Goal: Communication & Community: Answer question/provide support

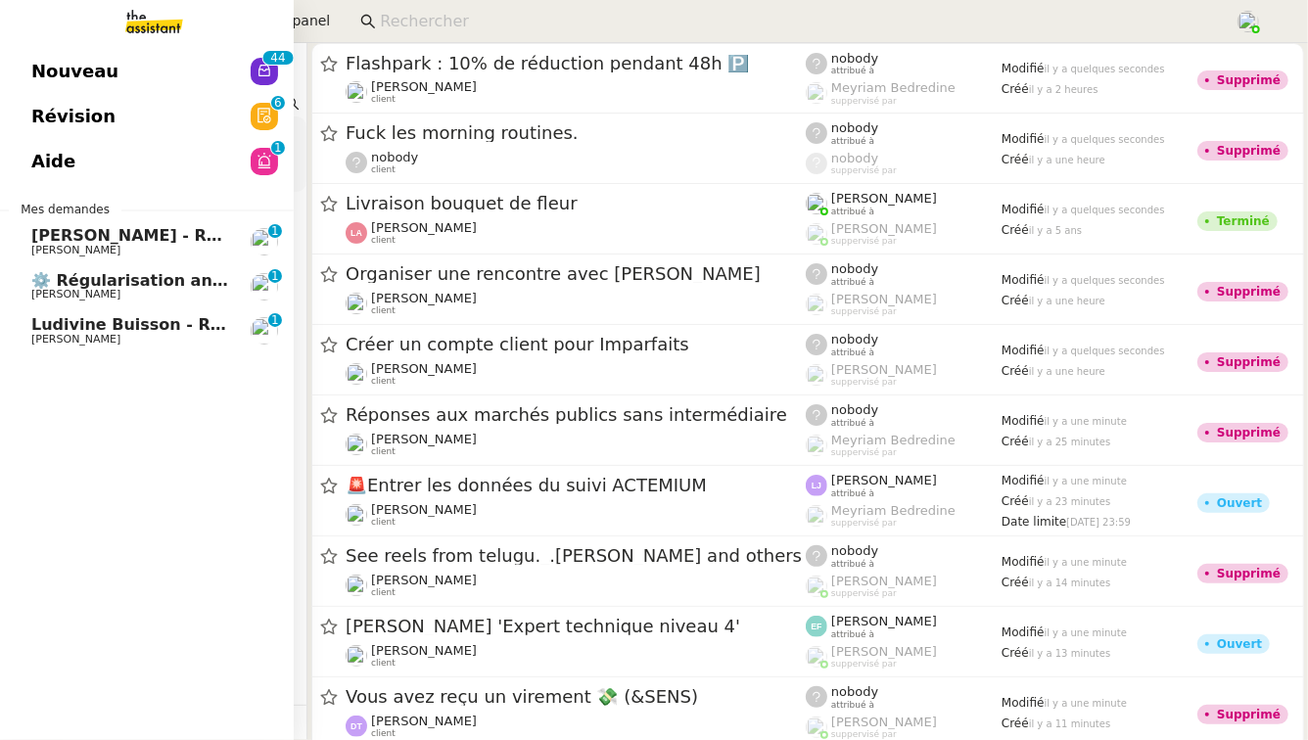
click at [175, 237] on span "[PERSON_NAME] - Régularisation annuelles des charges locatives" at bounding box center [320, 235] width 579 height 19
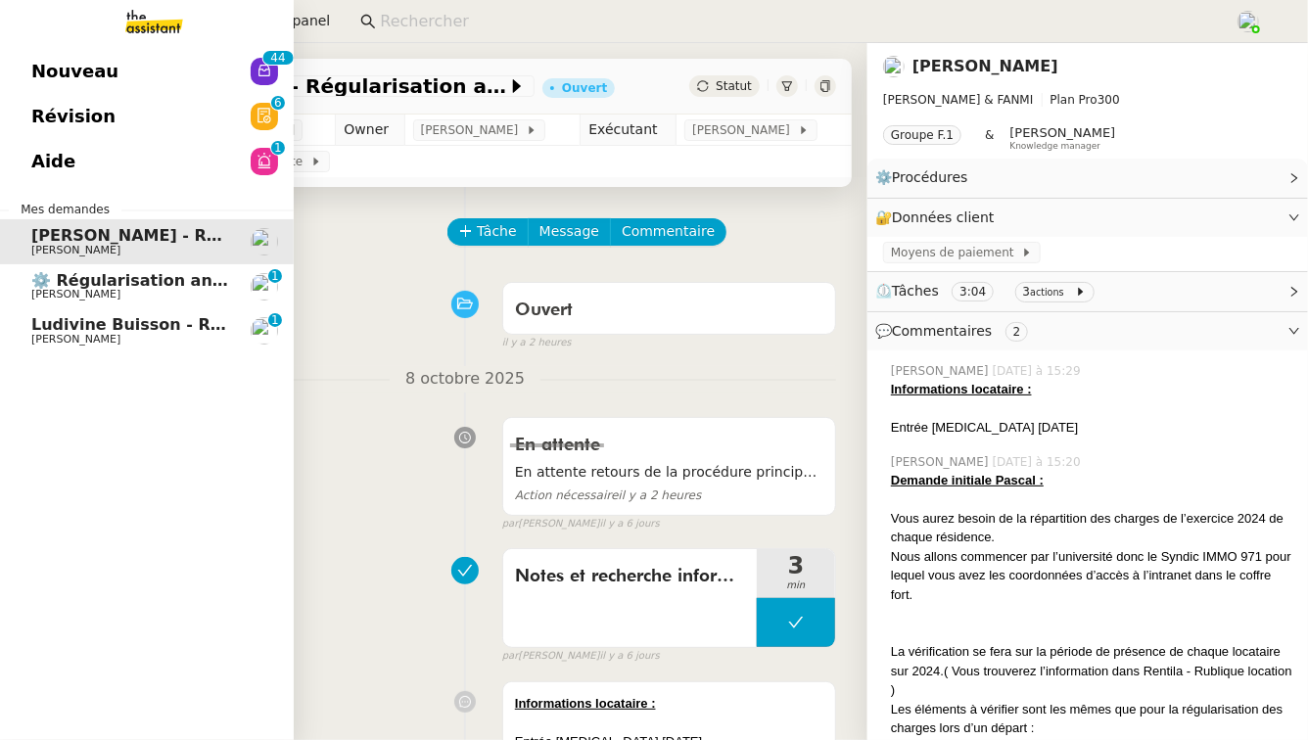
click at [175, 322] on span "Ludivine Buisson - Régularisation annuelles des charges locatives" at bounding box center [322, 324] width 583 height 19
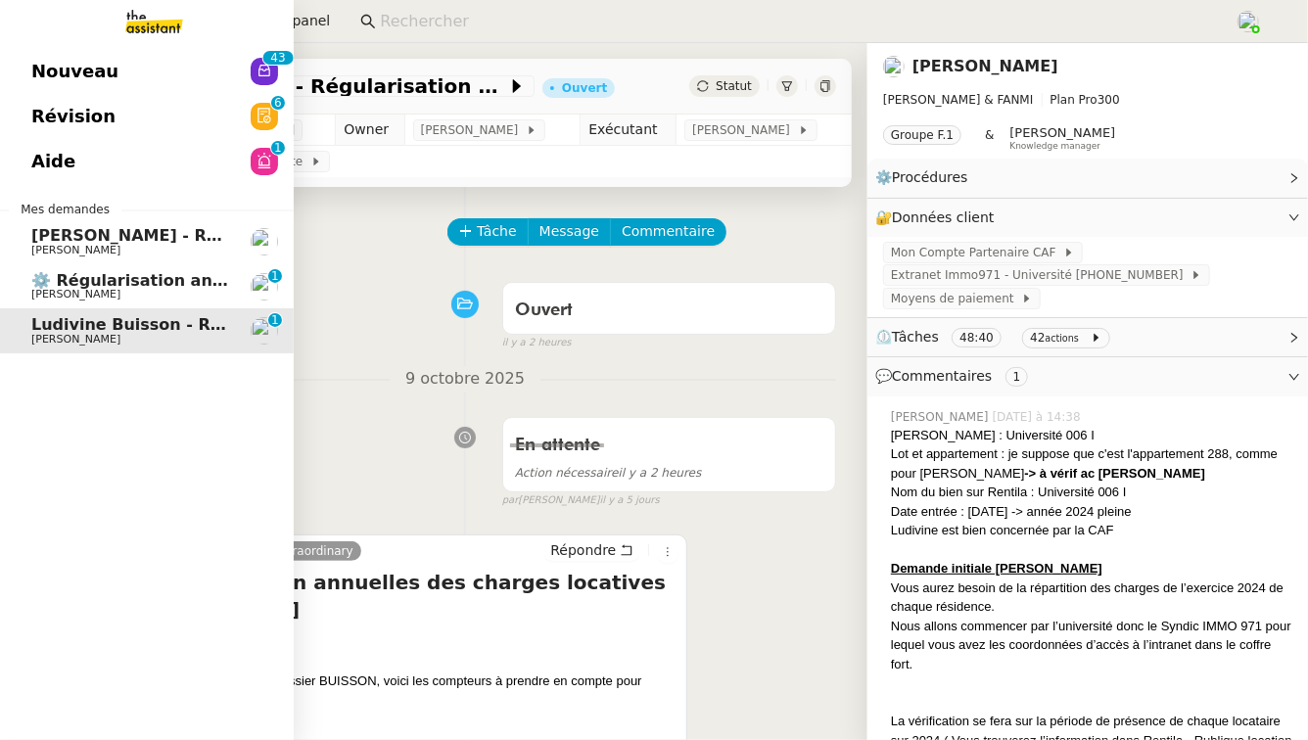
click at [217, 285] on span "⚙️ Régularisation annuelle des charges locatives" at bounding box center [247, 280] width 432 height 19
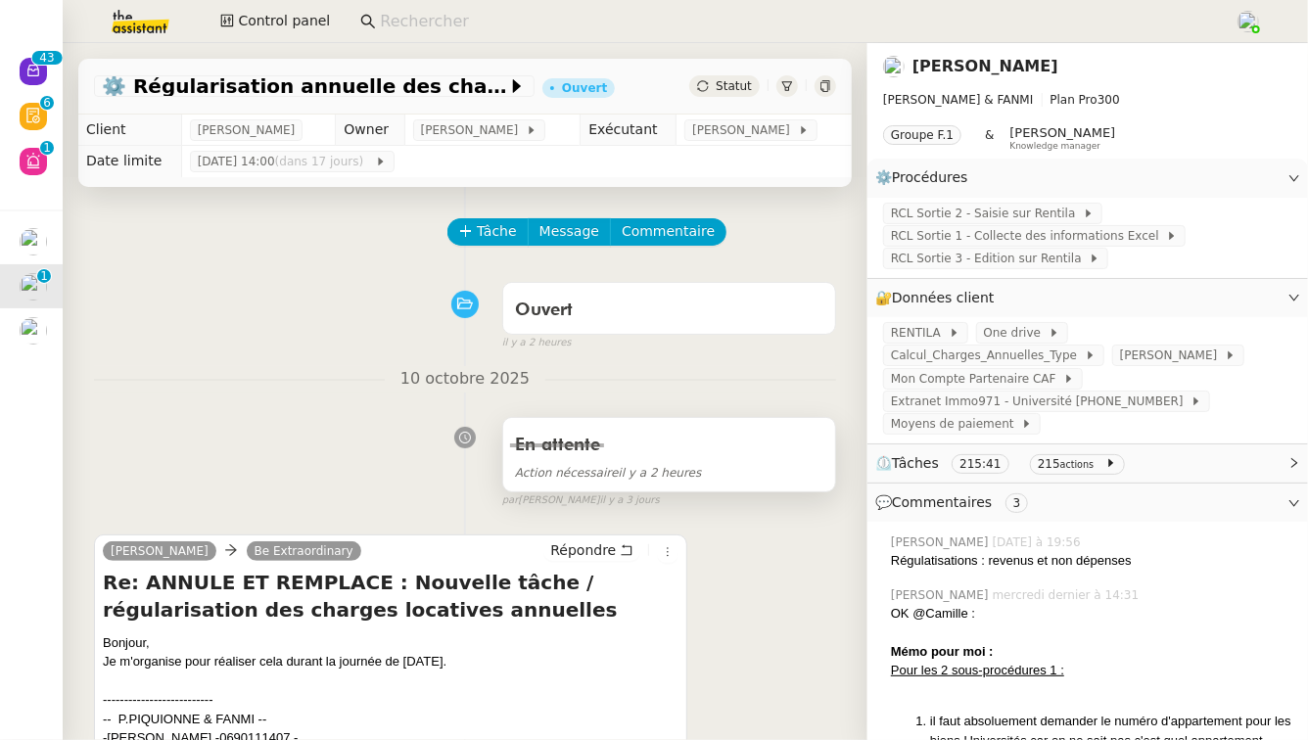
click at [766, 445] on div "En attente" at bounding box center [669, 445] width 308 height 31
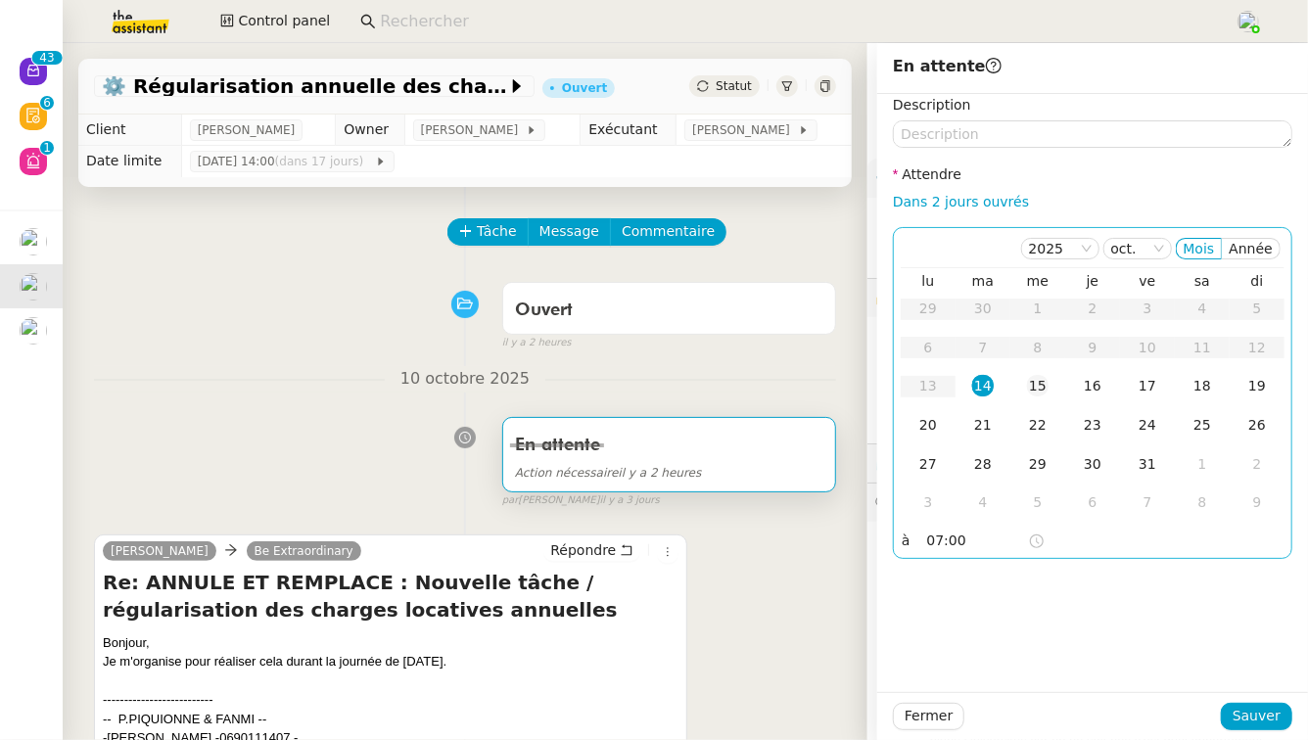
click at [1054, 386] on td "15" at bounding box center [1038, 386] width 55 height 39
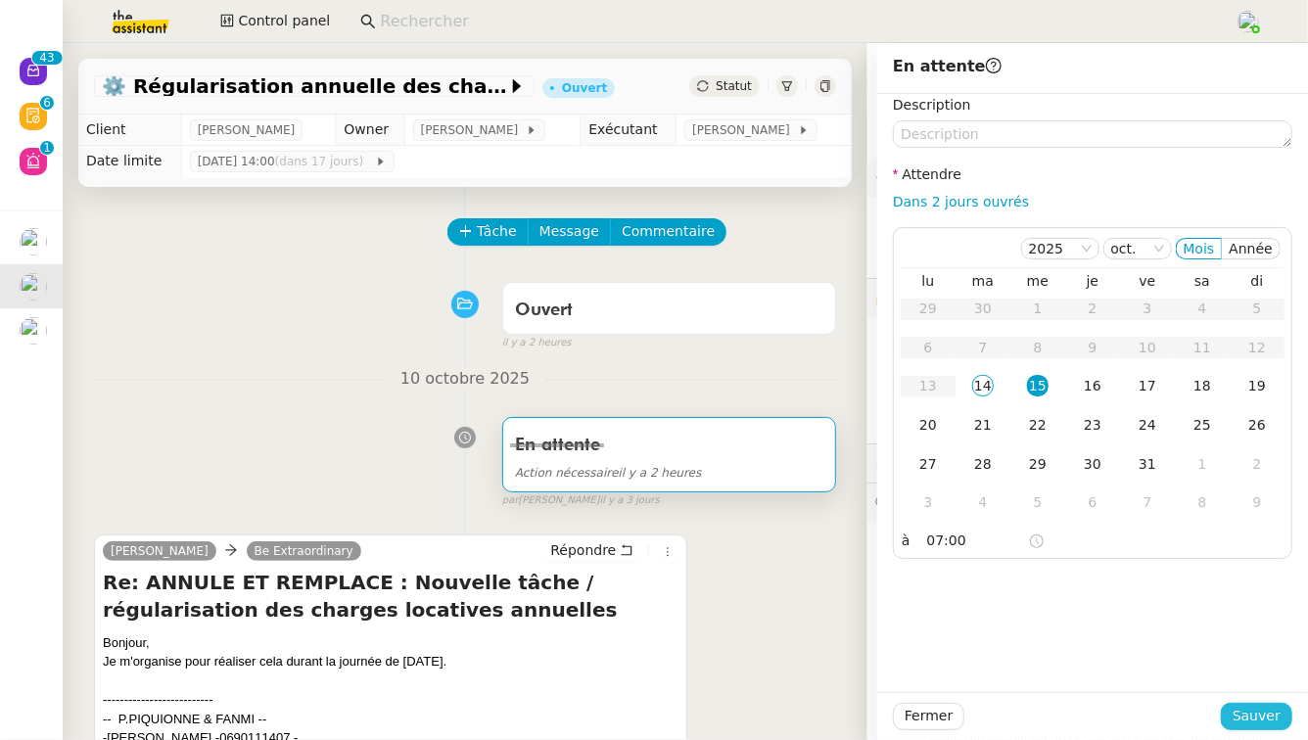
click at [1271, 717] on span "Sauver" at bounding box center [1257, 716] width 48 height 23
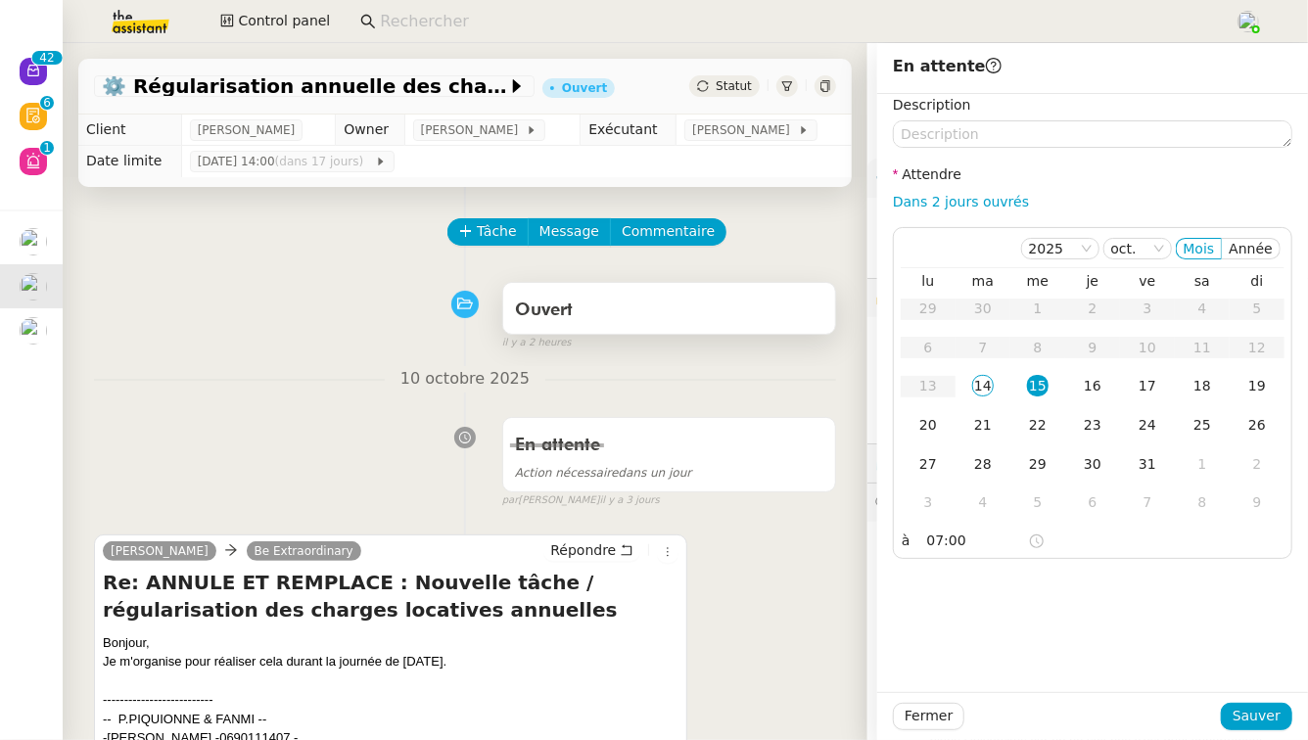
click at [818, 302] on div "Ouvert" at bounding box center [669, 310] width 308 height 31
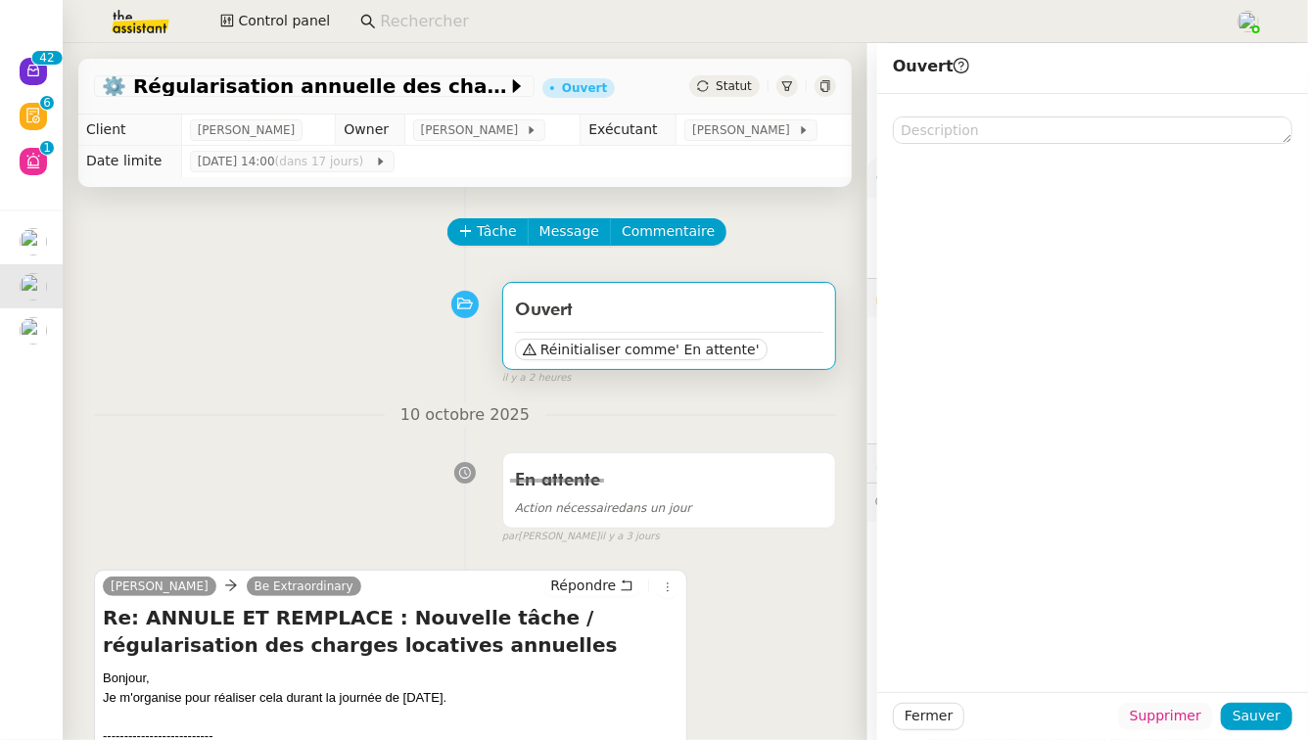
click at [1150, 716] on span "Supprimer" at bounding box center [1165, 716] width 71 height 23
click at [1218, 665] on span "Ok" at bounding box center [1219, 665] width 19 height 20
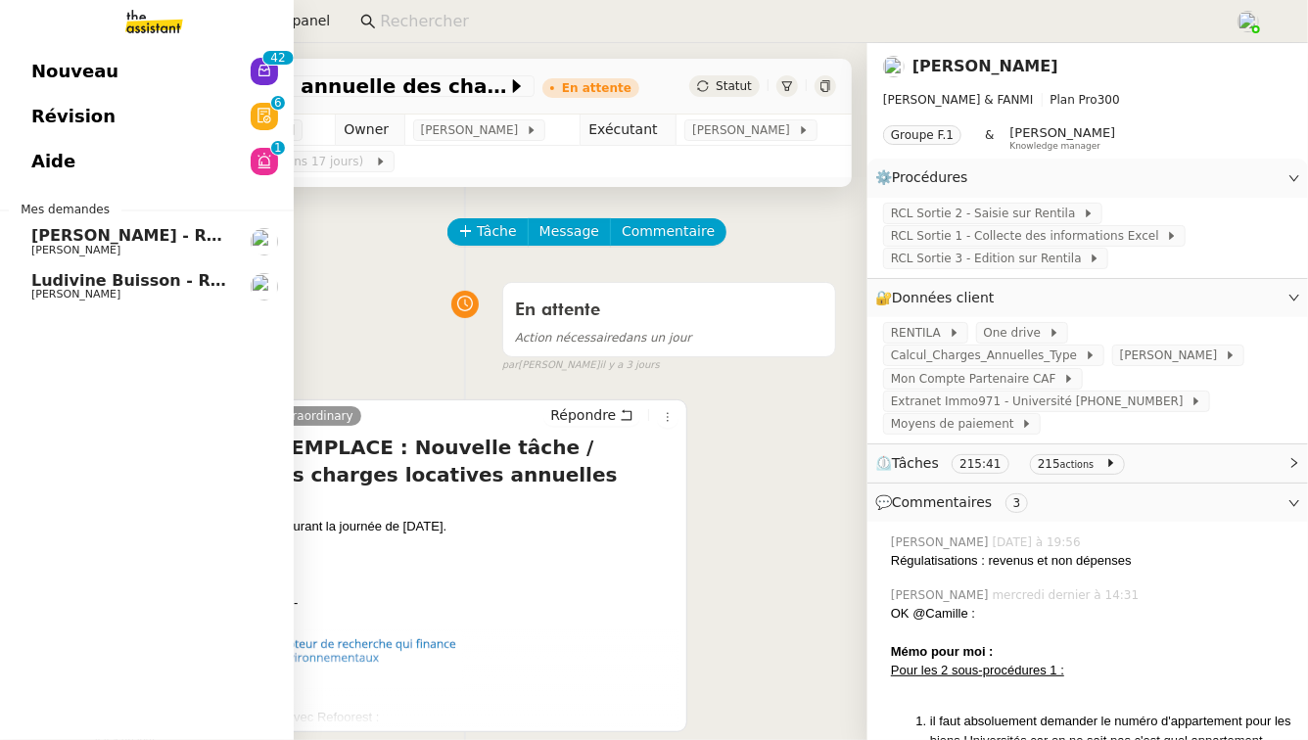
click at [210, 231] on span "[PERSON_NAME] - Régularisation annuelles des charges locatives" at bounding box center [320, 235] width 579 height 19
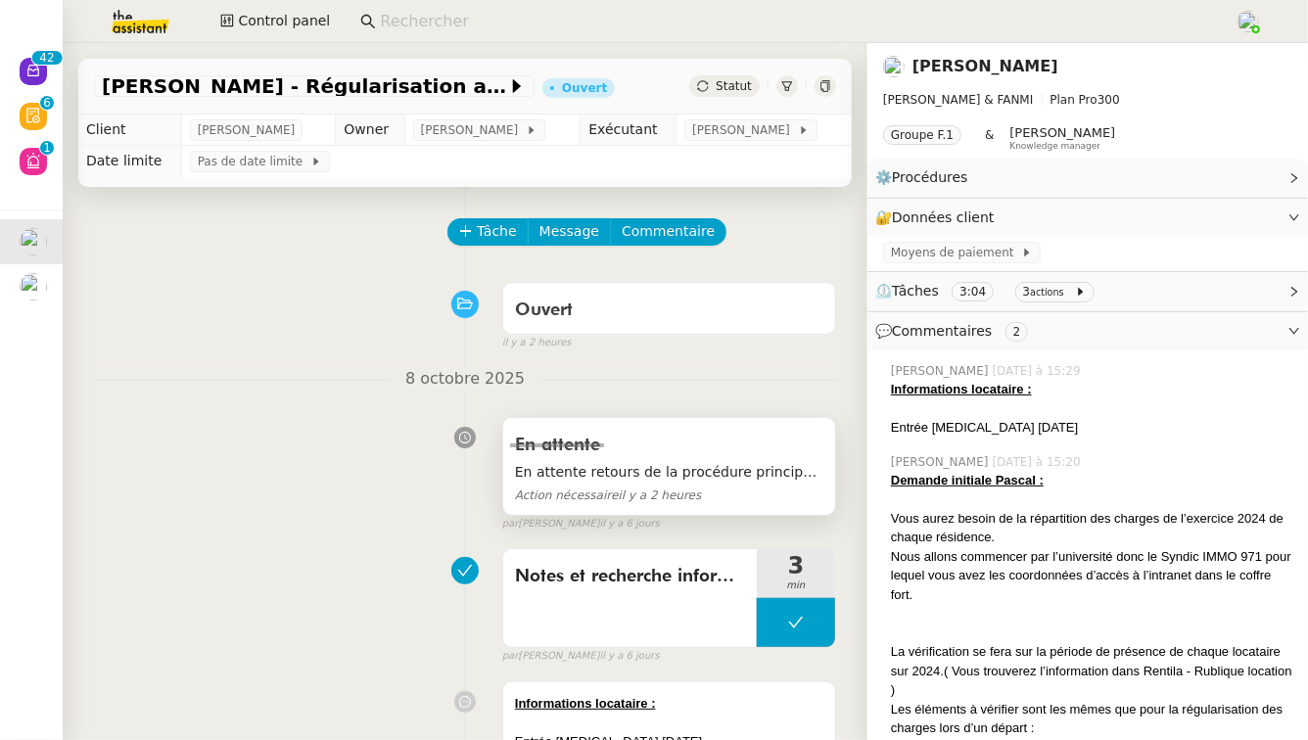
click at [781, 456] on div "En attente" at bounding box center [669, 445] width 308 height 31
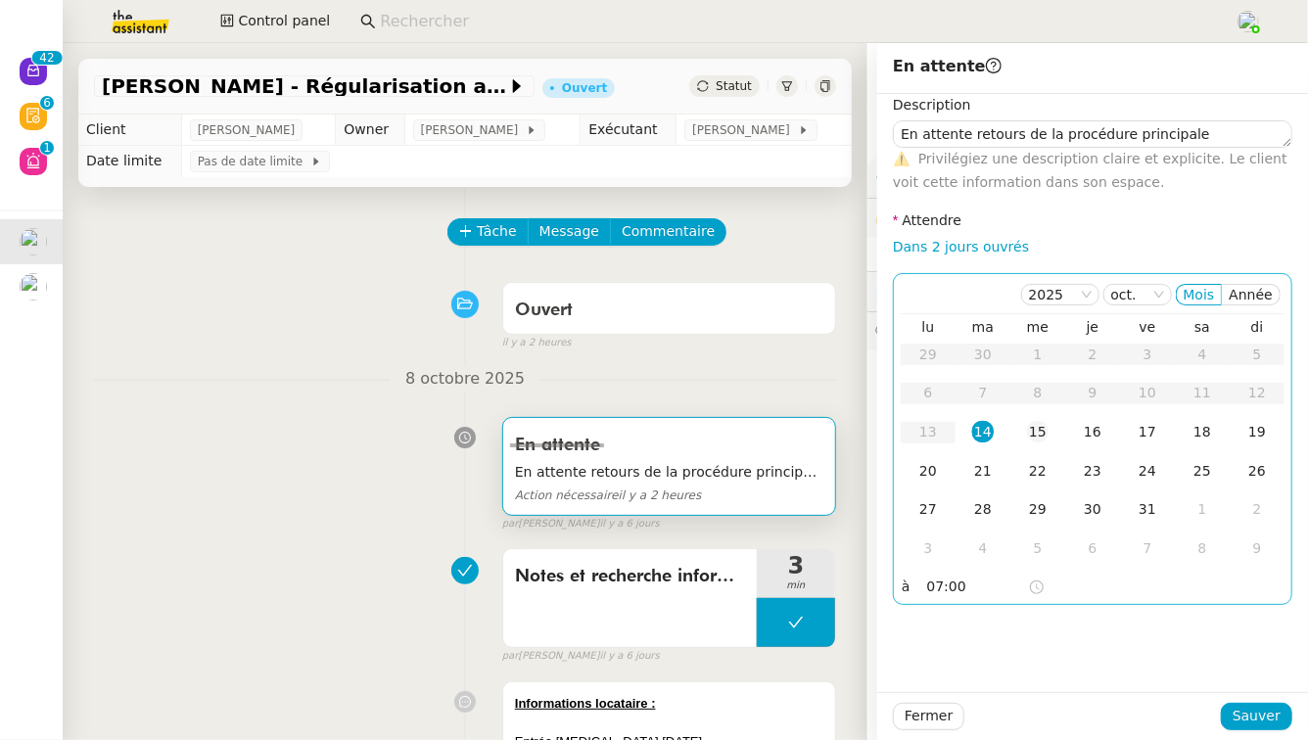
click at [1041, 437] on div "15" at bounding box center [1038, 432] width 22 height 22
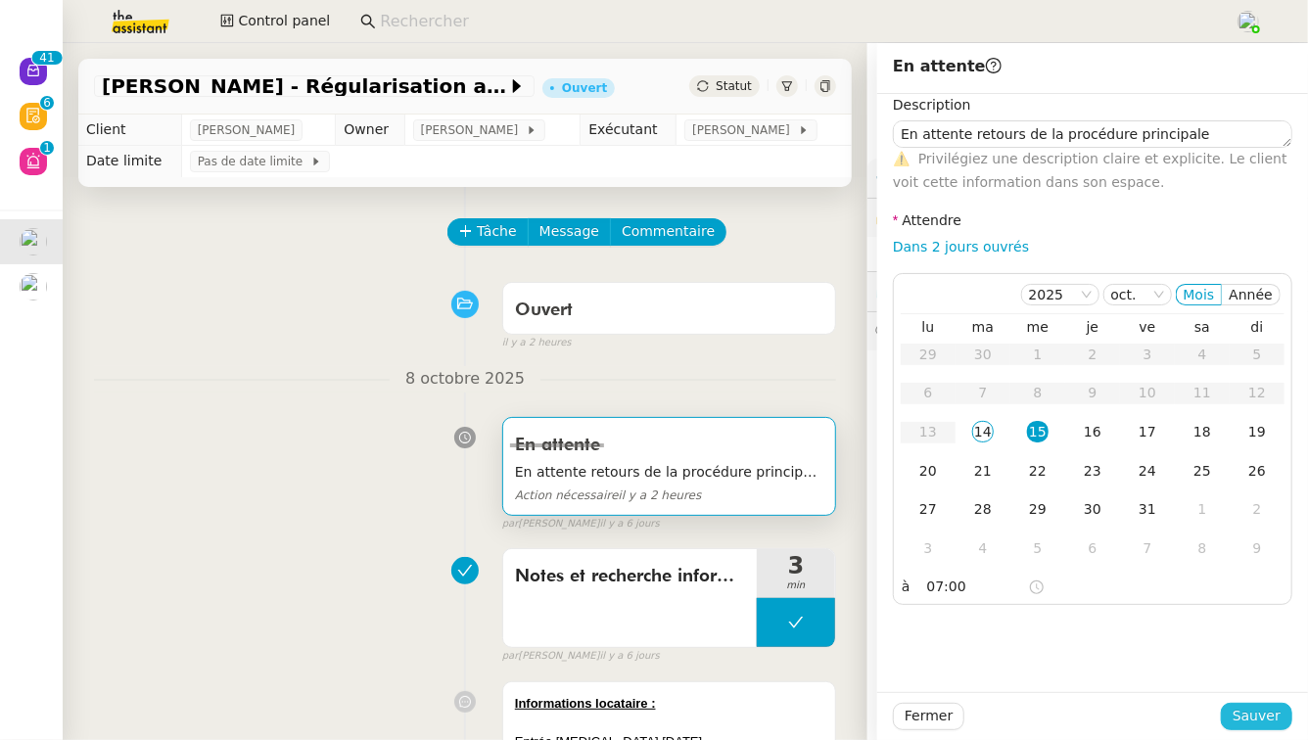
click at [1289, 715] on button "Sauver" at bounding box center [1256, 716] width 71 height 27
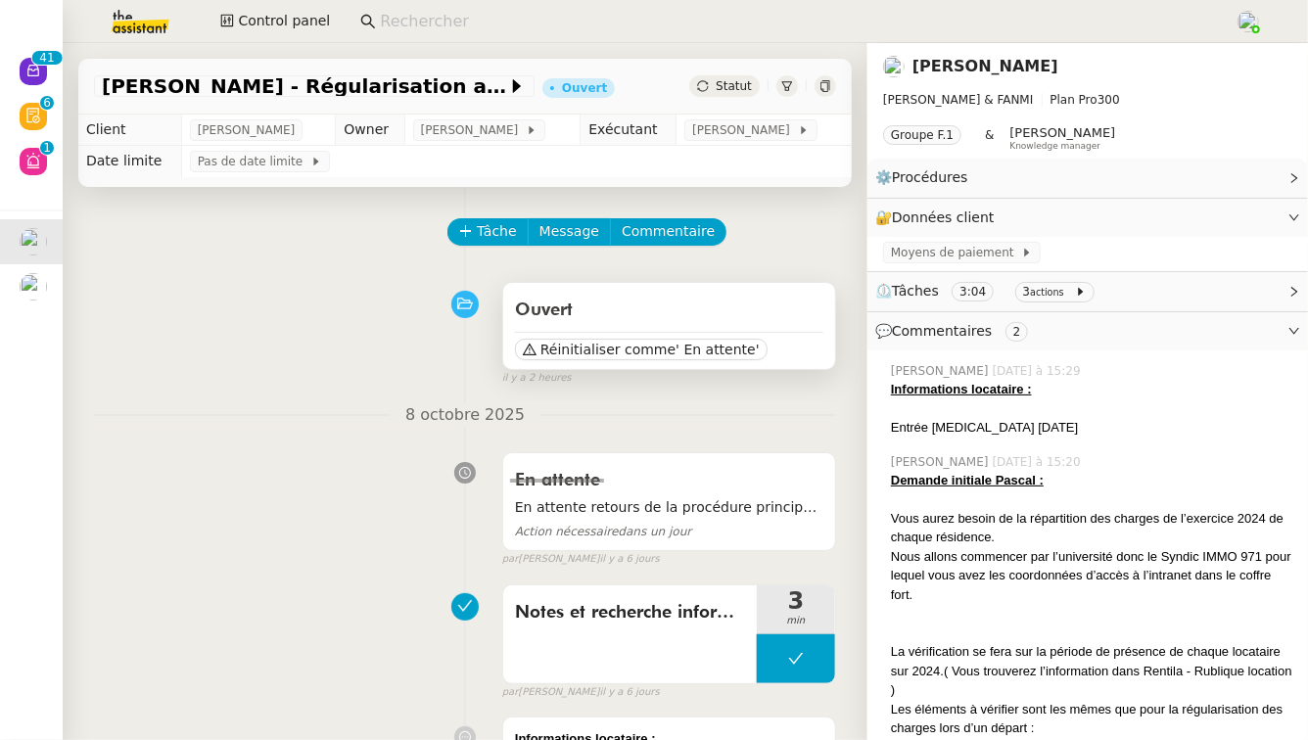
click at [641, 317] on div "Ouvert" at bounding box center [669, 310] width 308 height 31
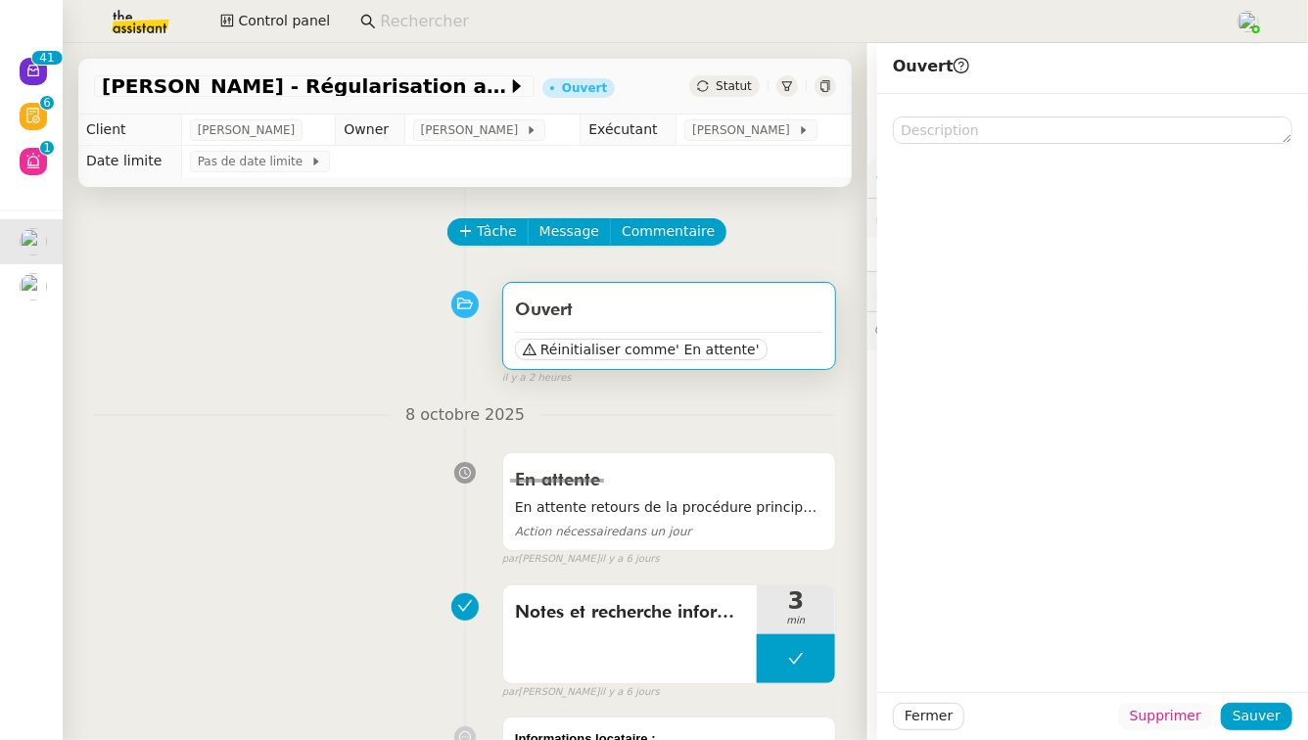
click at [1187, 713] on span "Supprimer" at bounding box center [1165, 716] width 71 height 23
click at [1216, 663] on span "Ok" at bounding box center [1219, 665] width 19 height 20
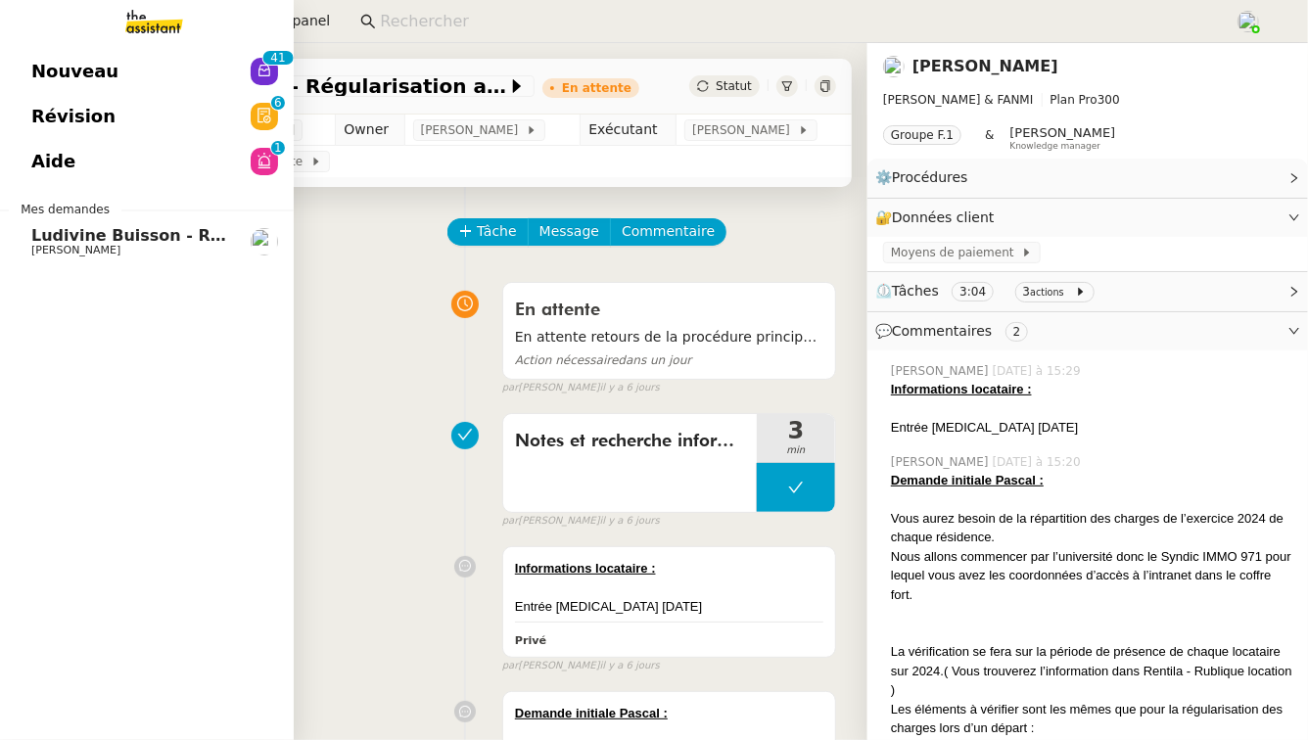
click at [244, 243] on link "[PERSON_NAME] - Régularisation annuelles des charges locatives [PERSON_NAME]" at bounding box center [147, 241] width 294 height 45
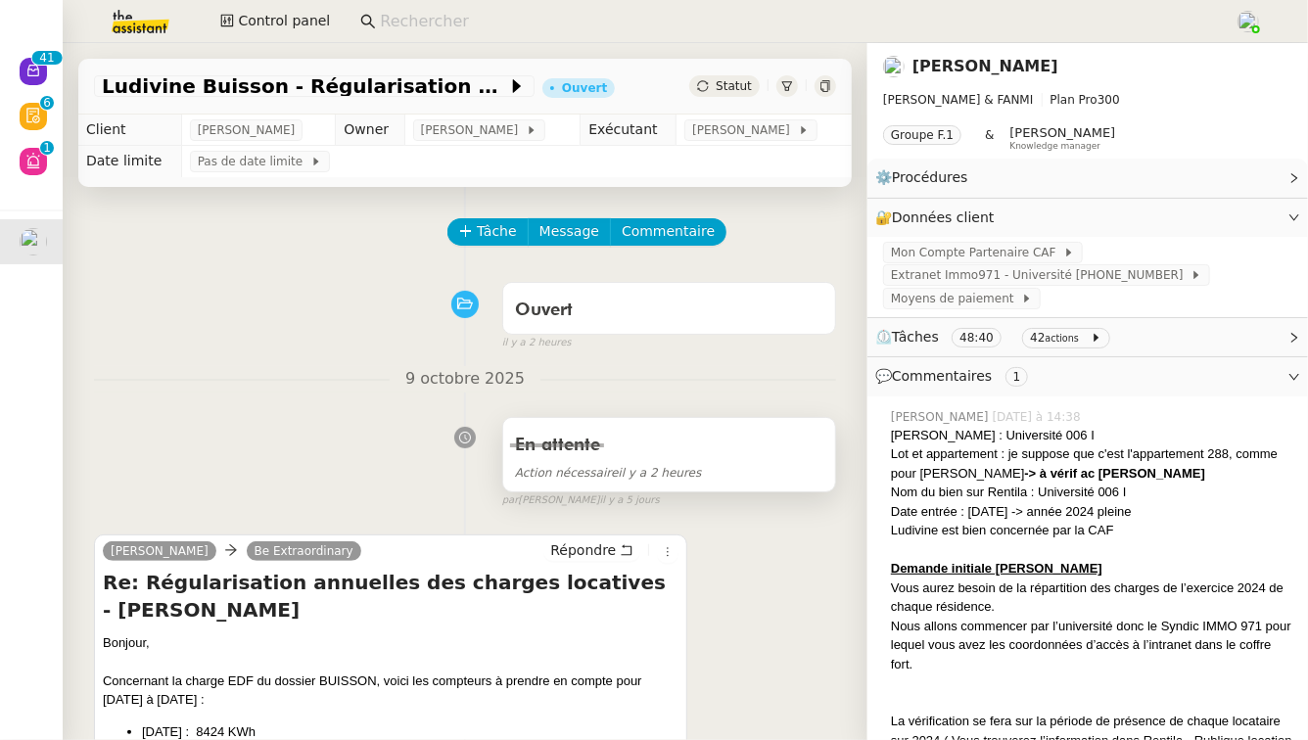
click at [665, 471] on span "Action nécessaire il y a 2 heures" at bounding box center [608, 473] width 187 height 14
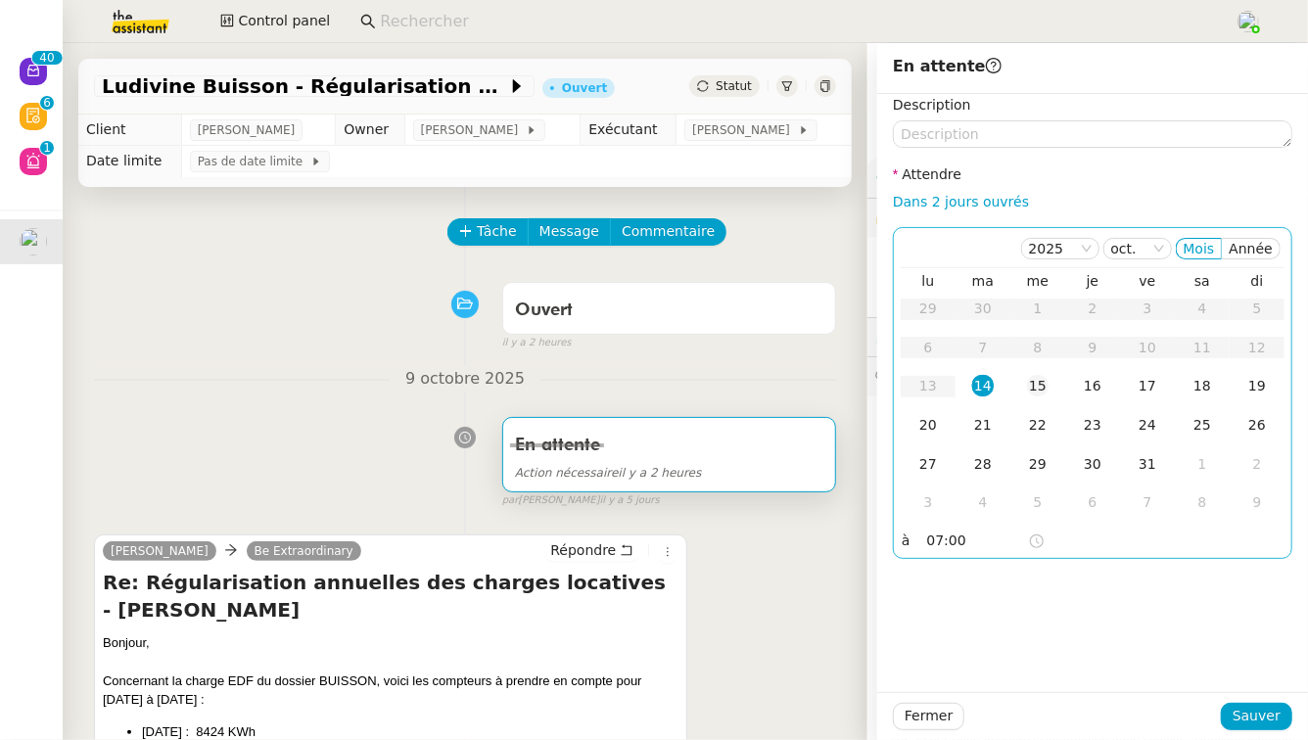
click at [1037, 386] on div "15" at bounding box center [1038, 386] width 22 height 22
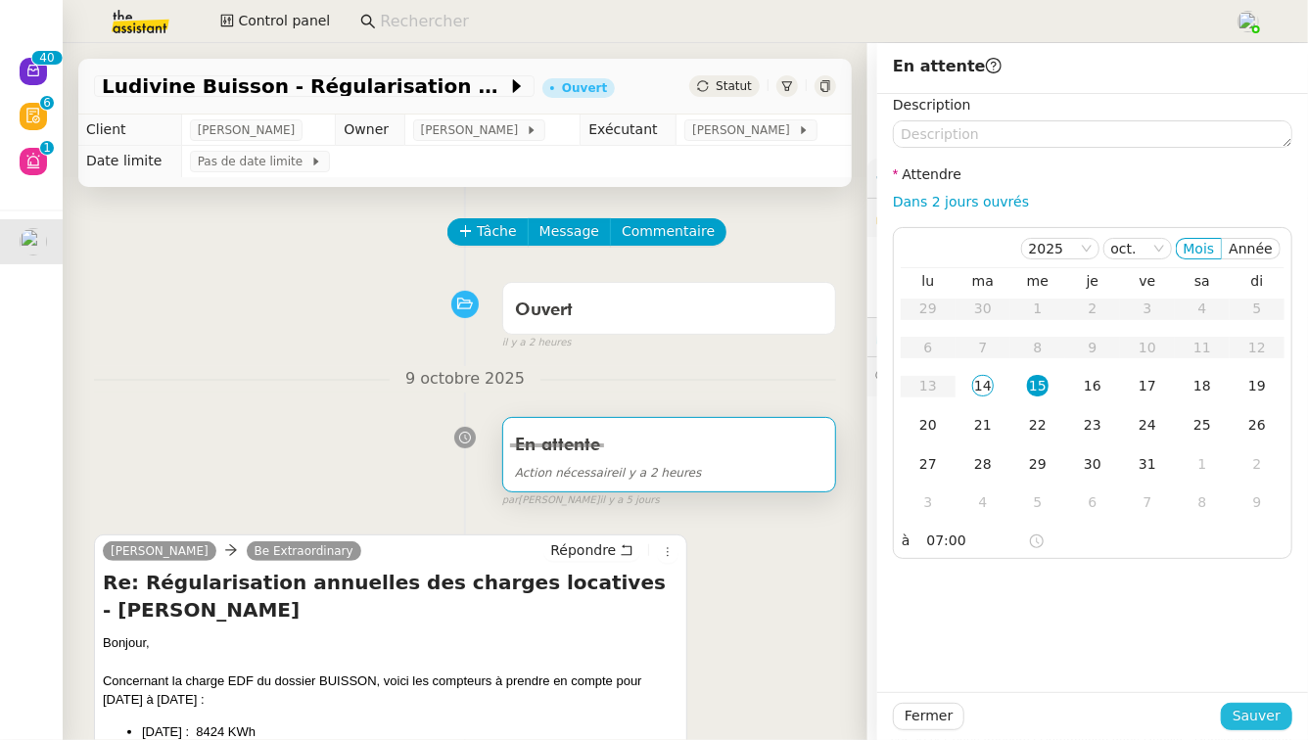
click at [1276, 711] on span "Sauver" at bounding box center [1257, 716] width 48 height 23
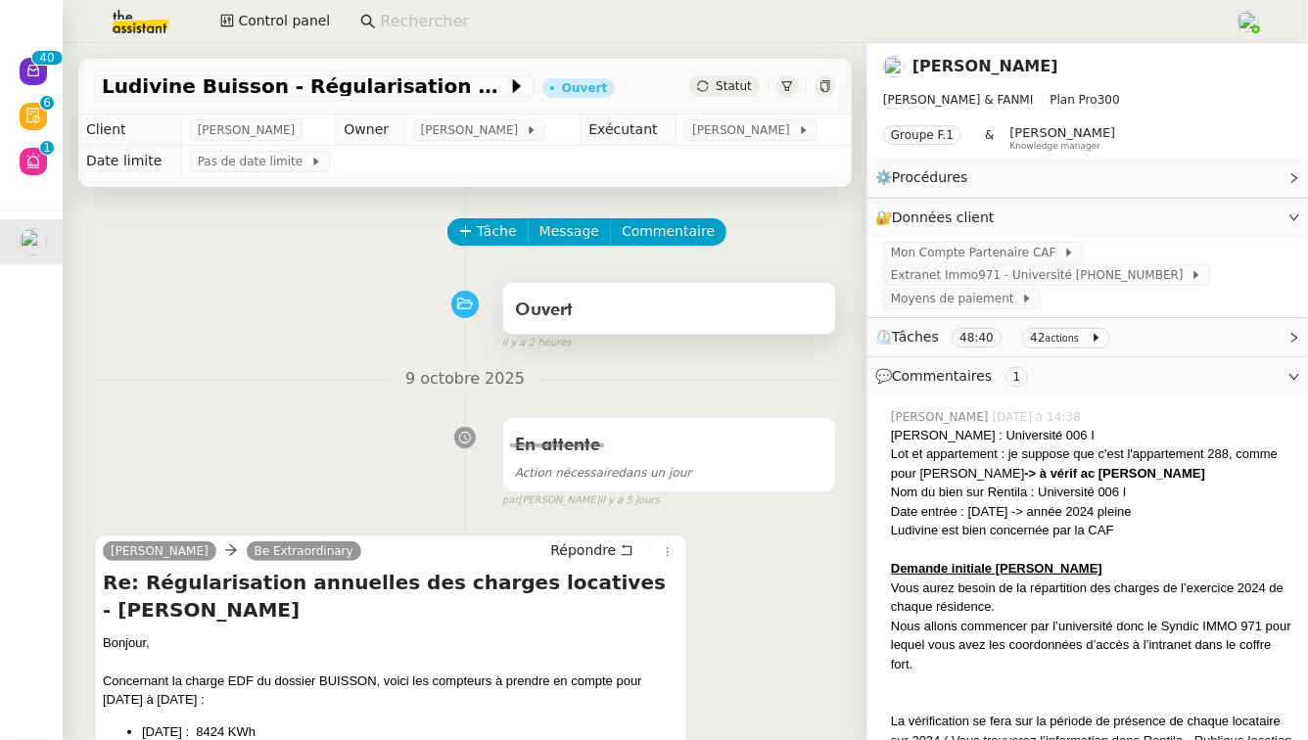
click at [691, 311] on div "Ouvert" at bounding box center [669, 310] width 308 height 31
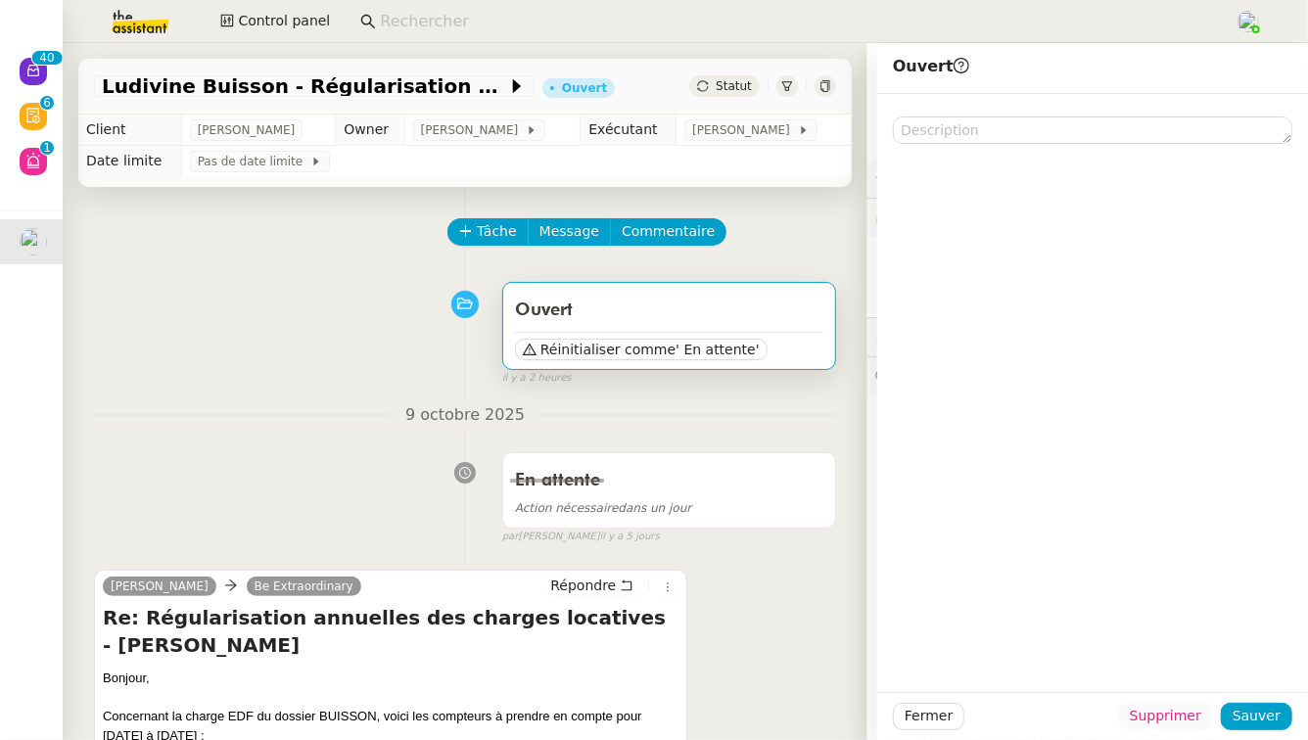
click at [1191, 711] on span "Supprimer" at bounding box center [1165, 716] width 71 height 23
click at [1204, 669] on button "Ok" at bounding box center [1220, 665] width 34 height 22
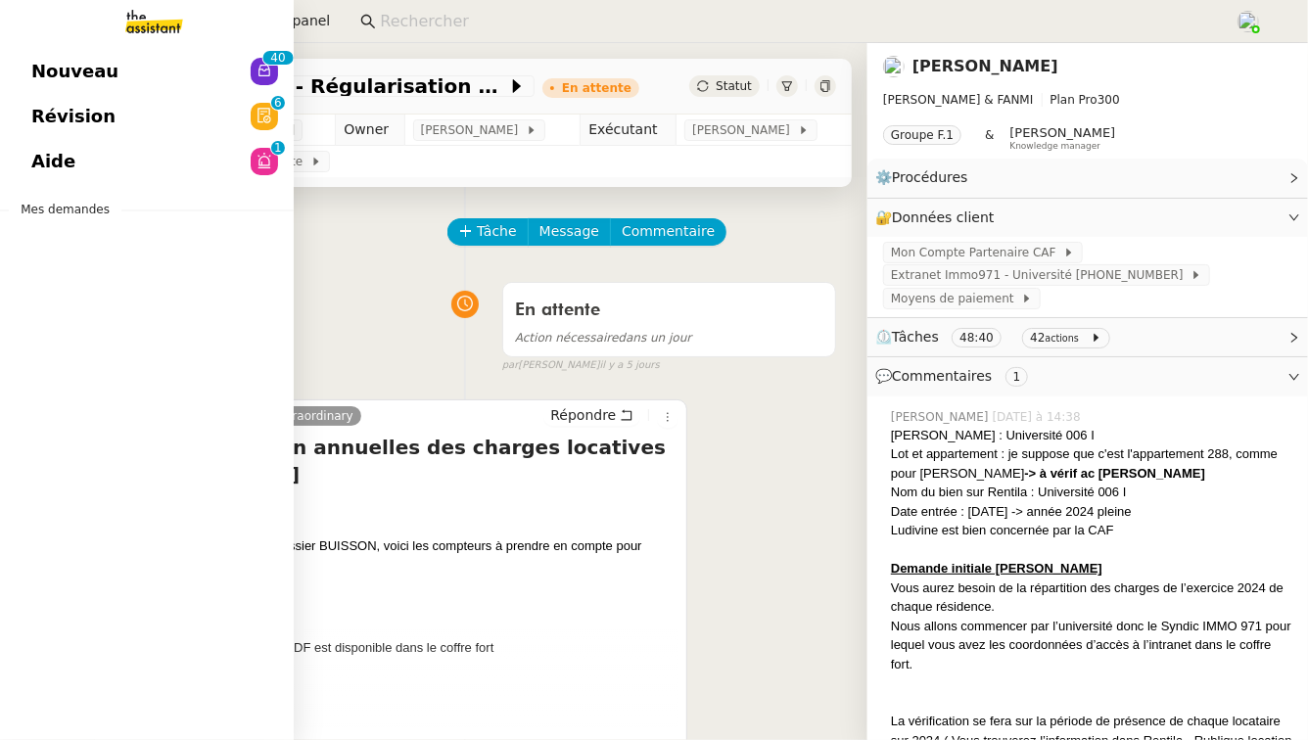
click at [165, 128] on link "Révision 0 1 2 3 4 5 6 7 8 9" at bounding box center [147, 116] width 294 height 45
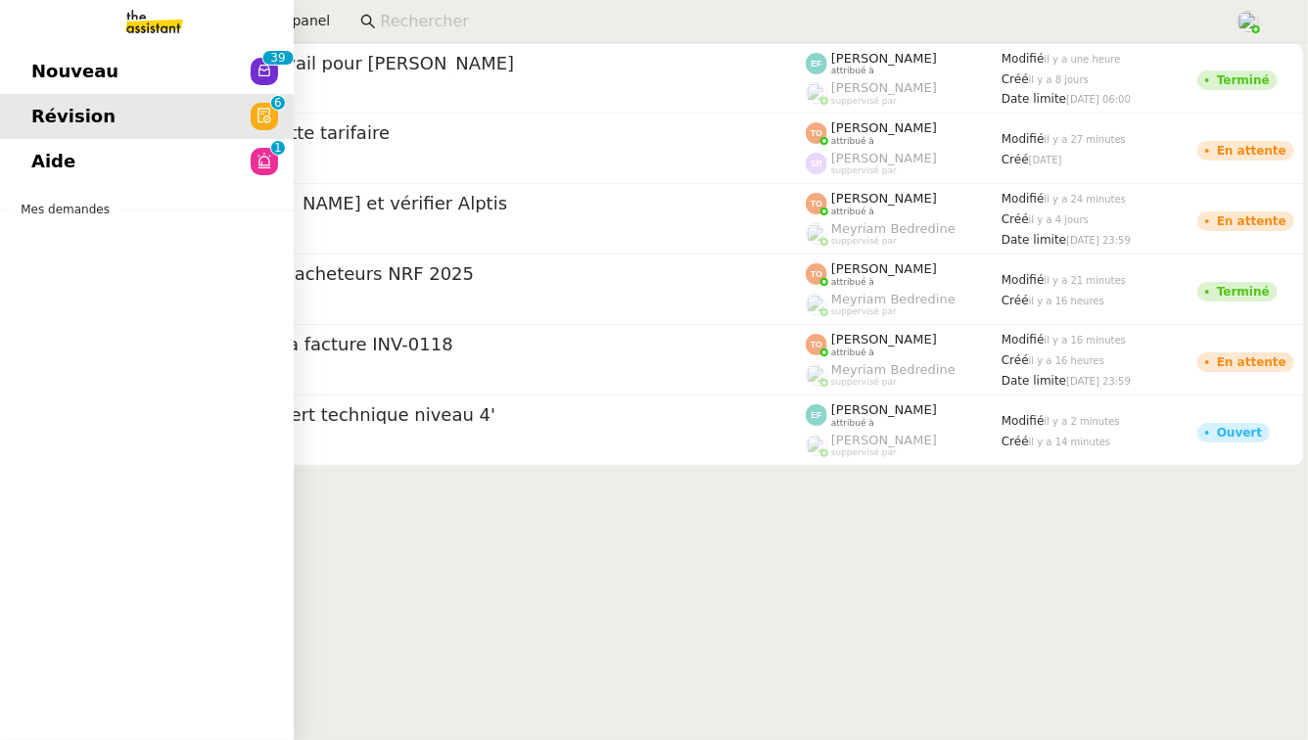
click at [151, 161] on link "Aide 0 1 2 3 4 5 6 7 8 9" at bounding box center [147, 161] width 294 height 45
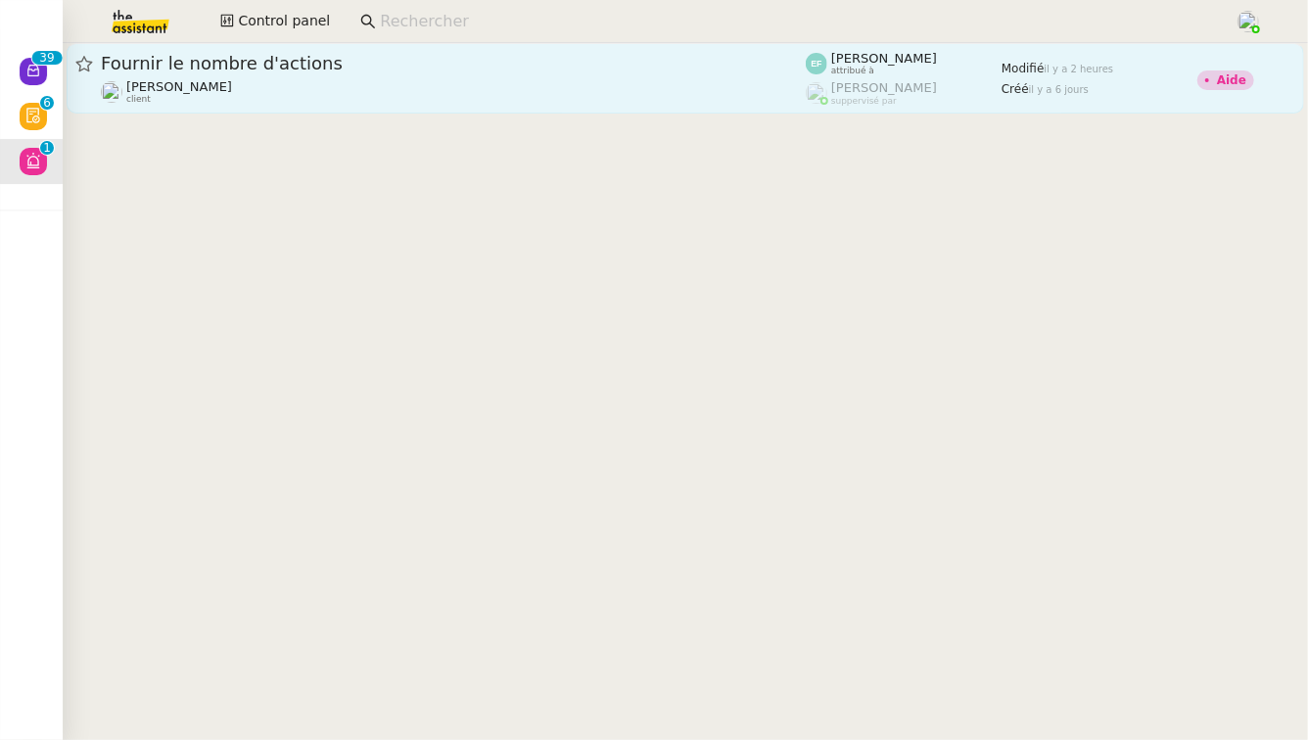
click at [590, 64] on span "Fournir le nombre d'actions" at bounding box center [453, 64] width 705 height 18
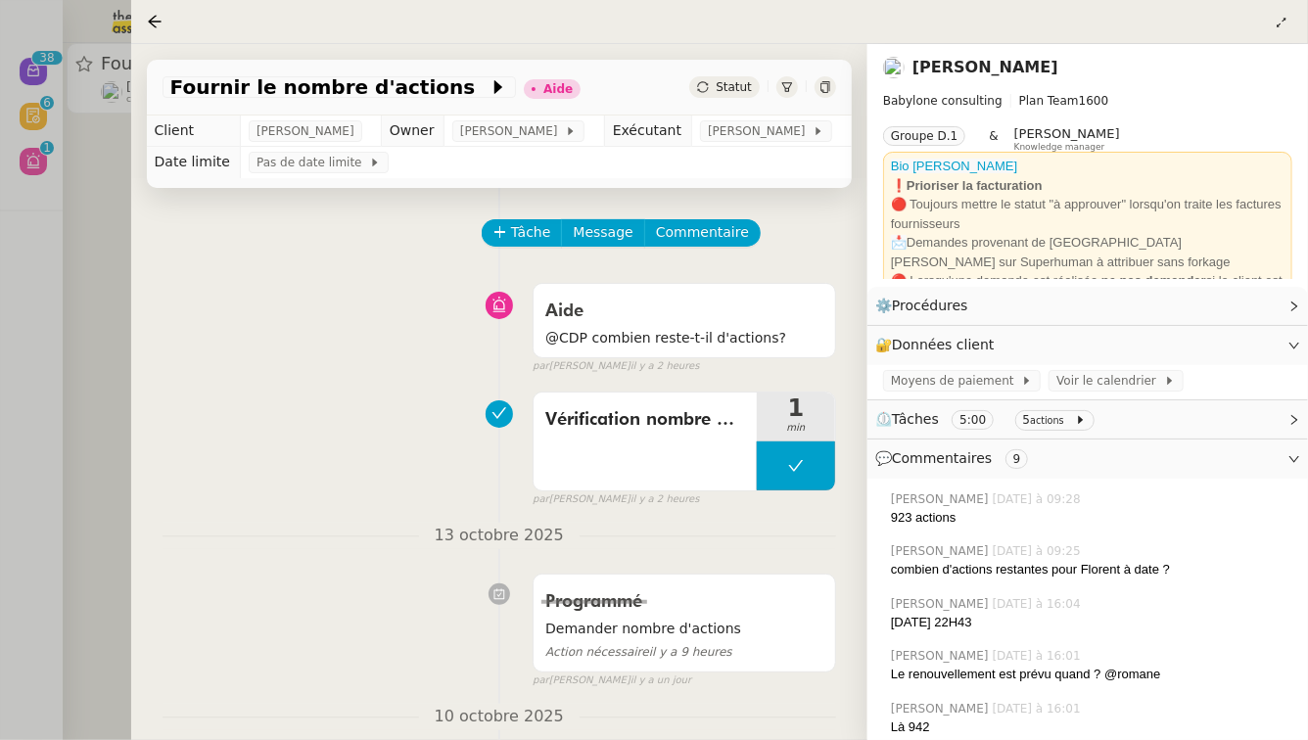
click at [989, 63] on link "[PERSON_NAME]" at bounding box center [986, 67] width 146 height 19
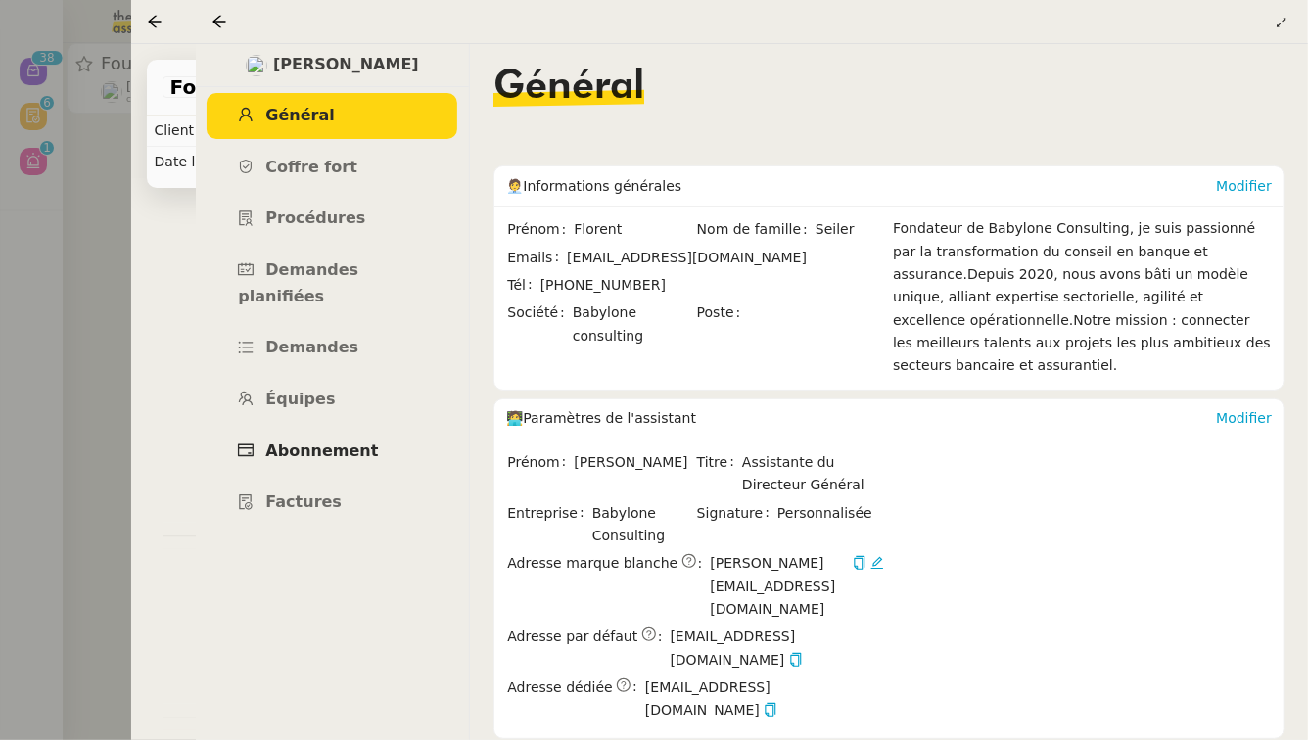
click at [321, 438] on link "Abonnement" at bounding box center [332, 452] width 251 height 46
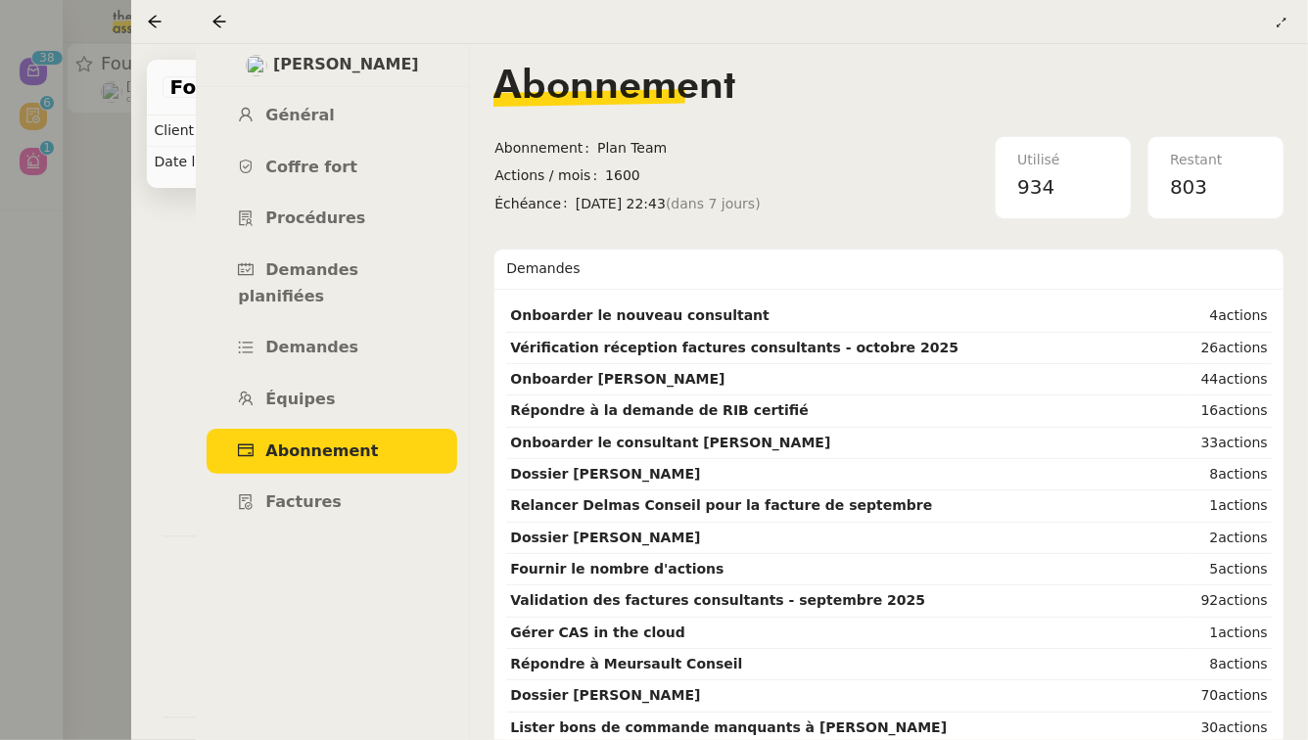
click at [21, 437] on div at bounding box center [654, 370] width 1308 height 740
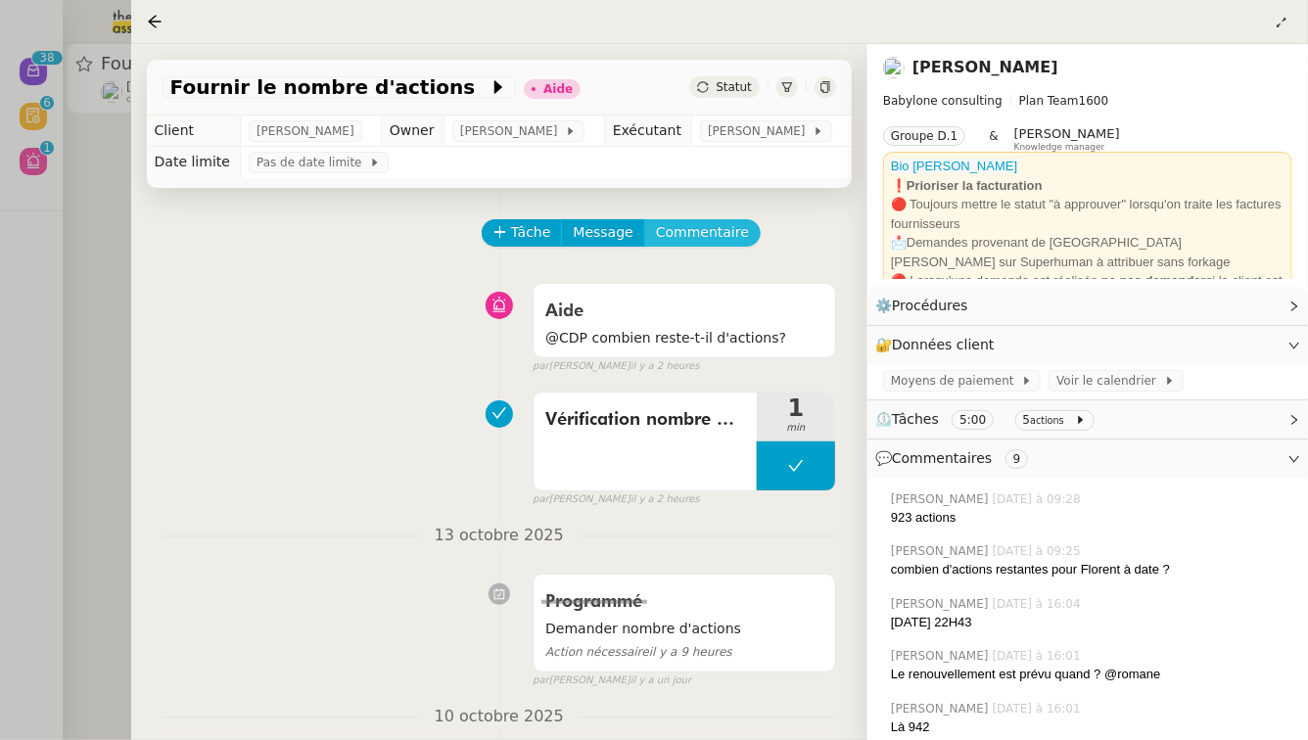
click at [705, 234] on span "Commentaire" at bounding box center [702, 232] width 93 height 23
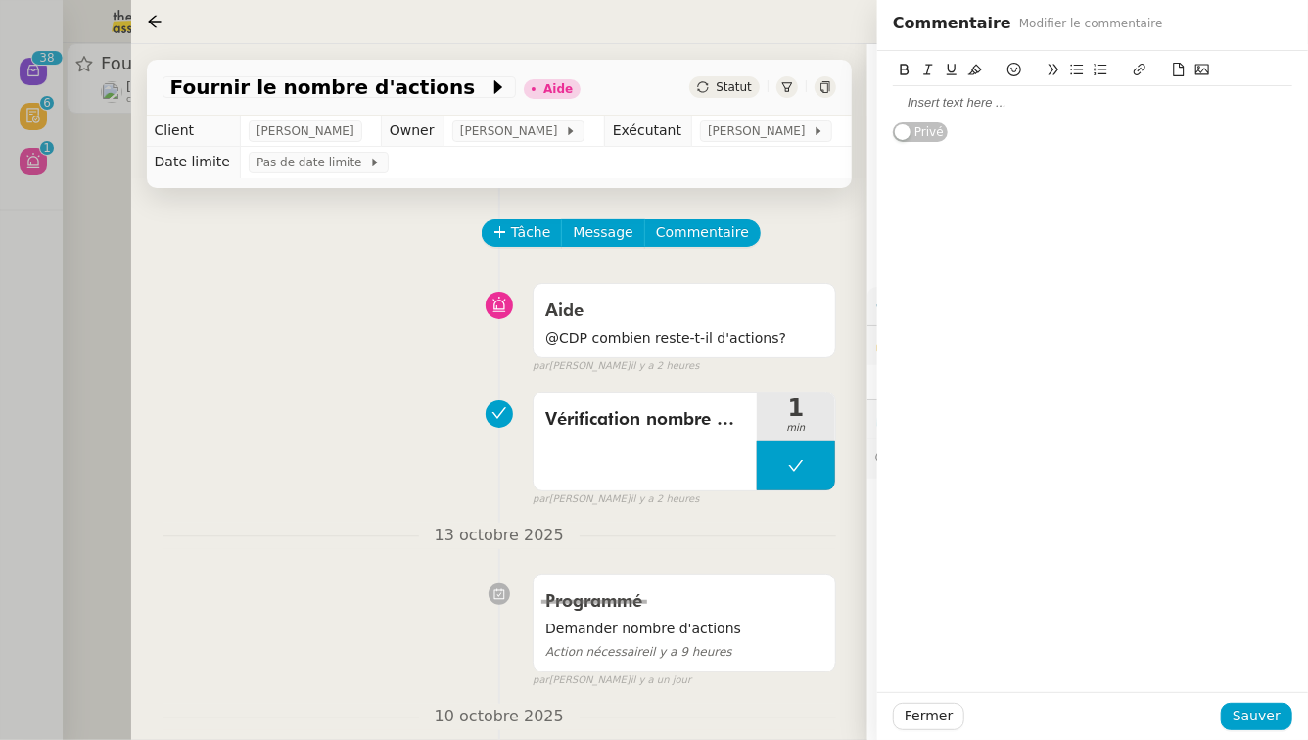
click at [985, 96] on div at bounding box center [1093, 103] width 400 height 18
click at [1252, 724] on span "Sauver" at bounding box center [1257, 716] width 48 height 23
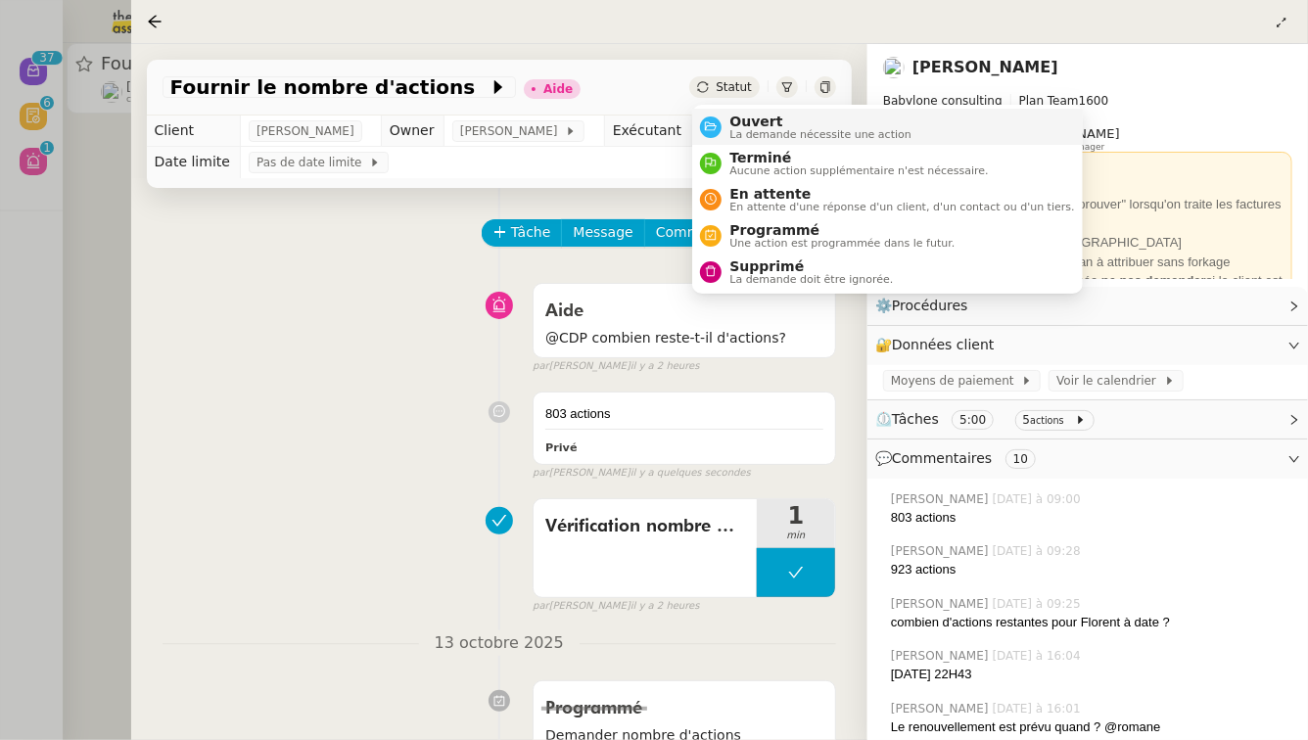
click at [759, 118] on span "Ouvert" at bounding box center [821, 122] width 182 height 16
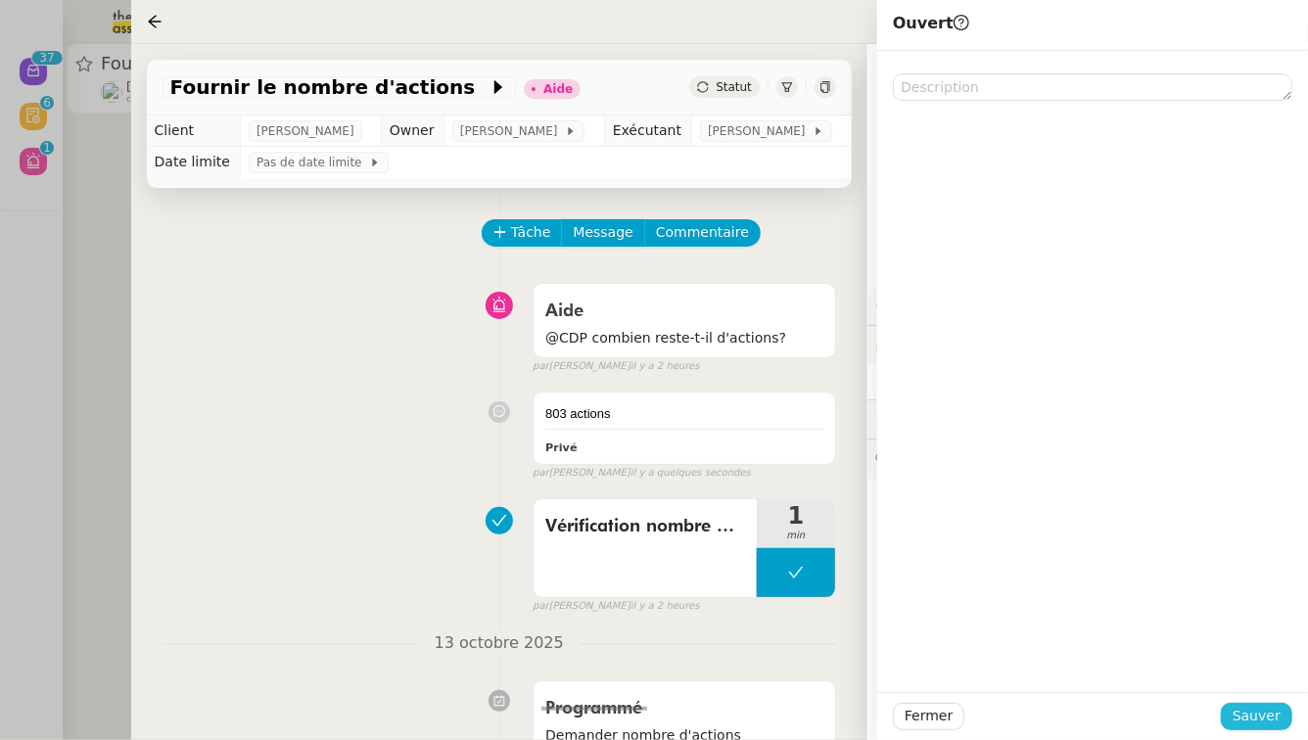
click at [1276, 721] on span "Sauver" at bounding box center [1257, 716] width 48 height 23
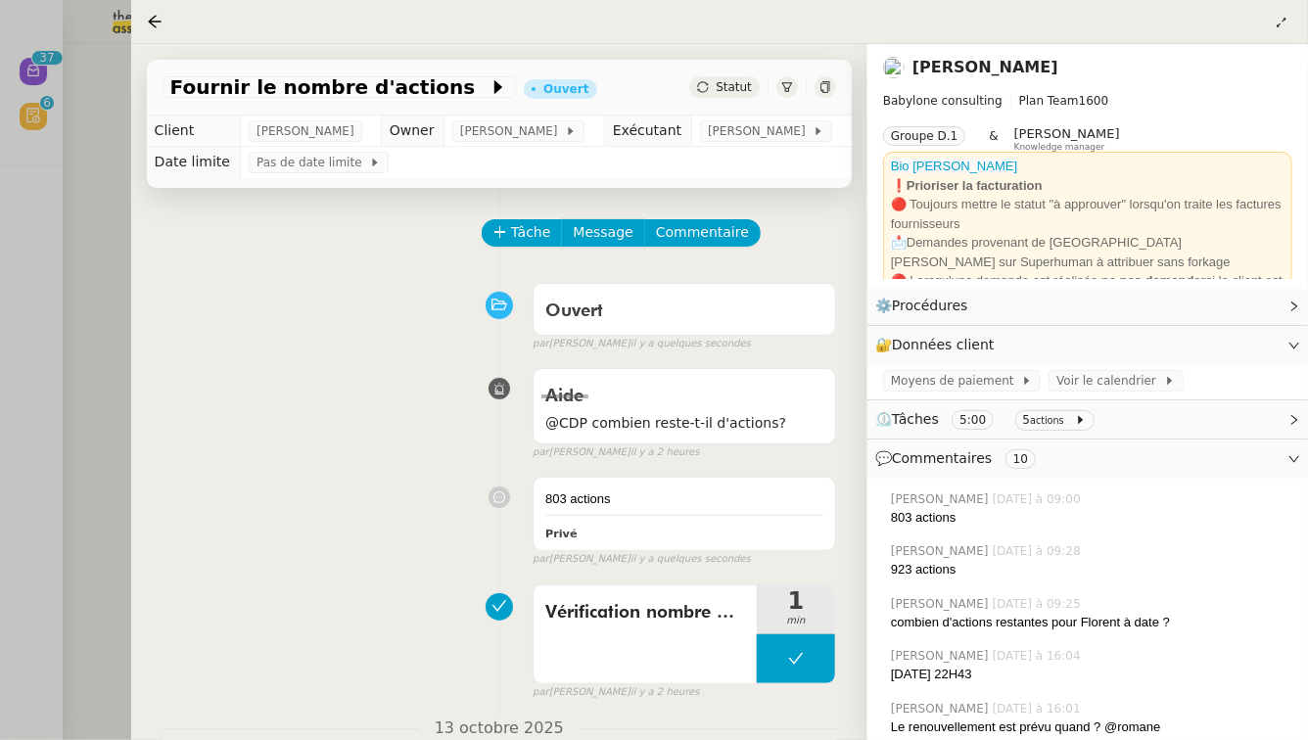
click at [0, 380] on div at bounding box center [654, 370] width 1308 height 740
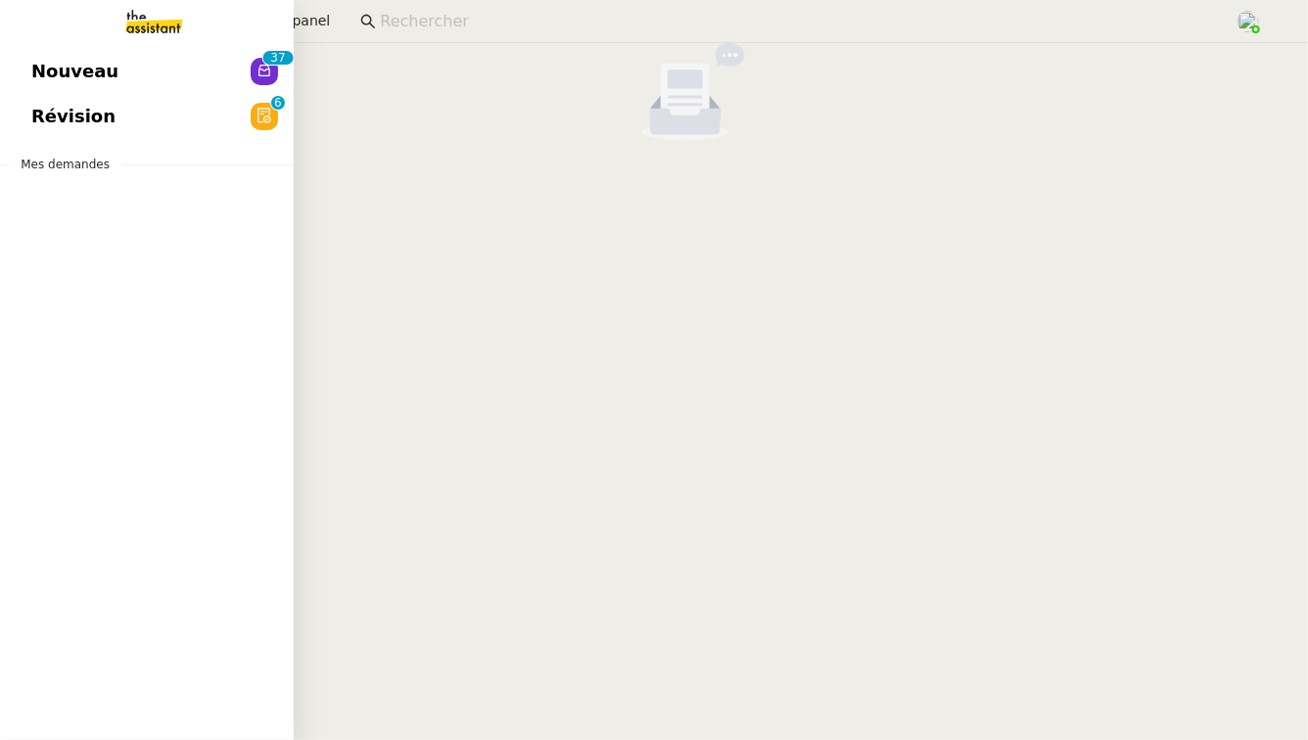
click at [149, 65] on link "Nouveau 0 1 2 3 4 5 6 7 8 9 0 1 2 3 4 5 6 7 8 9" at bounding box center [147, 71] width 294 height 45
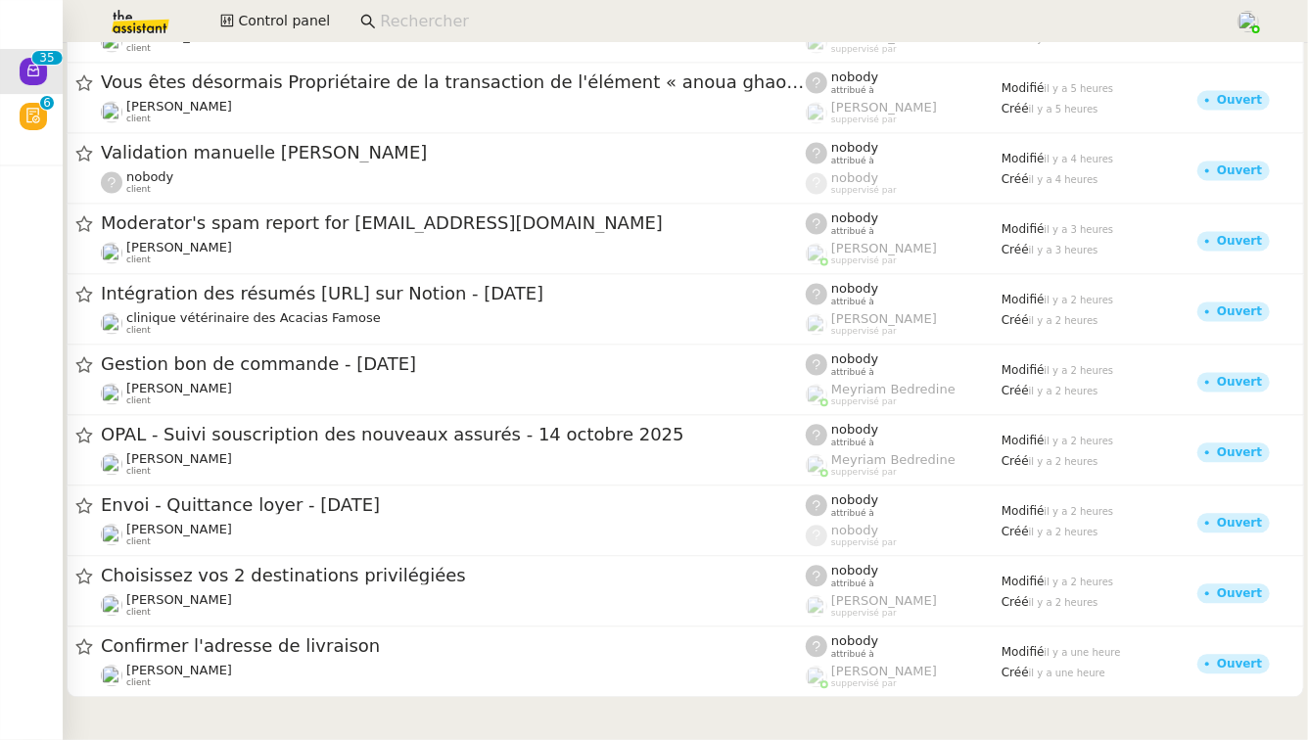
scroll to position [1907, 0]
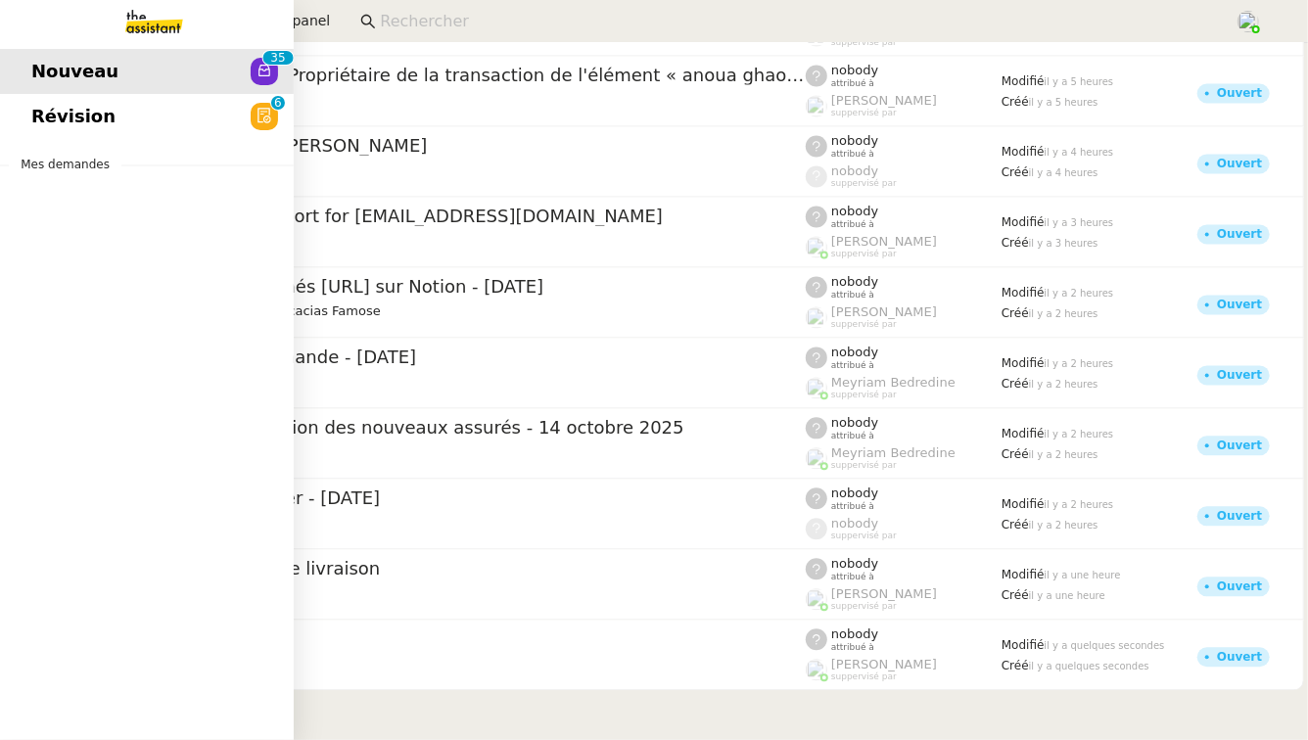
click at [68, 136] on link "Révision 0 1 2 3 4 5 6 7 8 9" at bounding box center [147, 116] width 294 height 45
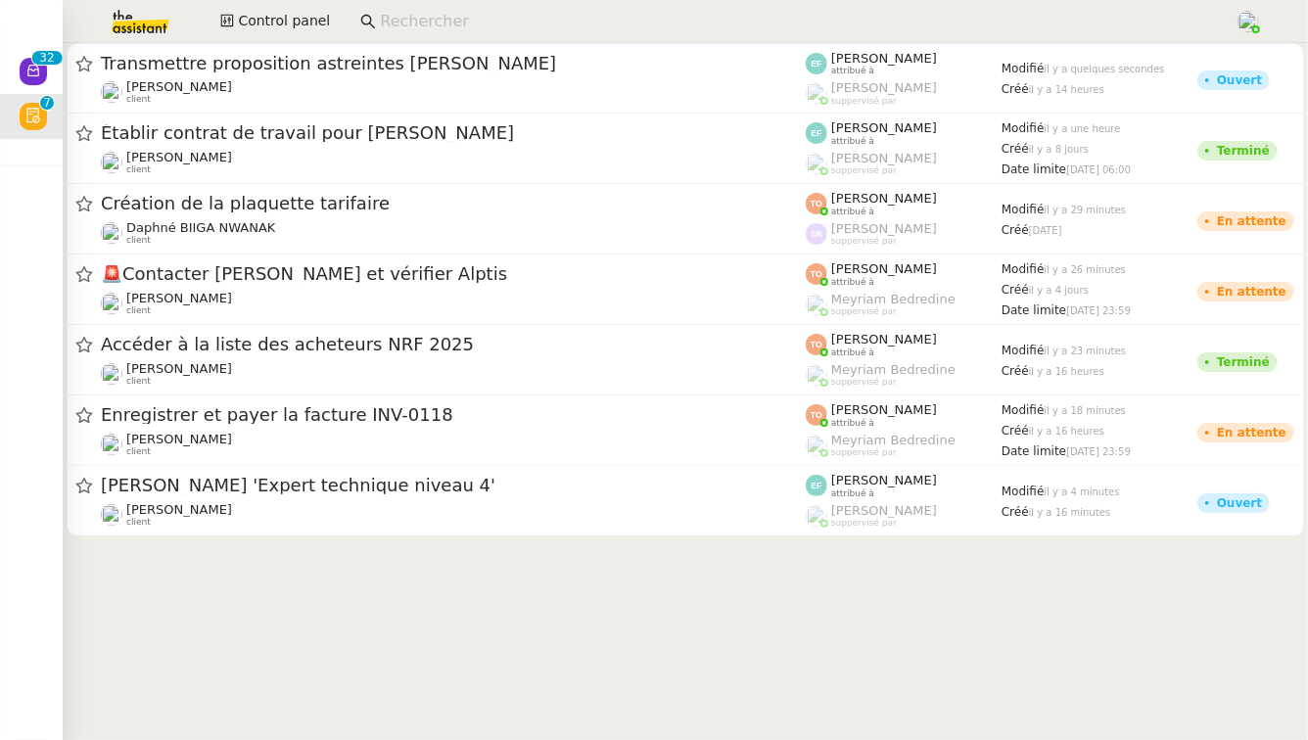
click at [422, 23] on input at bounding box center [797, 22] width 835 height 26
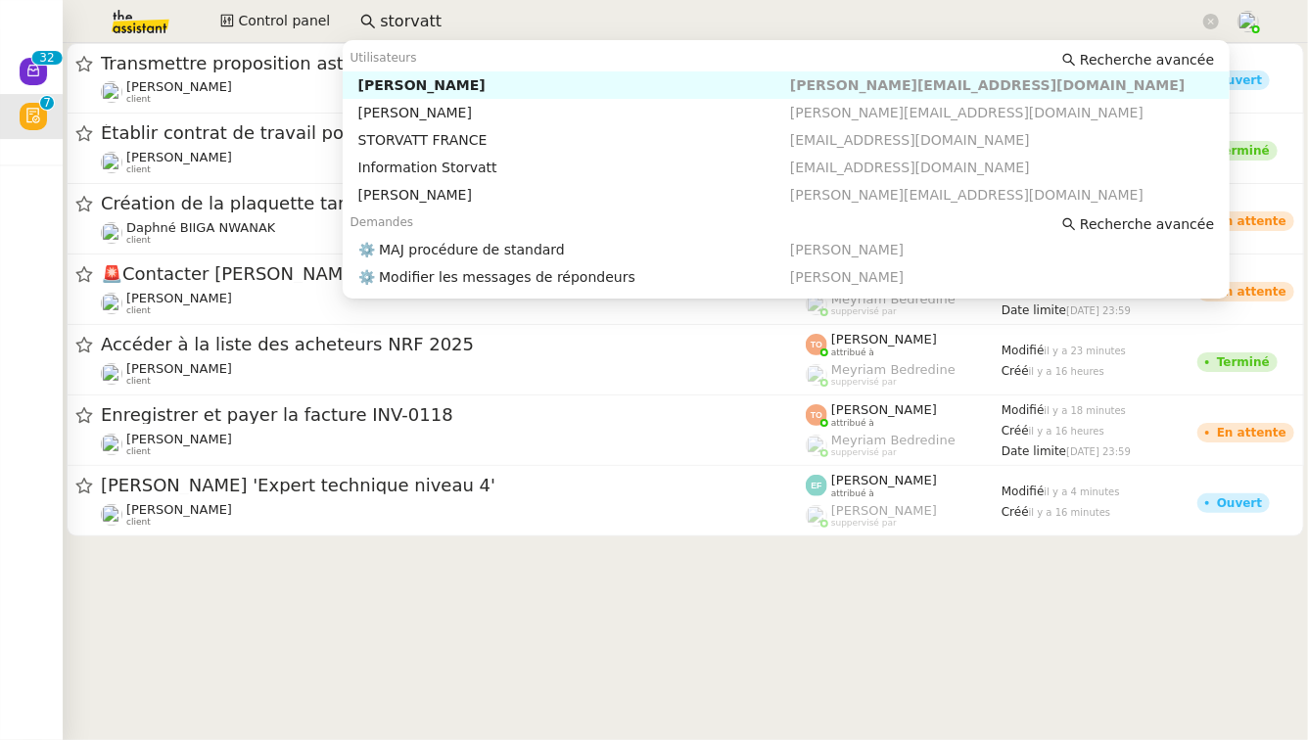
click at [467, 91] on div "[PERSON_NAME]" at bounding box center [574, 85] width 432 height 18
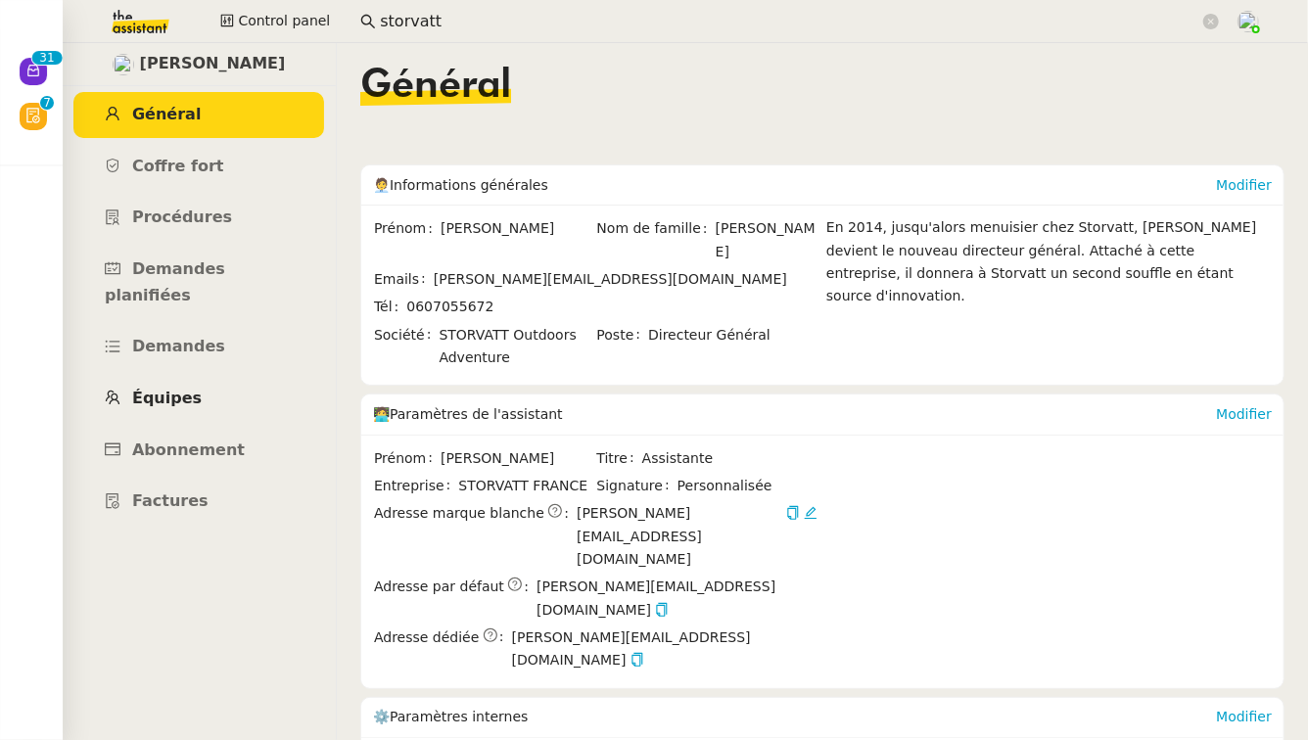
click at [192, 389] on span "Équipes" at bounding box center [167, 398] width 70 height 19
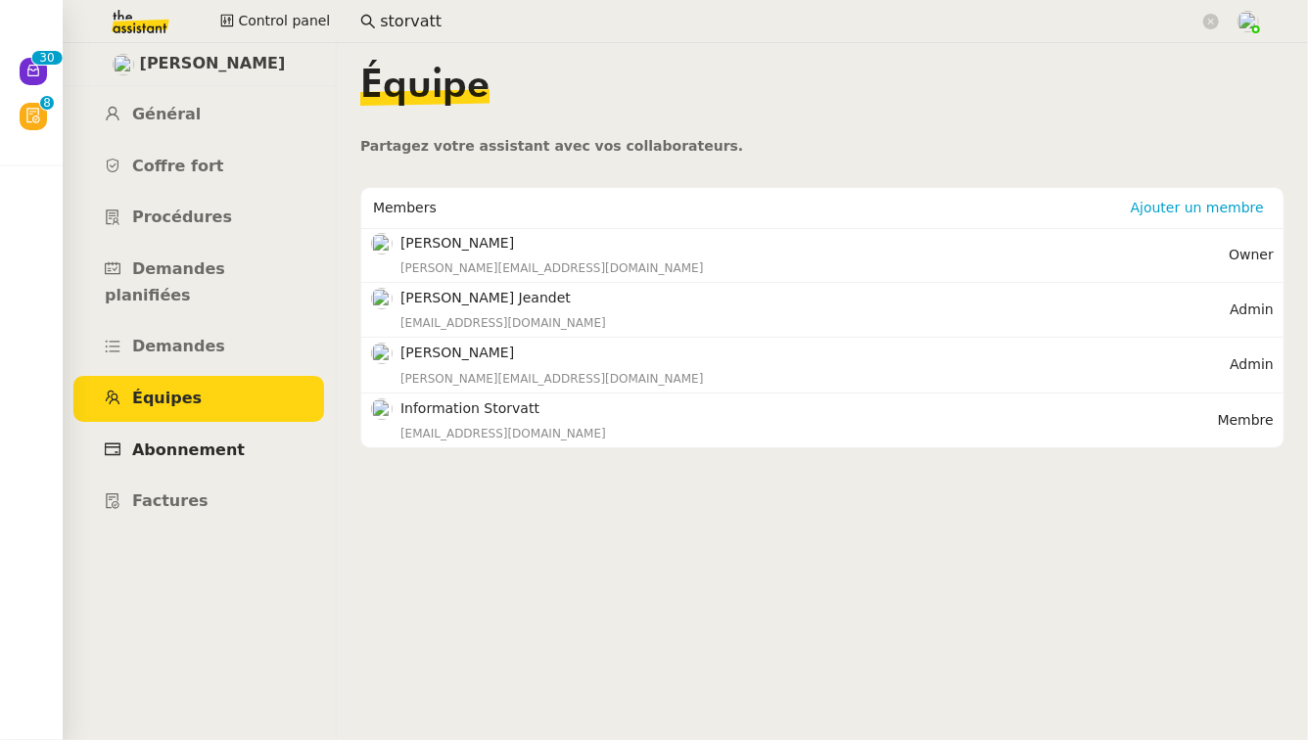
click at [203, 441] on span "Abonnement" at bounding box center [188, 450] width 113 height 19
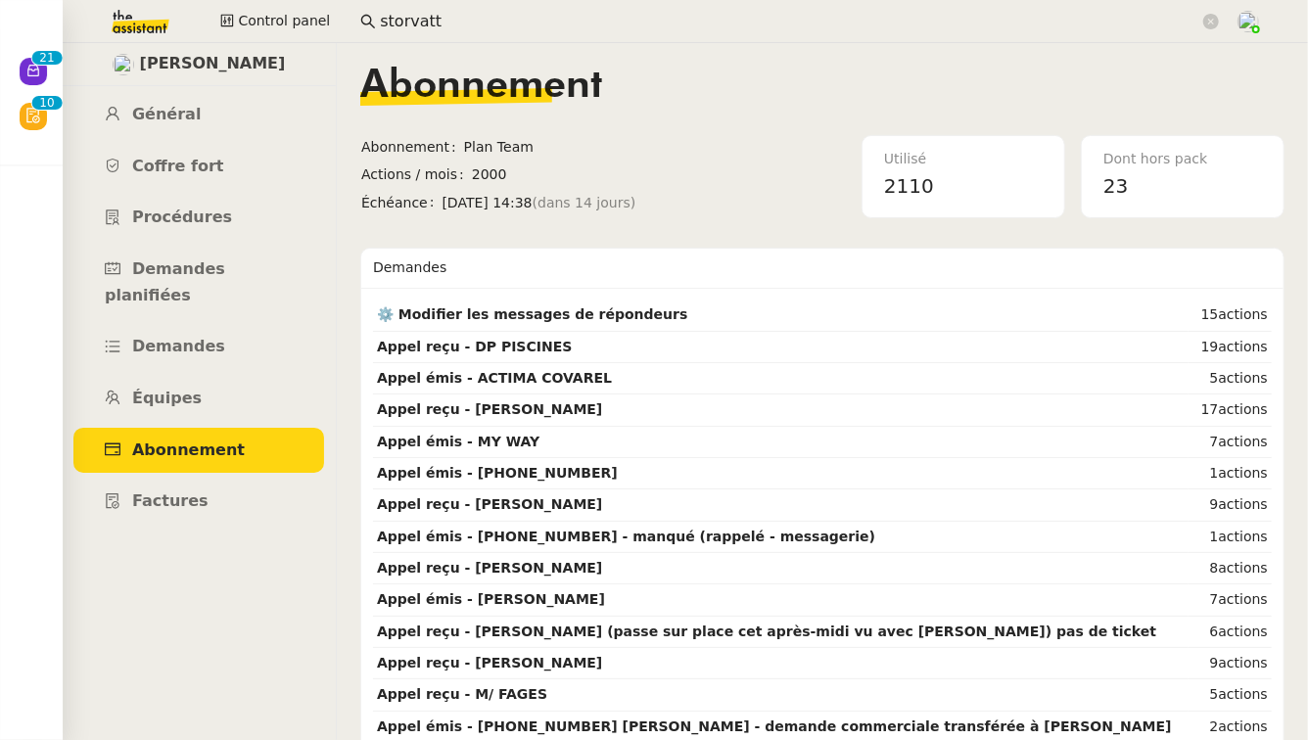
click at [407, 24] on input "storvatt" at bounding box center [790, 22] width 820 height 26
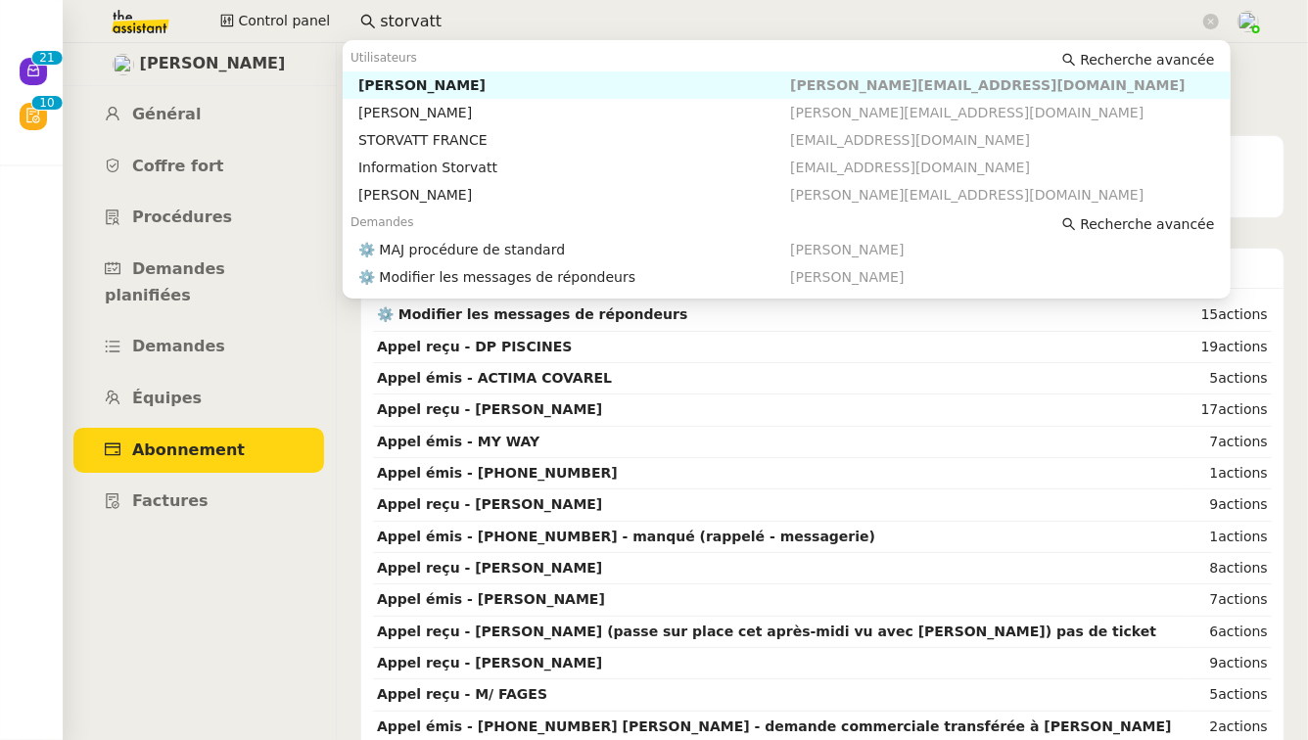
click at [407, 24] on input "storvatt" at bounding box center [790, 22] width 820 height 26
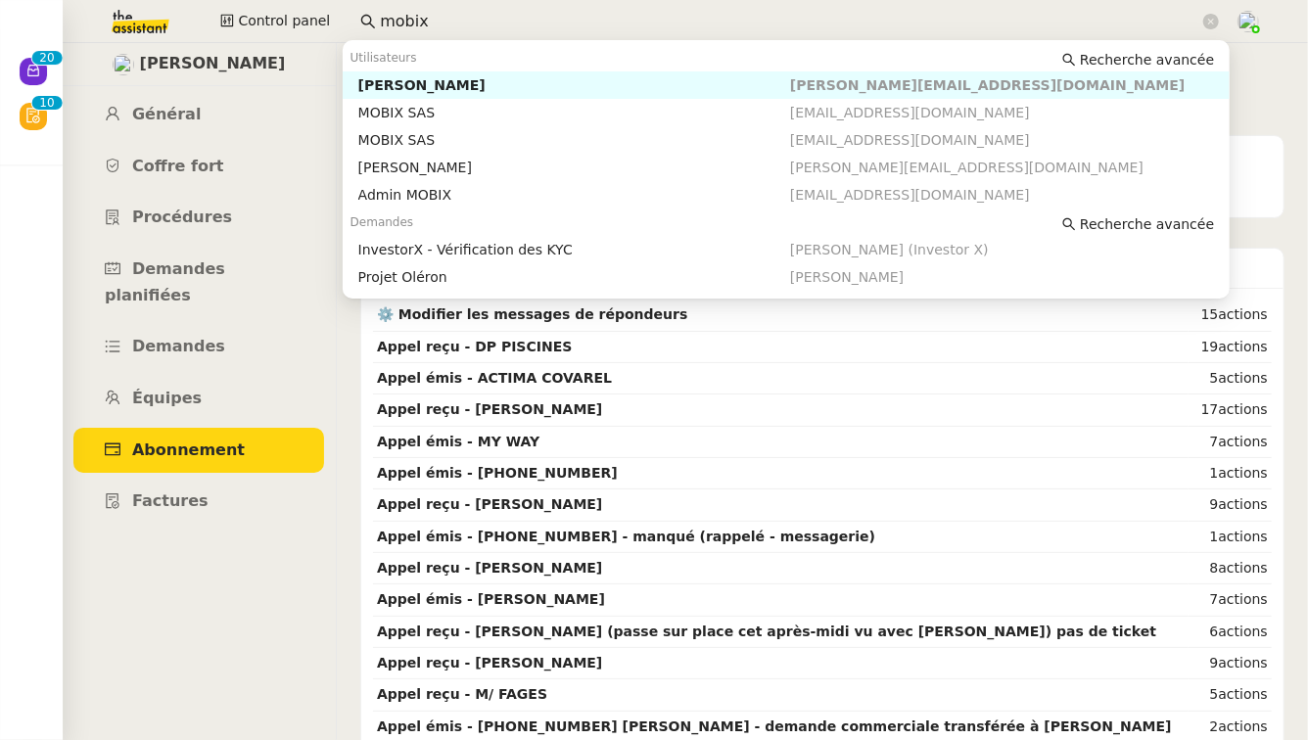
click at [438, 76] on div "[PERSON_NAME]" at bounding box center [574, 85] width 432 height 18
type input "mobix"
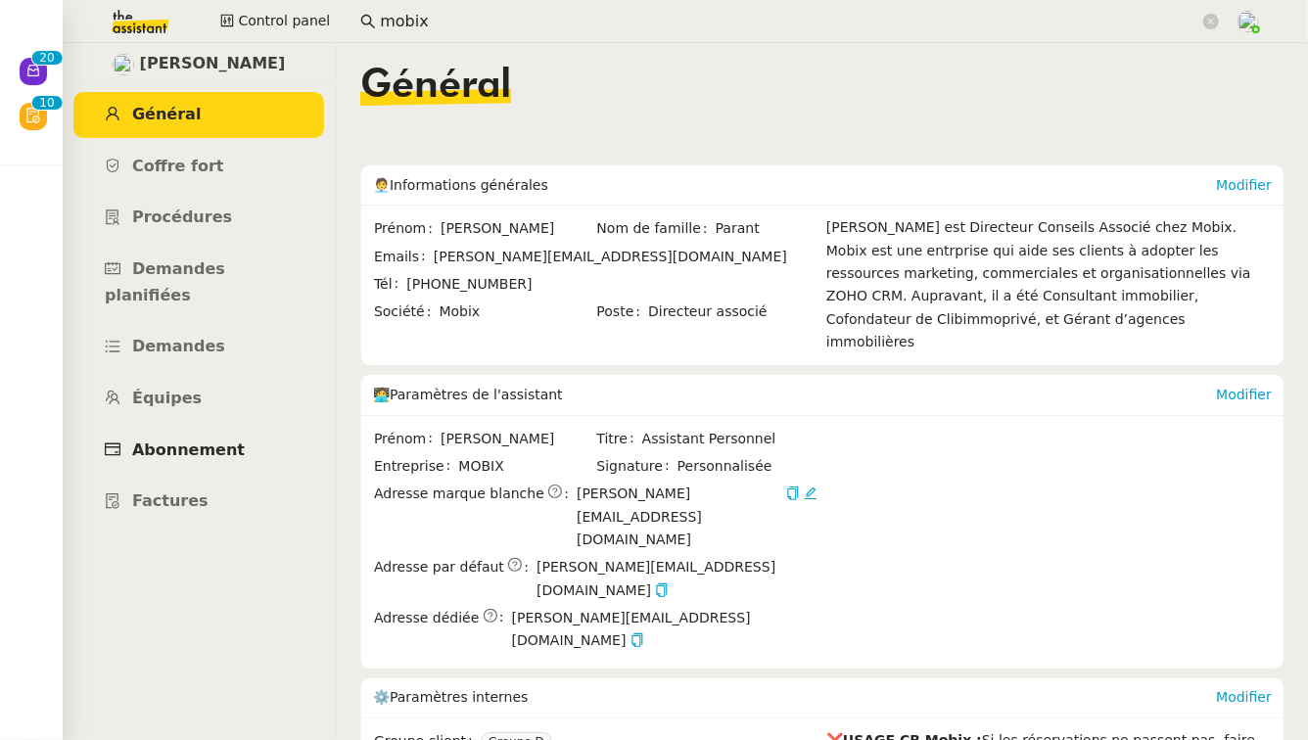
click at [186, 441] on span "Abonnement" at bounding box center [188, 450] width 113 height 19
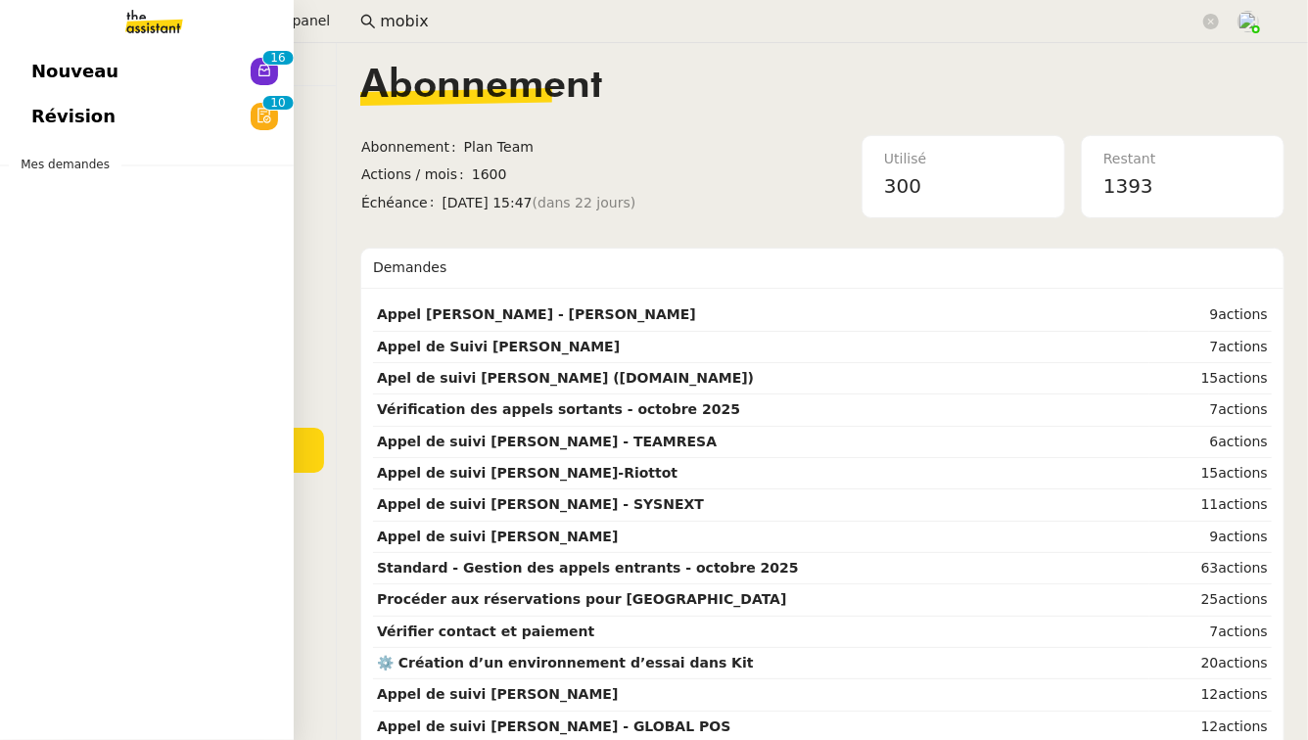
click at [62, 71] on span "Nouveau" at bounding box center [74, 71] width 87 height 29
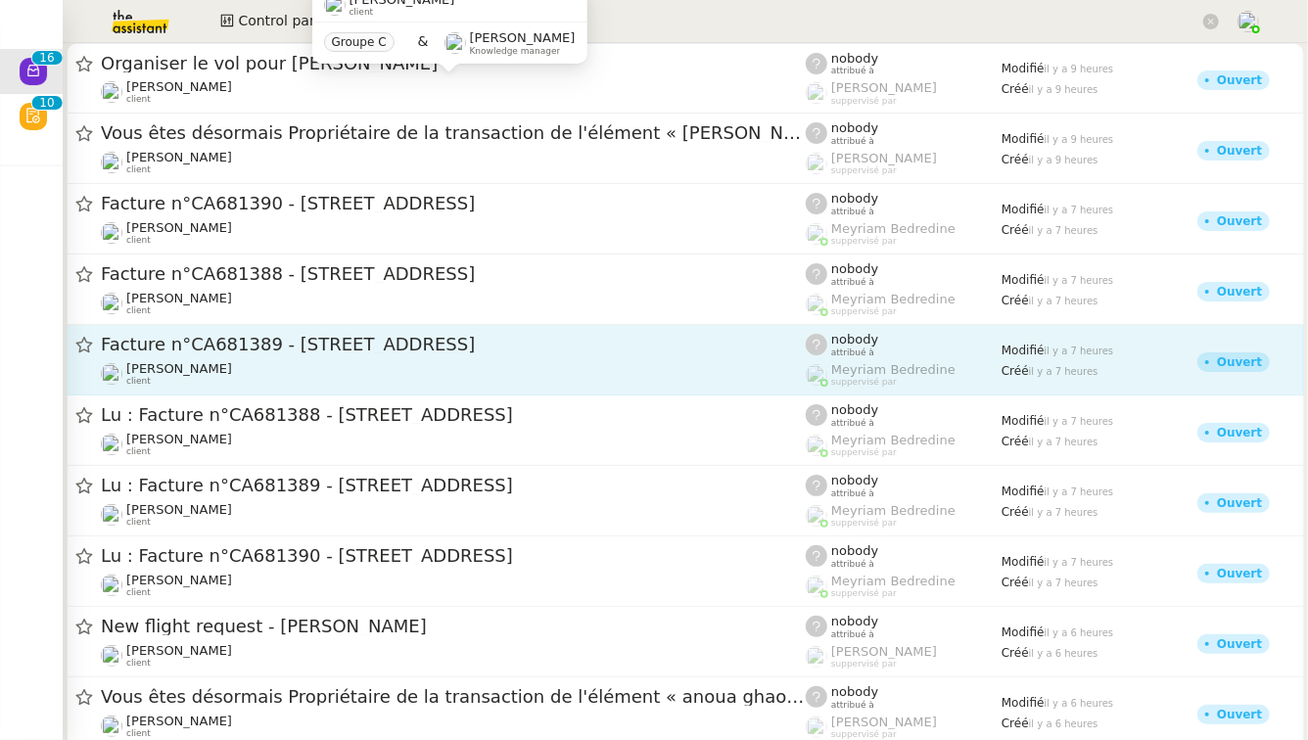
scroll to position [493, 0]
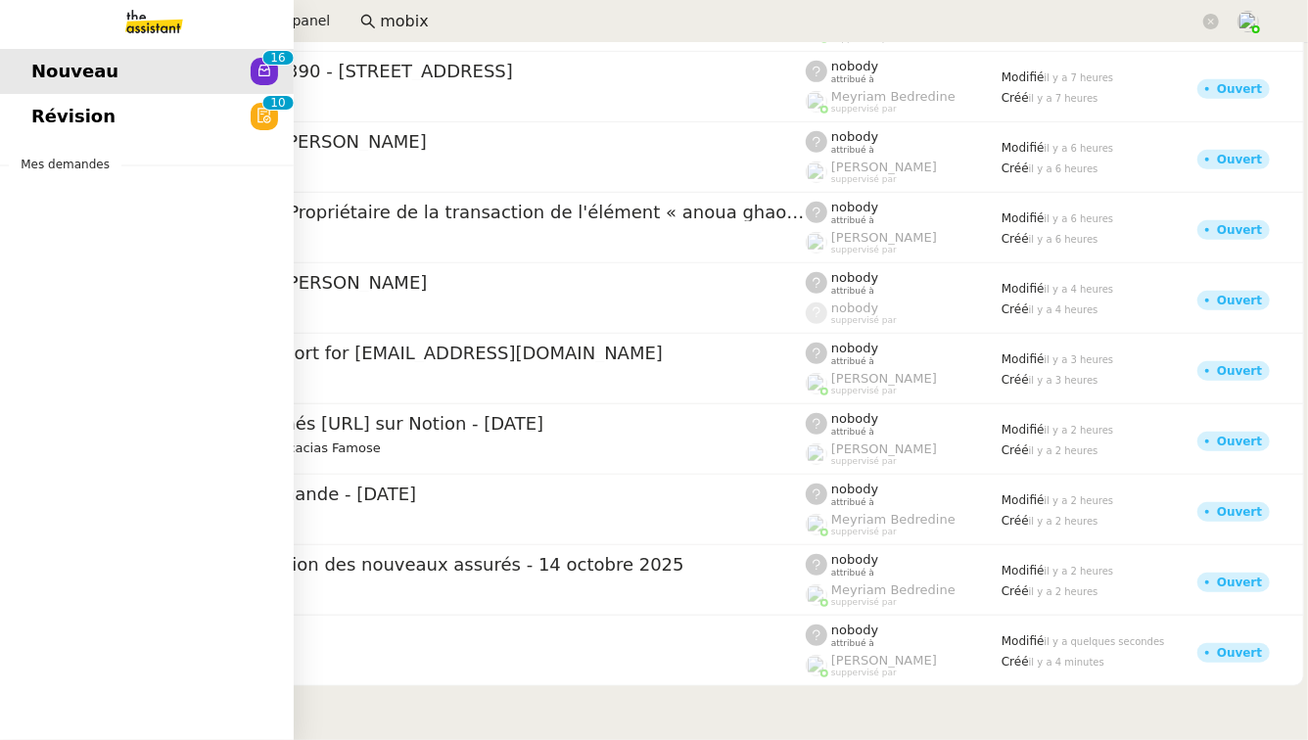
click at [90, 122] on span "Révision" at bounding box center [73, 116] width 84 height 29
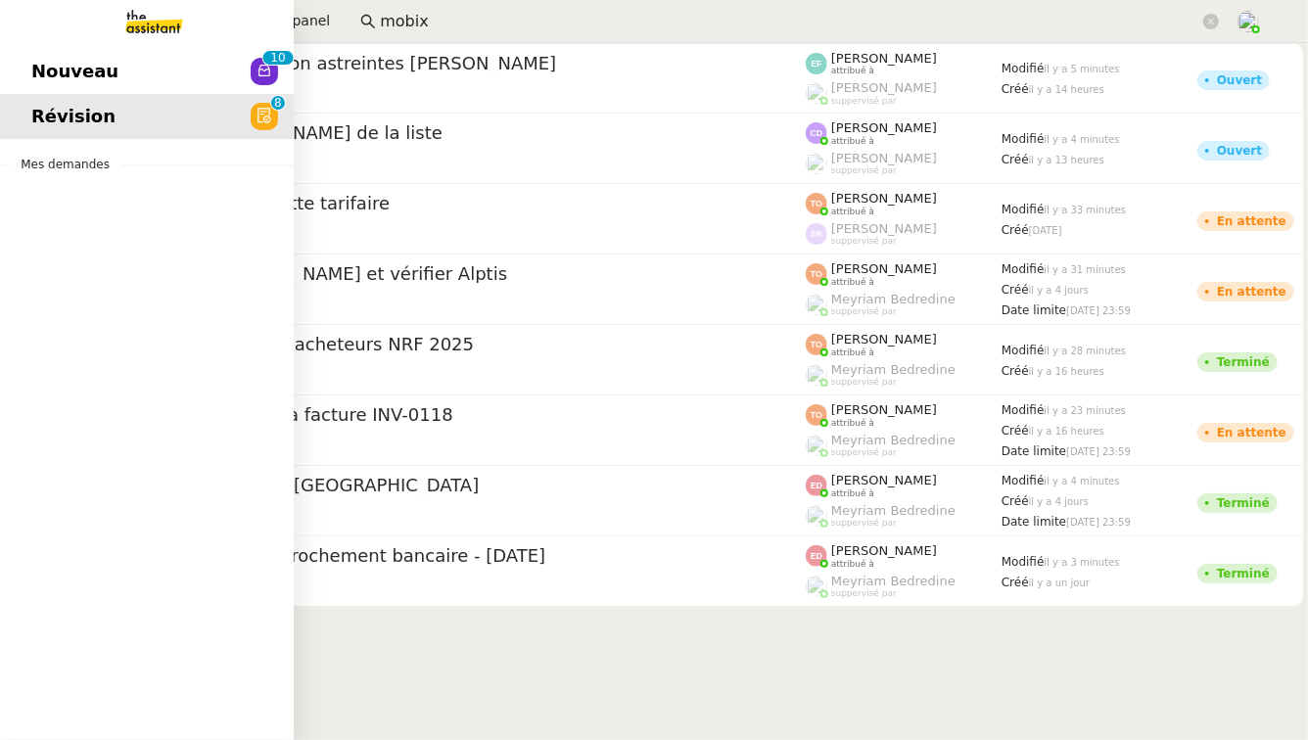
click at [64, 91] on link "Nouveau 0 1 2 3 4 5 6 7 8 9 0 1 2 3 4 5 6 7 8 9" at bounding box center [147, 71] width 294 height 45
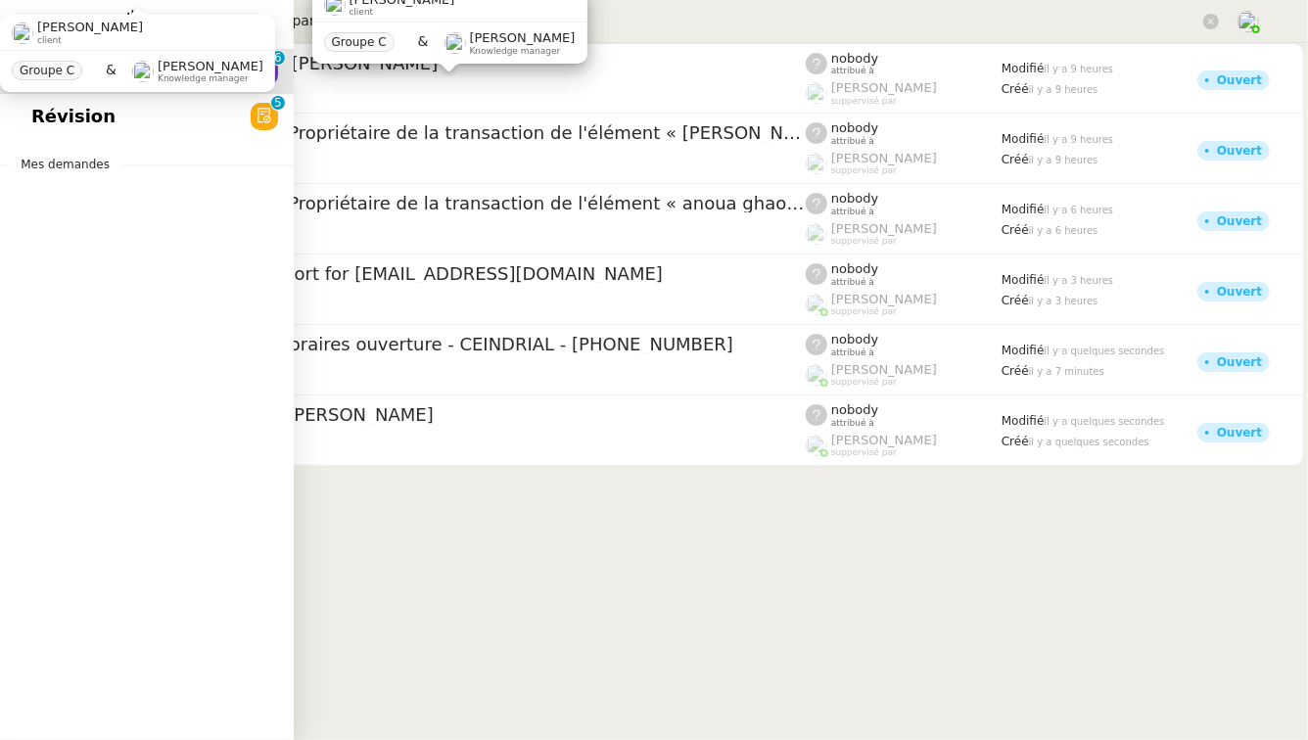
click at [10, 291] on div "Nouveau 0 1 2 3 4 5 6 7 8 9 Révision 0 1 2 3 4 5 6 7 8 9 Mes demandes" at bounding box center [147, 391] width 294 height 697
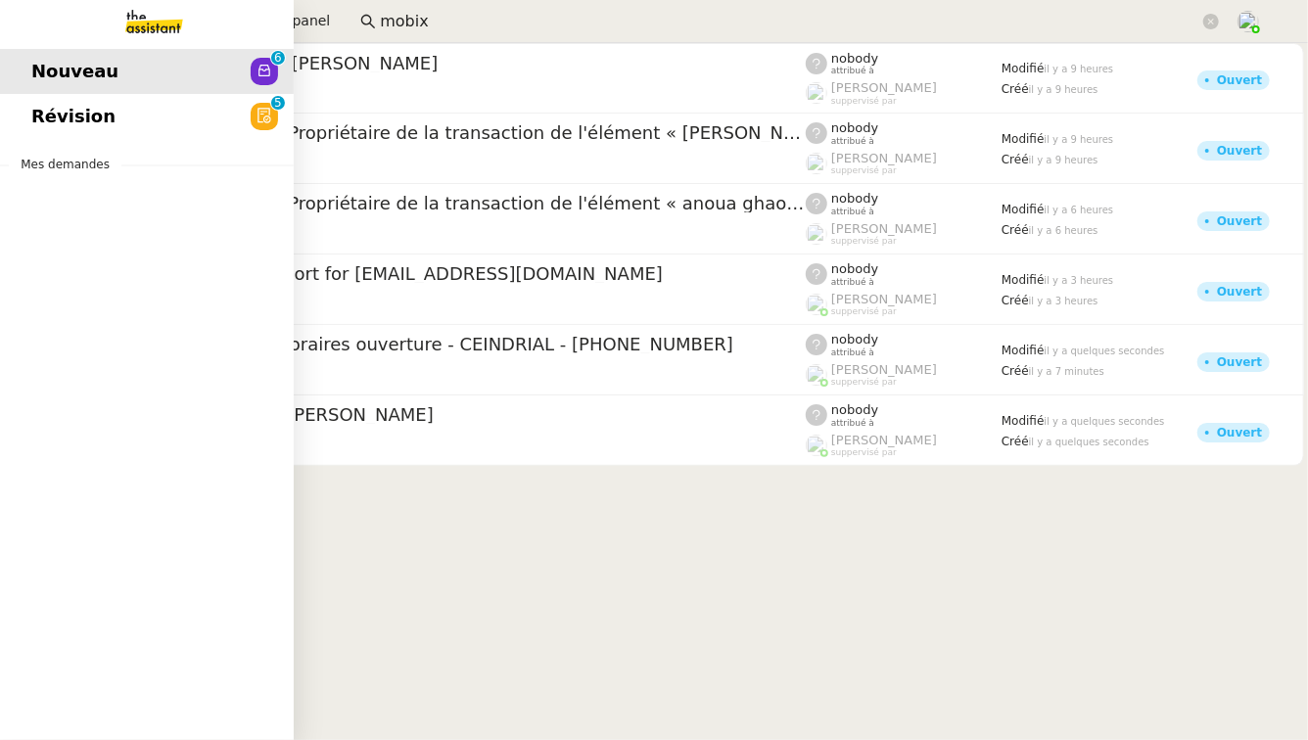
click at [175, 121] on link "Révision 0 1 2 3 4 5 6 7 8 9" at bounding box center [147, 116] width 294 height 45
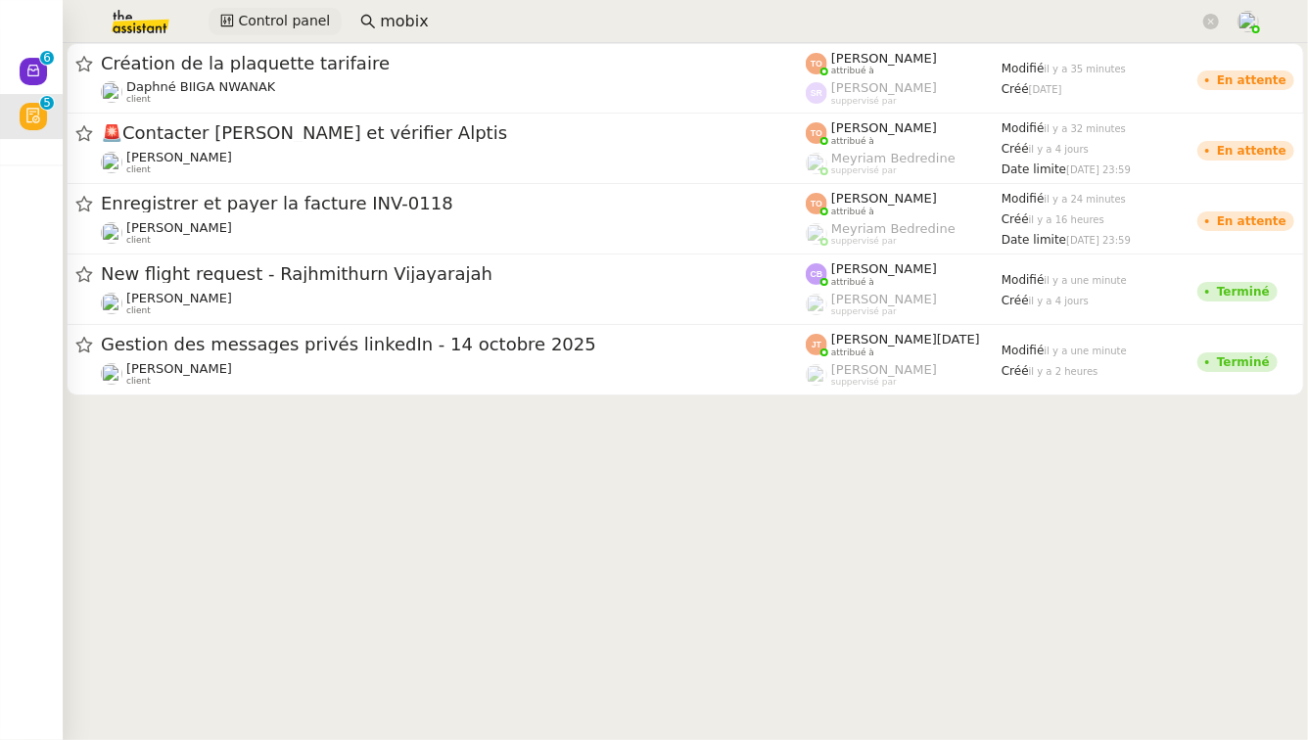
click at [255, 24] on span "Control panel" at bounding box center [284, 21] width 92 height 23
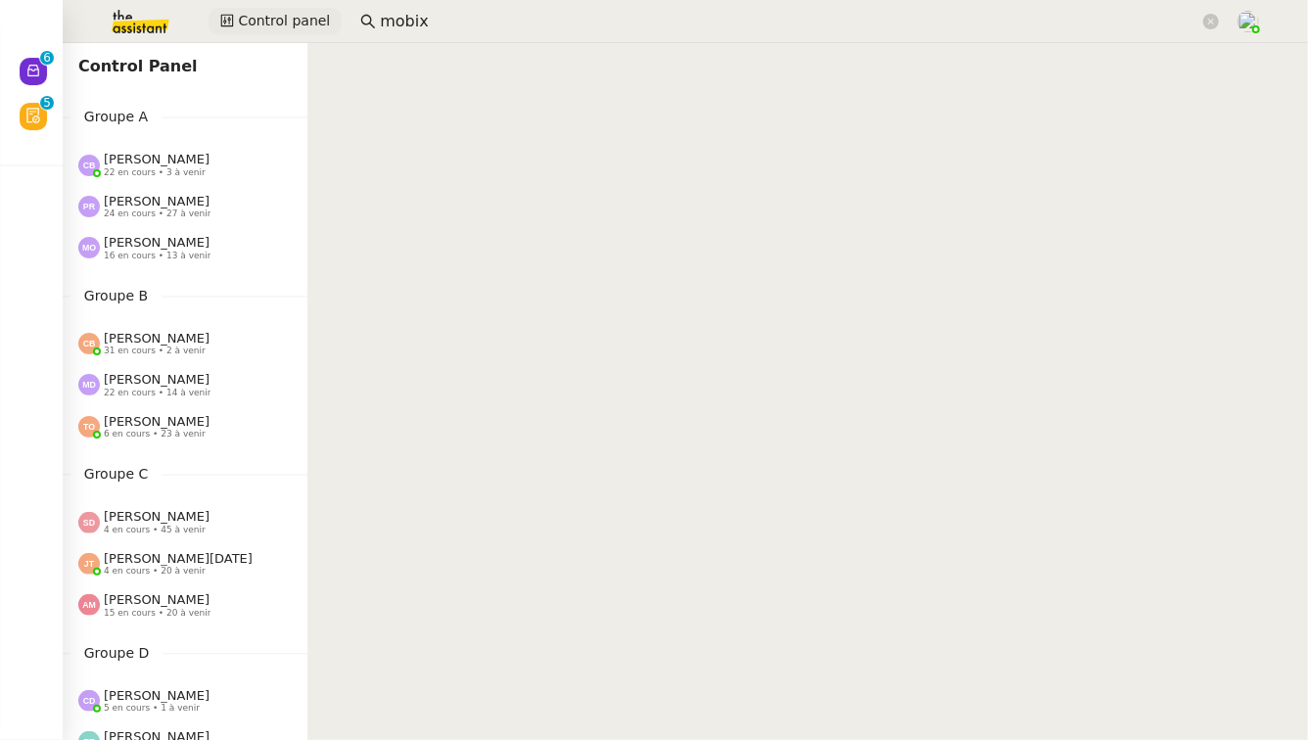
scroll to position [1069, 0]
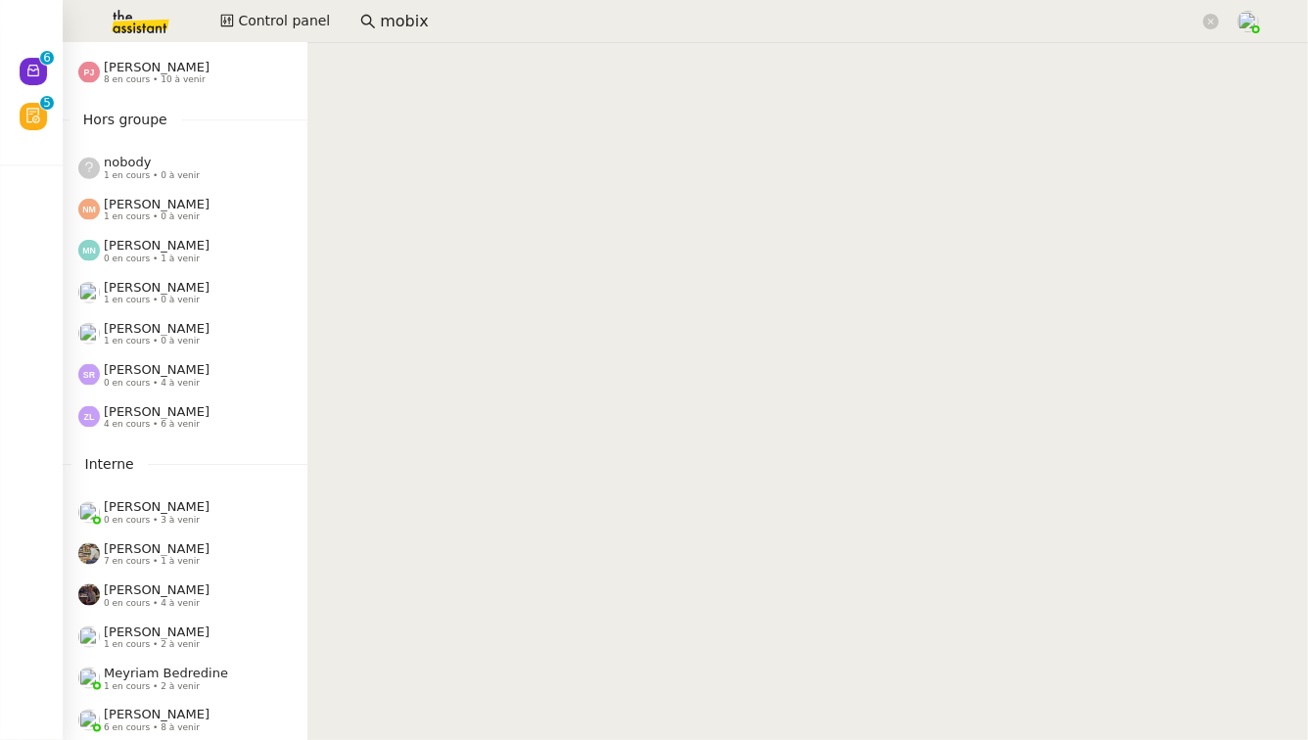
click at [210, 378] on div "[PERSON_NAME] 0 en cours • 4 à venir" at bounding box center [157, 374] width 106 height 25
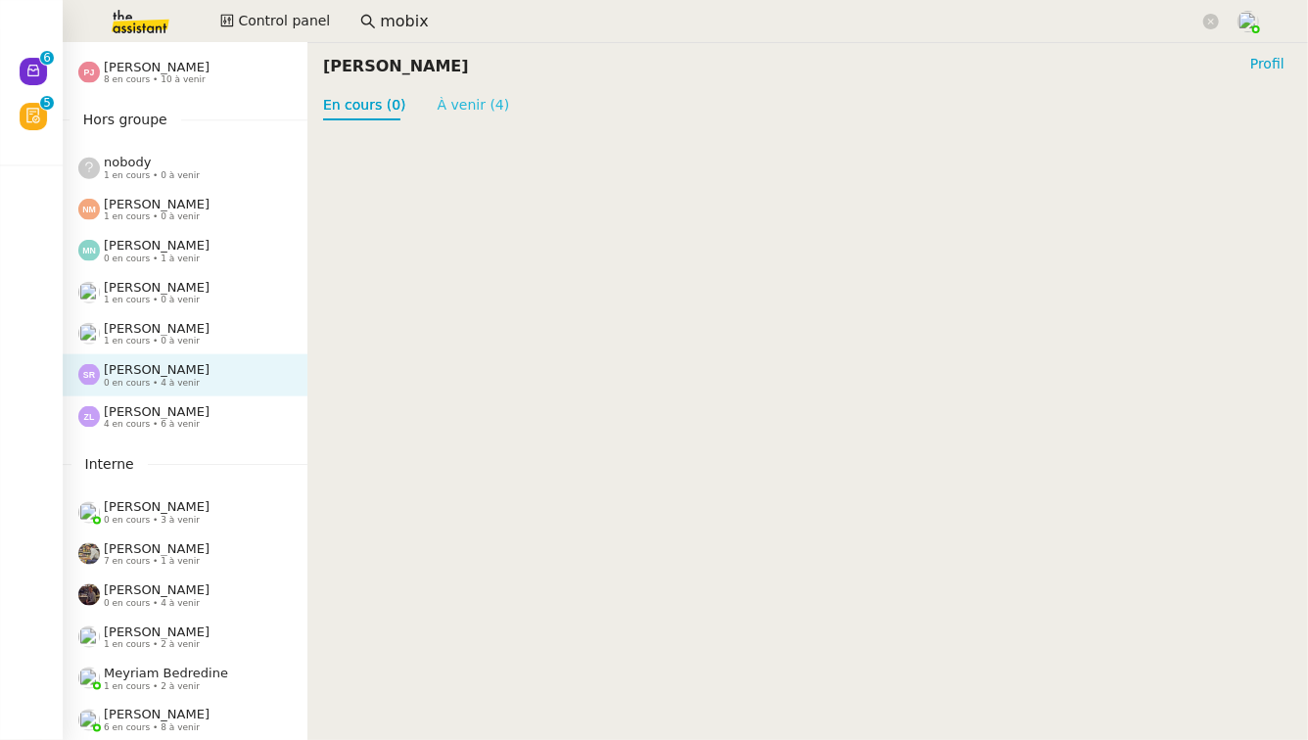
click at [471, 105] on link "À venir (4)" at bounding box center [474, 105] width 72 height 16
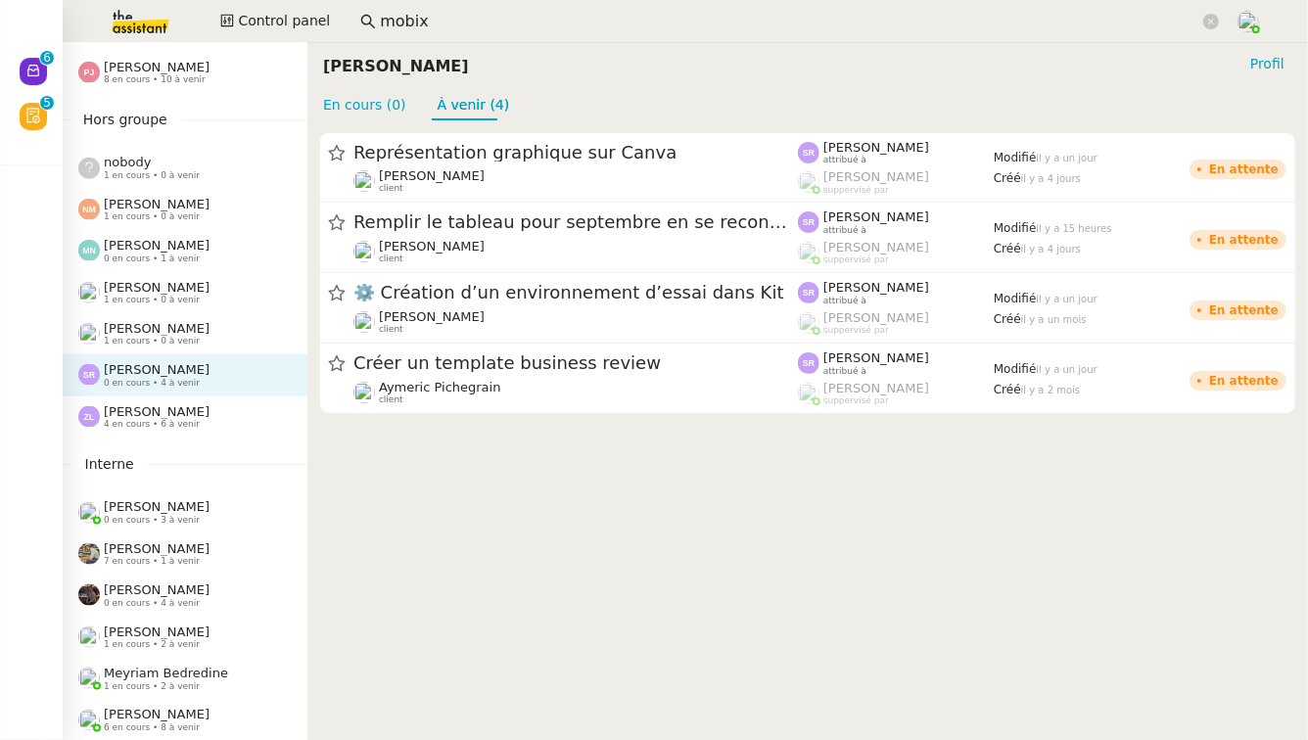
click at [226, 421] on div "[PERSON_NAME] 4 en cours • 6 à venir" at bounding box center [192, 416] width 229 height 25
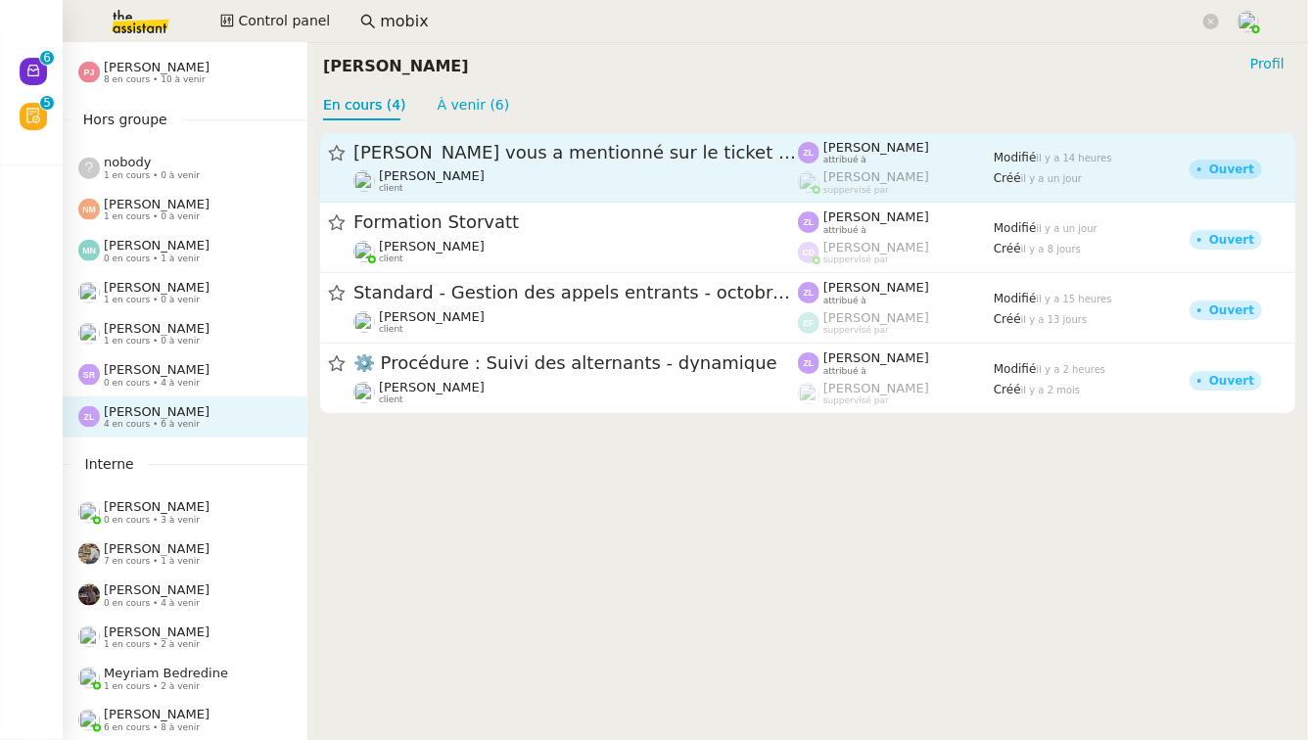
click at [550, 161] on span "[PERSON_NAME] vous a mentionné sur le ticket [##3571##] RESET" at bounding box center [576, 153] width 445 height 18
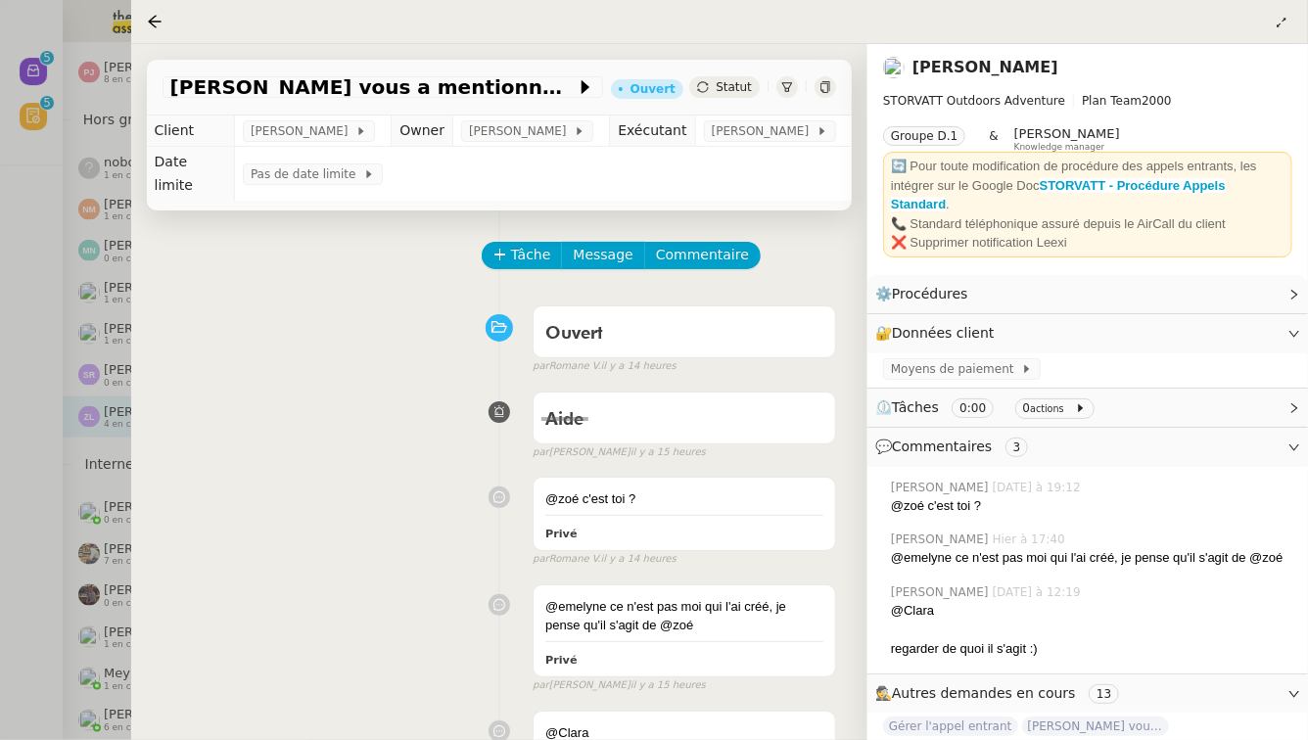
click at [0, 456] on div at bounding box center [654, 370] width 1308 height 740
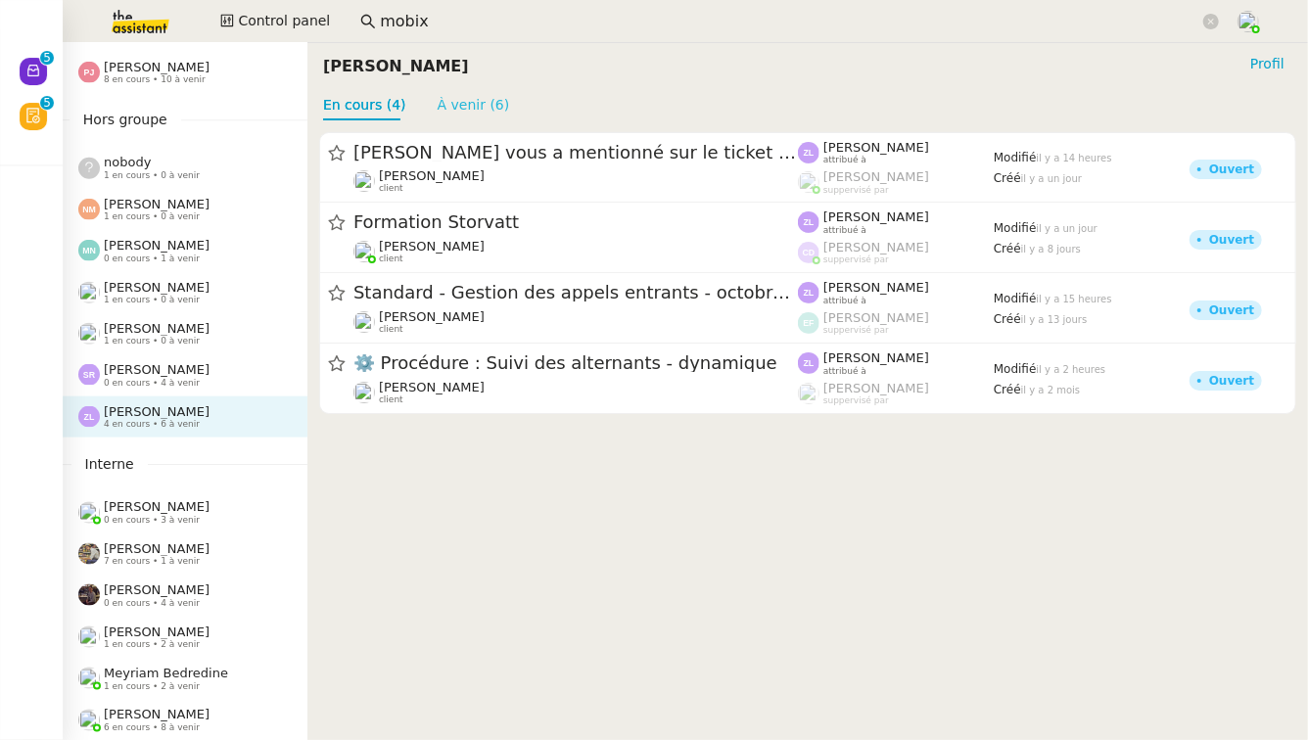
click at [445, 103] on link "À venir (6)" at bounding box center [474, 105] width 72 height 16
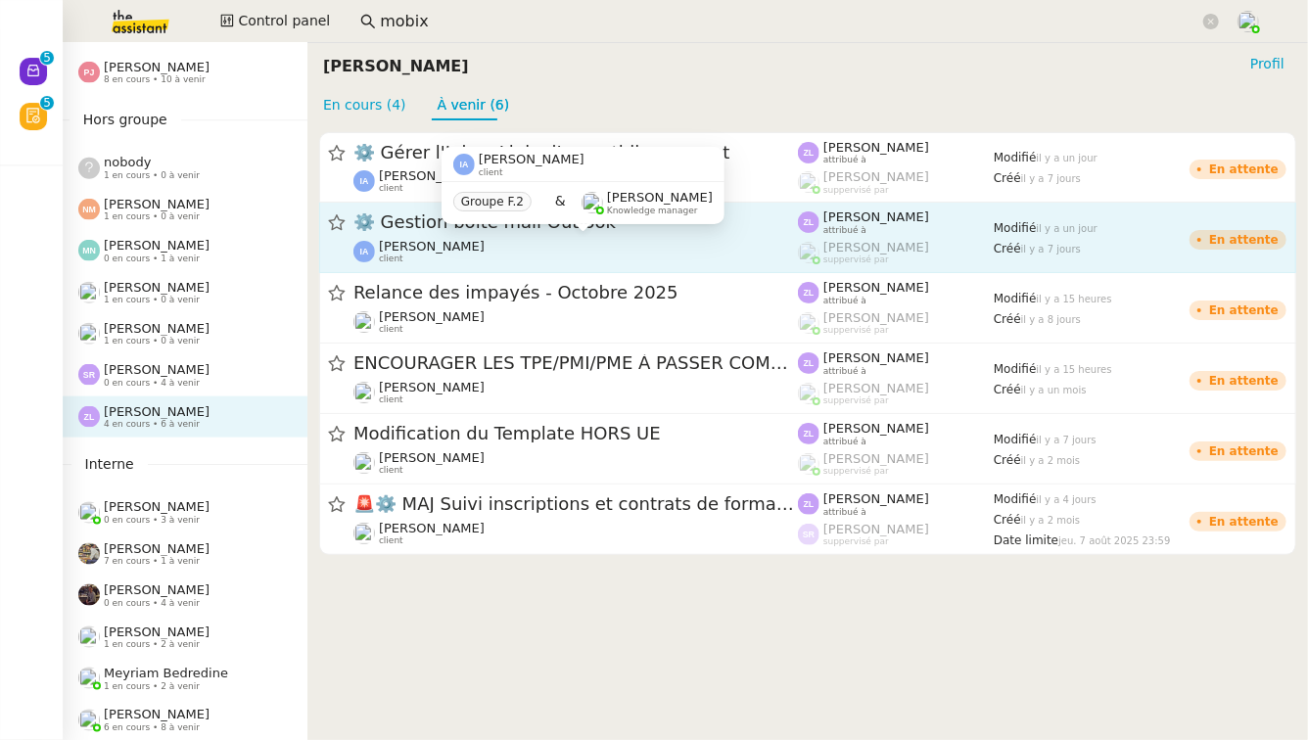
click at [521, 243] on div "[PERSON_NAME] client" at bounding box center [576, 251] width 445 height 25
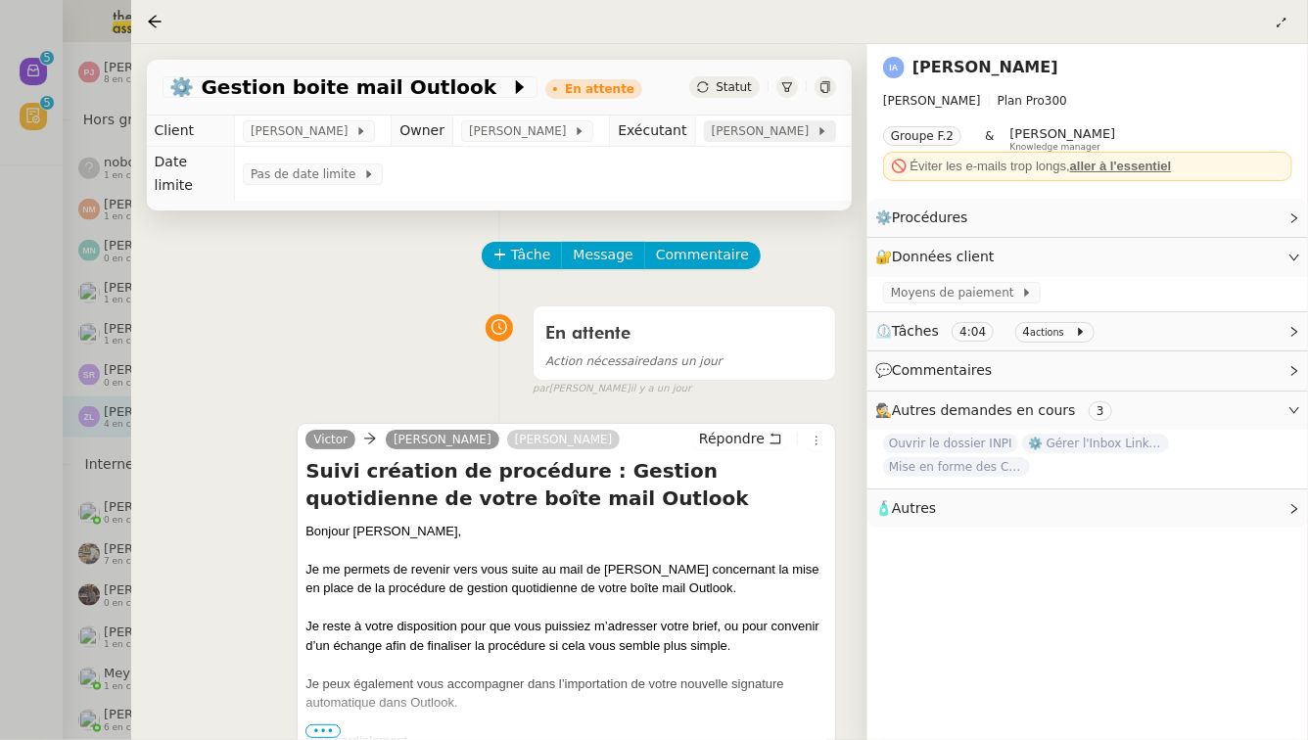
click at [748, 135] on span "[PERSON_NAME]" at bounding box center [764, 131] width 105 height 20
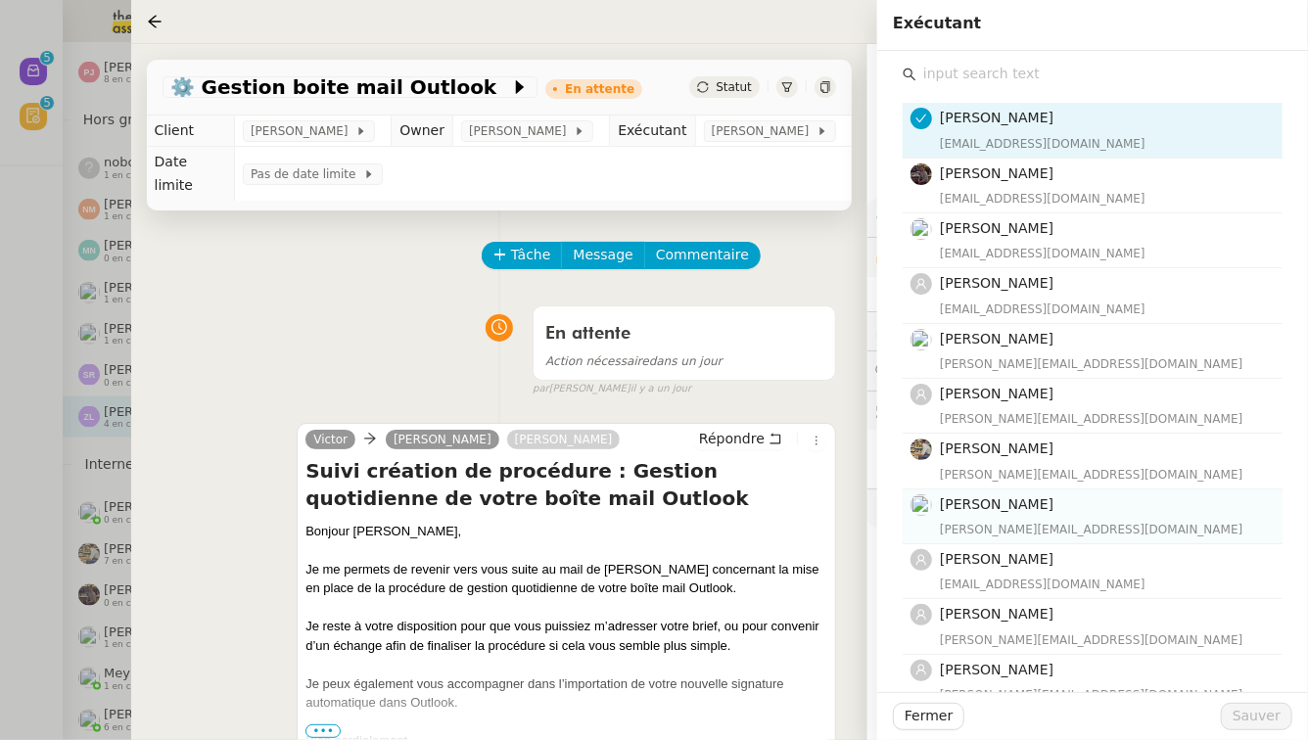
click at [1148, 517] on div "[PERSON_NAME] [PERSON_NAME][EMAIL_ADDRESS][DOMAIN_NAME]" at bounding box center [1105, 517] width 331 height 46
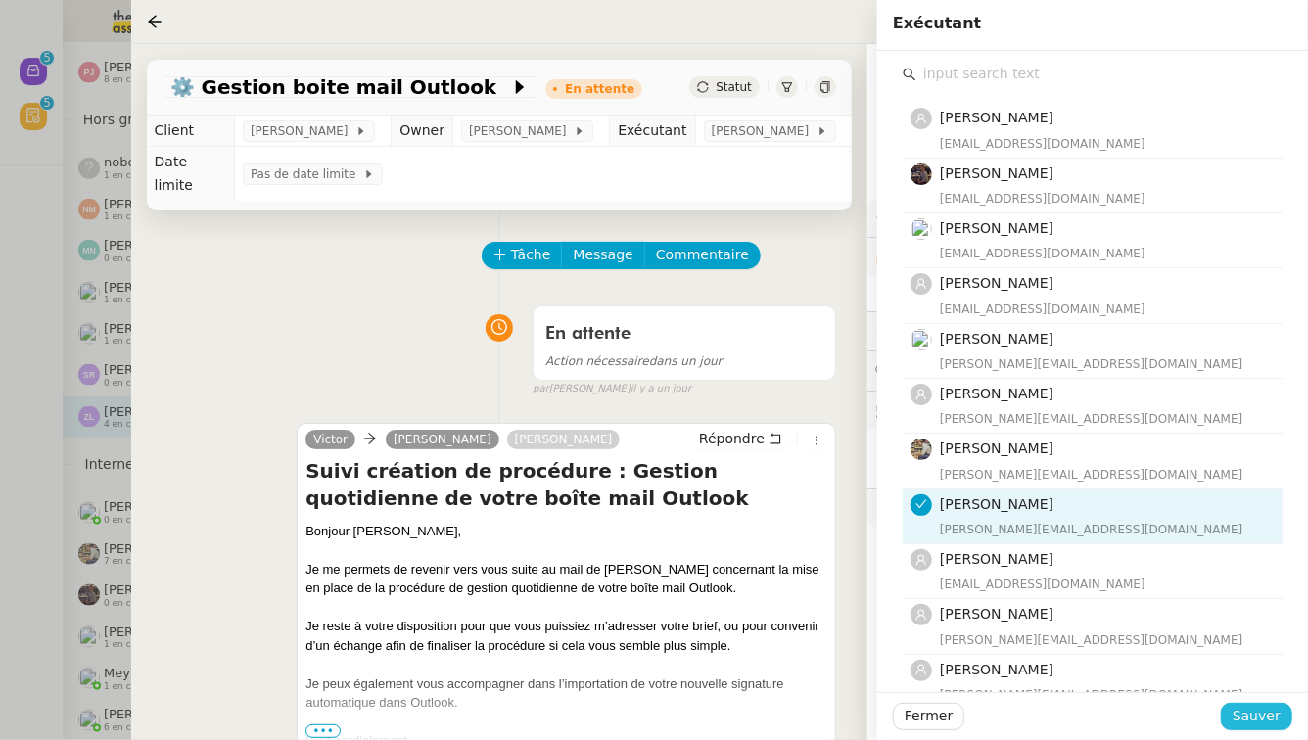
click at [1273, 709] on span "Sauver" at bounding box center [1257, 716] width 48 height 23
click at [0, 388] on div at bounding box center [654, 370] width 1308 height 740
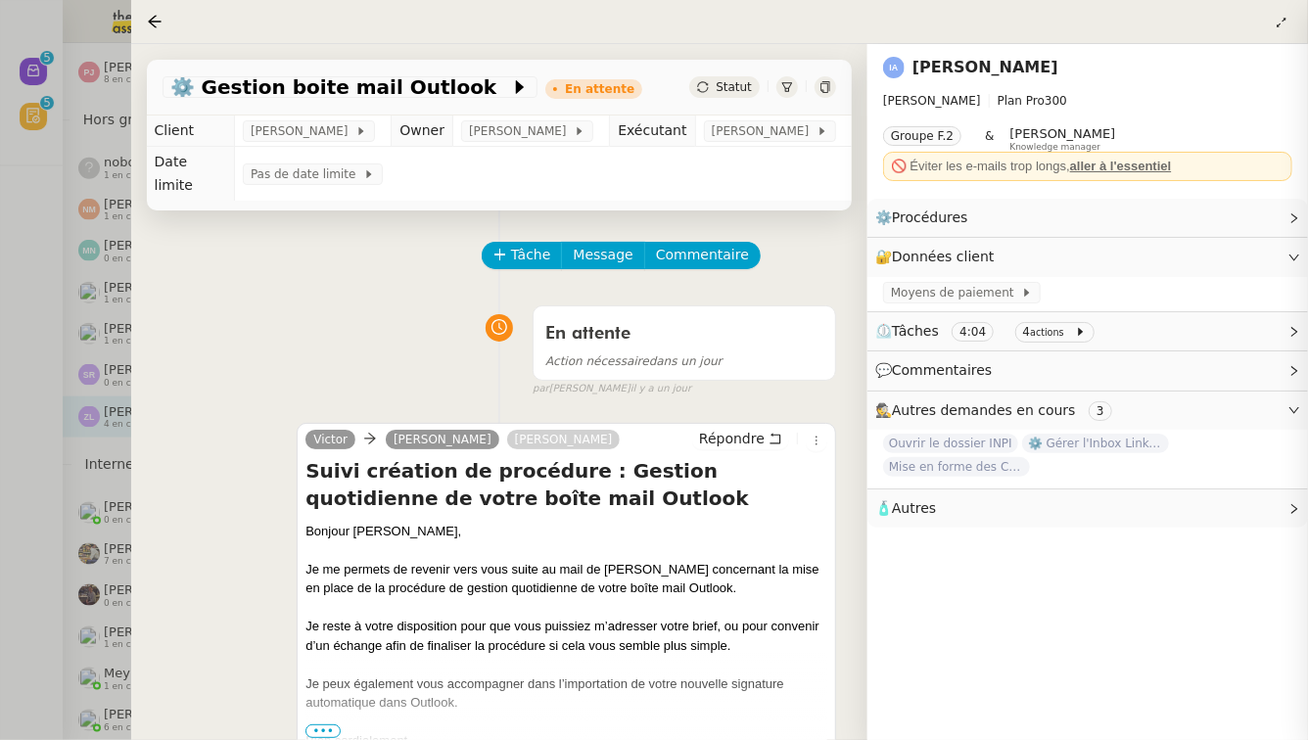
click at [0, 388] on div at bounding box center [654, 370] width 1308 height 740
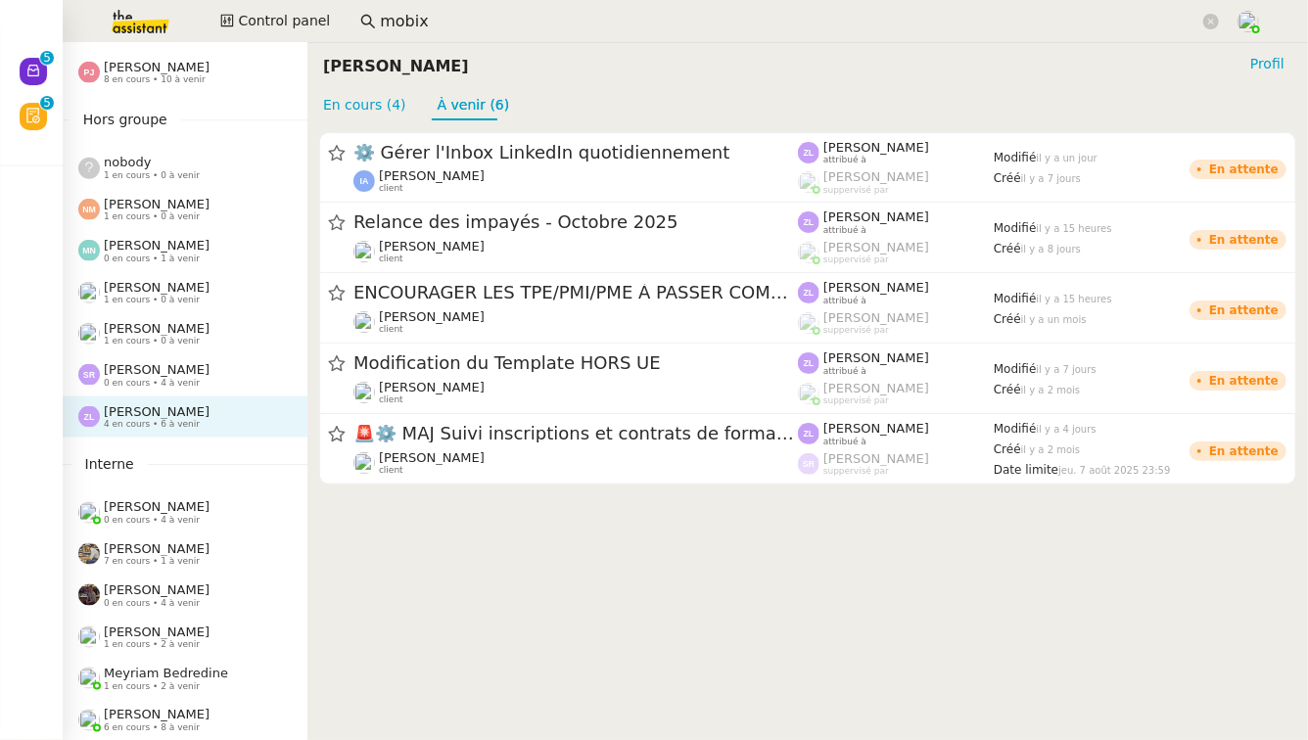
click at [0, 388] on div at bounding box center [654, 370] width 1308 height 740
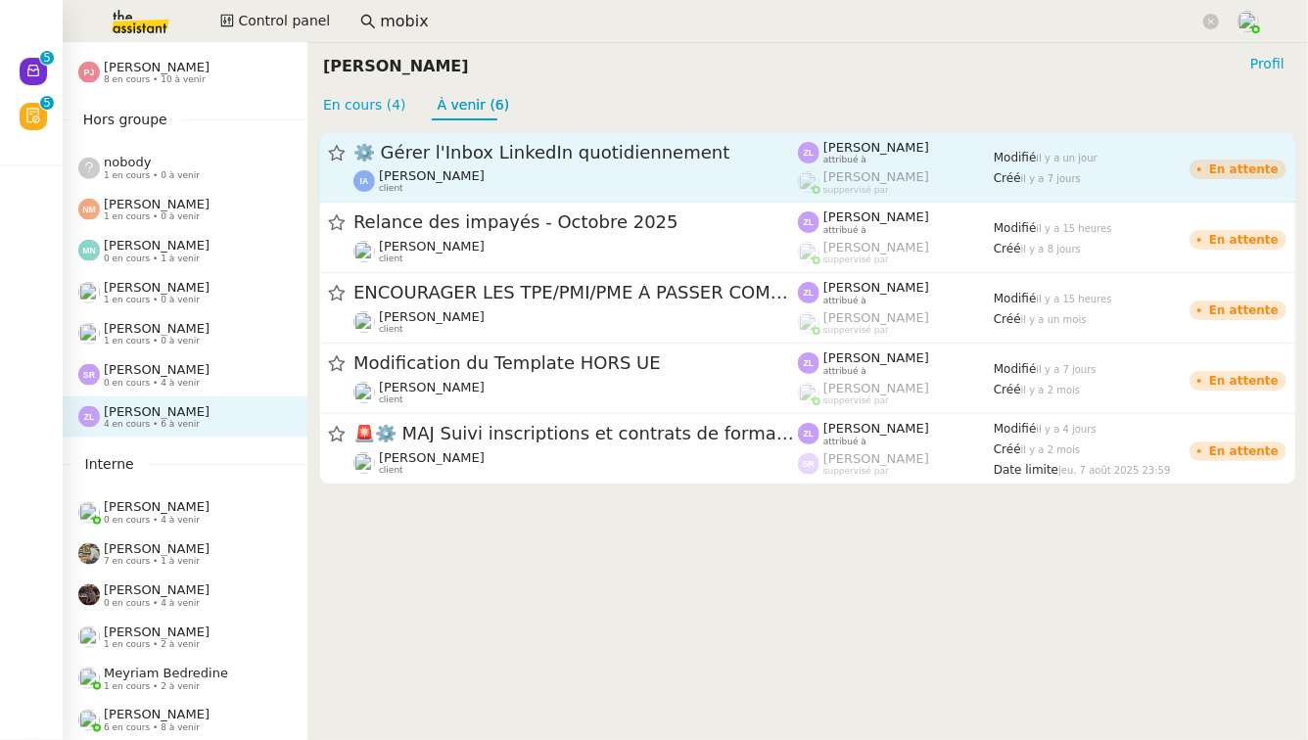
click at [727, 164] on div "⚙️ Gérer l'Inbox LinkedIn quotidiennement" at bounding box center [576, 153] width 445 height 24
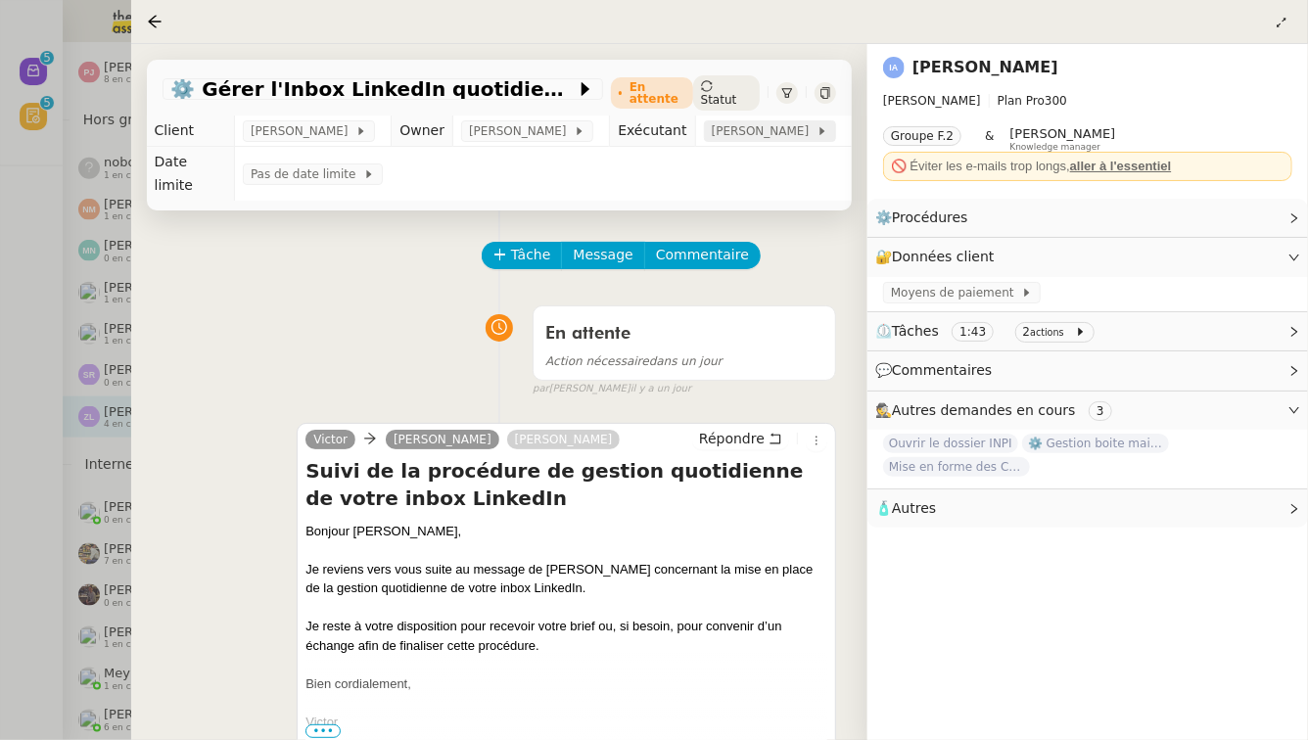
click at [767, 127] on span "[PERSON_NAME]" at bounding box center [764, 131] width 105 height 20
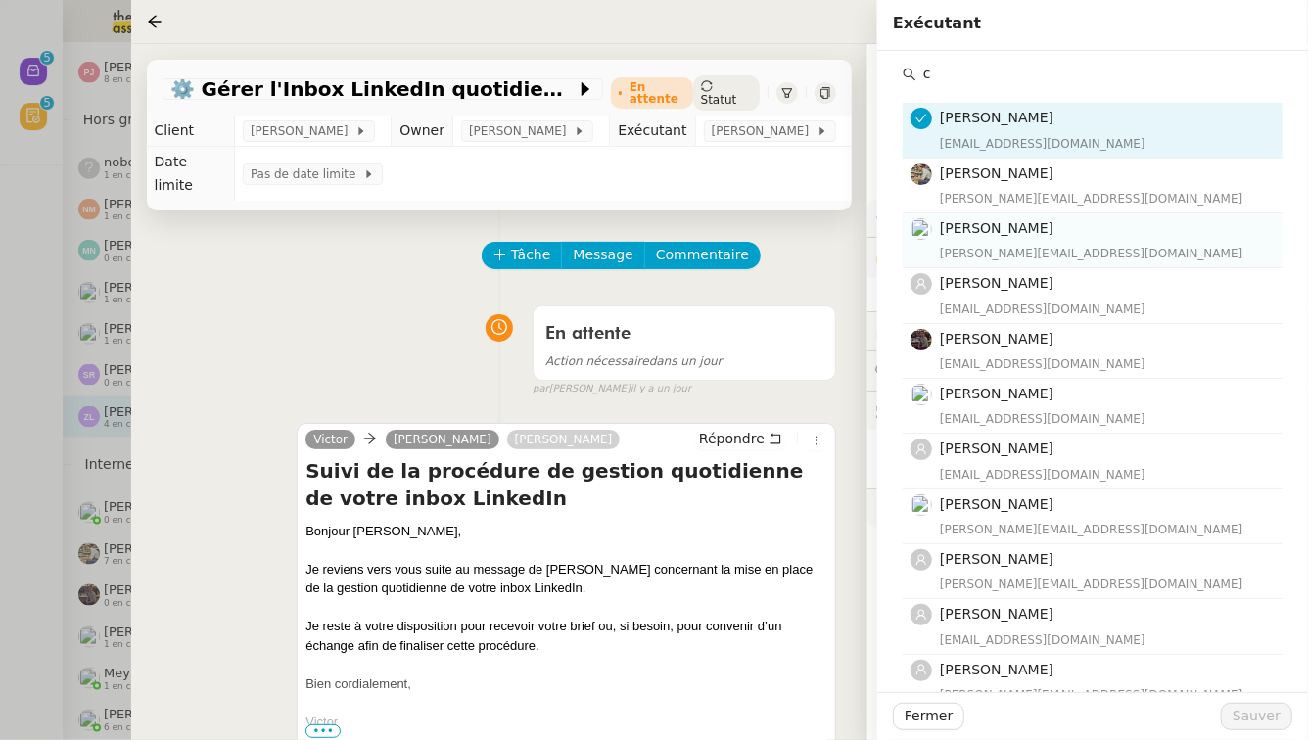
type input "c"
click at [1129, 224] on h4 "[PERSON_NAME]" at bounding box center [1105, 228] width 331 height 23
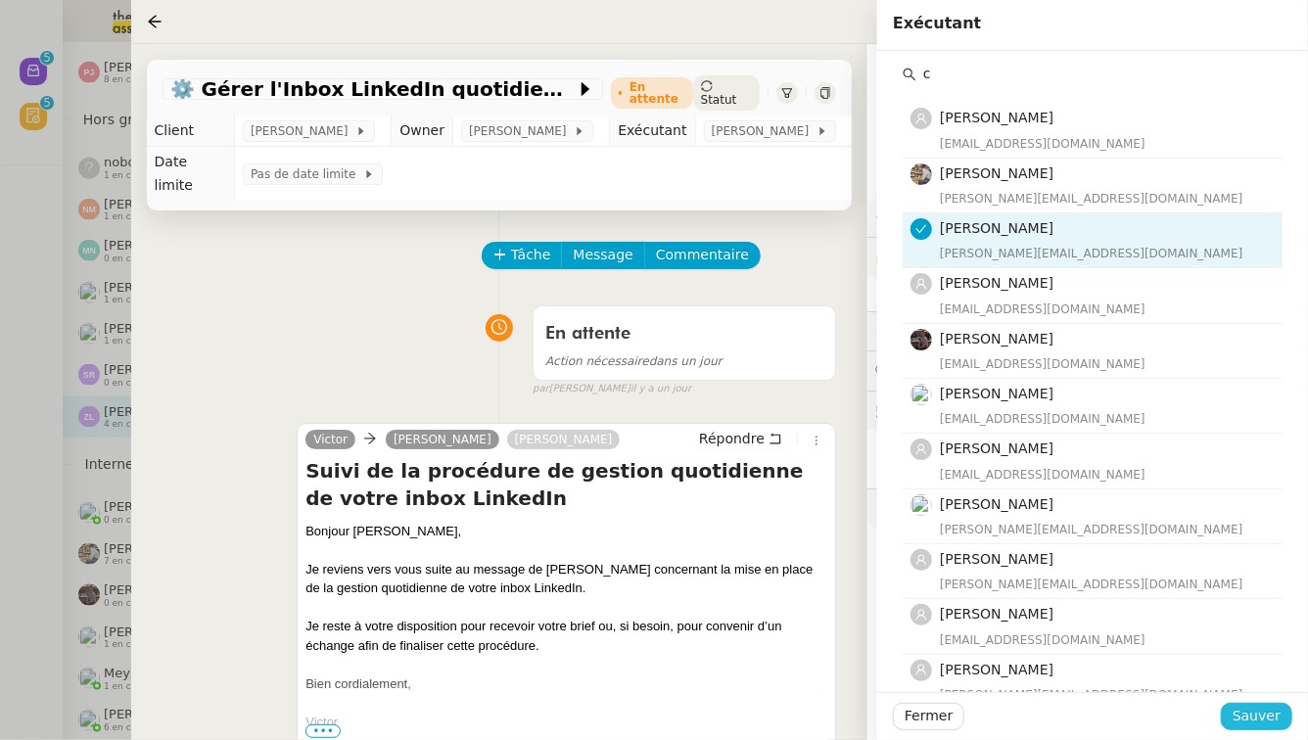
click at [1275, 709] on span "Sauver" at bounding box center [1257, 716] width 48 height 23
click at [0, 526] on div at bounding box center [654, 370] width 1308 height 740
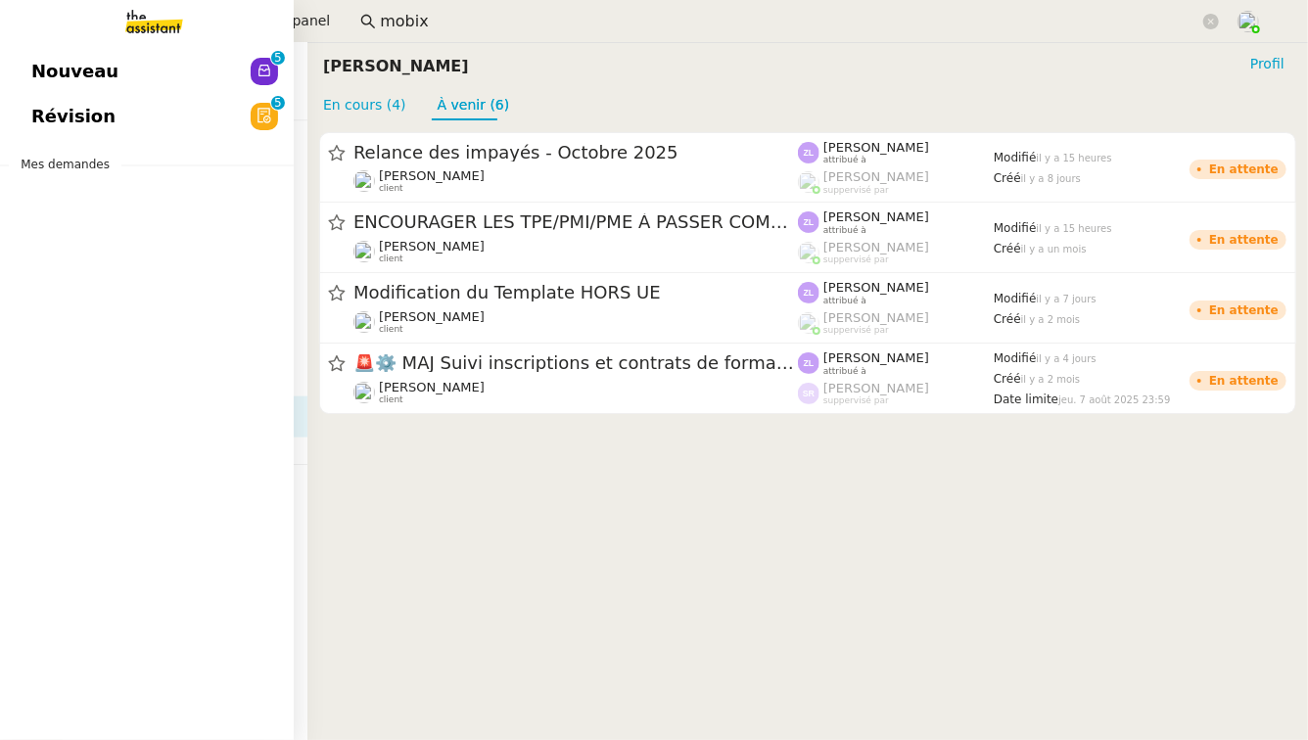
click at [131, 74] on link "Nouveau 0 1 2 3 4 5 6 7 8 9" at bounding box center [147, 71] width 294 height 45
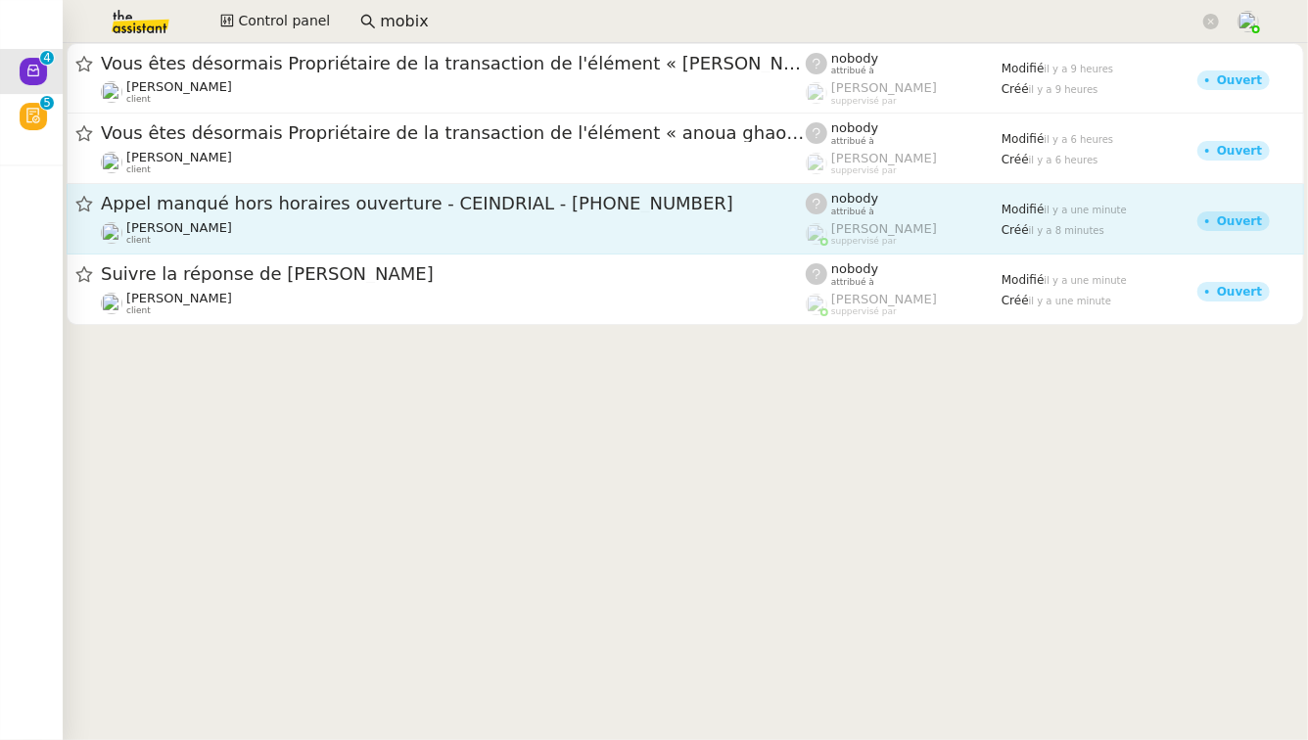
click at [496, 213] on div "Appel manqué hors horaires ouverture - CEINDRIAL - [PHONE_NUMBER]" at bounding box center [453, 204] width 705 height 24
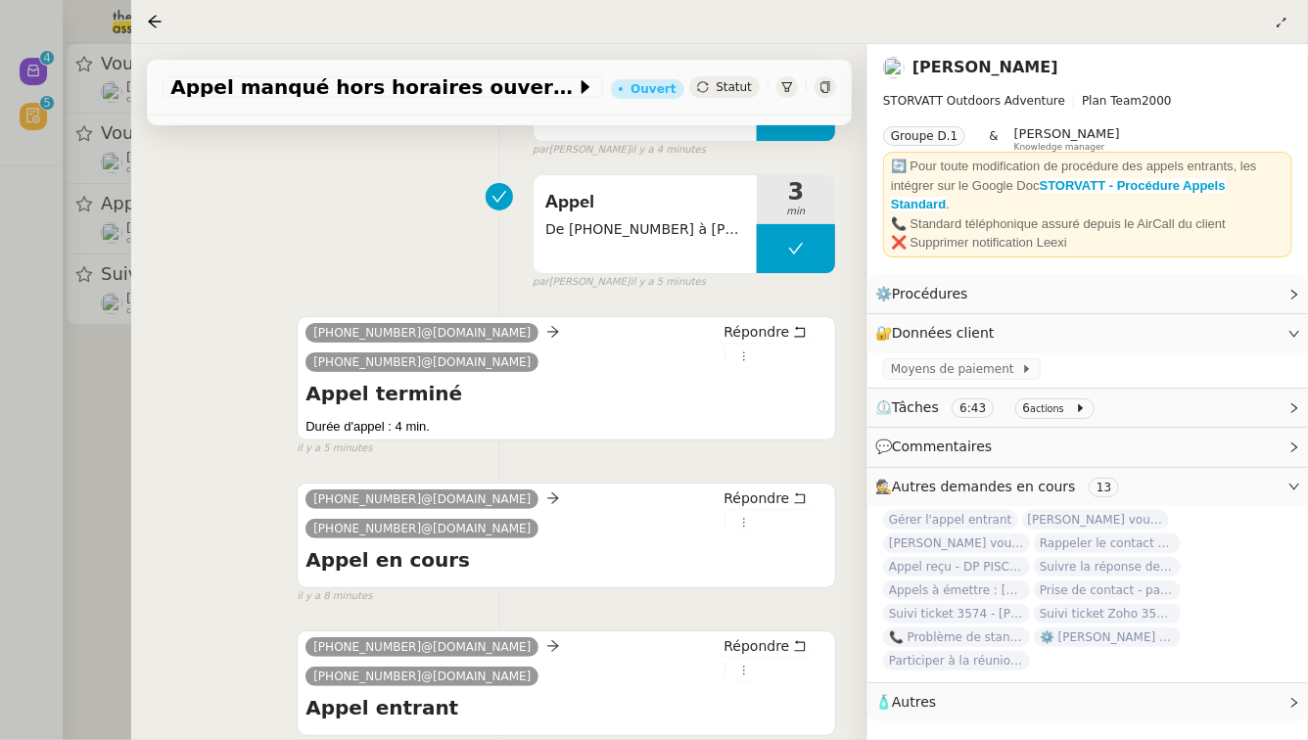
scroll to position [479, 0]
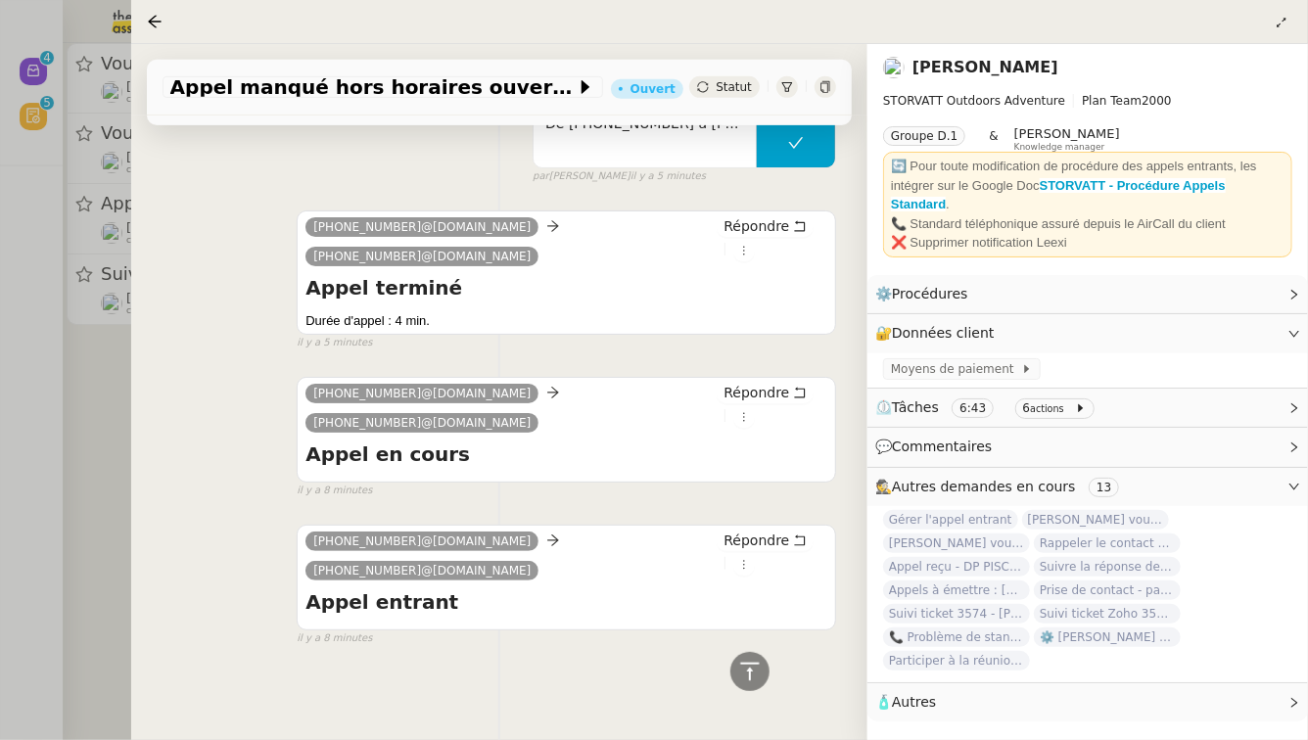
click at [3, 563] on div at bounding box center [654, 370] width 1308 height 740
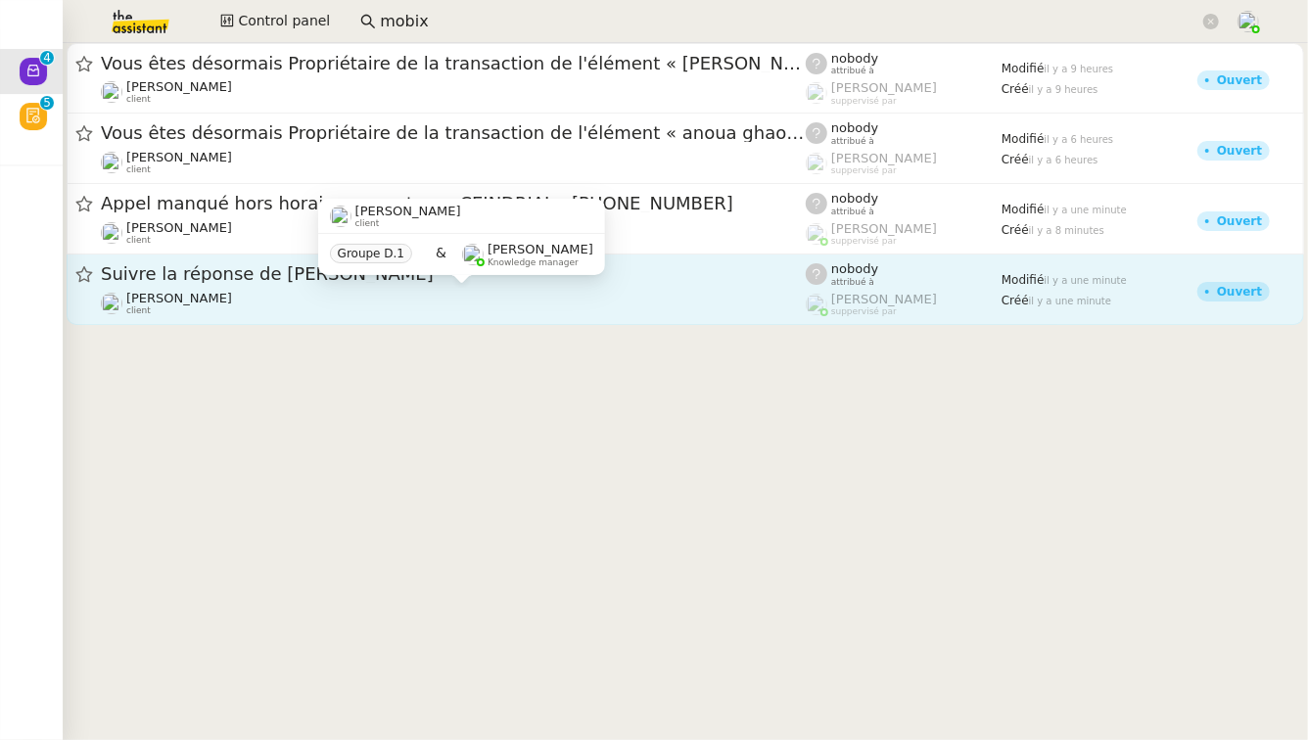
click at [299, 311] on div "[PERSON_NAME] client" at bounding box center [453, 303] width 705 height 25
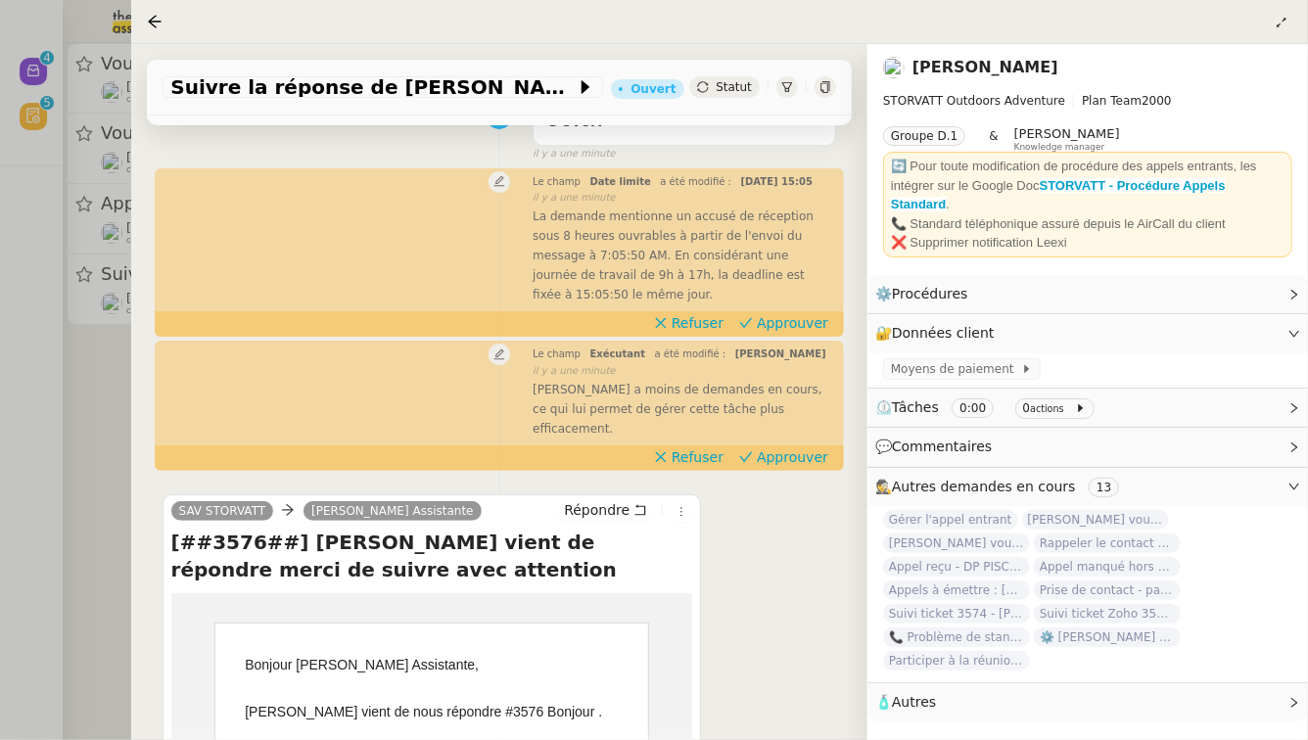
scroll to position [406, 0]
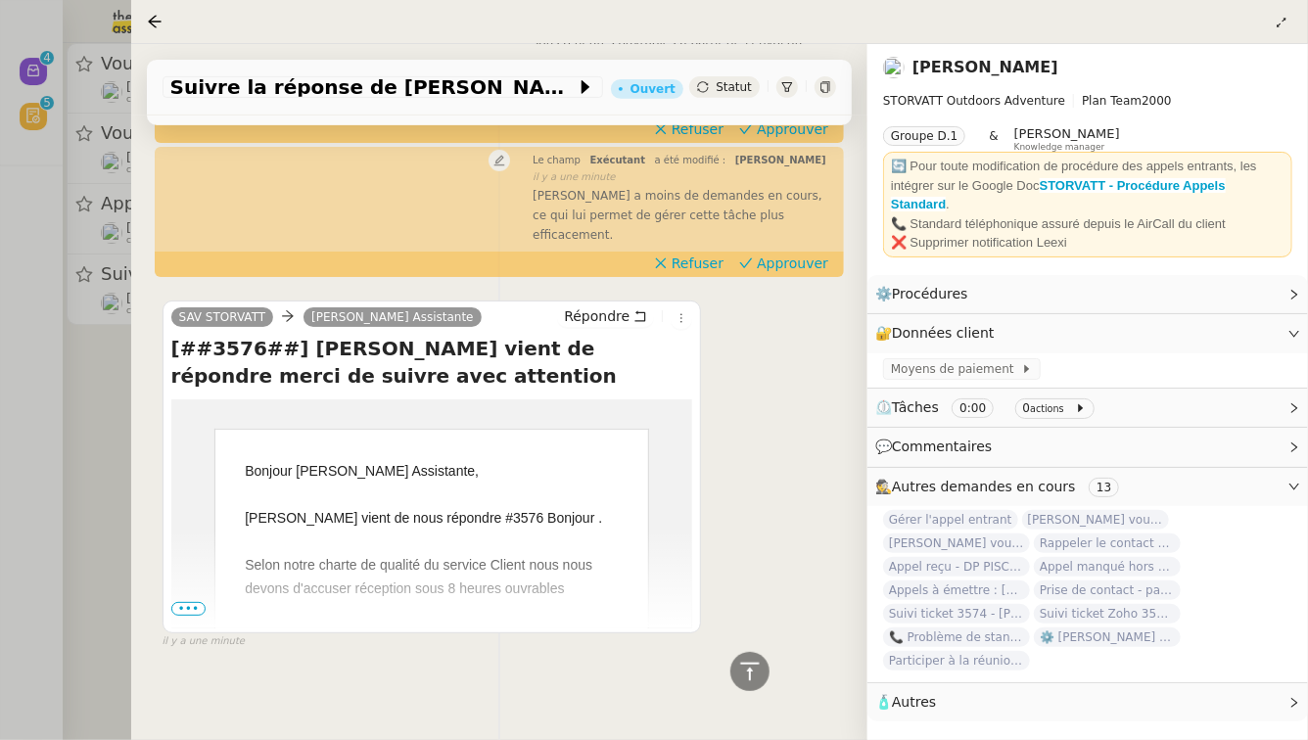
click at [175, 609] on span "•••" at bounding box center [188, 609] width 35 height 14
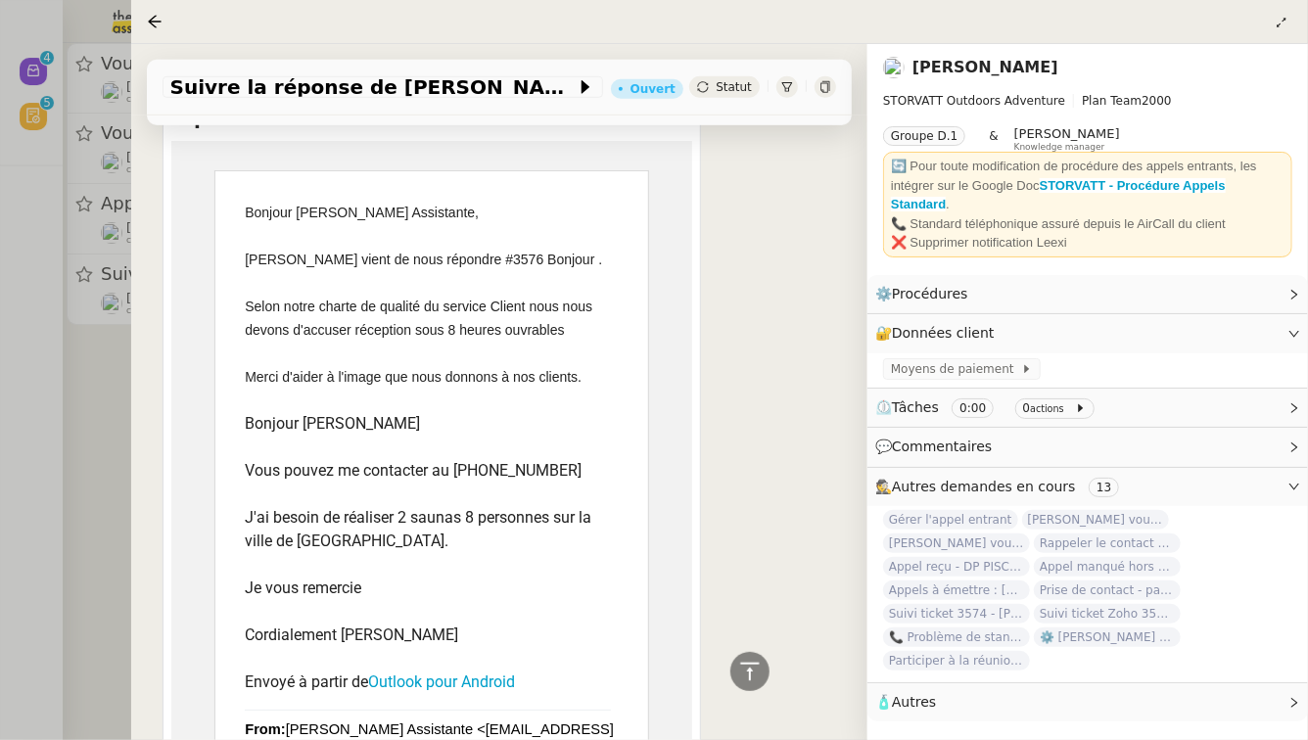
scroll to position [667, 0]
click at [90, 575] on div at bounding box center [654, 370] width 1308 height 740
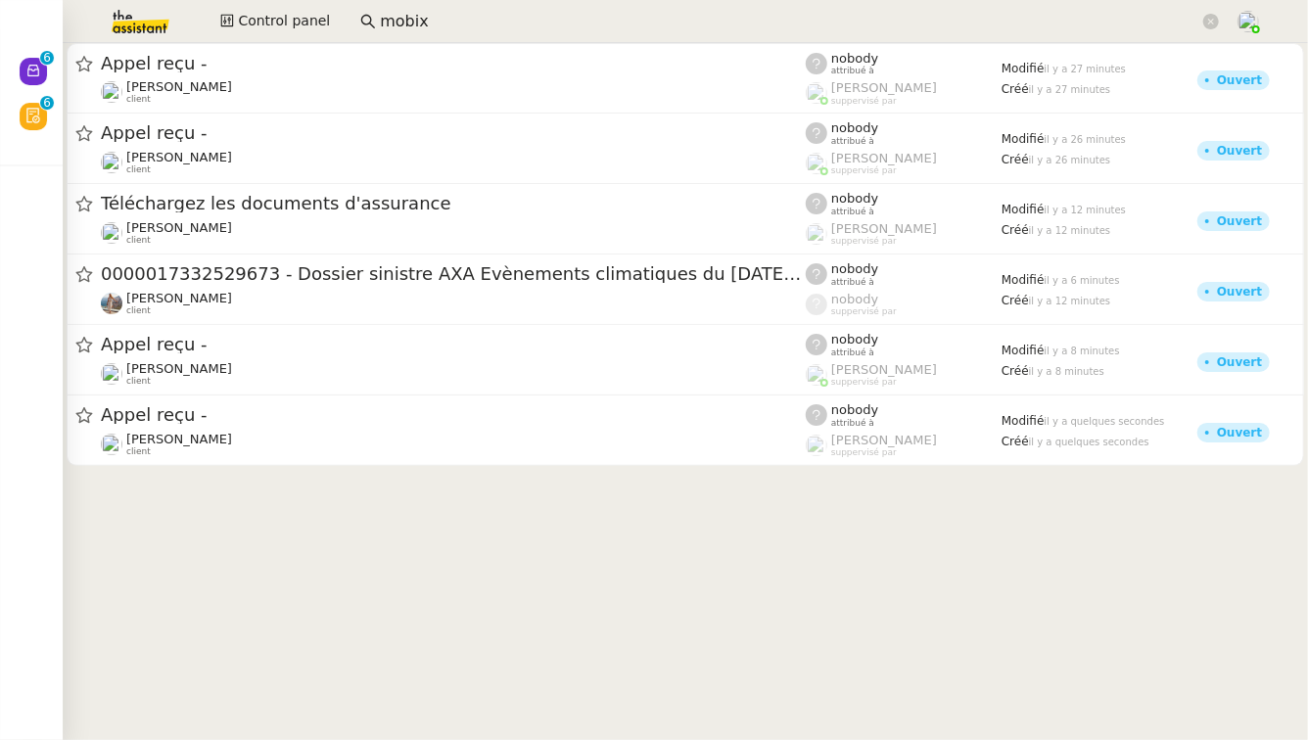
click at [457, 14] on input "mobix" at bounding box center [790, 22] width 820 height 26
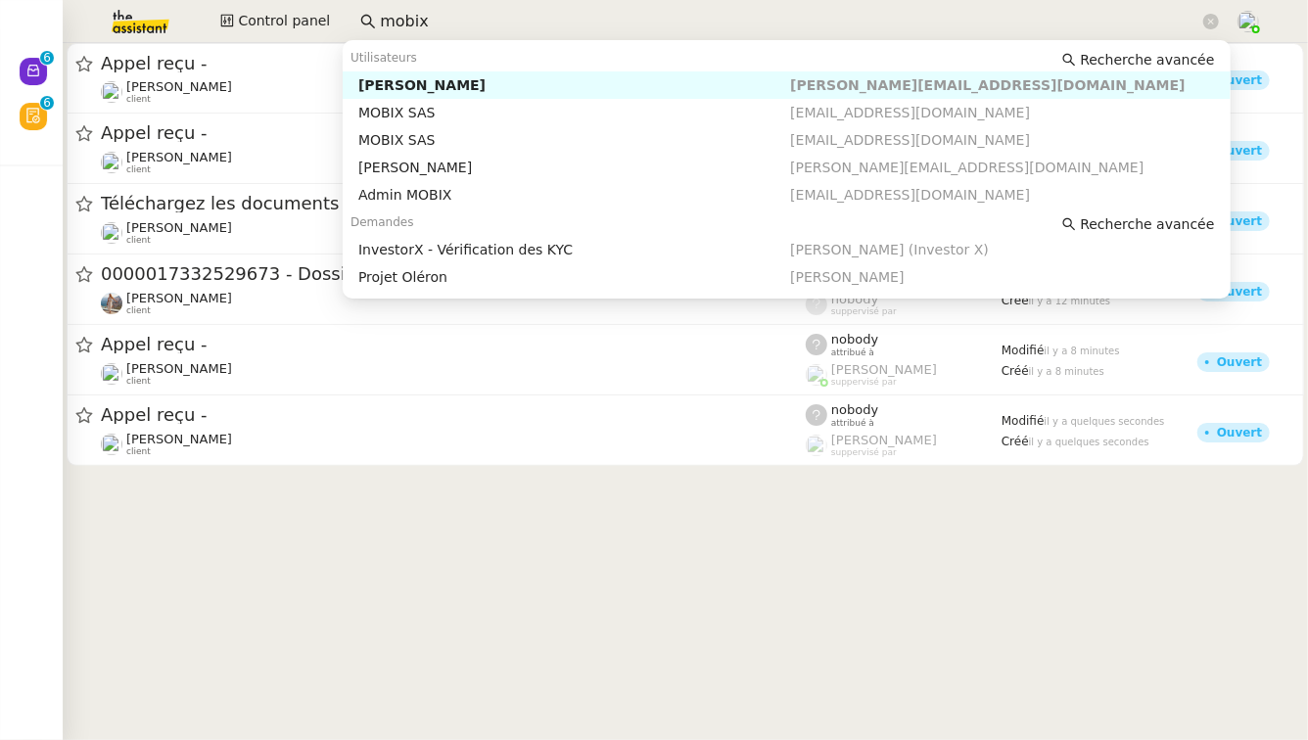
click at [457, 14] on input "mobix" at bounding box center [790, 22] width 820 height 26
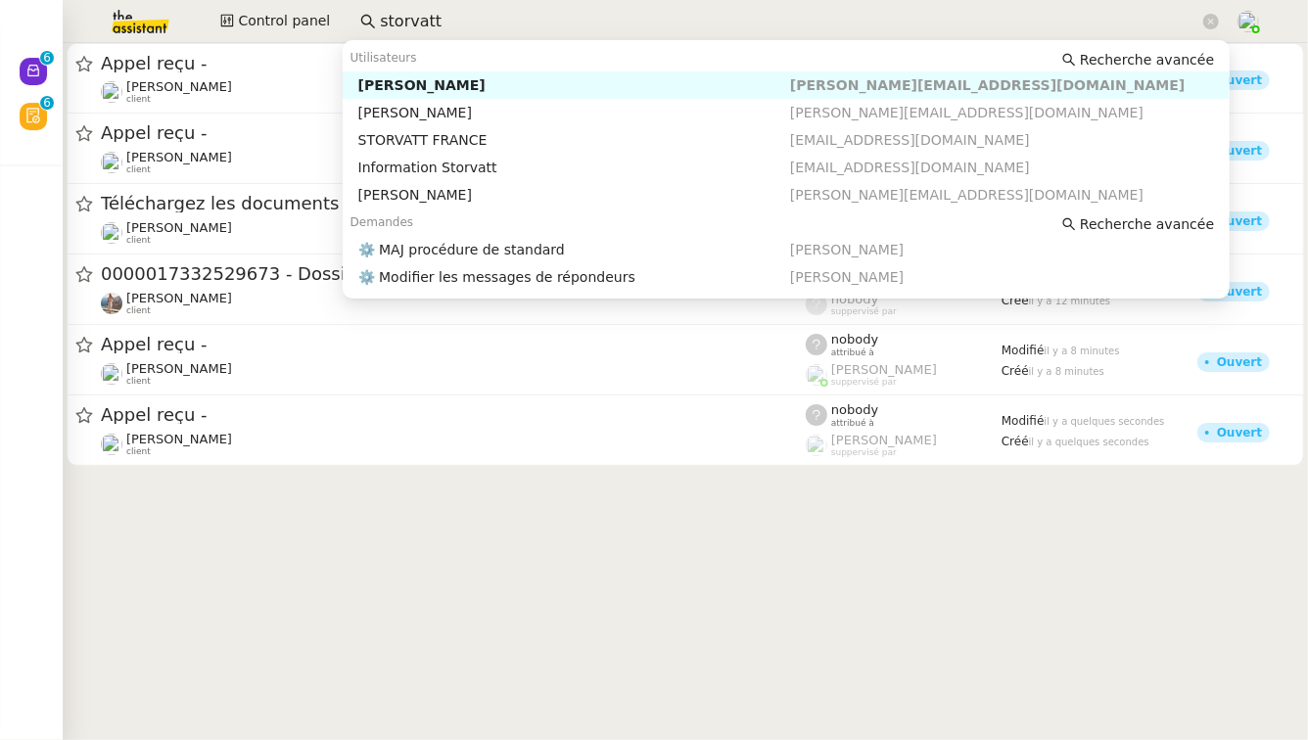
click at [494, 81] on div "[PERSON_NAME]" at bounding box center [574, 85] width 432 height 18
type input "storvatt"
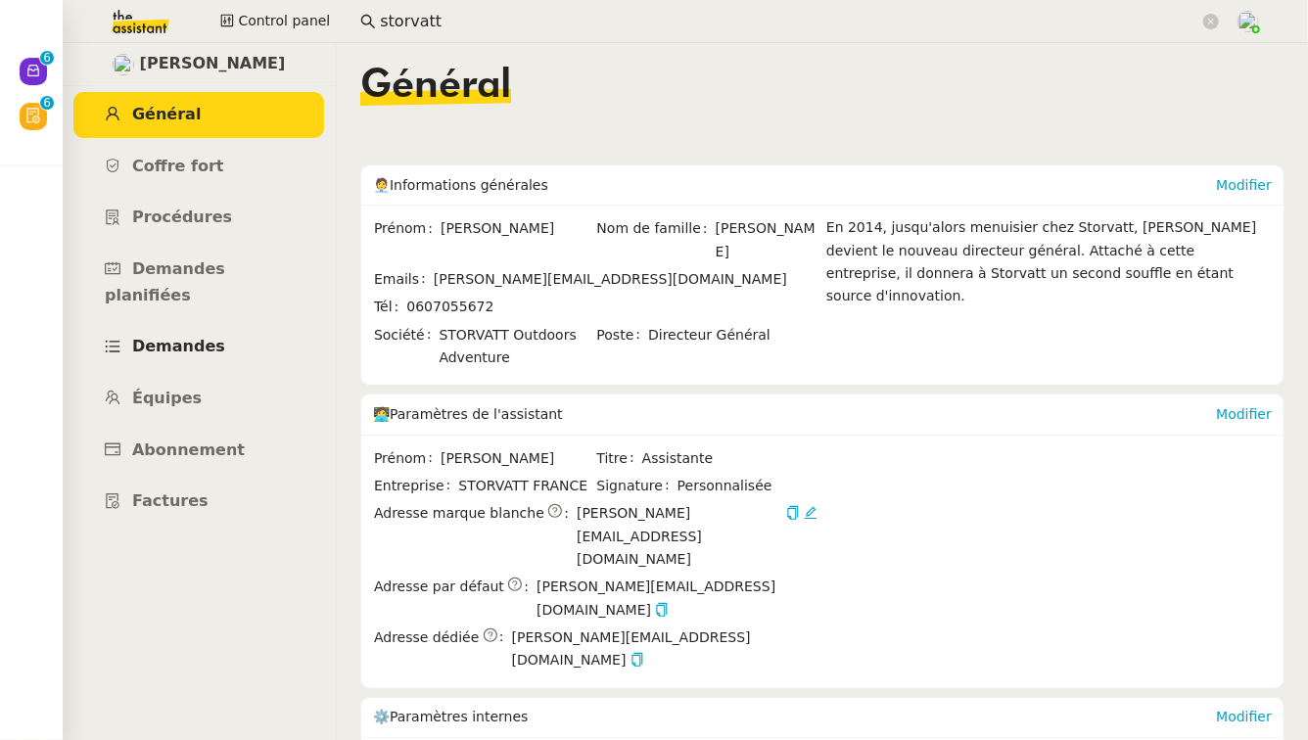
click at [194, 337] on span "Demandes" at bounding box center [178, 346] width 93 height 19
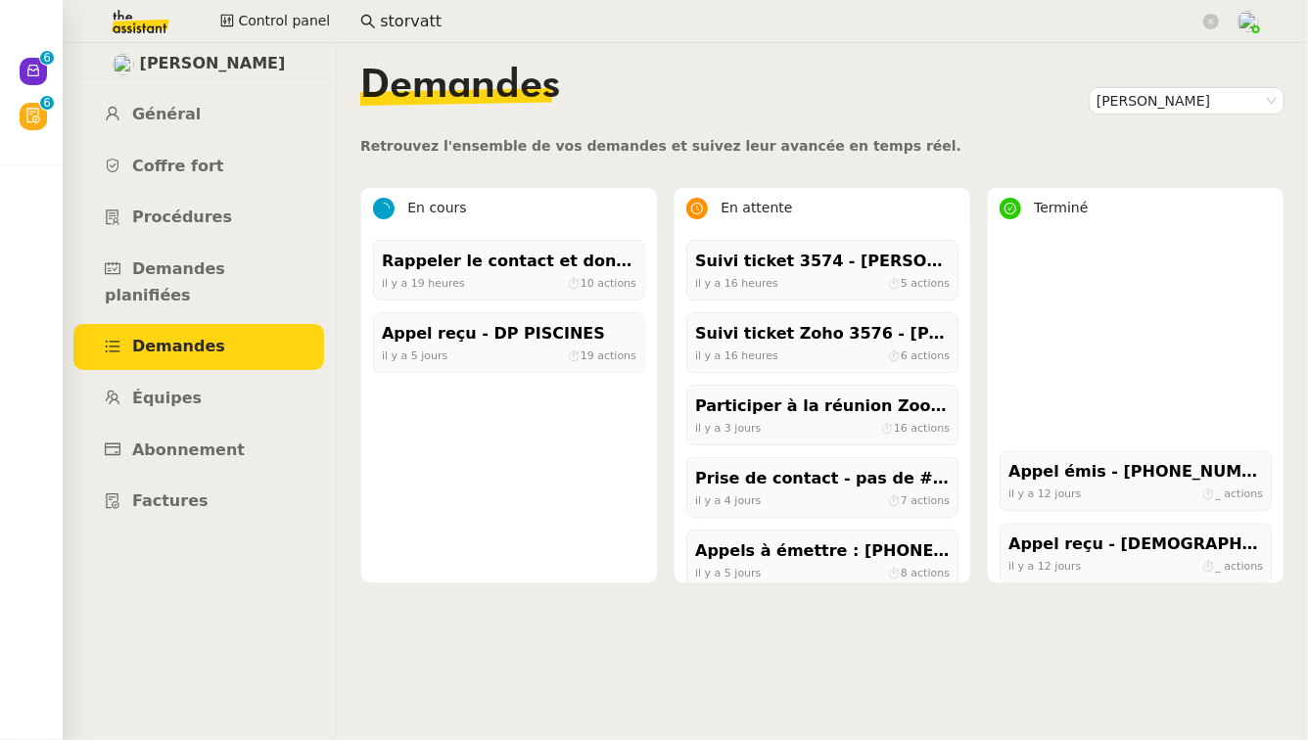
scroll to position [17122, 0]
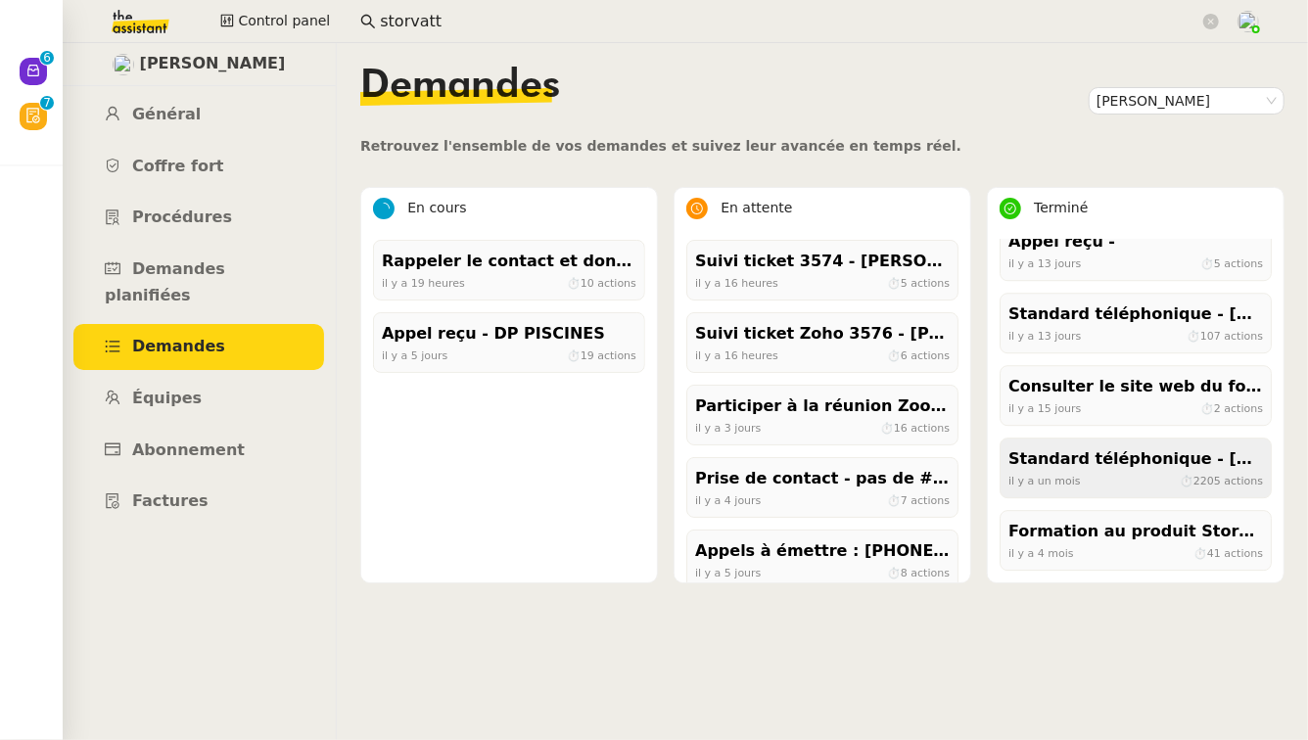
click at [1153, 459] on div "Standard téléphonique - [DATE]" at bounding box center [1136, 460] width 255 height 26
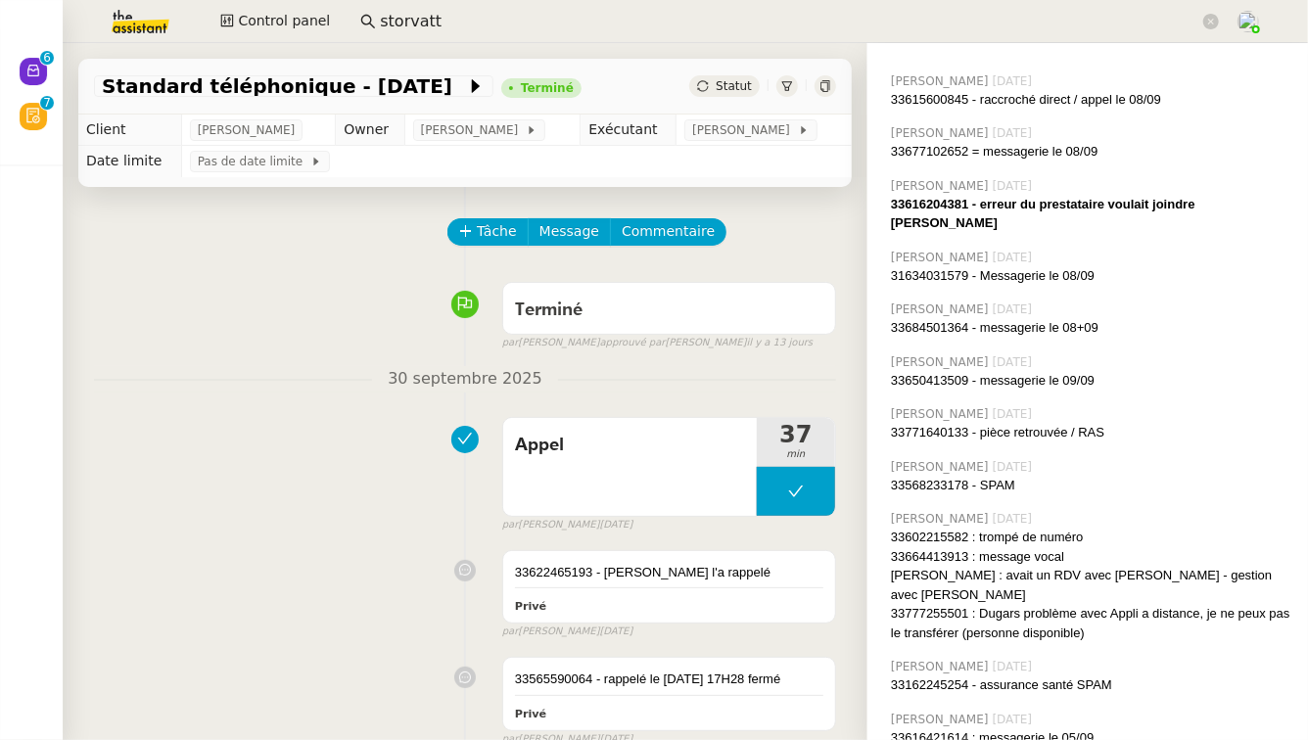
scroll to position [11651, 0]
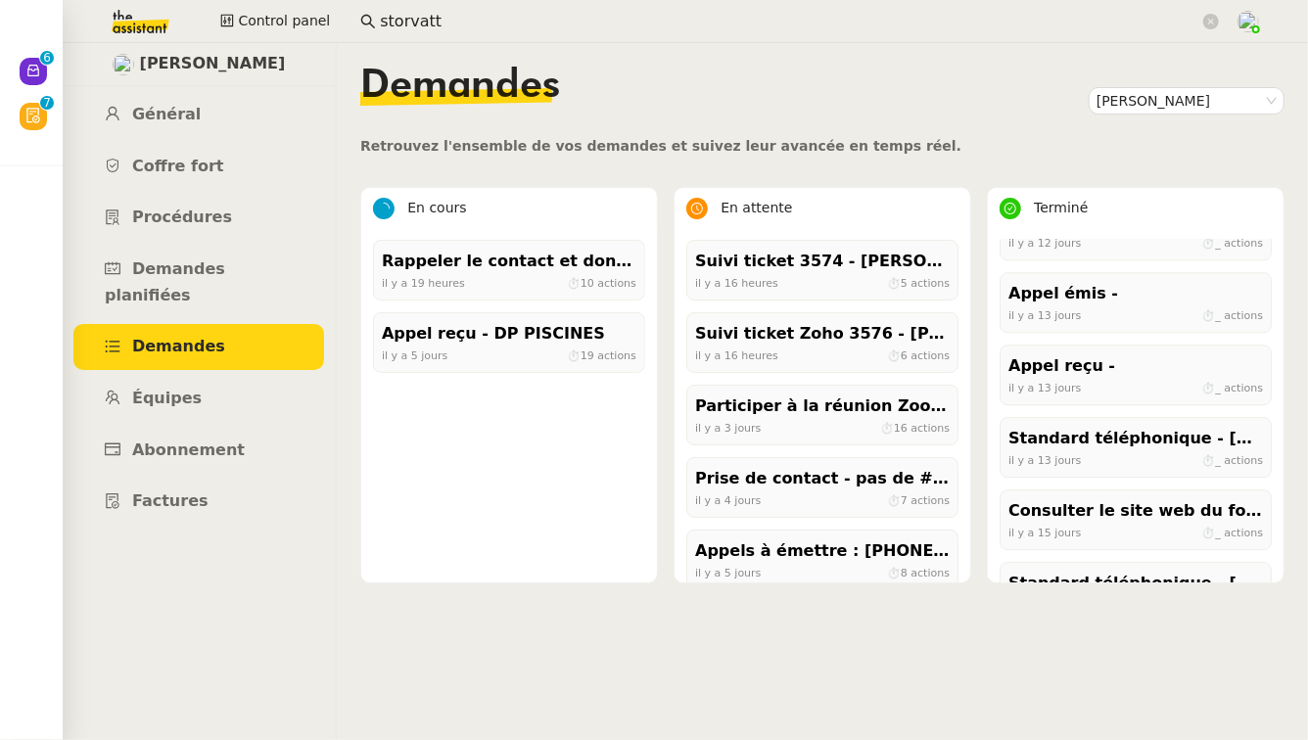
scroll to position [17122, 0]
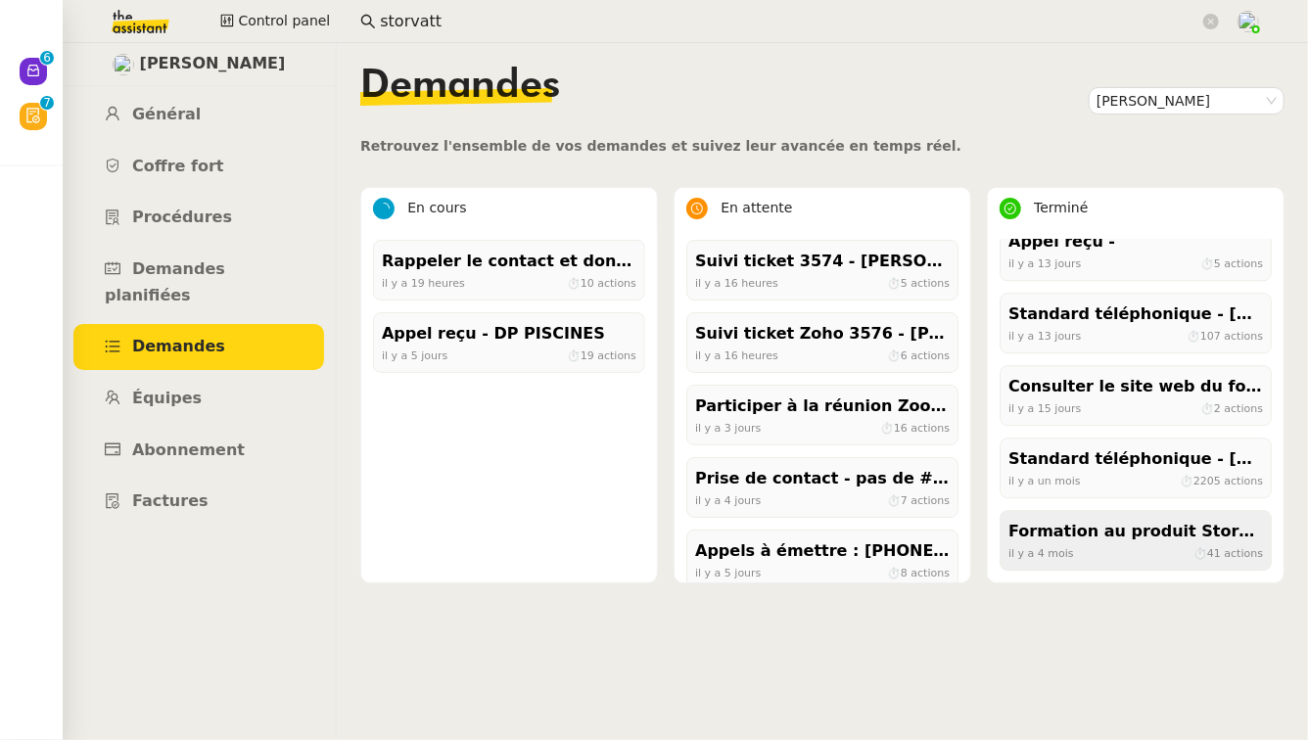
click at [1147, 545] on div "[DATE] ⏱ 41 actions" at bounding box center [1136, 553] width 255 height 18
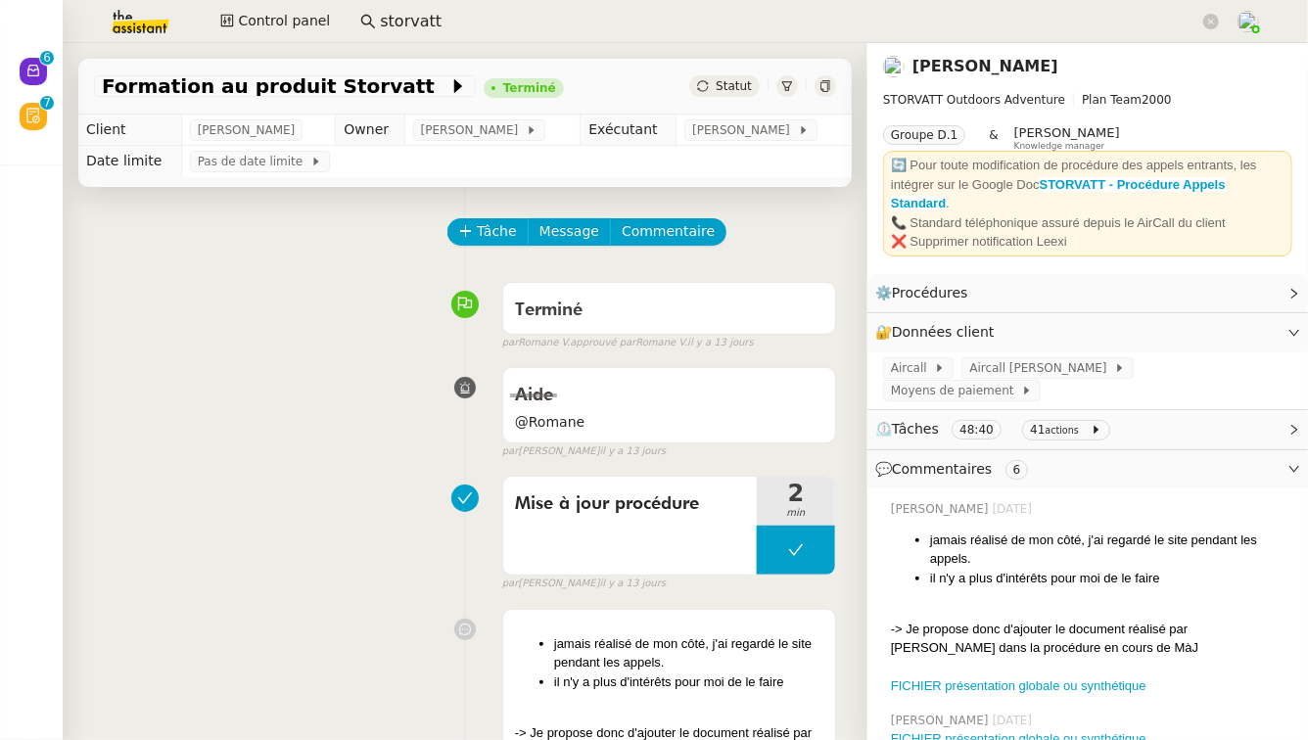
scroll to position [579, 0]
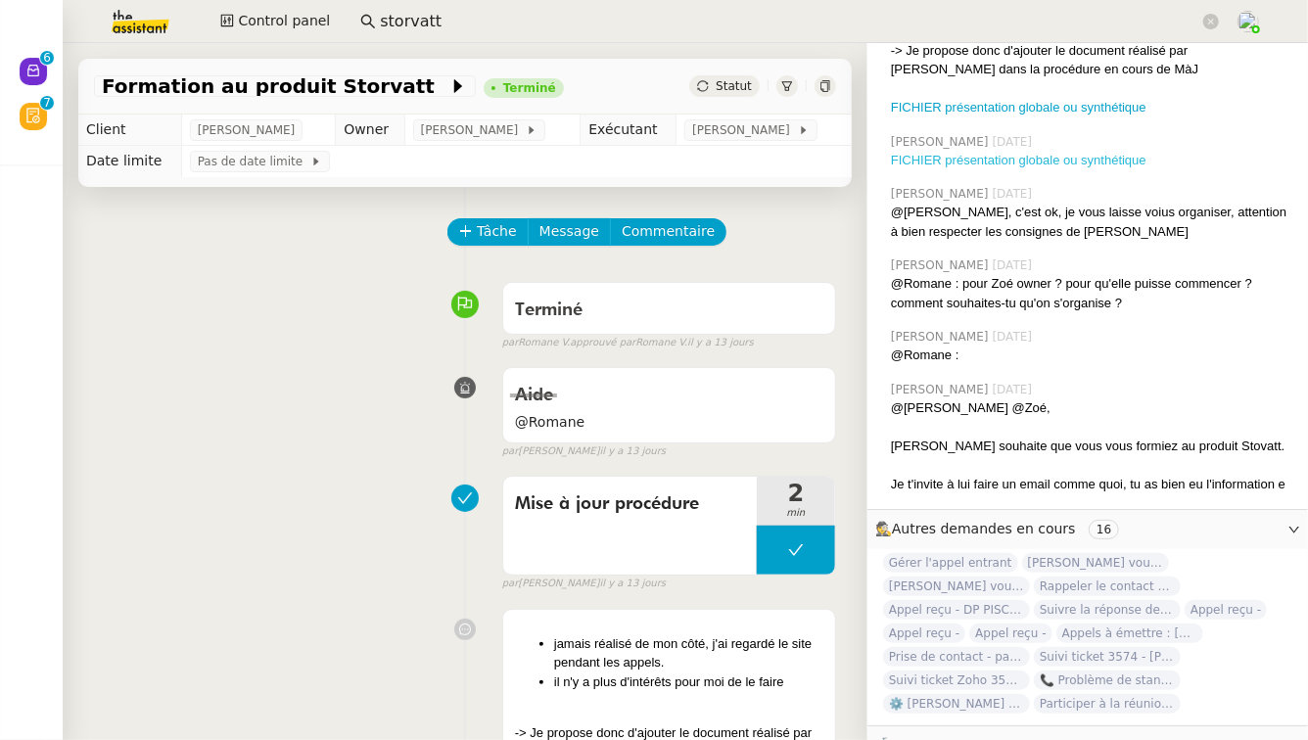
click at [1086, 153] on link "FICHIER présentation globale ou synthétique" at bounding box center [1019, 160] width 256 height 15
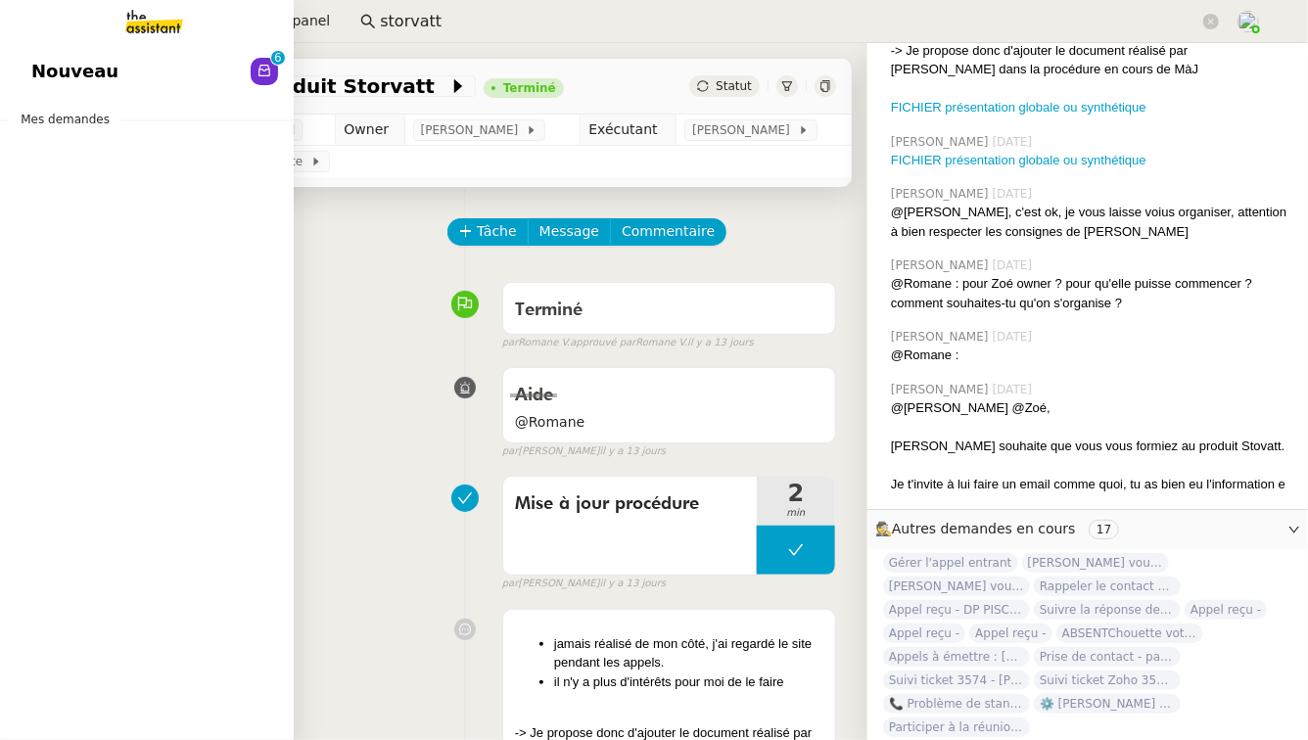
click at [55, 84] on span "Nouveau" at bounding box center [74, 71] width 87 height 29
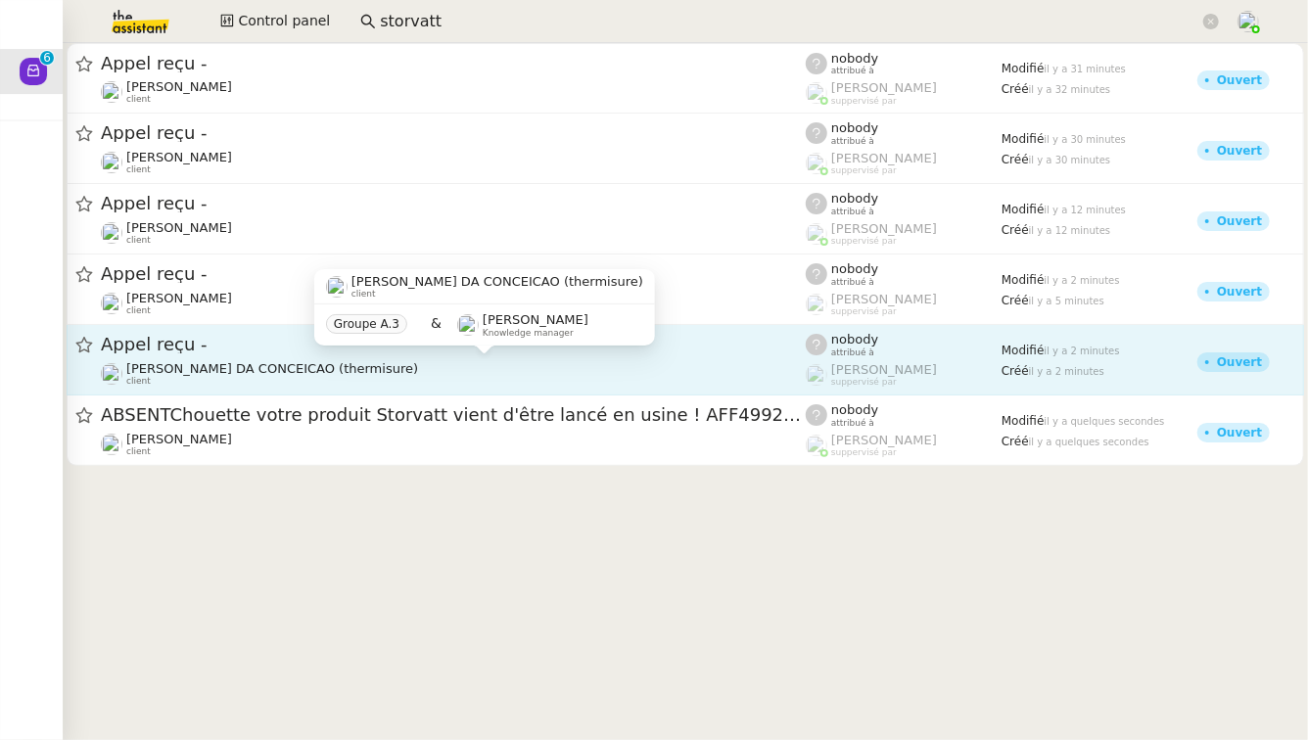
click at [437, 365] on div "[PERSON_NAME] DA CONCEICAO (thermisure) client" at bounding box center [453, 373] width 705 height 25
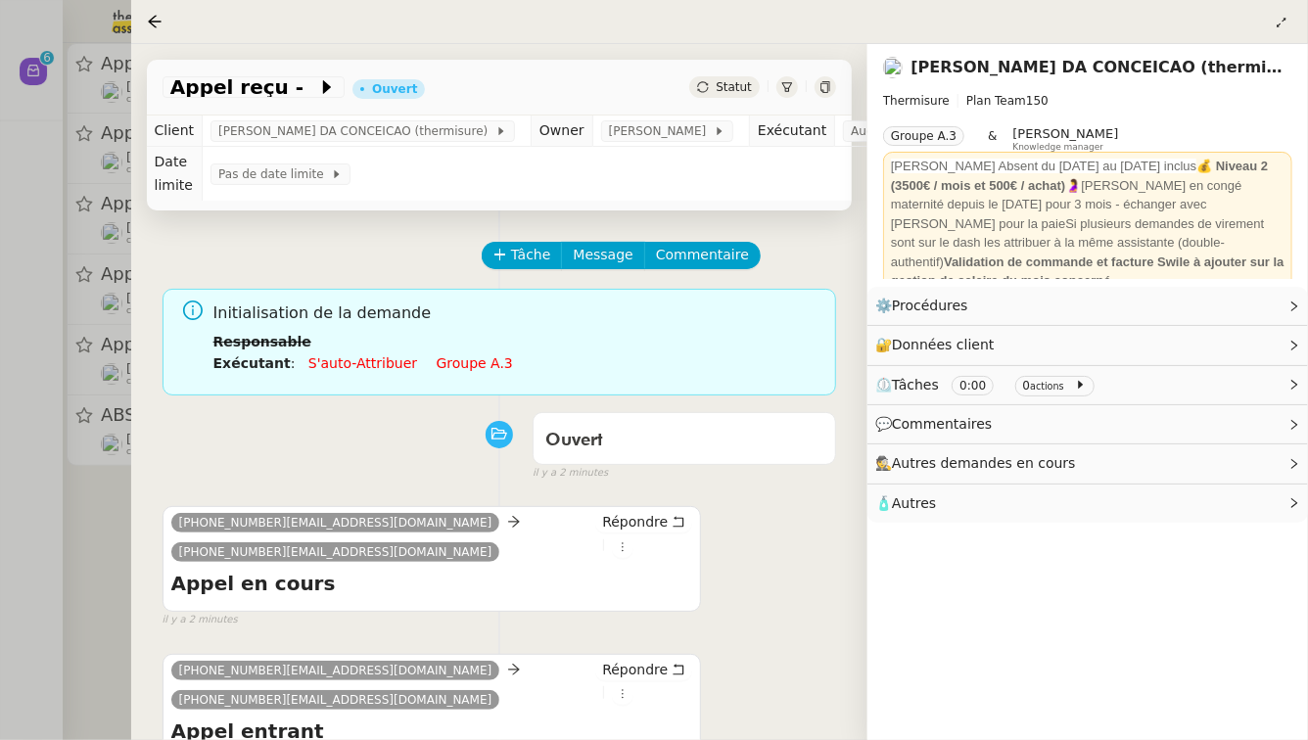
click at [54, 535] on div at bounding box center [654, 370] width 1308 height 740
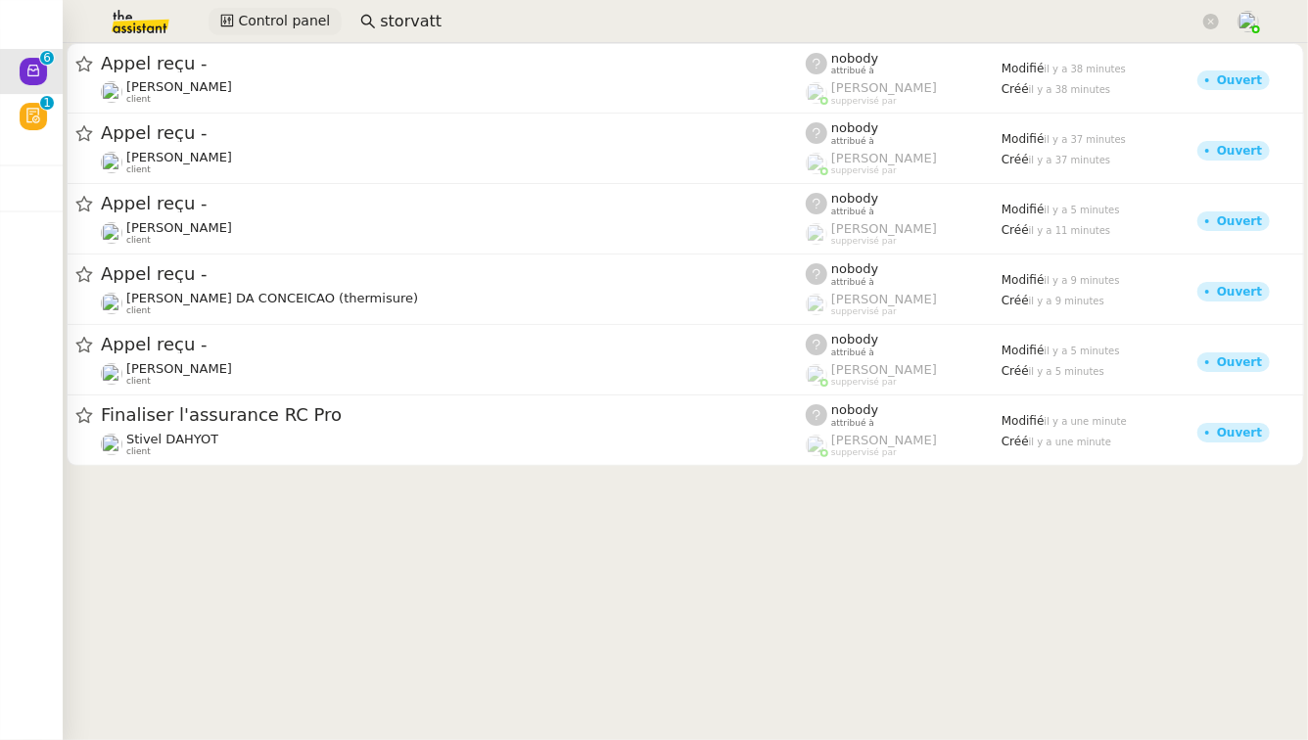
click at [274, 9] on button "Control panel" at bounding box center [275, 21] width 133 height 27
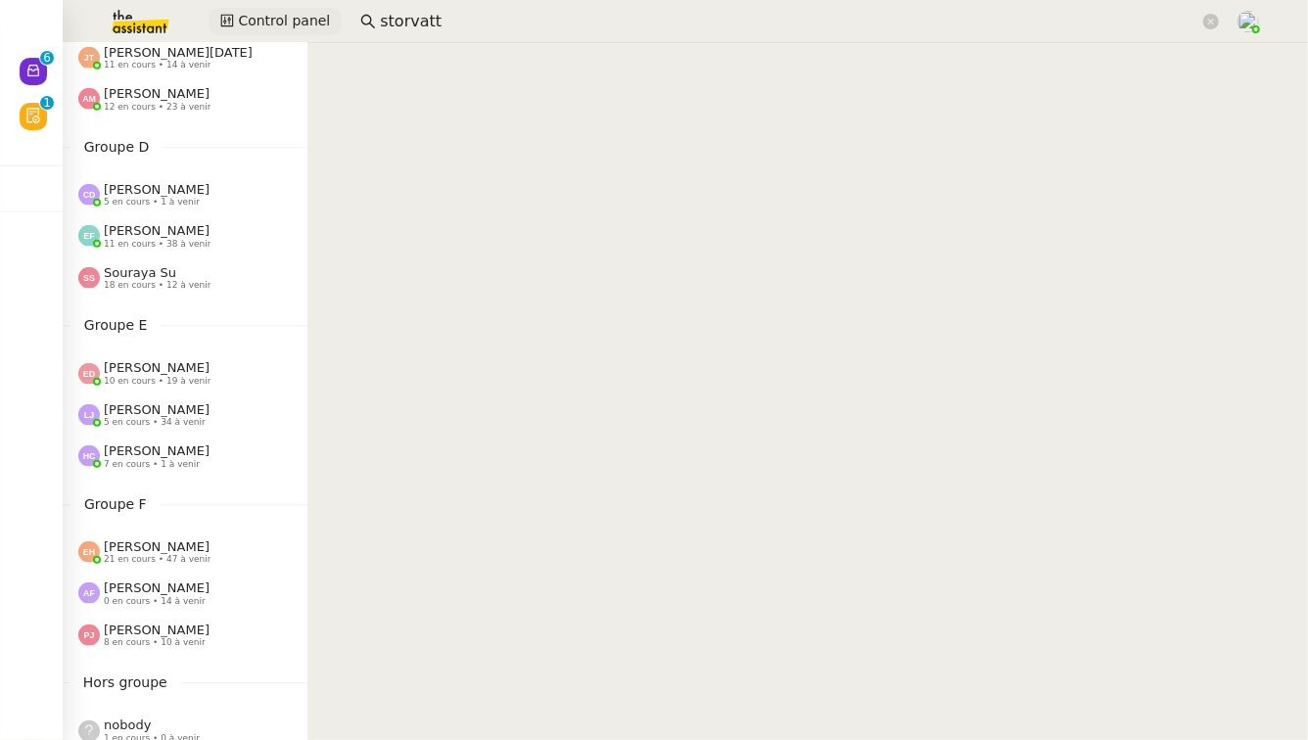
scroll to position [515, 0]
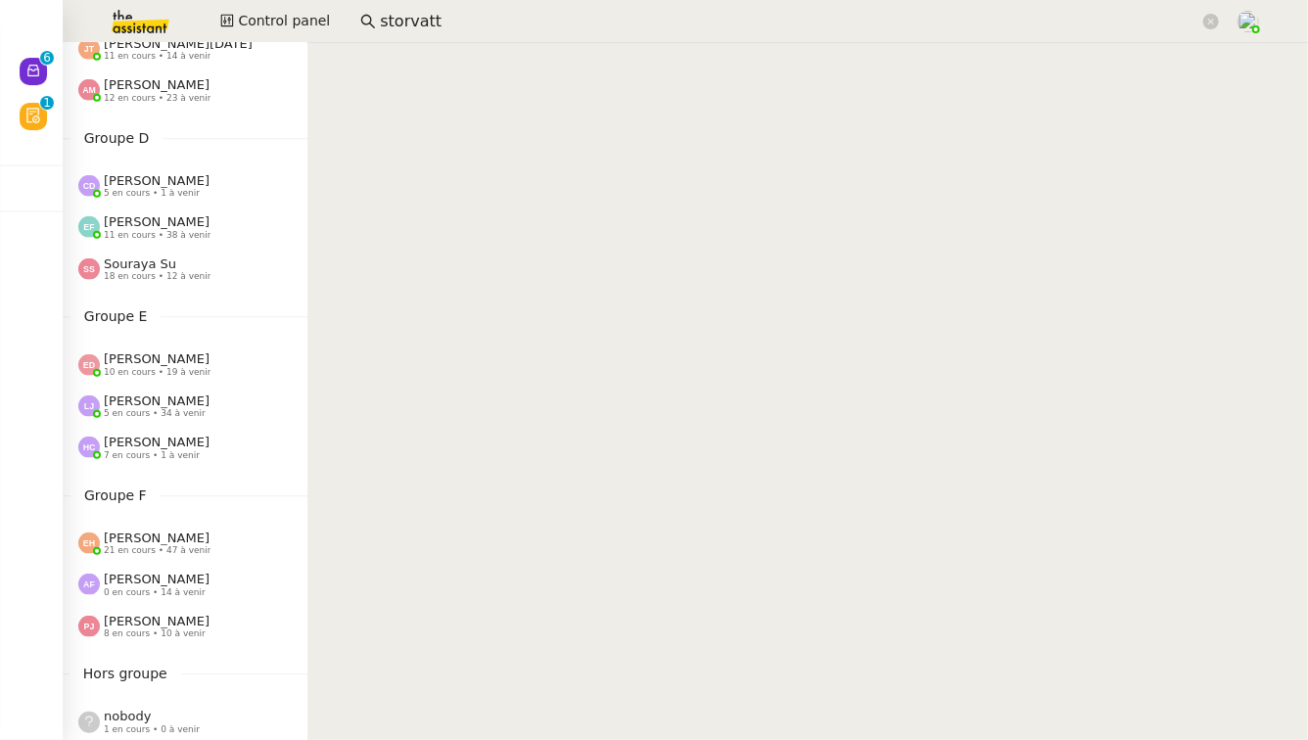
click at [197, 232] on span "11 en cours • 38 à venir" at bounding box center [157, 235] width 107 height 11
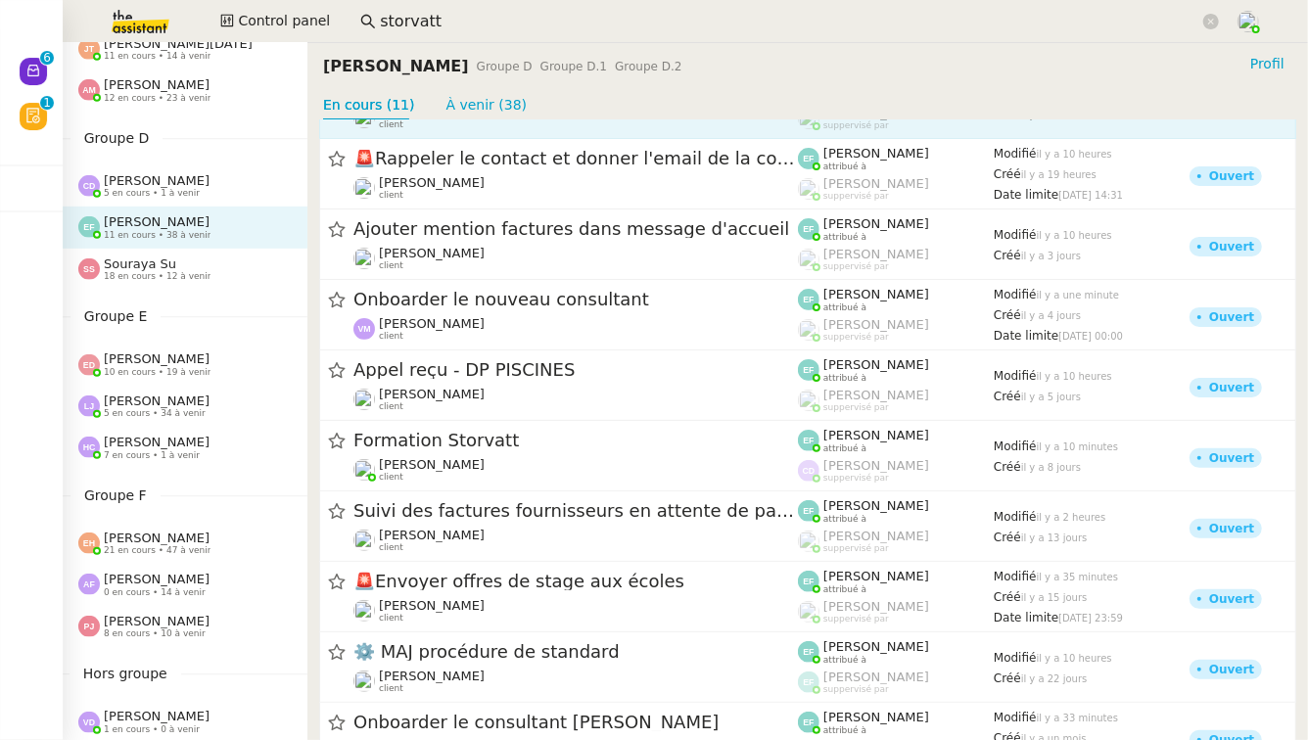
scroll to position [138, 0]
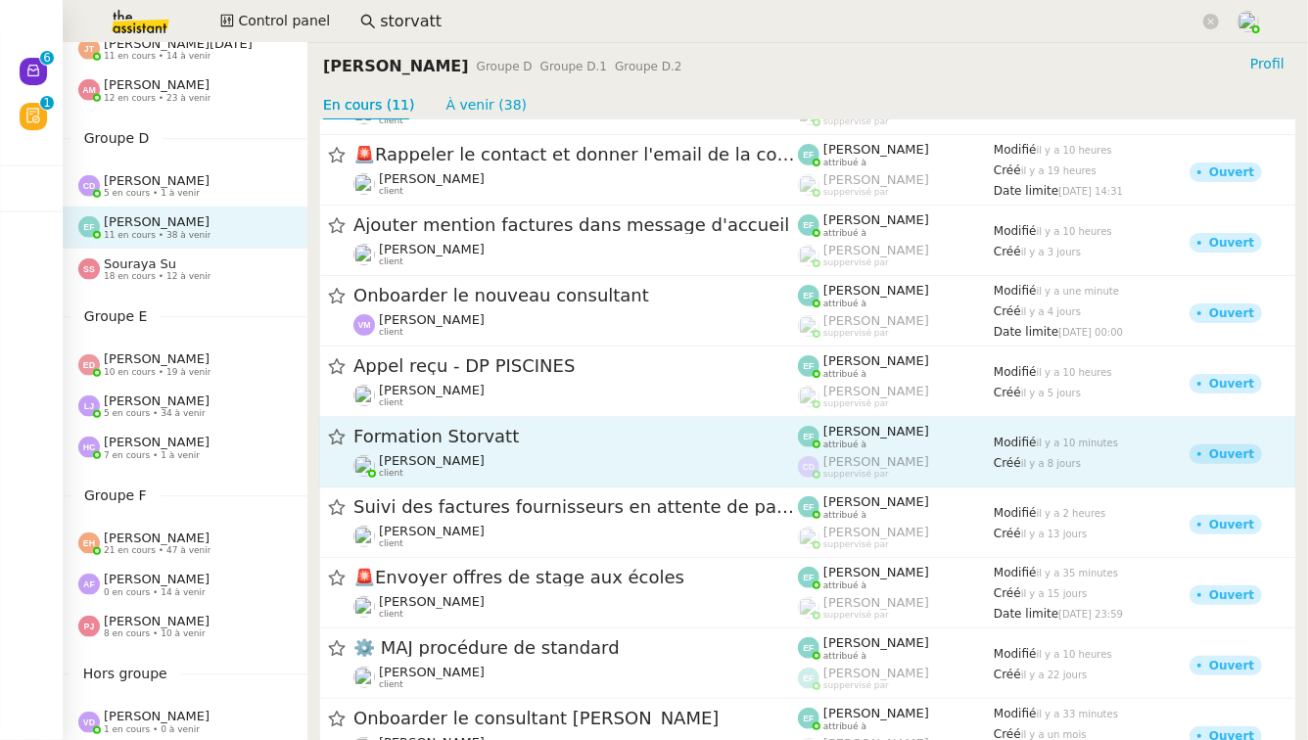
click at [550, 445] on div "Formation Storvatt" at bounding box center [576, 437] width 445 height 24
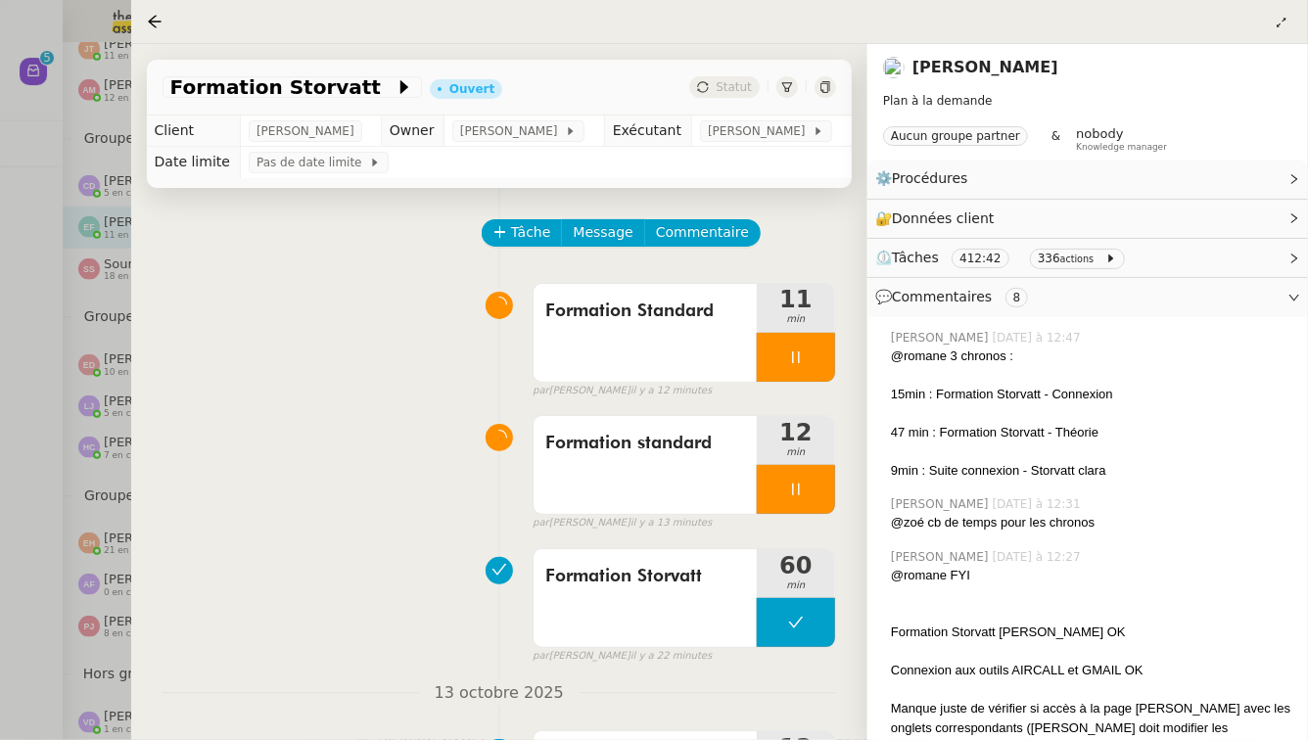
click at [30, 230] on div at bounding box center [654, 370] width 1308 height 740
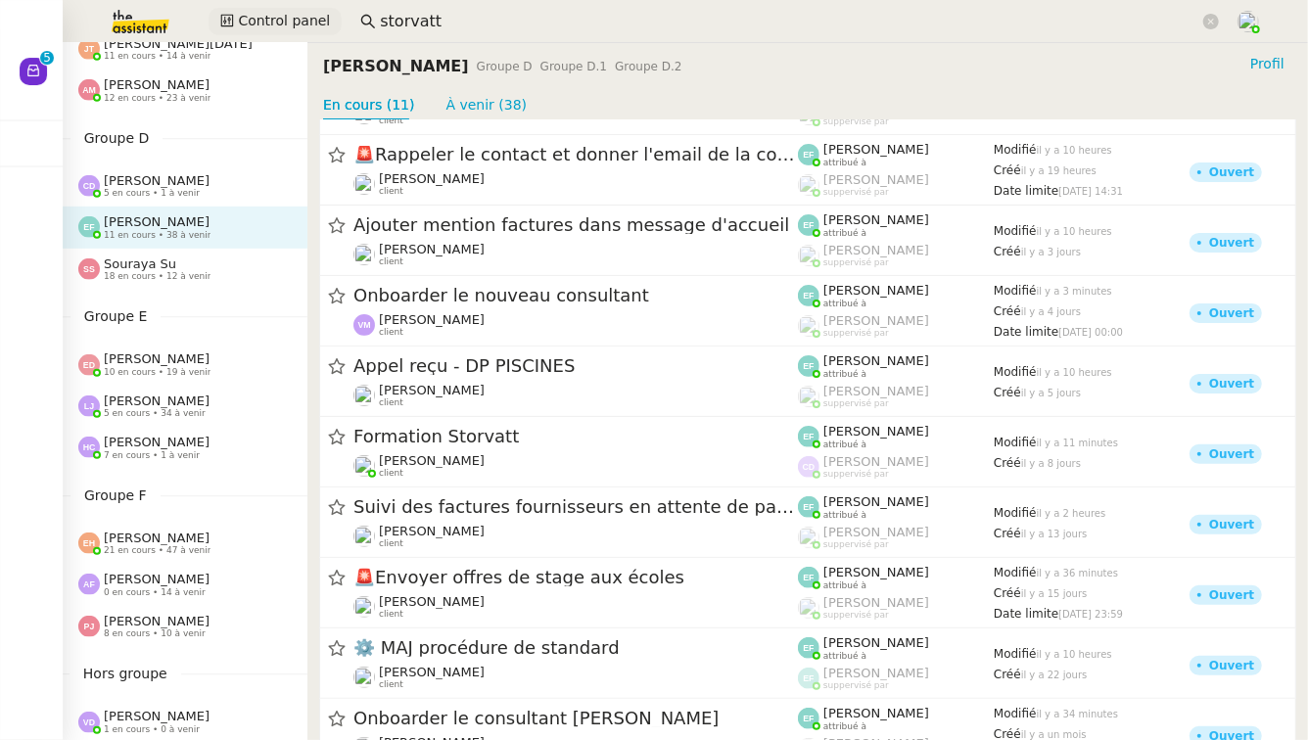
click at [280, 24] on span "Control panel" at bounding box center [284, 21] width 92 height 23
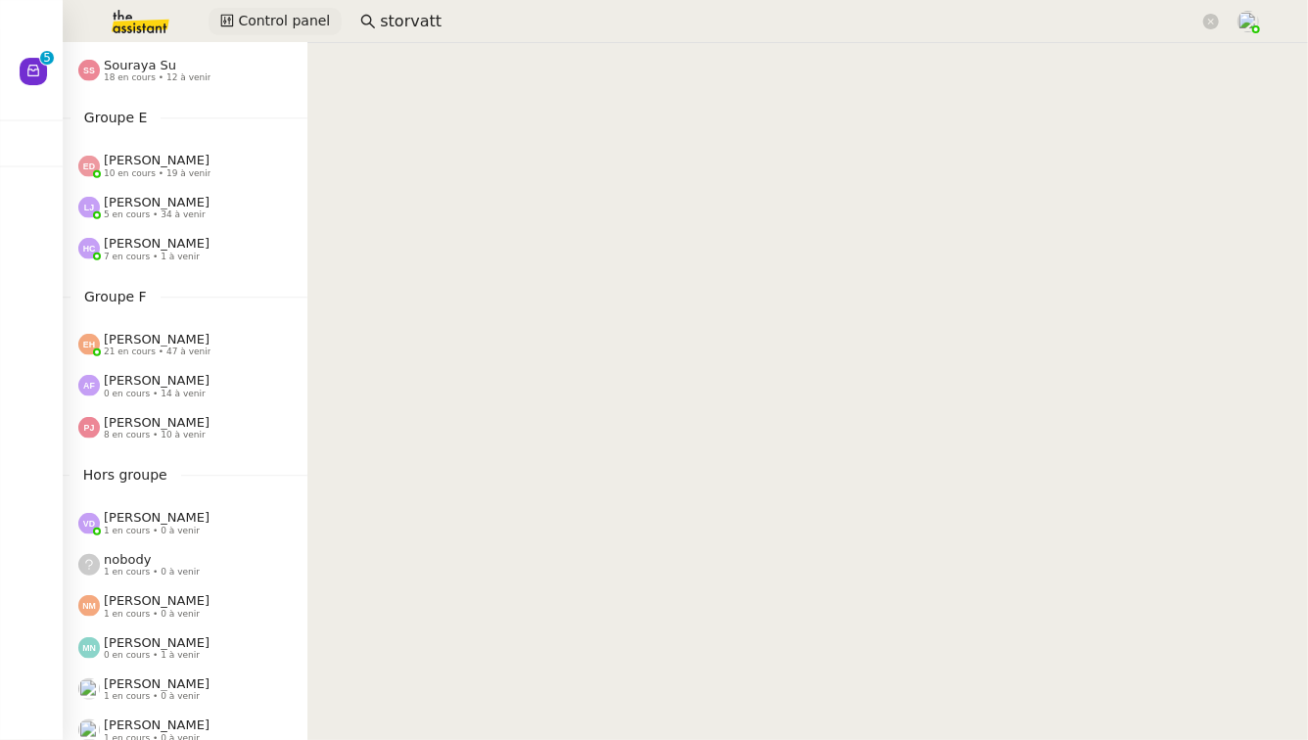
scroll to position [709, 0]
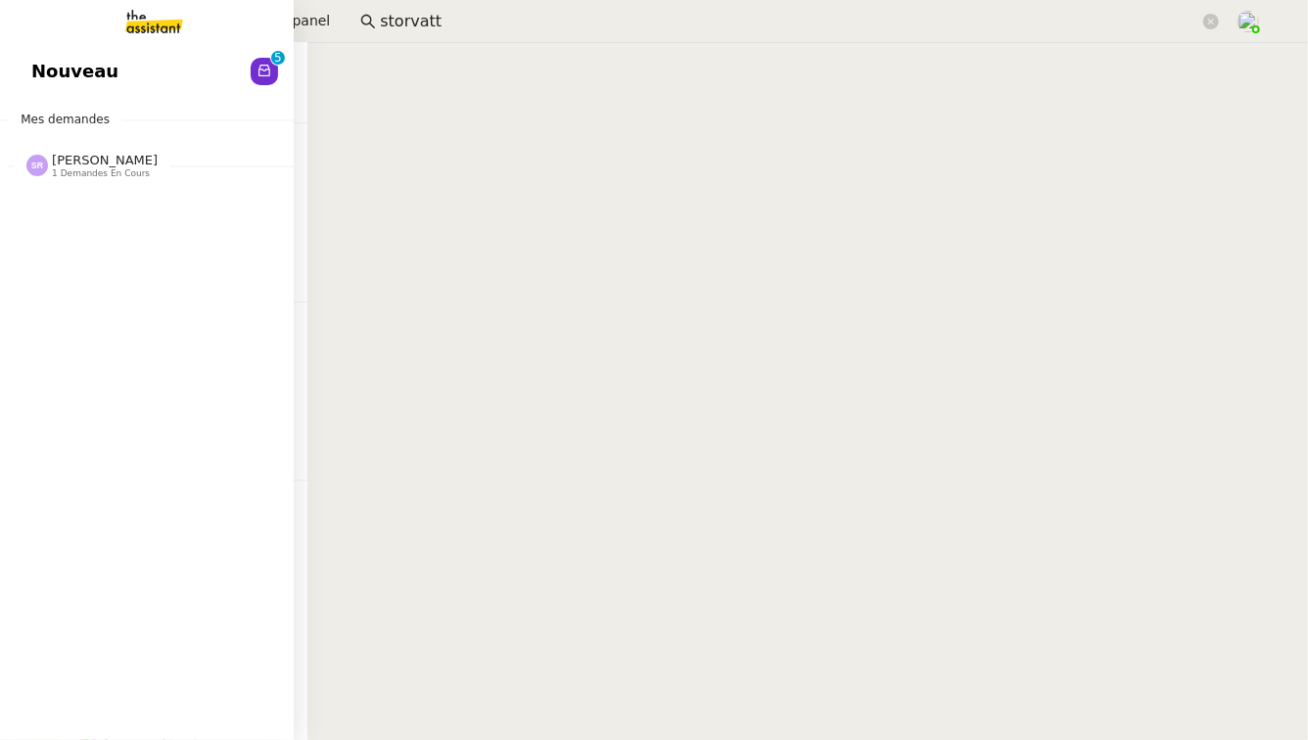
click at [62, 67] on span "Nouveau" at bounding box center [74, 71] width 87 height 29
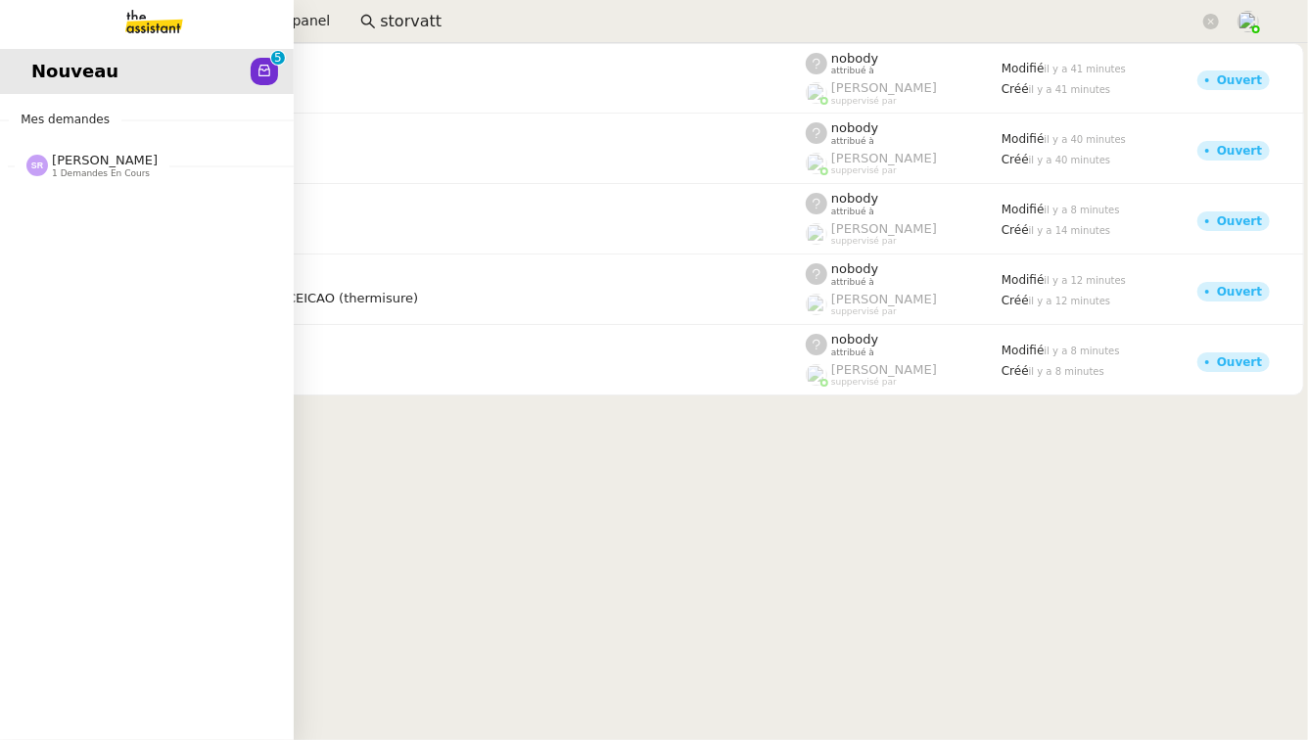
click at [86, 147] on span "[PERSON_NAME] 1 demandes en cours" at bounding box center [155, 157] width 294 height 41
click at [105, 207] on span "Représentation graphique sur Canva" at bounding box center [195, 202] width 329 height 19
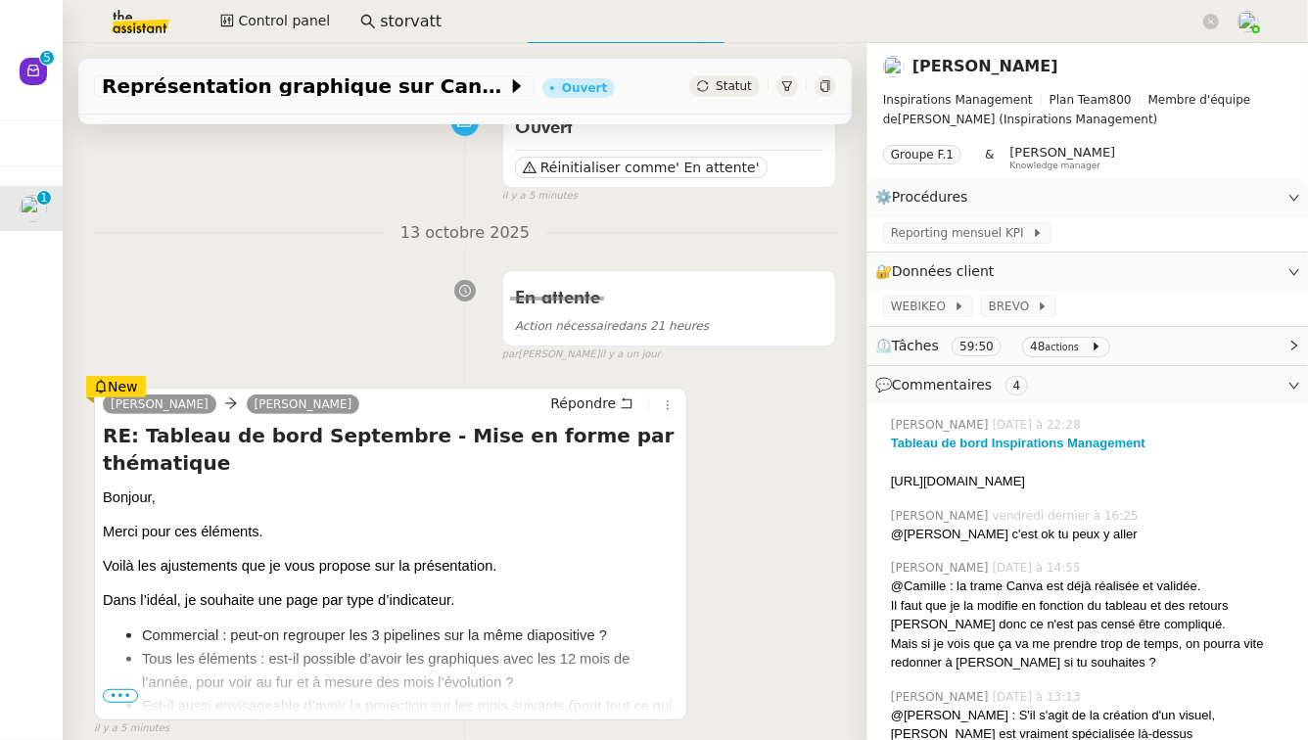
scroll to position [187, 0]
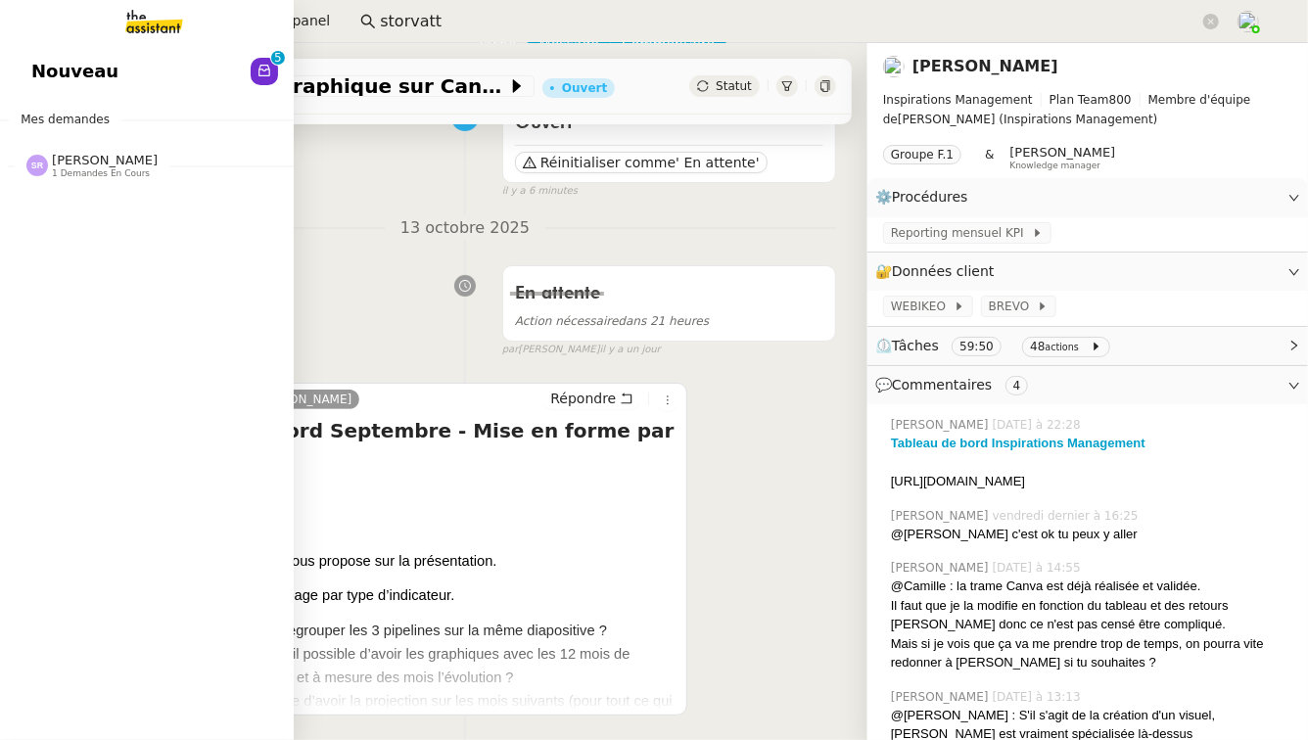
click at [121, 64] on link "Nouveau 0 1 2 3 4 5 6 7 8 9" at bounding box center [147, 71] width 294 height 45
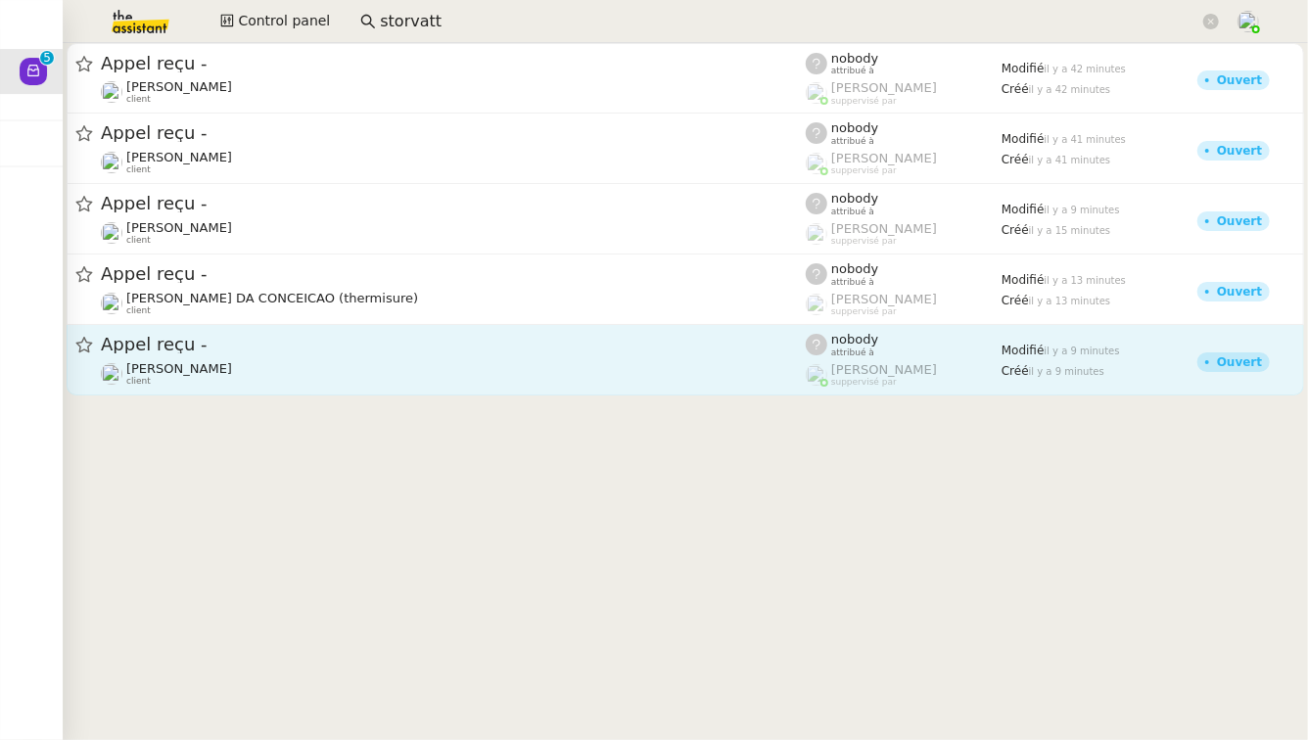
click at [516, 357] on div "Appel reçu - [PERSON_NAME] client" at bounding box center [453, 360] width 705 height 54
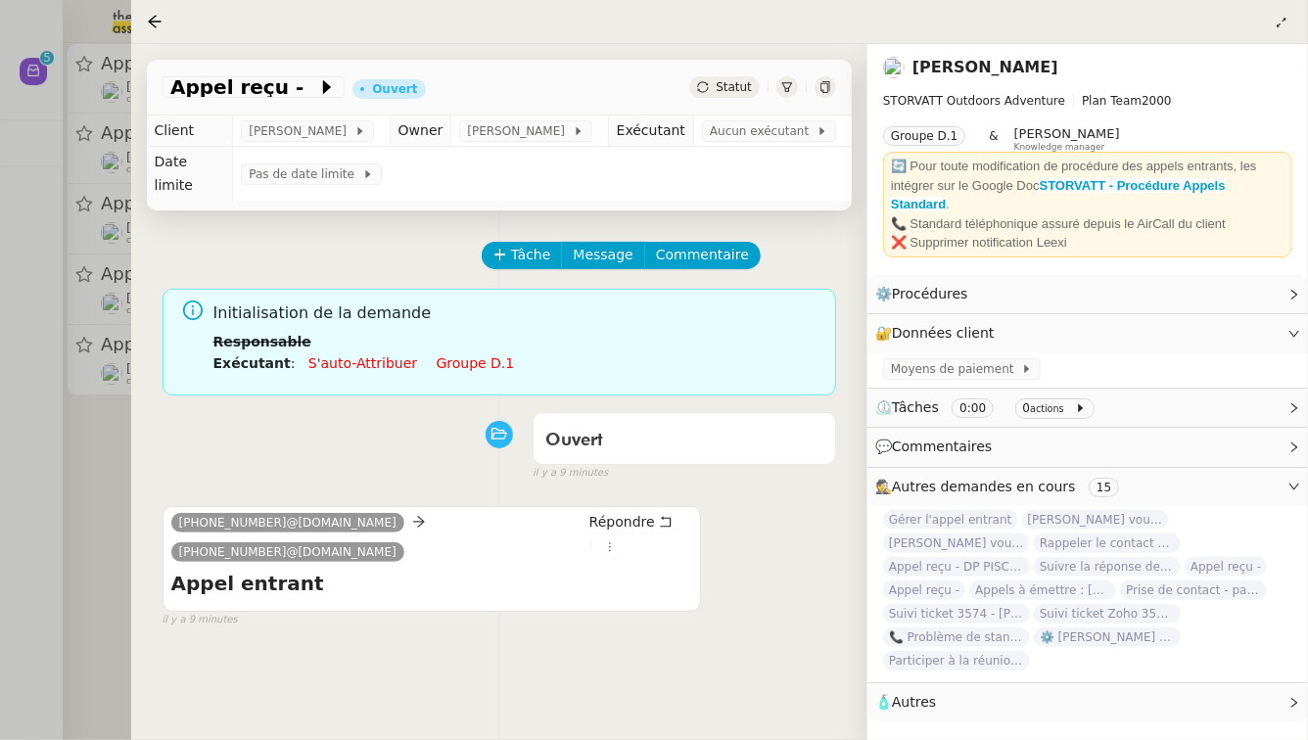
click at [115, 496] on div at bounding box center [654, 370] width 1308 height 740
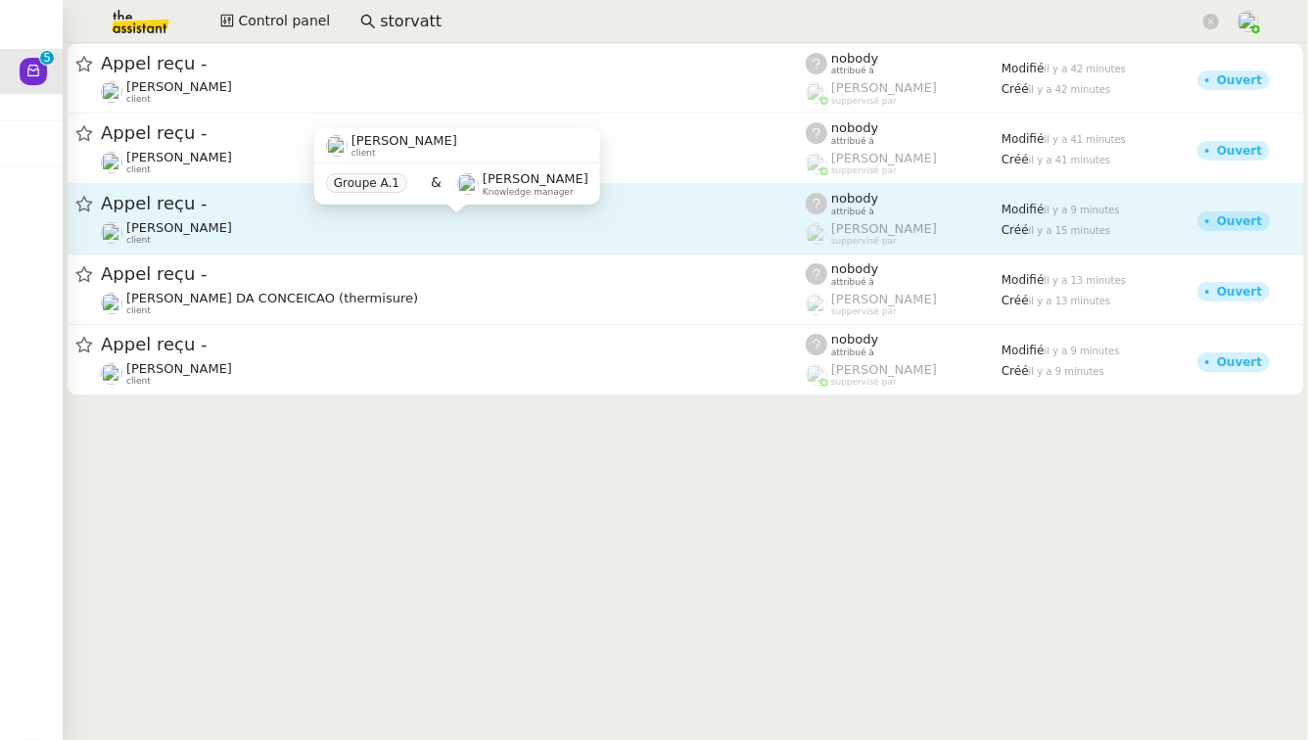
click at [295, 241] on div "[PERSON_NAME] client" at bounding box center [453, 232] width 705 height 25
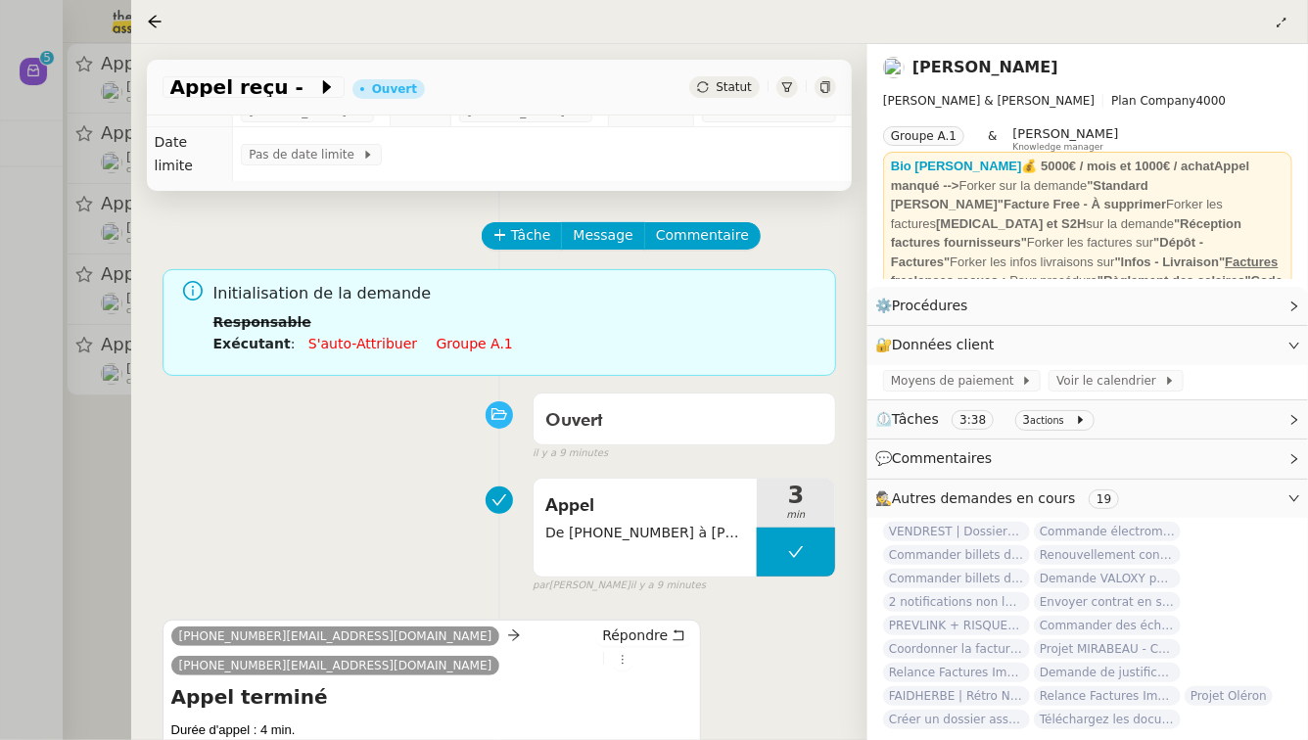
scroll to position [23, 0]
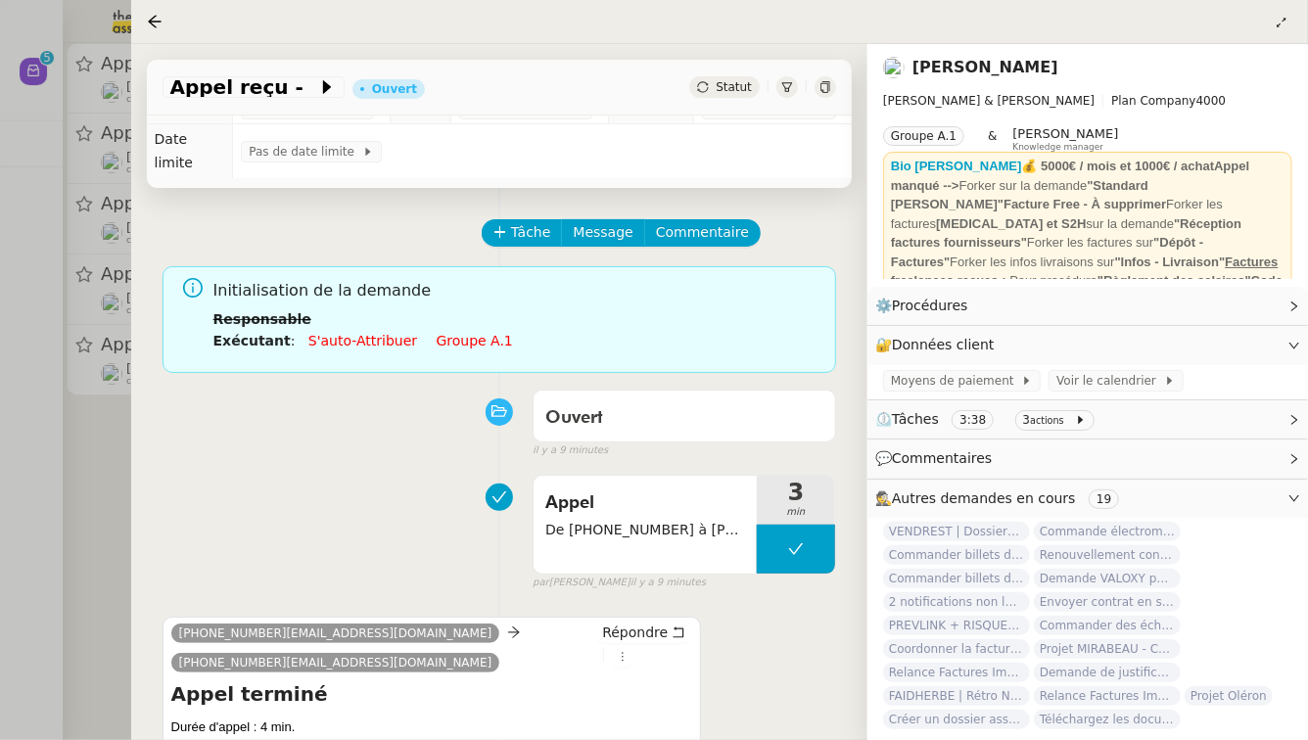
click at [57, 539] on div at bounding box center [654, 370] width 1308 height 740
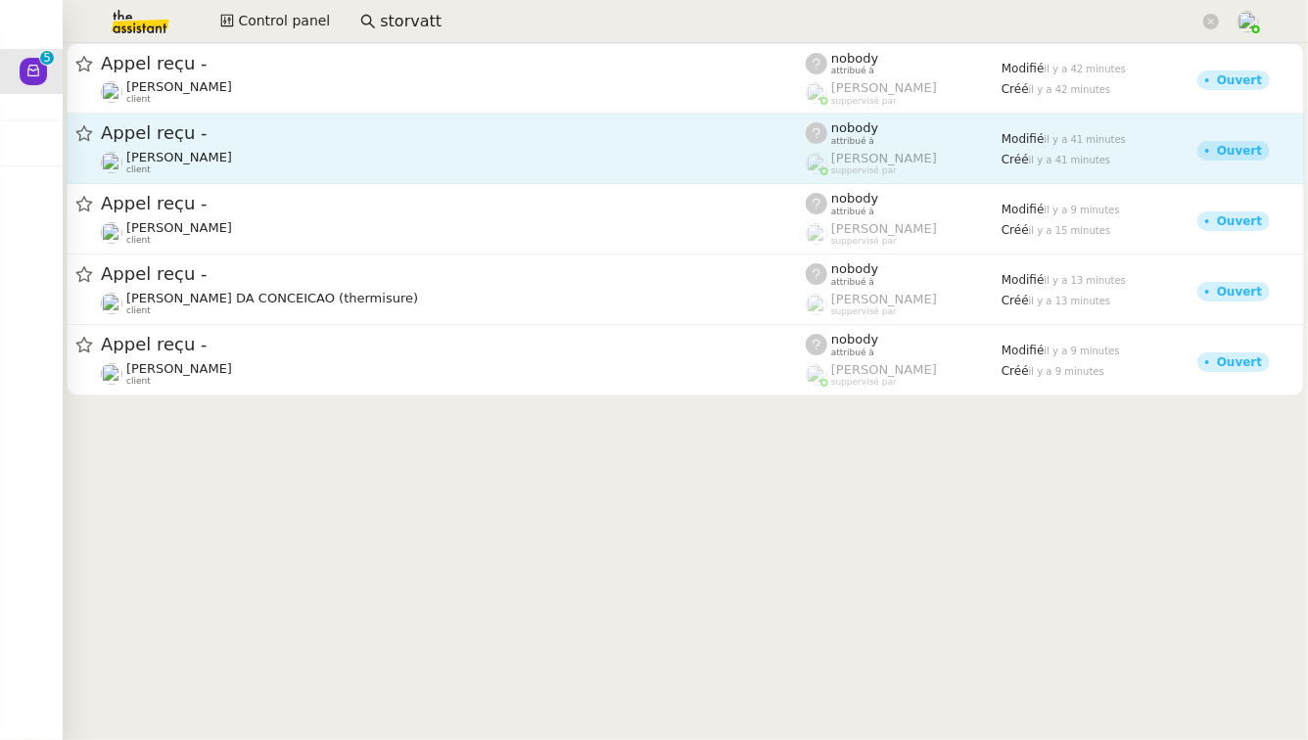
click at [584, 147] on div "Appel reçu - [PERSON_NAME] client" at bounding box center [453, 148] width 705 height 54
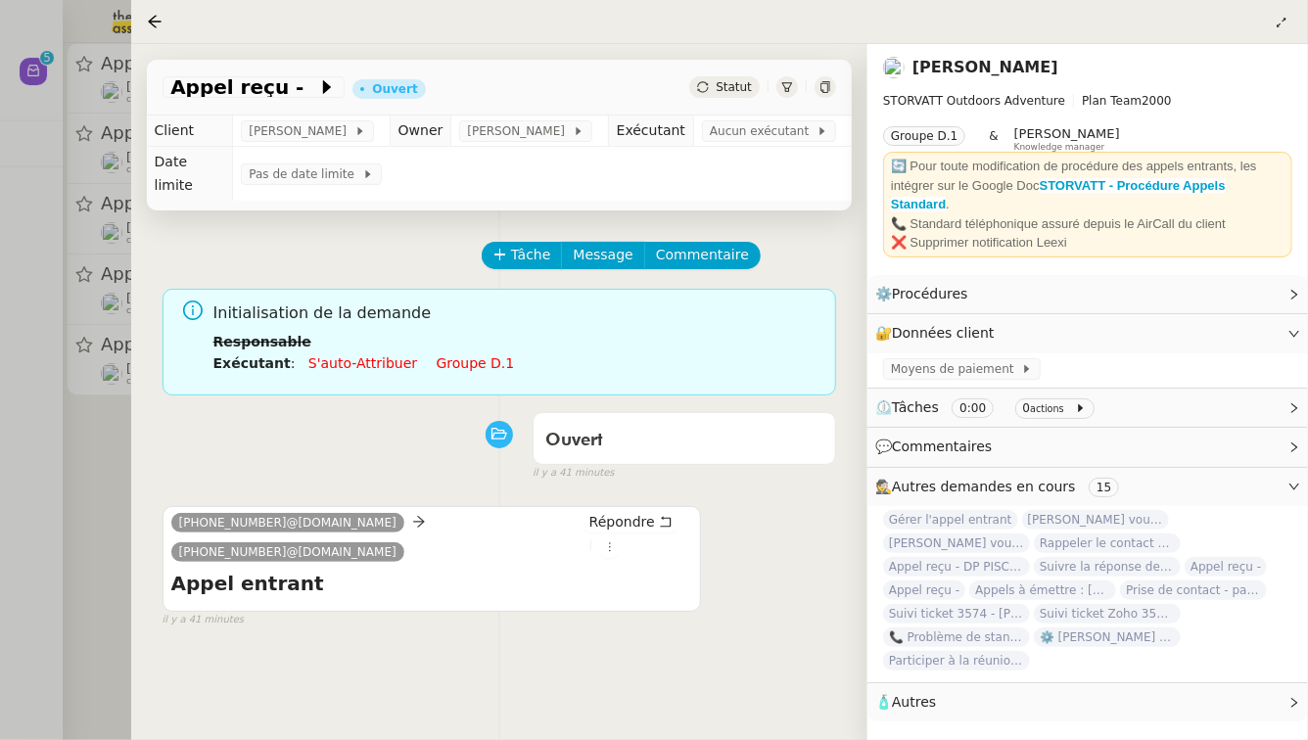
click at [100, 428] on div at bounding box center [654, 370] width 1308 height 740
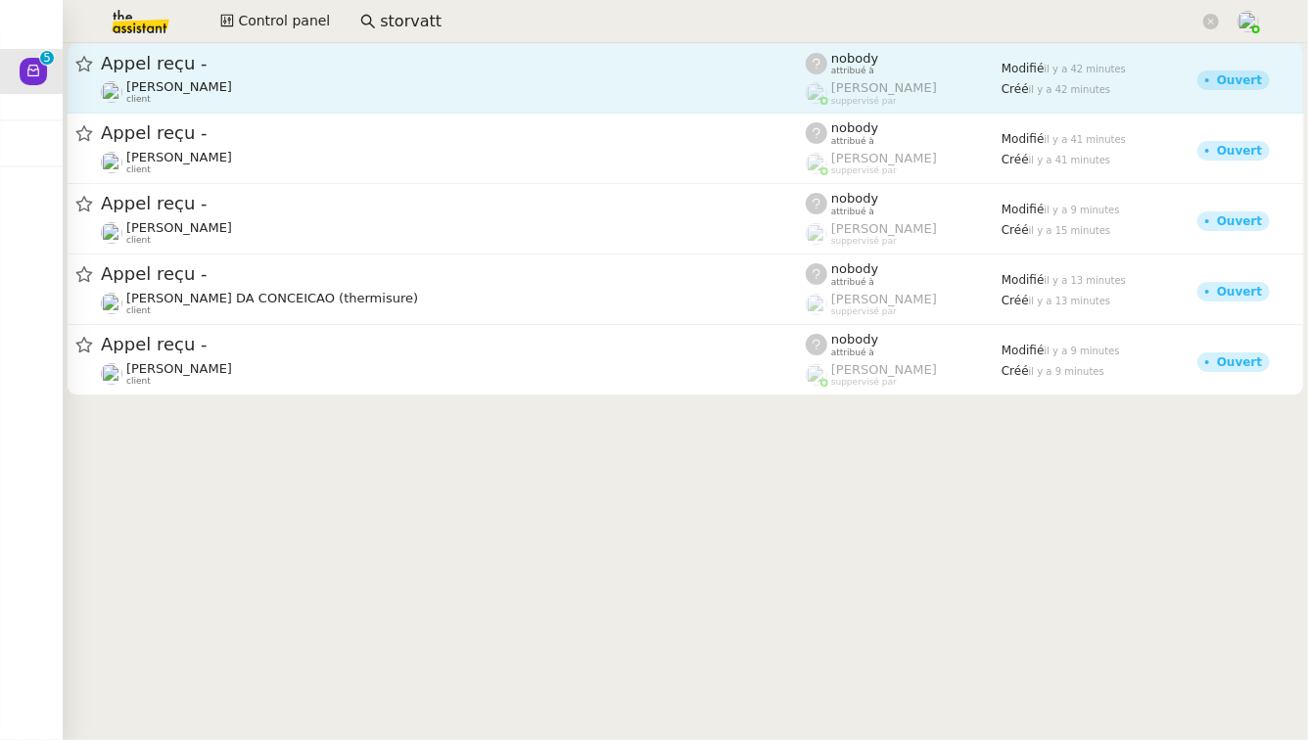
click at [326, 63] on span "Appel reçu -" at bounding box center [453, 64] width 705 height 18
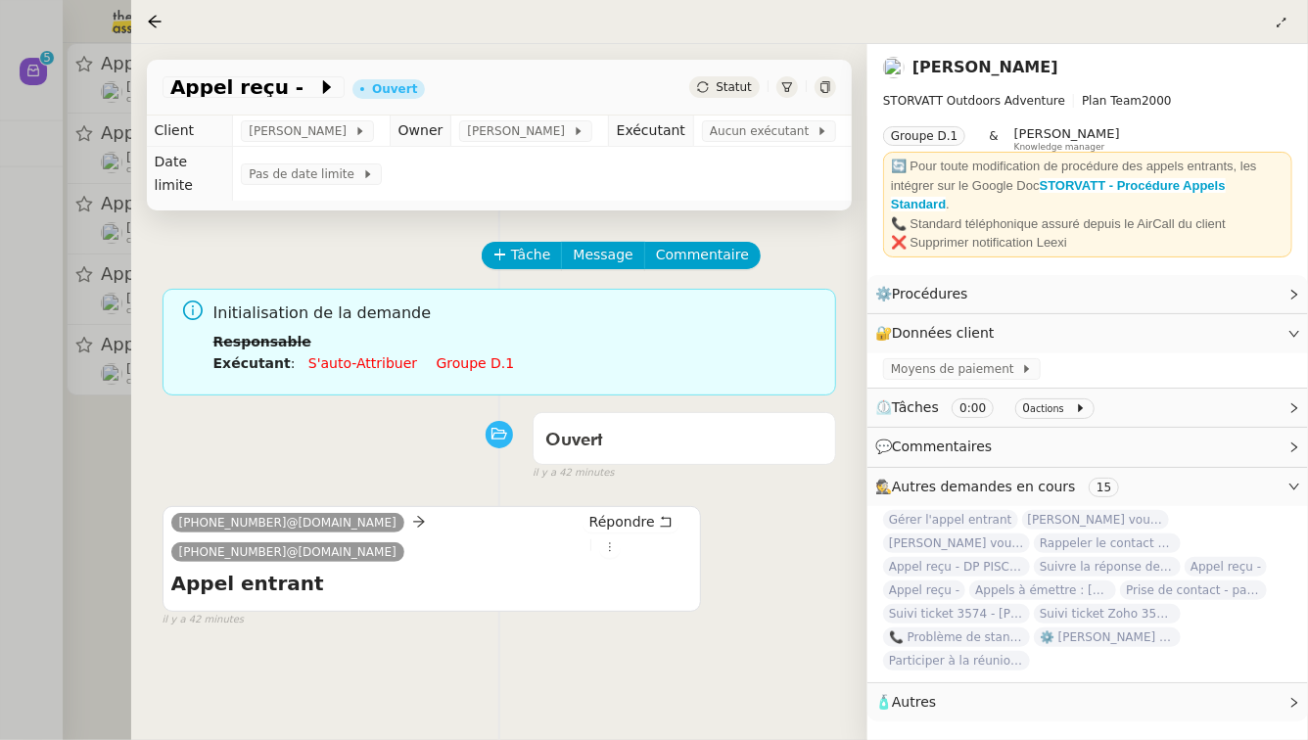
click at [76, 531] on div at bounding box center [654, 370] width 1308 height 740
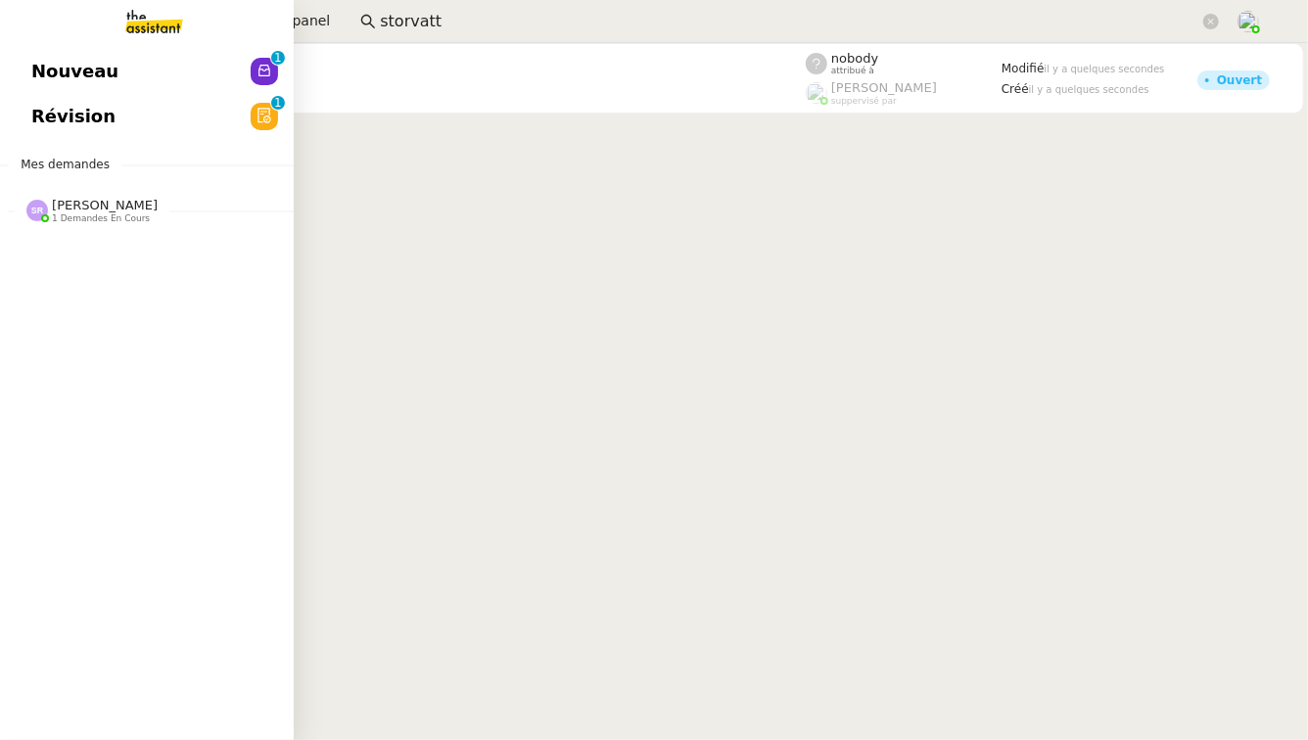
click at [52, 210] on span "[PERSON_NAME]" at bounding box center [105, 205] width 106 height 15
click at [145, 262] on span "[PERSON_NAME]" at bounding box center [130, 263] width 198 height 12
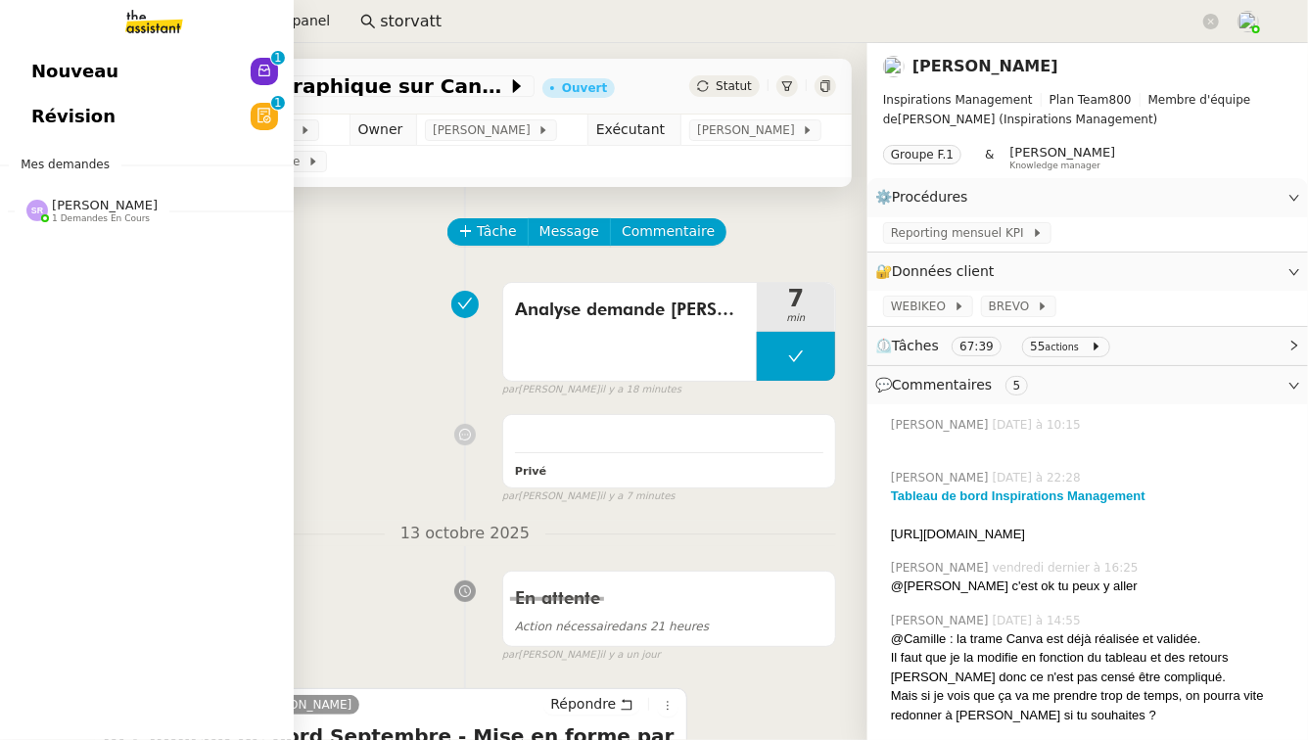
click at [158, 62] on link "Nouveau 0 1 2 3 4 5 6 7 8 9" at bounding box center [147, 71] width 294 height 45
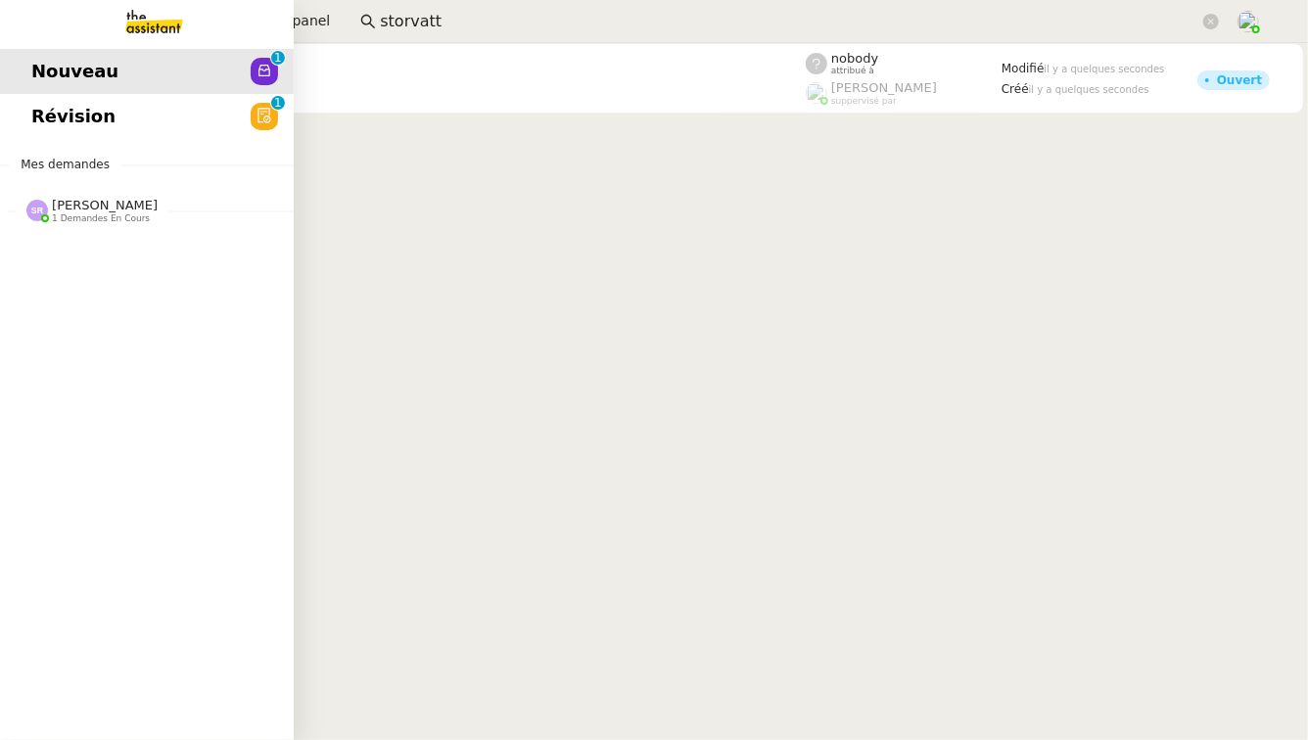
click at [31, 127] on span "Révision" at bounding box center [73, 116] width 84 height 29
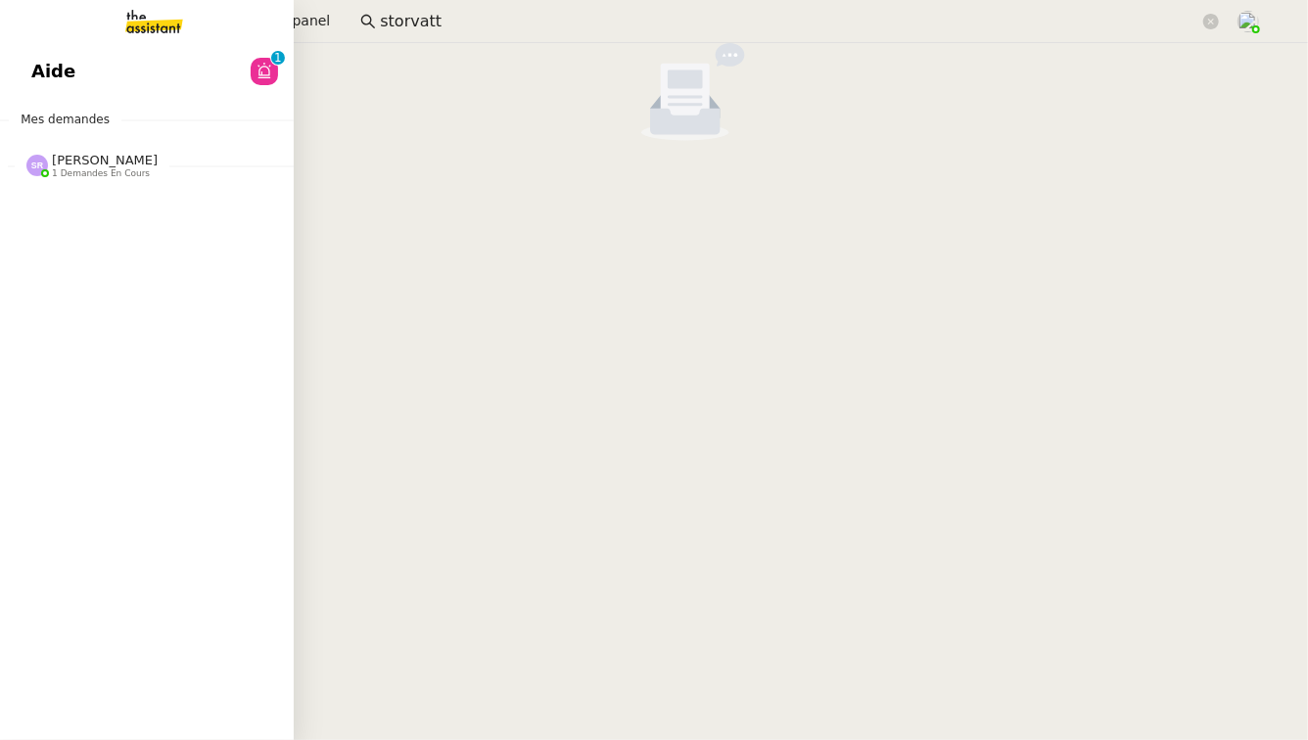
click at [44, 77] on span "Aide" at bounding box center [53, 71] width 44 height 29
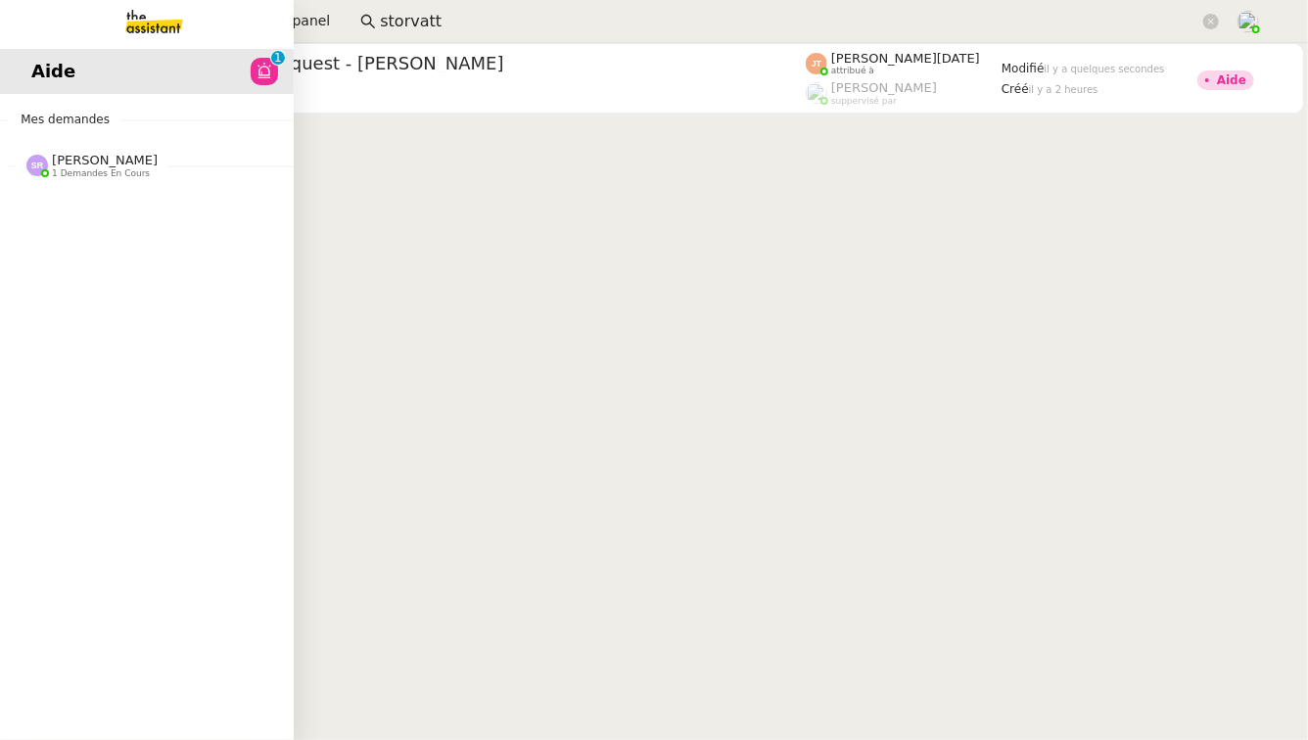
click at [158, 165] on span "[PERSON_NAME]" at bounding box center [105, 160] width 106 height 15
click at [171, 212] on span "[PERSON_NAME]" at bounding box center [130, 218] width 198 height 12
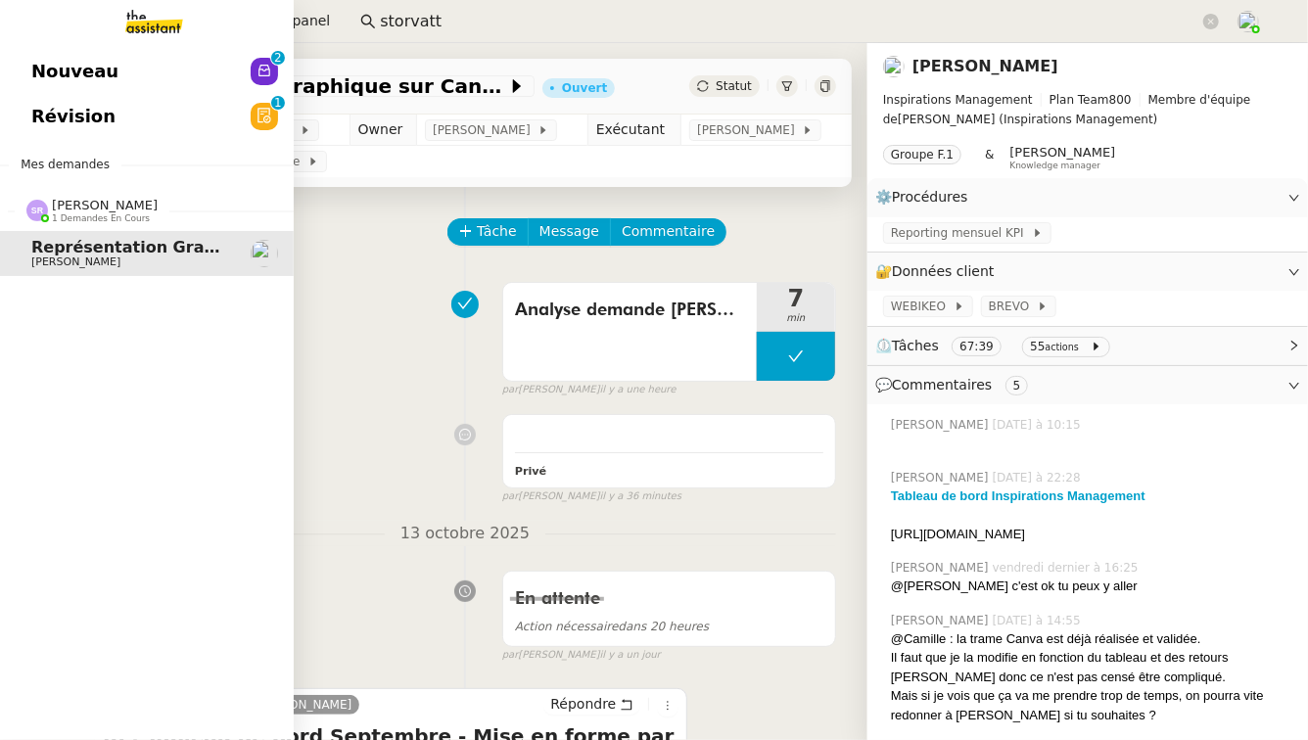
click at [202, 109] on link "Révision 0 1 2 3 4 5 6 7 8 9" at bounding box center [147, 116] width 294 height 45
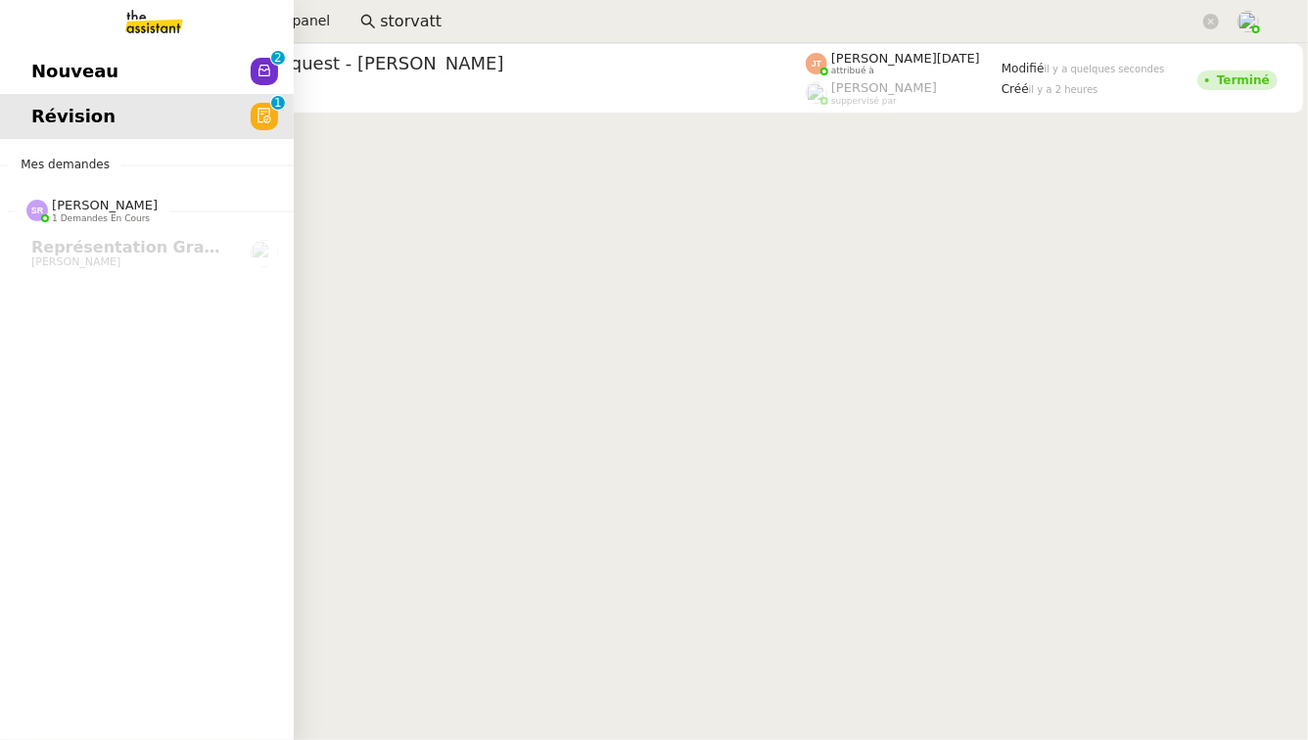
click at [247, 66] on link "Nouveau 0 1 2 3 4 5 6 7 8 9" at bounding box center [147, 71] width 294 height 45
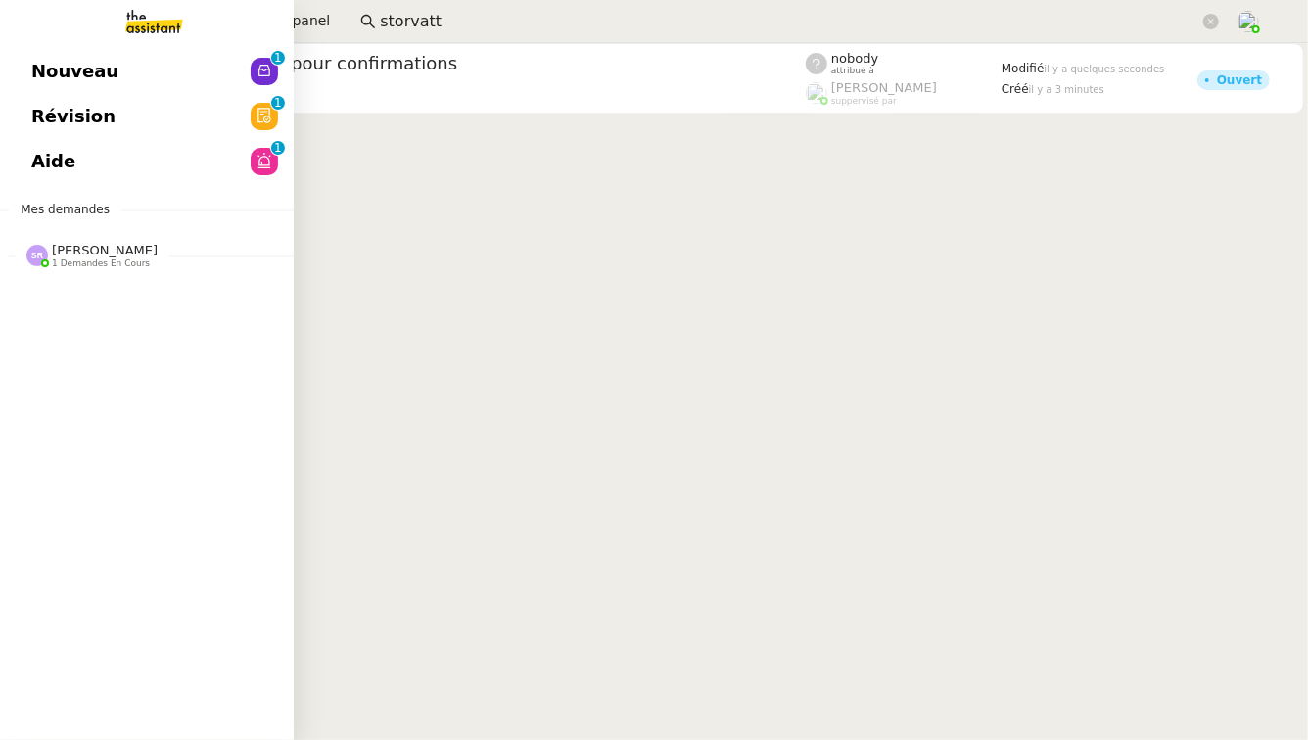
click at [94, 156] on link "Aide 0 1 2 3 4 5 6 7 8 9" at bounding box center [147, 161] width 294 height 45
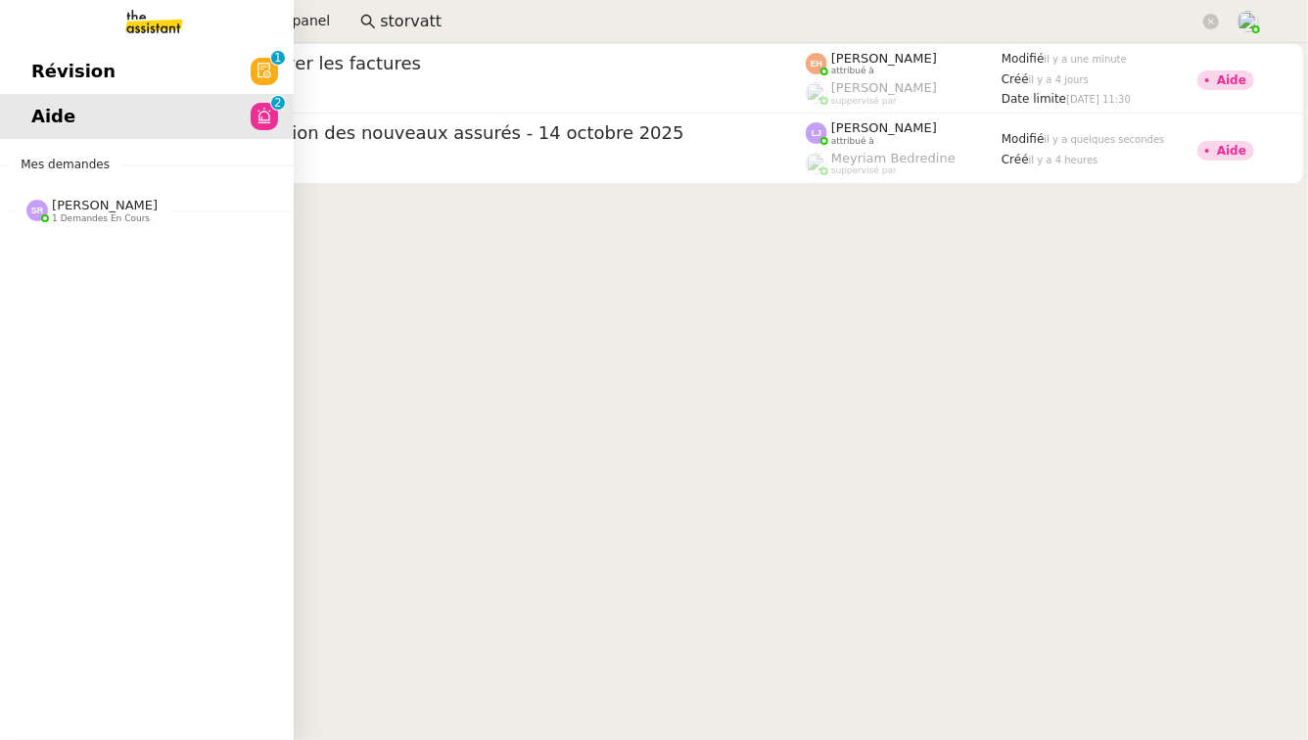
click at [101, 81] on span "Révision" at bounding box center [73, 71] width 84 height 29
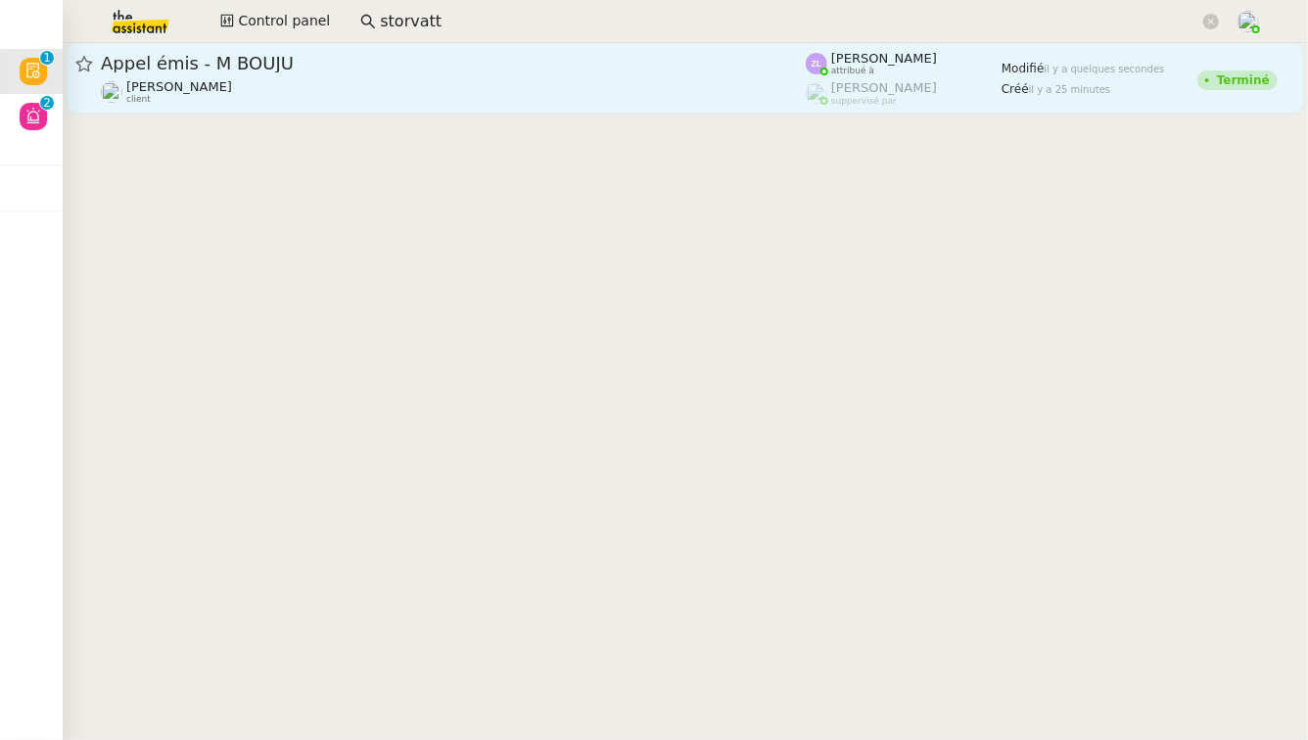
click at [475, 105] on link "Appel émis - M BOUJU Franck MUFFAT-JEANDET client Zoé Lachambre attribué à Roma…" at bounding box center [686, 78] width 1238 height 71
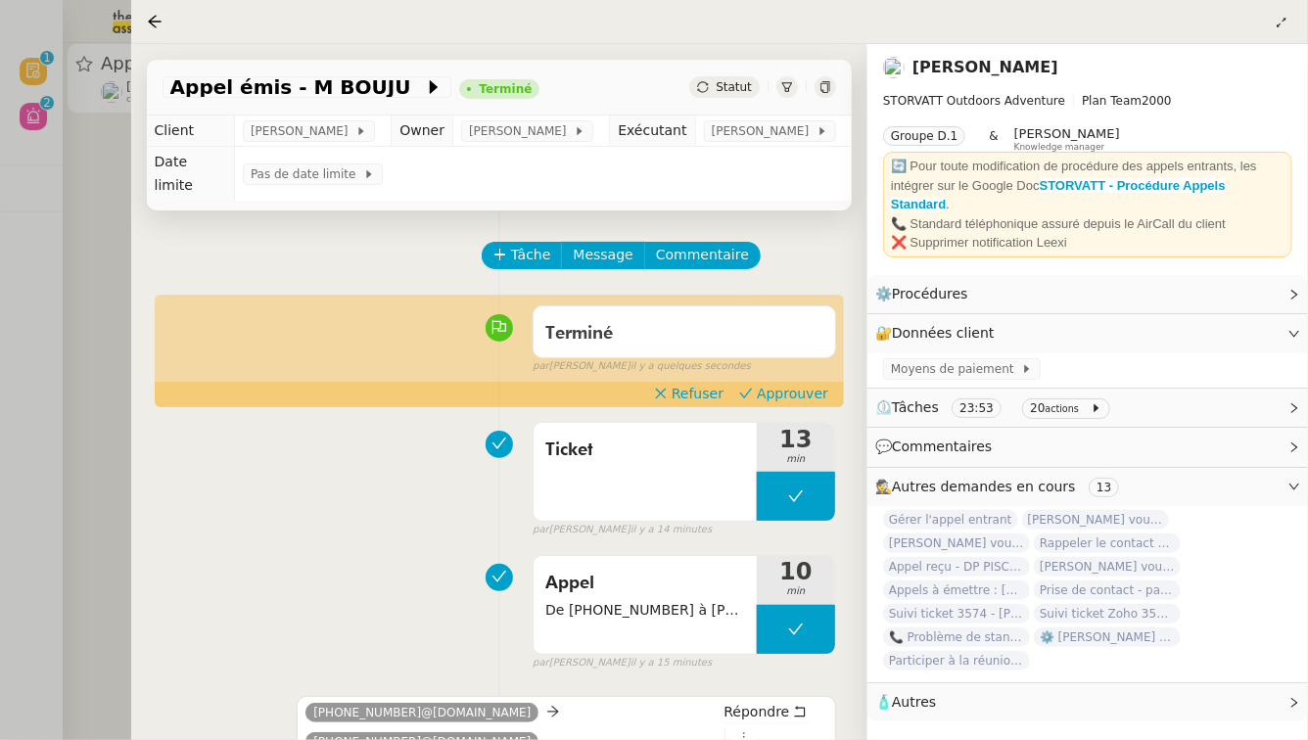
click at [70, 355] on div at bounding box center [654, 370] width 1308 height 740
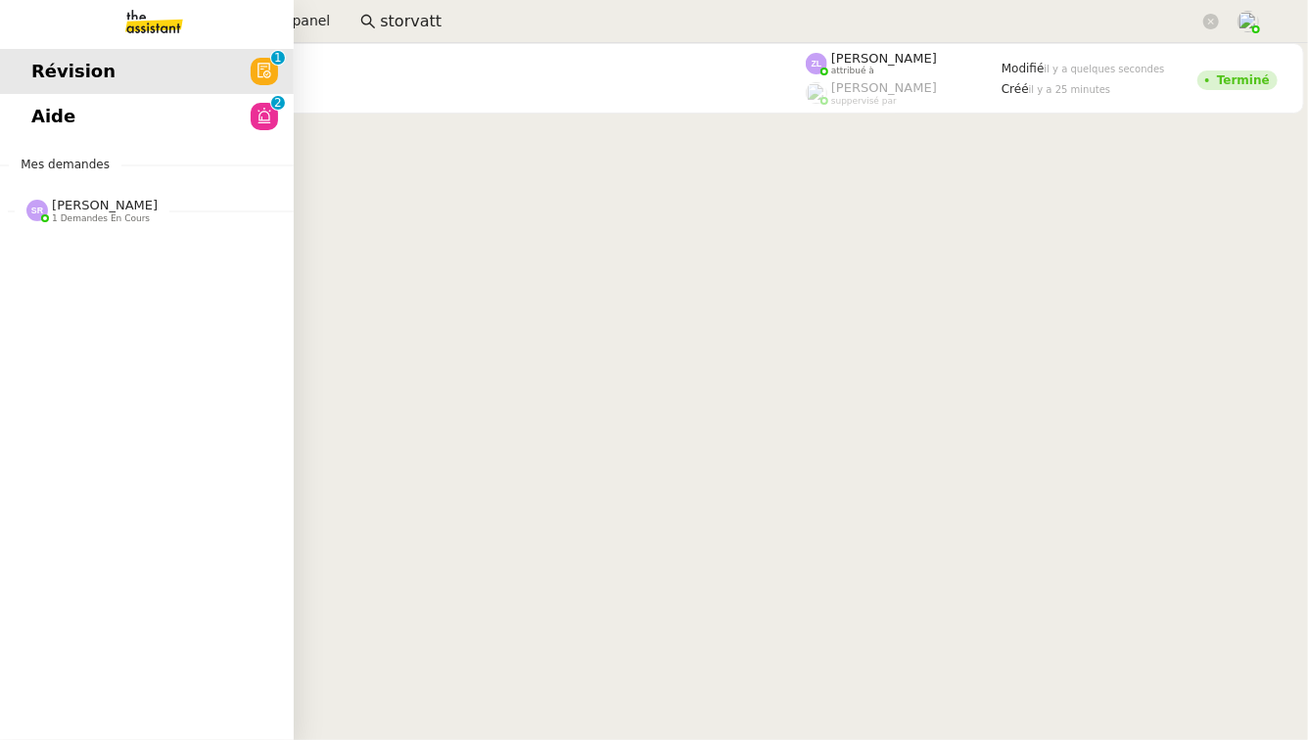
click at [36, 120] on span "Aide" at bounding box center [53, 116] width 44 height 29
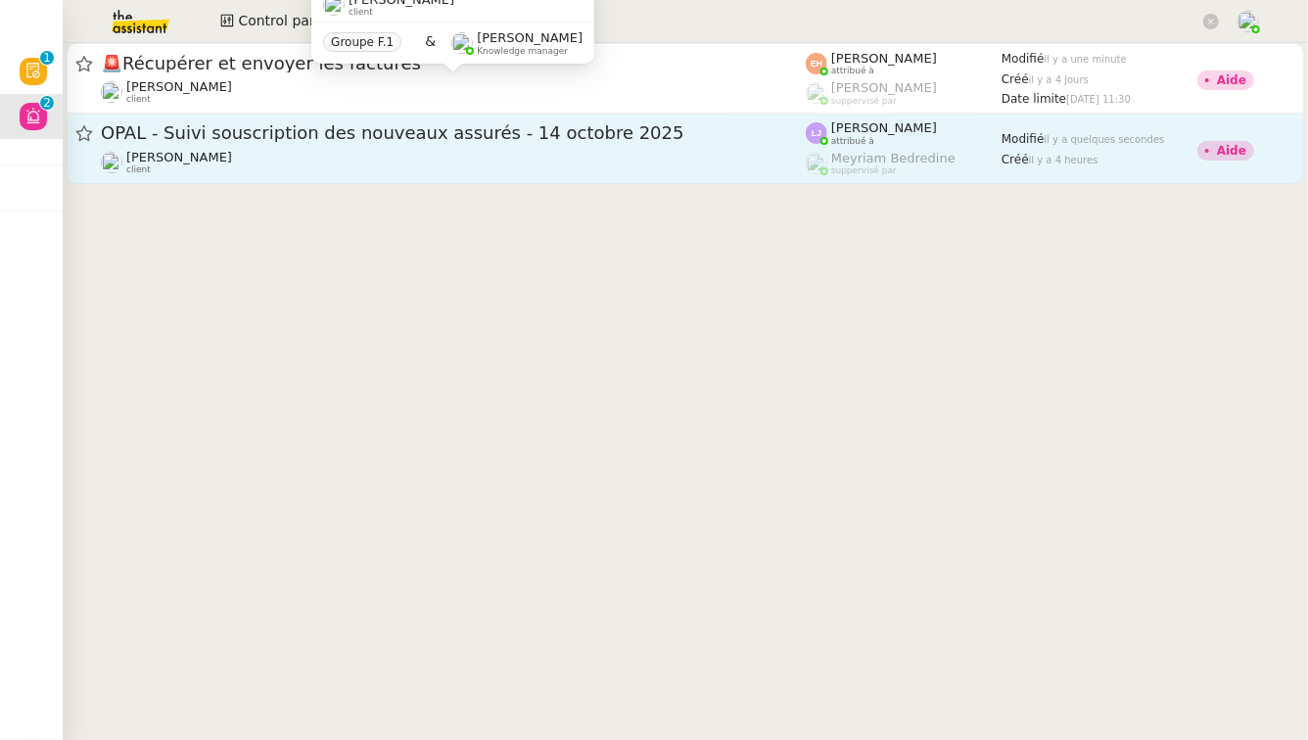
click at [358, 137] on span "OPAL - Suivi souscription des nouveaux assurés - 14 octobre 2025" at bounding box center [453, 133] width 705 height 18
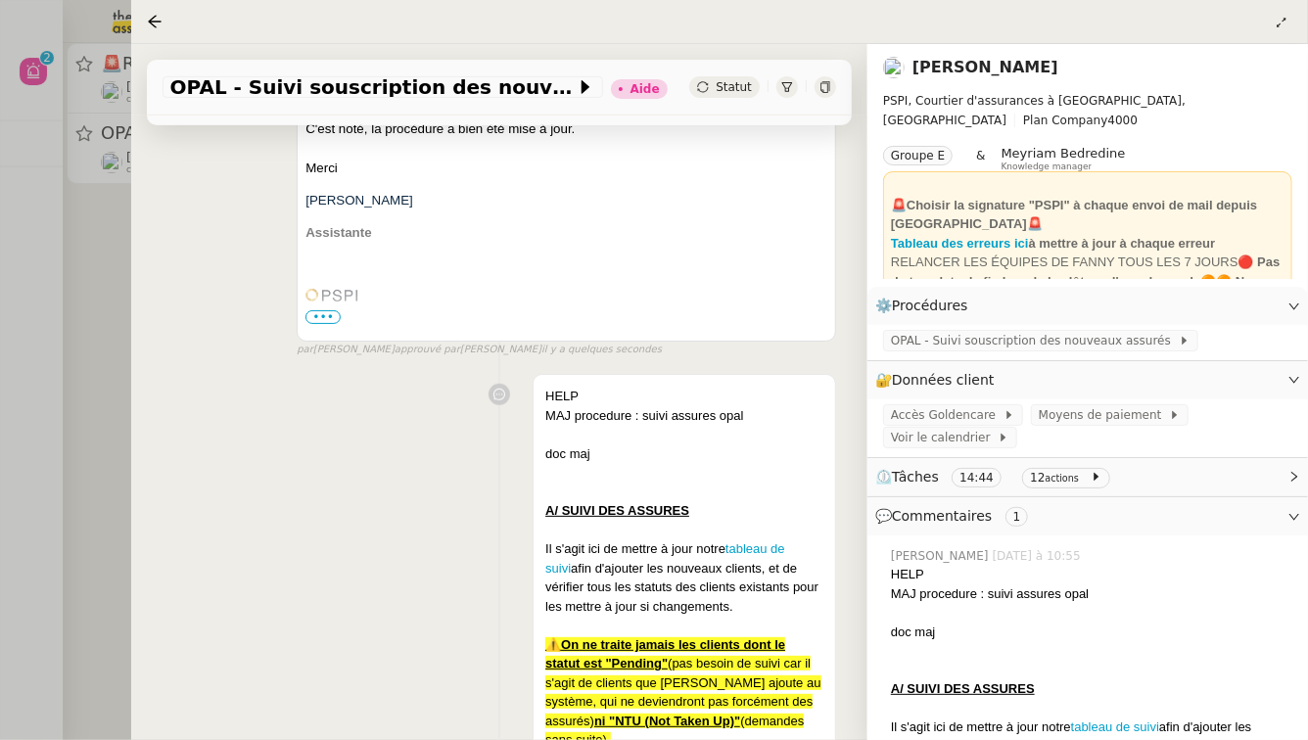
scroll to position [417, 0]
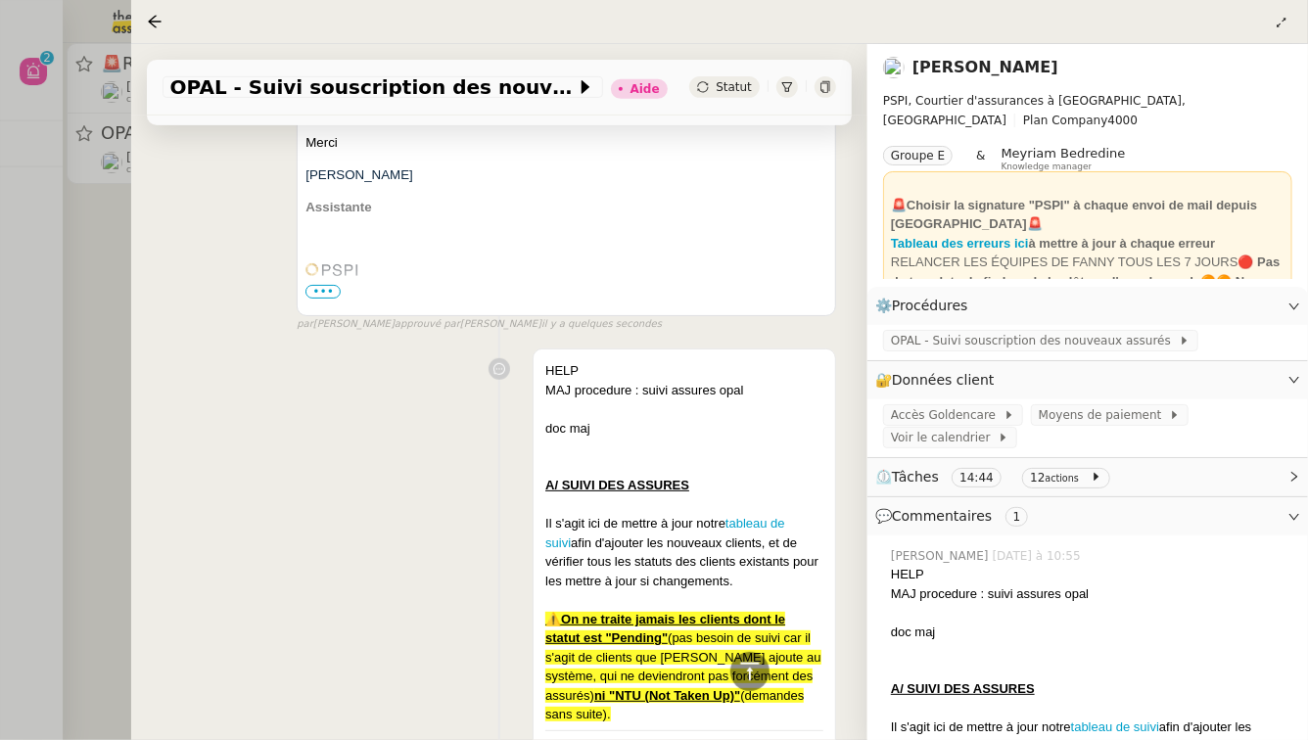
click at [65, 321] on div at bounding box center [654, 370] width 1308 height 740
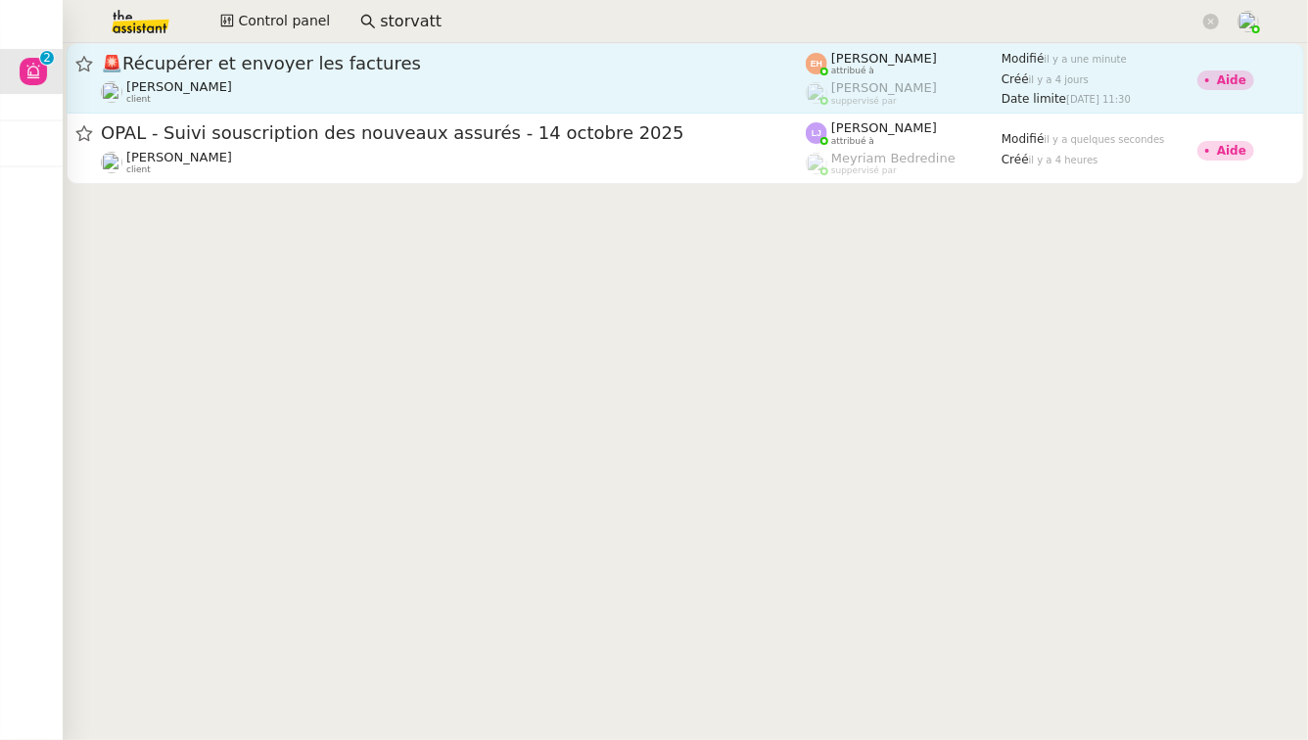
click at [355, 75] on div "🚨 Récupérer et envoyer les factures Quang Tam NGUYEN client" at bounding box center [453, 78] width 705 height 53
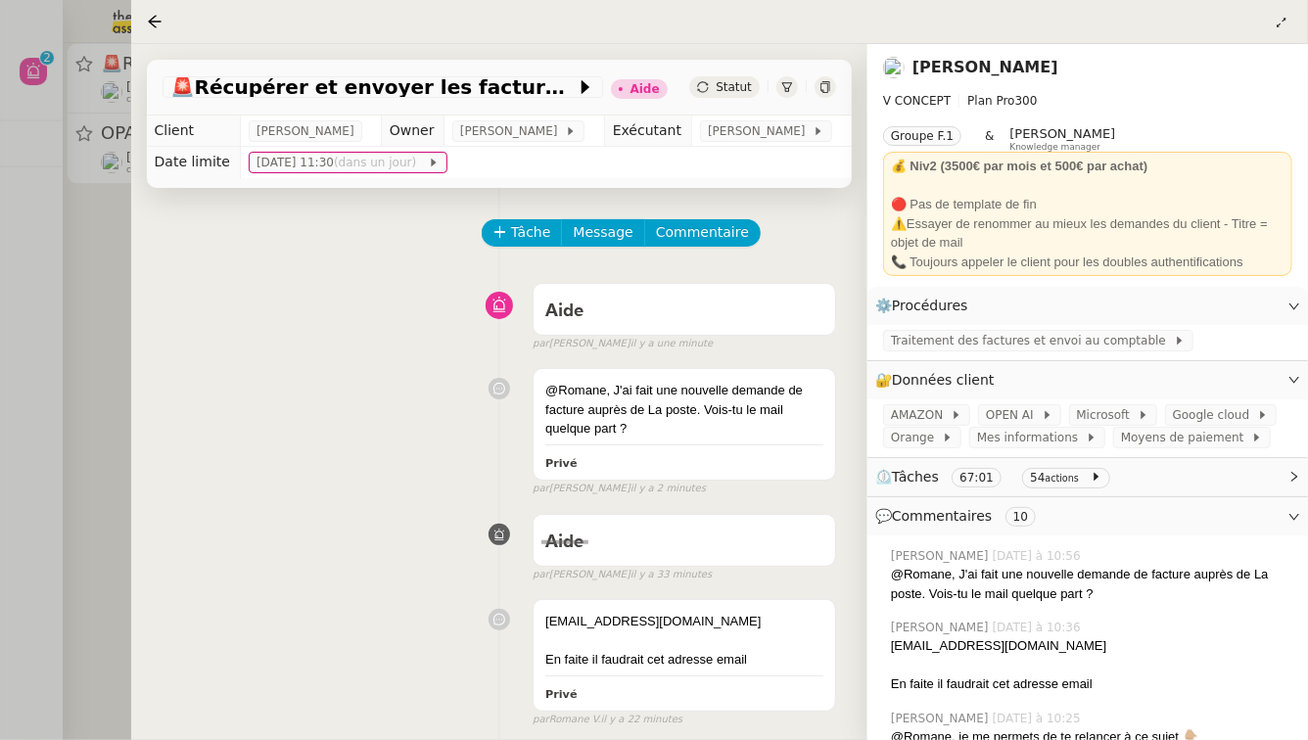
click at [0, 319] on div at bounding box center [654, 370] width 1308 height 740
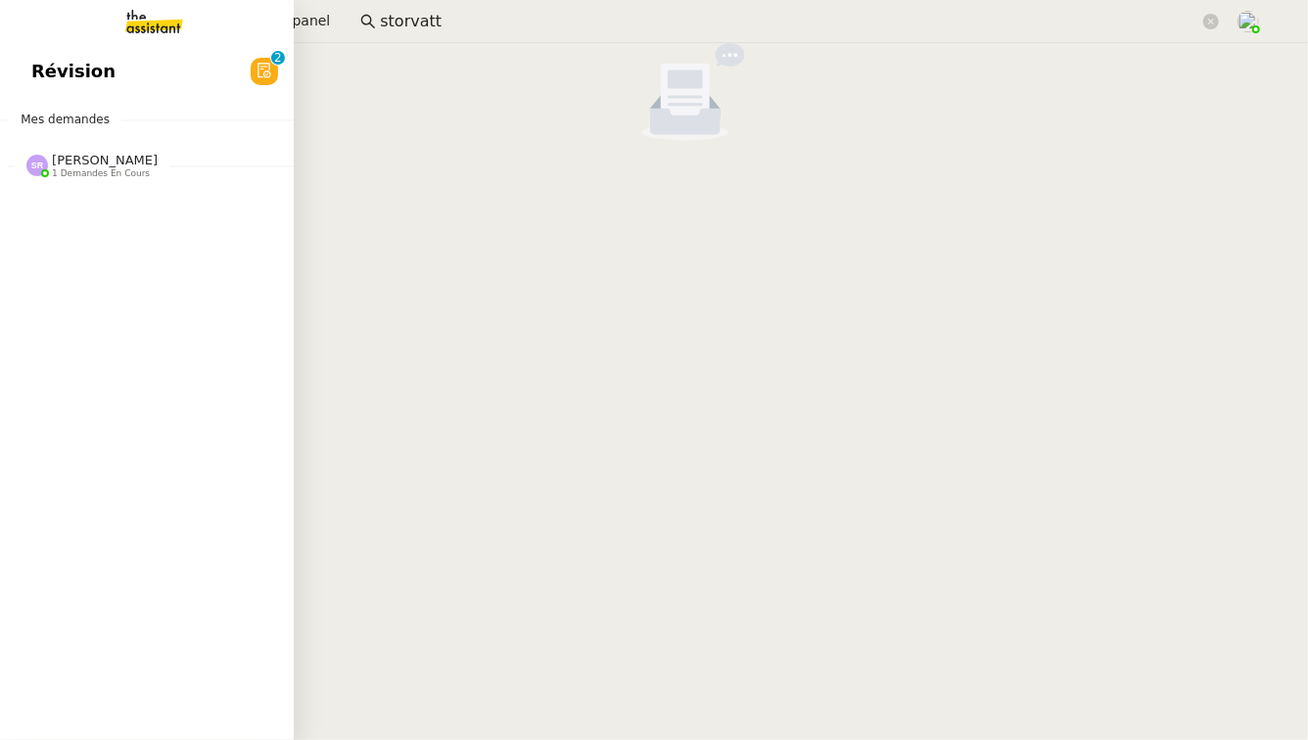
click at [114, 57] on link "Révision 0 1 2 3 4 5 6 7 8 9" at bounding box center [147, 71] width 294 height 45
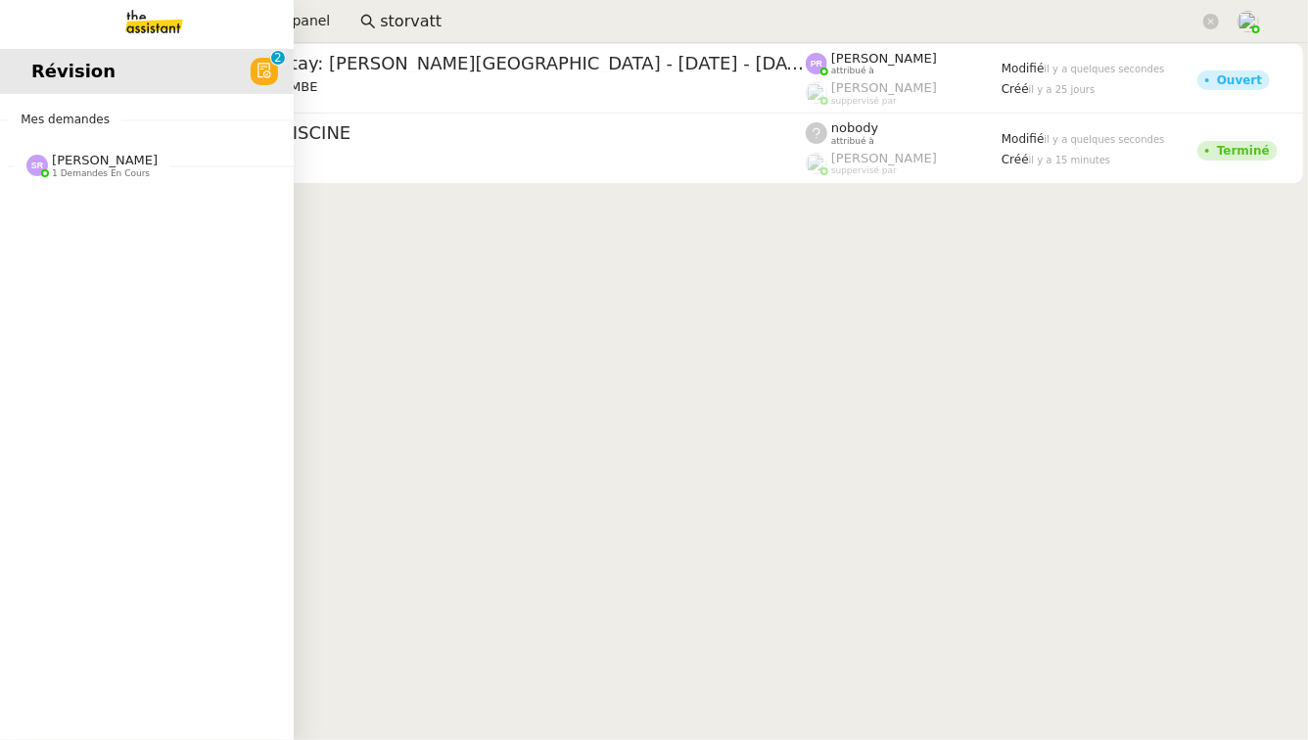
click at [77, 171] on span "1 demandes en cours" at bounding box center [101, 173] width 98 height 11
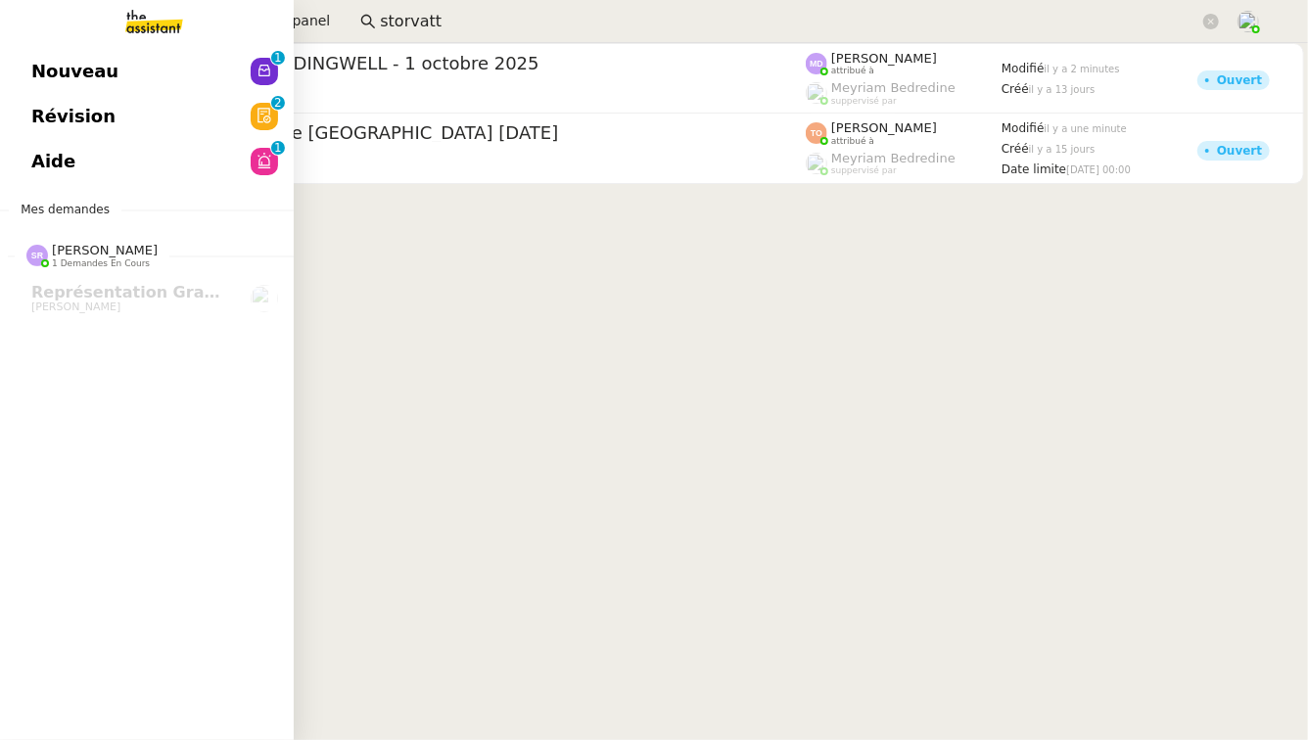
click at [112, 71] on link "Nouveau 0 1 2 3 4 5 6 7 8 9" at bounding box center [147, 71] width 294 height 45
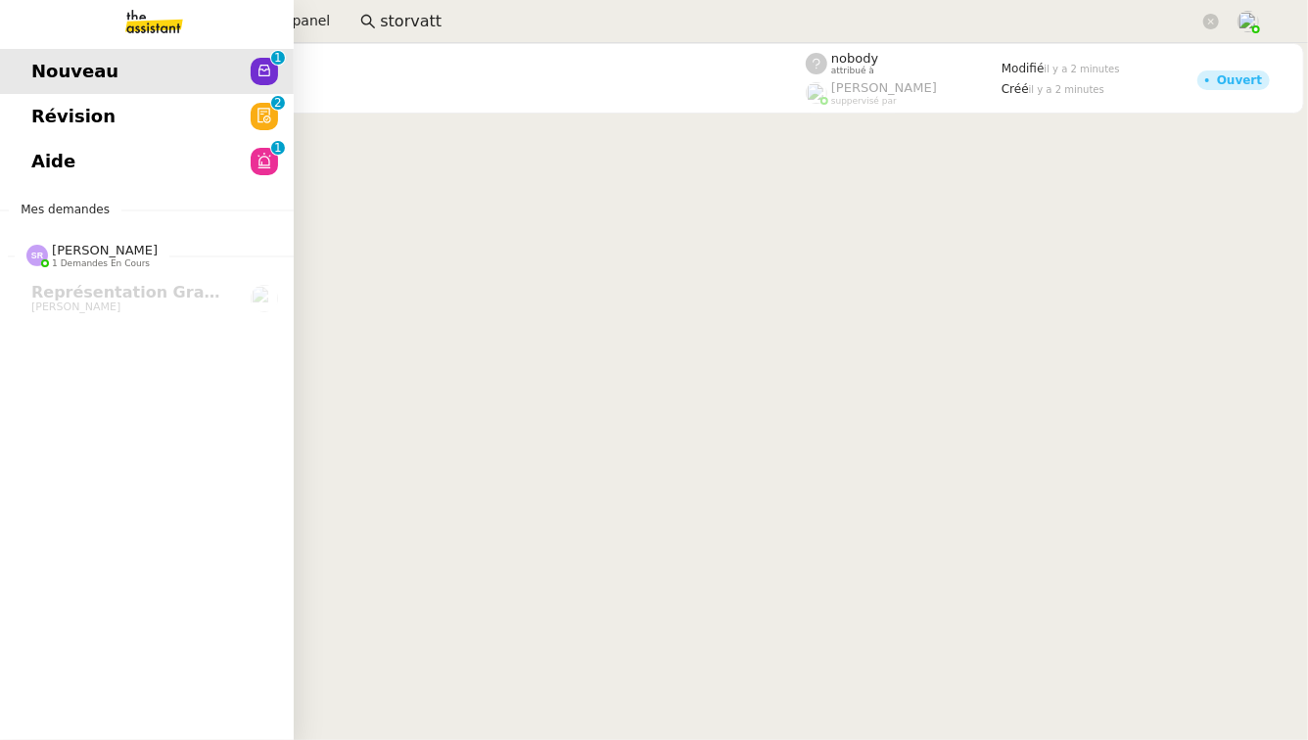
click at [109, 106] on link "Révision 0 1 2 3 4 5 6 7 8 9" at bounding box center [147, 116] width 294 height 45
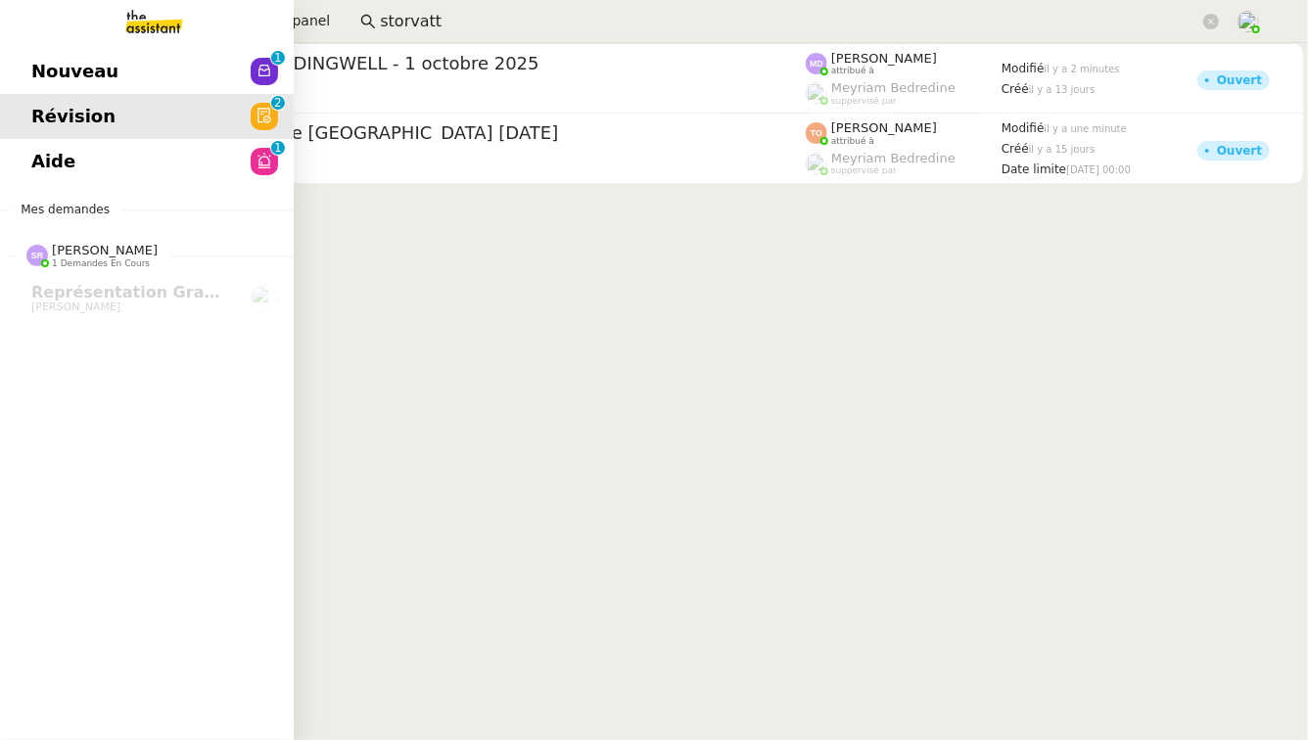
click at [12, 165] on link "Aide 0 1 2 3 4 5 6 7 8 9" at bounding box center [147, 161] width 294 height 45
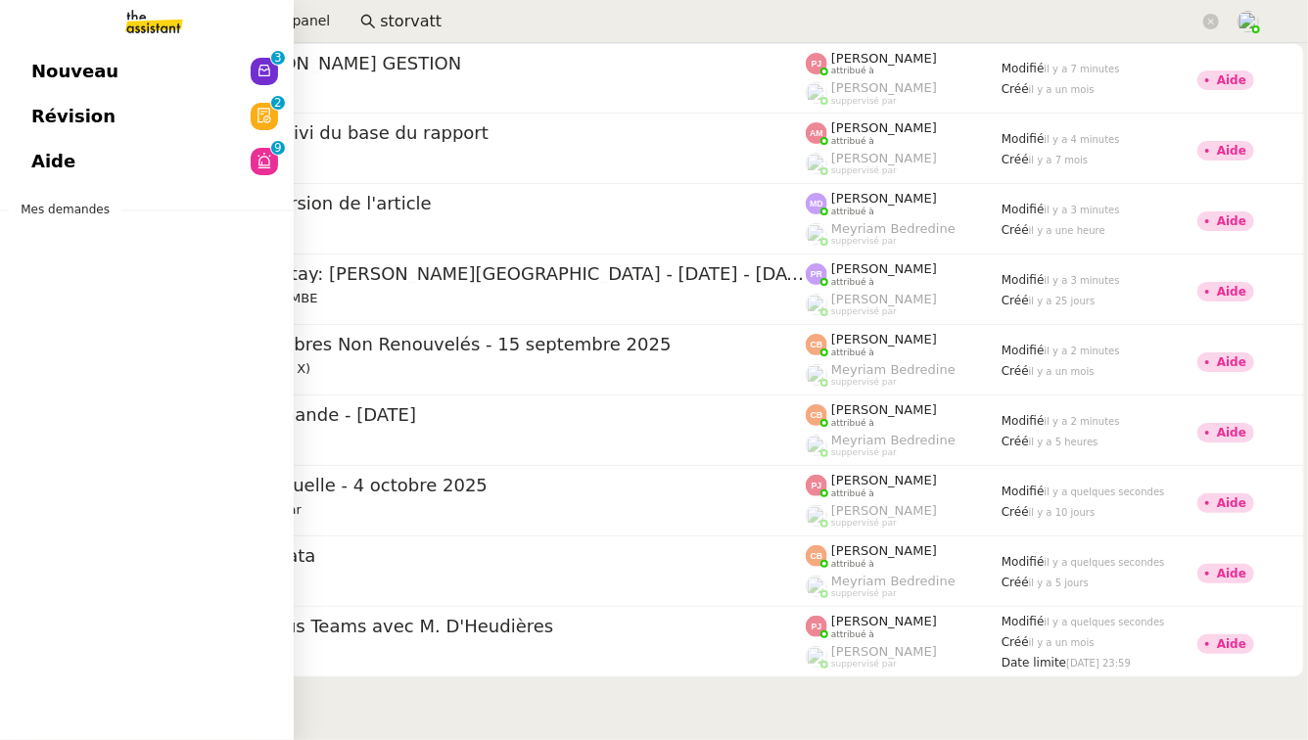
click at [76, 160] on link "Aide 0 1 2 3 4 5 6 7 8 9" at bounding box center [147, 161] width 294 height 45
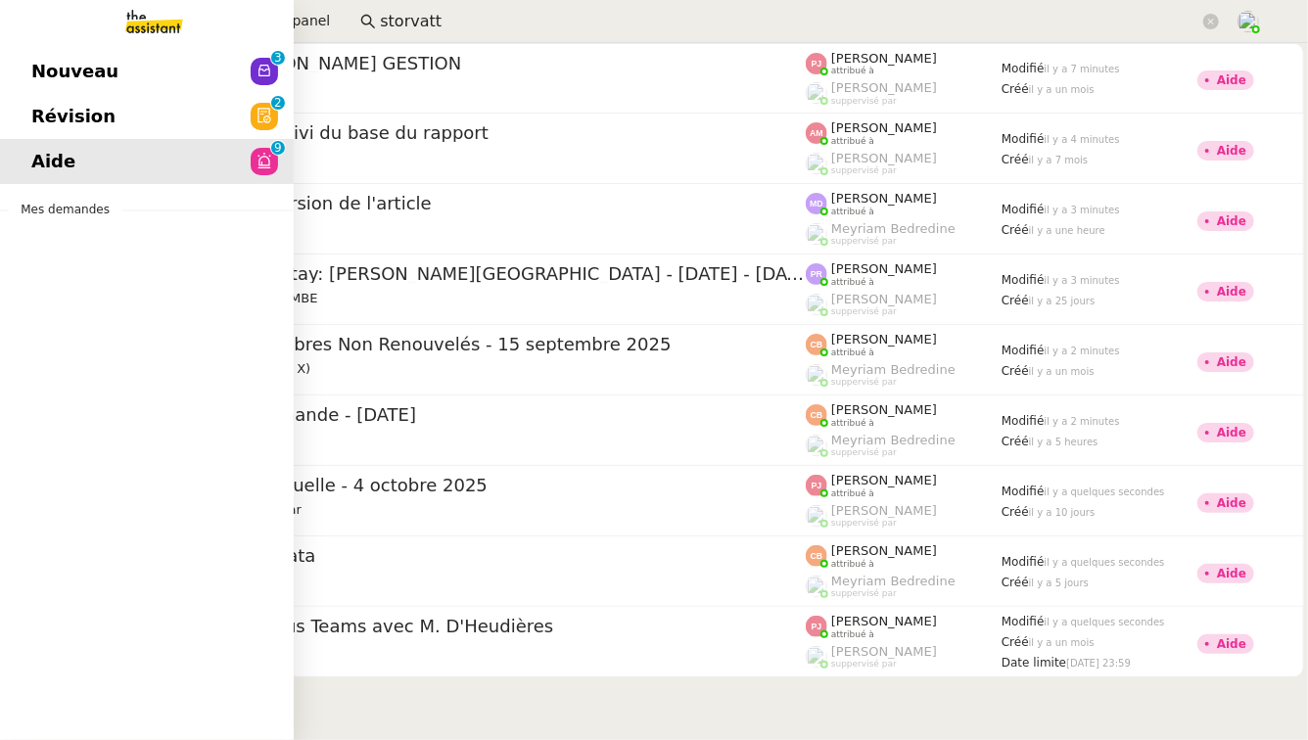
click at [92, 114] on span "Révision" at bounding box center [73, 116] width 84 height 29
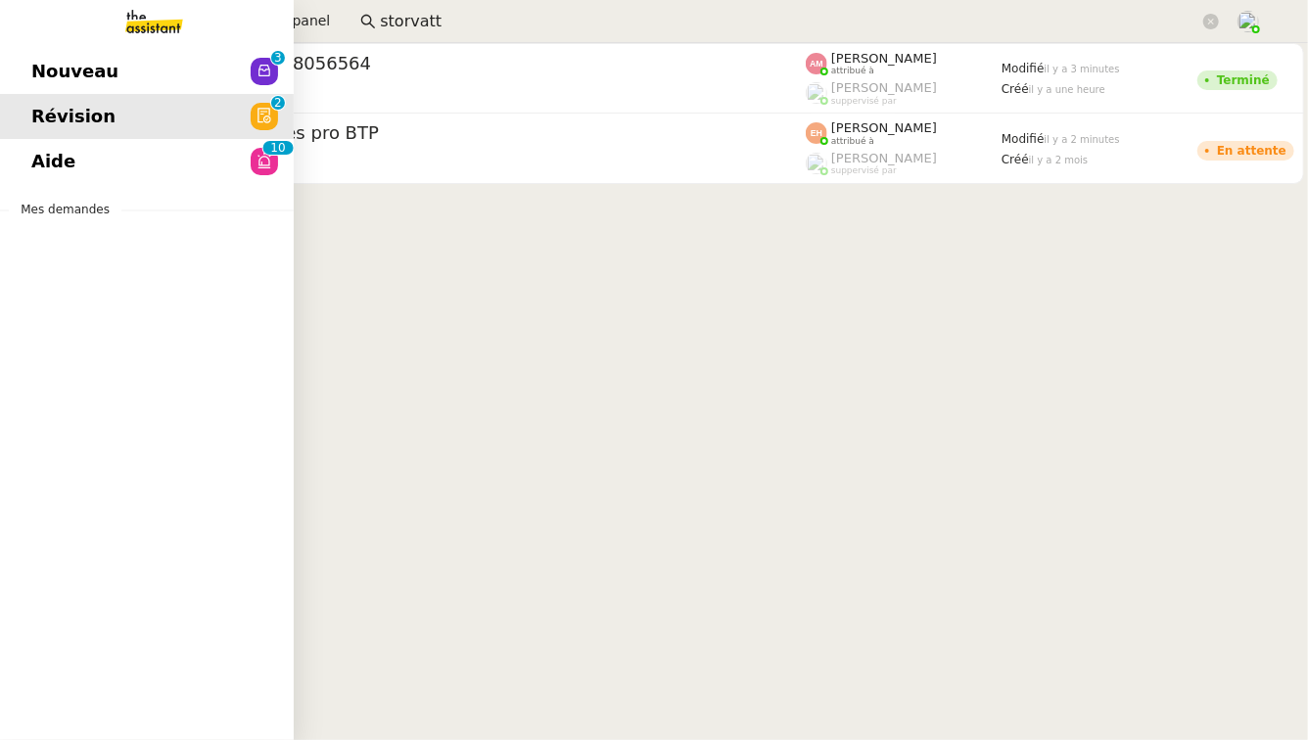
click at [160, 80] on link "Nouveau 0 1 2 3 4 5 6 7 8 9" at bounding box center [147, 71] width 294 height 45
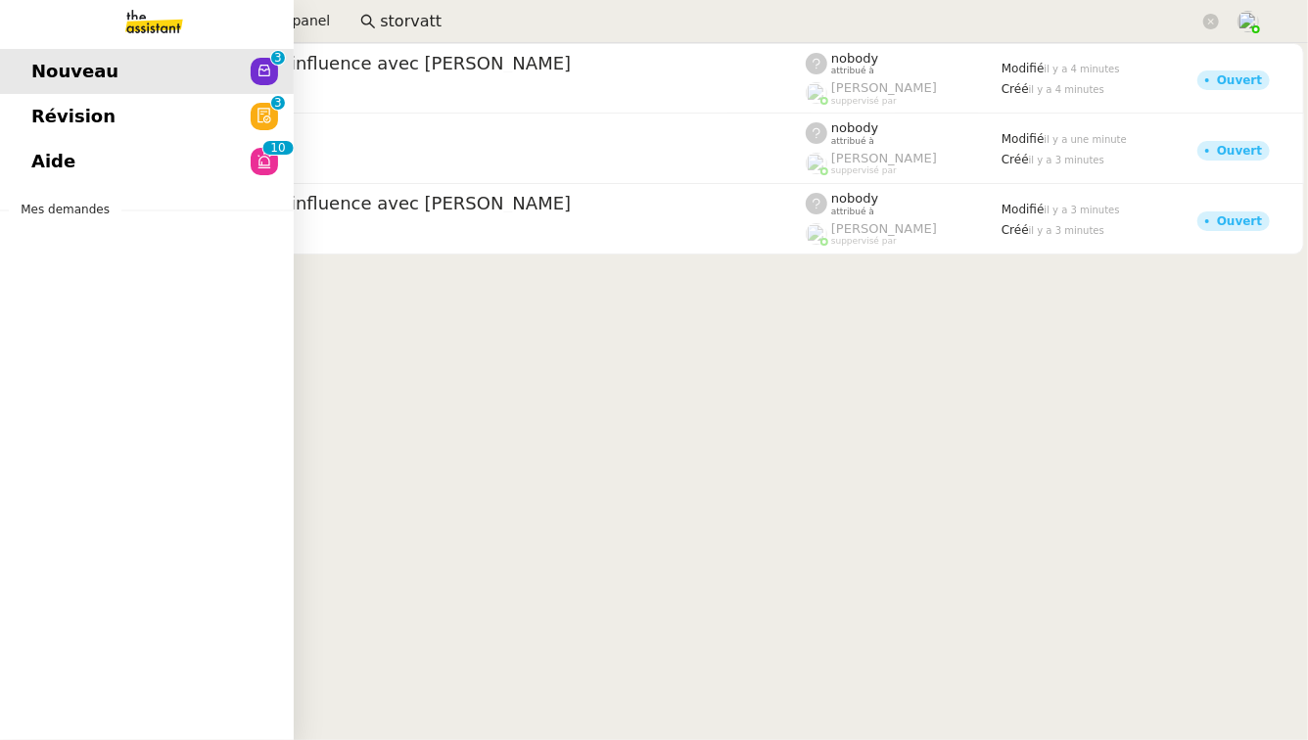
click at [106, 118] on link "Révision 0 1 2 3 4 5 6 7 8 9" at bounding box center [147, 116] width 294 height 45
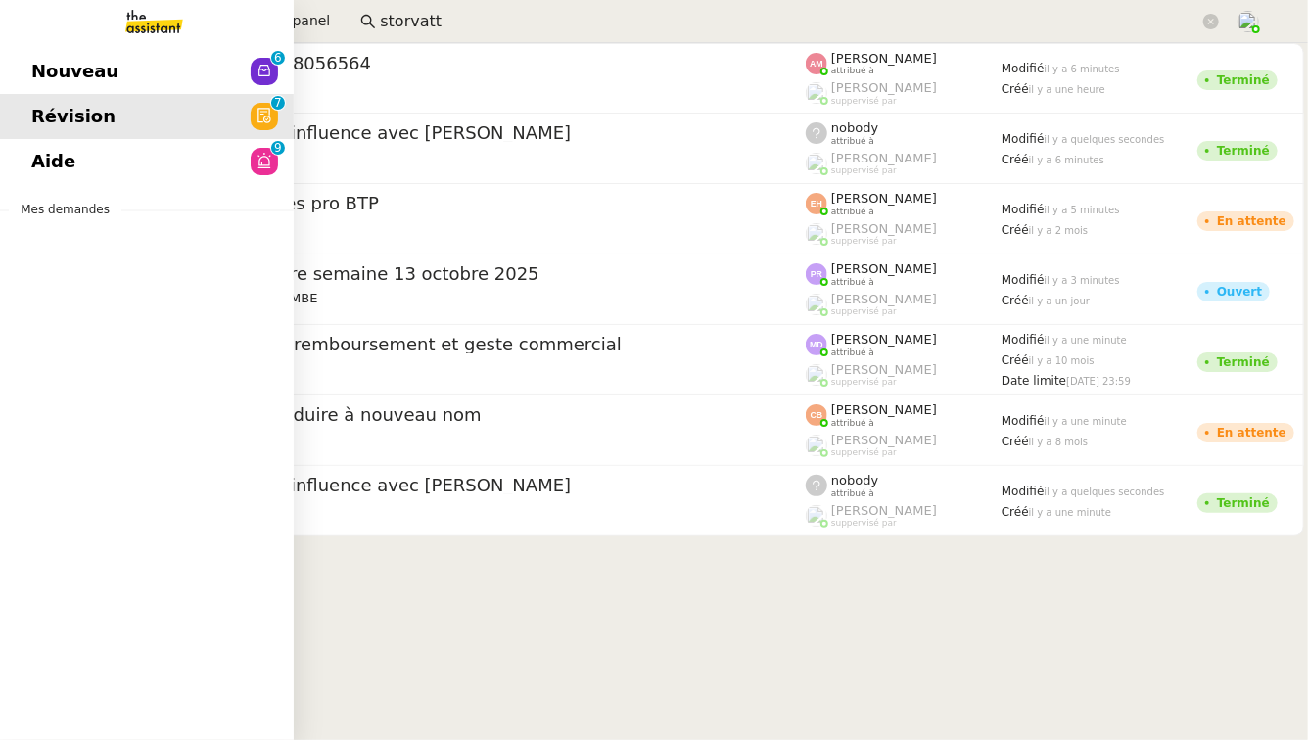
click at [31, 73] on span "Nouveau" at bounding box center [74, 71] width 87 height 29
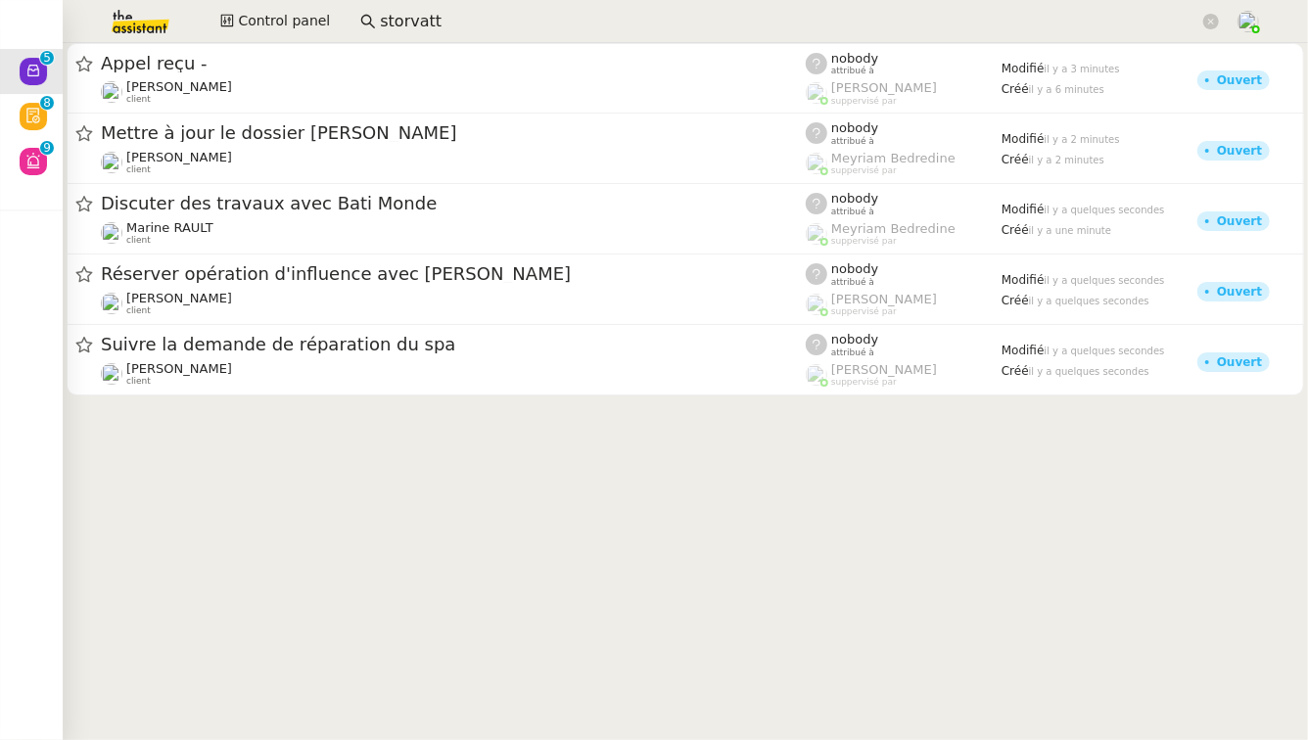
click at [246, 433] on cdk-virtual-scroll-viewport "Appel reçu - Franck MUFFAT-JEANDET client nobody attribué à Romane Vachon suppe…" at bounding box center [686, 391] width 1246 height 697
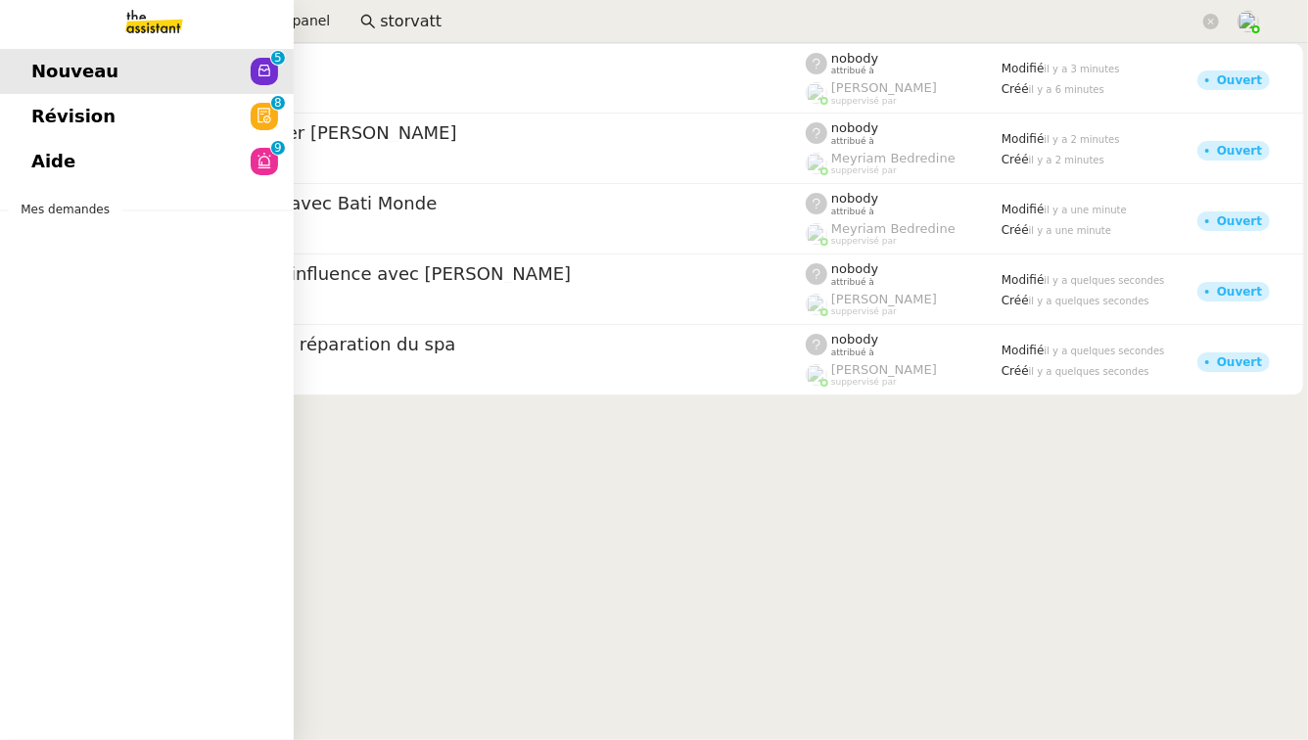
click at [39, 121] on span "Révision" at bounding box center [73, 116] width 84 height 29
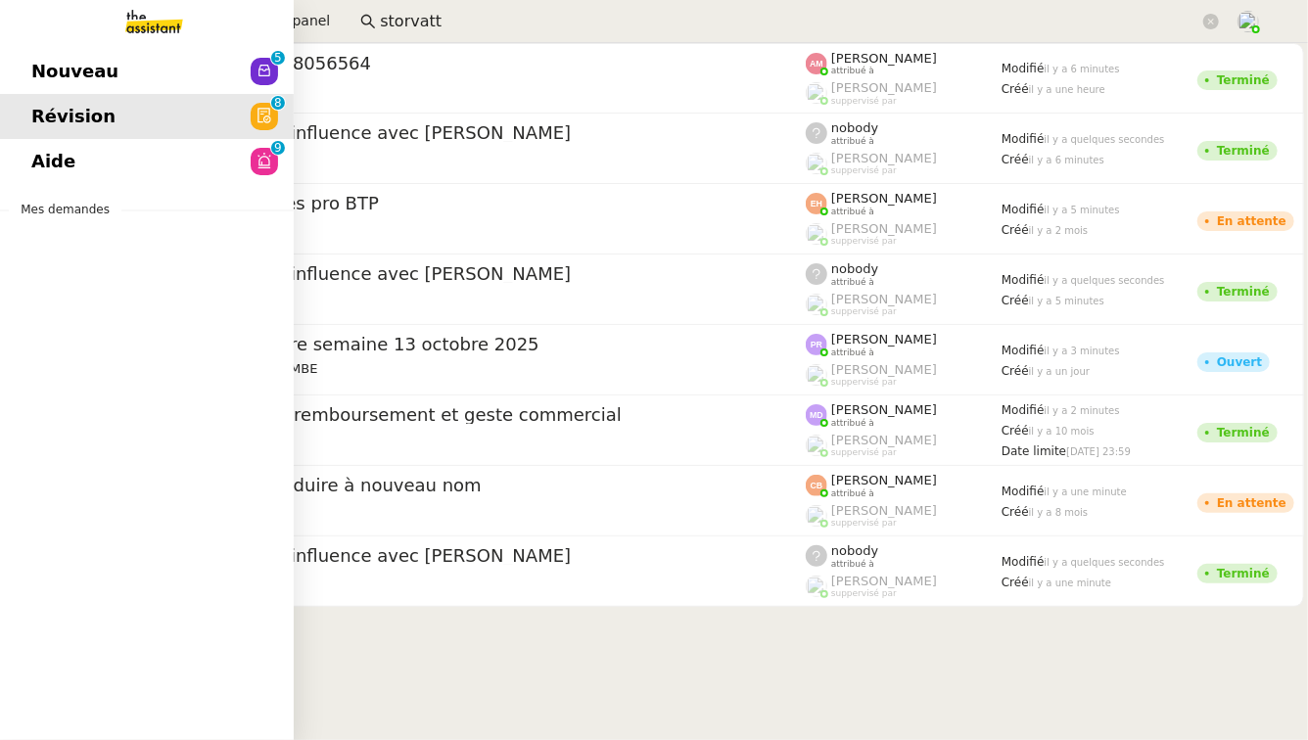
click at [100, 163] on link "Aide 0 1 2 3 4 5 6 7 8 9" at bounding box center [147, 161] width 294 height 45
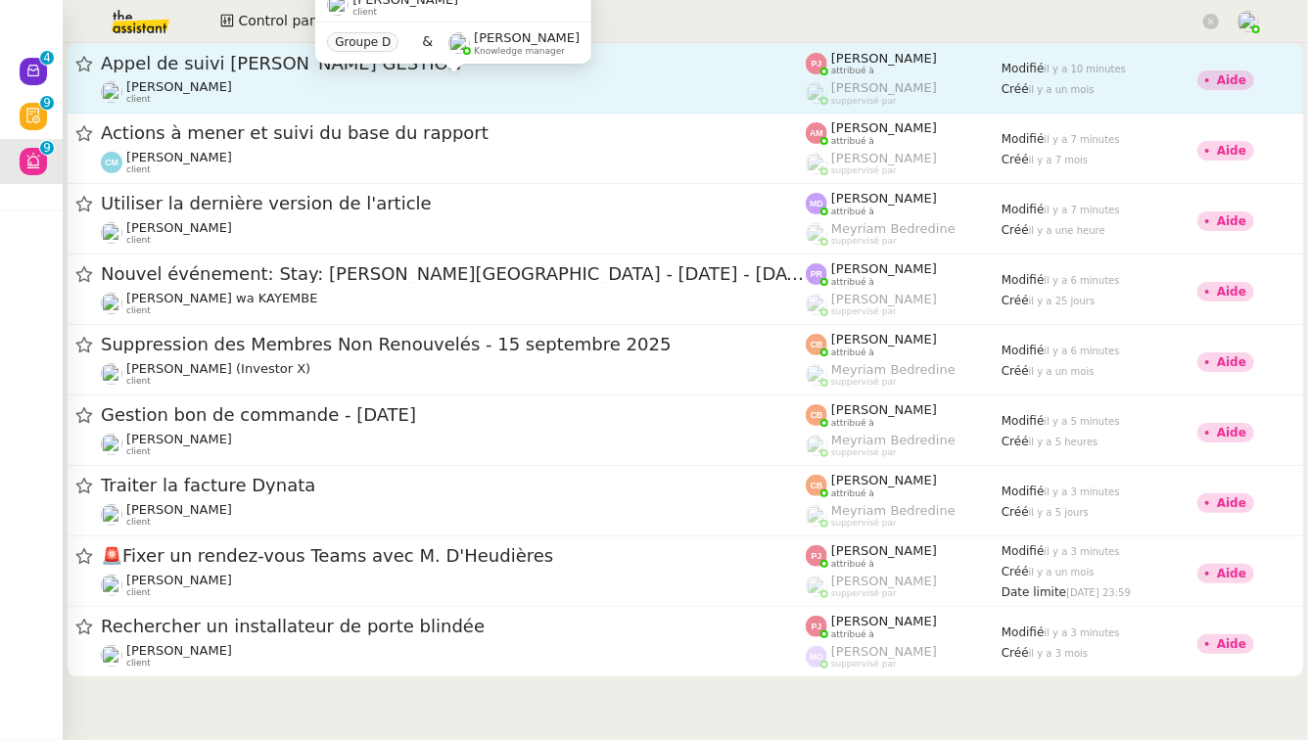
click at [449, 88] on div "Florian Parant client" at bounding box center [453, 91] width 705 height 25
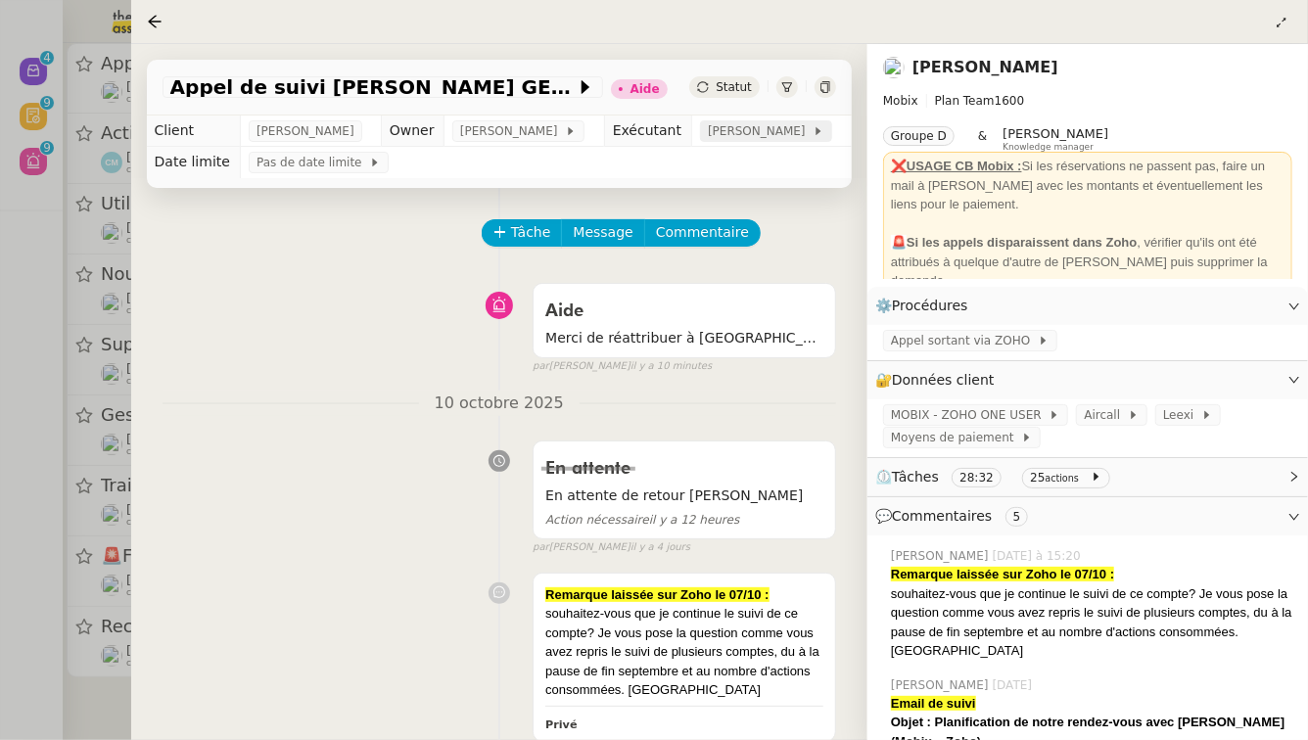
click at [774, 138] on span "[PERSON_NAME]" at bounding box center [760, 131] width 105 height 20
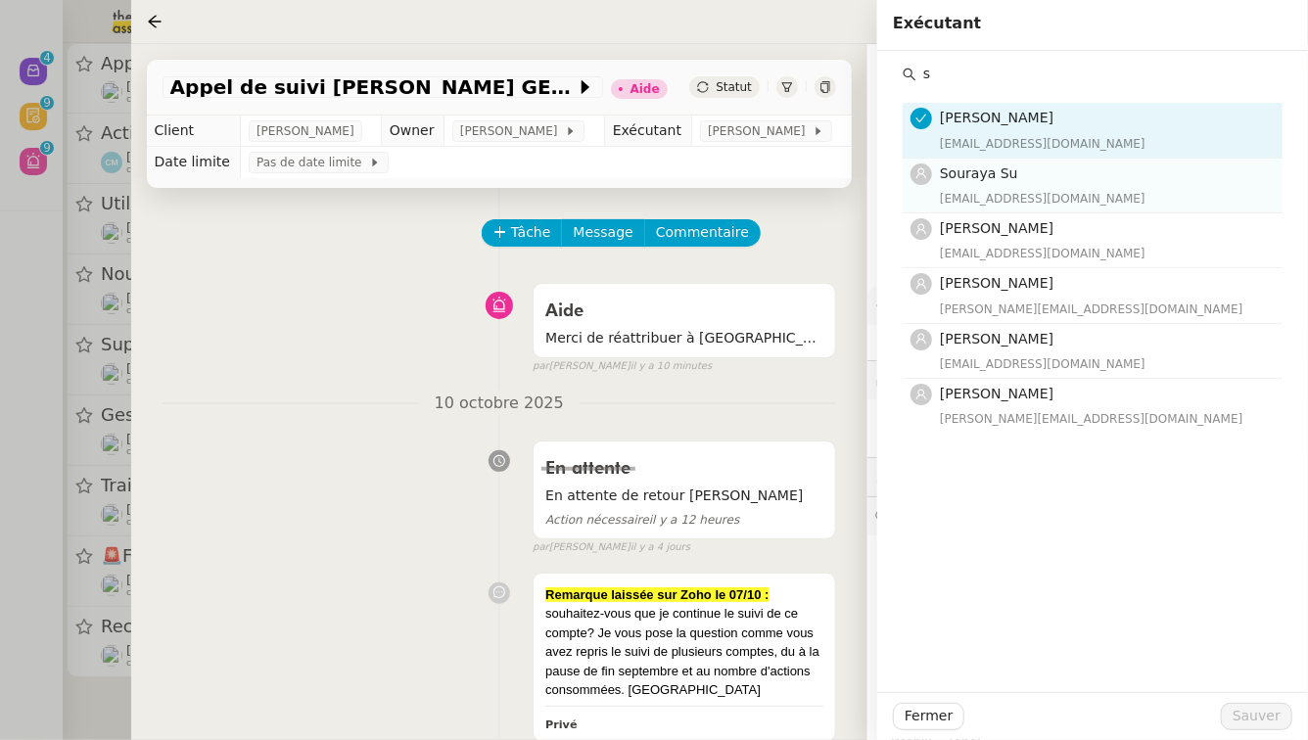
type input "s"
click at [1026, 185] on div "Souraya Su souraya@team.theassistant.com" at bounding box center [1105, 186] width 331 height 46
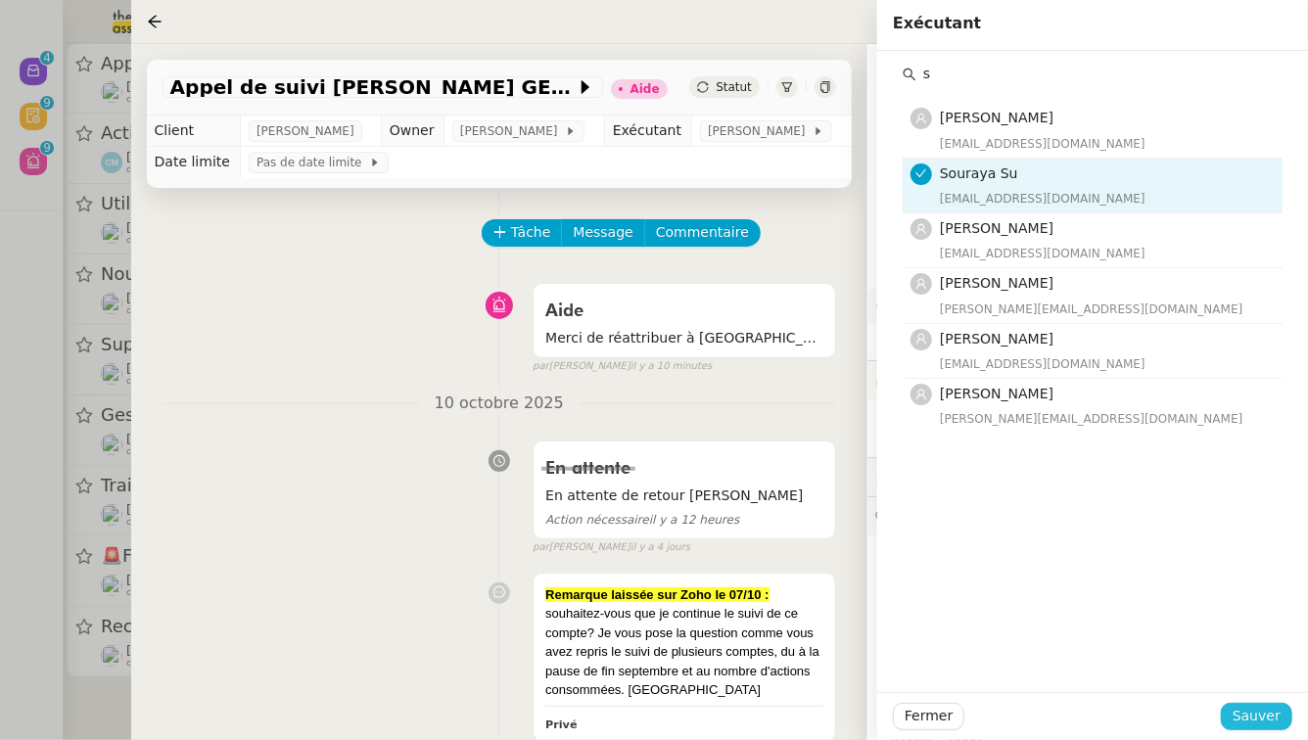
click at [1290, 709] on button "Sauver" at bounding box center [1256, 716] width 71 height 27
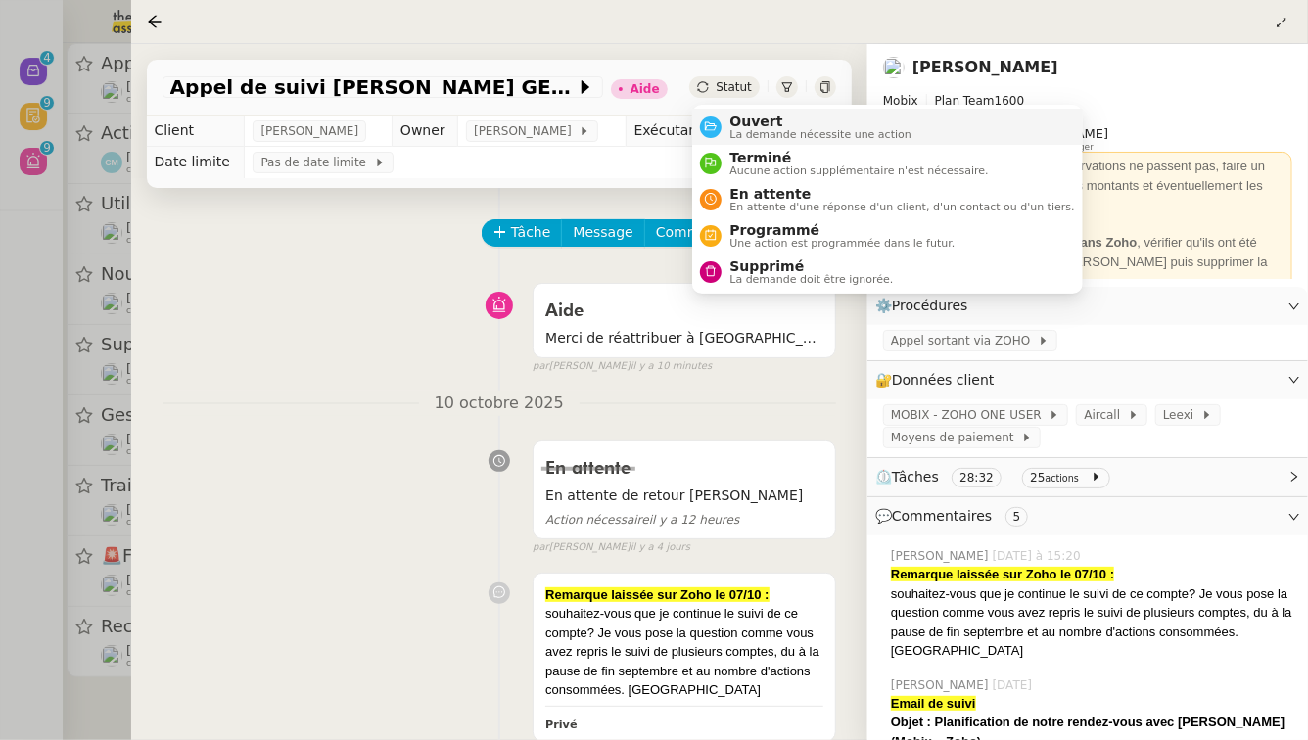
click at [743, 121] on span "Ouvert" at bounding box center [821, 122] width 182 height 16
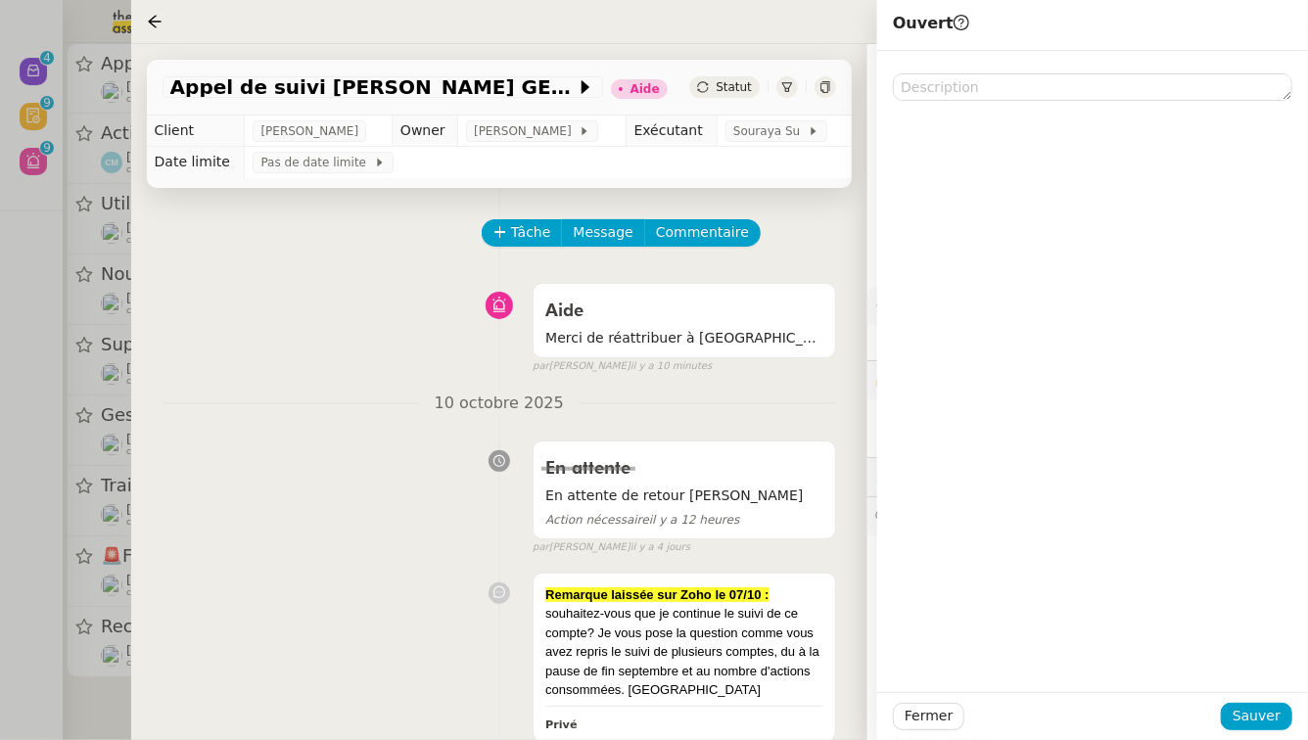
click at [1276, 731] on div "Fermer Sauver" at bounding box center [1092, 716] width 431 height 48
click at [1278, 723] on span "Sauver" at bounding box center [1257, 716] width 48 height 23
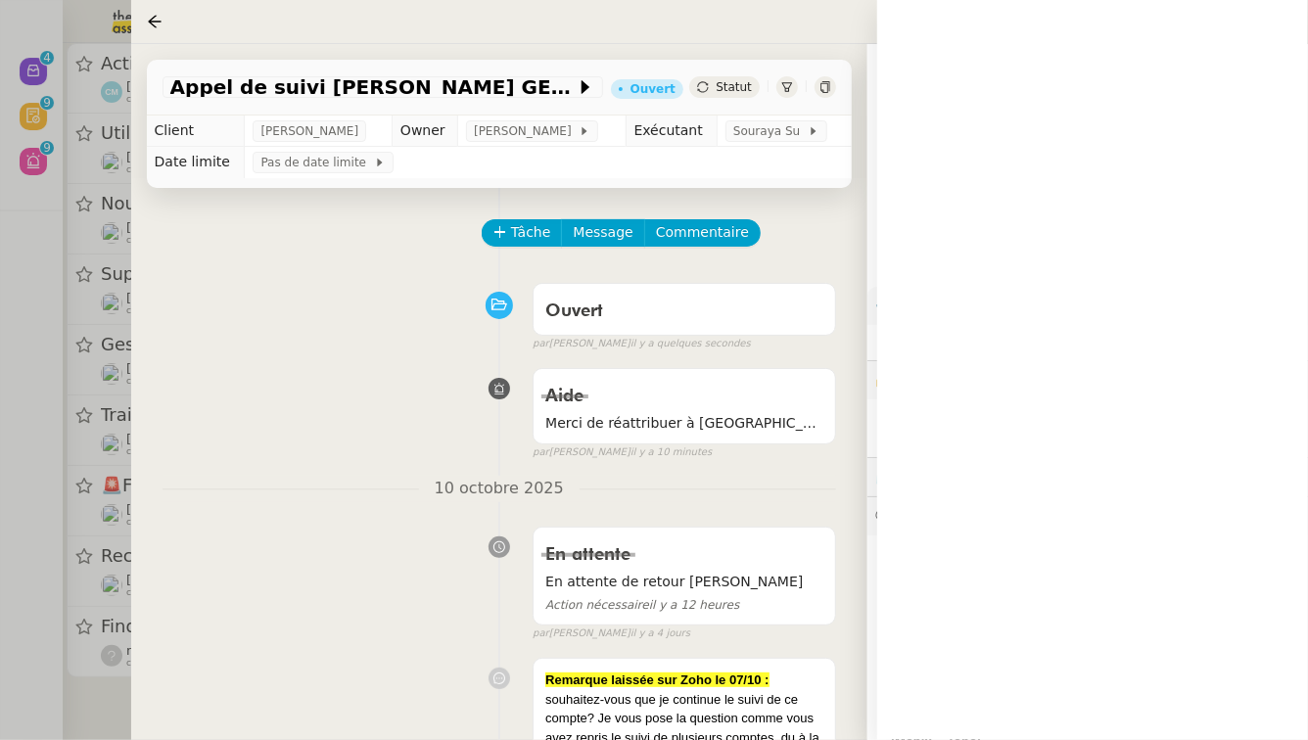
click at [0, 395] on div at bounding box center [654, 370] width 1308 height 740
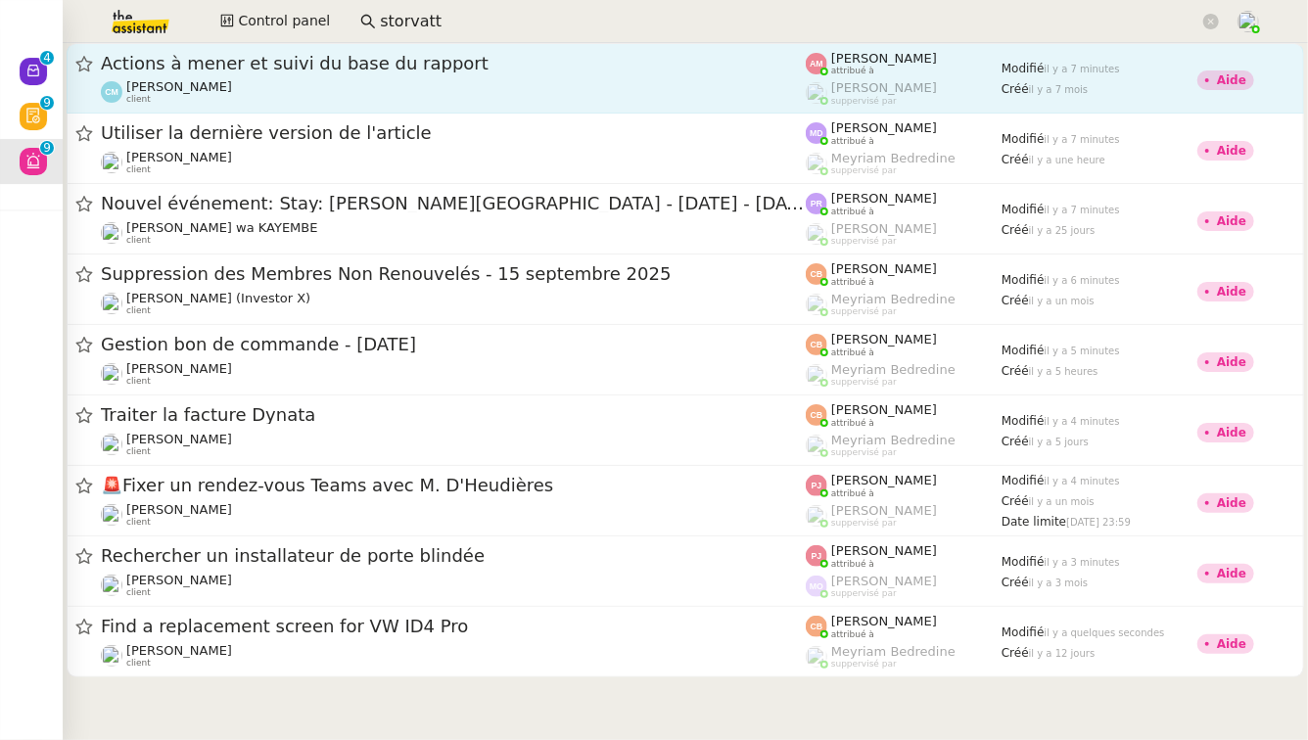
click at [491, 75] on div "Actions à mener et suivi du base du rapport Claire Morysse client" at bounding box center [453, 78] width 705 height 53
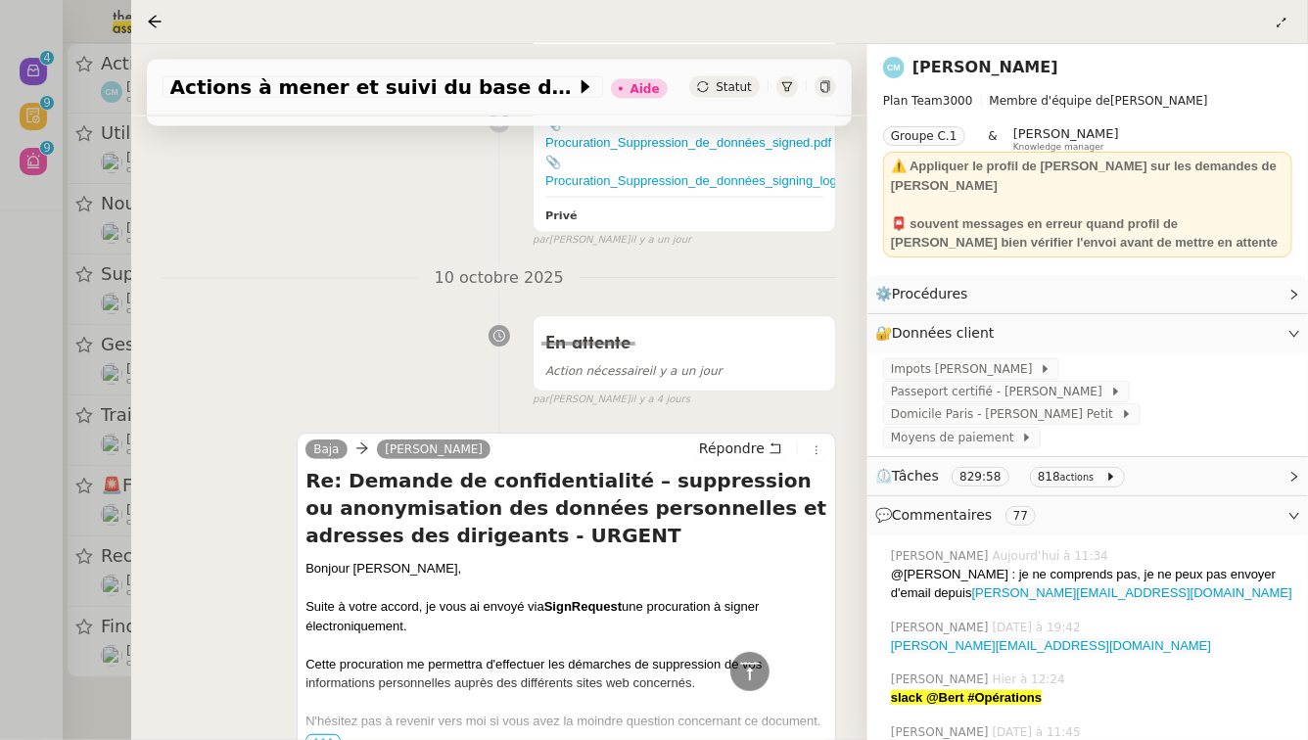
scroll to position [1673, 0]
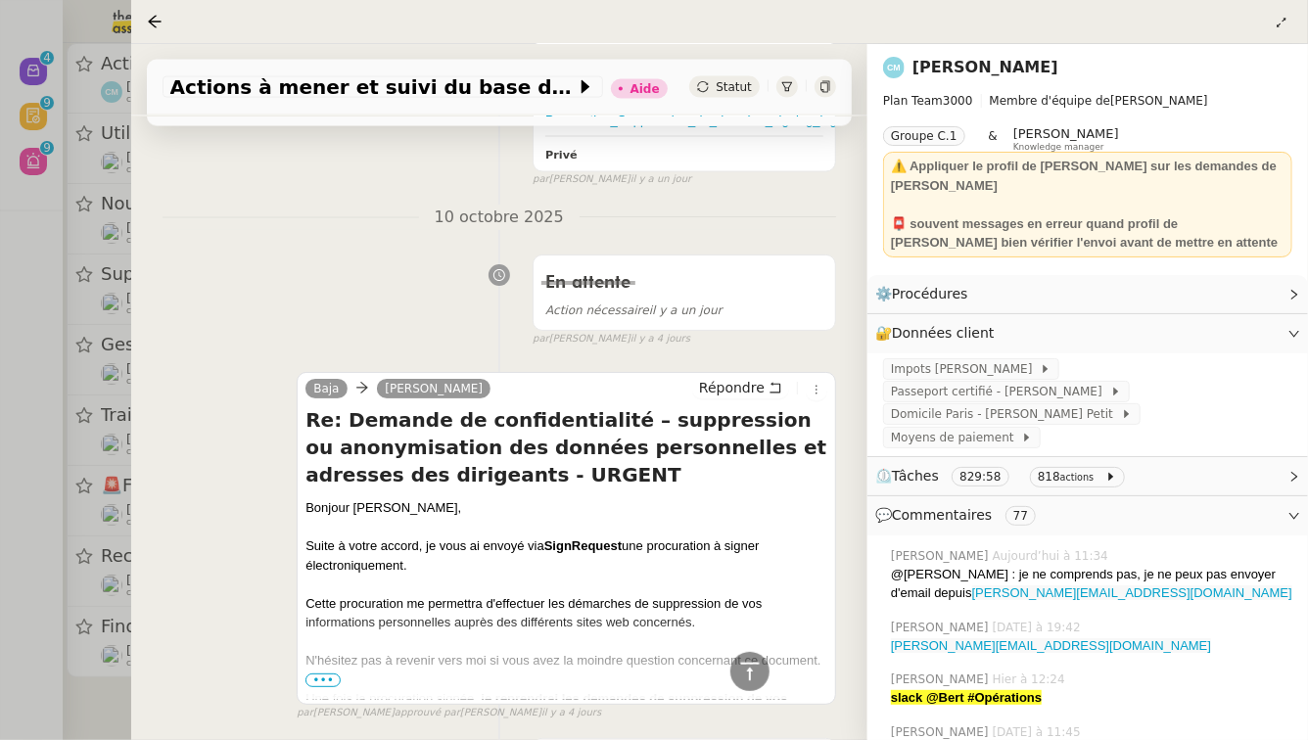
click at [336, 674] on span "•••" at bounding box center [323, 681] width 35 height 14
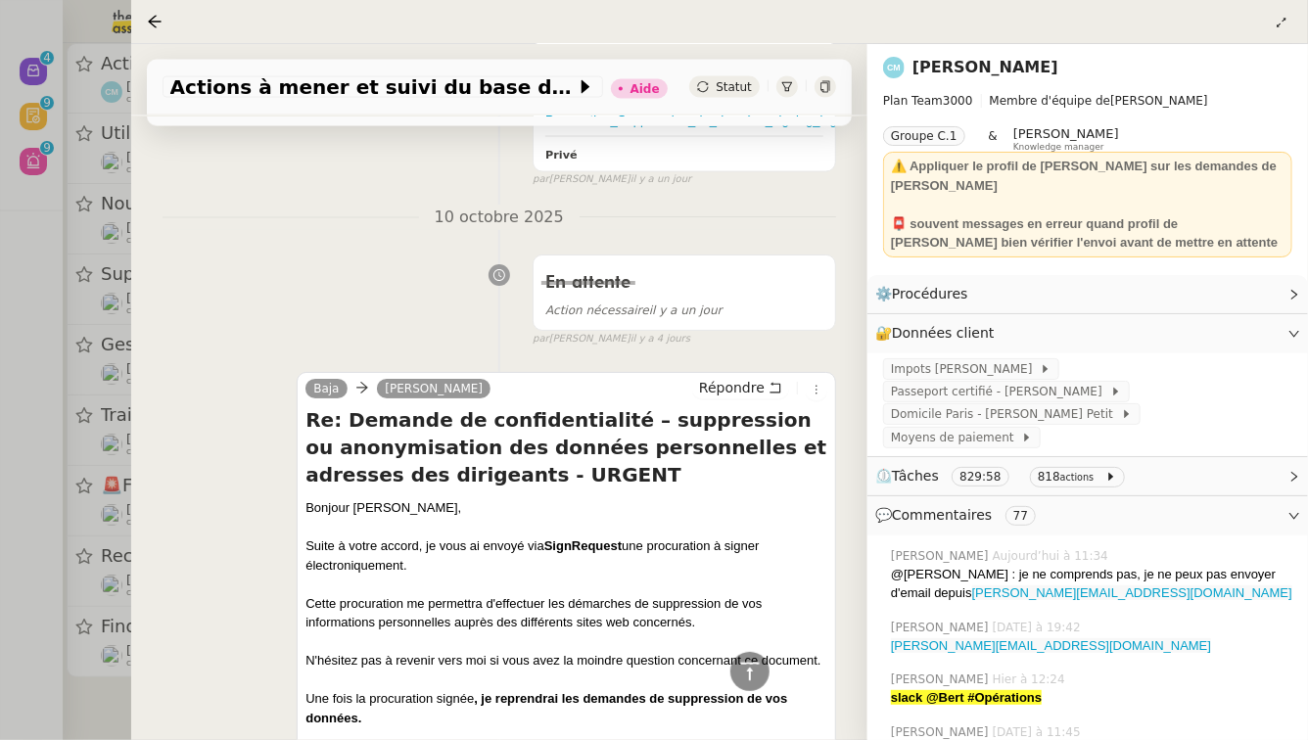
click at [0, 525] on div at bounding box center [654, 370] width 1308 height 740
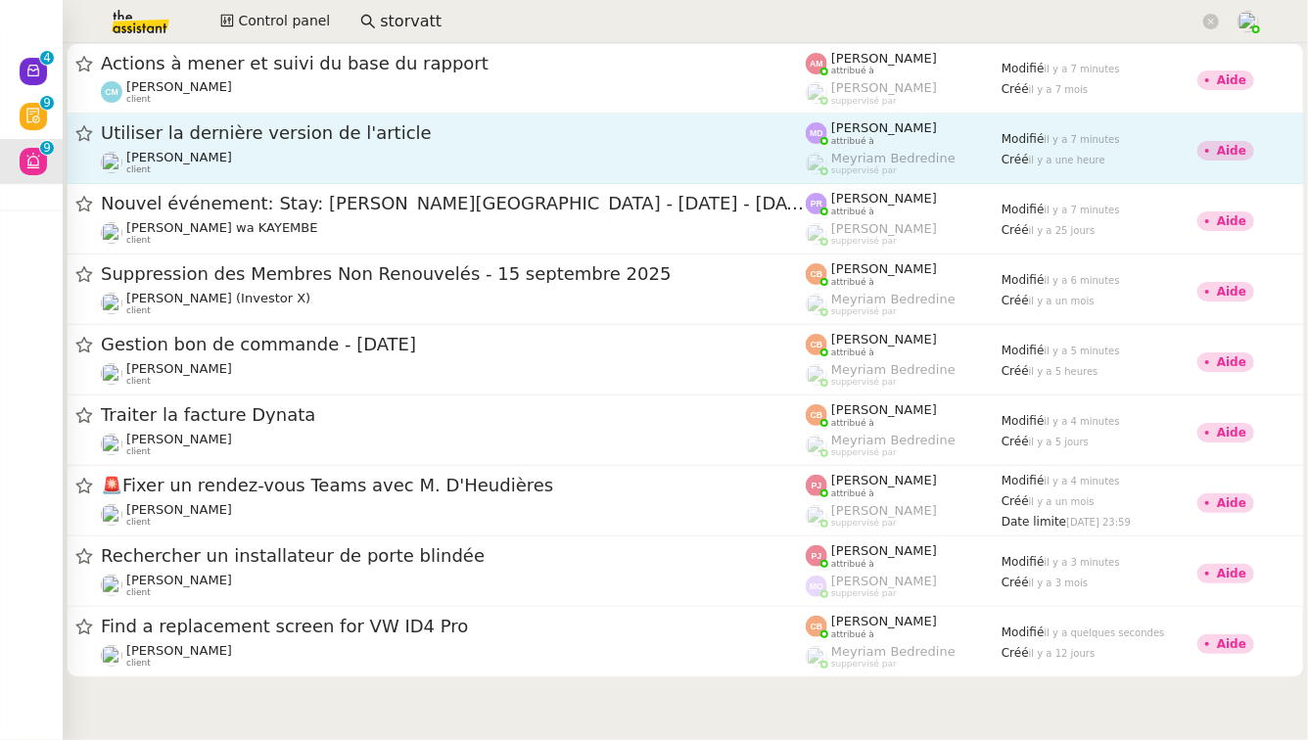
click at [415, 178] on link "Utiliser la dernière version de l'article Cédric Tempestini client Marylou Deyb…" at bounding box center [686, 149] width 1238 height 71
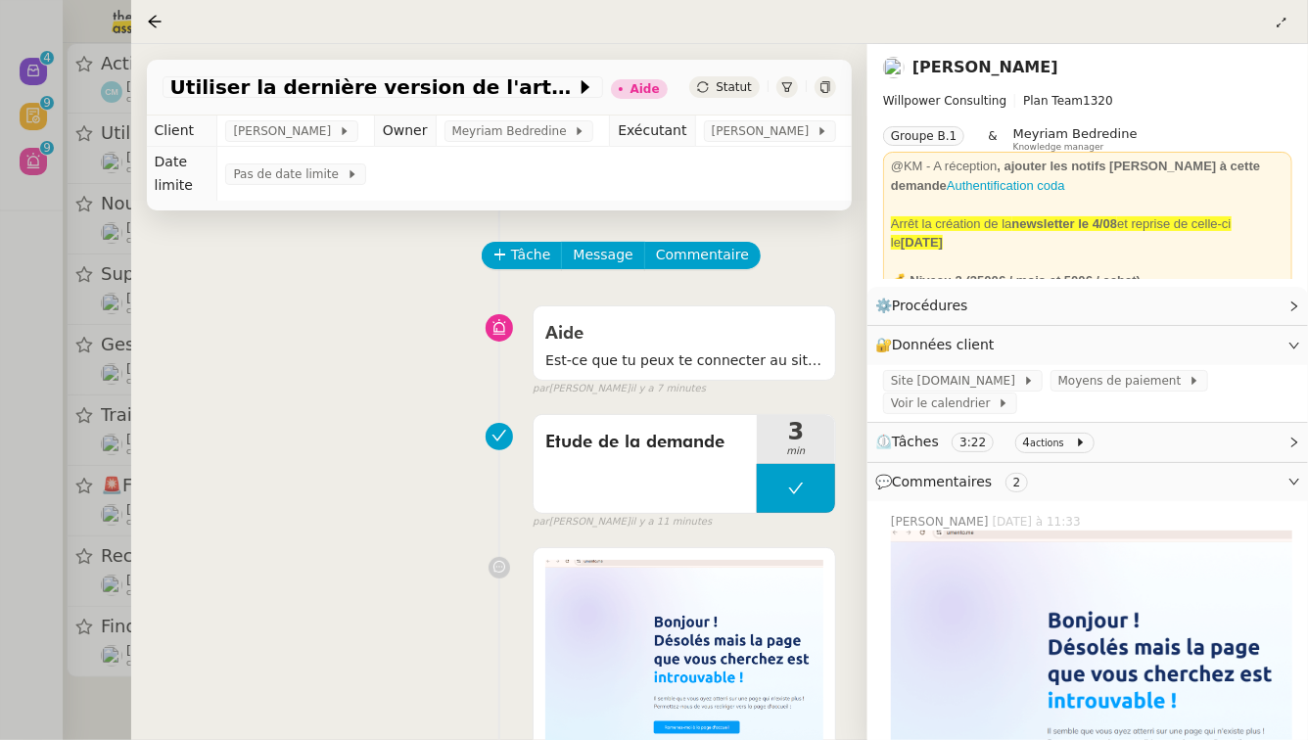
click at [0, 410] on div at bounding box center [654, 370] width 1308 height 740
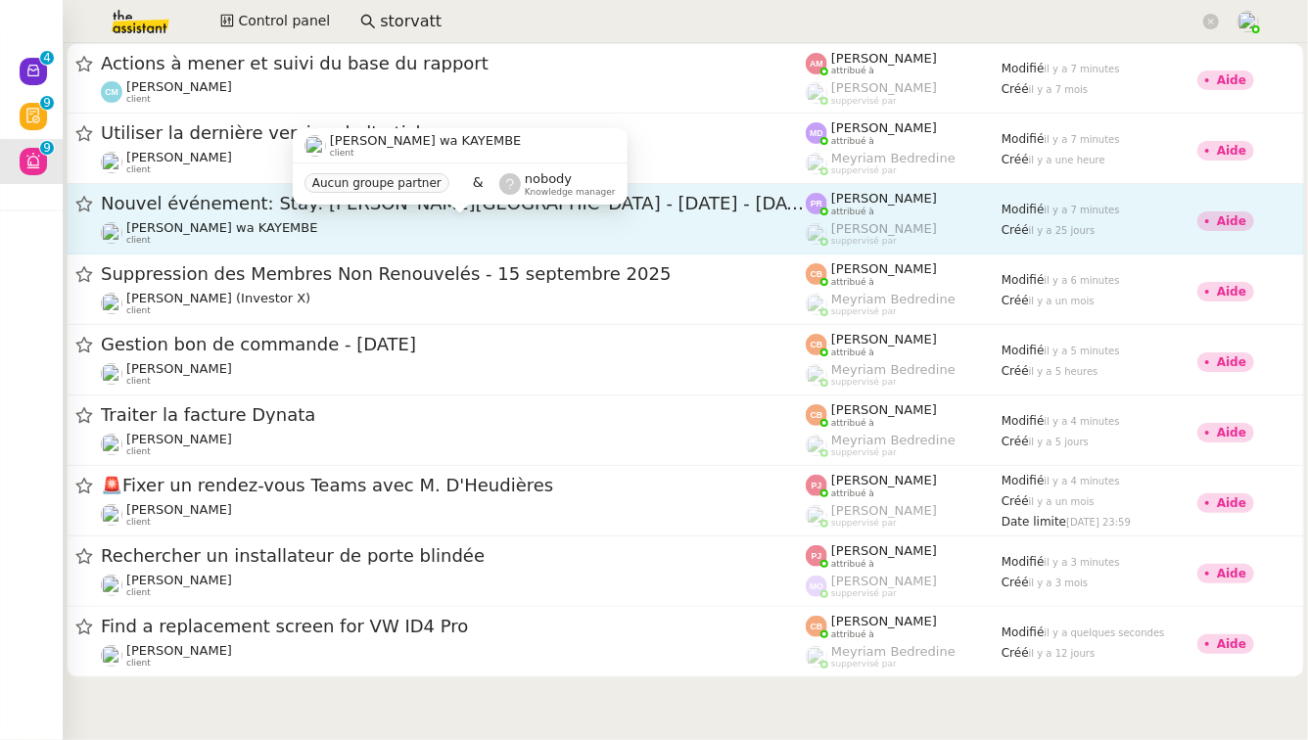
click at [382, 222] on div "Naomi OMEONGA wa KAYEMBE client" at bounding box center [453, 232] width 705 height 25
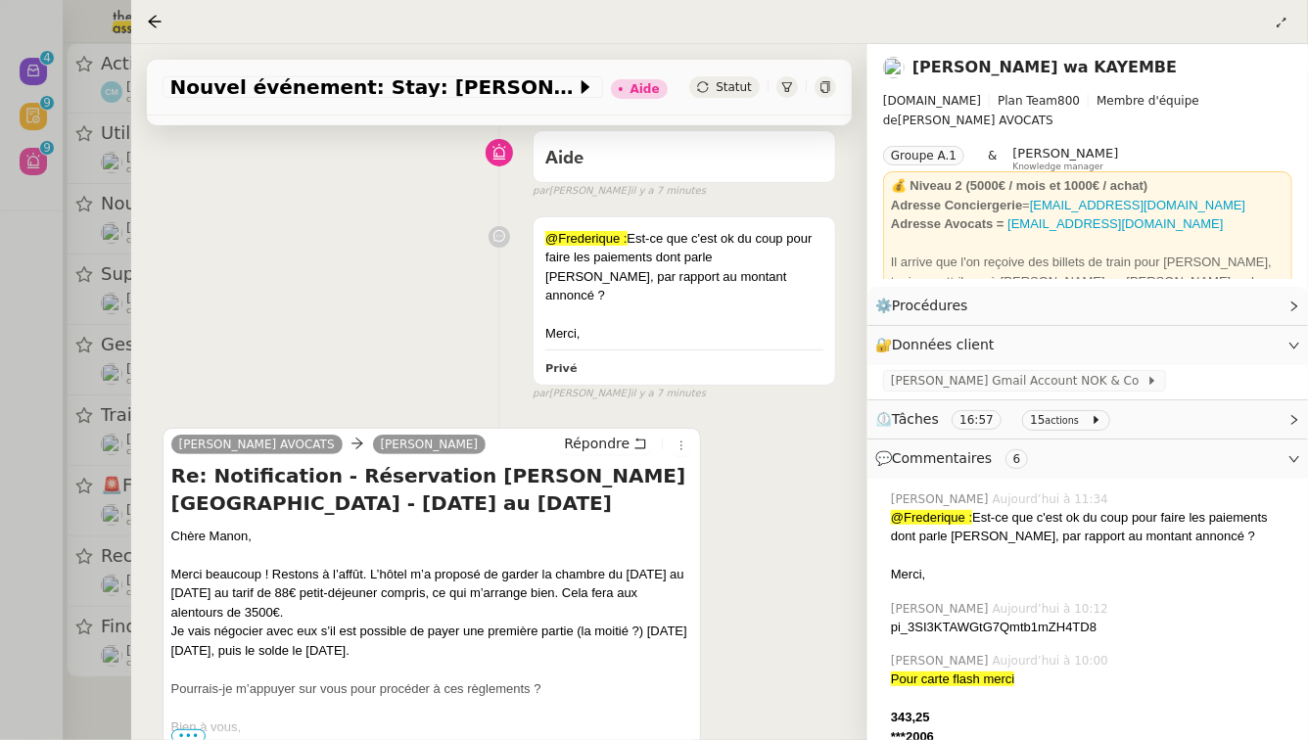
scroll to position [236, 0]
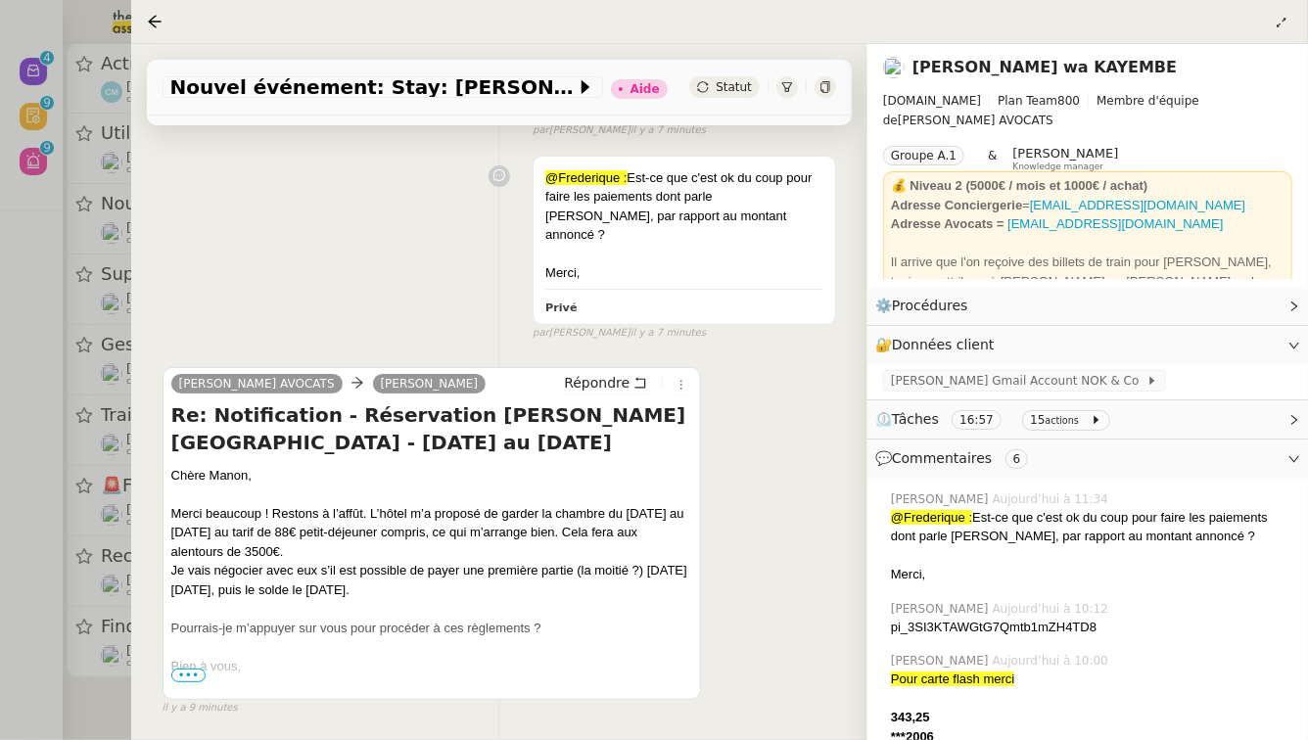
click at [0, 603] on div at bounding box center [654, 370] width 1308 height 740
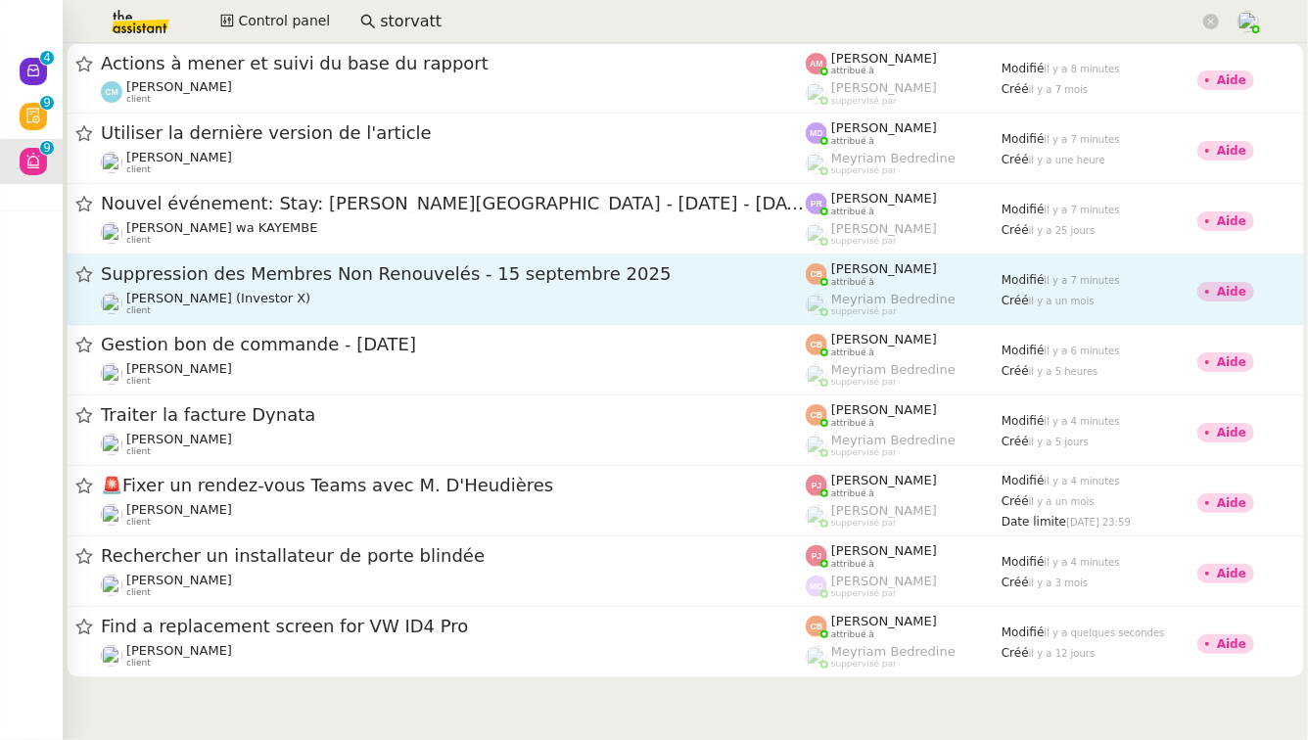
click at [502, 283] on div "Suppression des Membres Non Renouvelés - 15 septembre 2025" at bounding box center [453, 274] width 705 height 24
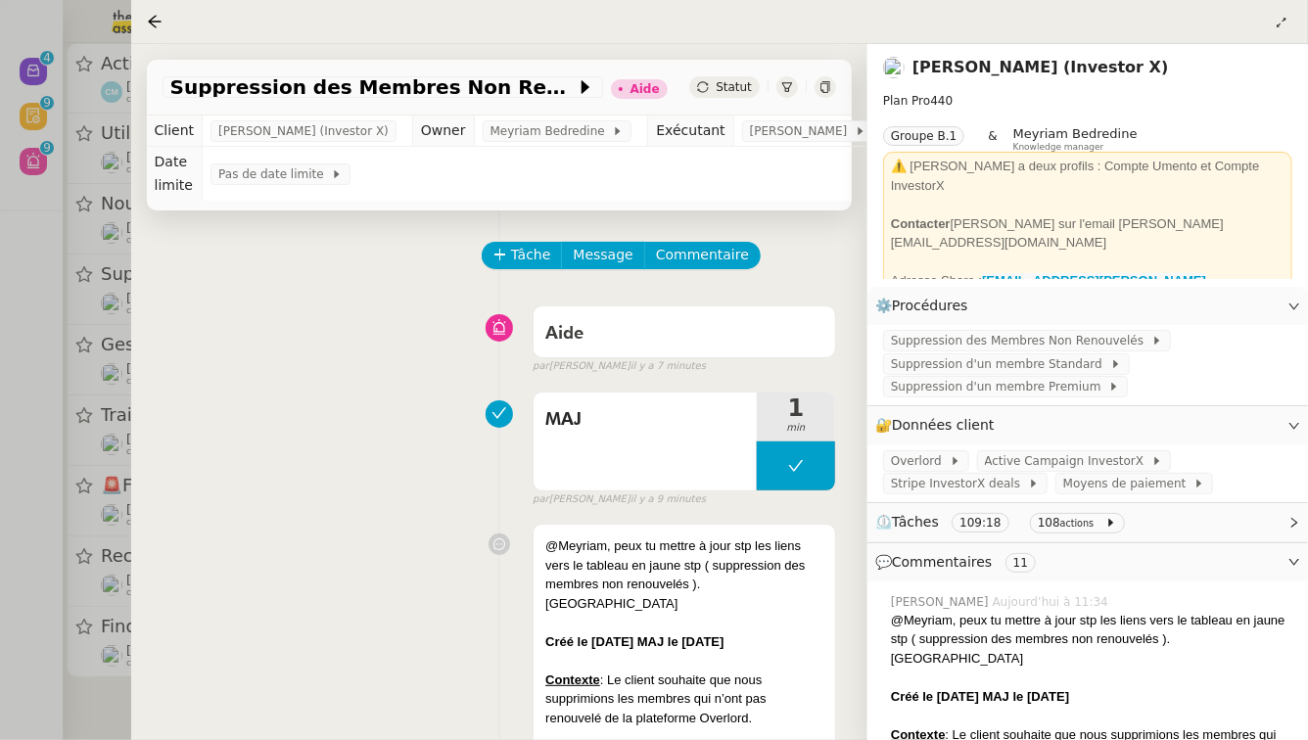
click at [0, 533] on div at bounding box center [654, 370] width 1308 height 740
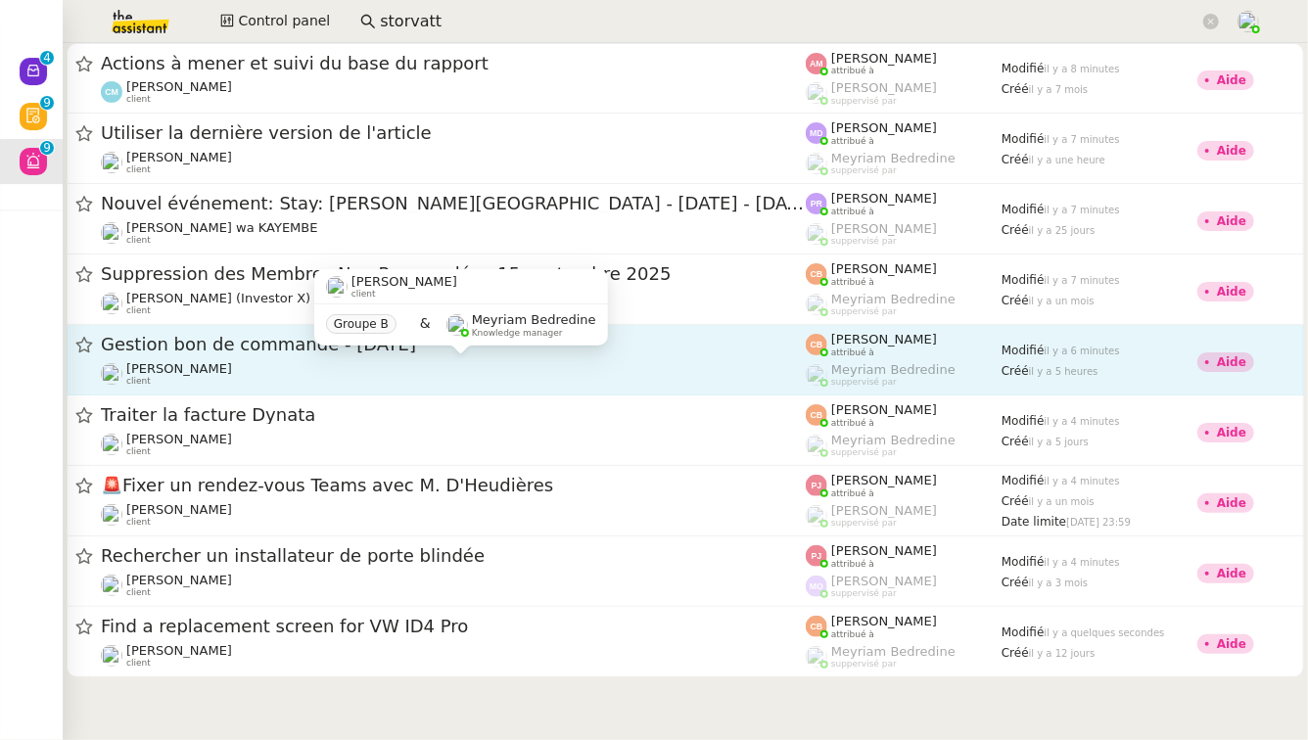
click at [412, 380] on div "Genevieve Landsmann client" at bounding box center [453, 373] width 705 height 25
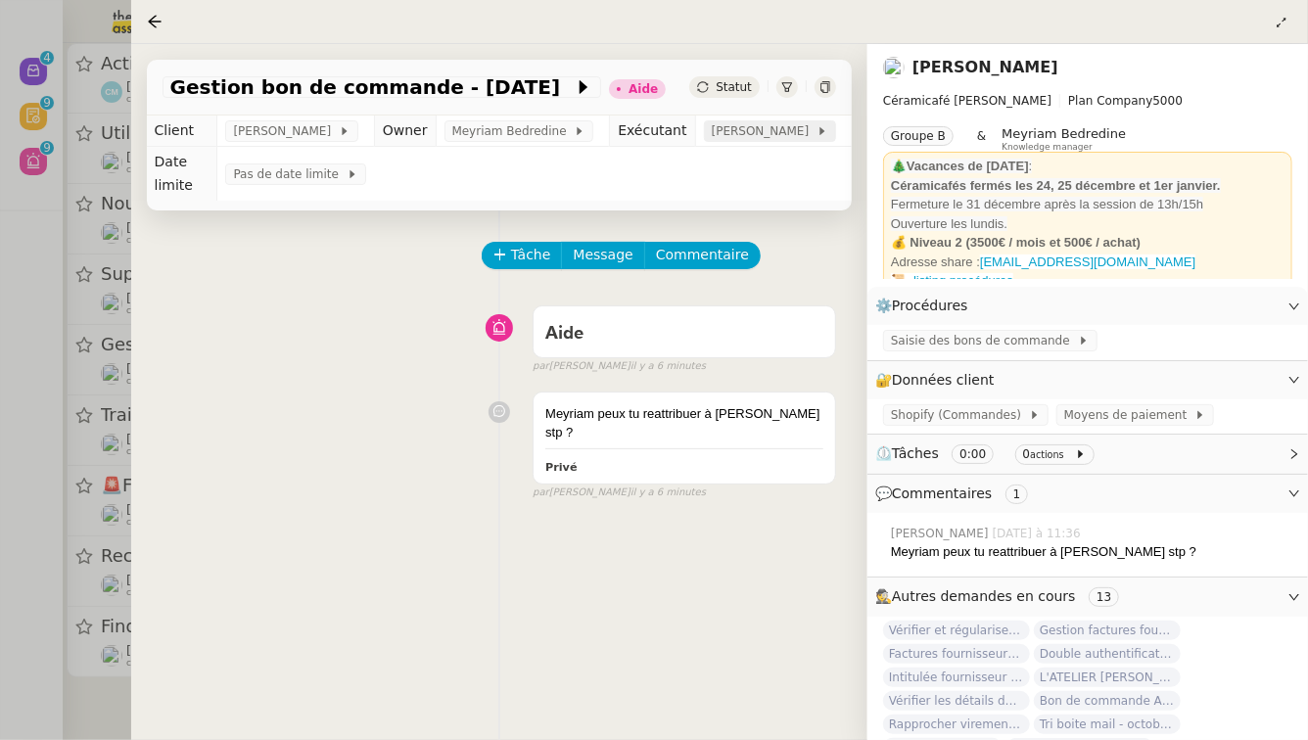
click at [794, 132] on span "[PERSON_NAME]" at bounding box center [764, 131] width 105 height 20
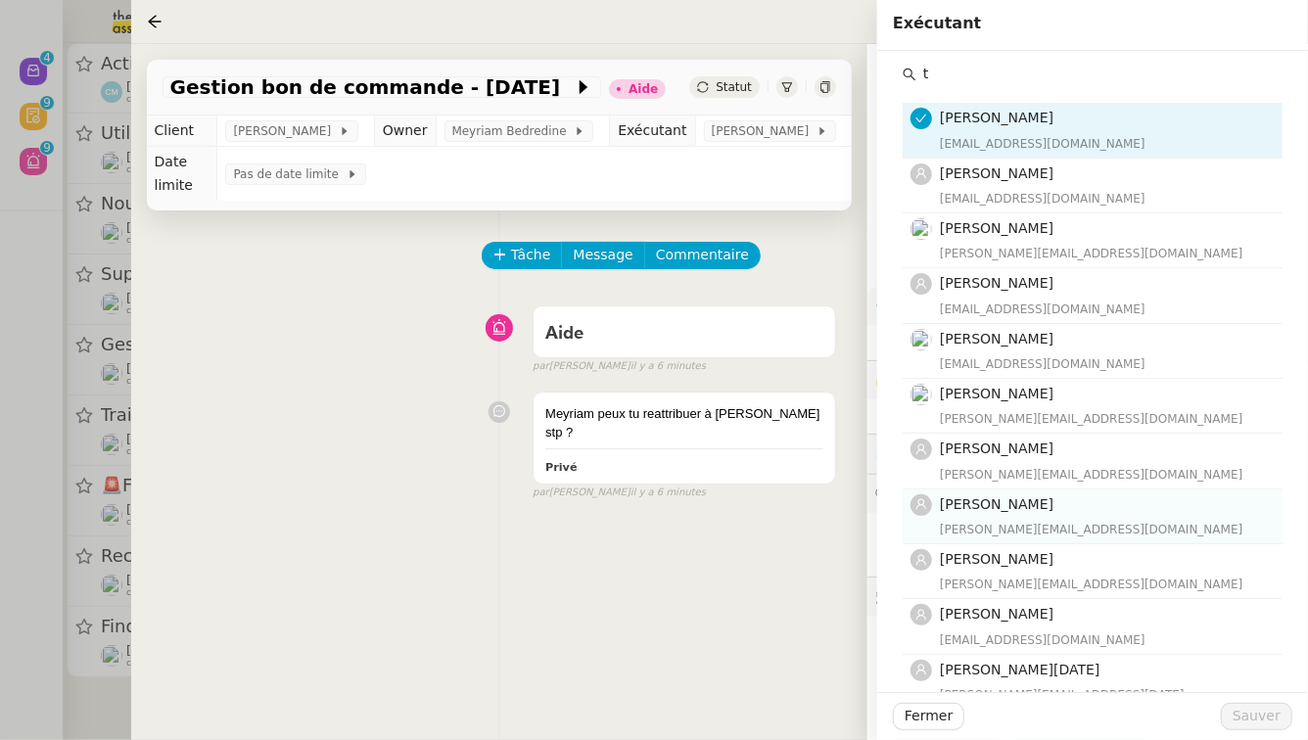
type input "t"
click at [1069, 503] on h4 "[PERSON_NAME]" at bounding box center [1105, 505] width 331 height 23
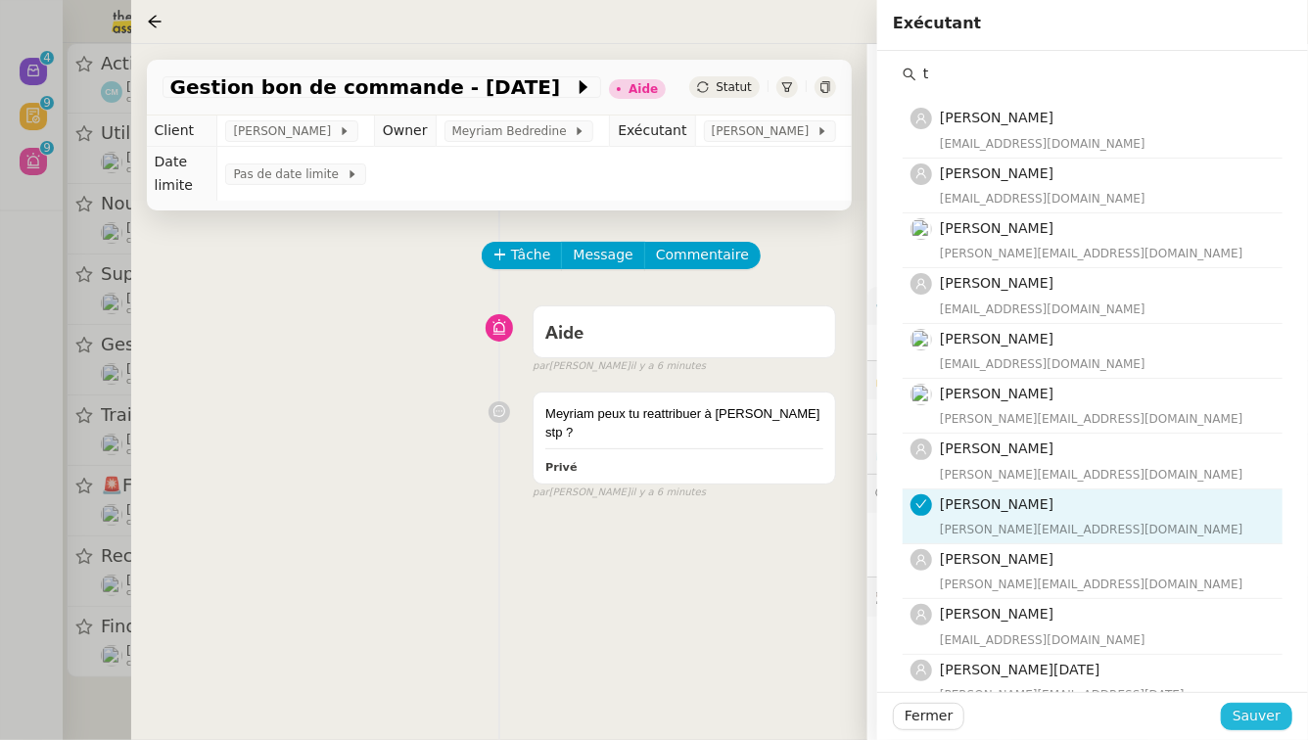
click at [1281, 725] on button "Sauver" at bounding box center [1256, 716] width 71 height 27
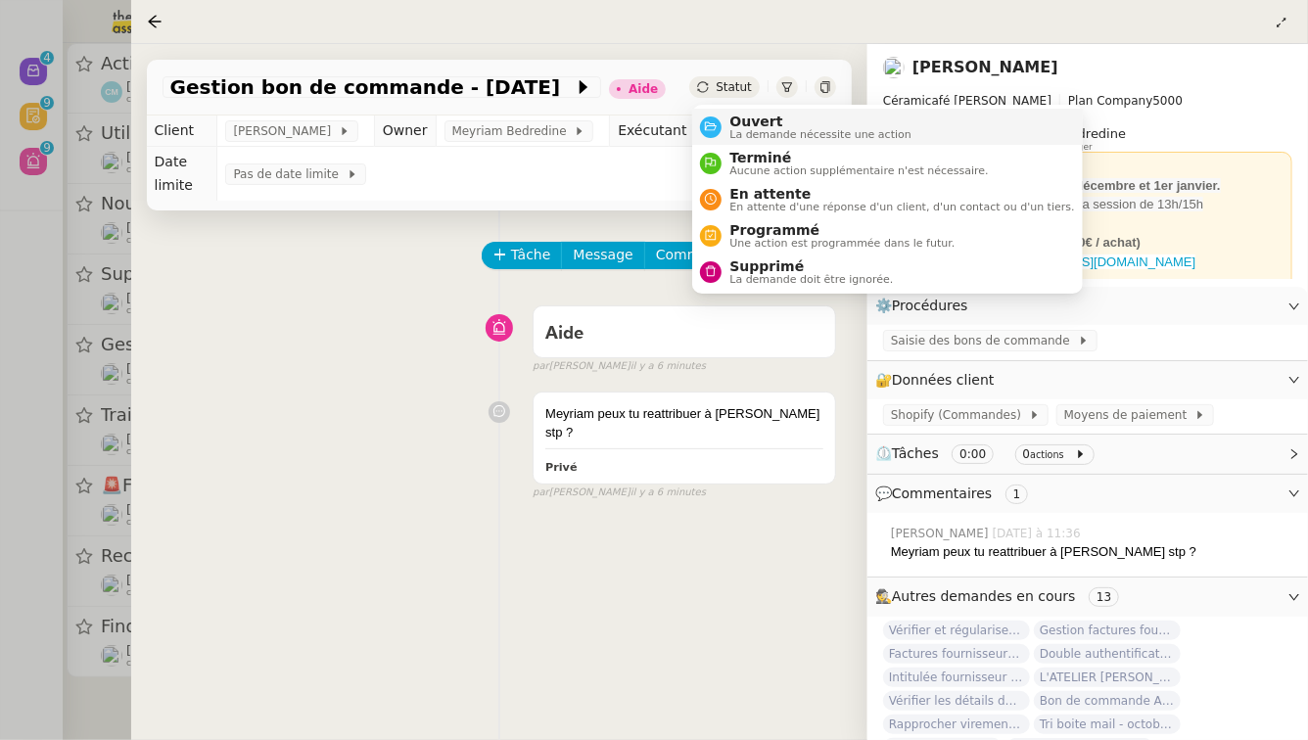
click at [755, 118] on span "Ouvert" at bounding box center [821, 122] width 182 height 16
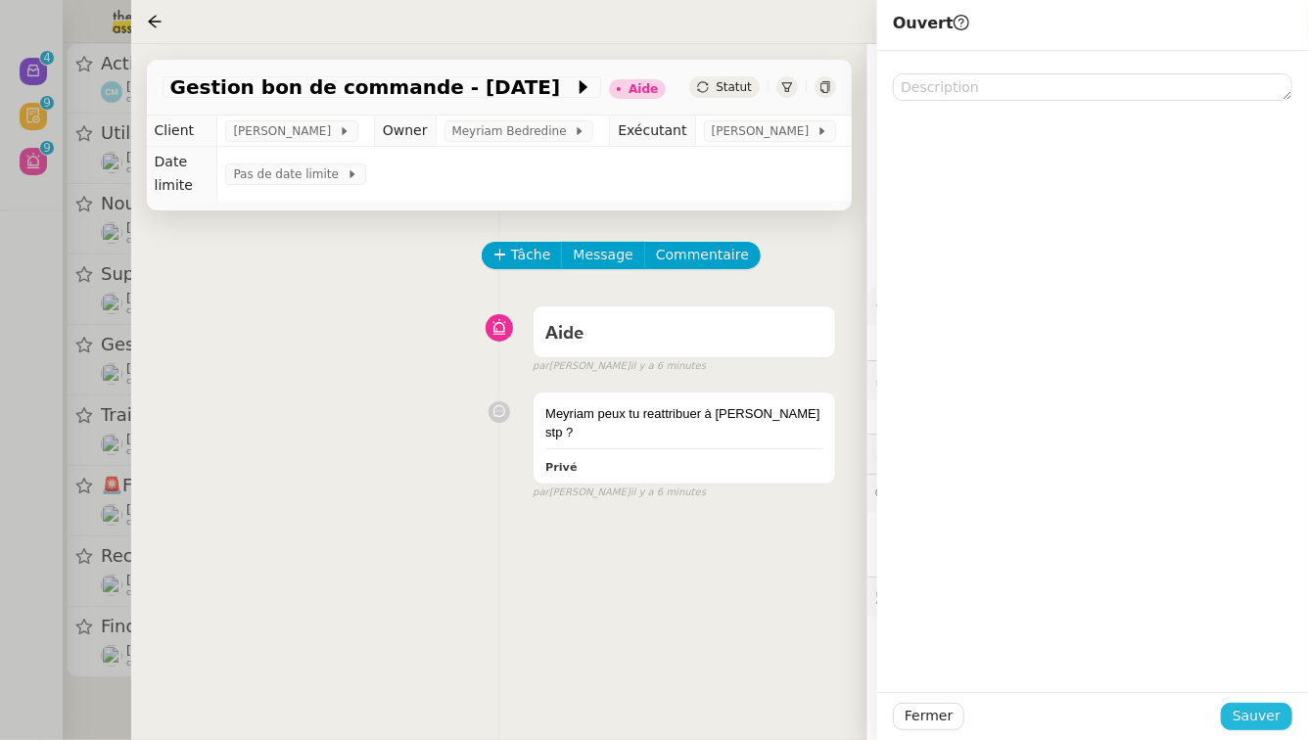
click at [1267, 714] on span "Sauver" at bounding box center [1257, 716] width 48 height 23
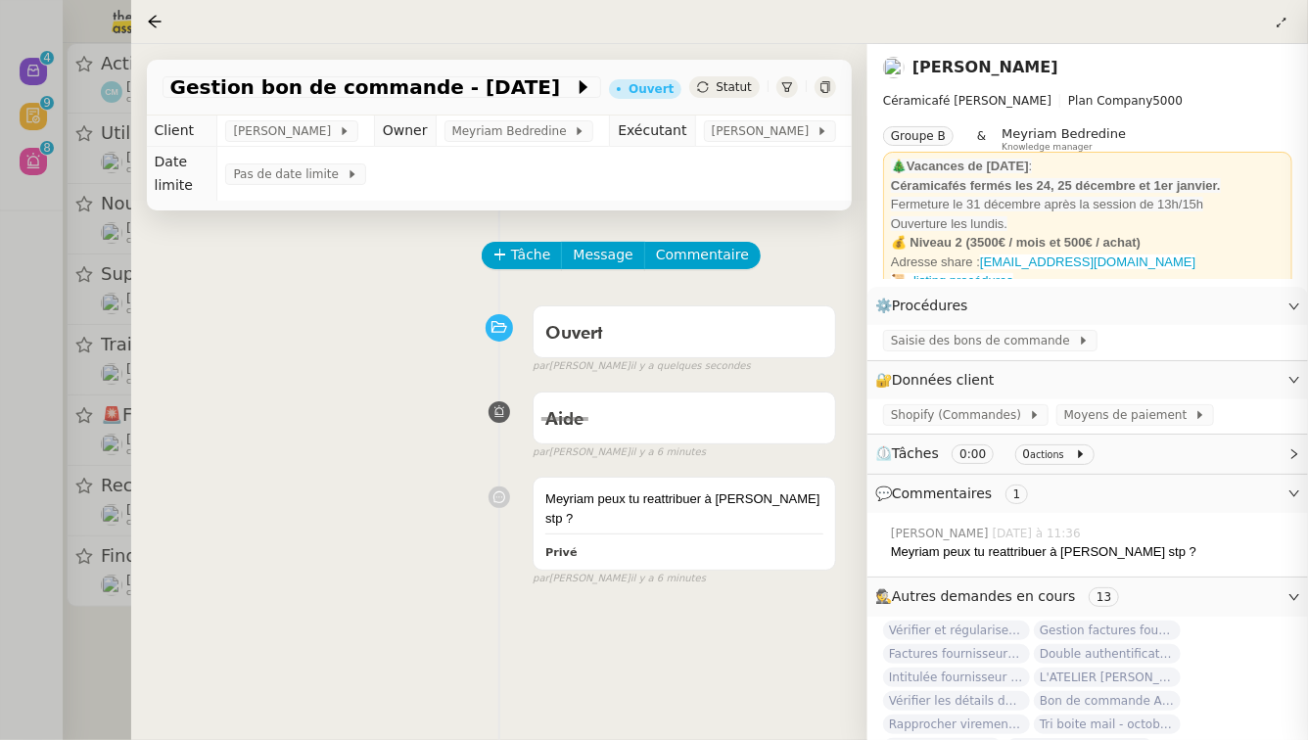
click at [0, 702] on div at bounding box center [654, 370] width 1308 height 740
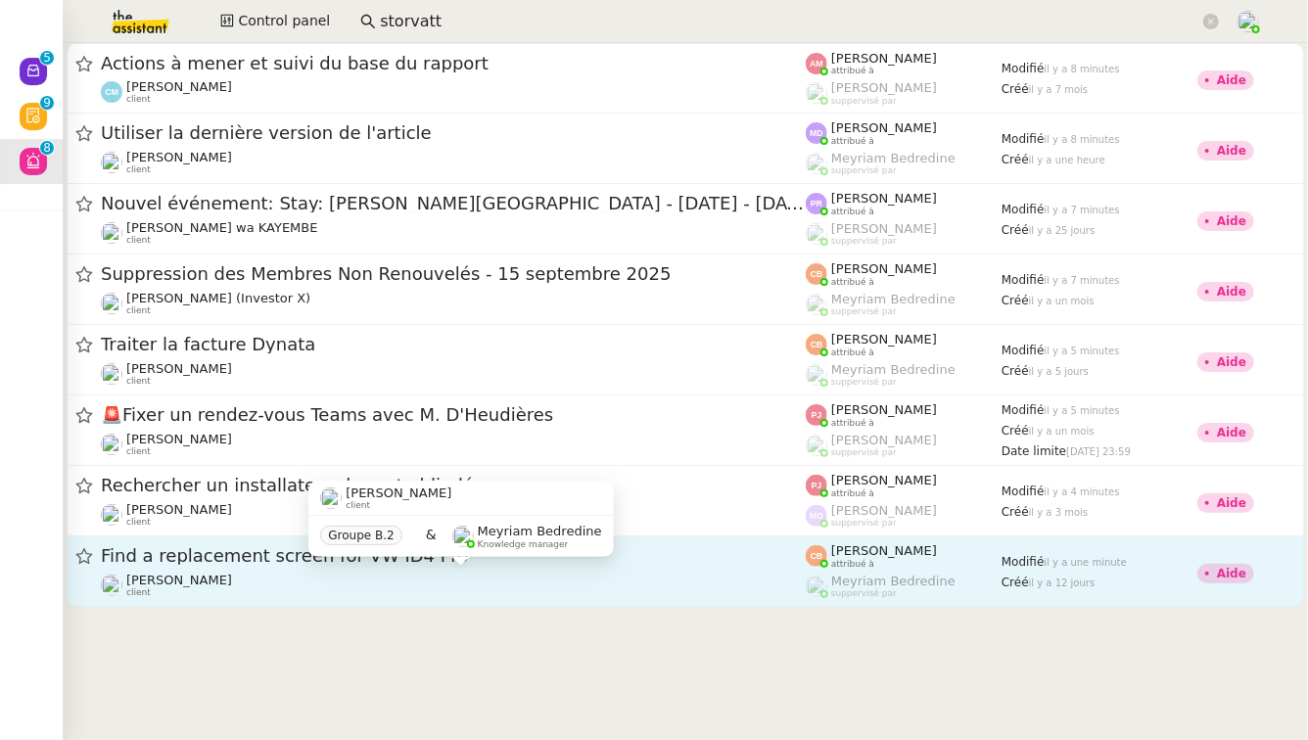
click at [372, 574] on div "Charles Medlicott client" at bounding box center [453, 585] width 705 height 25
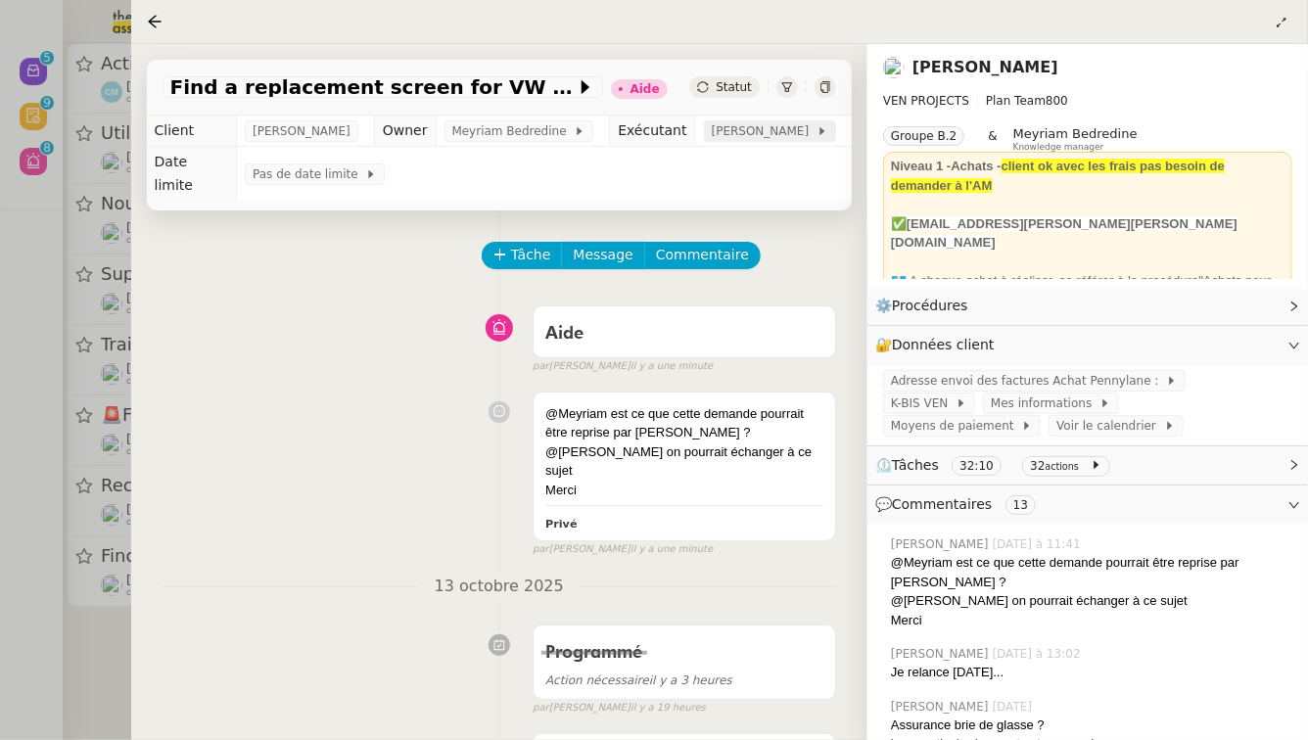
click at [764, 122] on span "[PERSON_NAME]" at bounding box center [764, 131] width 105 height 20
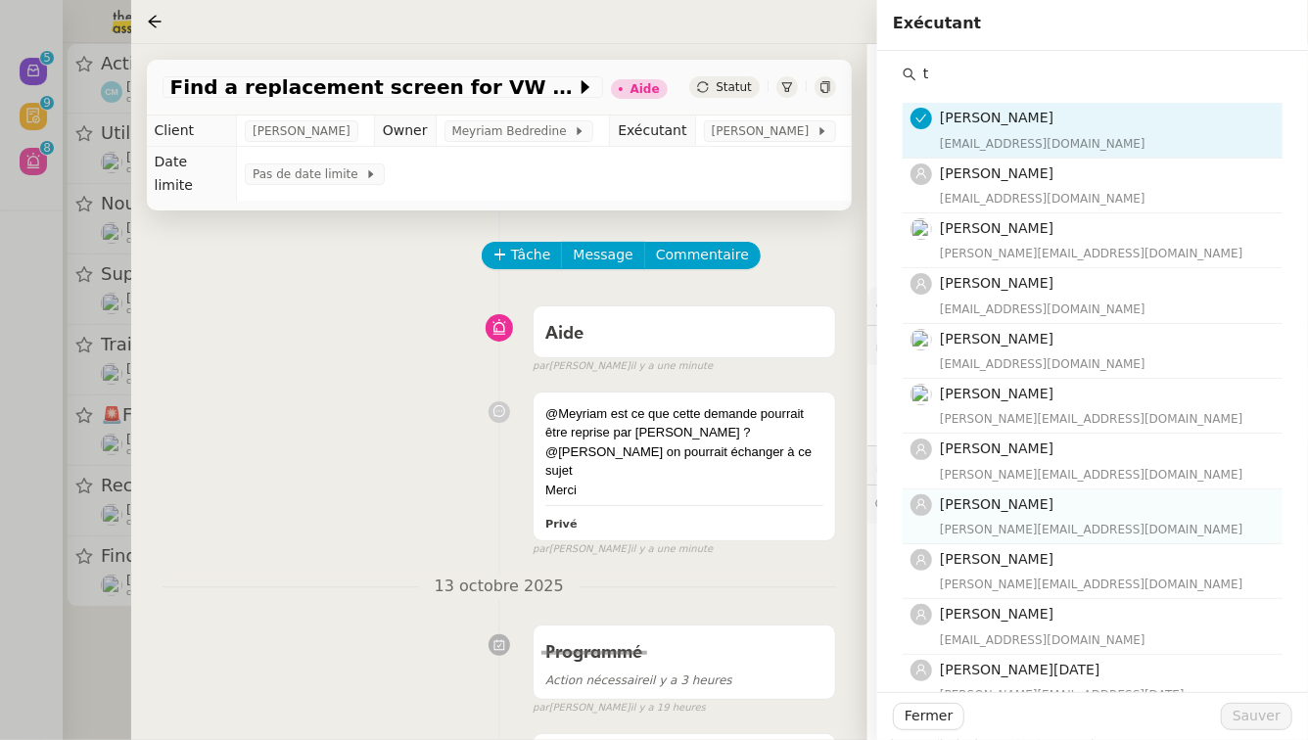
type input "t"
click at [980, 538] on div "[PERSON_NAME][EMAIL_ADDRESS][DOMAIN_NAME]" at bounding box center [1105, 530] width 331 height 20
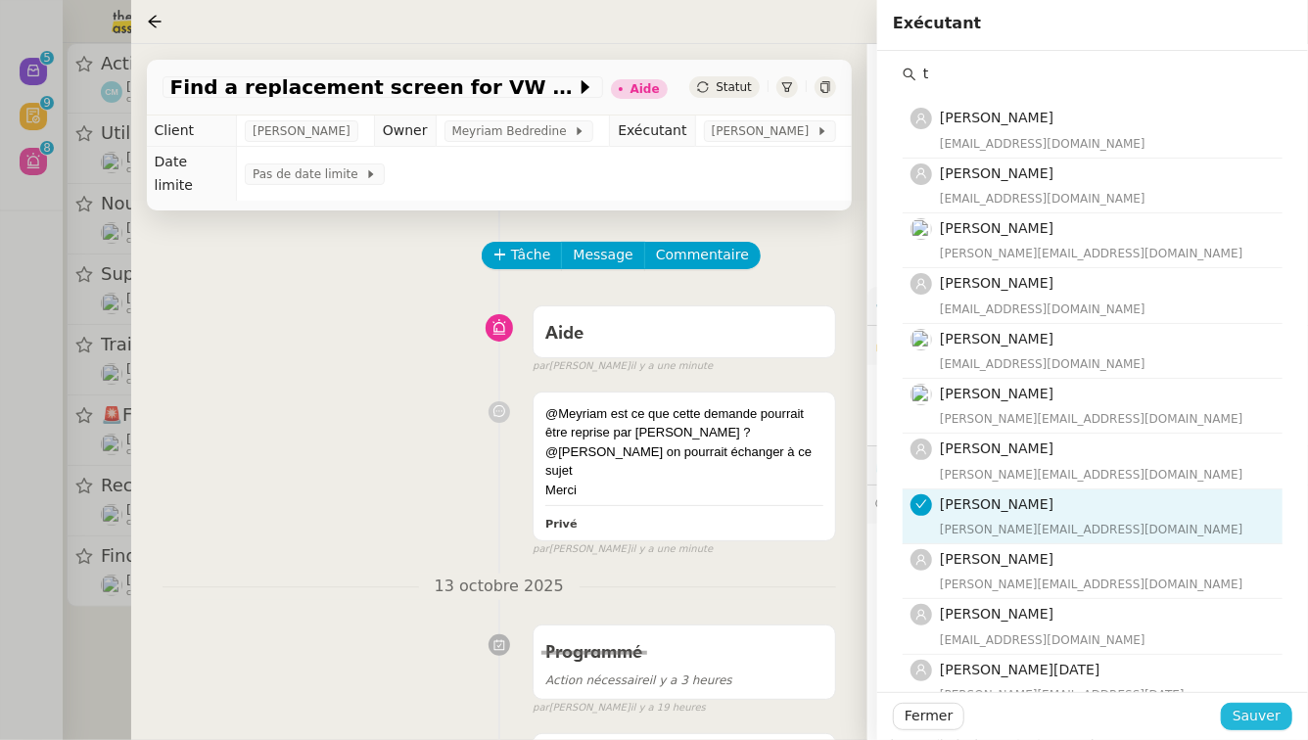
click at [1281, 719] on button "Sauver" at bounding box center [1256, 716] width 71 height 27
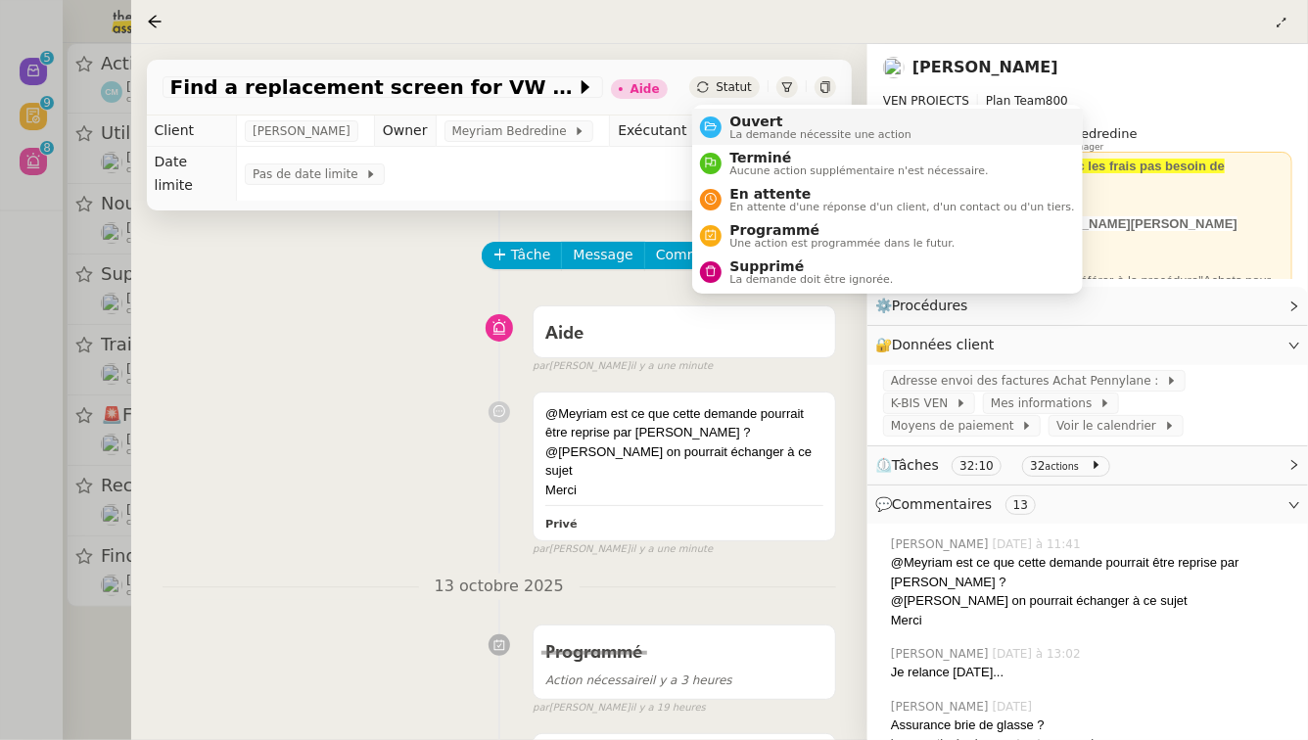
click at [734, 116] on span "Ouvert" at bounding box center [821, 122] width 182 height 16
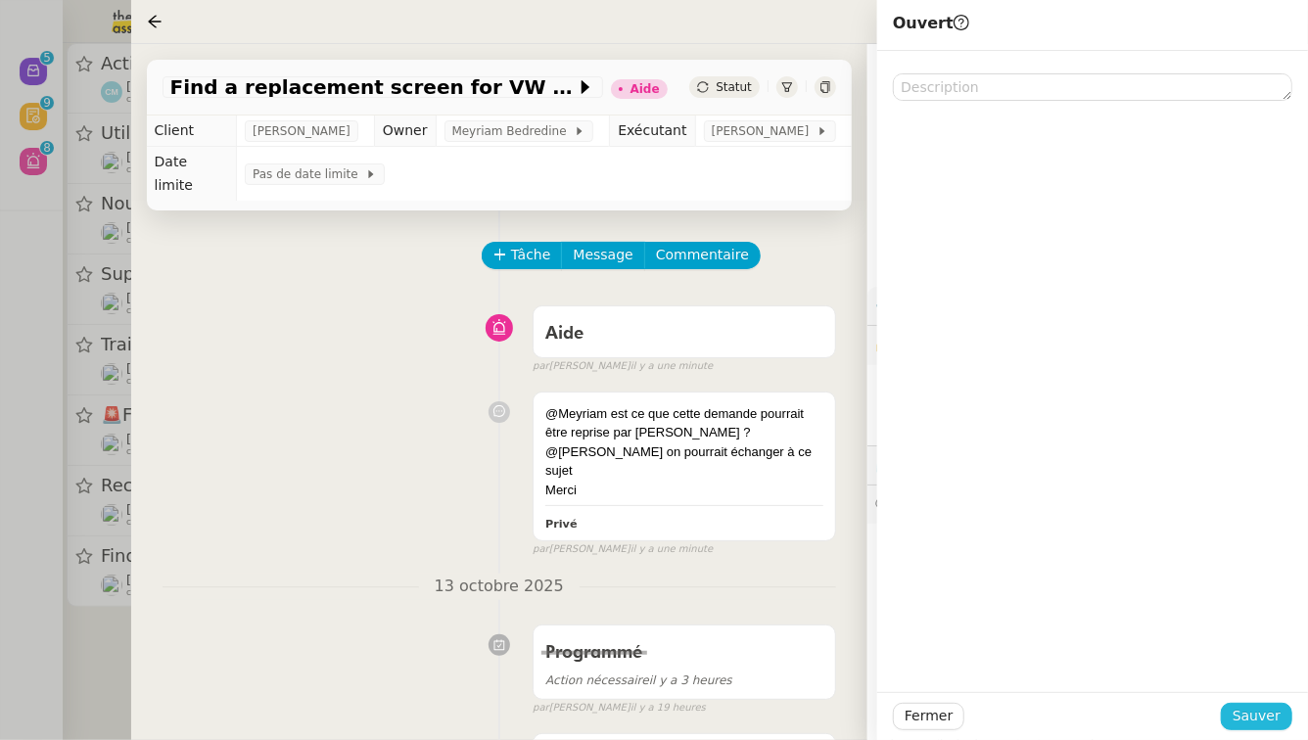
click at [1281, 728] on button "Sauver" at bounding box center [1256, 716] width 71 height 27
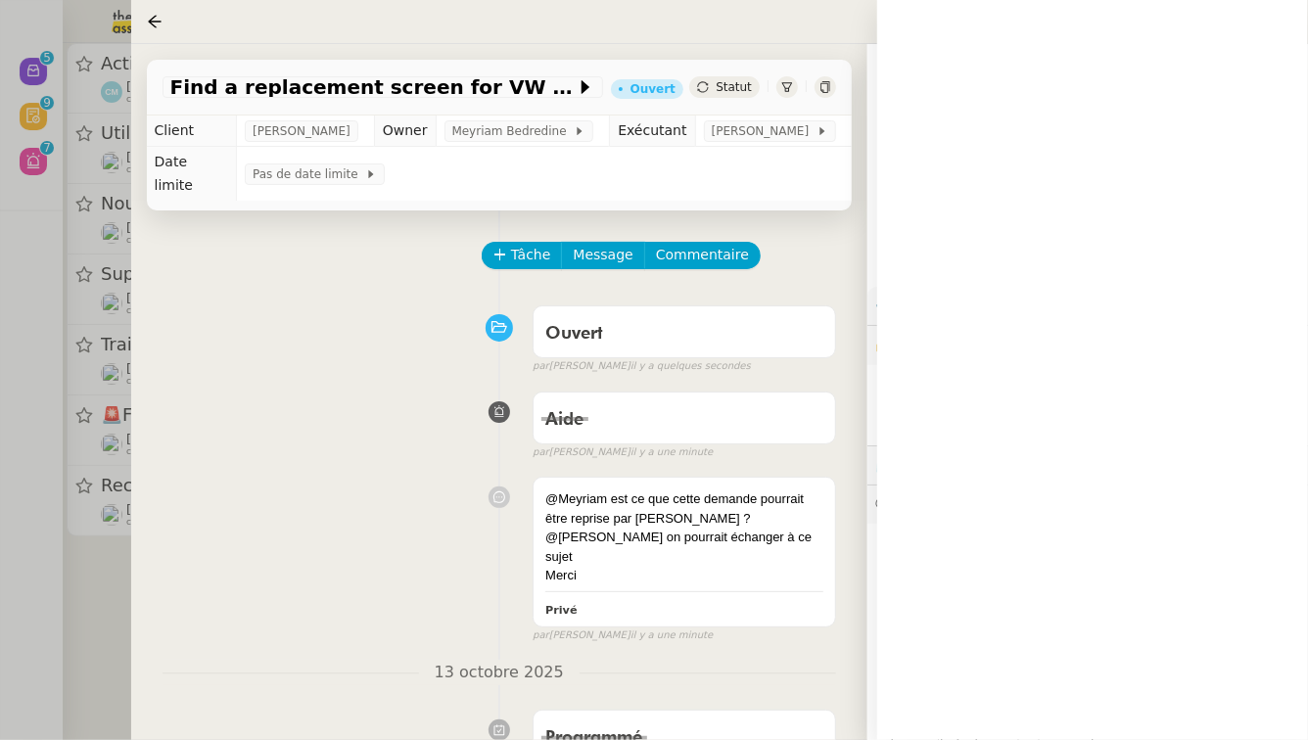
click at [0, 639] on div at bounding box center [654, 370] width 1308 height 740
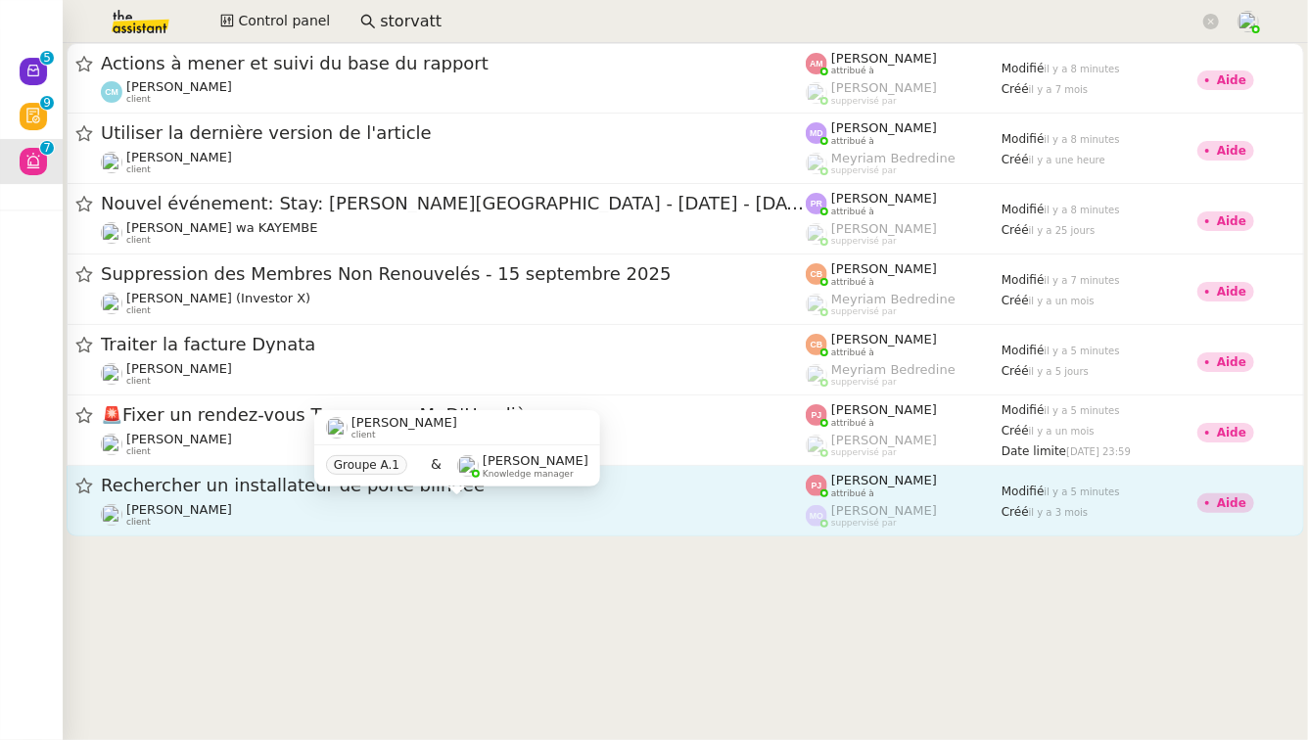
click at [506, 506] on div "Gilbert AVAKIAN client" at bounding box center [453, 514] width 705 height 25
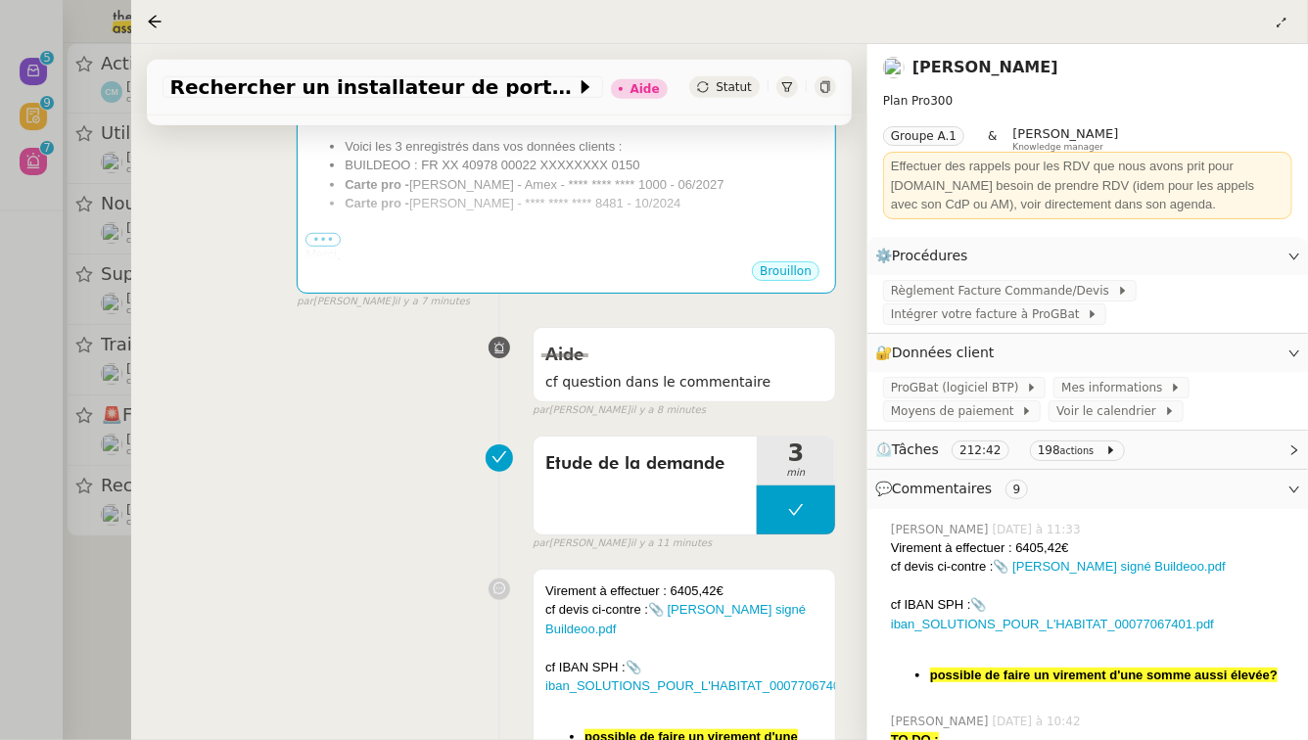
scroll to position [602, 0]
click at [0, 563] on div at bounding box center [654, 370] width 1308 height 740
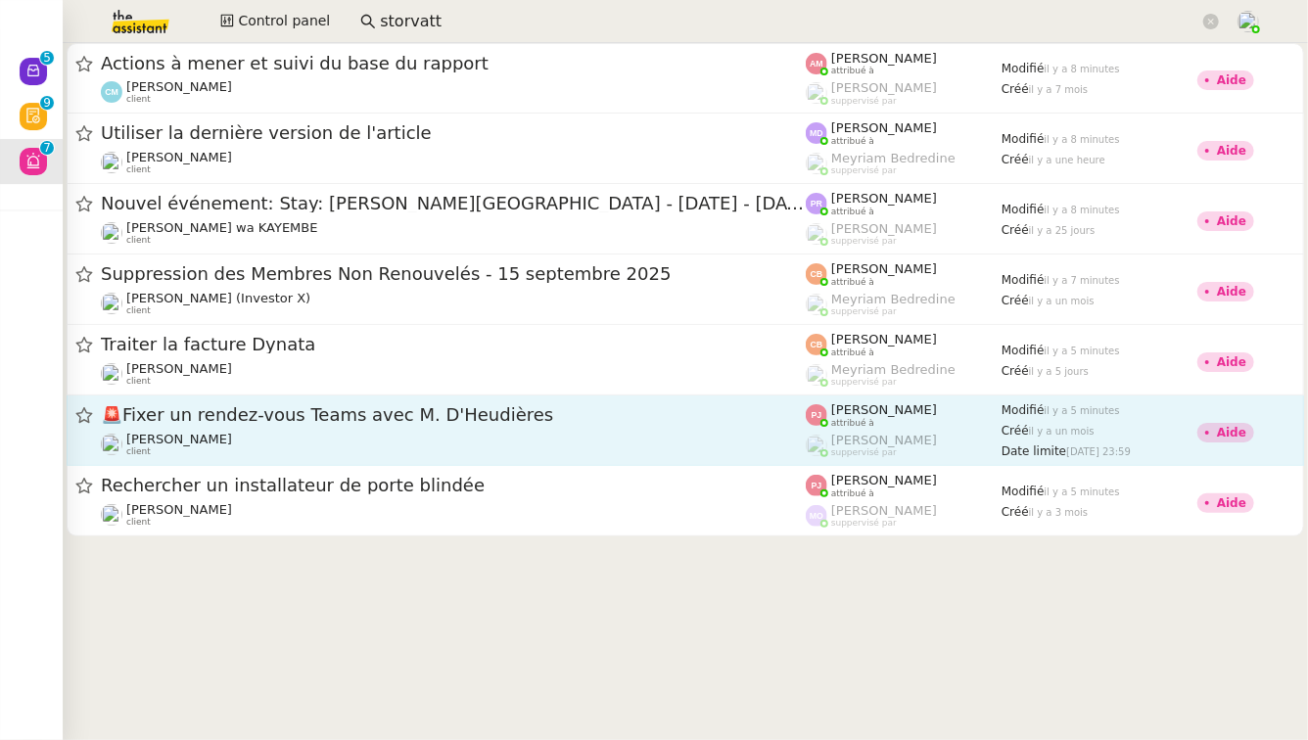
click at [385, 426] on div "🚨 Fixer un rendez-vous Teams avec M. D'Heudières" at bounding box center [453, 415] width 705 height 24
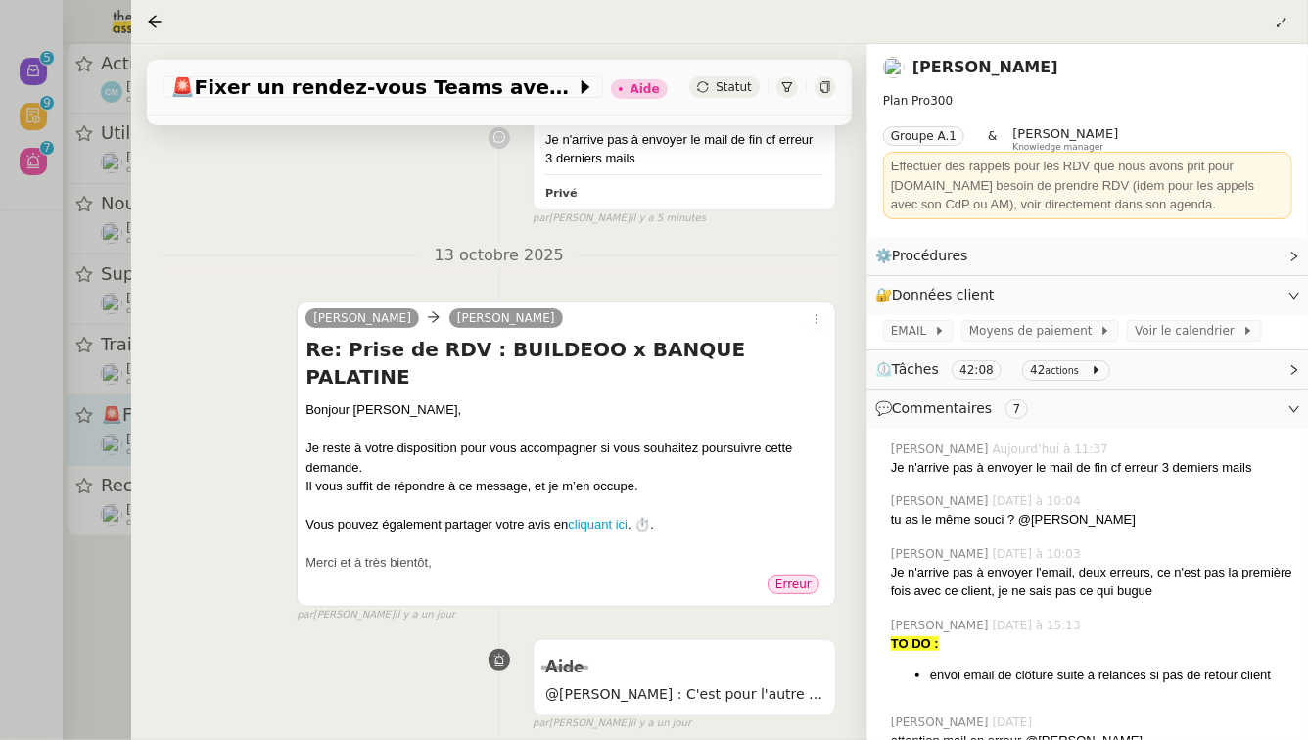
scroll to position [277, 0]
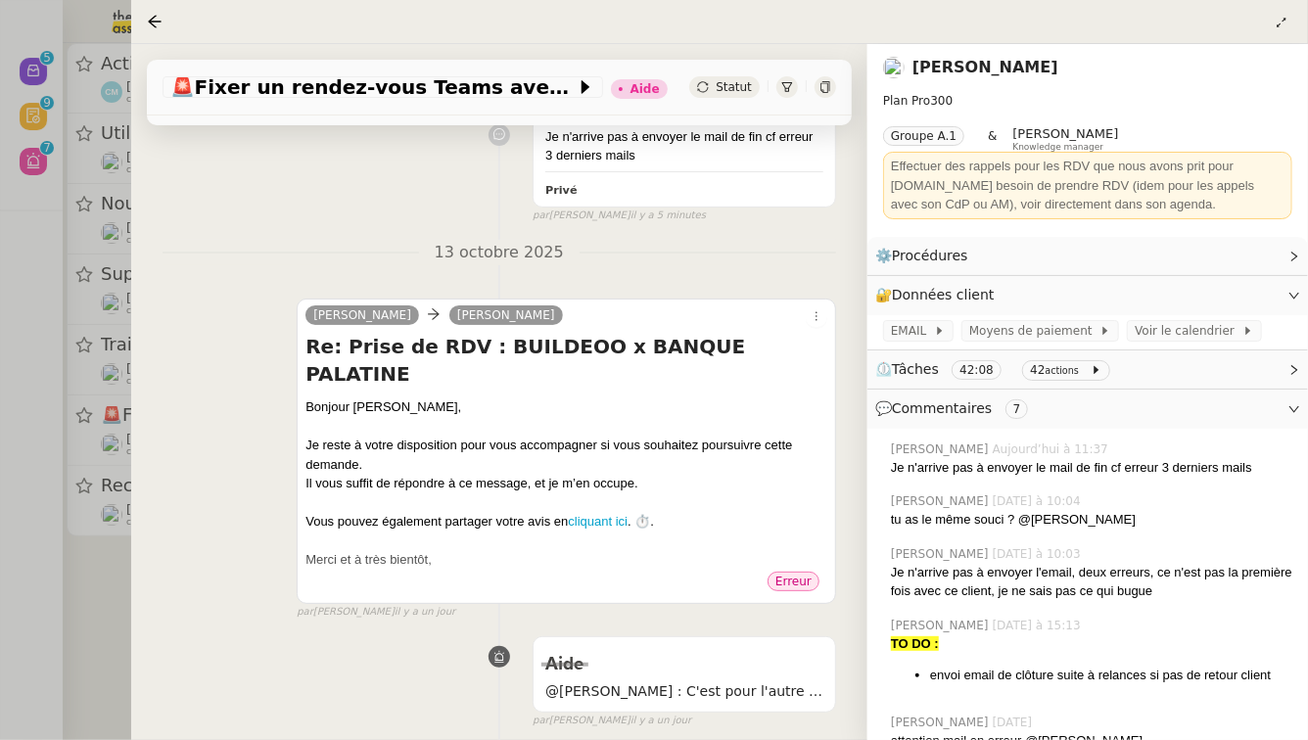
click at [0, 541] on div at bounding box center [654, 370] width 1308 height 740
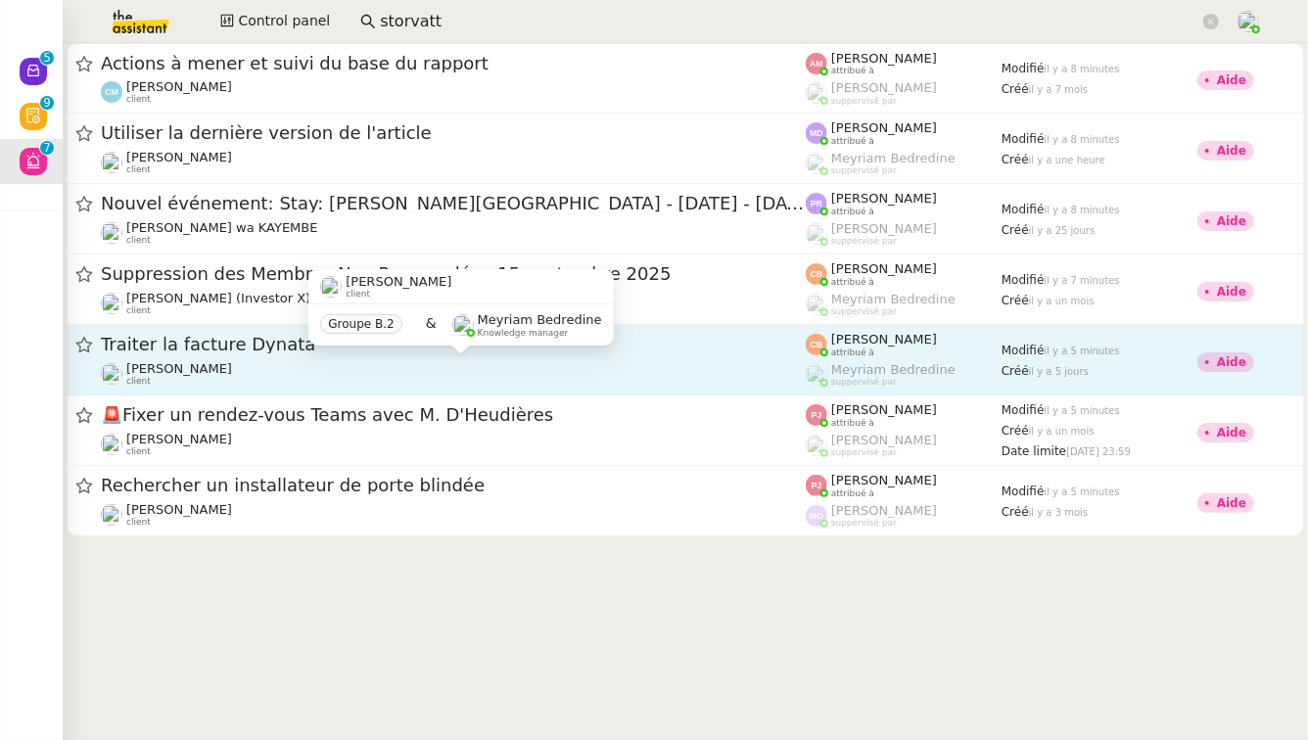
click at [377, 353] on div "Laurence de Nervaux client Groupe B.2 & Meyriam Bedredine Knowledge manager" at bounding box center [460, 315] width 305 height 92
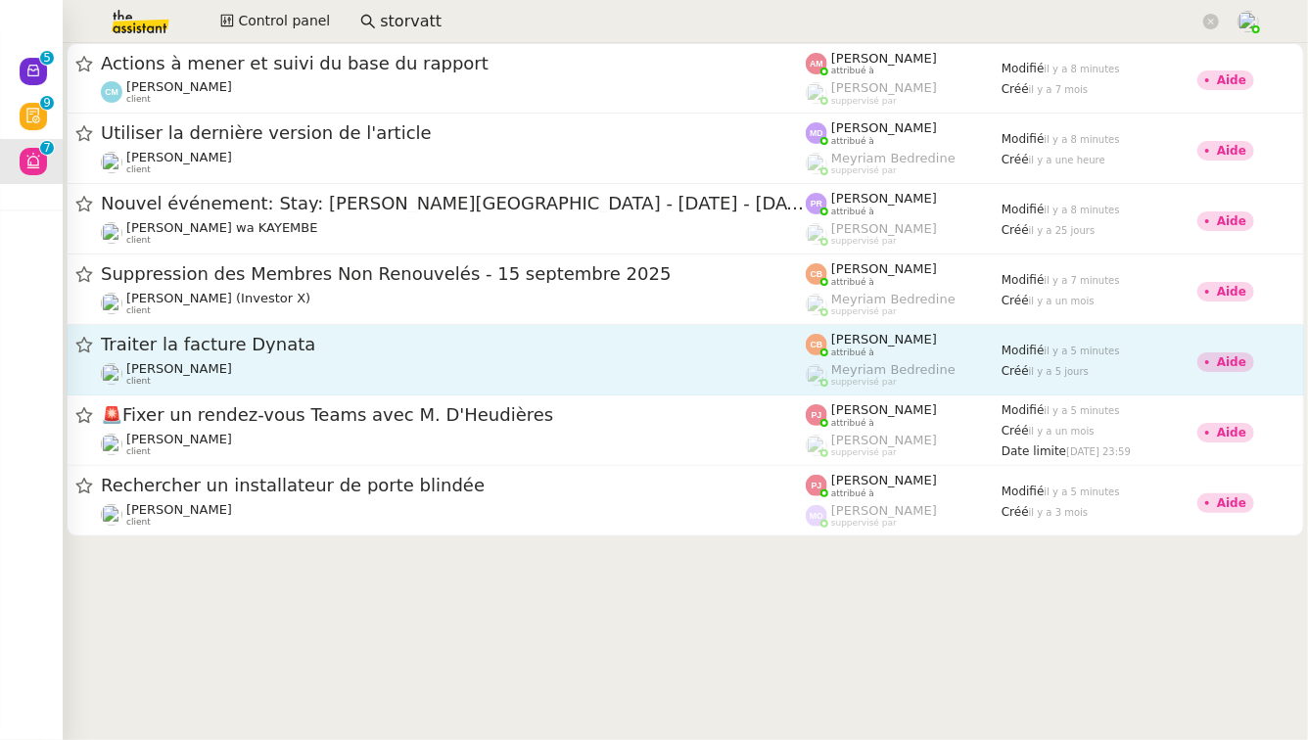
click at [215, 358] on div "Traiter la facture Dynata Laurence de Nervaux client" at bounding box center [453, 360] width 705 height 54
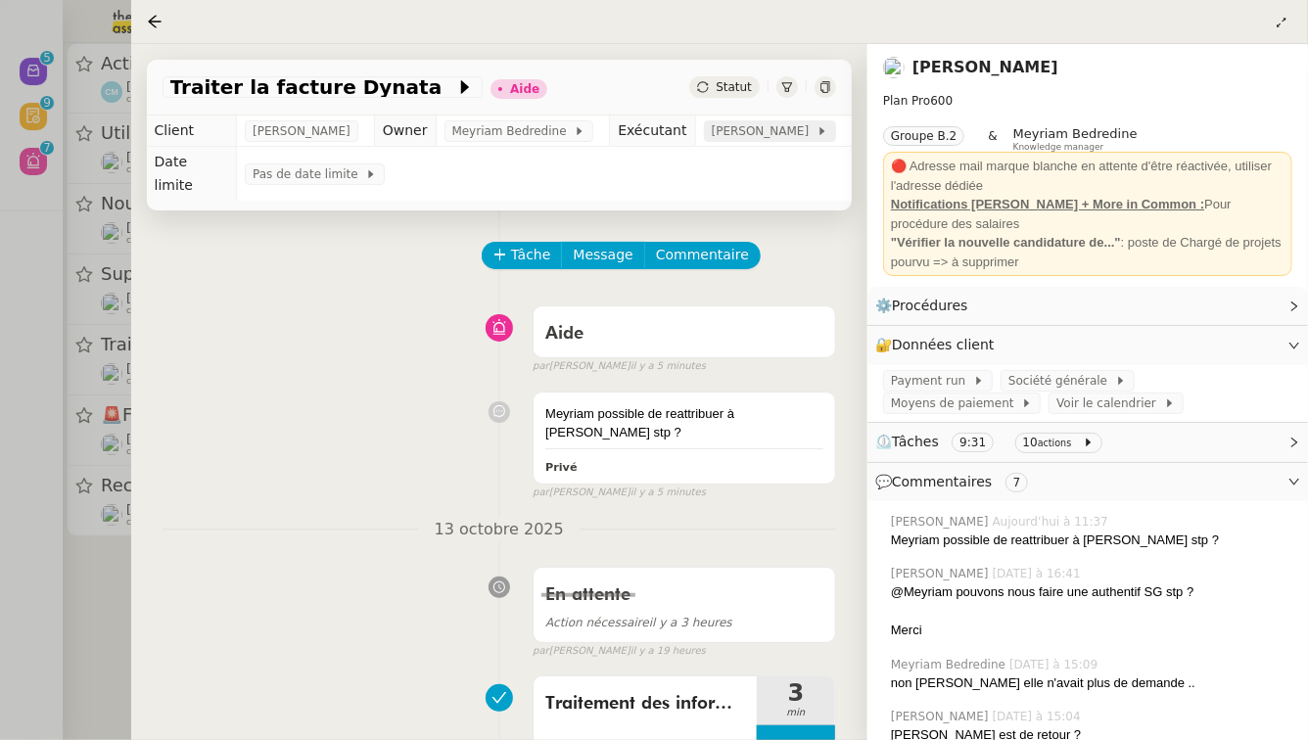
click at [747, 132] on span "[PERSON_NAME]" at bounding box center [764, 131] width 105 height 20
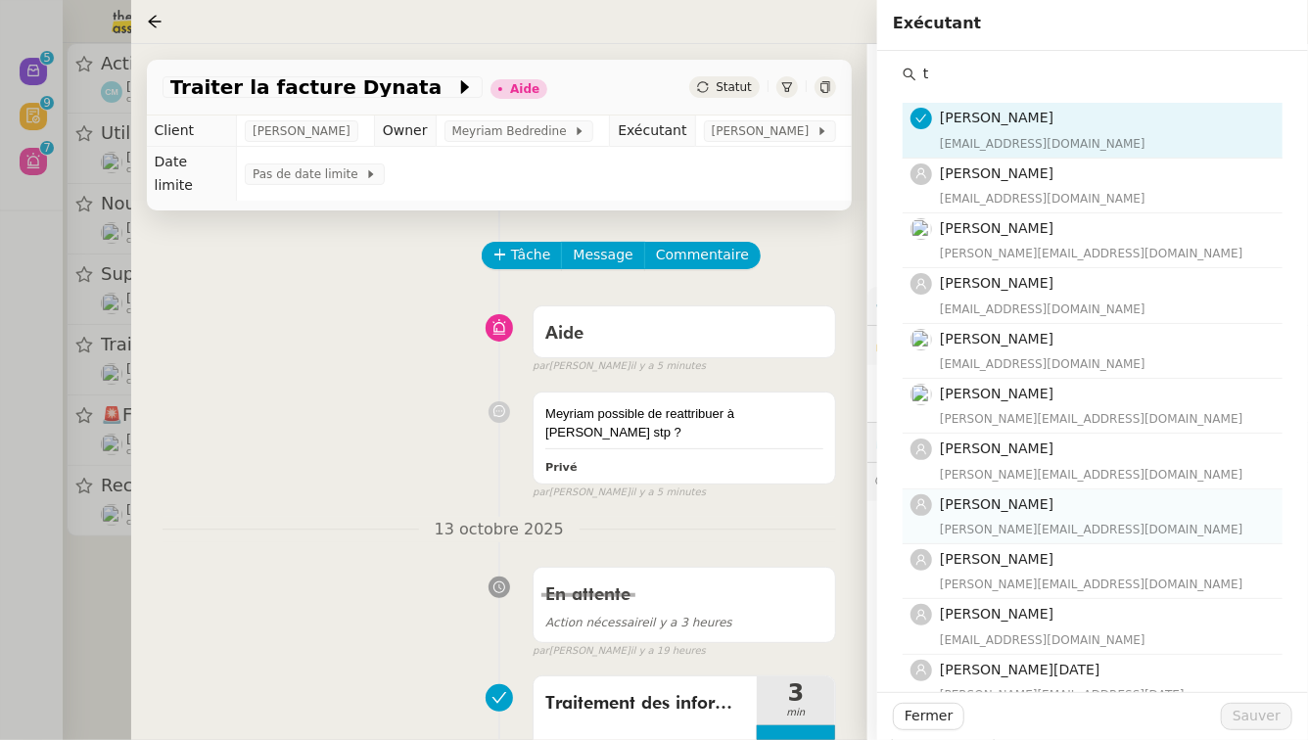
type input "t"
click at [1000, 525] on div "[PERSON_NAME][EMAIL_ADDRESS][DOMAIN_NAME]" at bounding box center [1105, 530] width 331 height 20
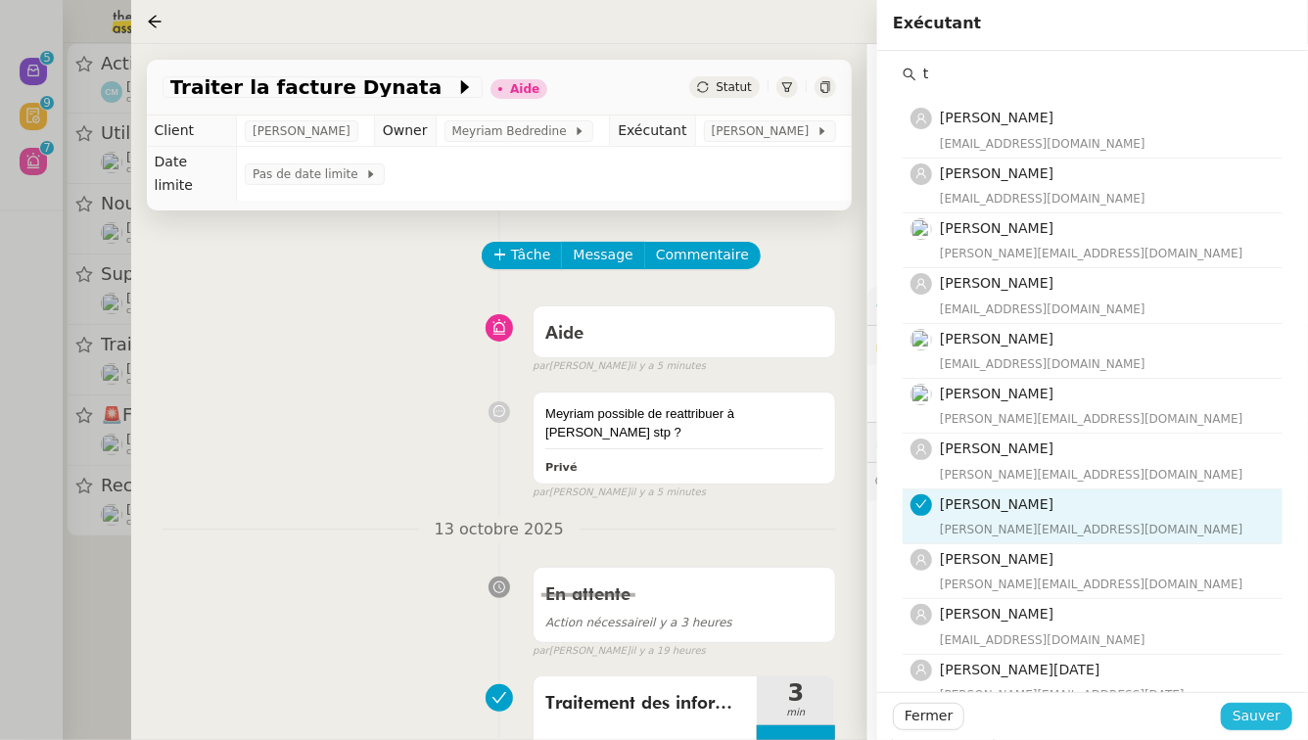
click at [1287, 727] on button "Sauver" at bounding box center [1256, 716] width 71 height 27
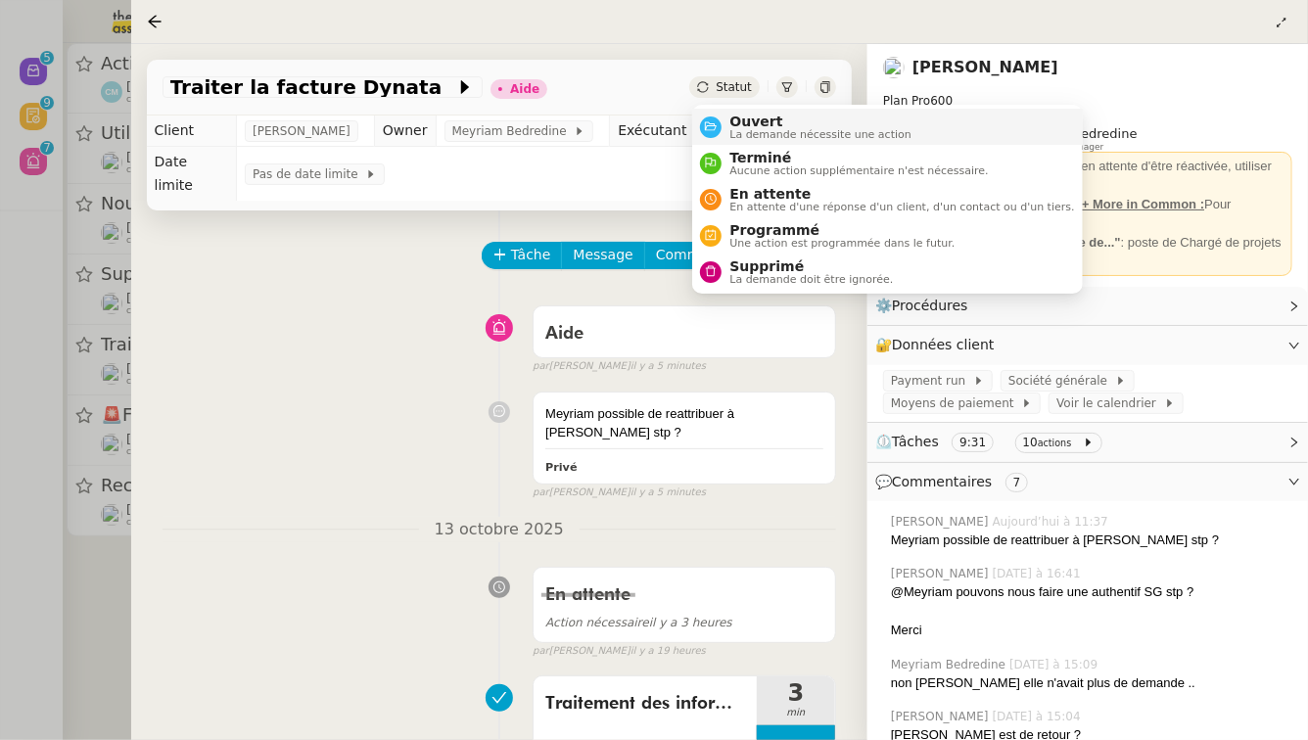
click at [720, 118] on div "Ouvert La demande nécessite une action" at bounding box center [806, 127] width 212 height 26
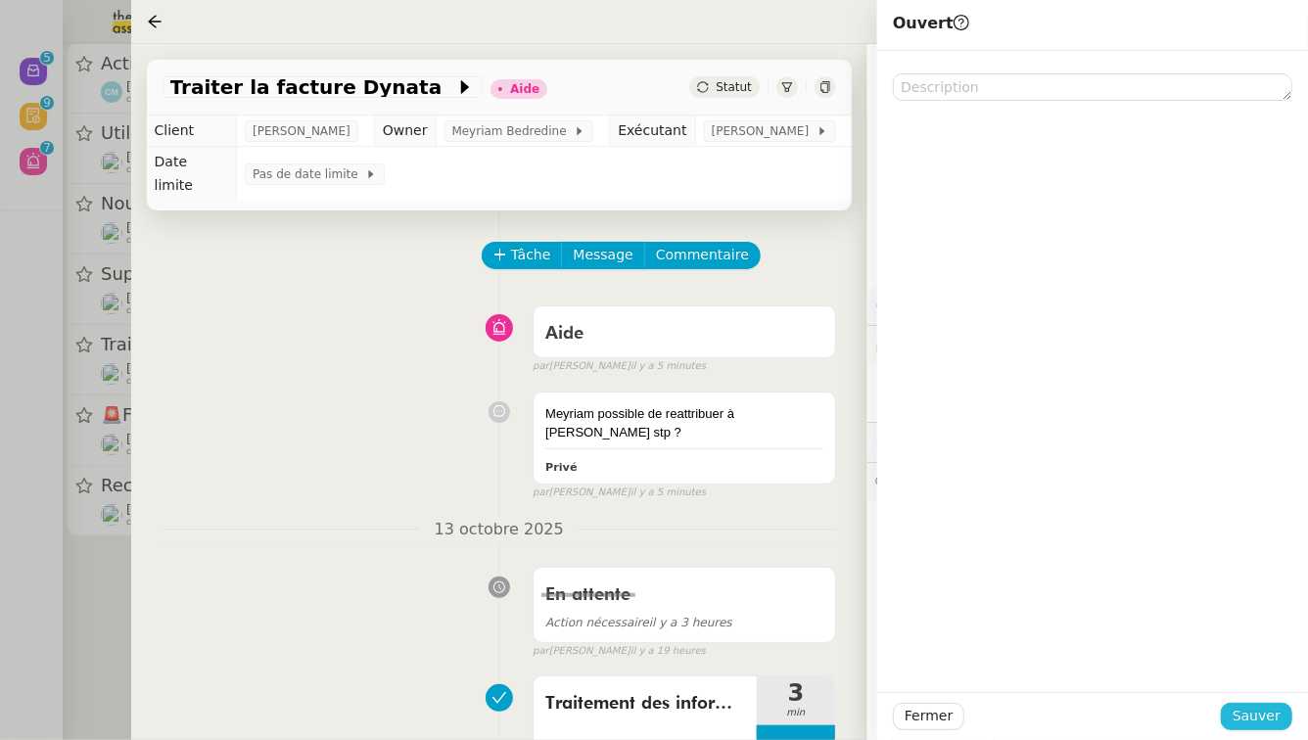
click at [1285, 723] on button "Sauver" at bounding box center [1256, 716] width 71 height 27
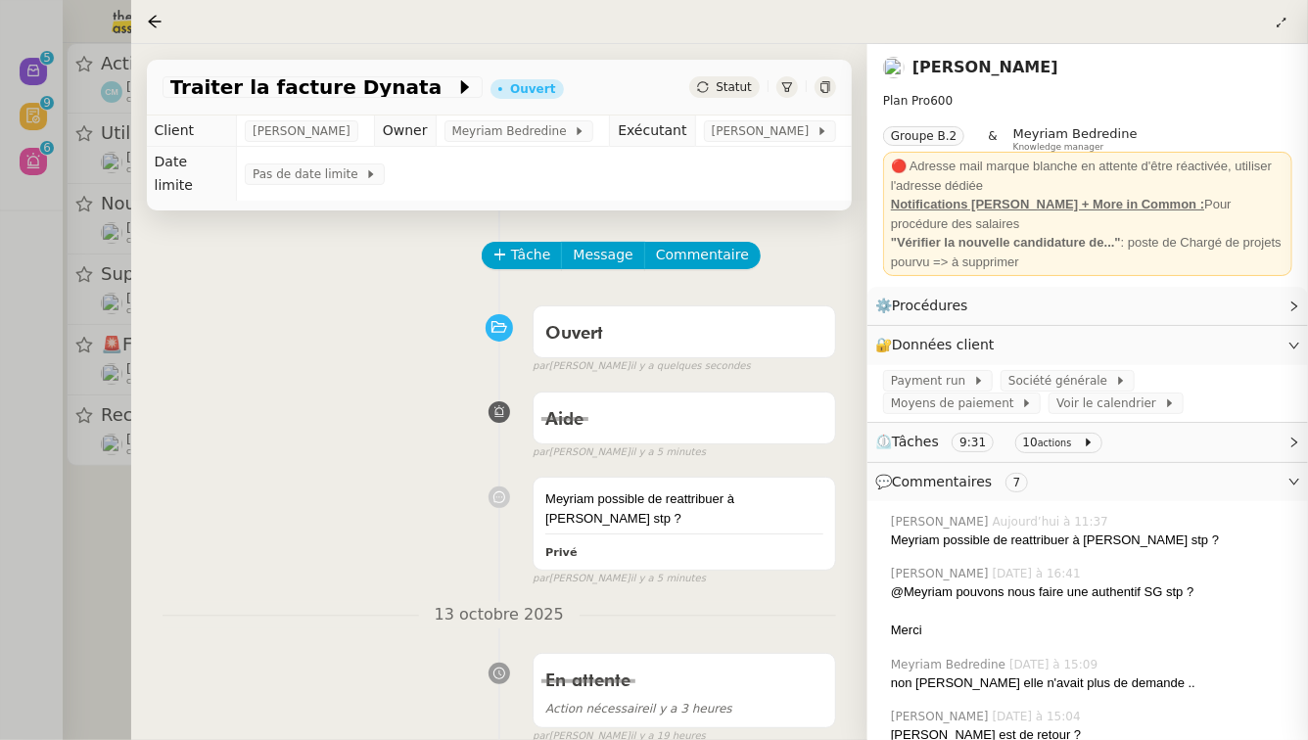
click at [0, 580] on div at bounding box center [654, 370] width 1308 height 740
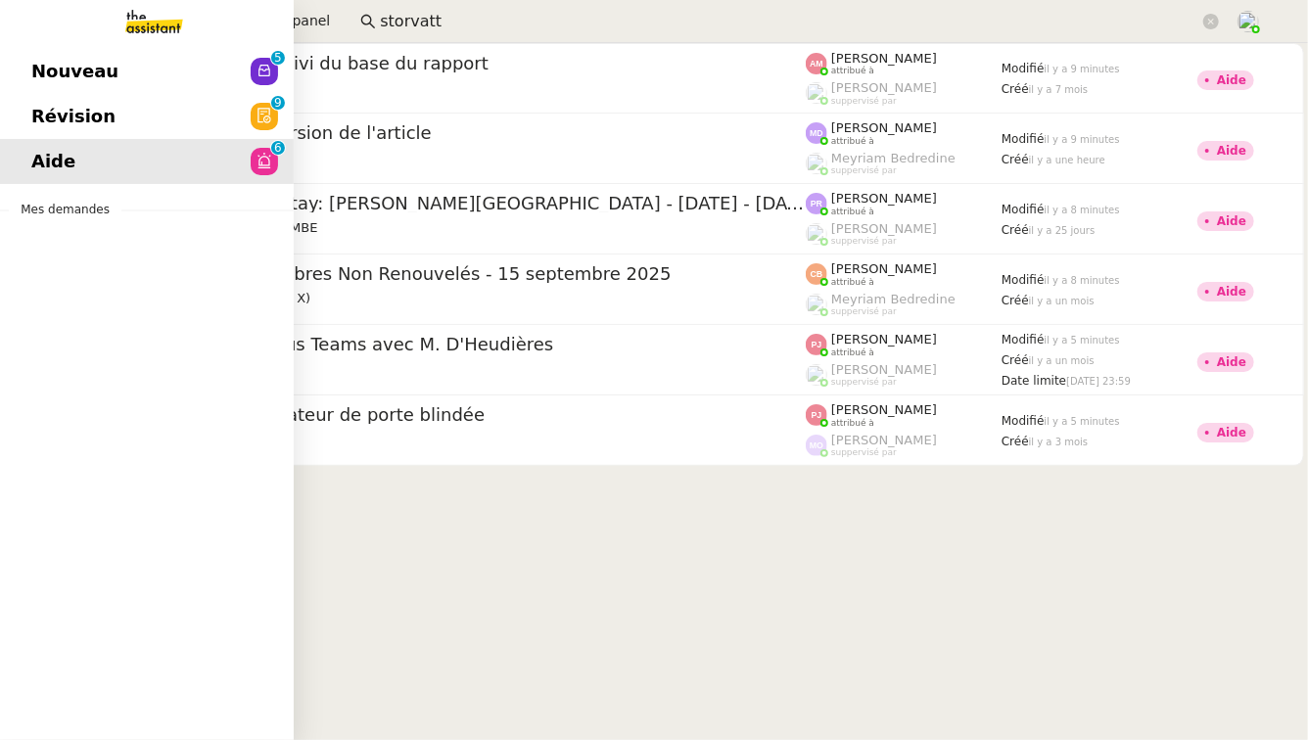
click at [59, 138] on link "Révision 0 1 2 3 4 5 6 7 8 9" at bounding box center [147, 116] width 294 height 45
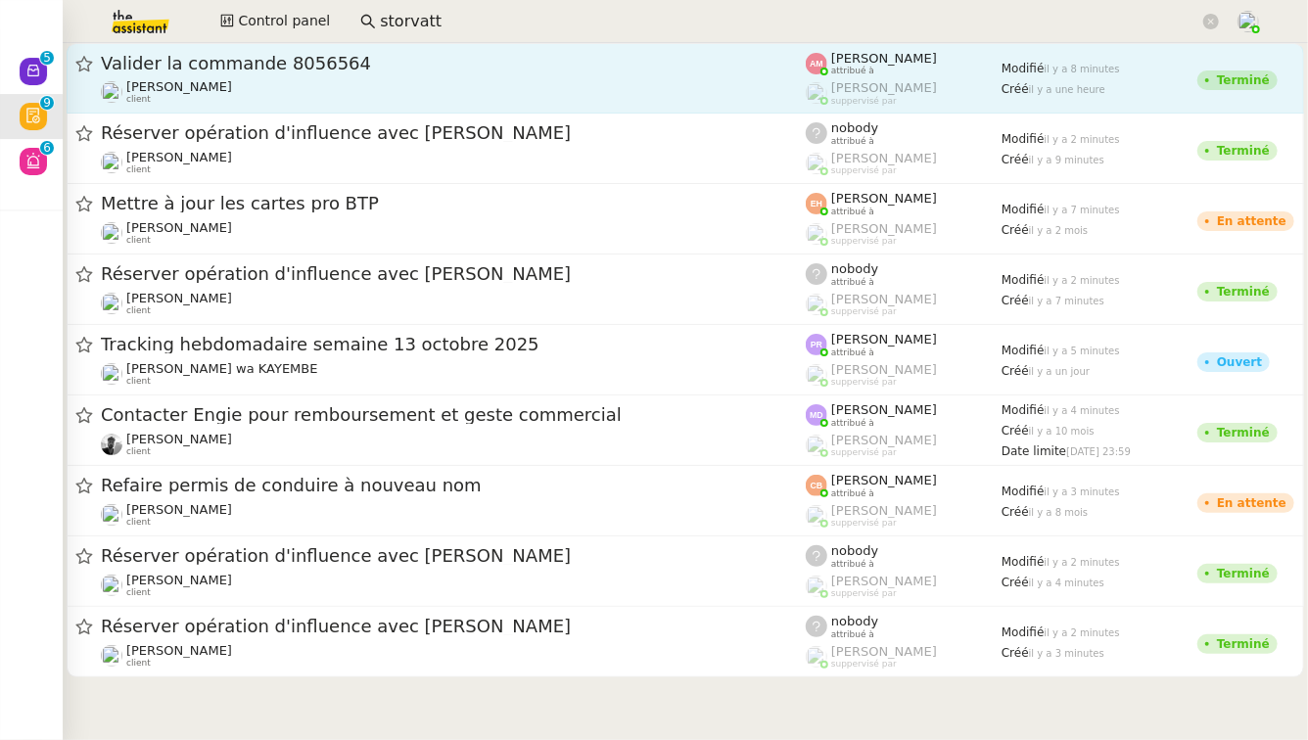
click at [606, 69] on span "Valider la commande 8056564" at bounding box center [453, 64] width 705 height 18
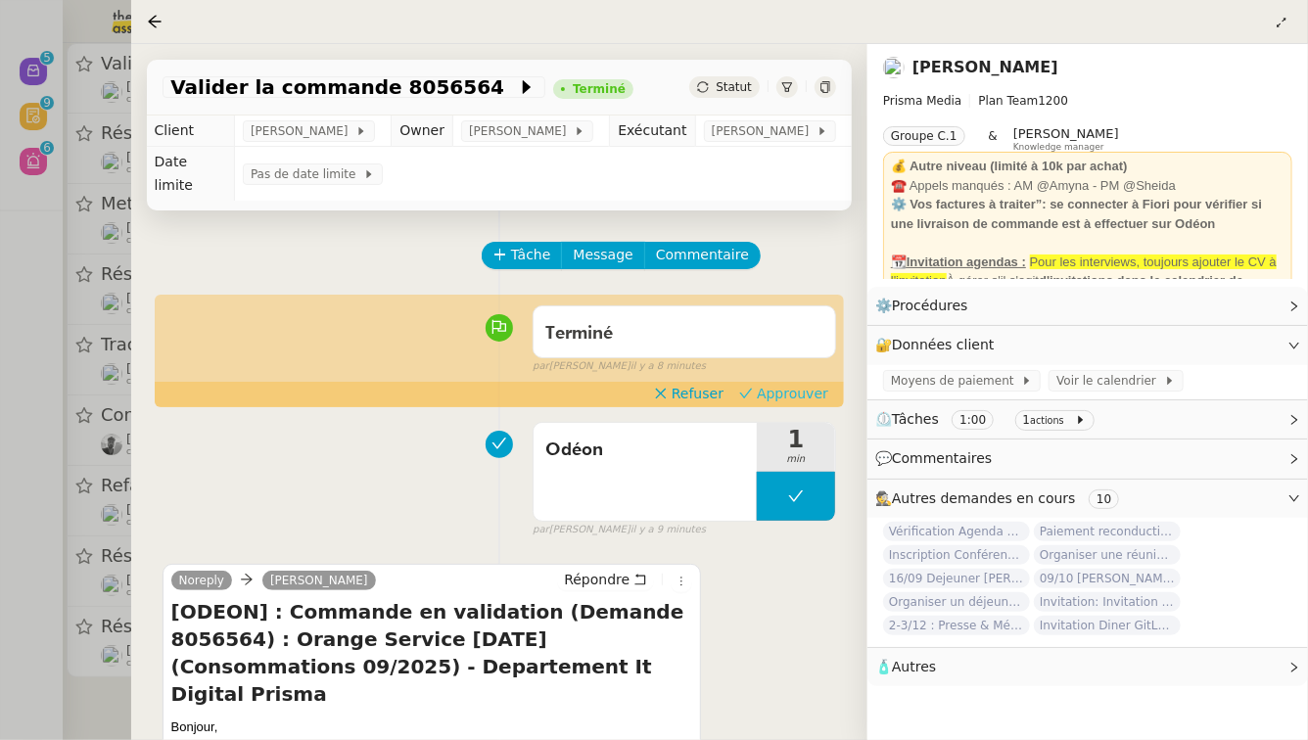
click at [776, 384] on span "Approuver" at bounding box center [792, 394] width 71 height 20
click at [0, 293] on div at bounding box center [654, 370] width 1308 height 740
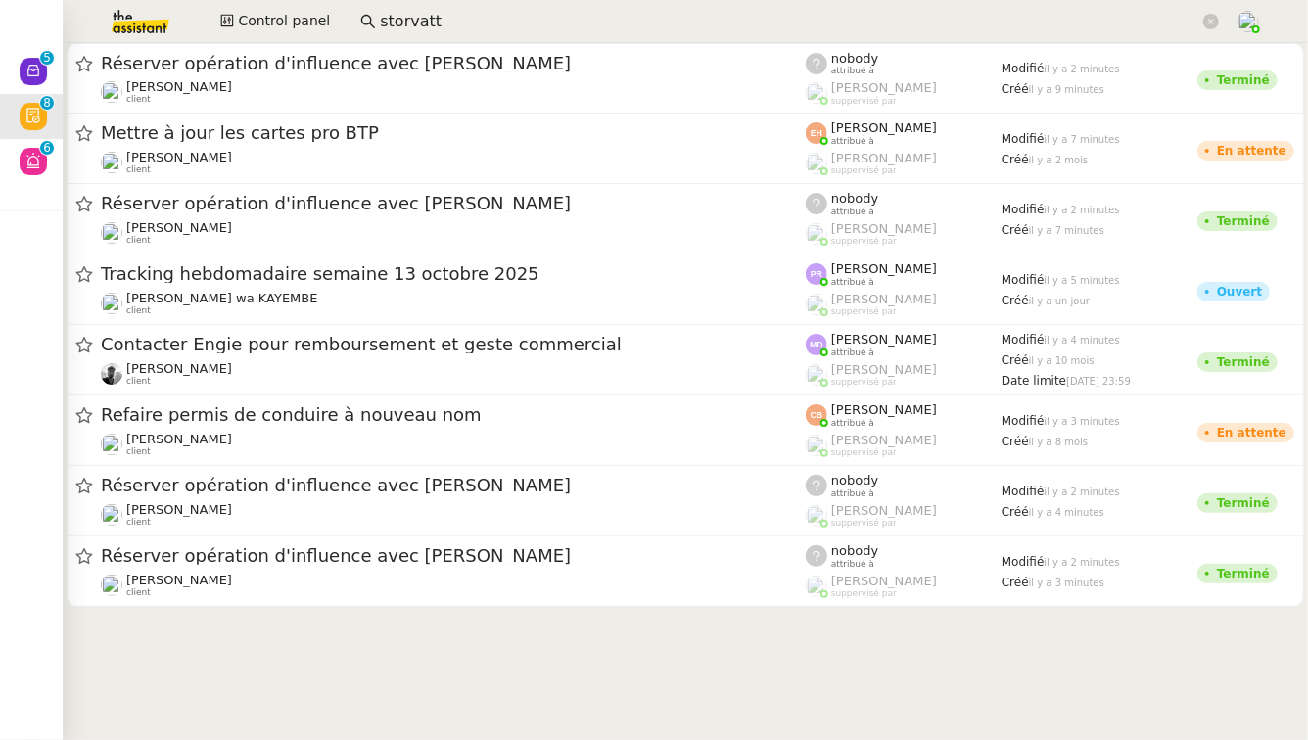
click at [359, 129] on span "Mettre à jour les cartes pro BTP" at bounding box center [453, 133] width 705 height 18
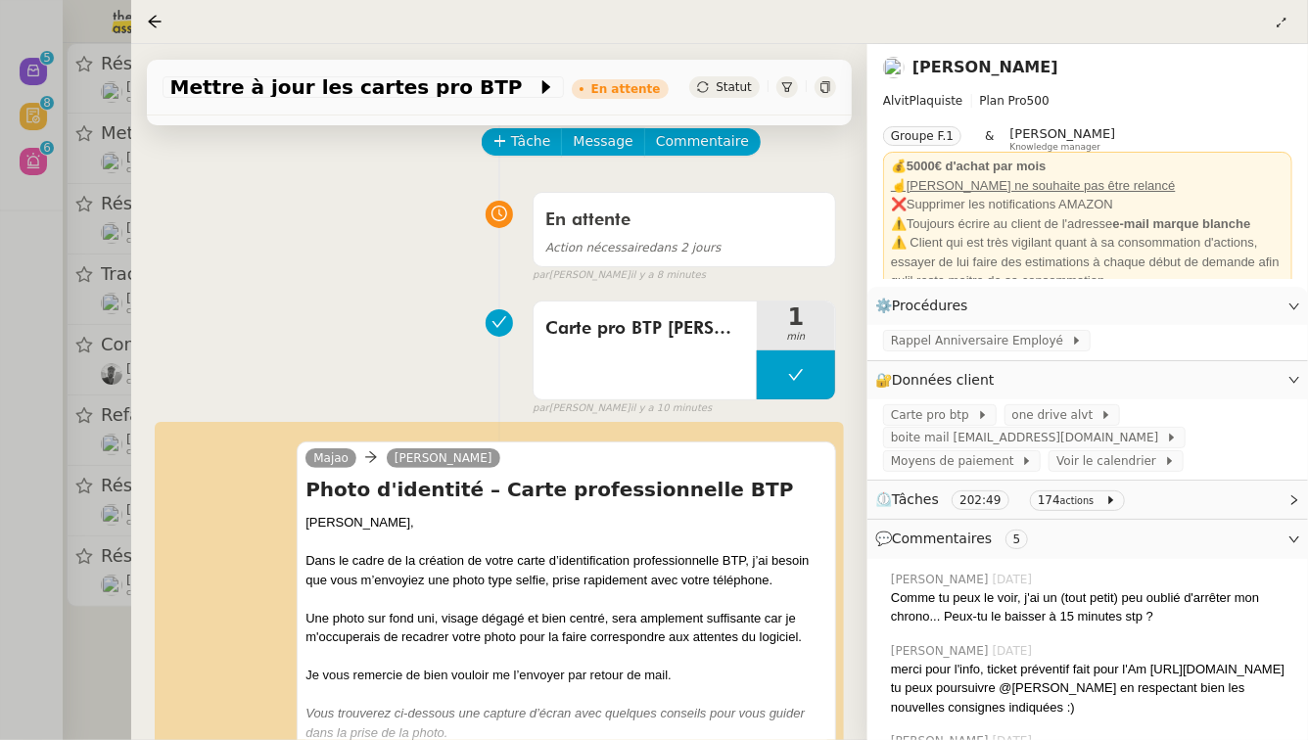
scroll to position [94, 0]
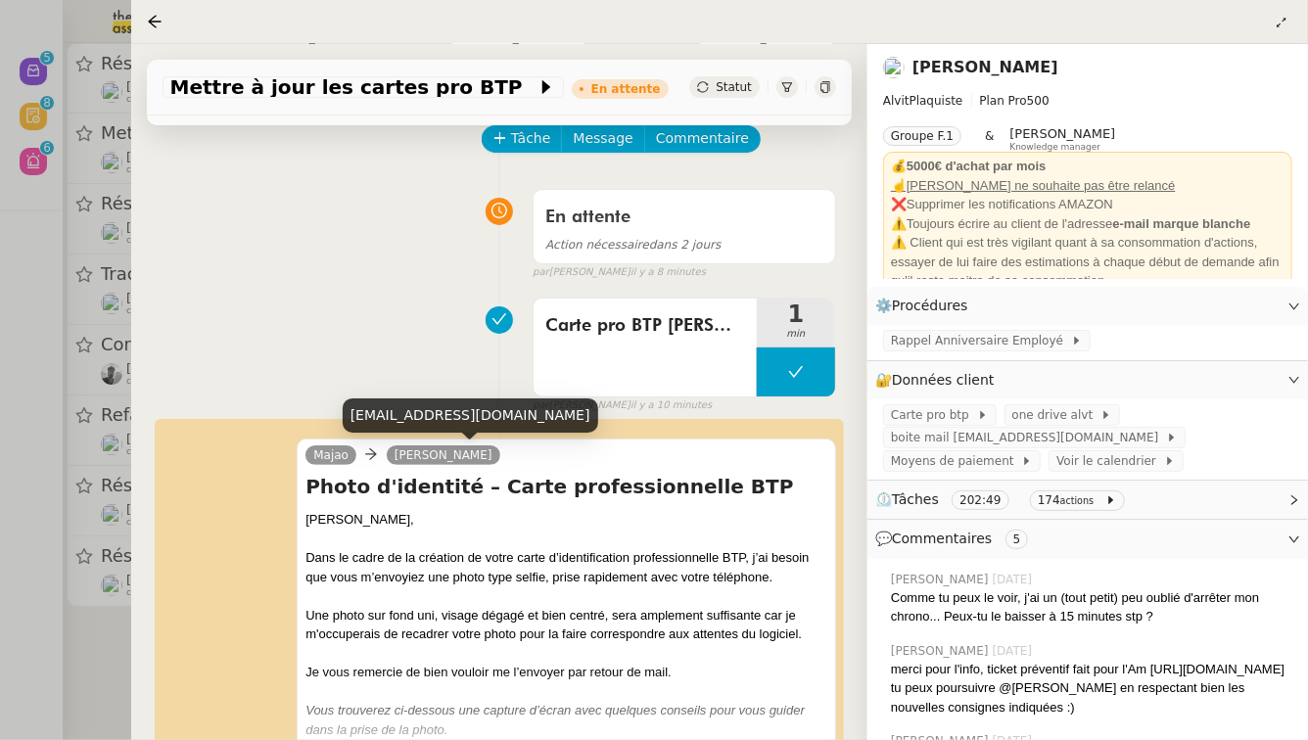
click at [0, 524] on div at bounding box center [654, 370] width 1308 height 740
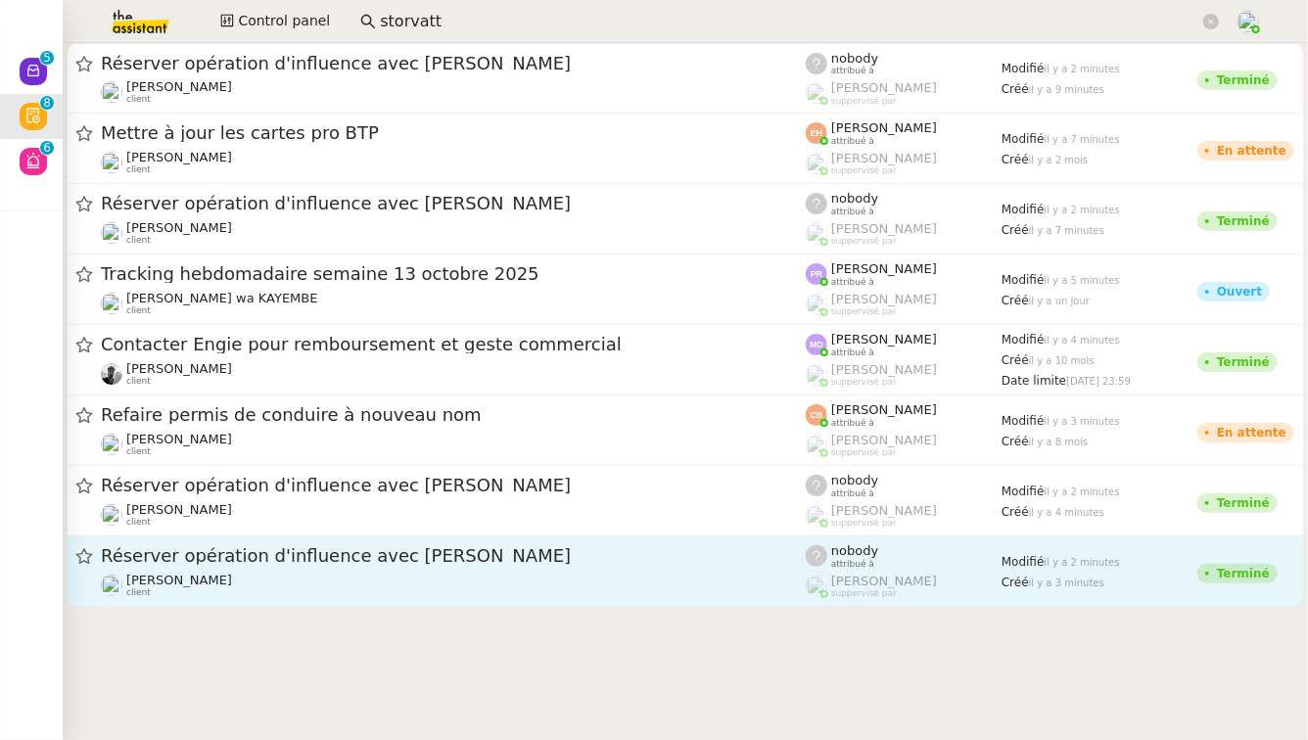
click at [229, 544] on div "Réserver opération d'influence avec Pennylane" at bounding box center [453, 556] width 705 height 24
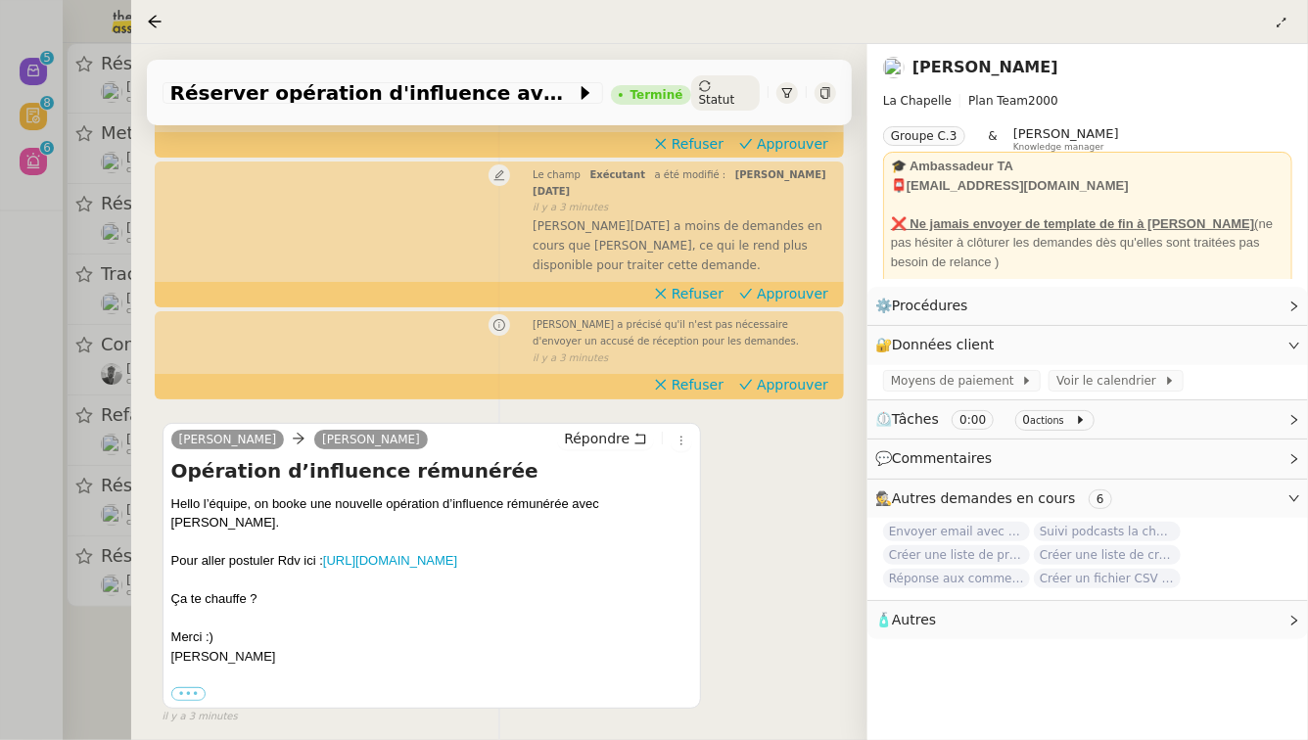
scroll to position [253, 0]
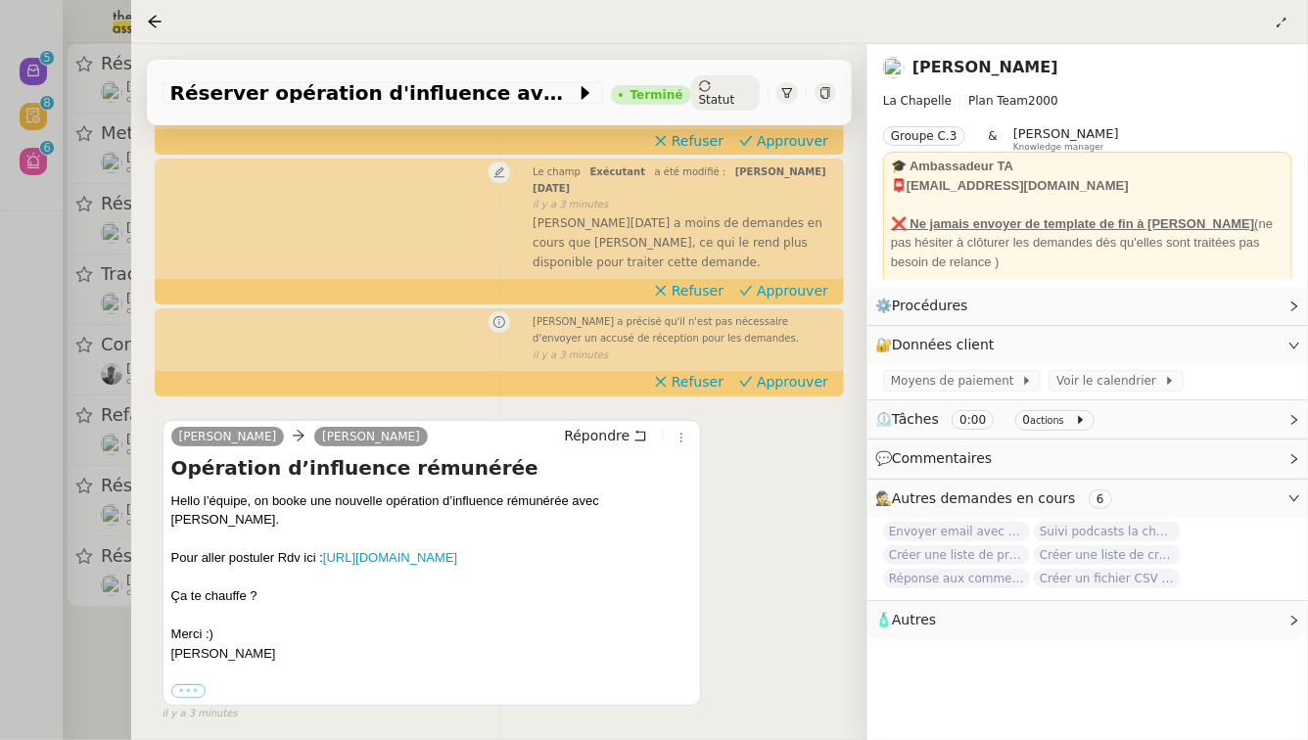
click at [191, 685] on label "•••" at bounding box center [188, 692] width 35 height 14
click at [0, 0] on input "•••" at bounding box center [0, 0] width 0 height 0
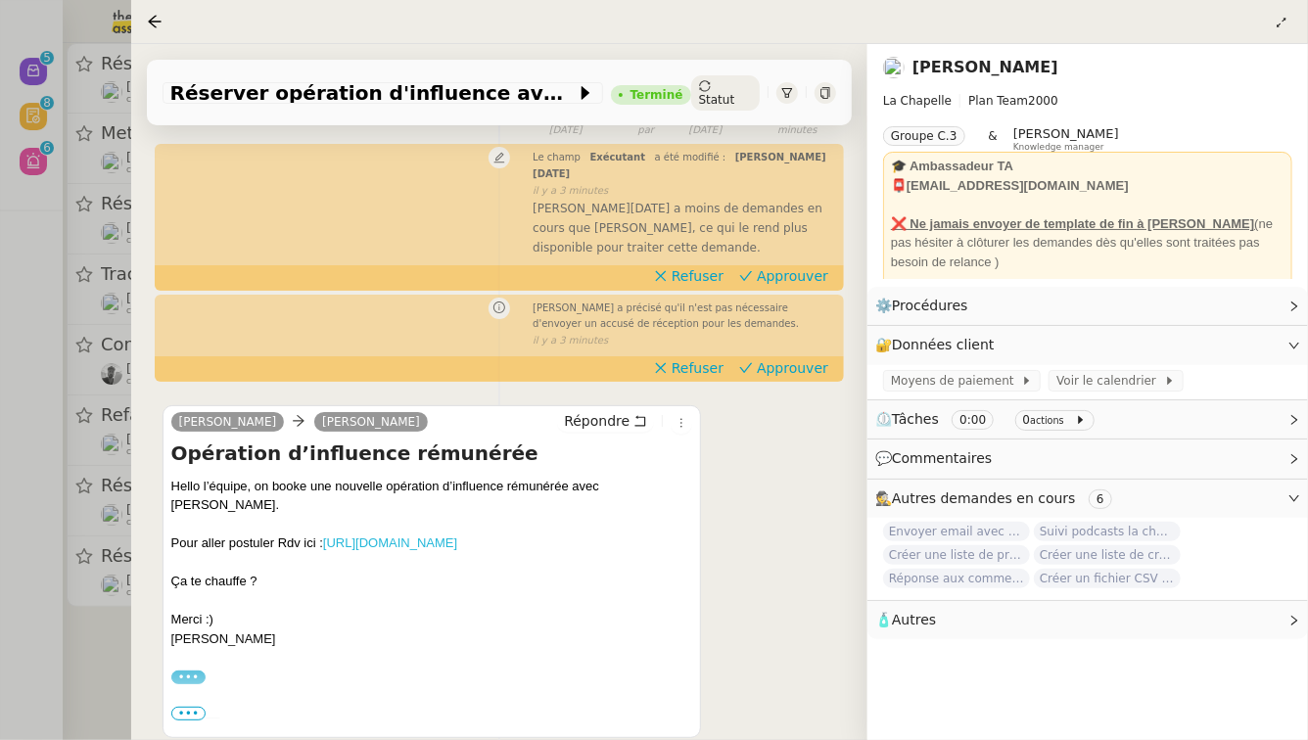
scroll to position [0, 0]
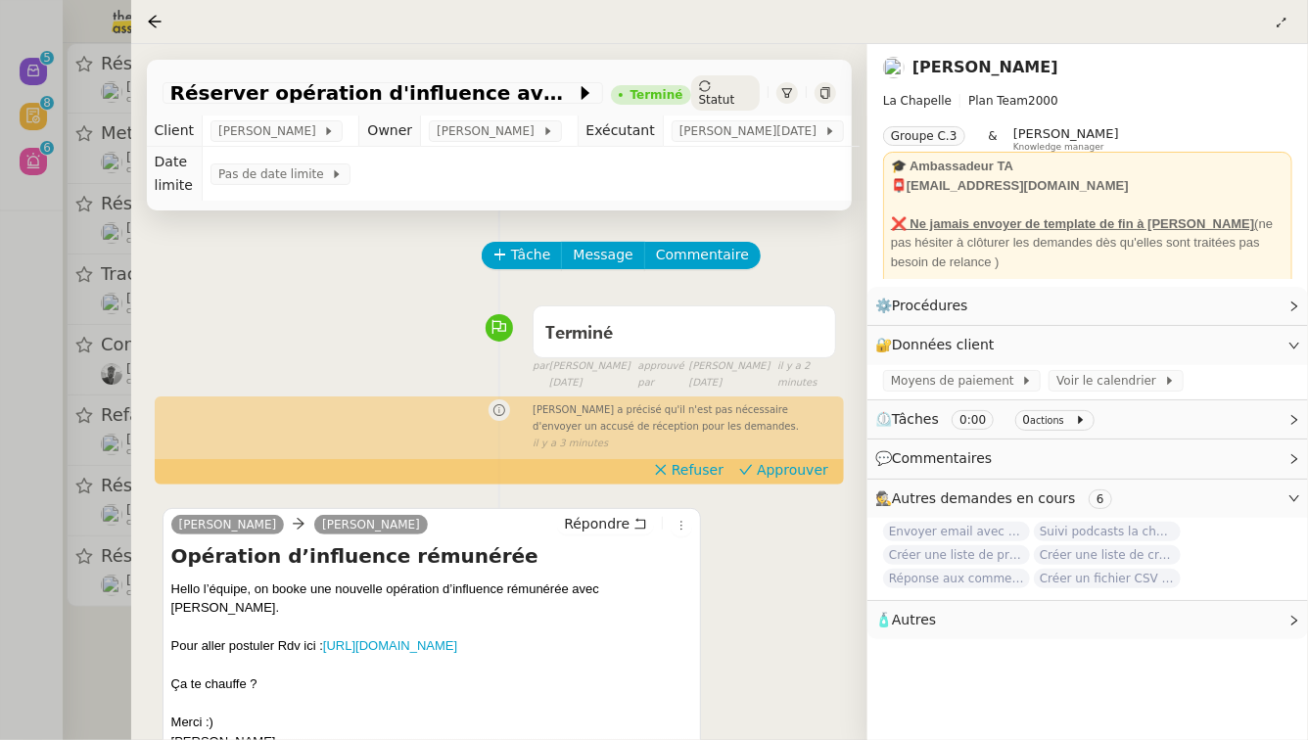
click at [60, 478] on div at bounding box center [654, 370] width 1308 height 740
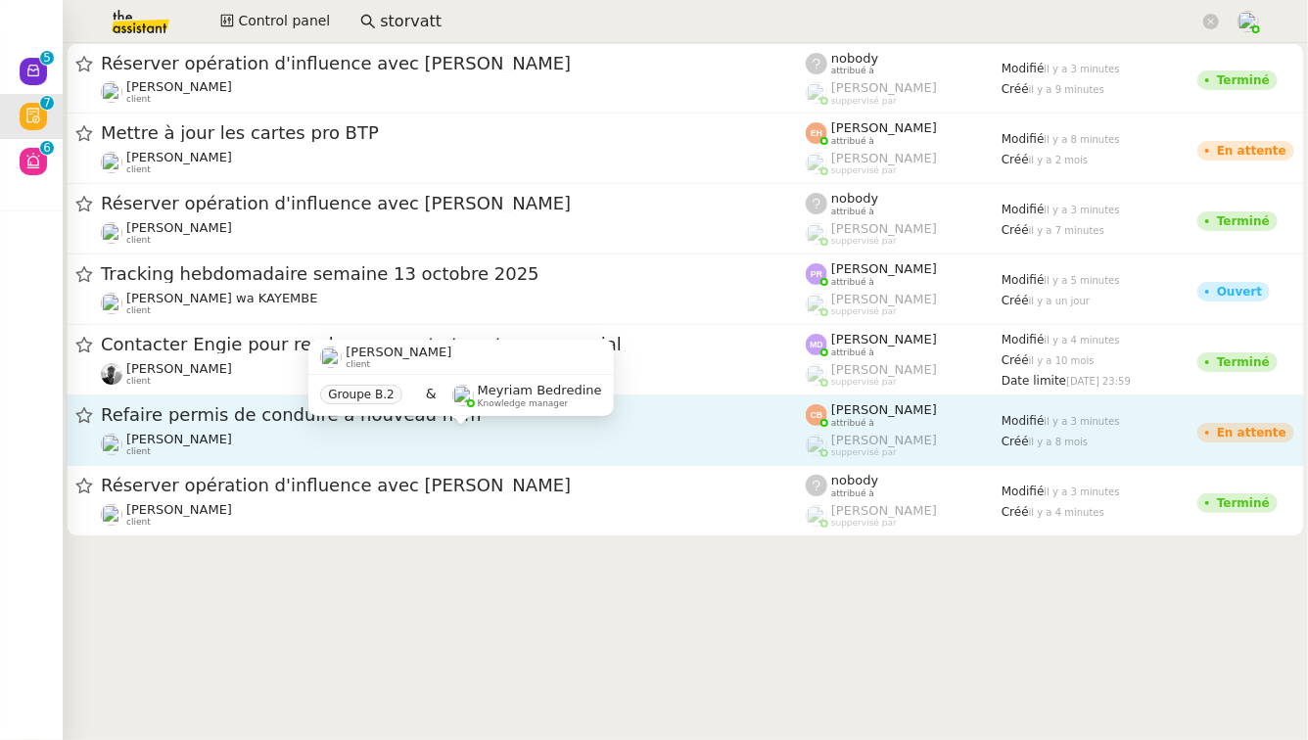
click at [254, 456] on div "Cindy Mouly-Guez client" at bounding box center [453, 444] width 705 height 25
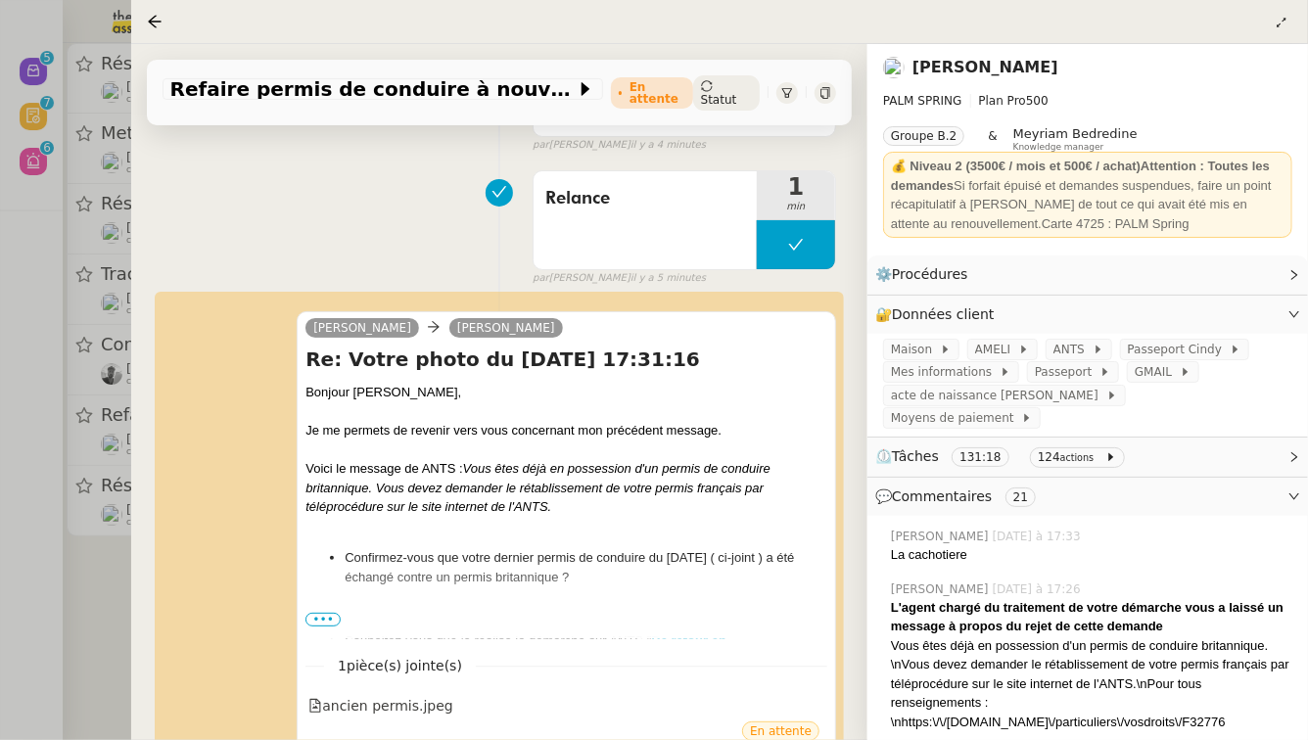
scroll to position [305, 0]
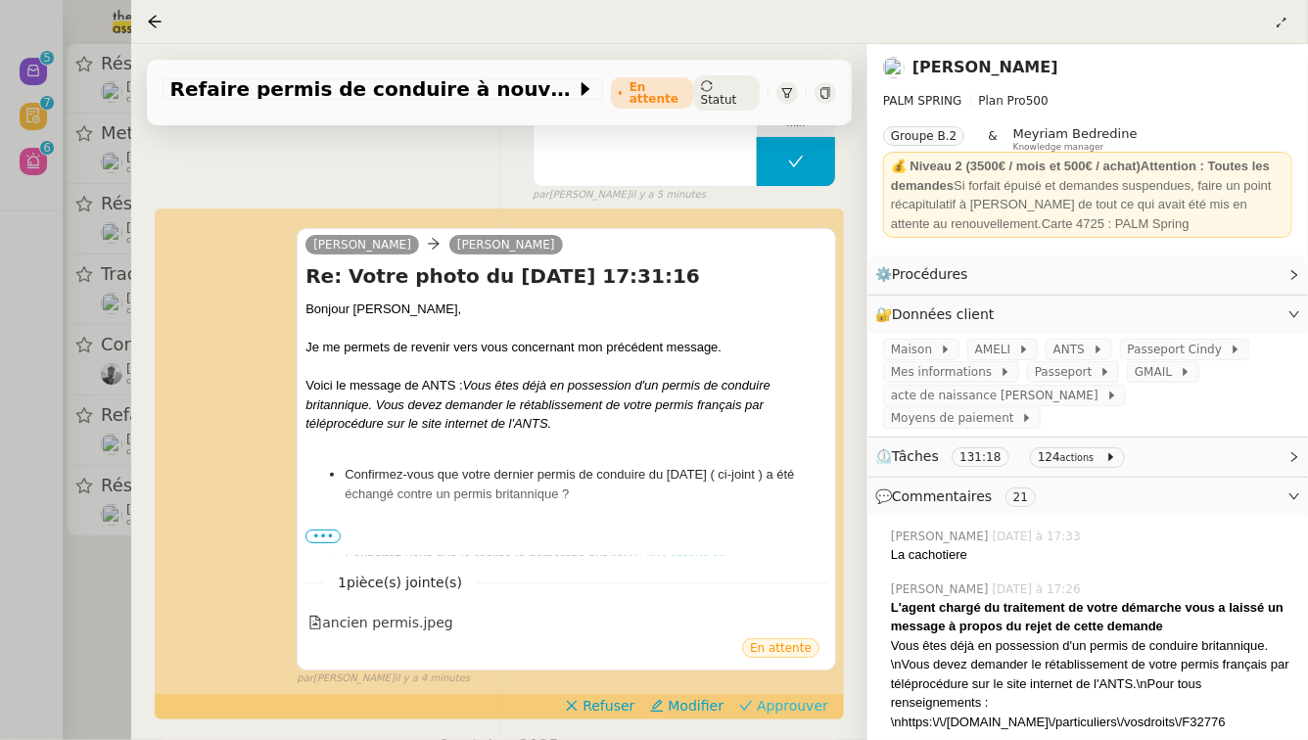
click at [788, 699] on span "Approuver" at bounding box center [792, 706] width 71 height 20
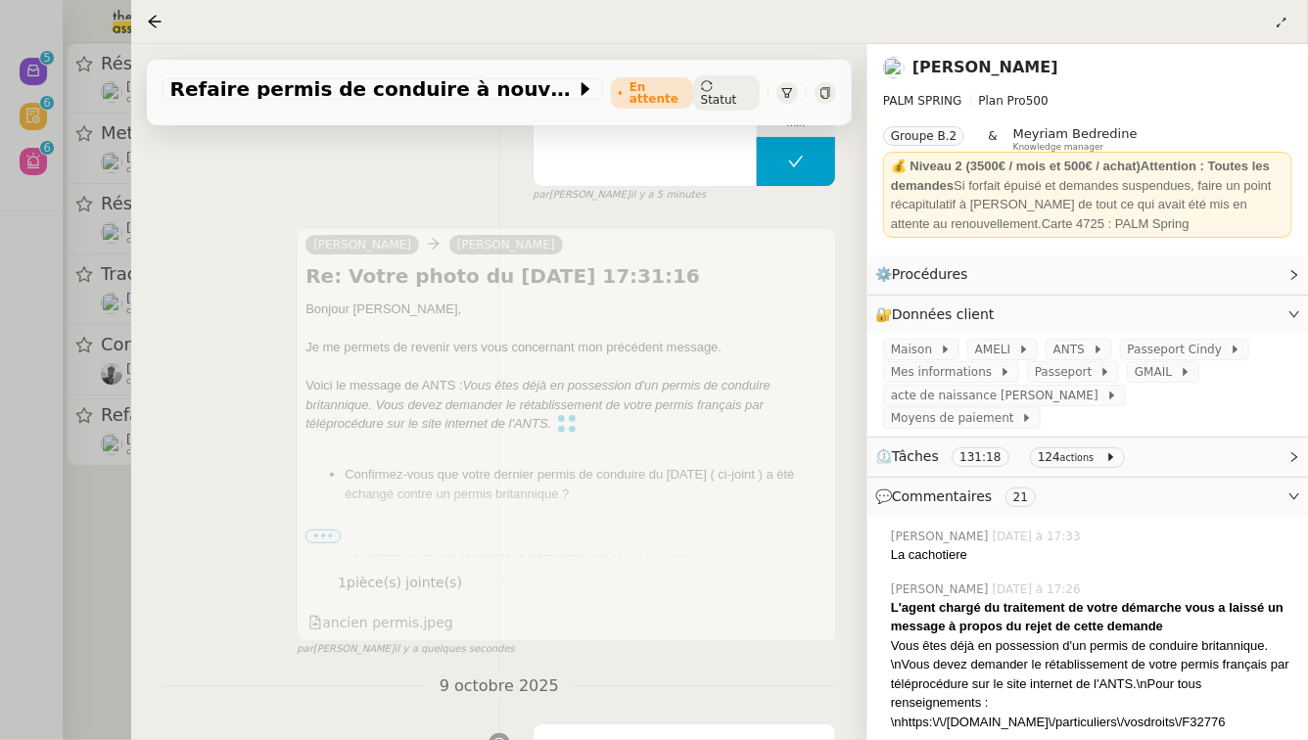
click at [0, 451] on div at bounding box center [654, 370] width 1308 height 740
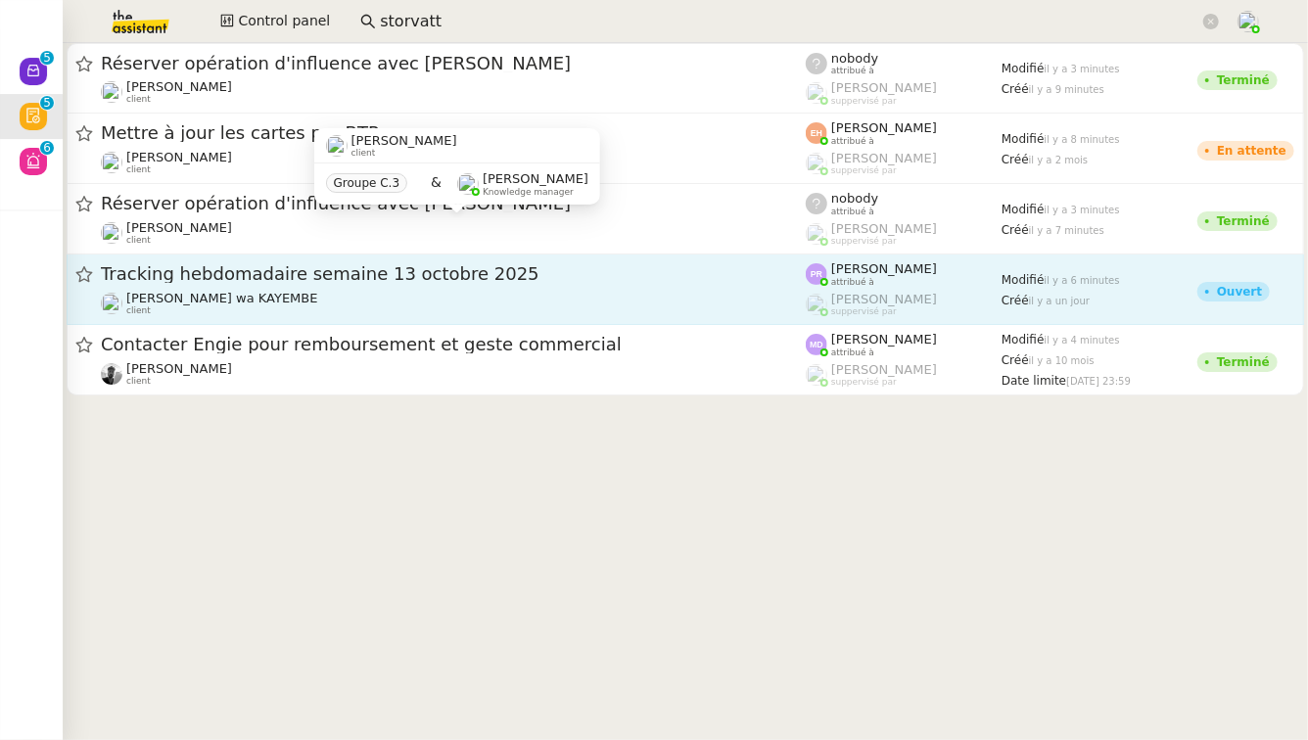
click at [374, 270] on span "Tracking hebdomadaire semaine 13 octobre 2025" at bounding box center [453, 274] width 705 height 18
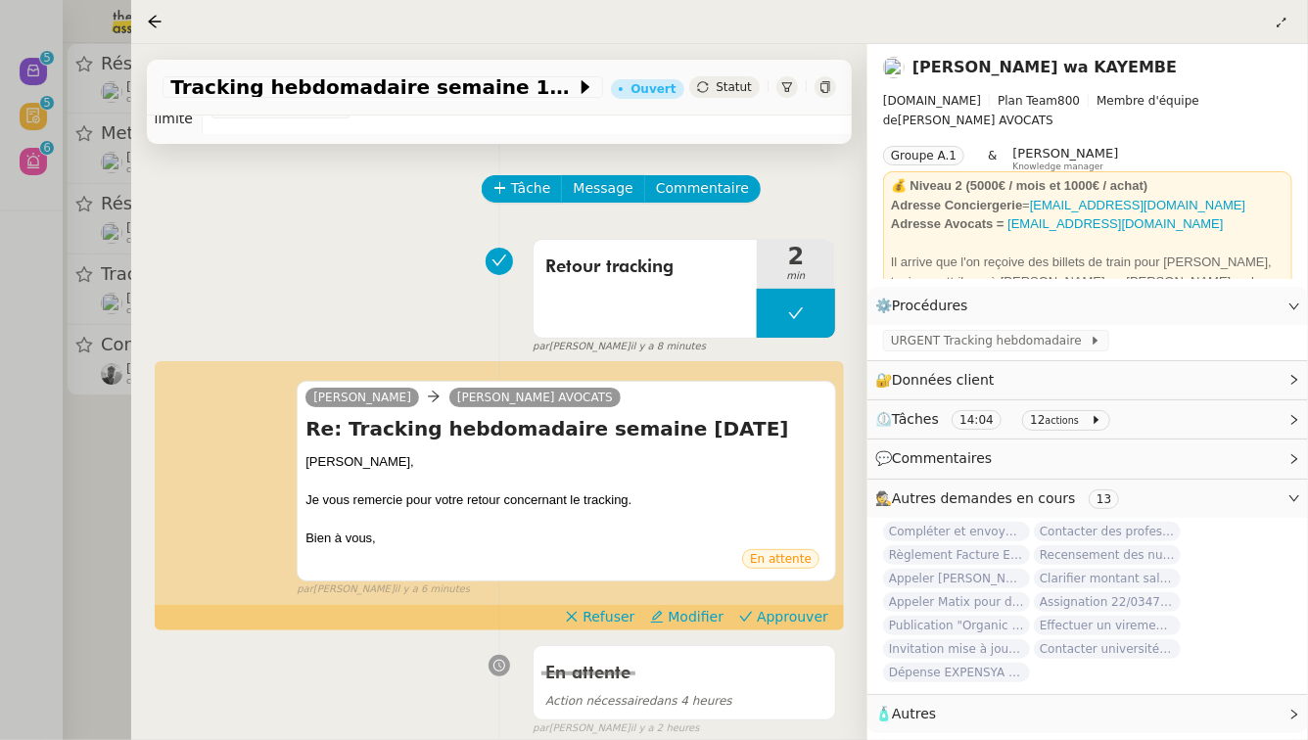
scroll to position [71, 0]
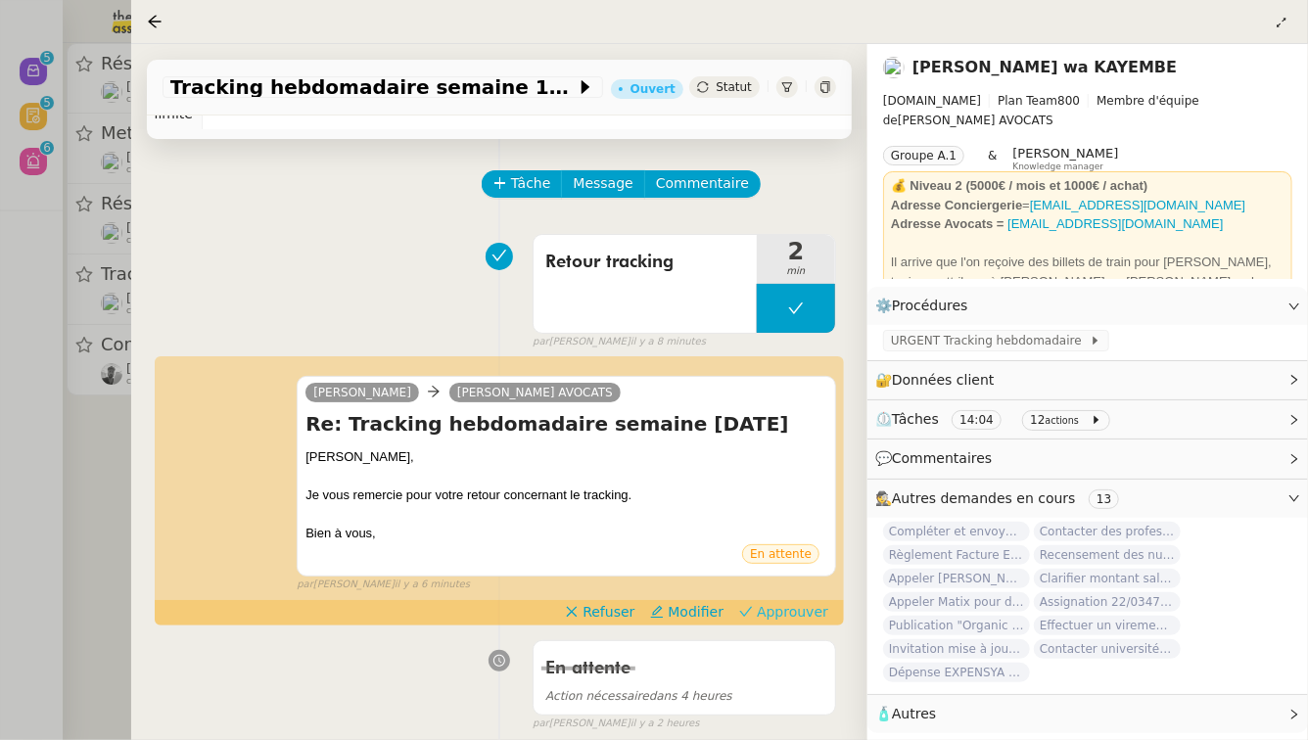
click at [772, 609] on span "Approuver" at bounding box center [792, 612] width 71 height 20
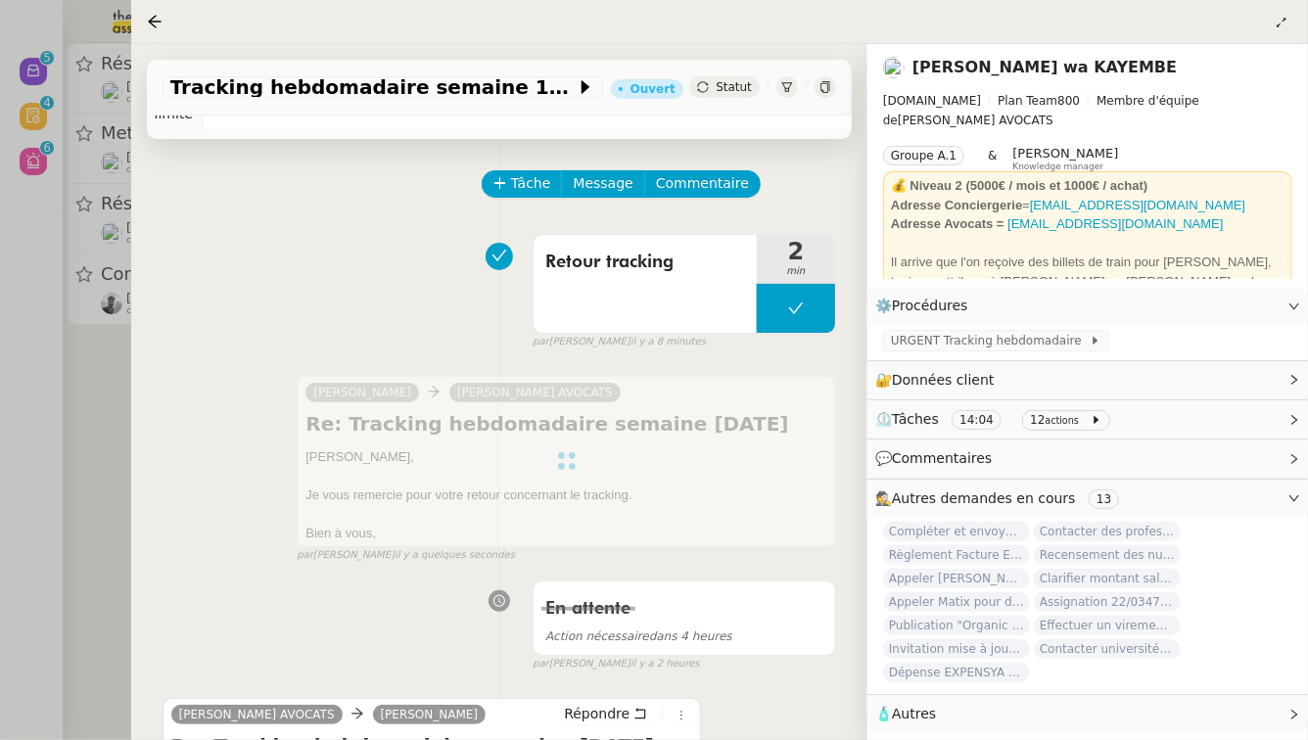
click at [0, 473] on div at bounding box center [654, 370] width 1308 height 740
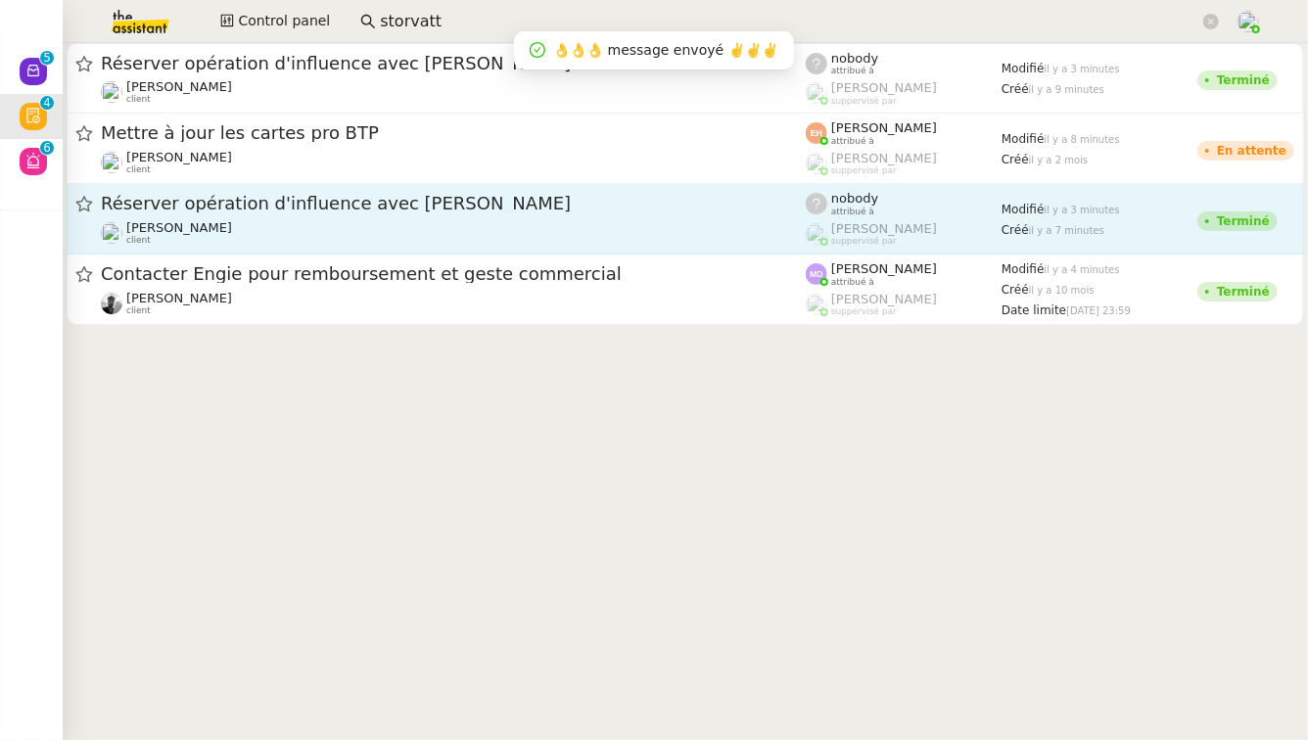
click at [382, 215] on div "Réserver opération d'influence avec Pennylane Hugo Bentz client" at bounding box center [453, 219] width 705 height 54
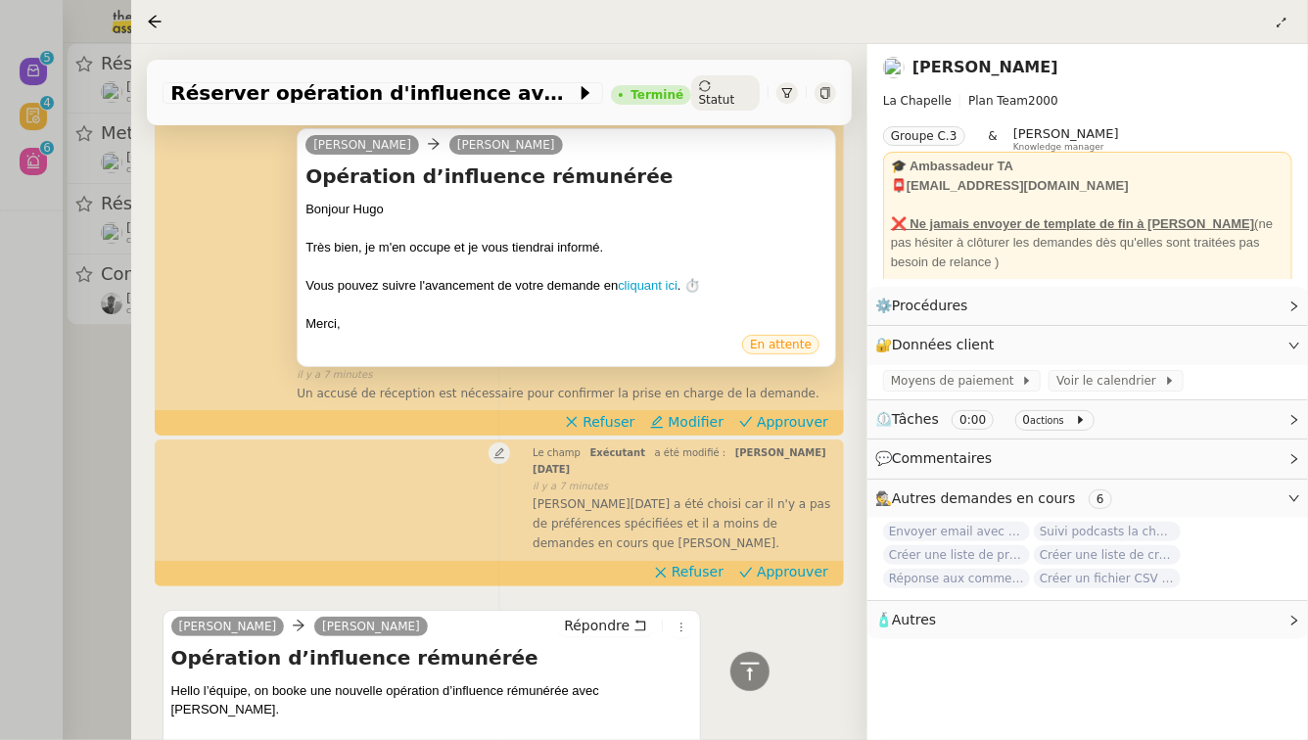
scroll to position [277, 0]
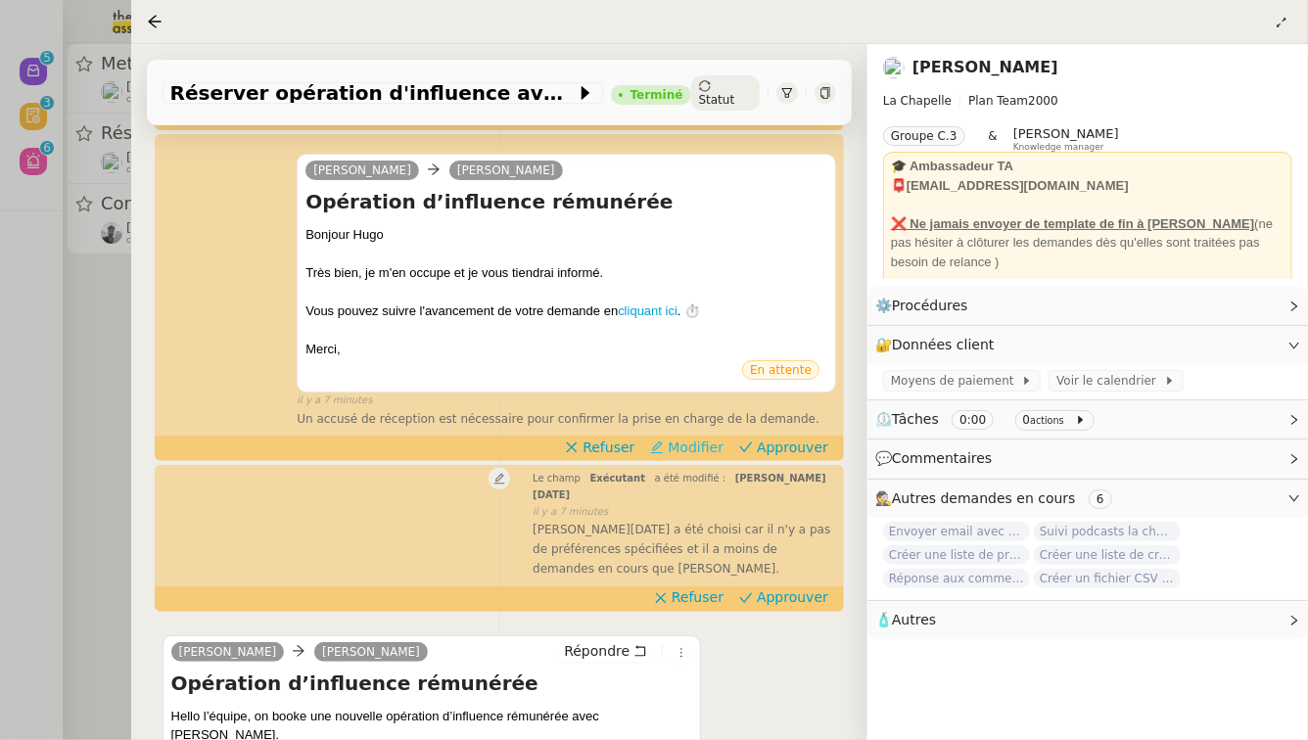
click at [689, 438] on span "Modifier" at bounding box center [696, 448] width 56 height 20
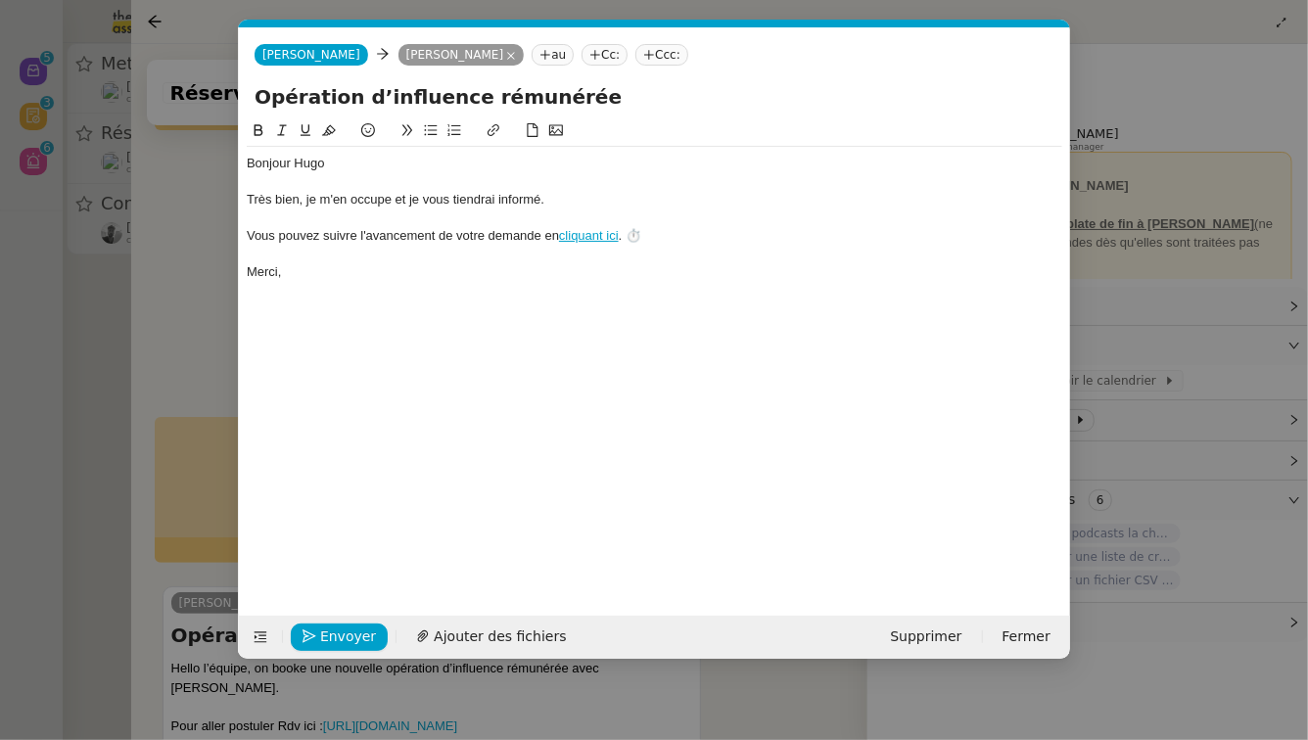
scroll to position [363, 0]
click at [223, 316] on nz-modal-container "Service TA - VOYAGE - PROPOSITION GLOBALE A utiliser dans le cadre de propositi…" at bounding box center [654, 370] width 1308 height 740
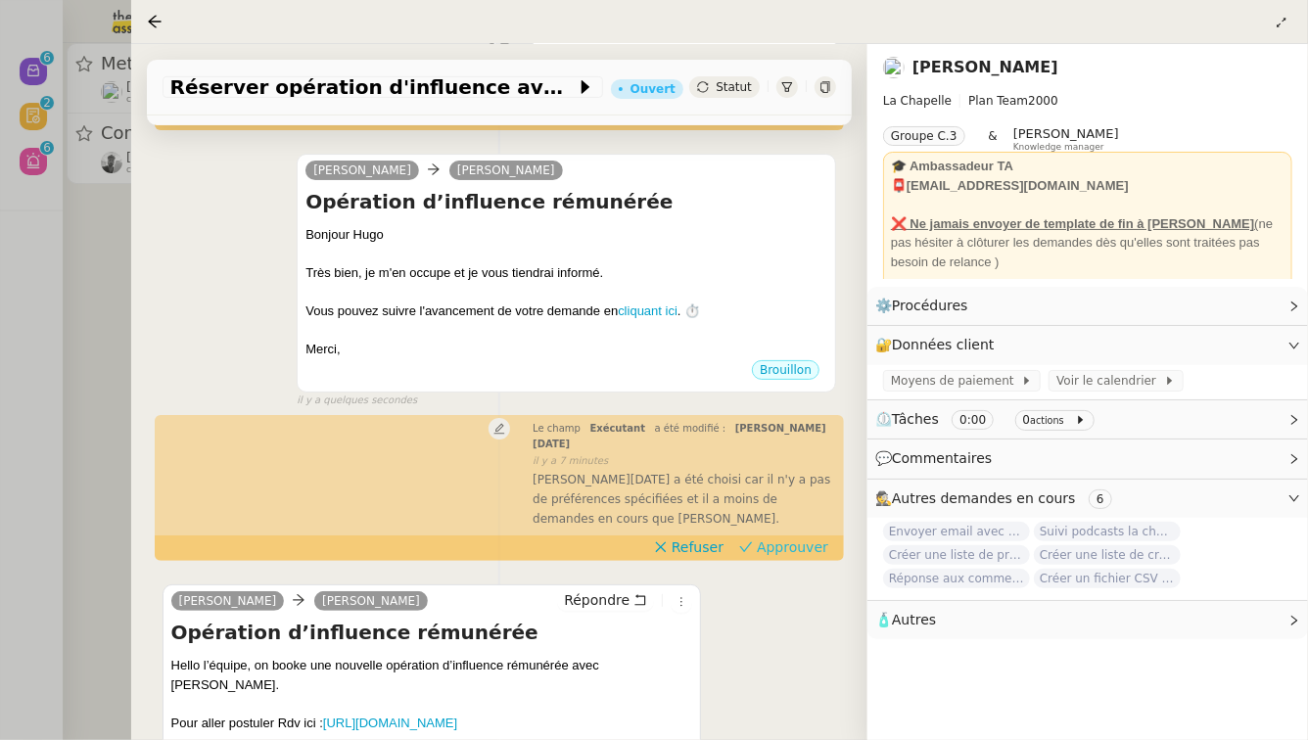
click at [792, 538] on span "Approuver" at bounding box center [792, 548] width 71 height 20
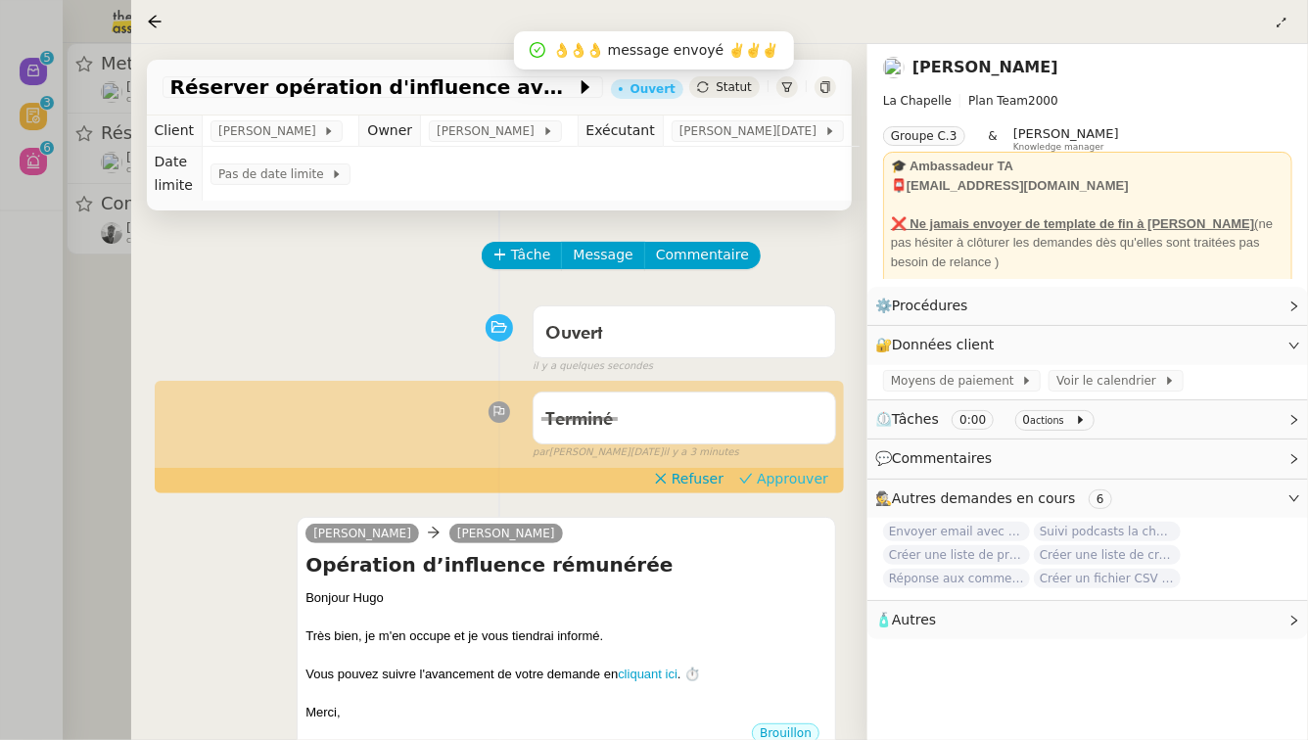
click at [795, 469] on span "Approuver" at bounding box center [792, 479] width 71 height 20
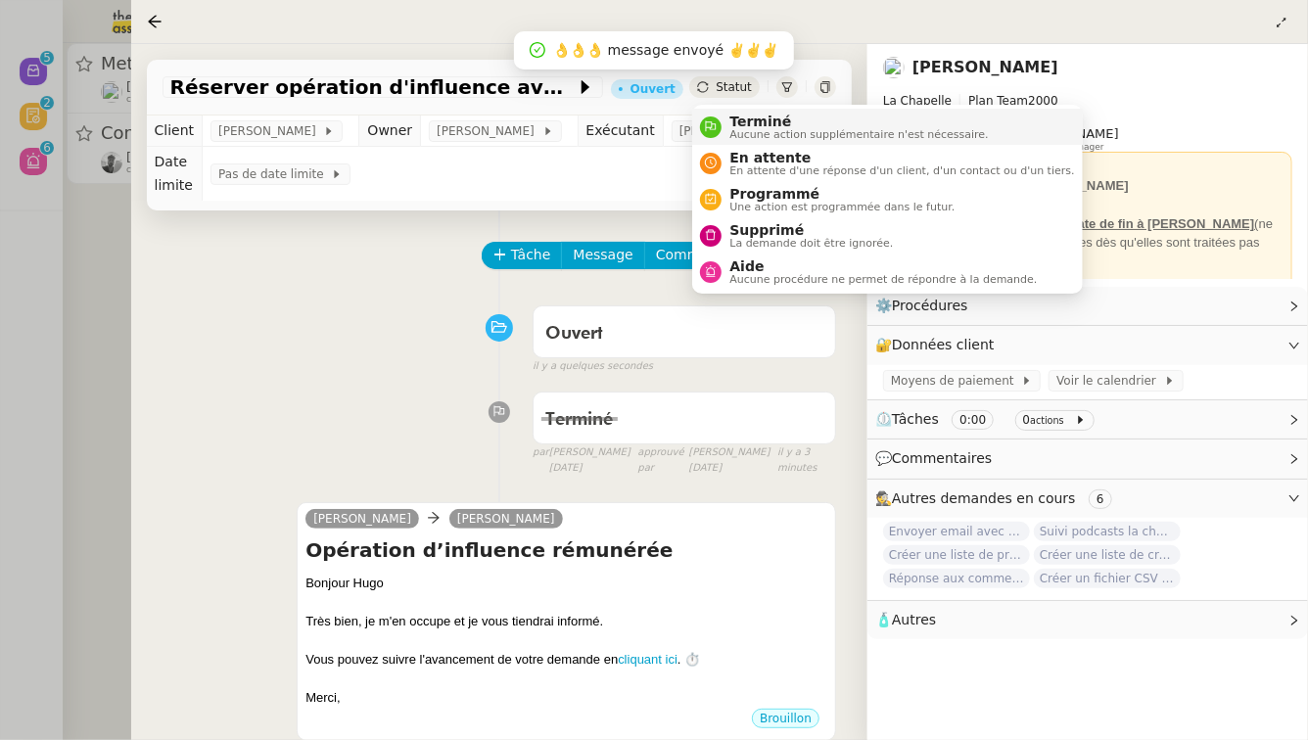
click at [751, 127] on span "Terminé" at bounding box center [859, 122] width 259 height 16
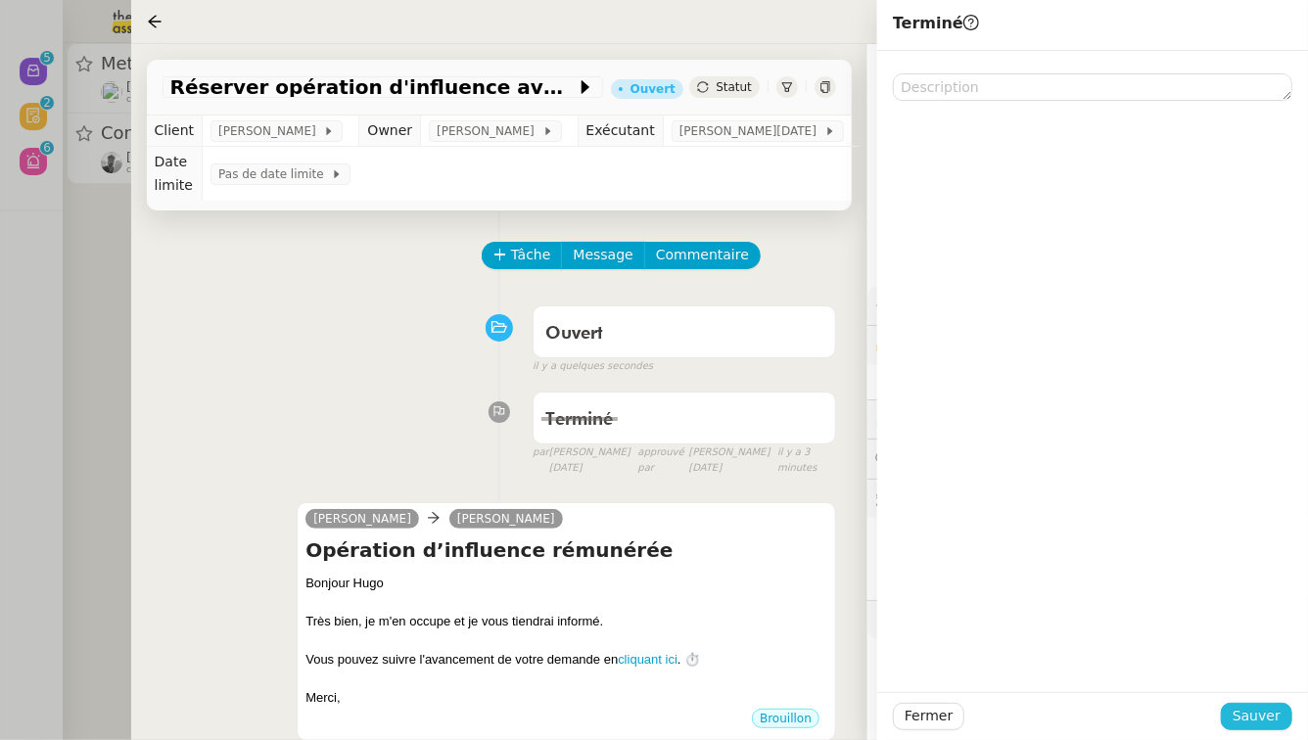
click at [1284, 720] on button "Sauver" at bounding box center [1256, 716] width 71 height 27
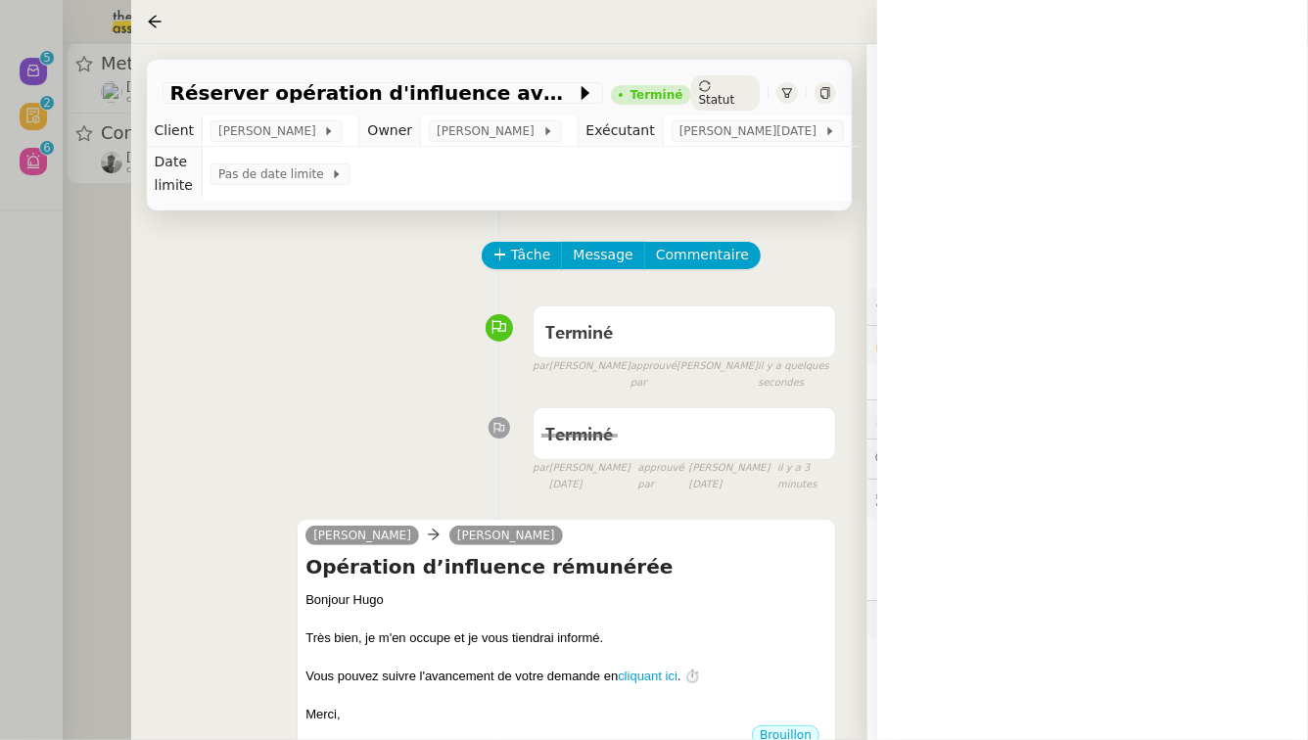
click at [0, 368] on div at bounding box center [654, 370] width 1308 height 740
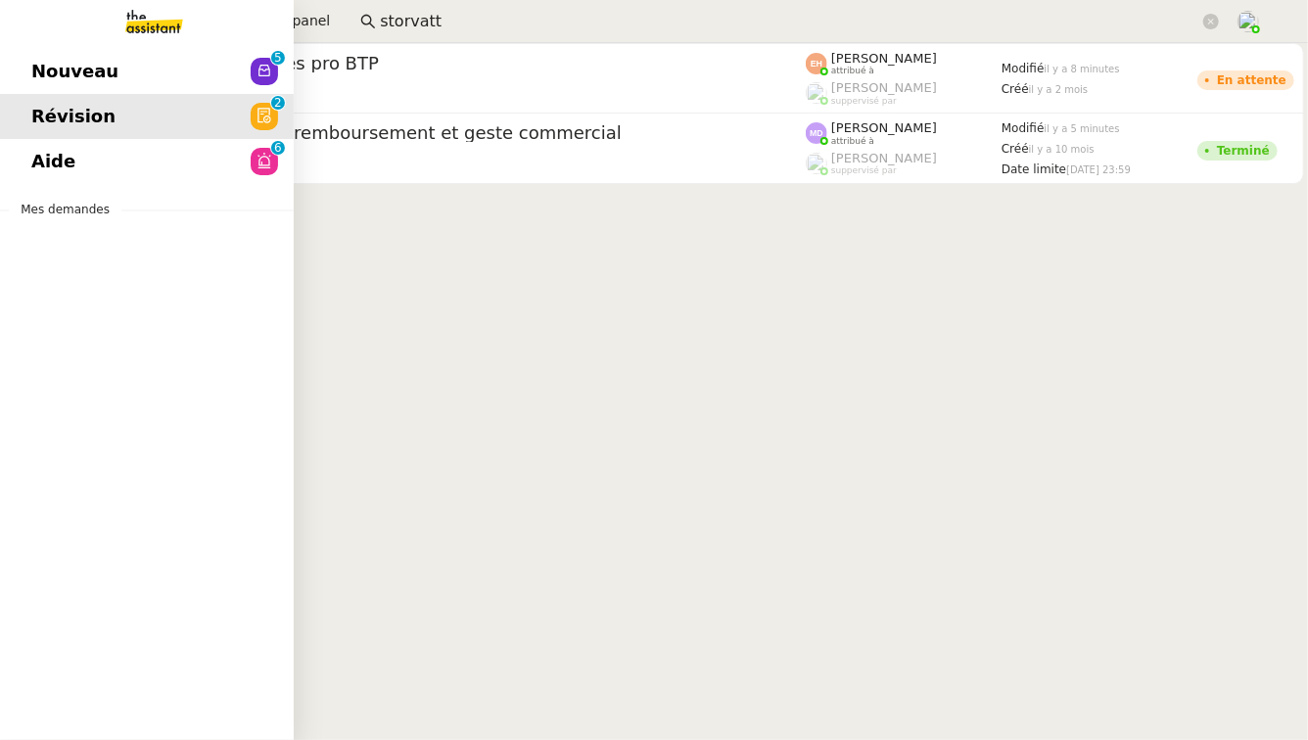
click at [196, 87] on link "Nouveau 0 1 2 3 4 5 6 7 8 9" at bounding box center [147, 71] width 294 height 45
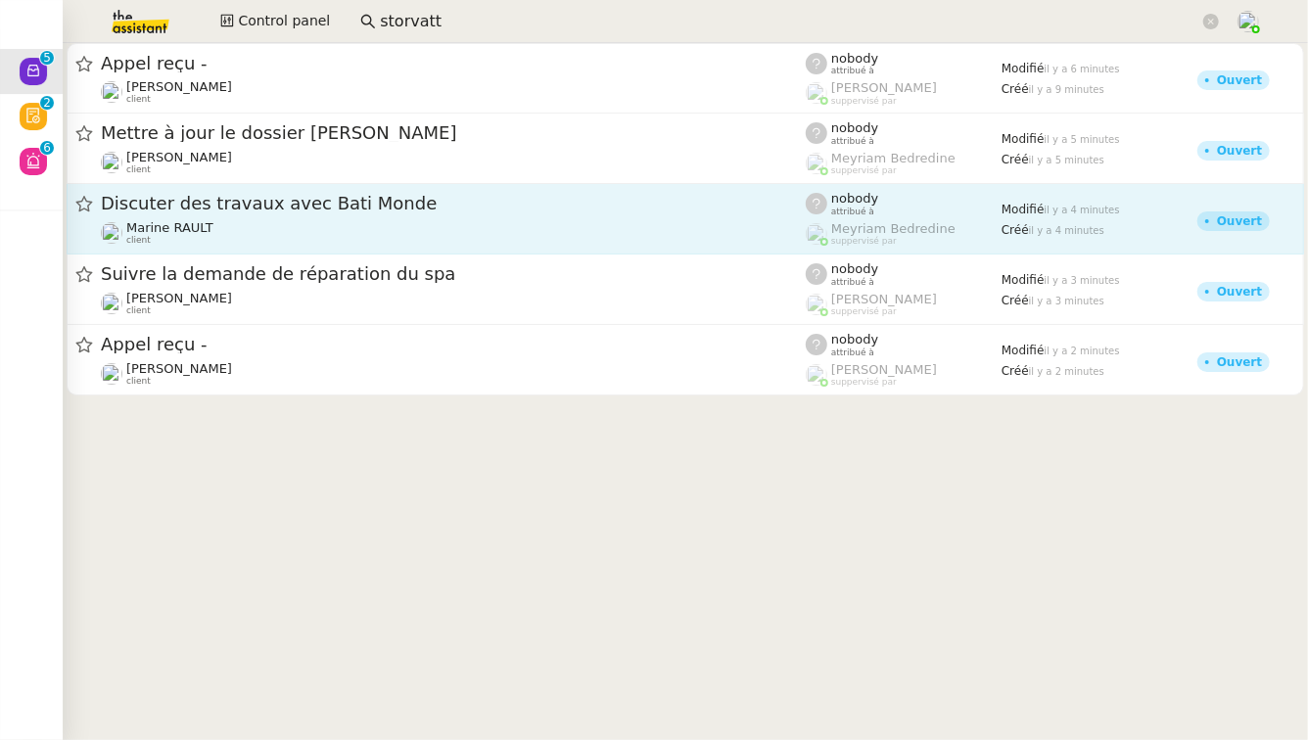
click at [567, 190] on link "Discuter des travaux avec Bati Monde Marine RAULT client nobody attribué à Meyr…" at bounding box center [686, 219] width 1238 height 71
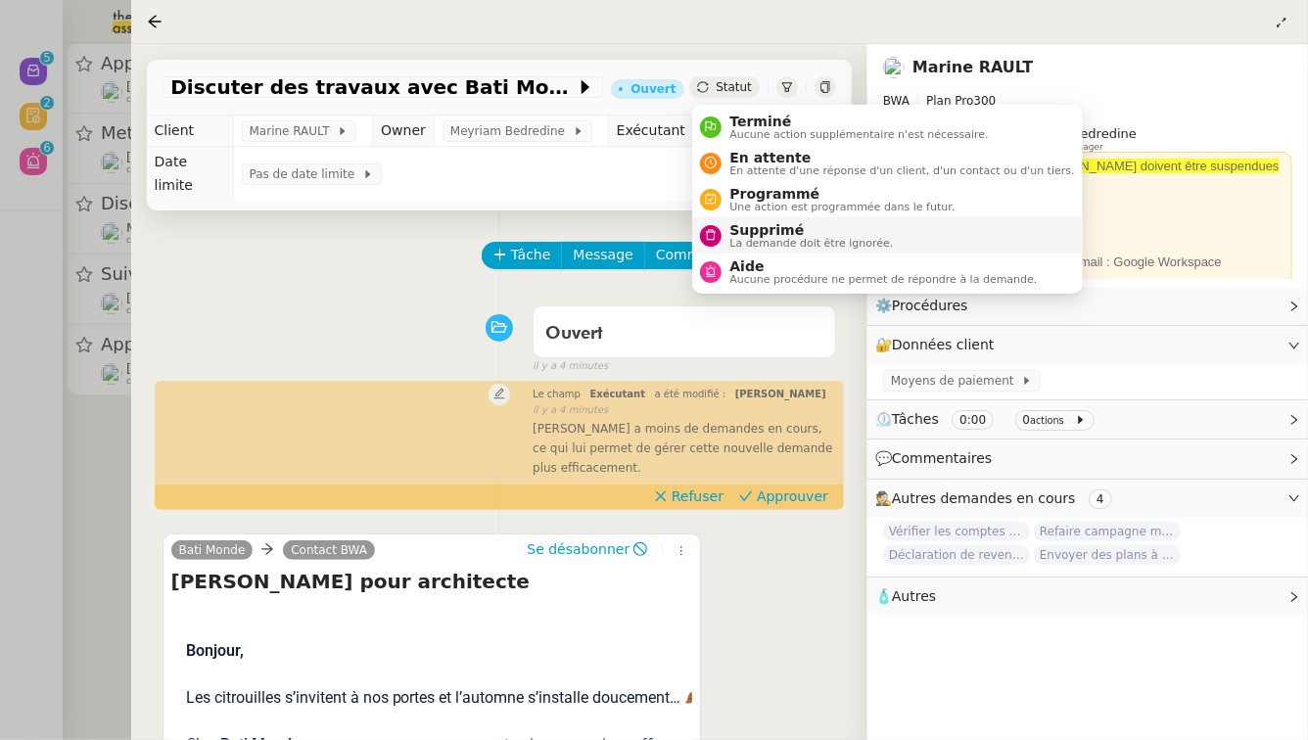
click at [749, 230] on span "Supprimé" at bounding box center [812, 230] width 164 height 16
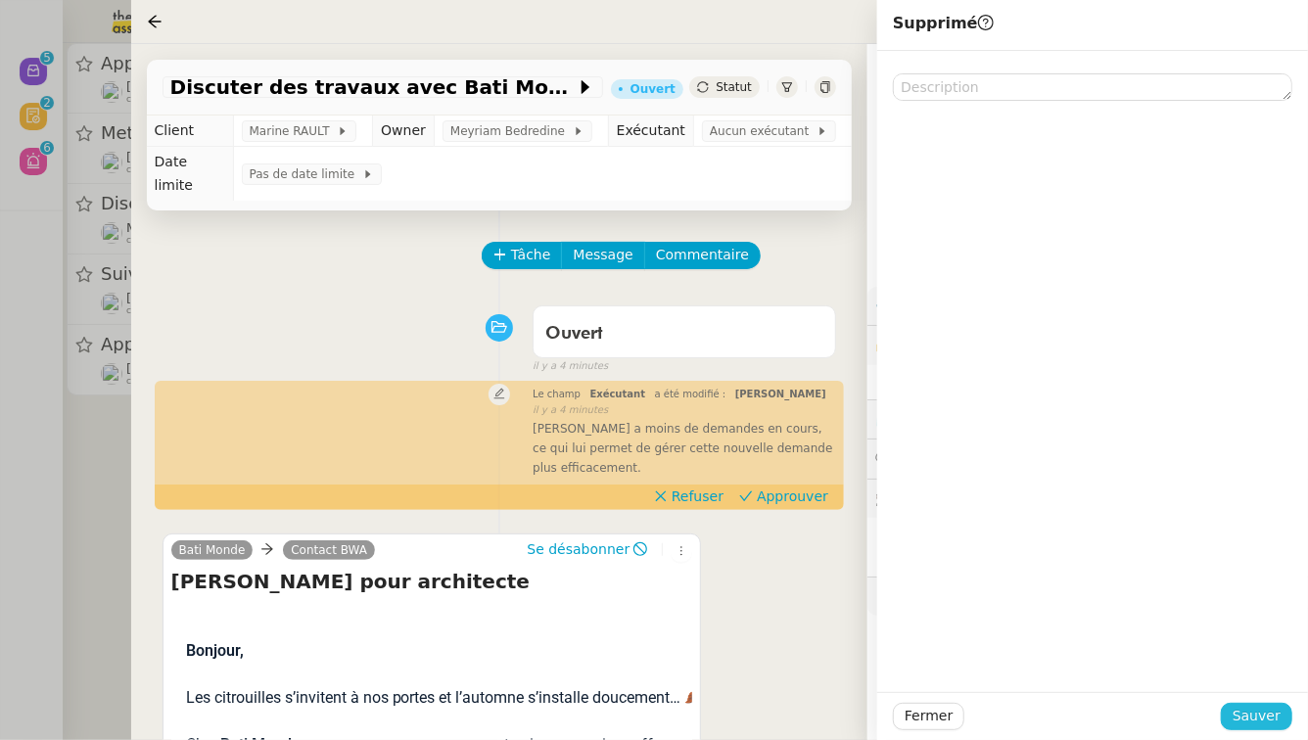
click at [1266, 727] on span "Sauver" at bounding box center [1257, 716] width 48 height 23
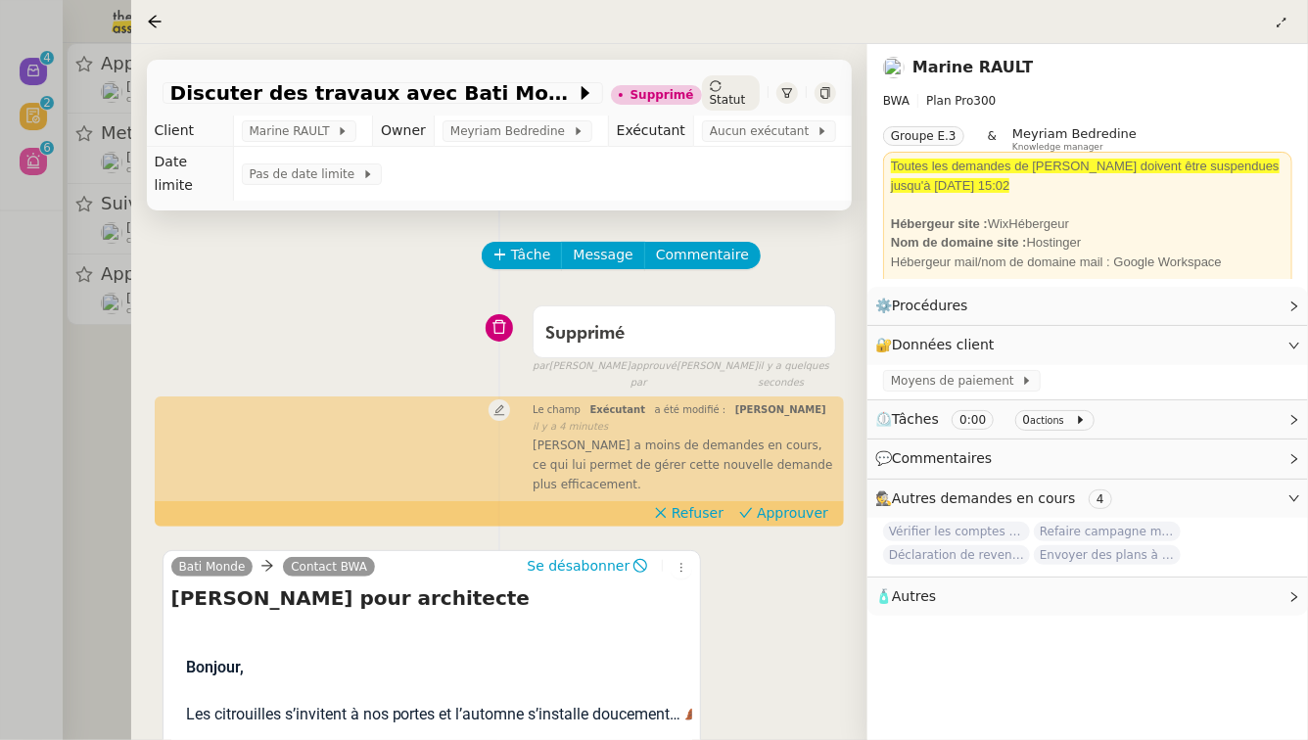
click at [0, 496] on div at bounding box center [654, 370] width 1308 height 740
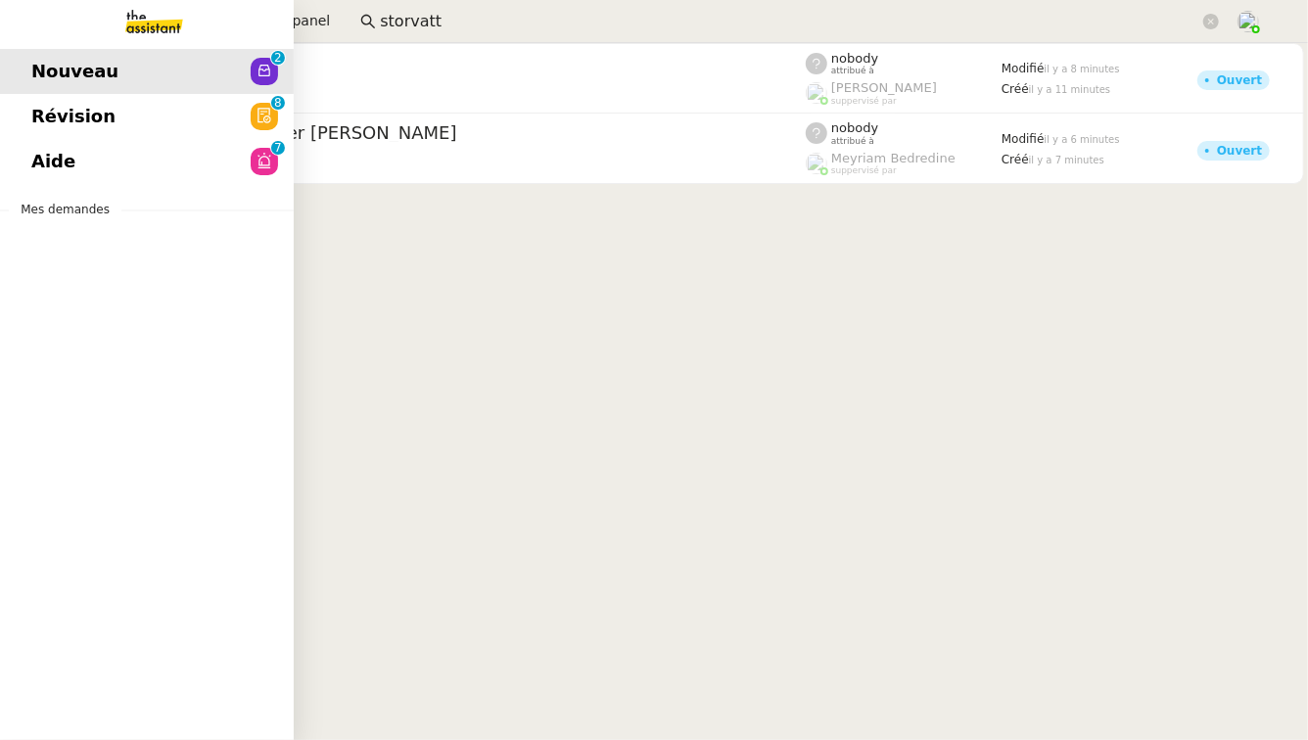
click at [179, 122] on link "Révision 0 1 2 3 4 5 6 7 8 9" at bounding box center [147, 116] width 294 height 45
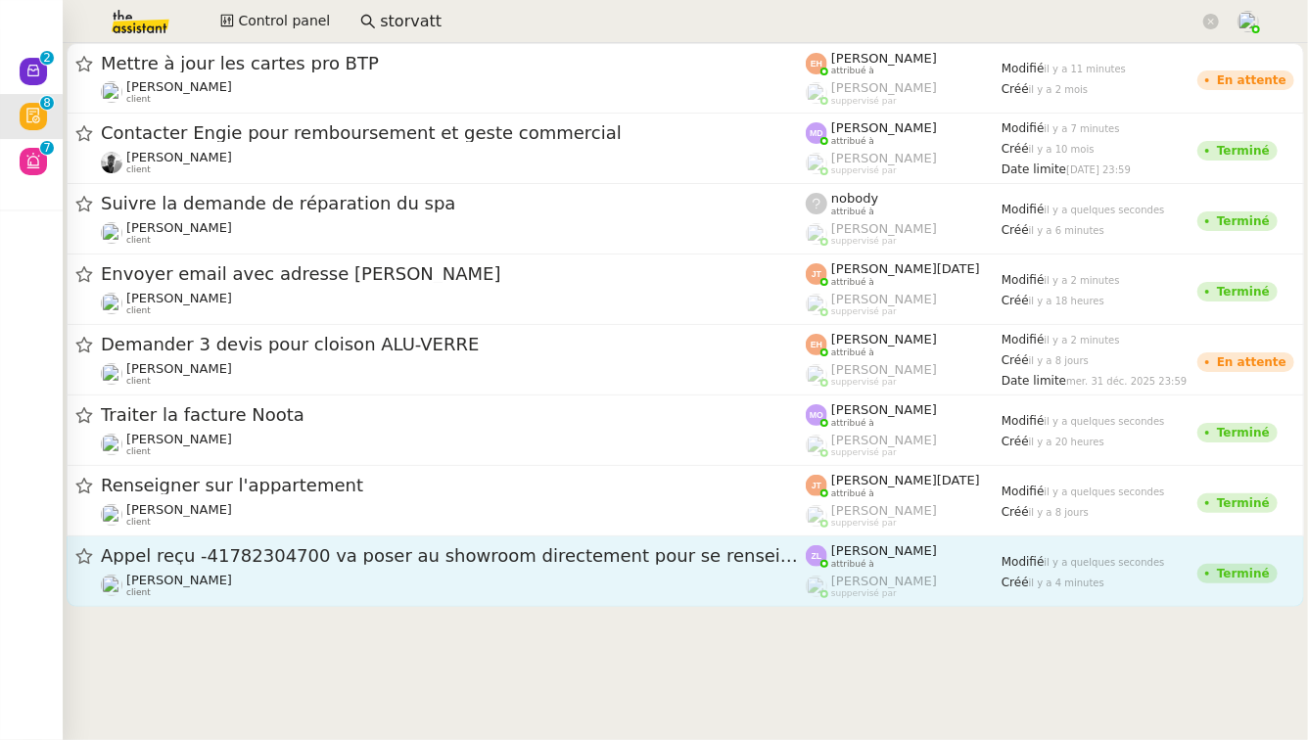
click at [525, 573] on div "[PERSON_NAME] client" at bounding box center [453, 585] width 705 height 25
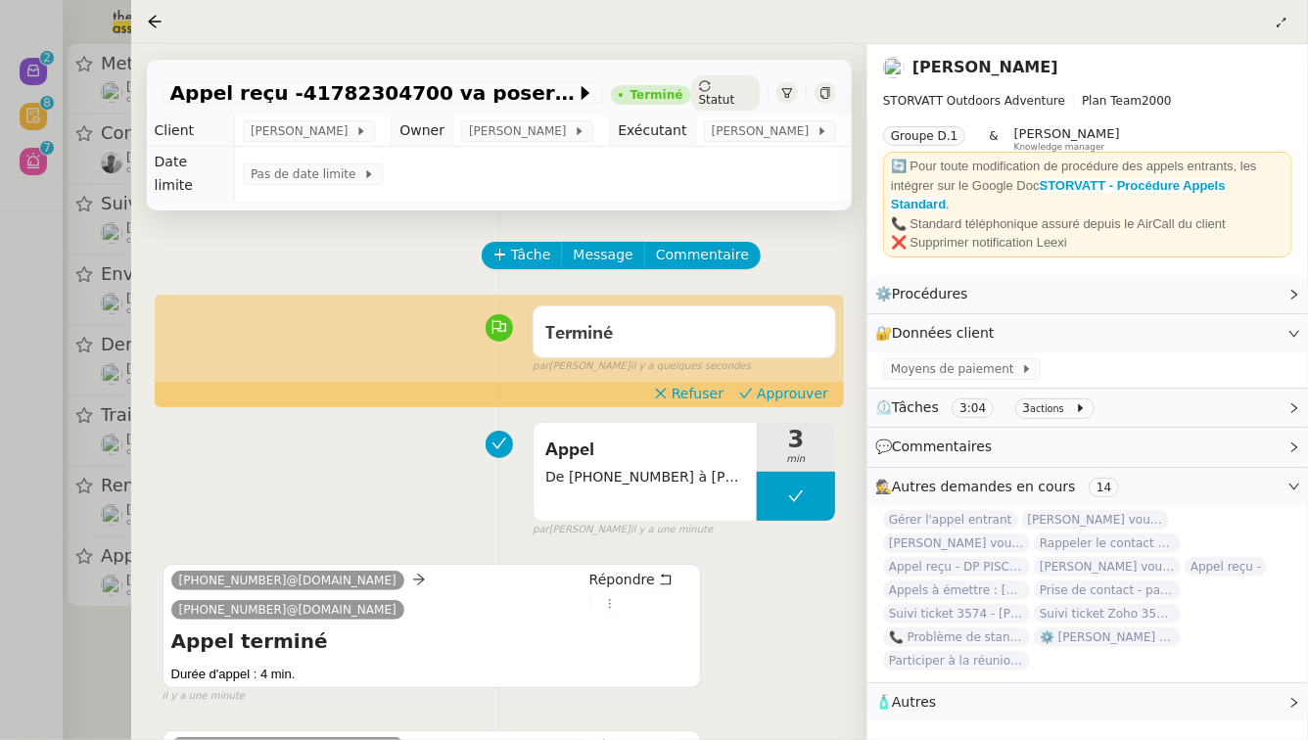
click at [0, 571] on div at bounding box center [654, 370] width 1308 height 740
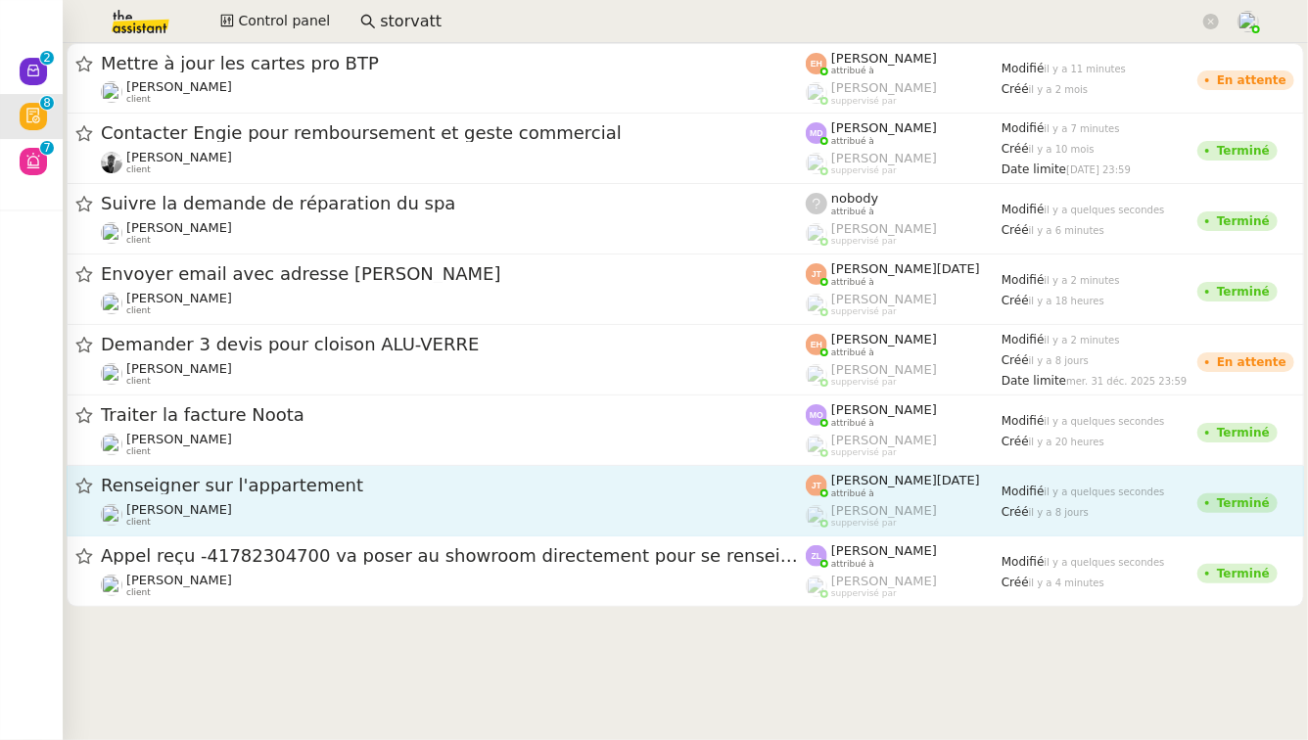
click at [348, 495] on div "Renseigner sur l'appartement" at bounding box center [453, 486] width 705 height 24
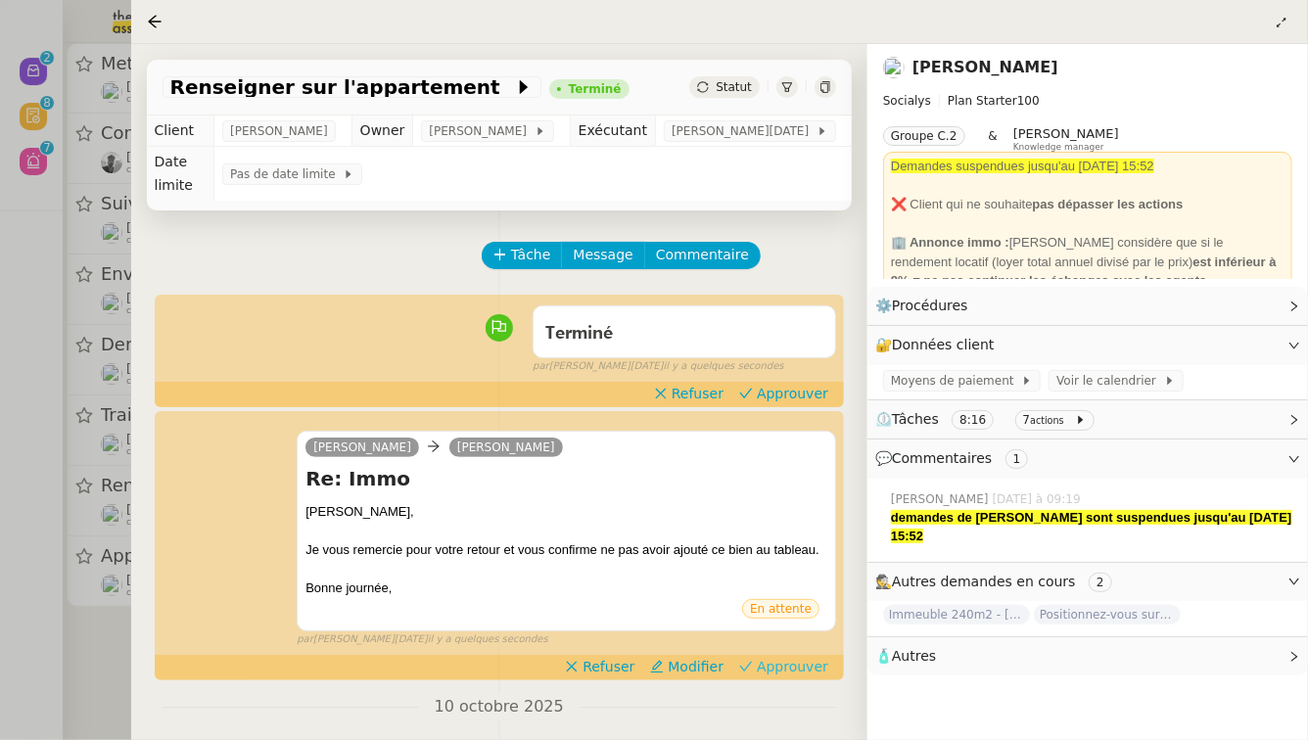
click at [797, 657] on span "Approuver" at bounding box center [792, 667] width 71 height 20
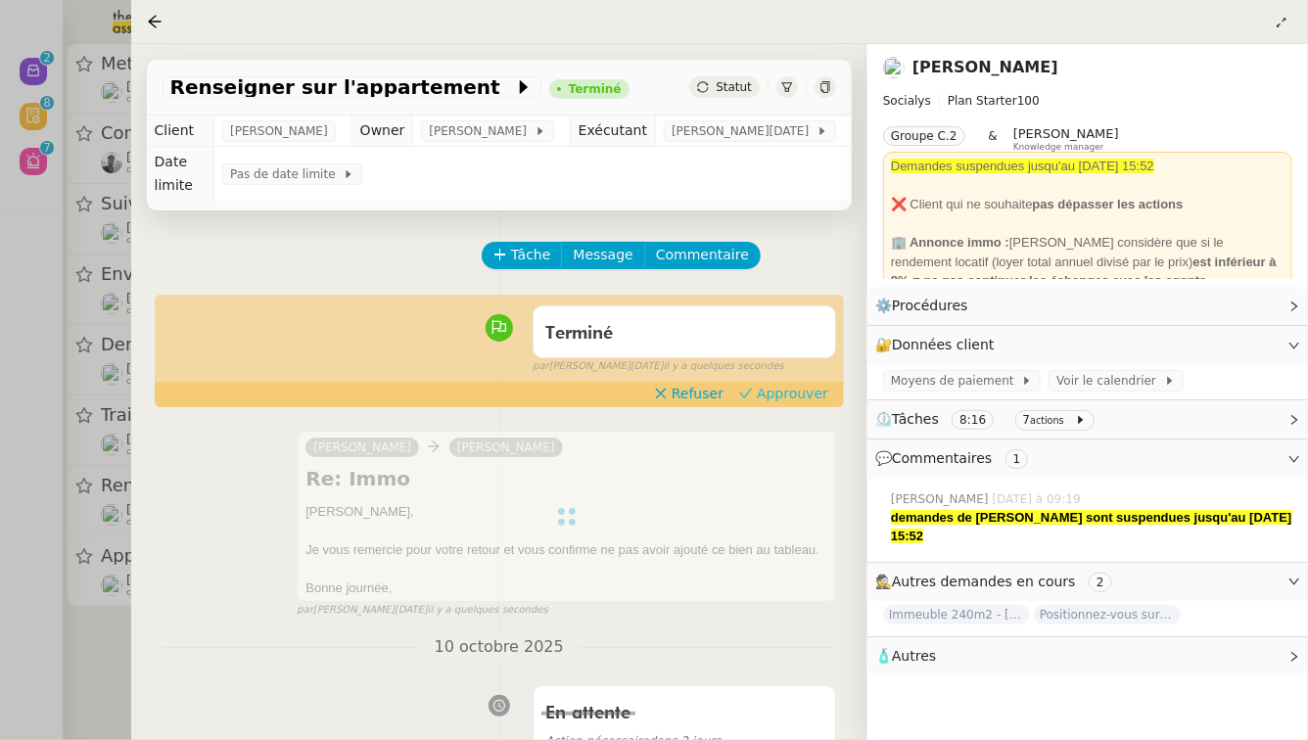
click at [804, 384] on span "Approuver" at bounding box center [792, 394] width 71 height 20
click at [0, 495] on div at bounding box center [654, 370] width 1308 height 740
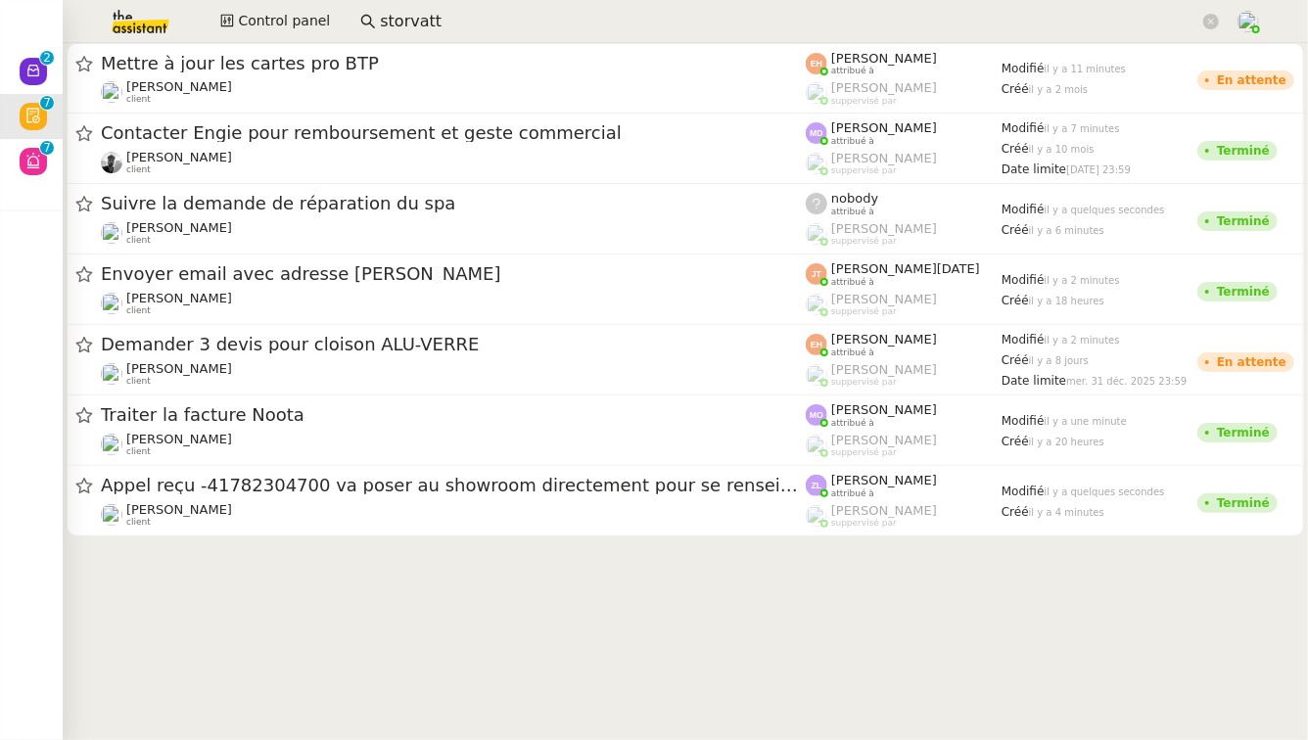
click at [266, 418] on span "Traiter la facture Noota" at bounding box center [453, 415] width 705 height 18
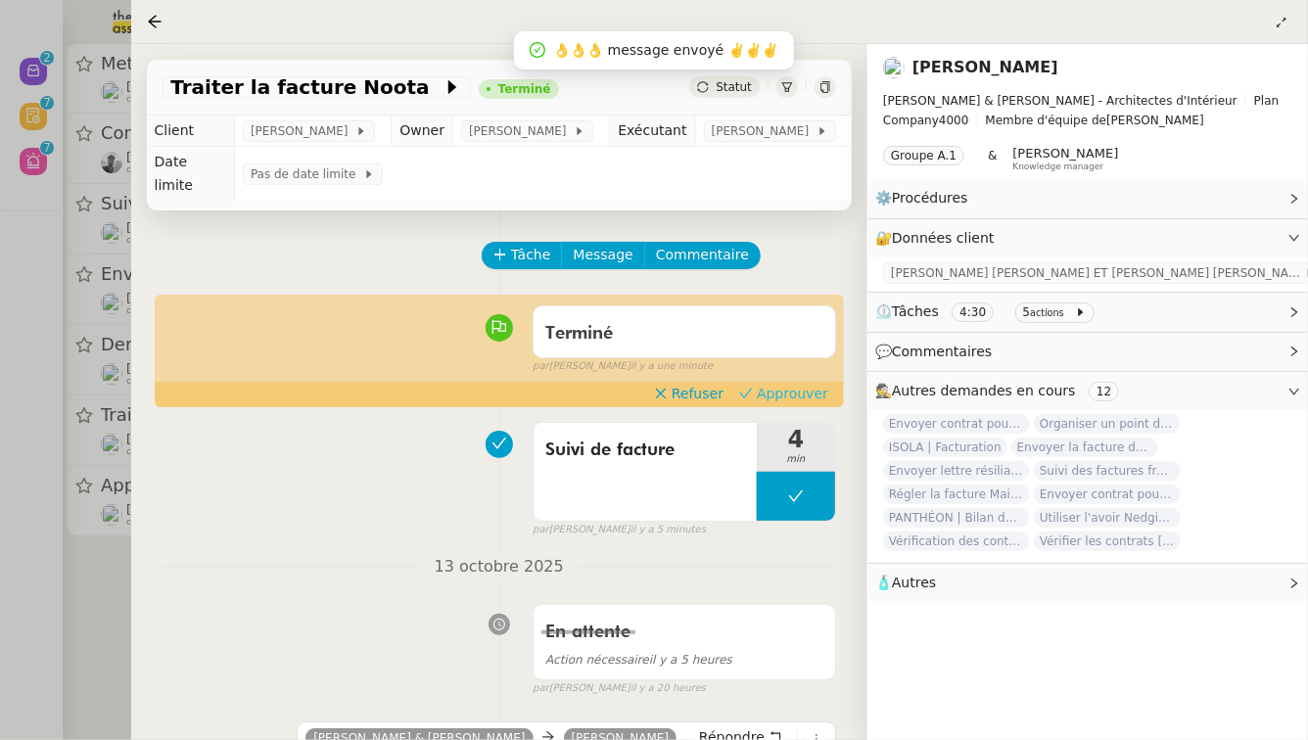
click at [778, 384] on span "Approuver" at bounding box center [792, 394] width 71 height 20
click at [0, 553] on div at bounding box center [654, 370] width 1308 height 740
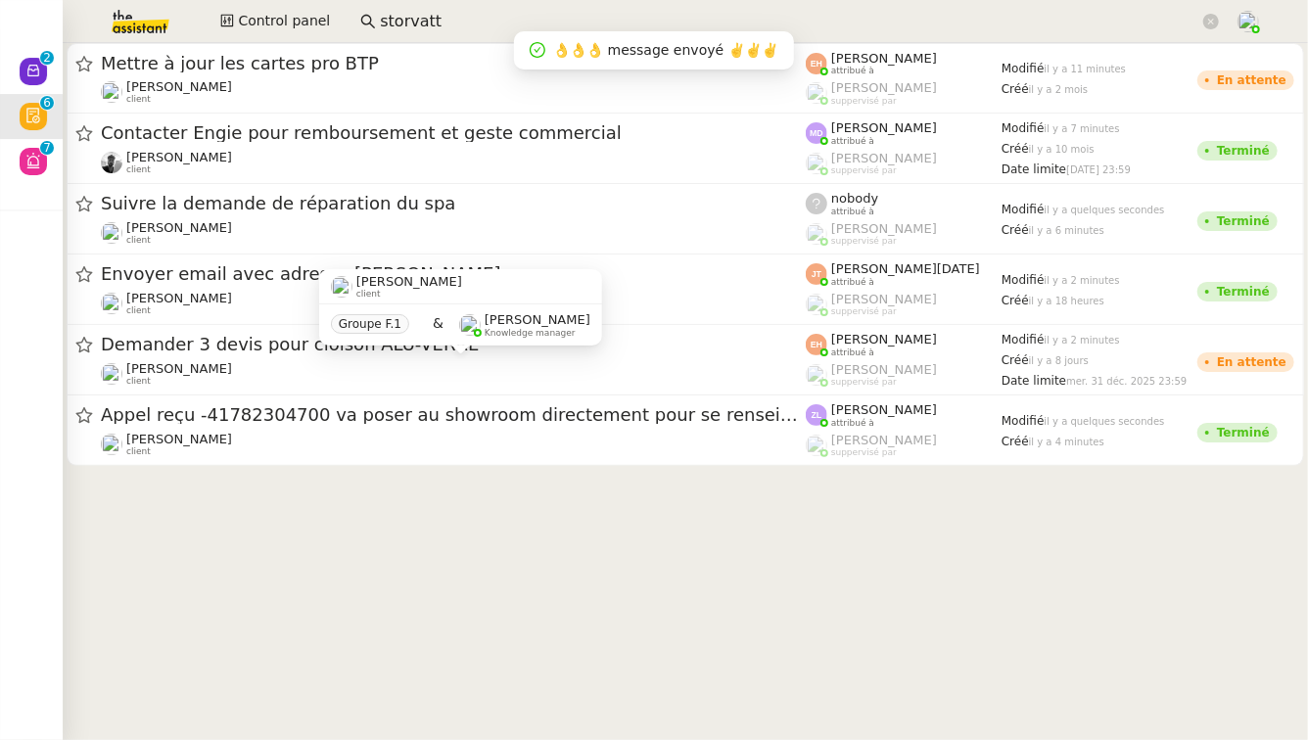
click at [399, 367] on div "Quang Tam NGUYEN client" at bounding box center [453, 373] width 705 height 25
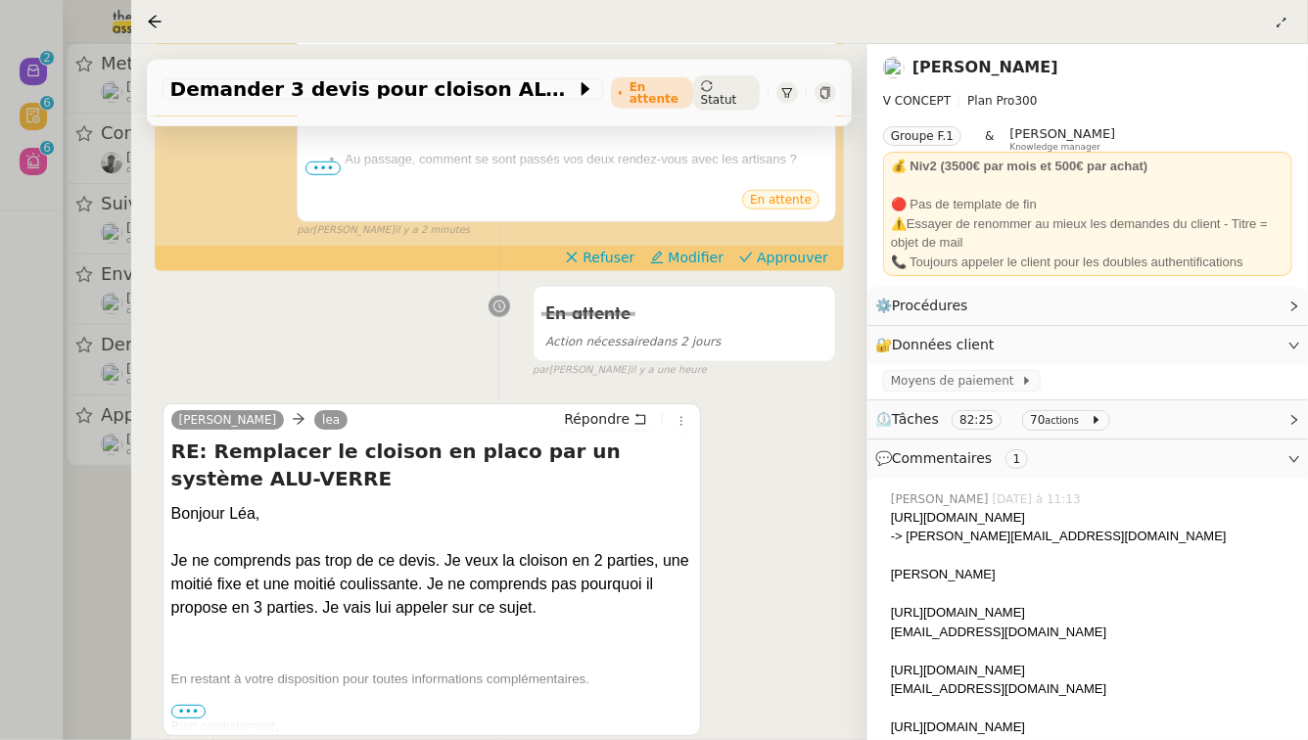
scroll to position [845, 0]
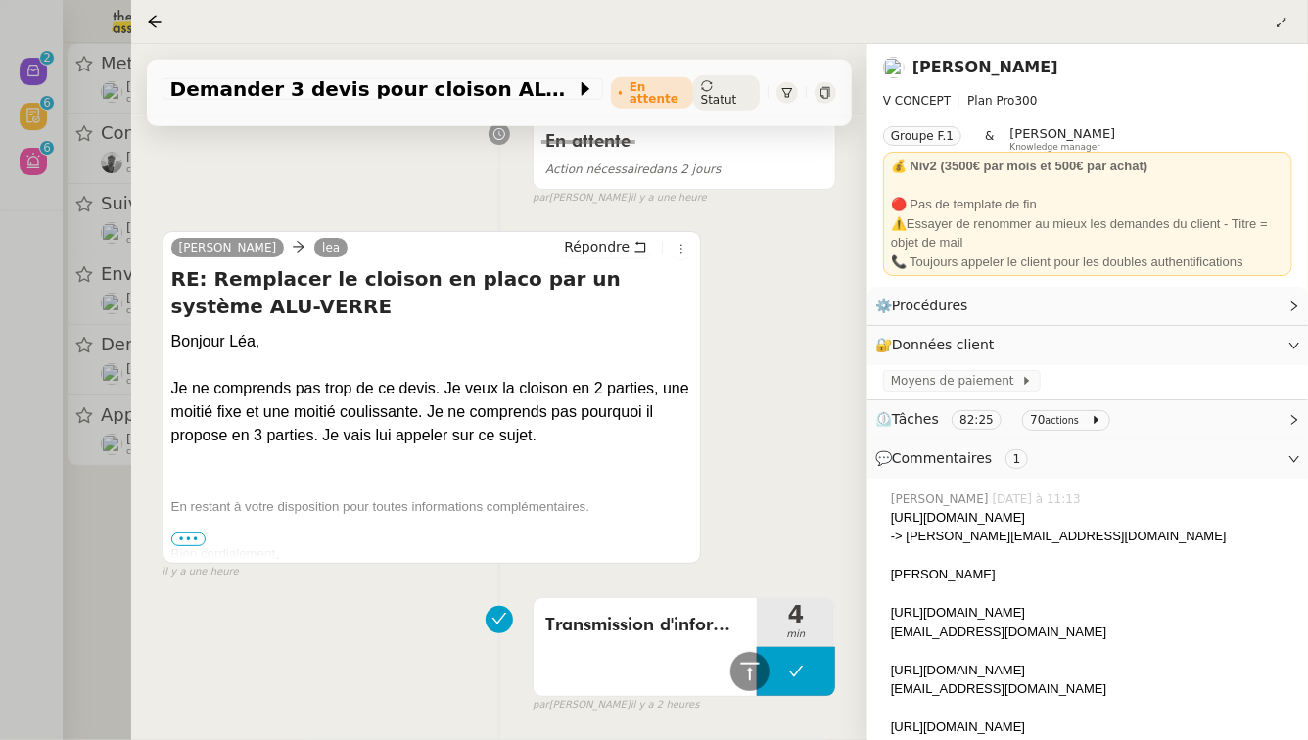
click at [53, 561] on div at bounding box center [654, 370] width 1308 height 740
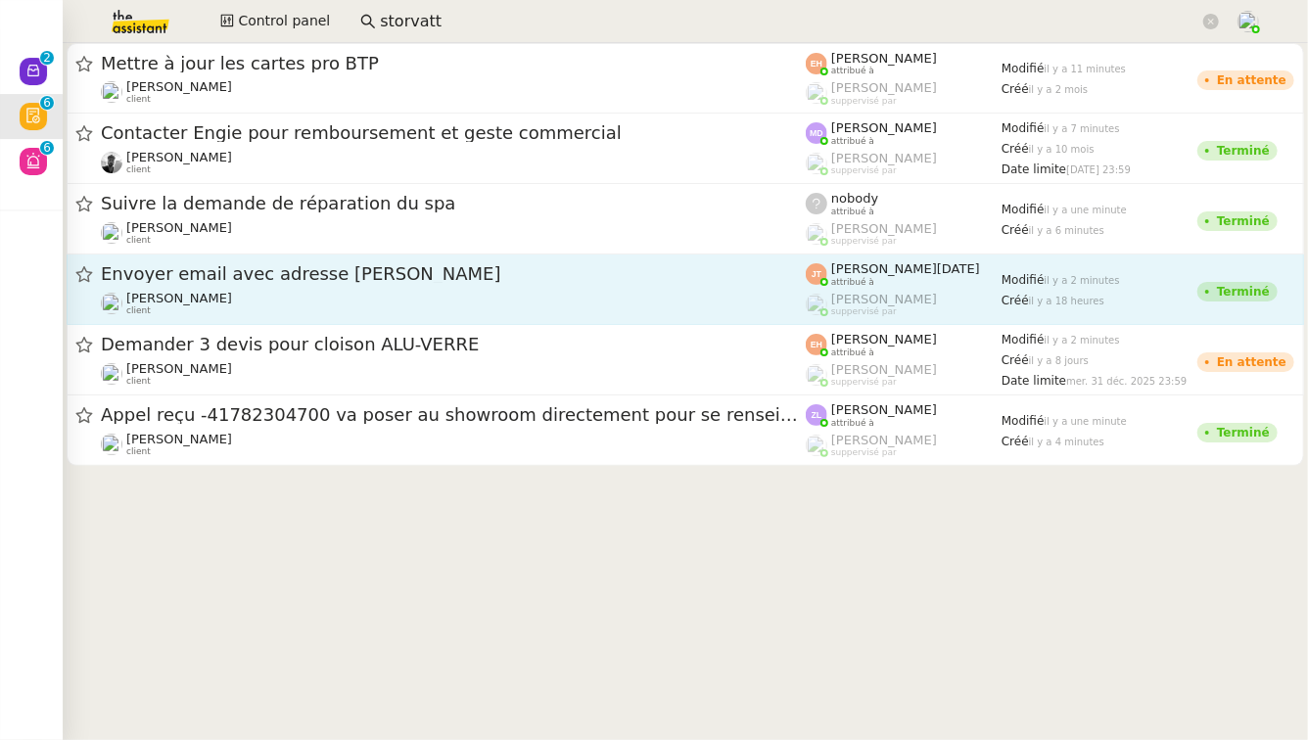
click at [341, 284] on div "Envoyer email avec adresse Hugo" at bounding box center [453, 274] width 705 height 24
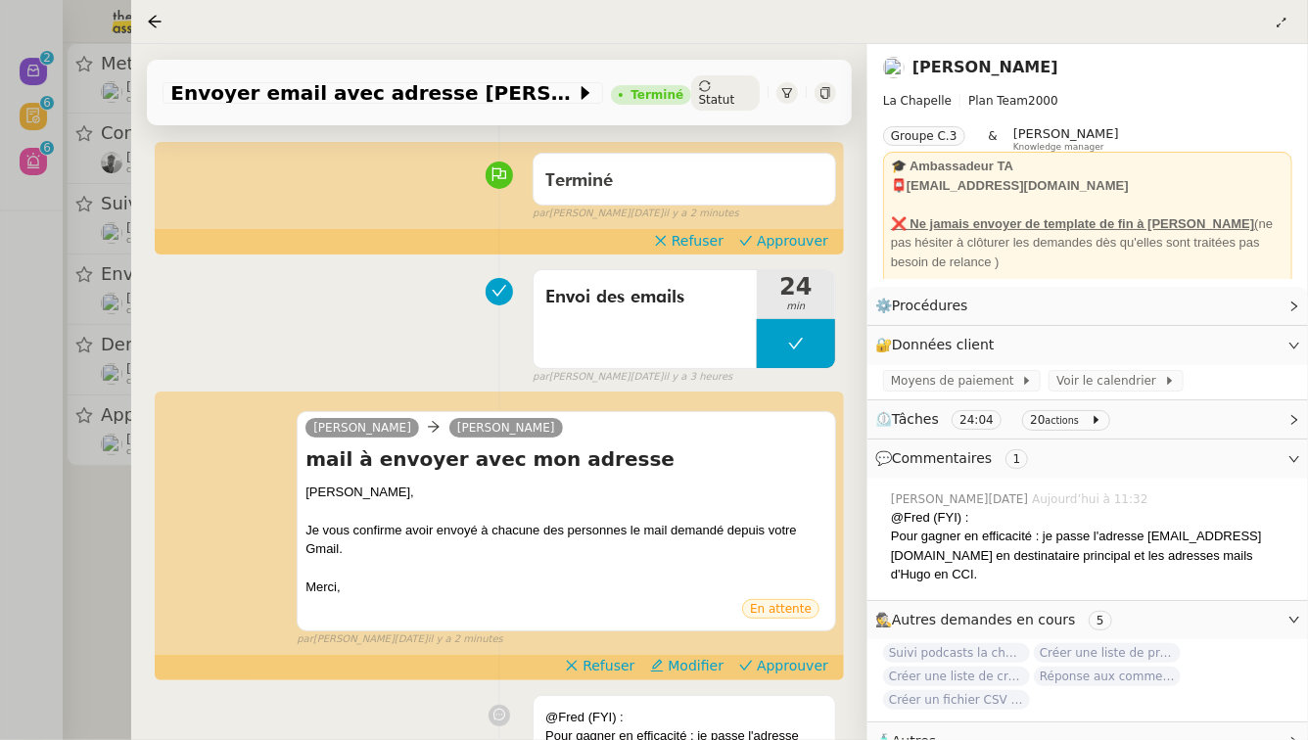
scroll to position [162, 0]
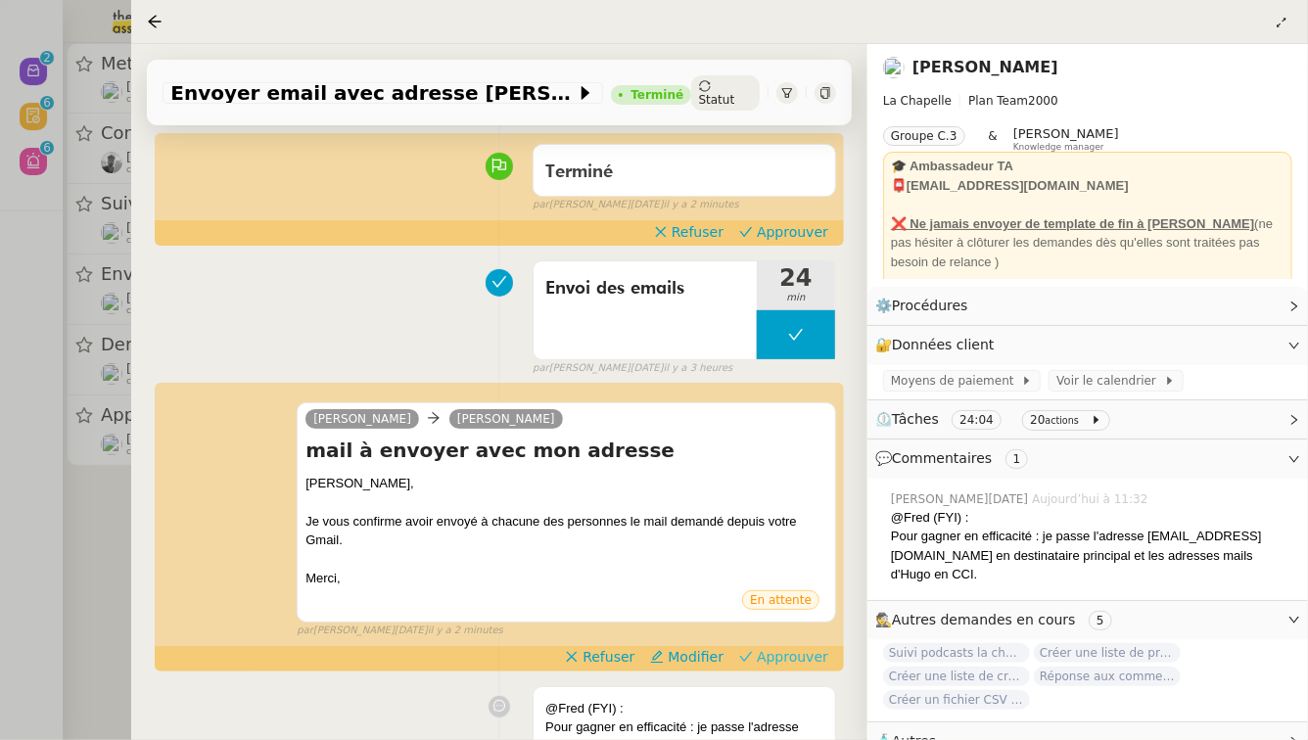
click at [767, 647] on span "Approuver" at bounding box center [792, 657] width 71 height 20
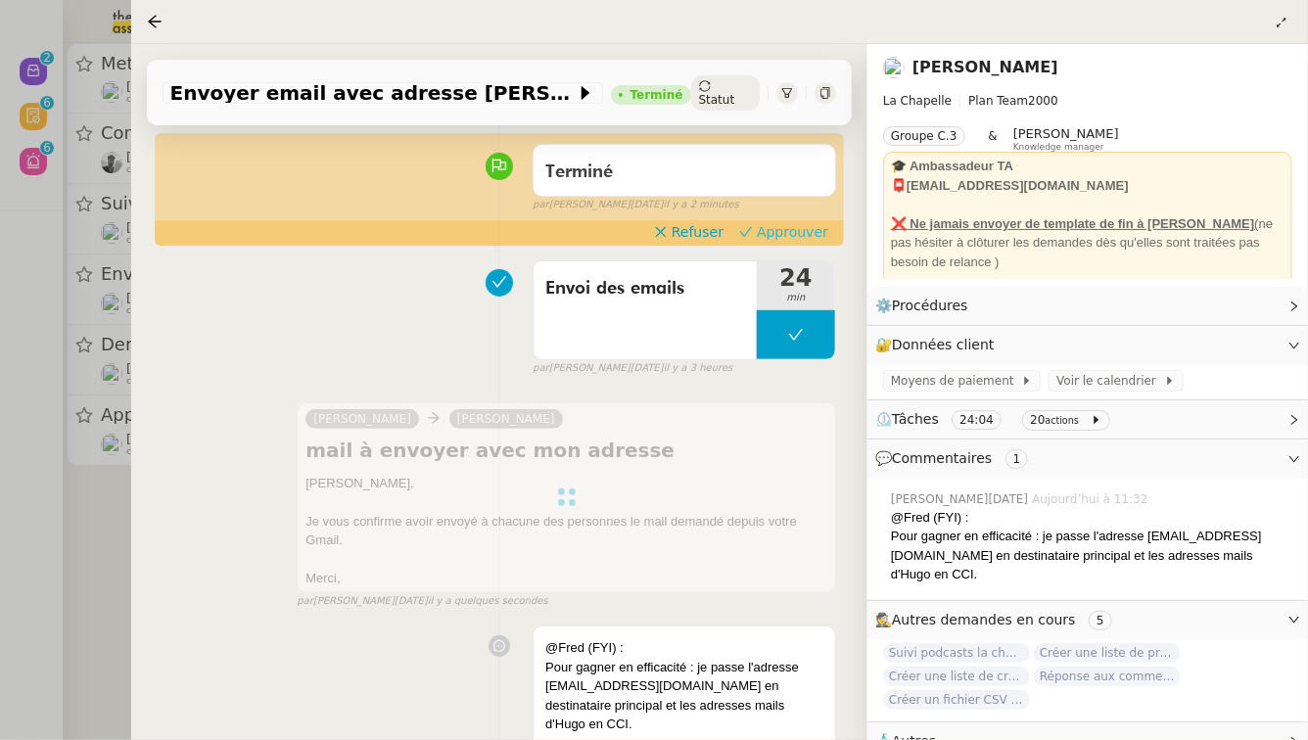
click at [798, 222] on span "Approuver" at bounding box center [792, 232] width 71 height 20
click at [0, 469] on div at bounding box center [654, 370] width 1308 height 740
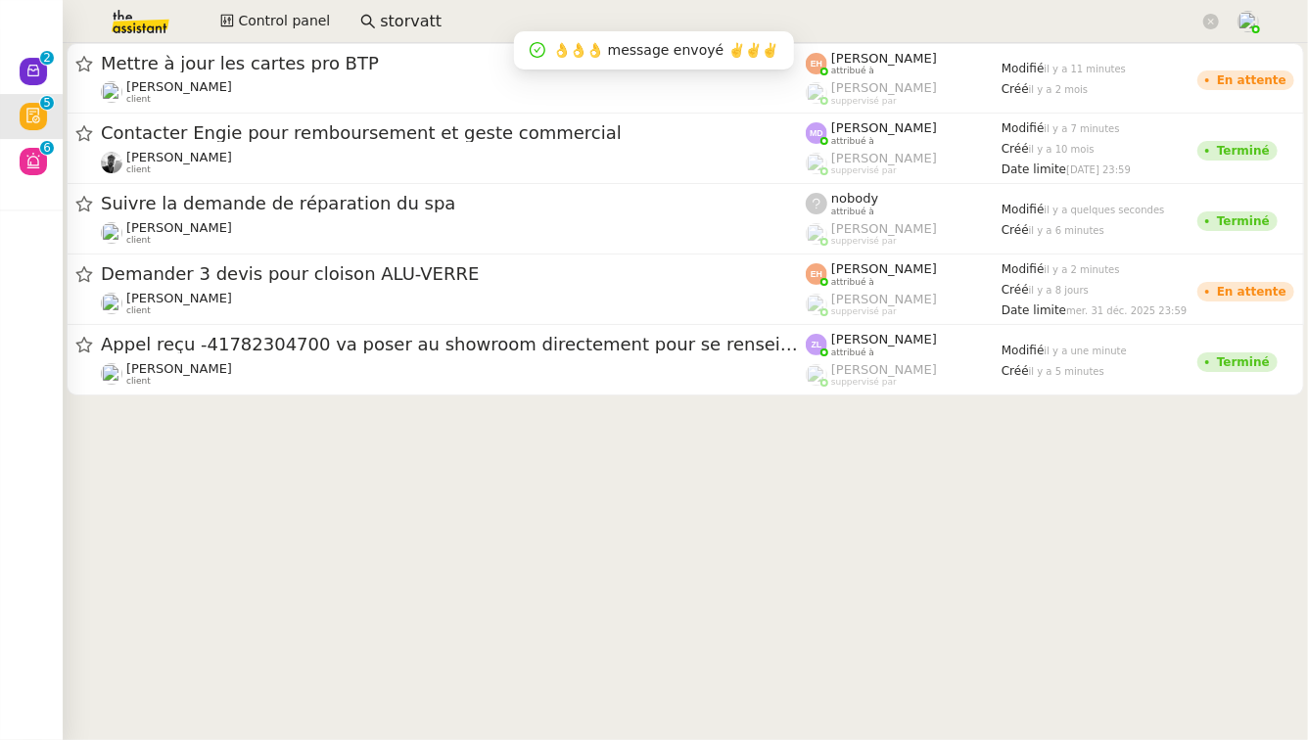
click at [353, 146] on div "Contacter Engie pour remboursement et geste commercial Victor Peyre client" at bounding box center [453, 148] width 705 height 54
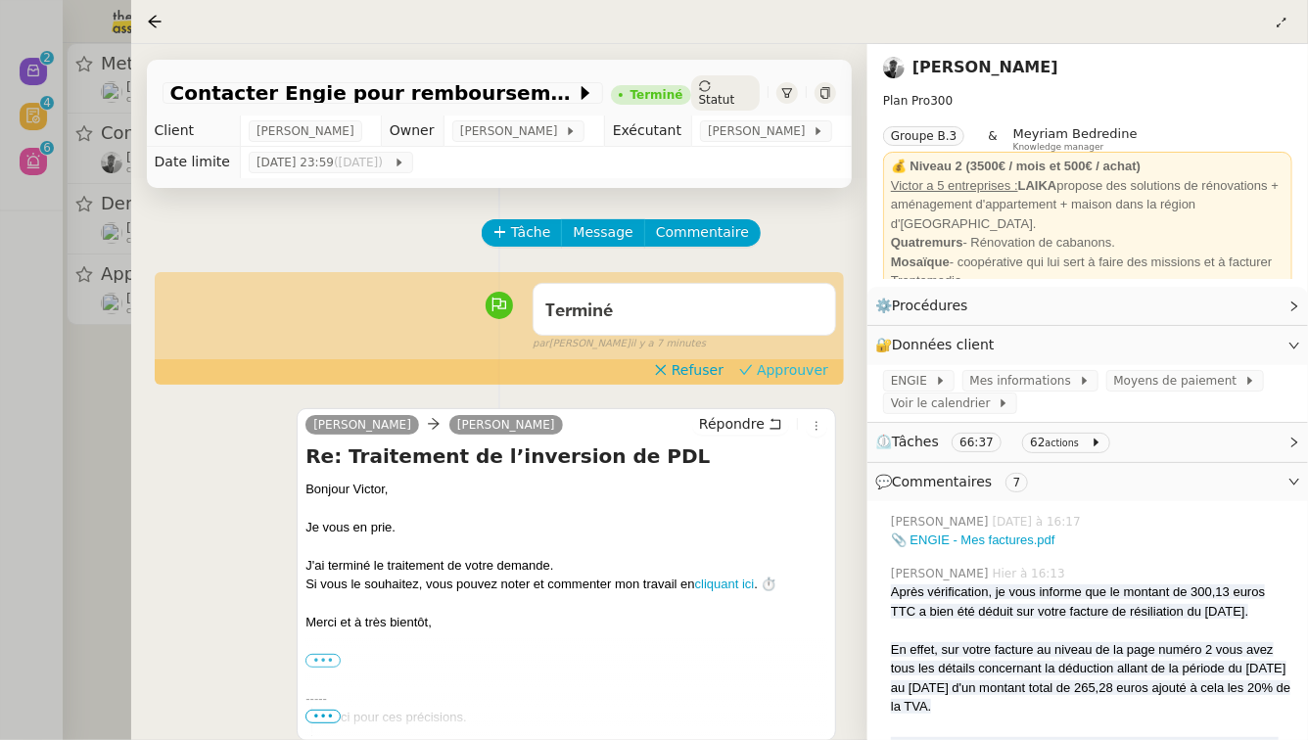
click at [788, 366] on span "Approuver" at bounding box center [792, 370] width 71 height 20
click at [0, 561] on div at bounding box center [654, 370] width 1308 height 740
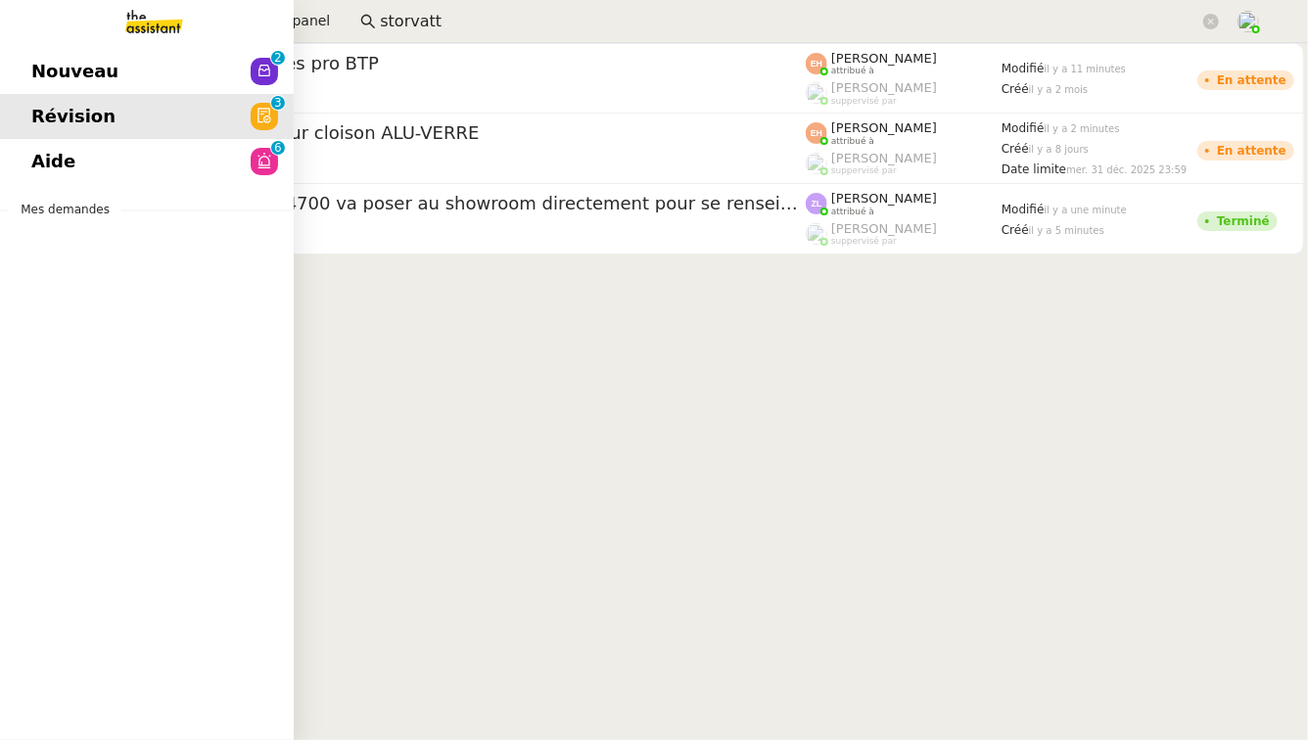
click at [38, 73] on span "Nouveau" at bounding box center [74, 71] width 87 height 29
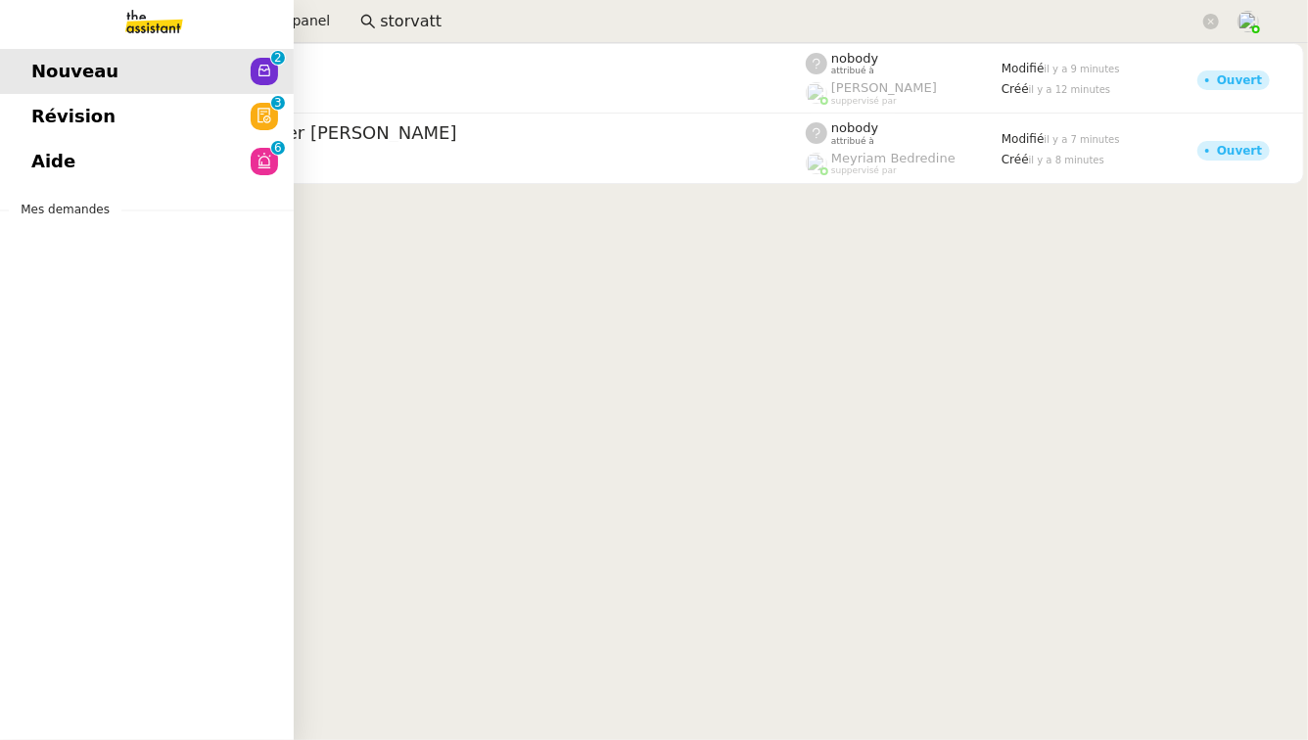
click at [69, 173] on span "Aide" at bounding box center [53, 161] width 44 height 29
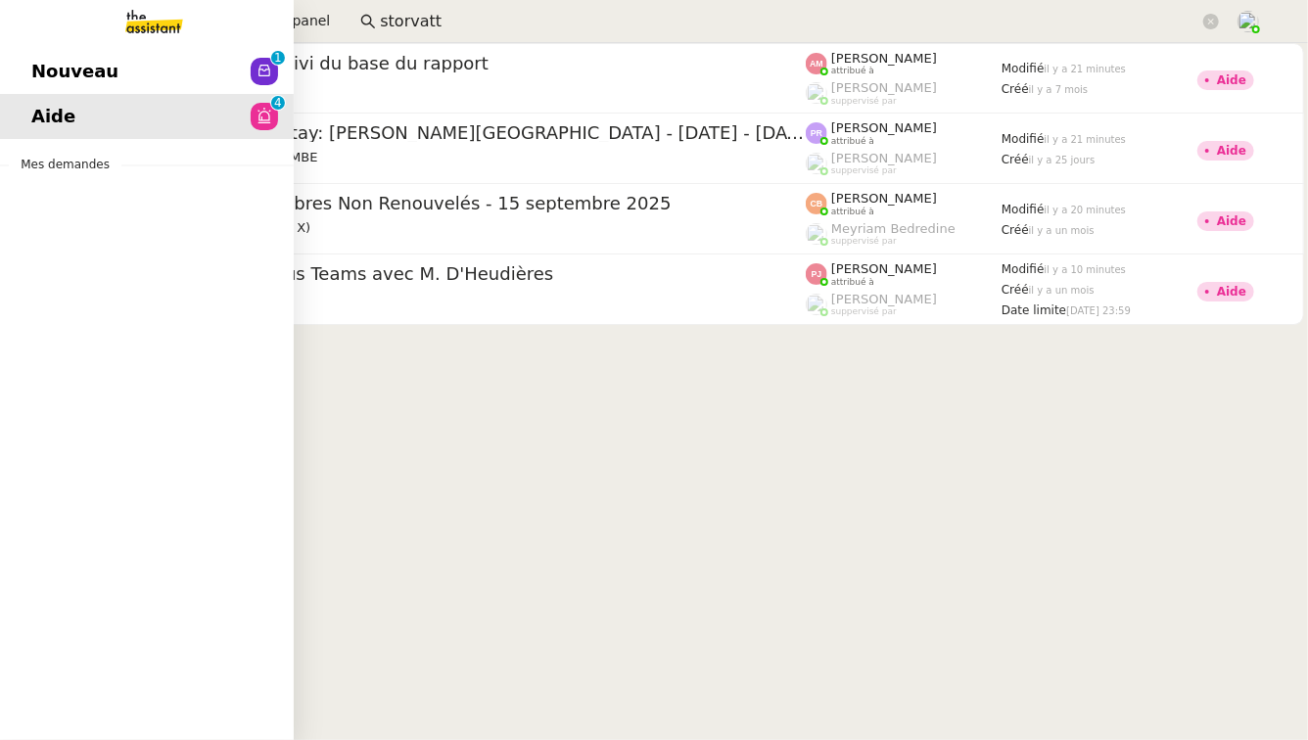
click at [175, 74] on link "Nouveau 0 1 2 3 4 5 6 7 8 9" at bounding box center [147, 71] width 294 height 45
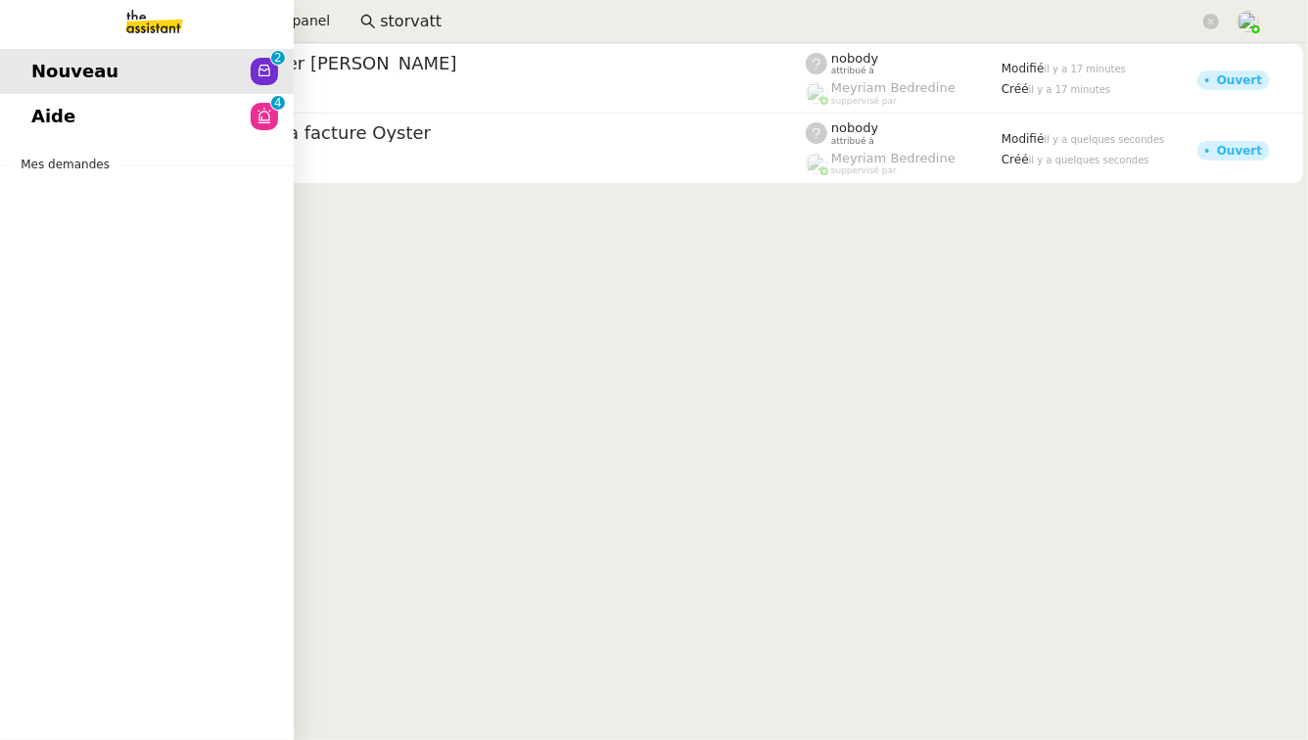
click at [31, 122] on span "Aide" at bounding box center [53, 116] width 44 height 29
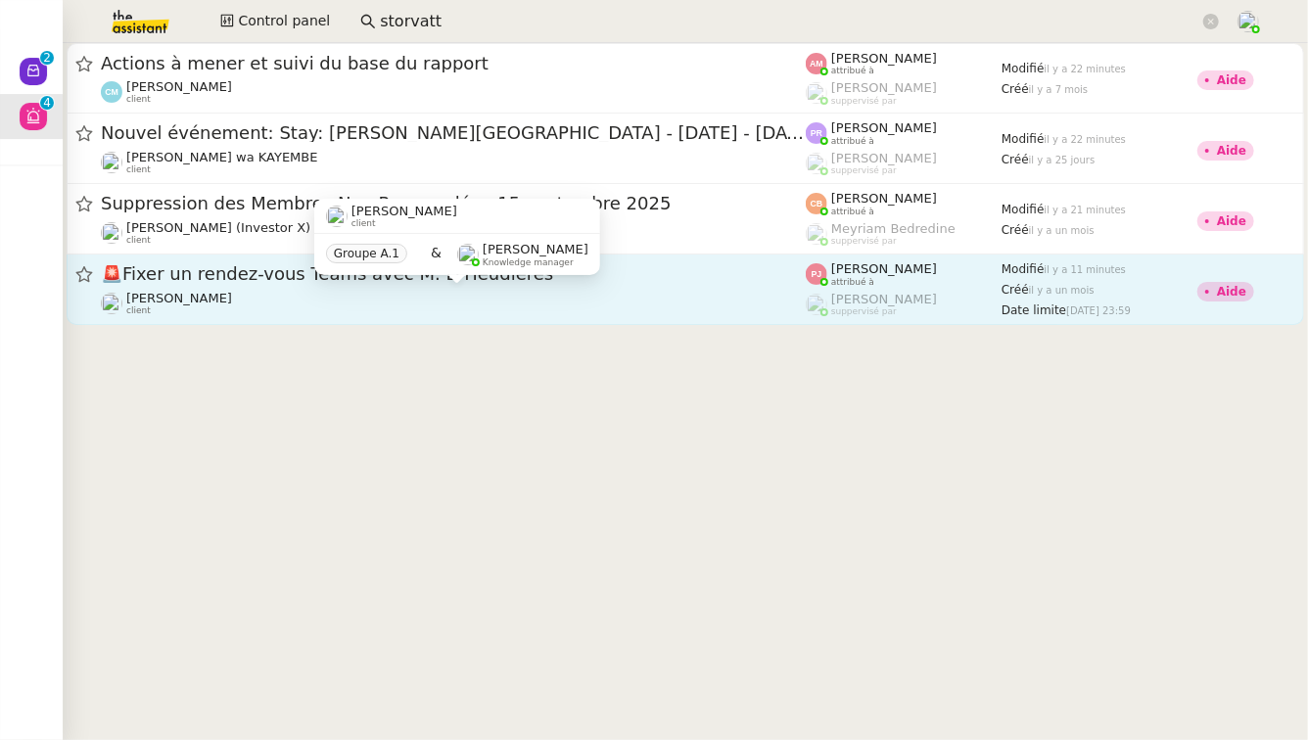
click at [429, 300] on div "Gilbert AVAKIAN client" at bounding box center [453, 303] width 705 height 25
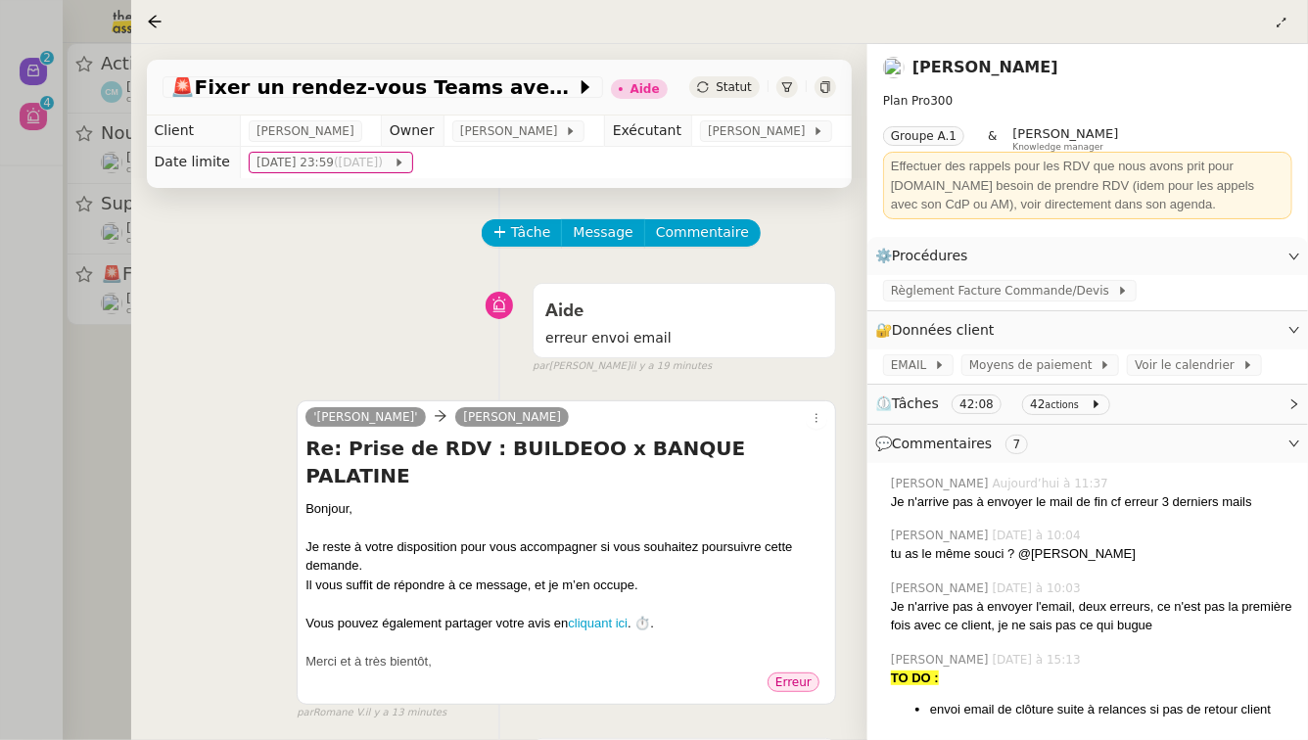
click at [0, 400] on div at bounding box center [654, 370] width 1308 height 740
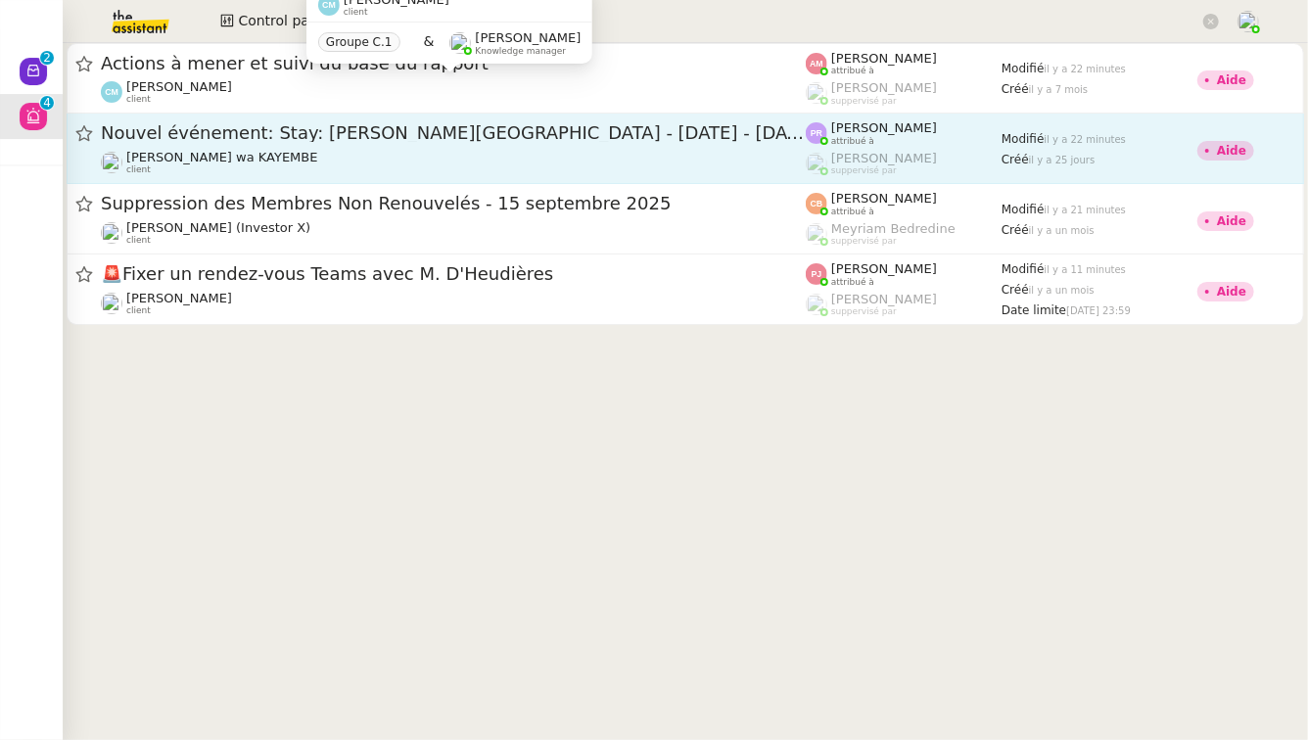
click at [340, 130] on span "Nouvel événement: Stay: Wellton Riverside SPA Hotel - sam. 27 sept. - sam. 11 o…" at bounding box center [453, 133] width 705 height 18
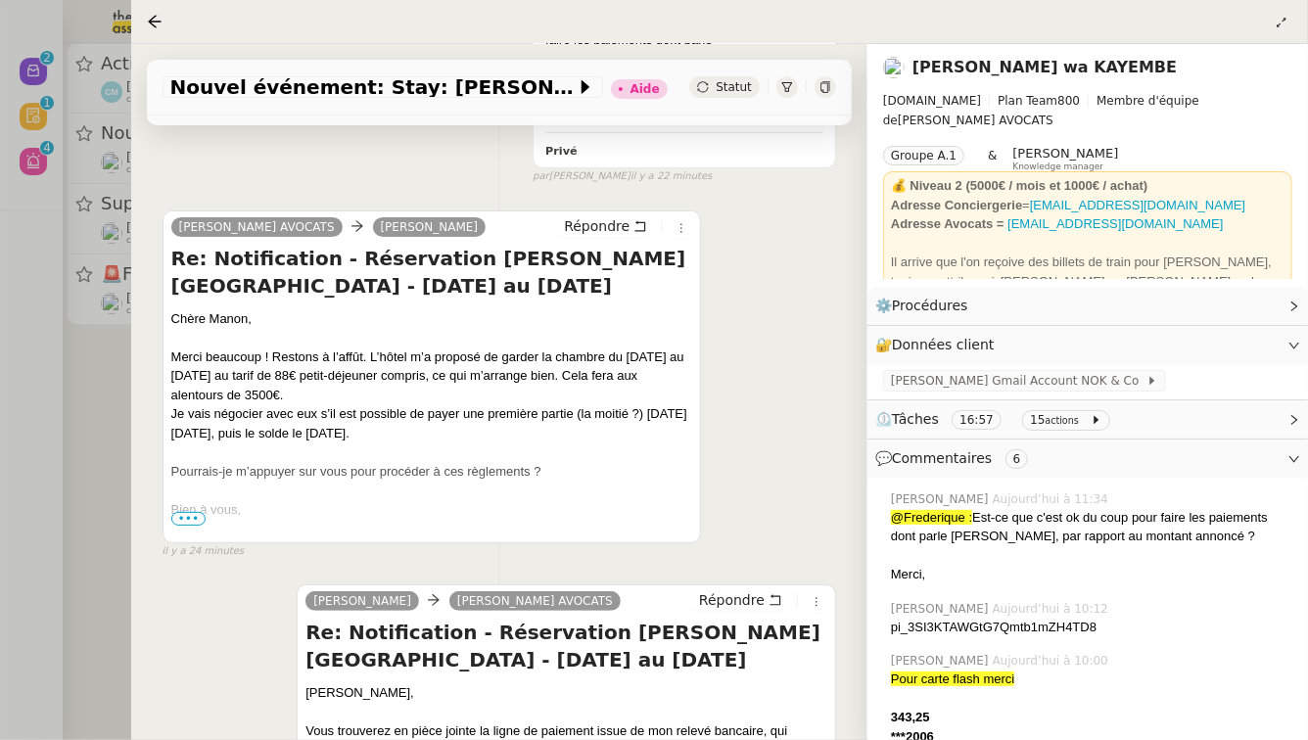
scroll to position [400, 0]
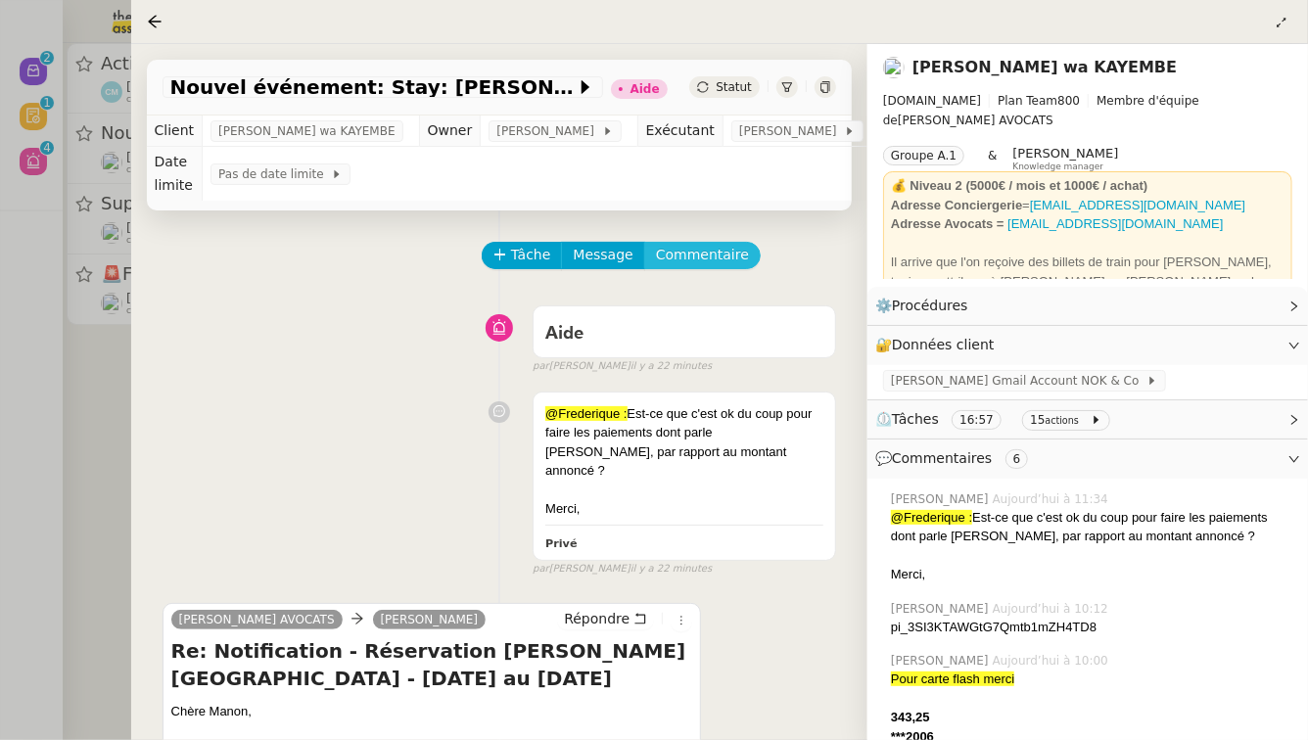
click at [721, 256] on span "Commentaire" at bounding box center [702, 255] width 93 height 23
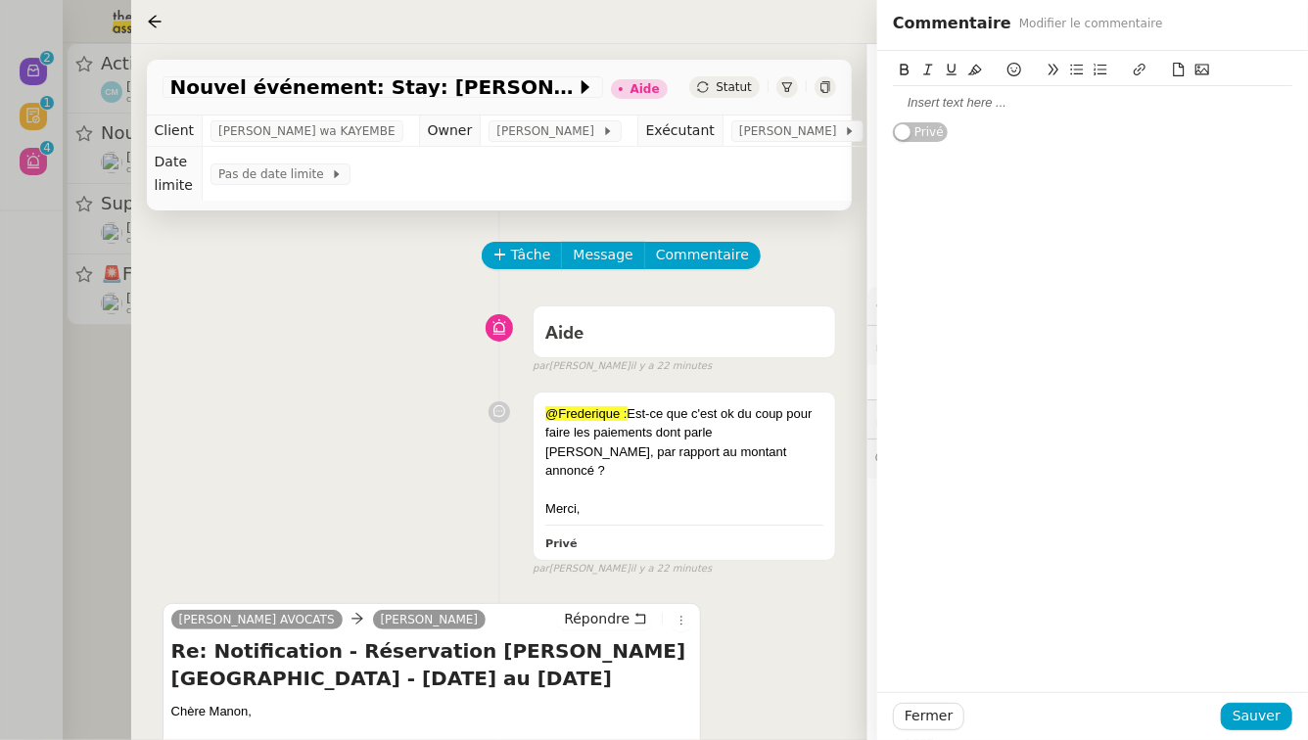
click at [396, 372] on div "Aide false par Pauline R. il y a 22 minutes" at bounding box center [500, 336] width 674 height 78
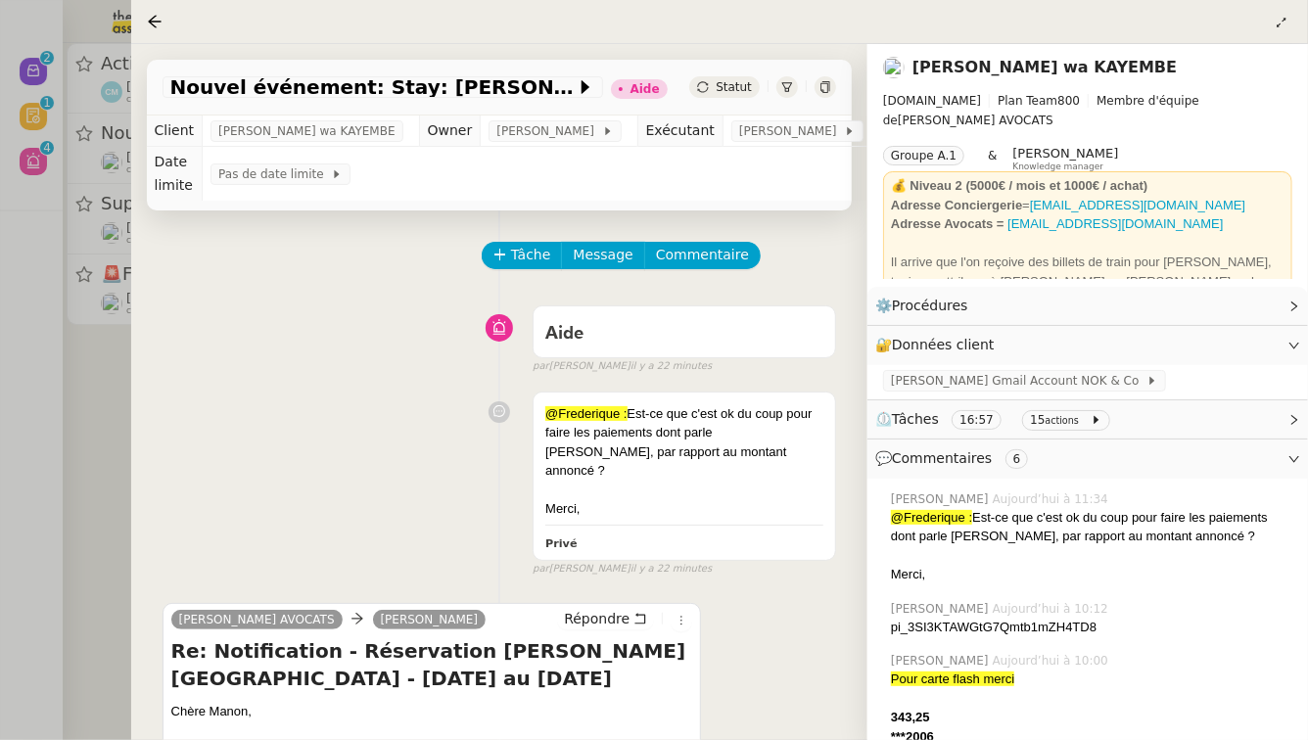
click at [108, 472] on div at bounding box center [654, 370] width 1308 height 740
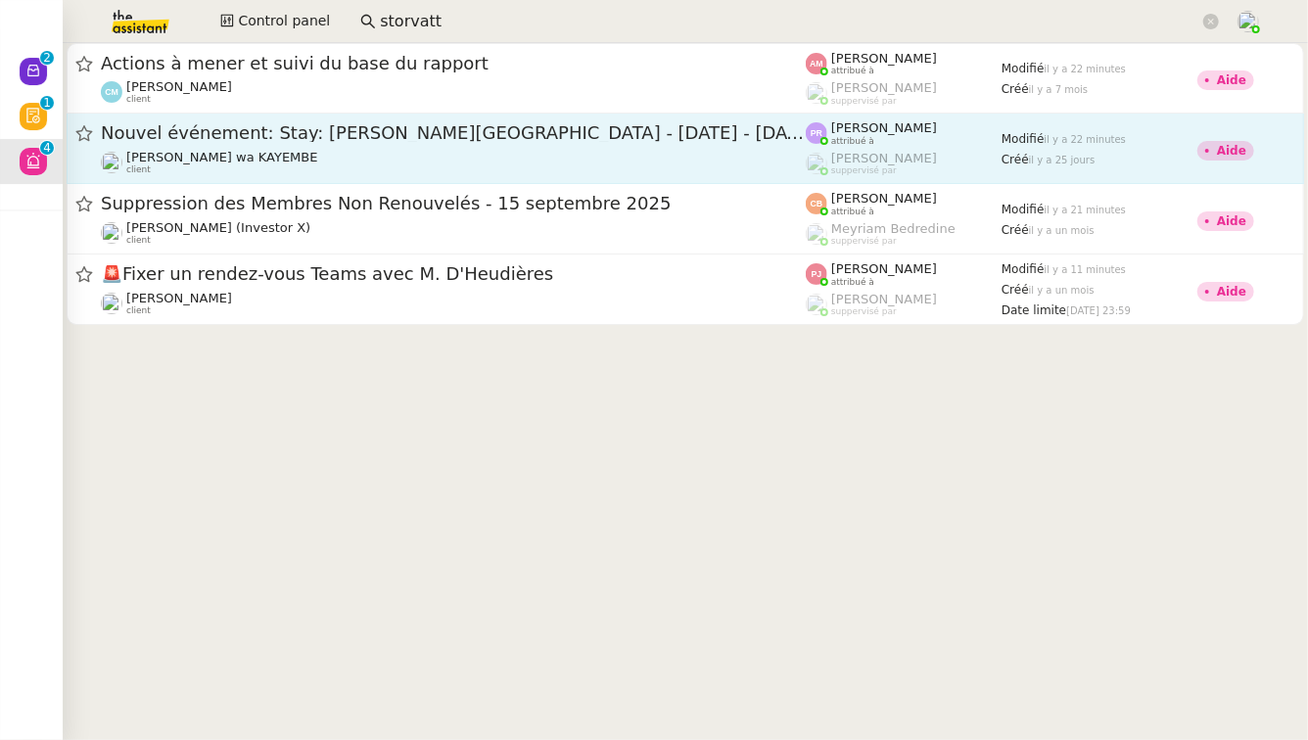
click at [694, 148] on div "Nouvel événement: Stay: Wellton Riverside SPA Hotel - sam. 27 sept. - sam. 11 o…" at bounding box center [453, 148] width 705 height 54
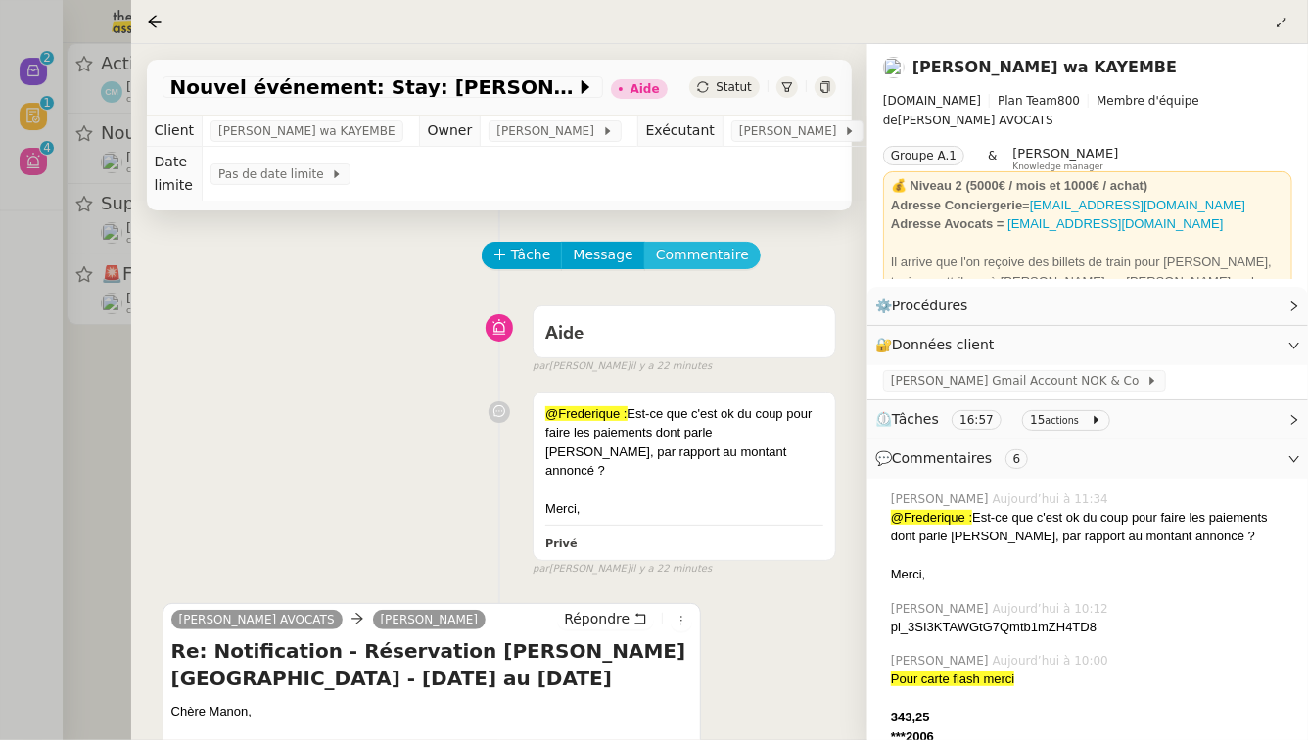
click at [719, 262] on span "Commentaire" at bounding box center [702, 255] width 93 height 23
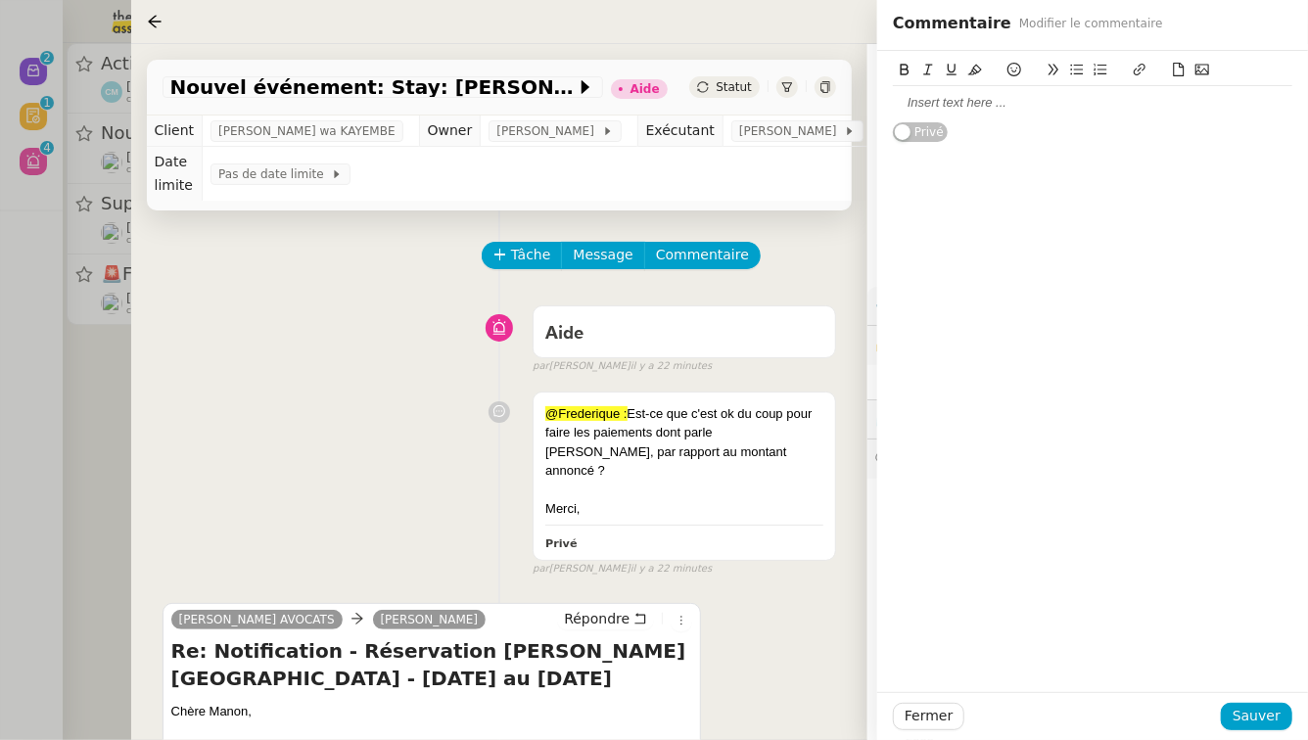
click at [970, 101] on div at bounding box center [1093, 103] width 400 height 18
click at [1265, 723] on span "Sauver" at bounding box center [1257, 716] width 48 height 23
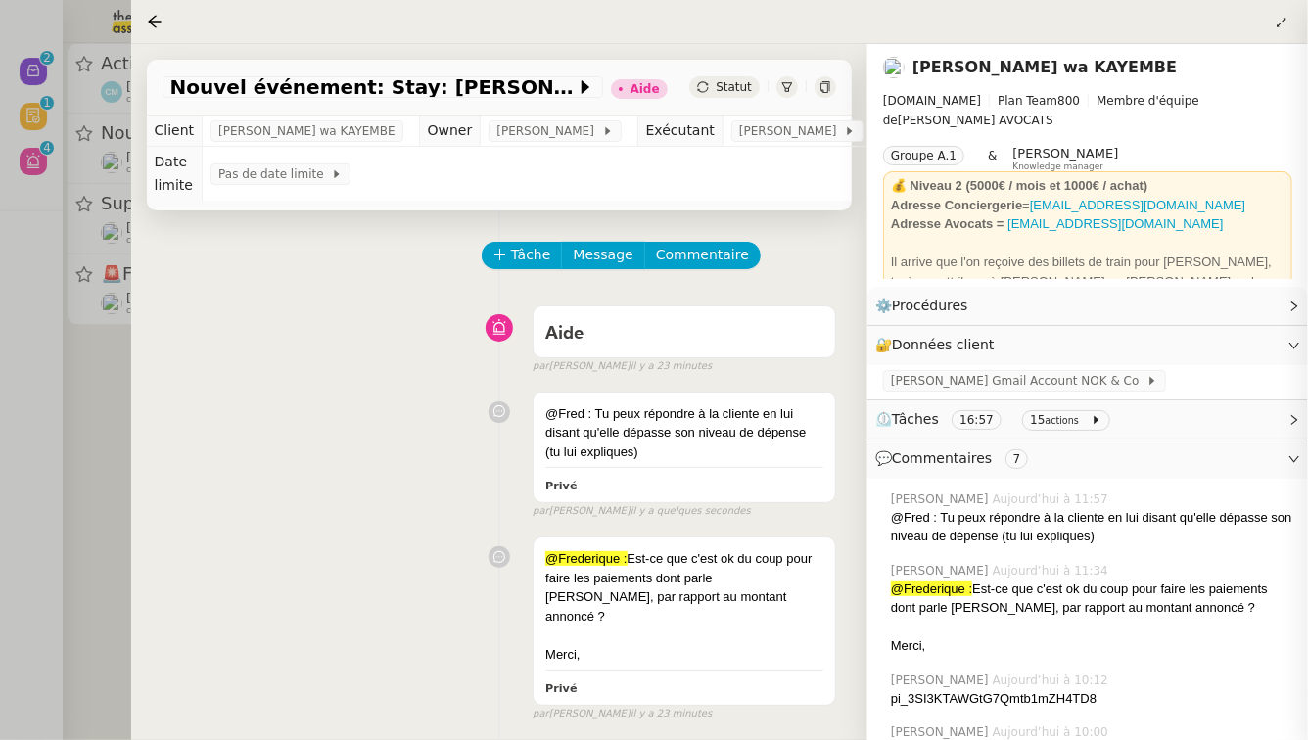
click at [0, 375] on div at bounding box center [654, 370] width 1308 height 740
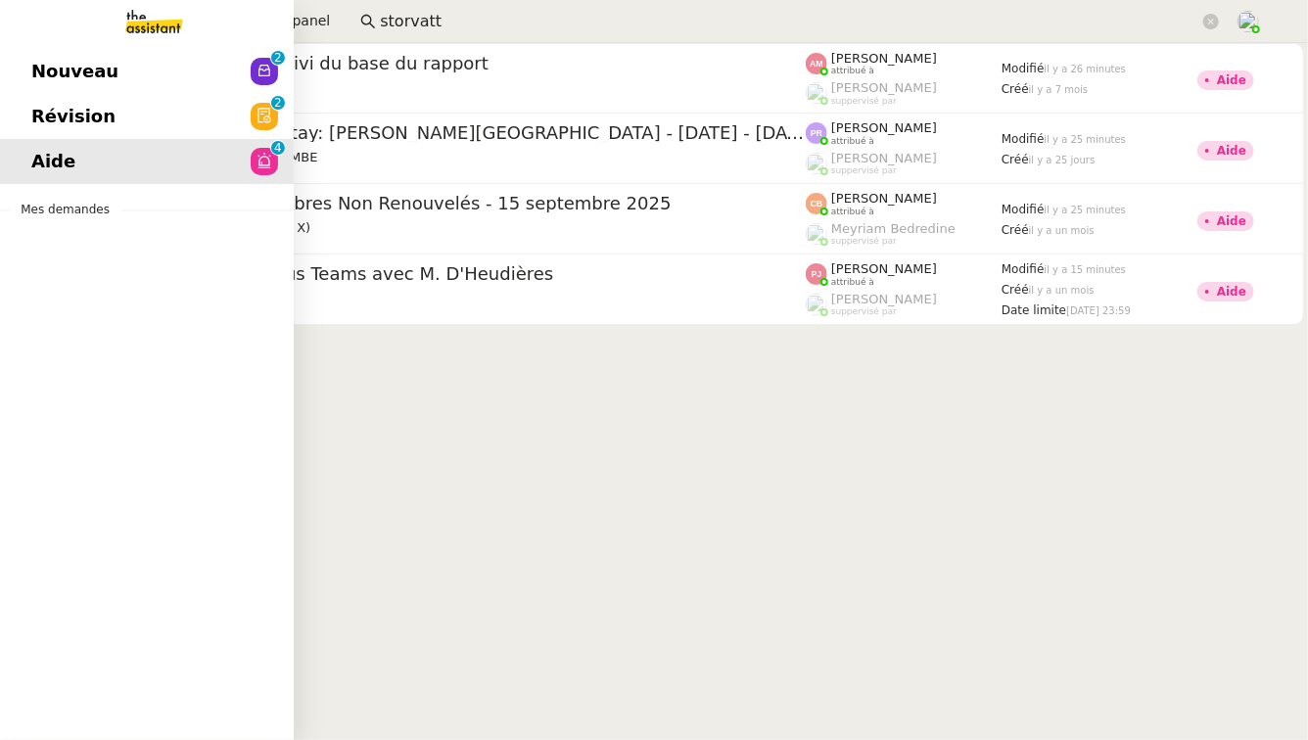
click at [30, 86] on link "Nouveau 0 1 2 3 4 5 6 7 8 9" at bounding box center [147, 71] width 294 height 45
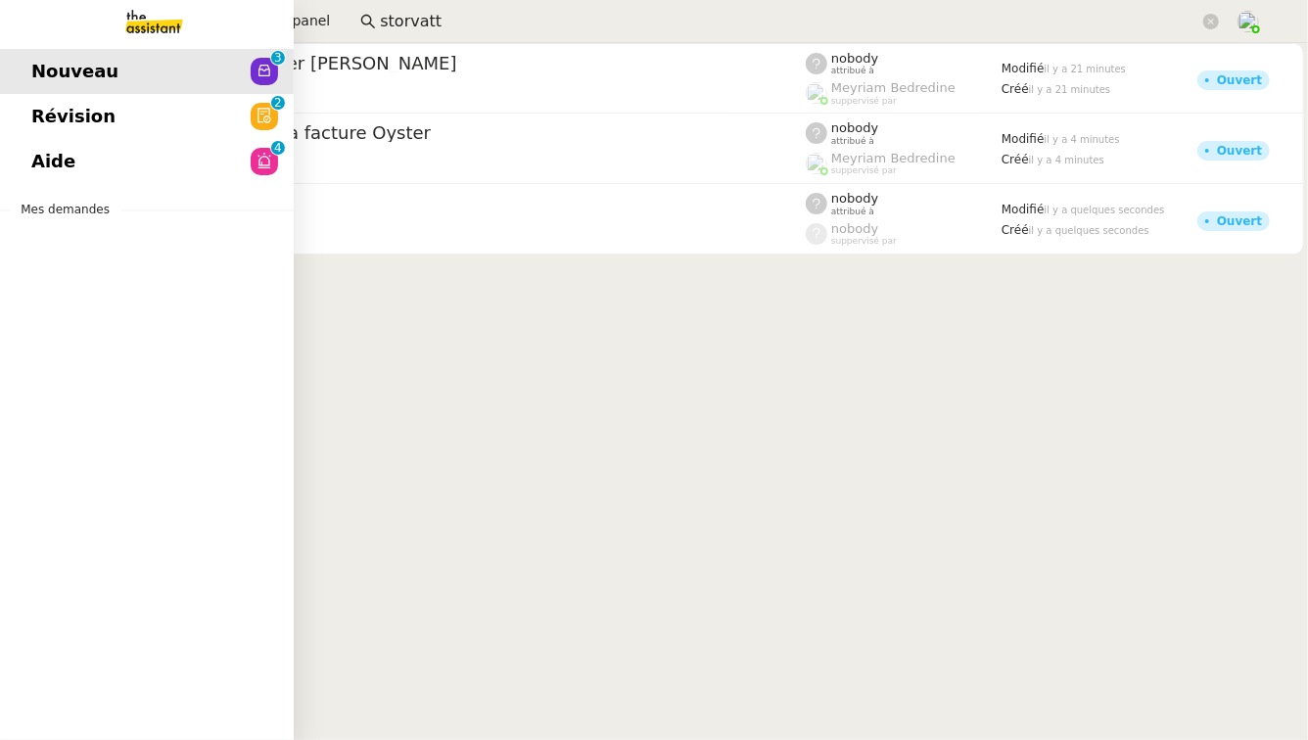
click at [84, 114] on span "Révision" at bounding box center [73, 116] width 84 height 29
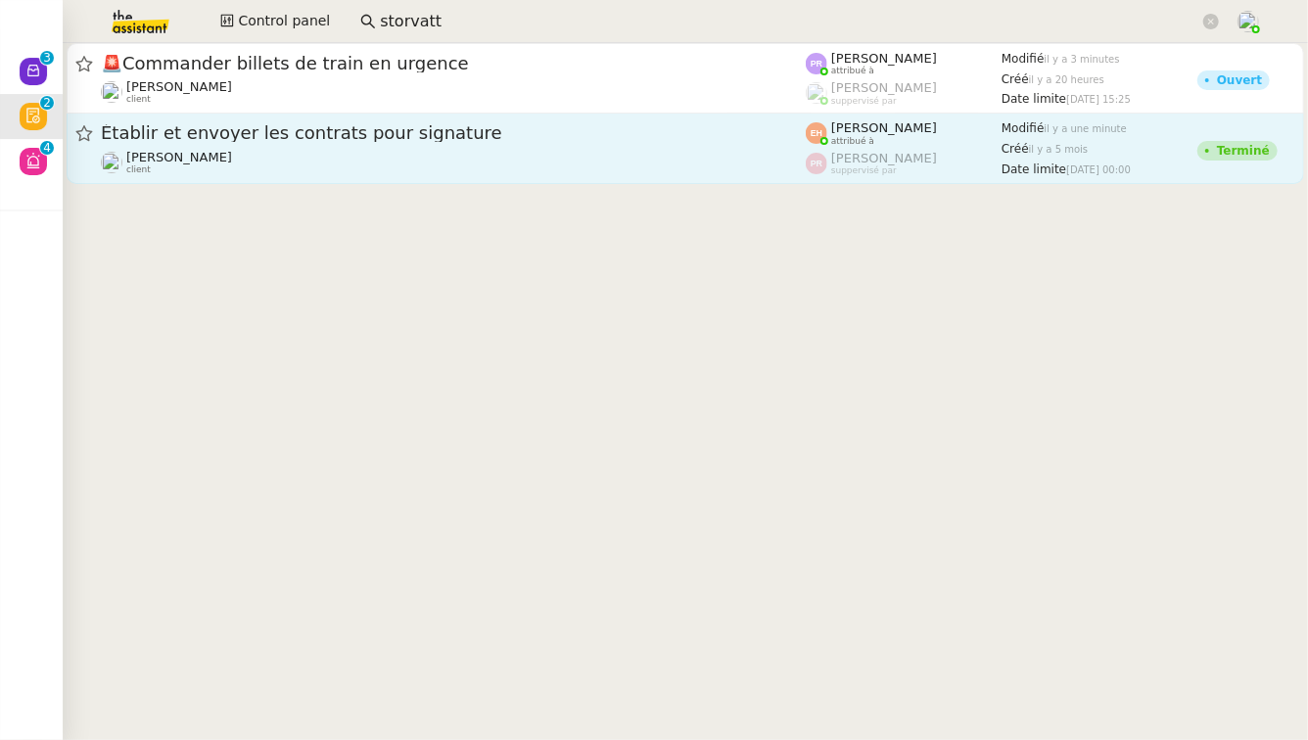
click at [484, 139] on span "Établir et envoyer les contrats pour signature" at bounding box center [453, 133] width 705 height 18
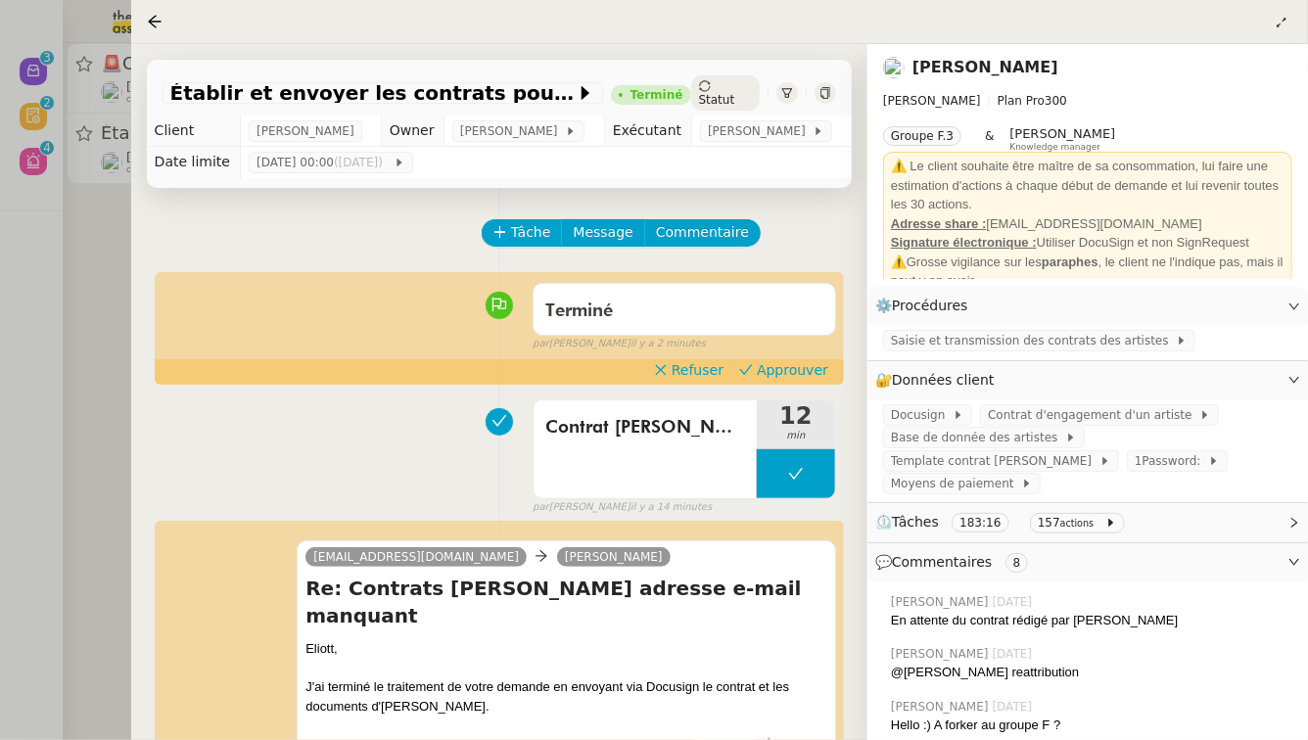
click at [24, 273] on div at bounding box center [654, 370] width 1308 height 740
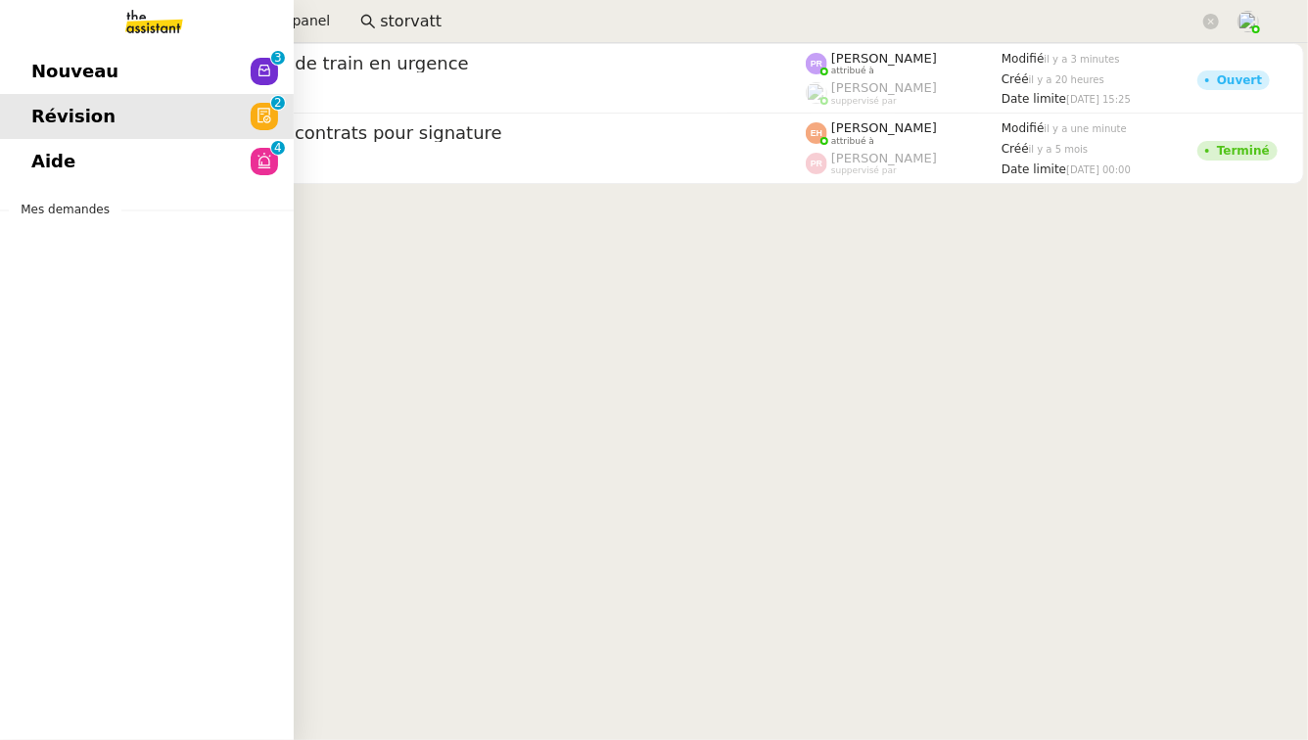
click at [195, 78] on link "Nouveau 0 1 2 3 4 5 6 7 8 9" at bounding box center [147, 71] width 294 height 45
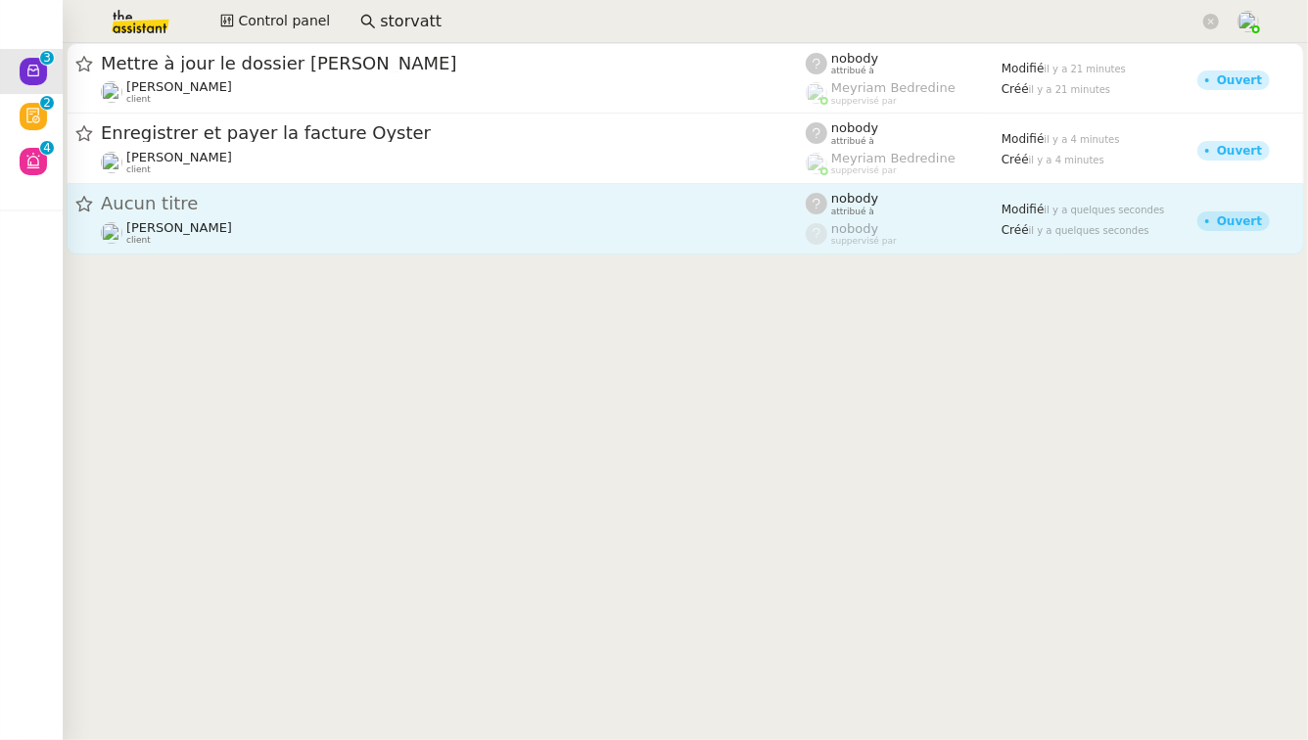
click at [365, 213] on div "Aucun titre" at bounding box center [453, 204] width 705 height 24
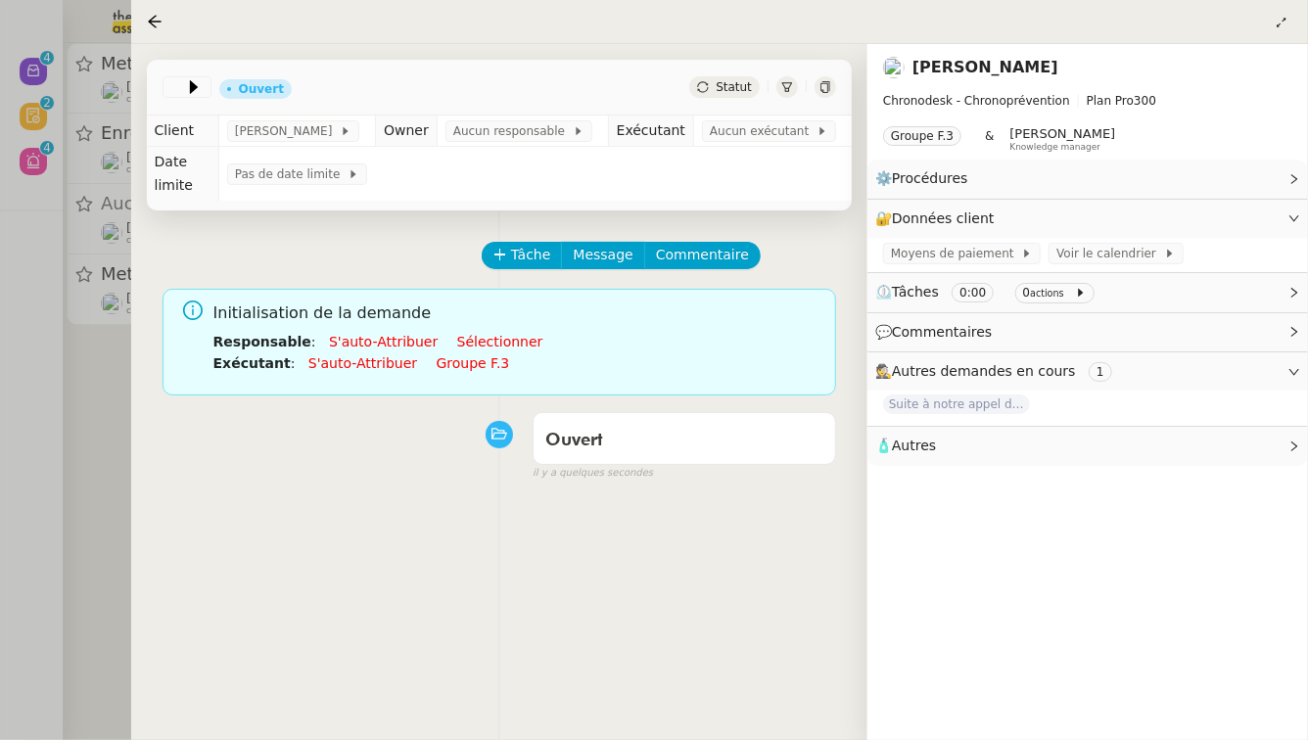
click at [787, 96] on div at bounding box center [788, 87] width 22 height 22
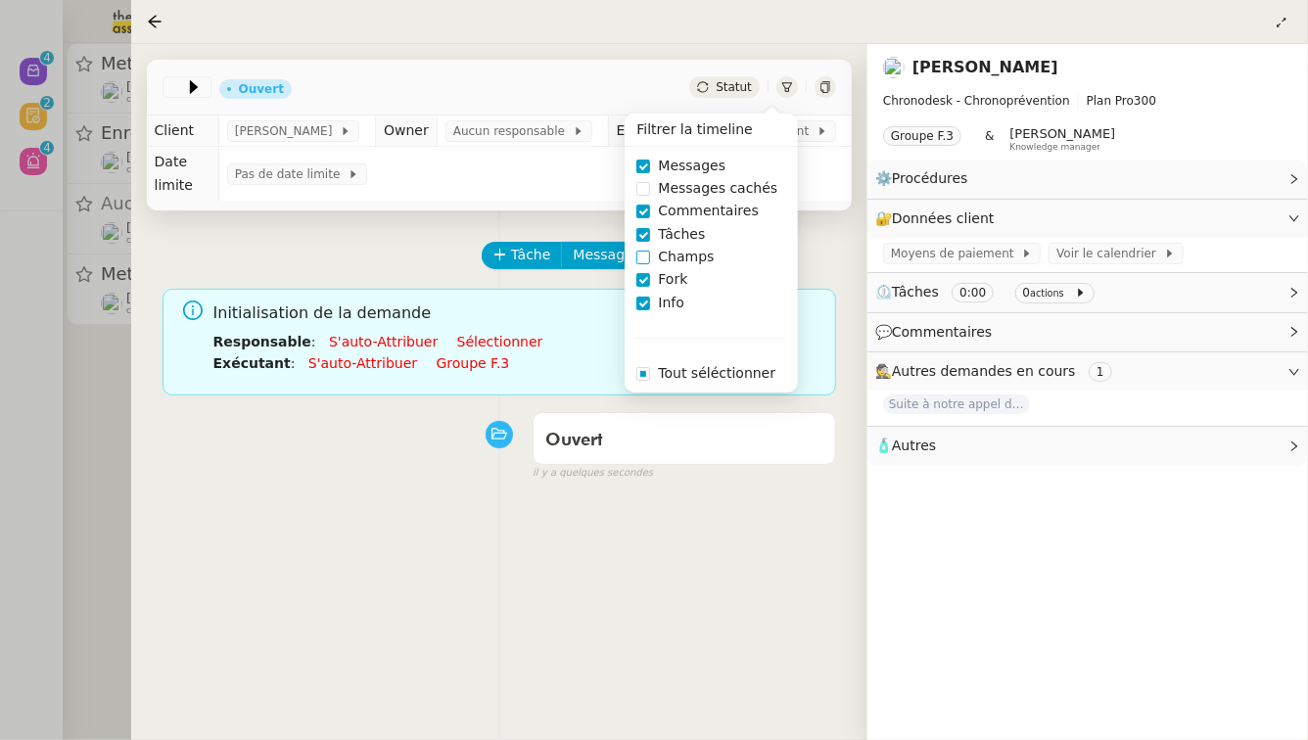
click at [696, 251] on span "Champs" at bounding box center [685, 257] width 71 height 23
checkbox input "false"
click at [126, 410] on div at bounding box center [654, 370] width 1308 height 740
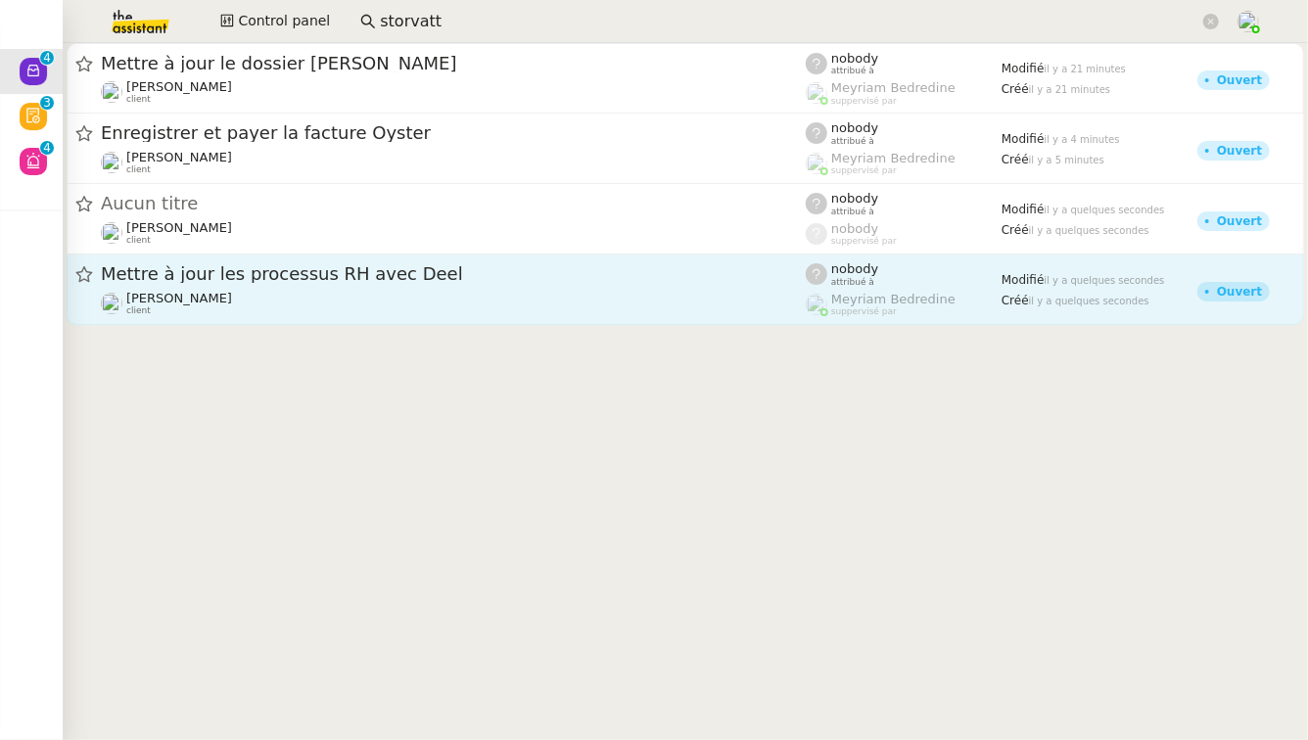
click at [331, 279] on span "Mettre à jour les processus RH avec Deel" at bounding box center [453, 274] width 705 height 18
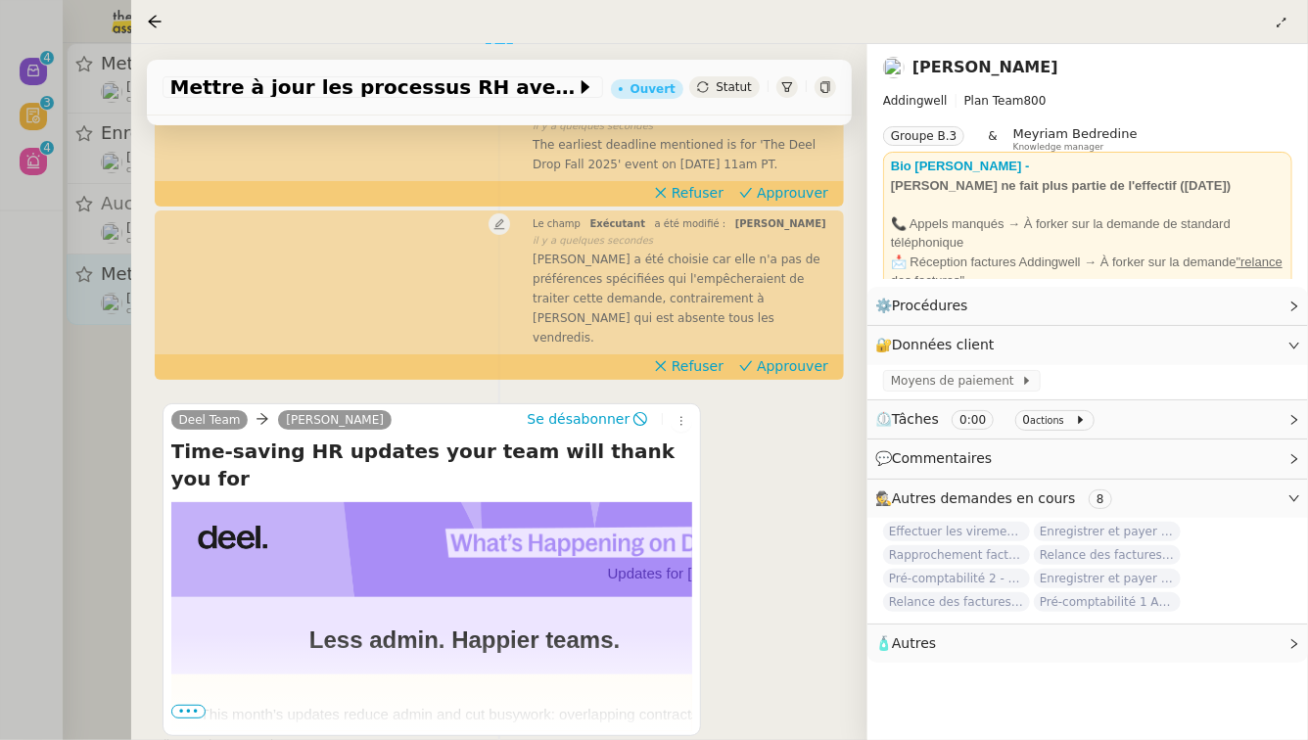
scroll to position [364, 0]
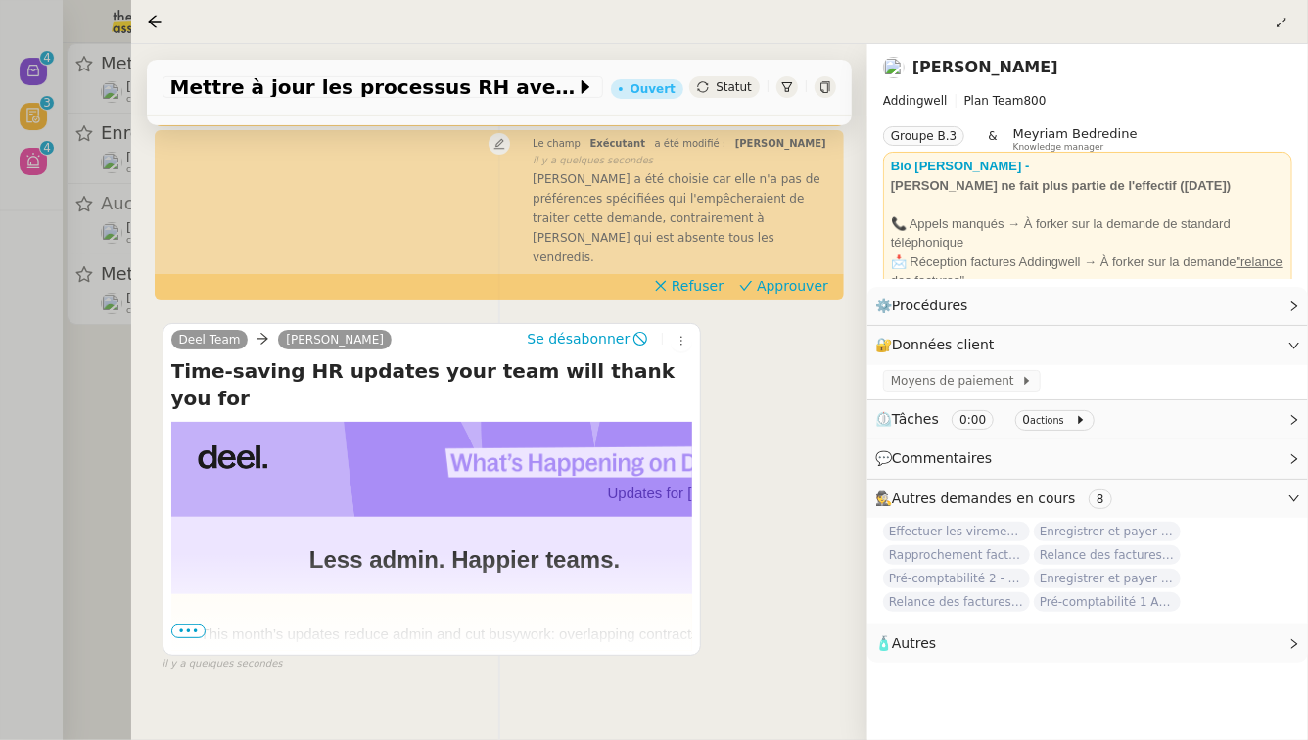
click at [0, 342] on div at bounding box center [654, 370] width 1308 height 740
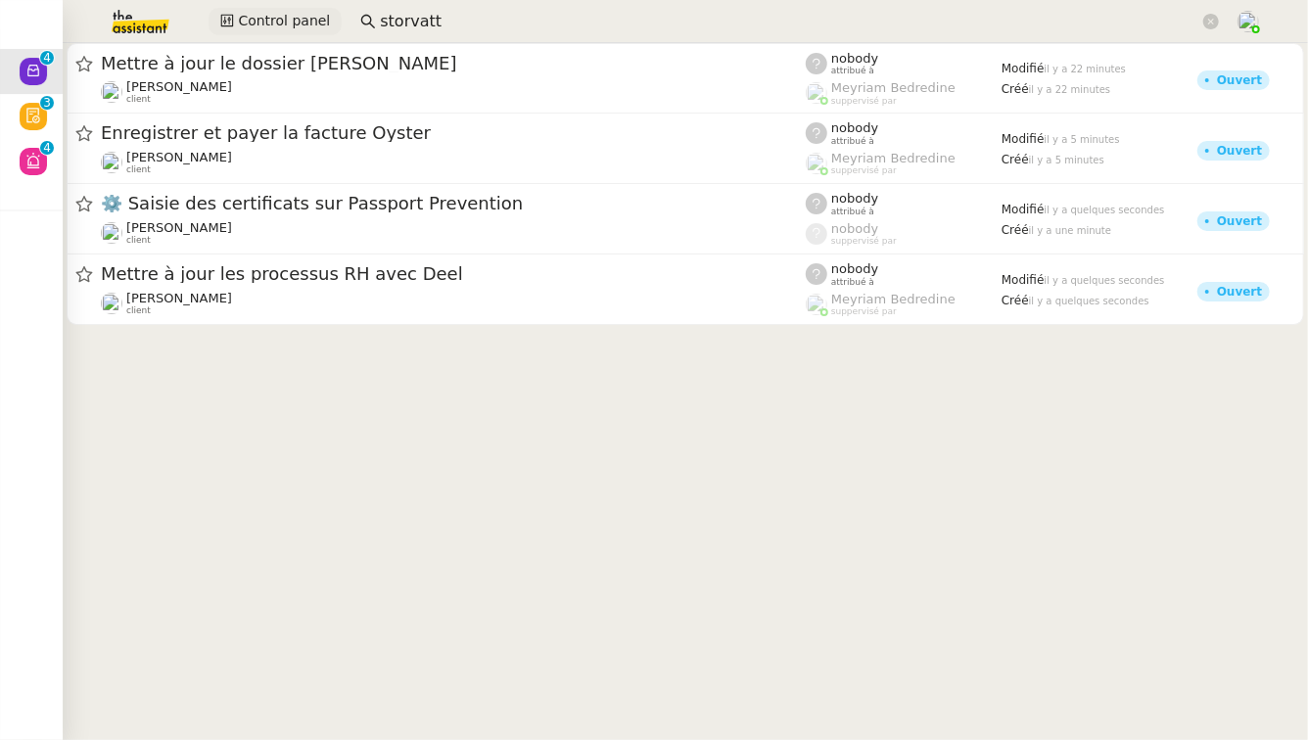
click at [297, 19] on span "Control panel" at bounding box center [284, 21] width 92 height 23
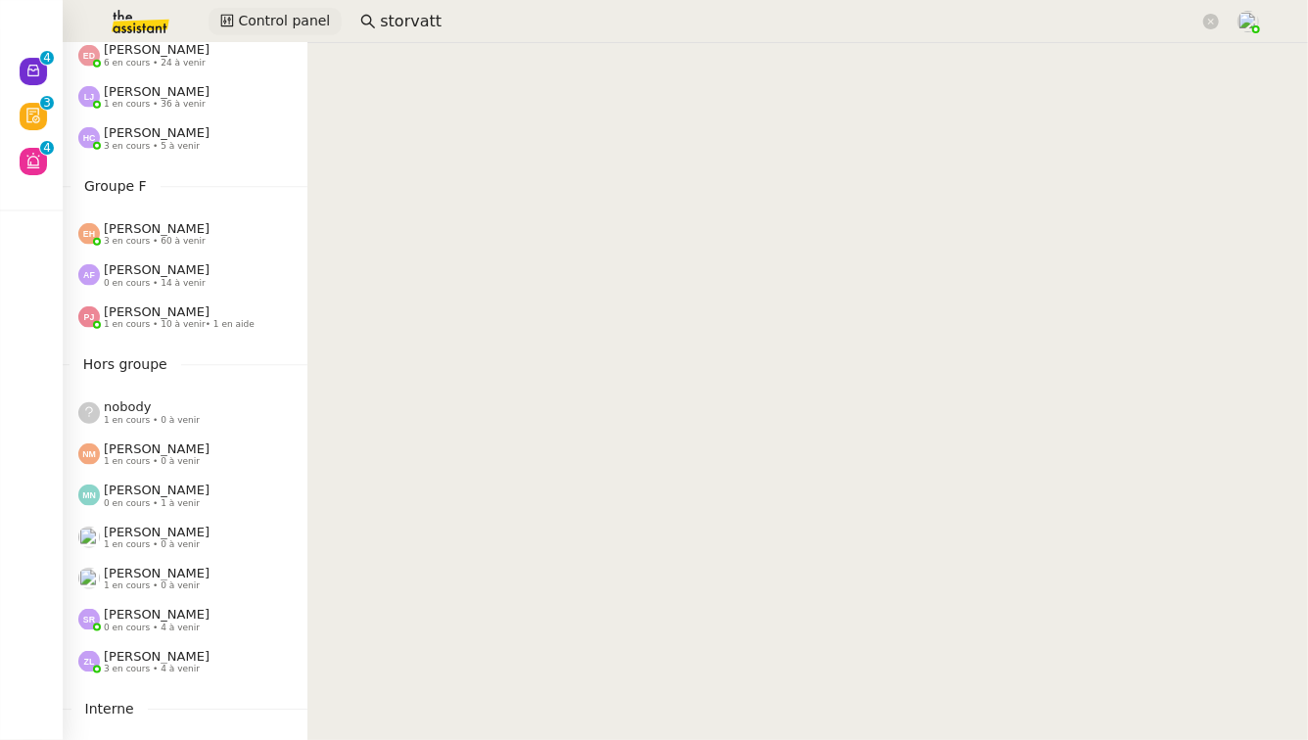
scroll to position [1069, 0]
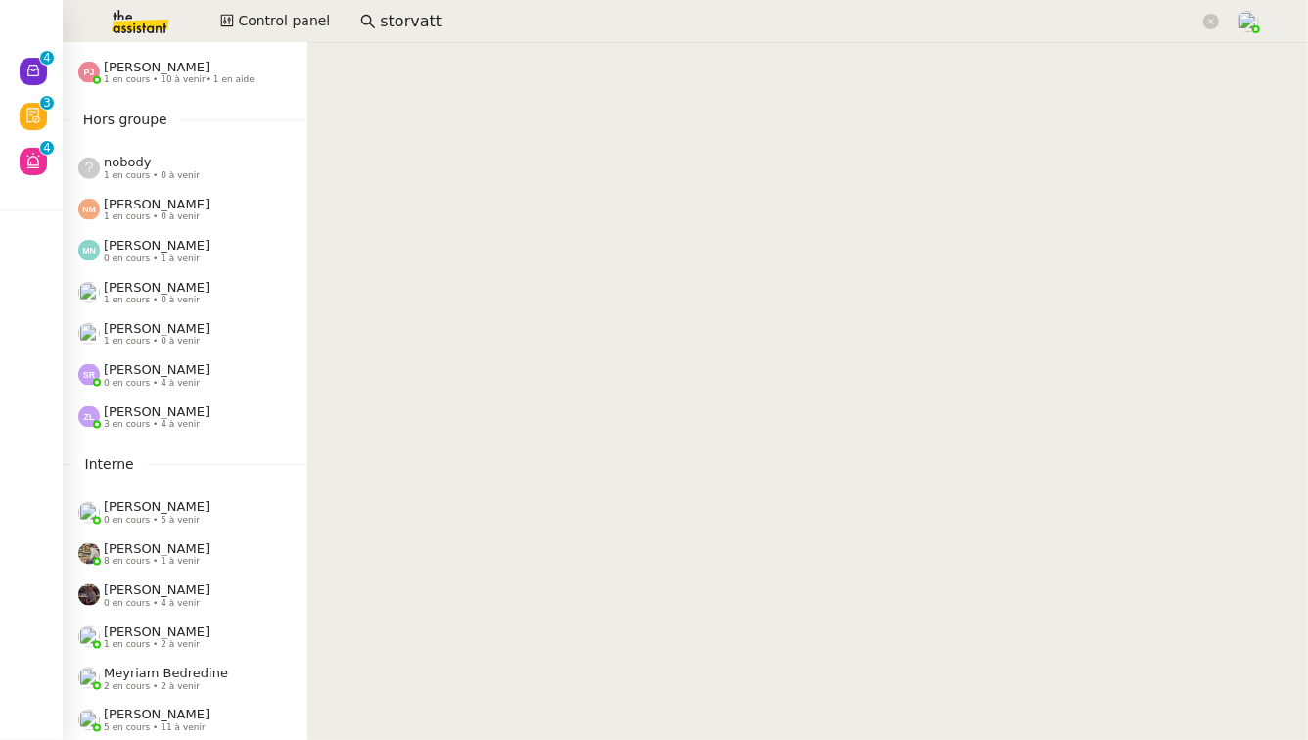
click at [219, 414] on div "Zoé Lachambre 3 en cours • 4 à venir" at bounding box center [192, 416] width 229 height 25
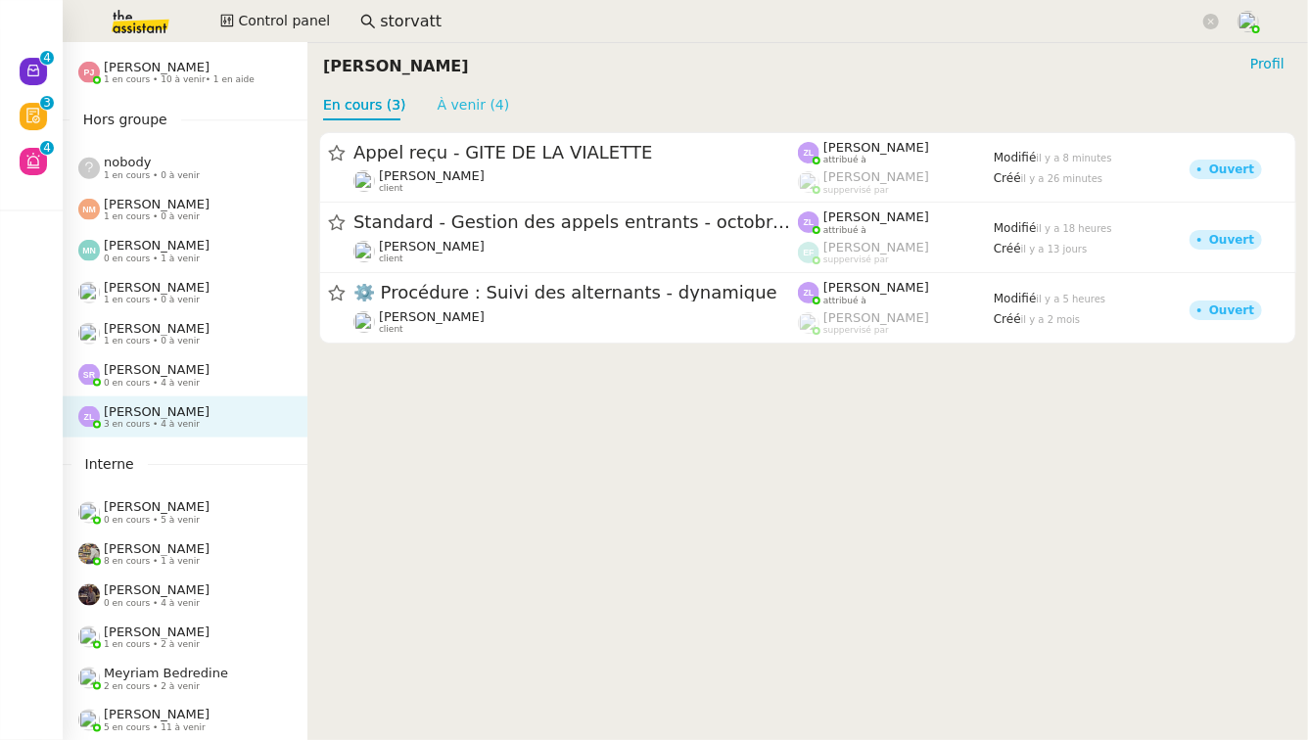
click at [446, 100] on link "À venir (4)" at bounding box center [474, 105] width 72 height 16
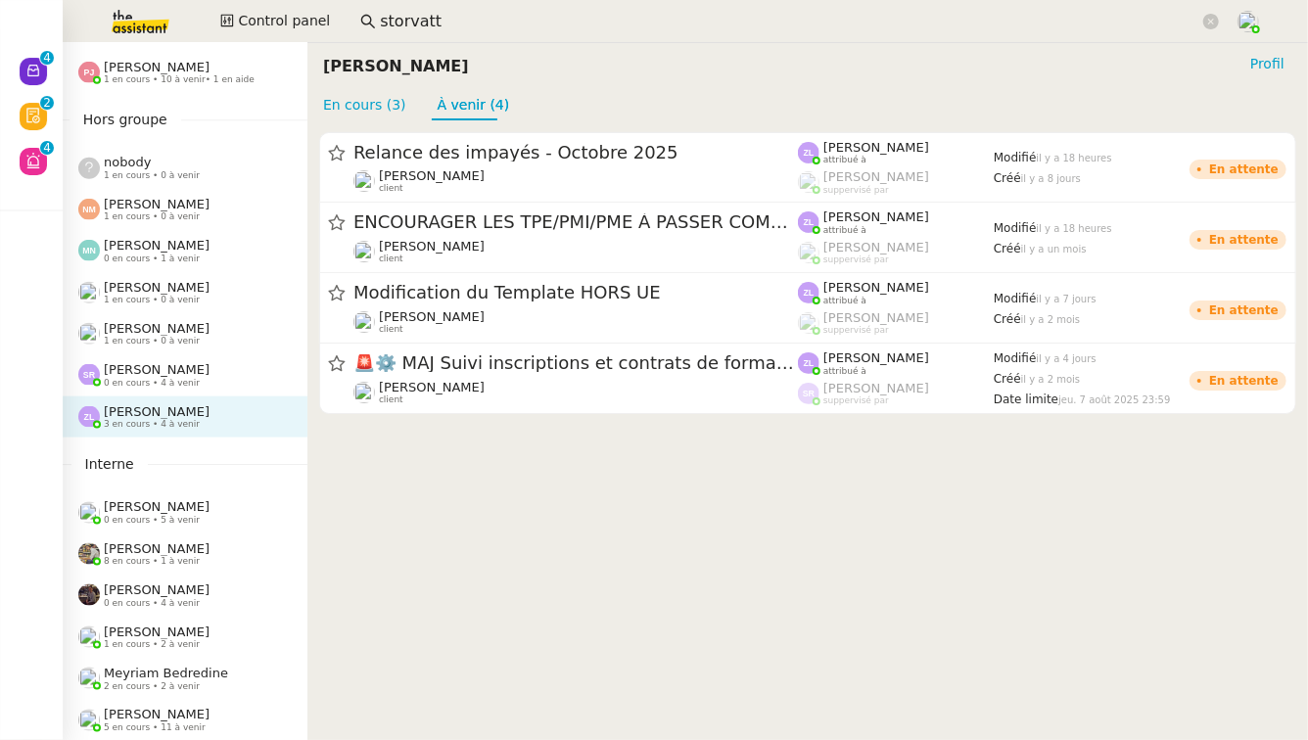
click at [164, 375] on span "[PERSON_NAME]" at bounding box center [157, 369] width 106 height 15
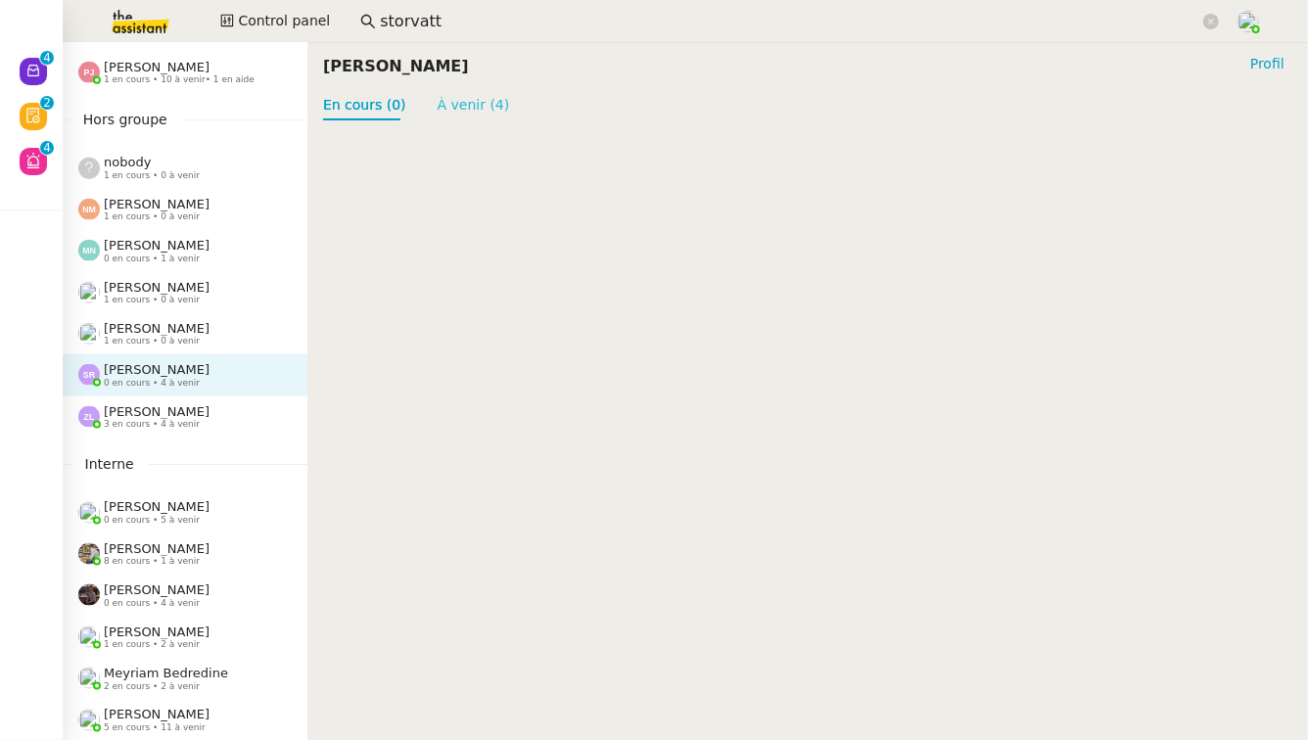
click at [445, 113] on link "À venir (4)" at bounding box center [474, 105] width 72 height 16
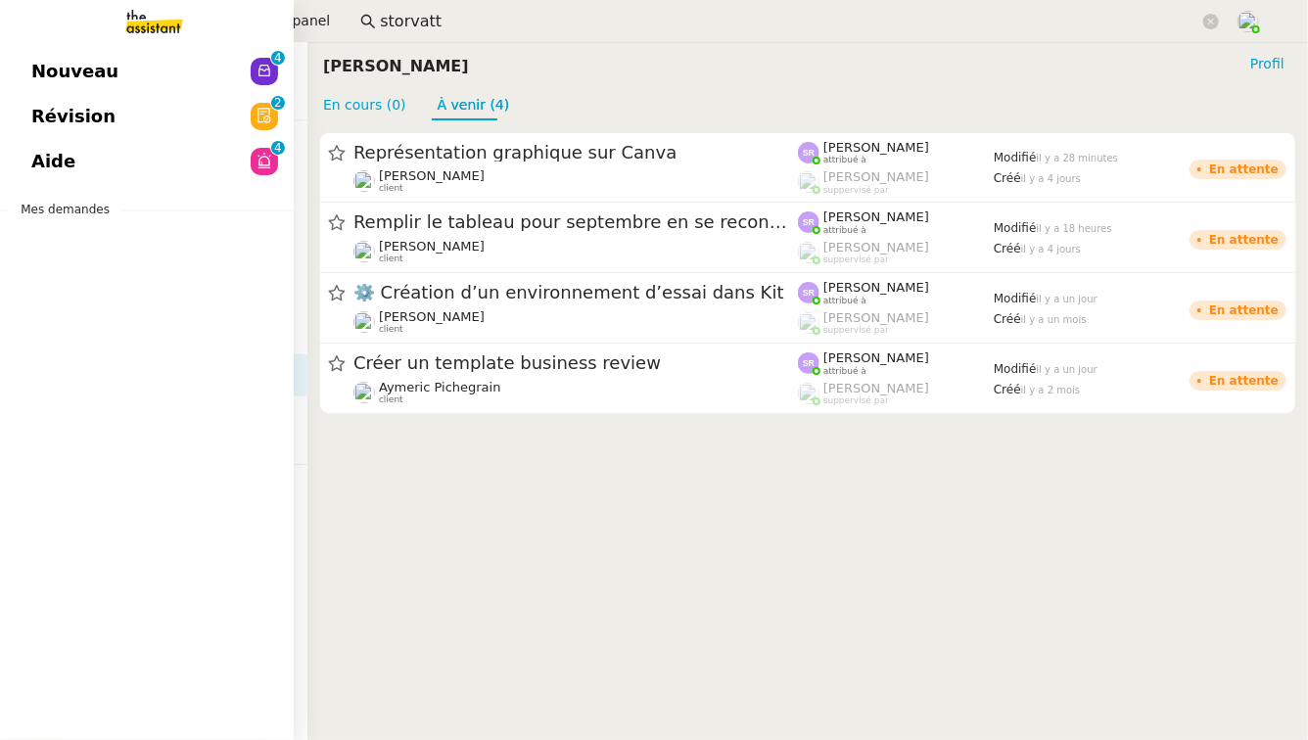
click at [200, 121] on link "Révision 0 1 2 3 4 5 6 7 8 9" at bounding box center [147, 116] width 294 height 45
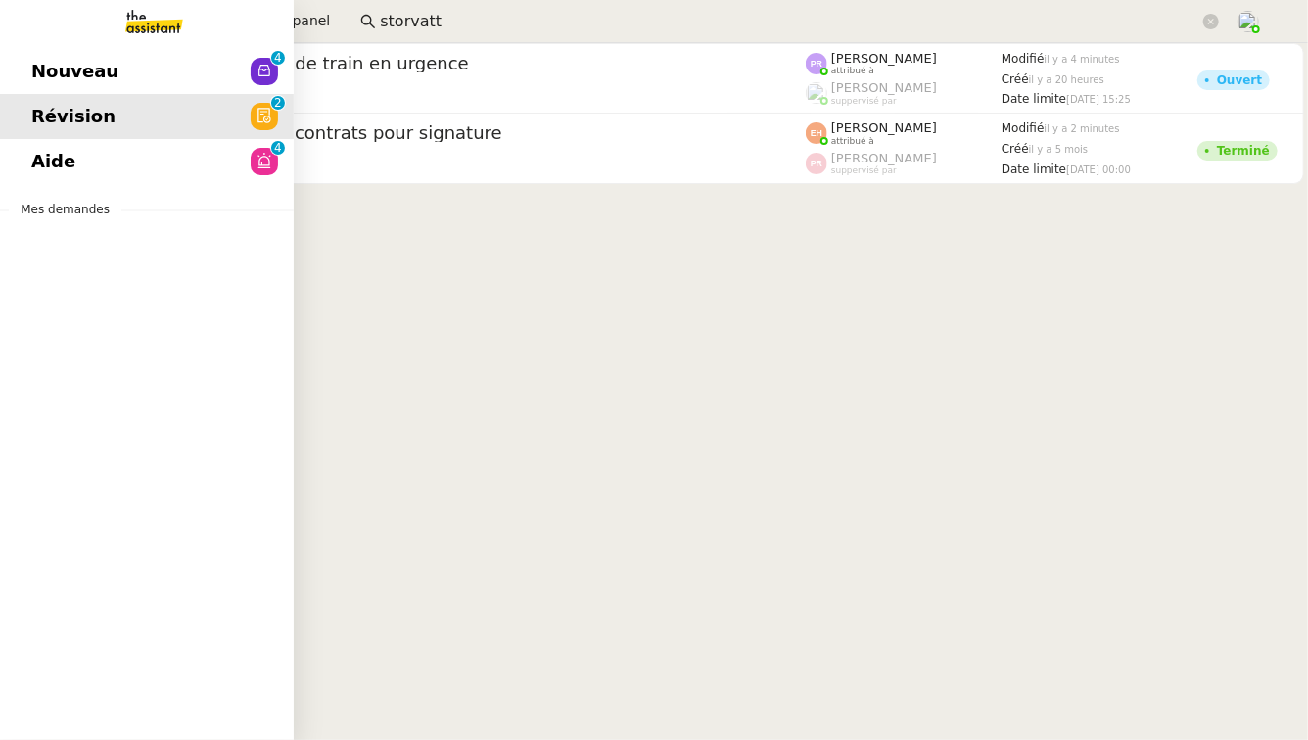
click at [17, 59] on link "Nouveau 0 1 2 3 4 5 6 7 8 9" at bounding box center [147, 71] width 294 height 45
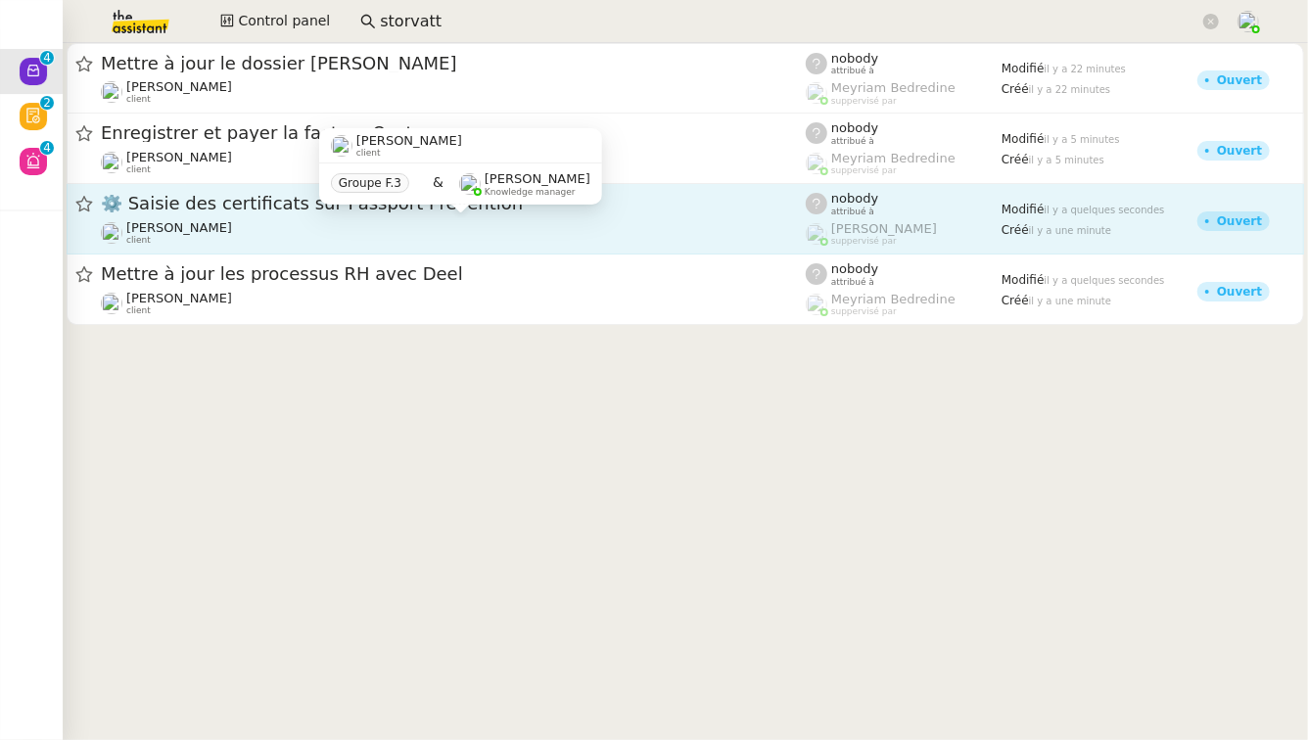
click at [626, 230] on div "Jessica SANSON client" at bounding box center [453, 232] width 705 height 25
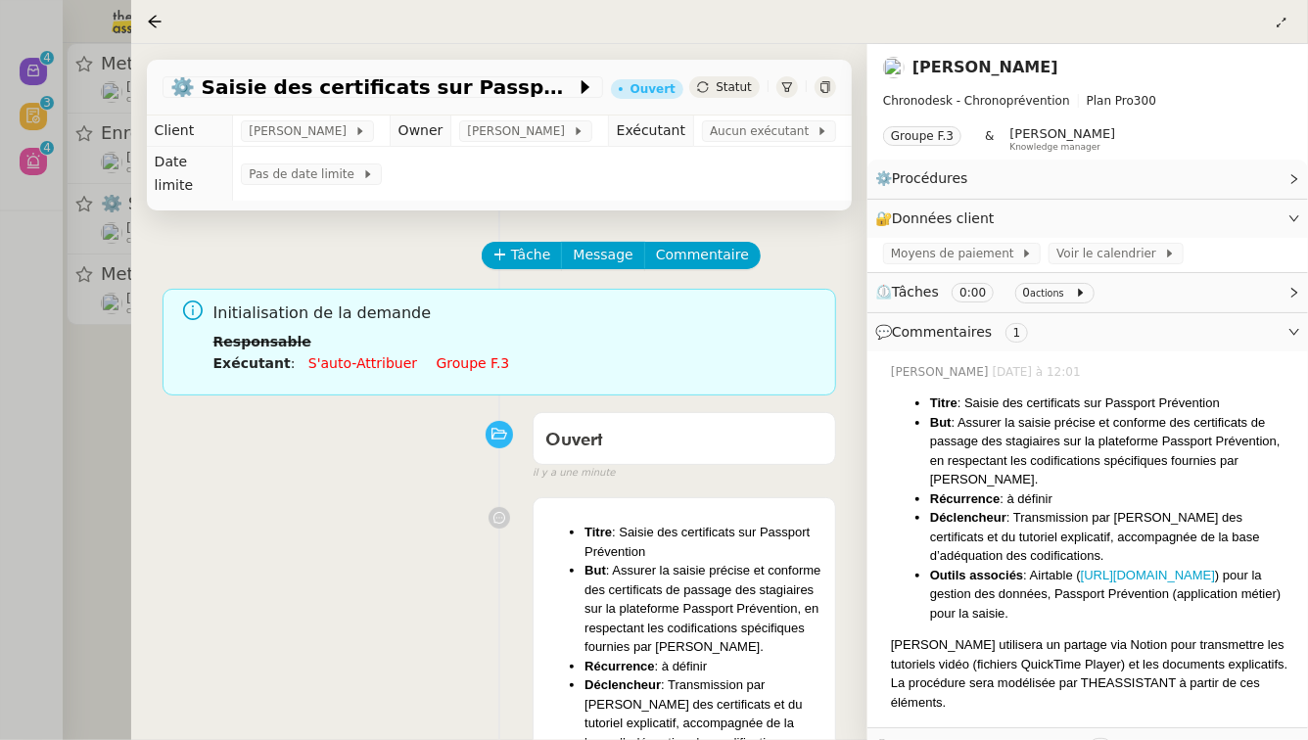
click at [88, 431] on div at bounding box center [654, 370] width 1308 height 740
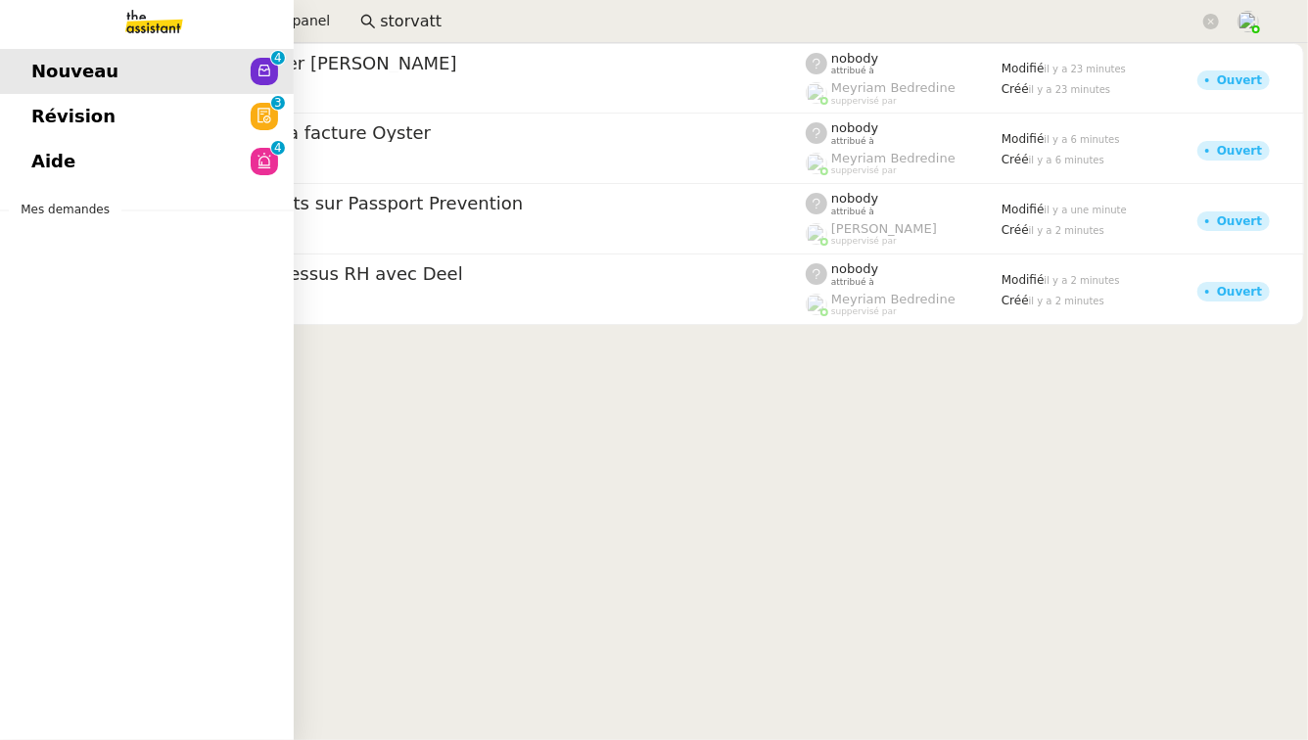
click at [94, 113] on span "Révision" at bounding box center [73, 116] width 84 height 29
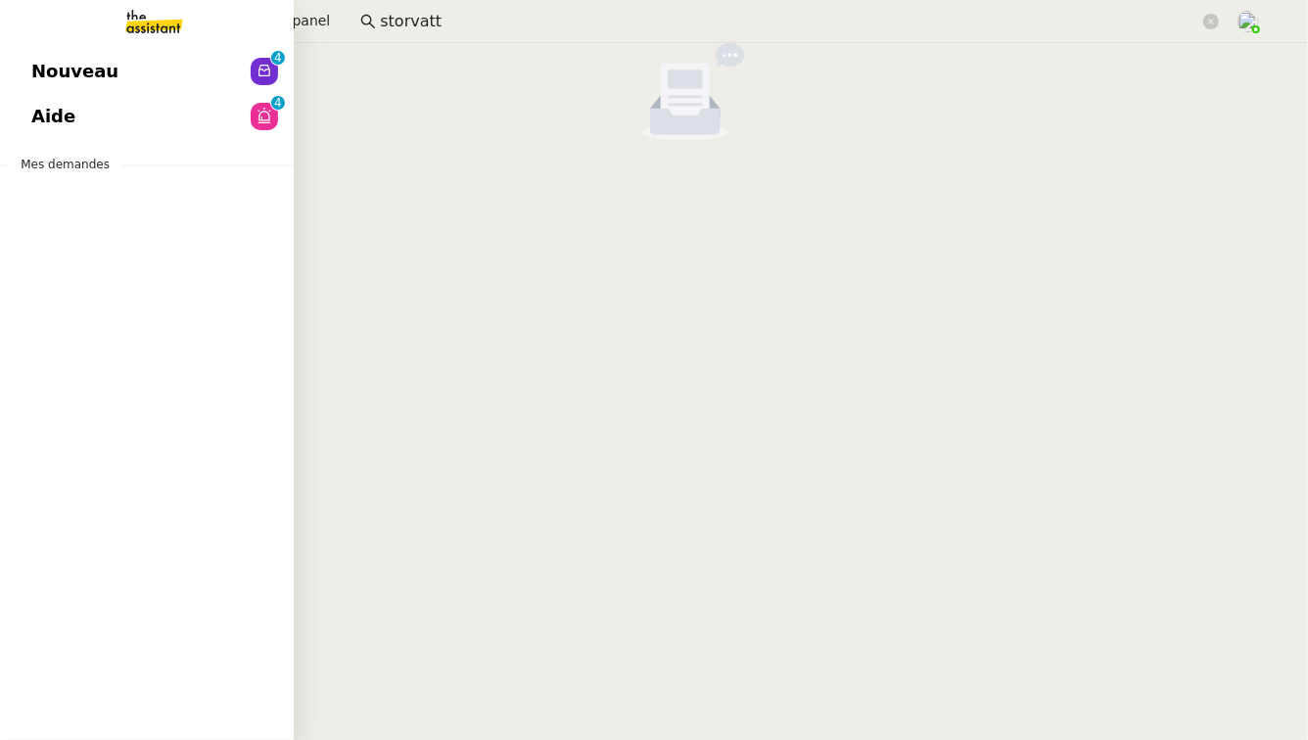
click at [142, 116] on link "Aide 0 1 2 3 4 5 6 7 8 9" at bounding box center [147, 116] width 294 height 45
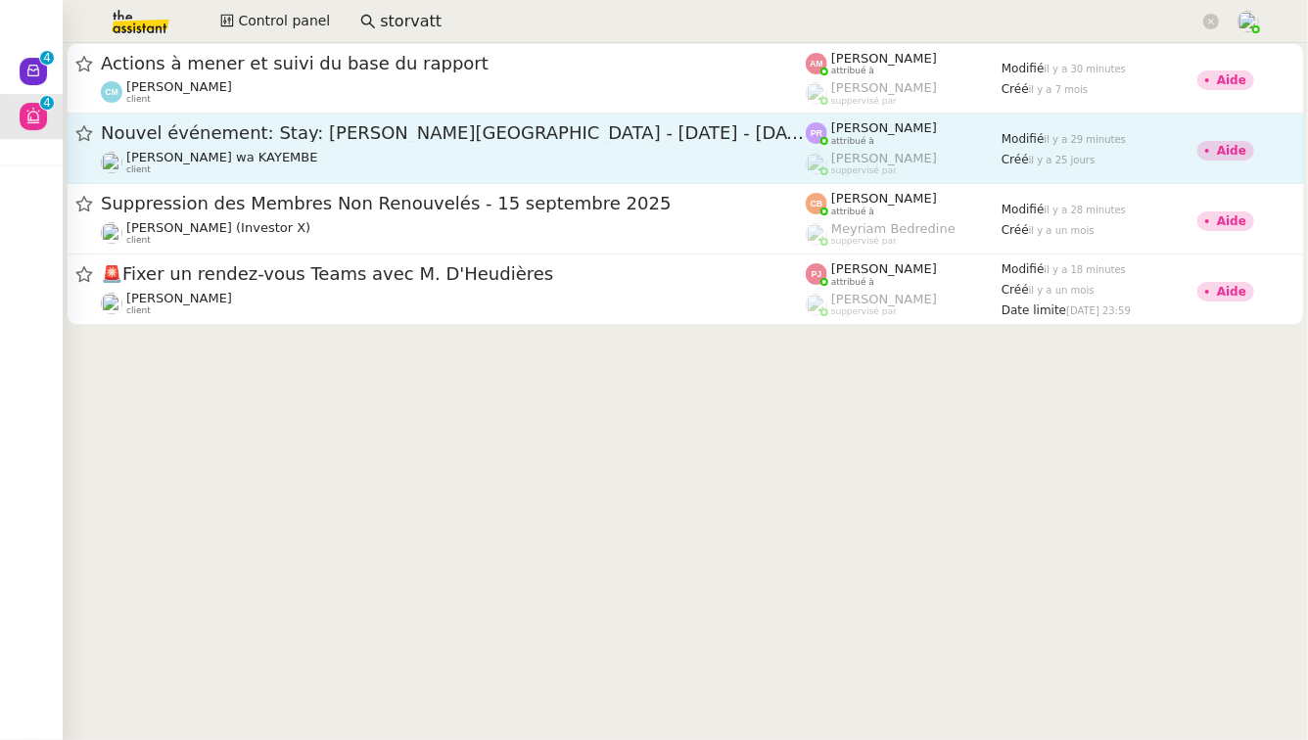
click at [436, 161] on div "Naomi OMEONGA wa KAYEMBE client" at bounding box center [453, 162] width 705 height 25
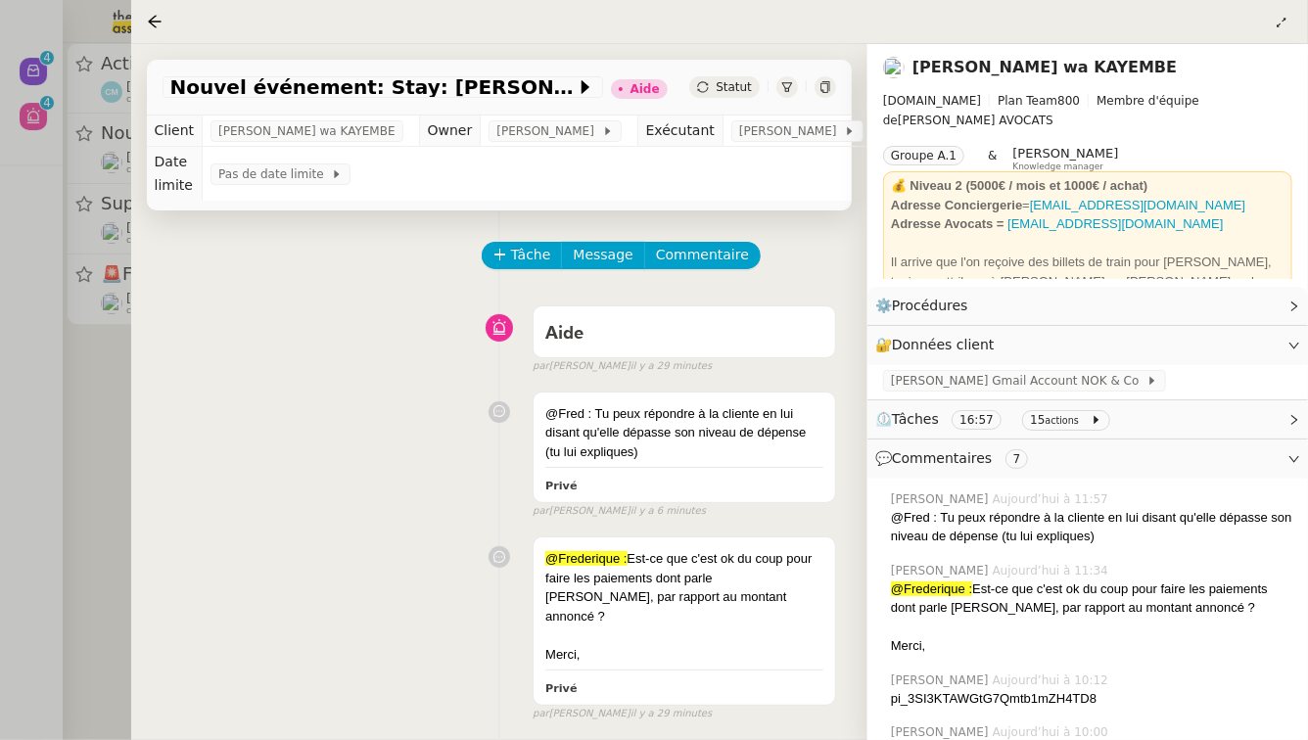
click at [17, 513] on div at bounding box center [654, 370] width 1308 height 740
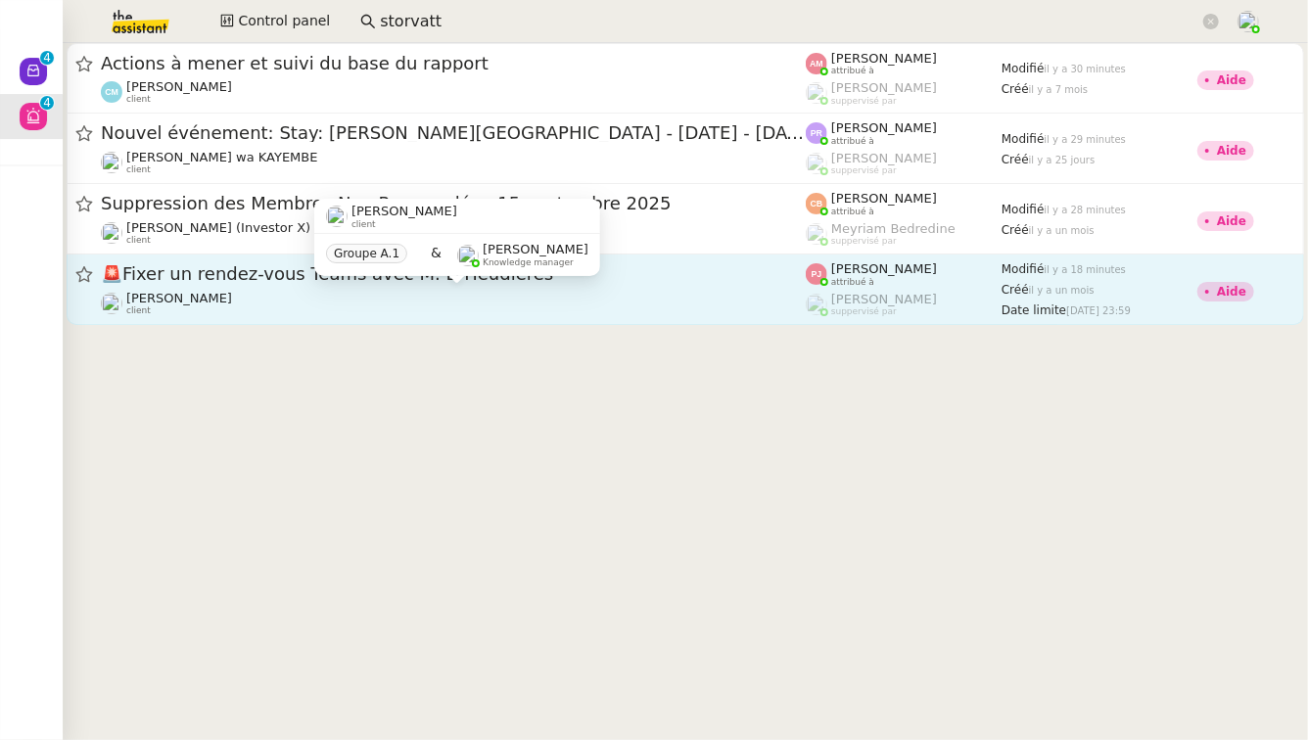
click at [234, 313] on div "Gilbert AVAKIAN client" at bounding box center [453, 303] width 705 height 25
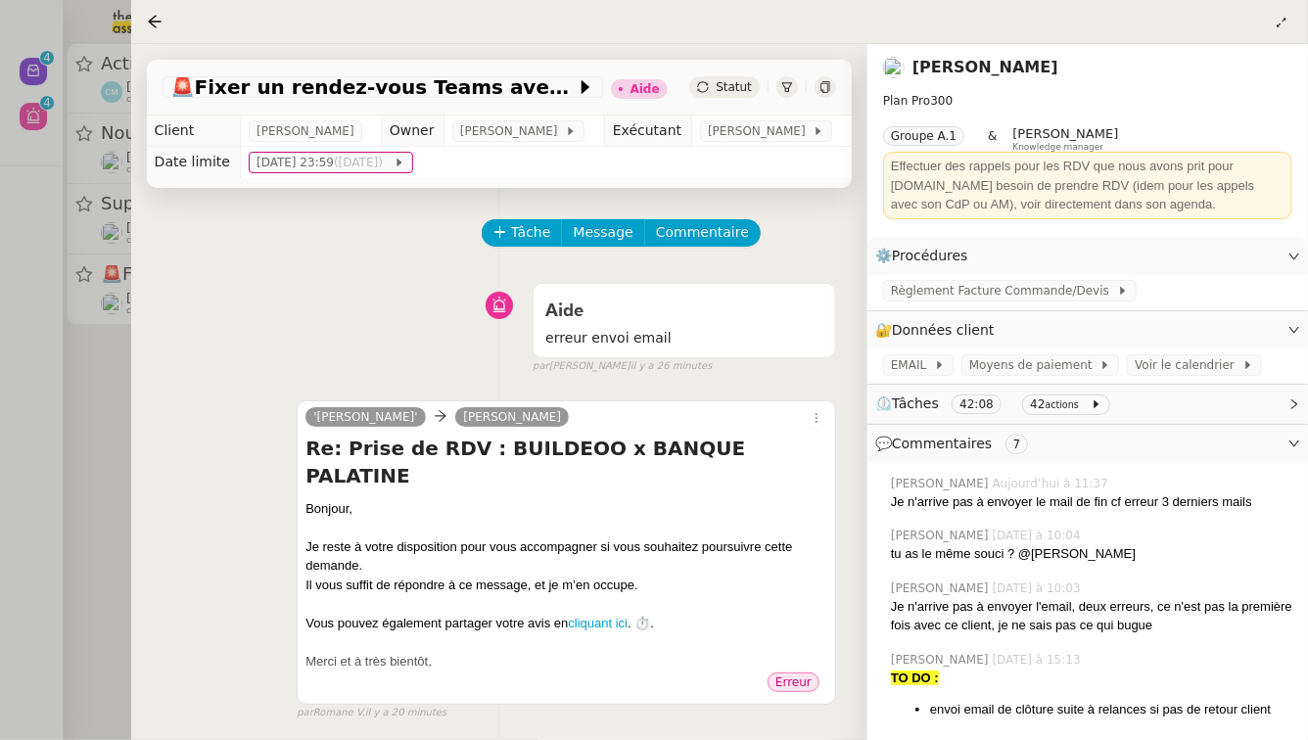
click at [64, 404] on div at bounding box center [654, 370] width 1308 height 740
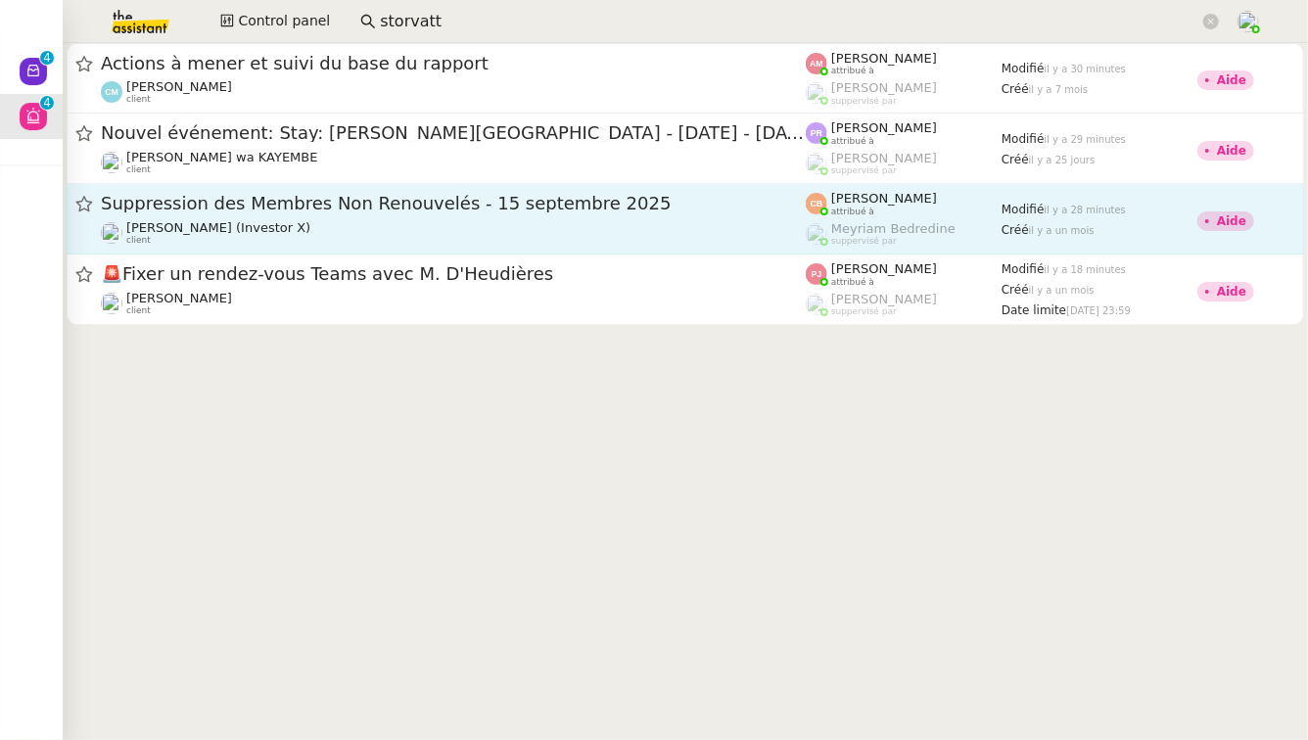
click at [242, 246] on link "Suppression des Membres Non Renouvelés - 15 septembre 2025 Cédric Tempestini (I…" at bounding box center [686, 219] width 1238 height 71
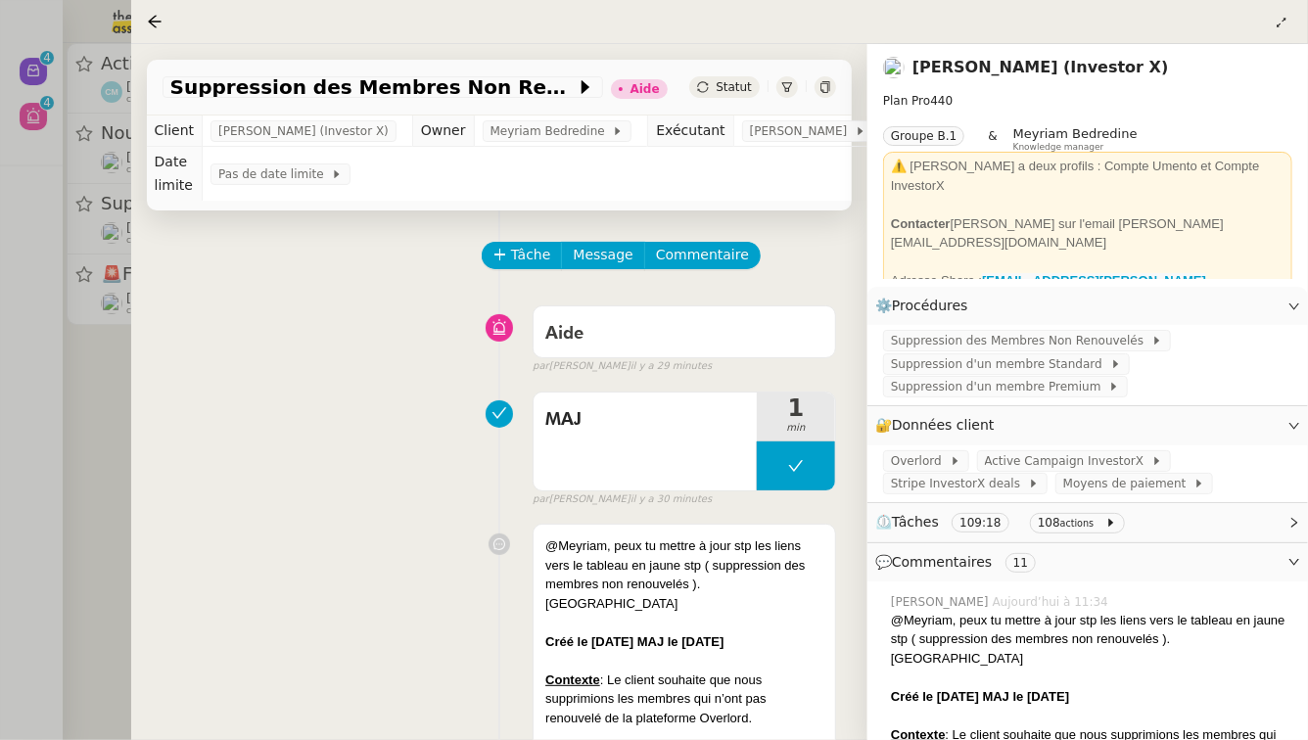
click at [0, 500] on div at bounding box center [654, 370] width 1308 height 740
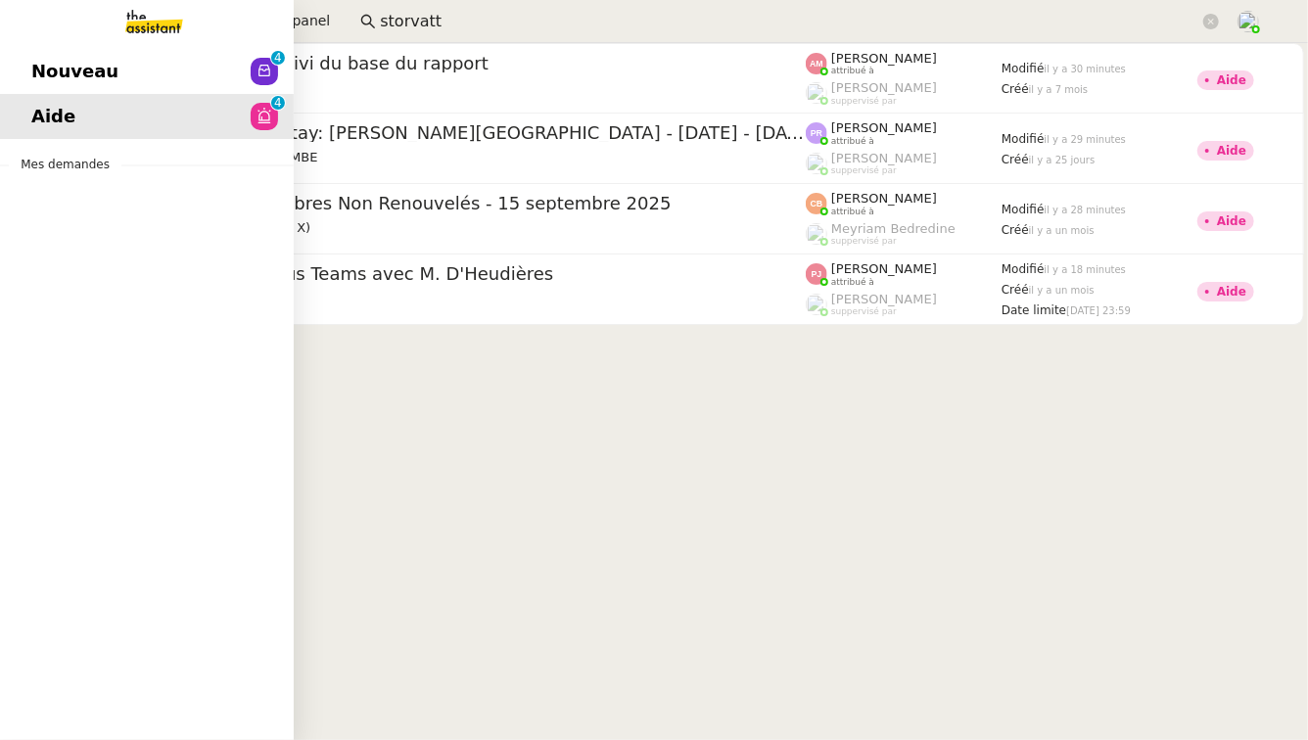
click at [79, 64] on span "Nouveau" at bounding box center [74, 71] width 87 height 29
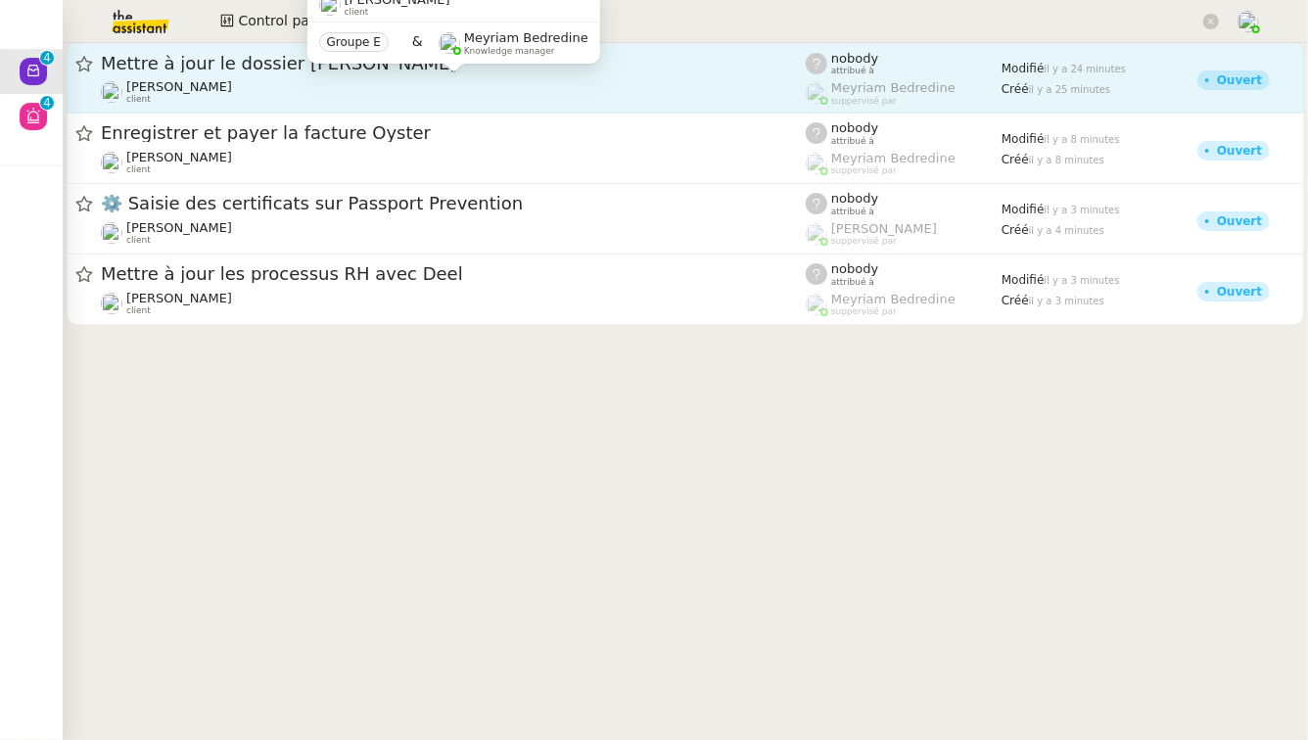
click at [450, 102] on div "Fanny Eyraud client" at bounding box center [453, 91] width 705 height 25
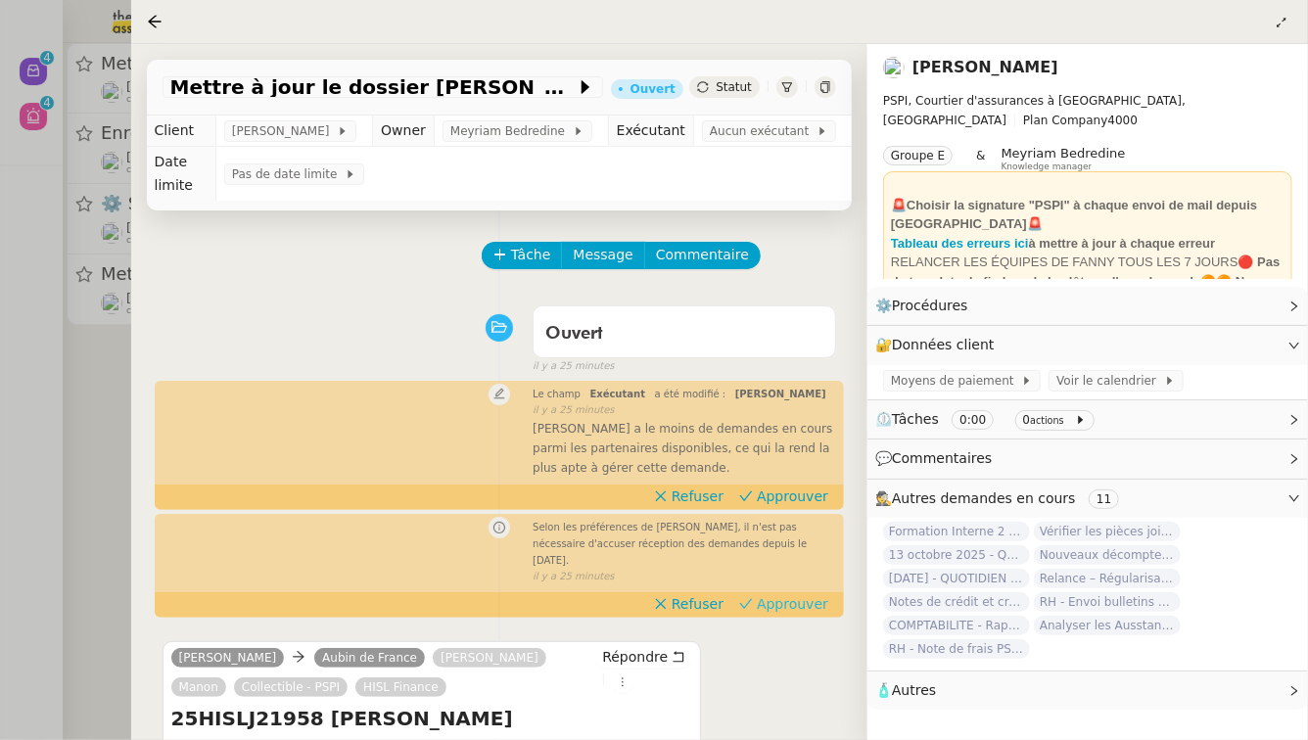
click at [815, 594] on span "Approuver" at bounding box center [792, 604] width 71 height 20
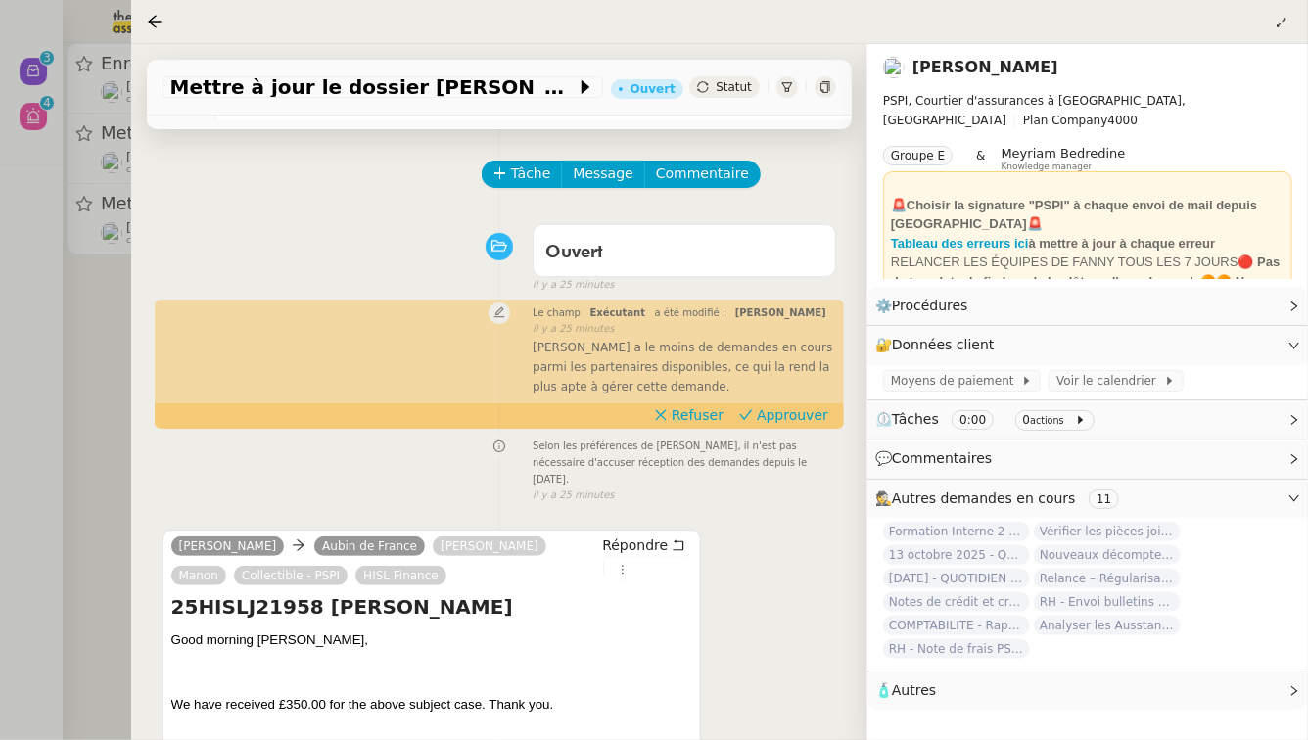
scroll to position [6, 0]
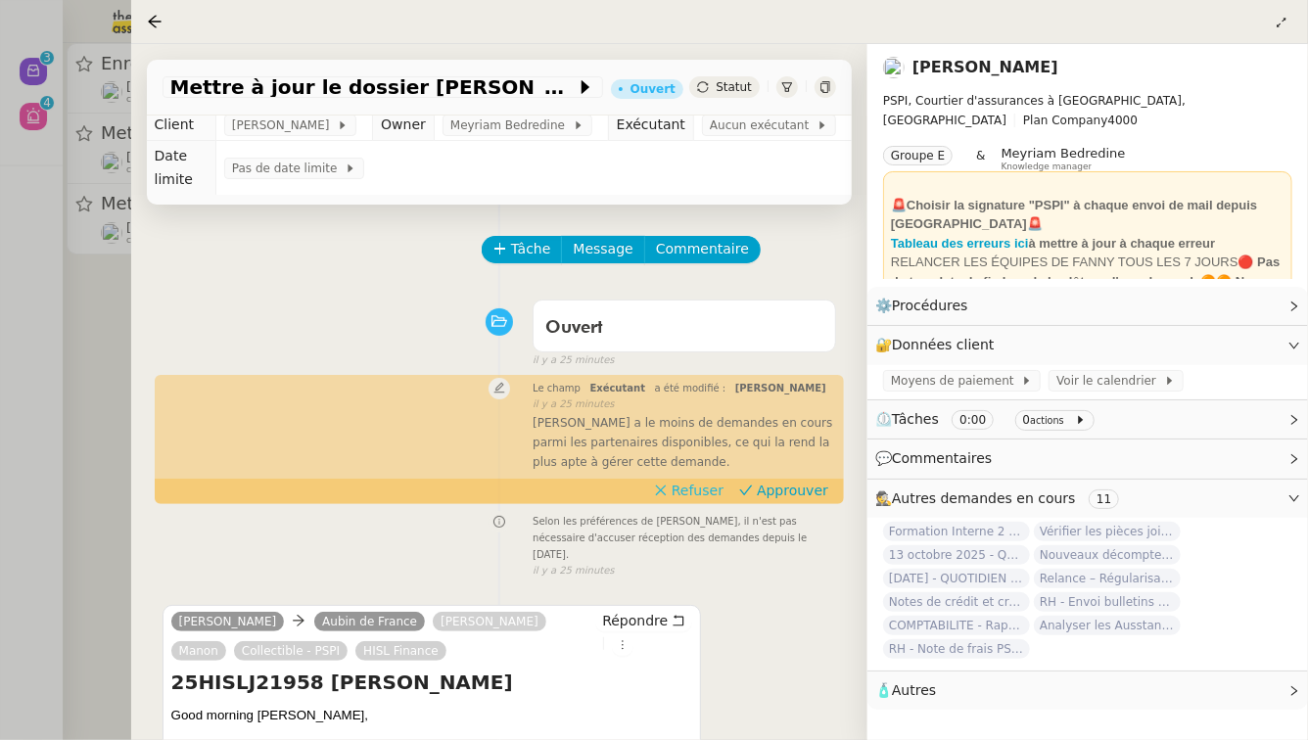
click at [699, 481] on span "Refuser" at bounding box center [698, 491] width 52 height 20
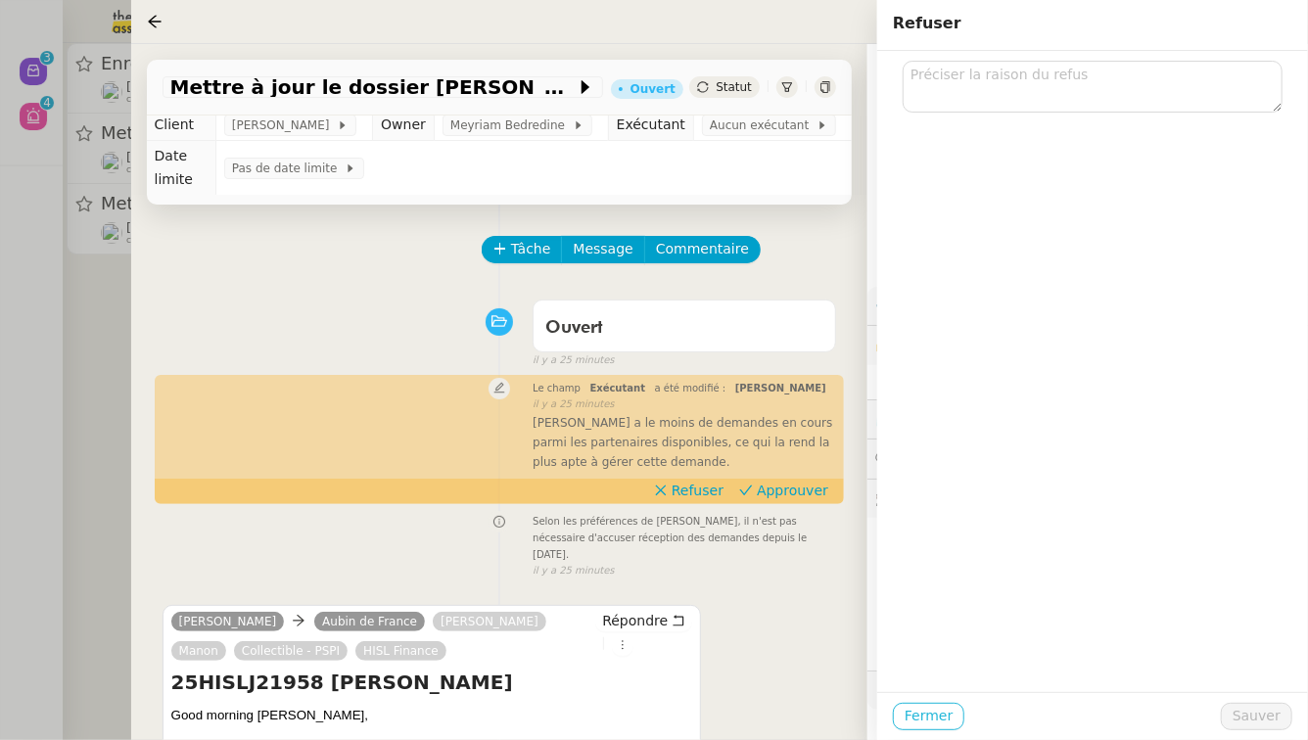
click at [930, 723] on span "Fermer" at bounding box center [929, 716] width 48 height 23
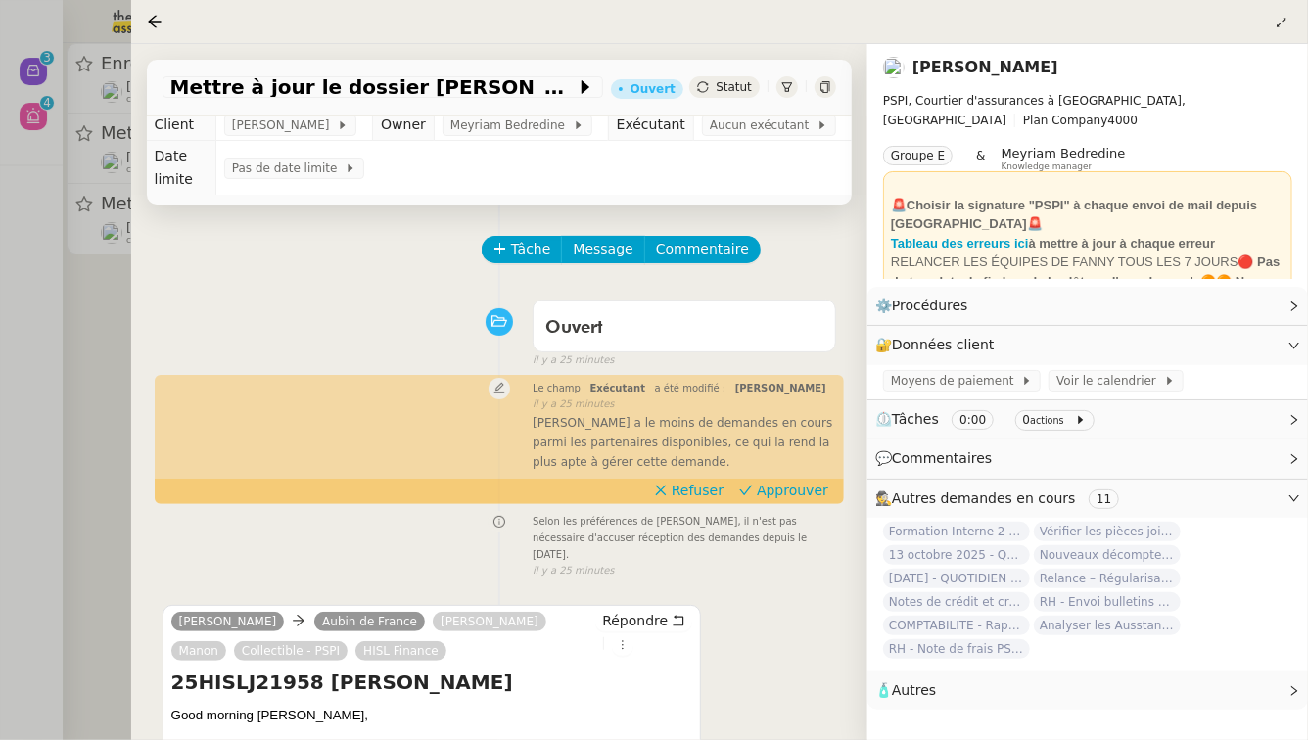
click at [0, 533] on div at bounding box center [654, 370] width 1308 height 740
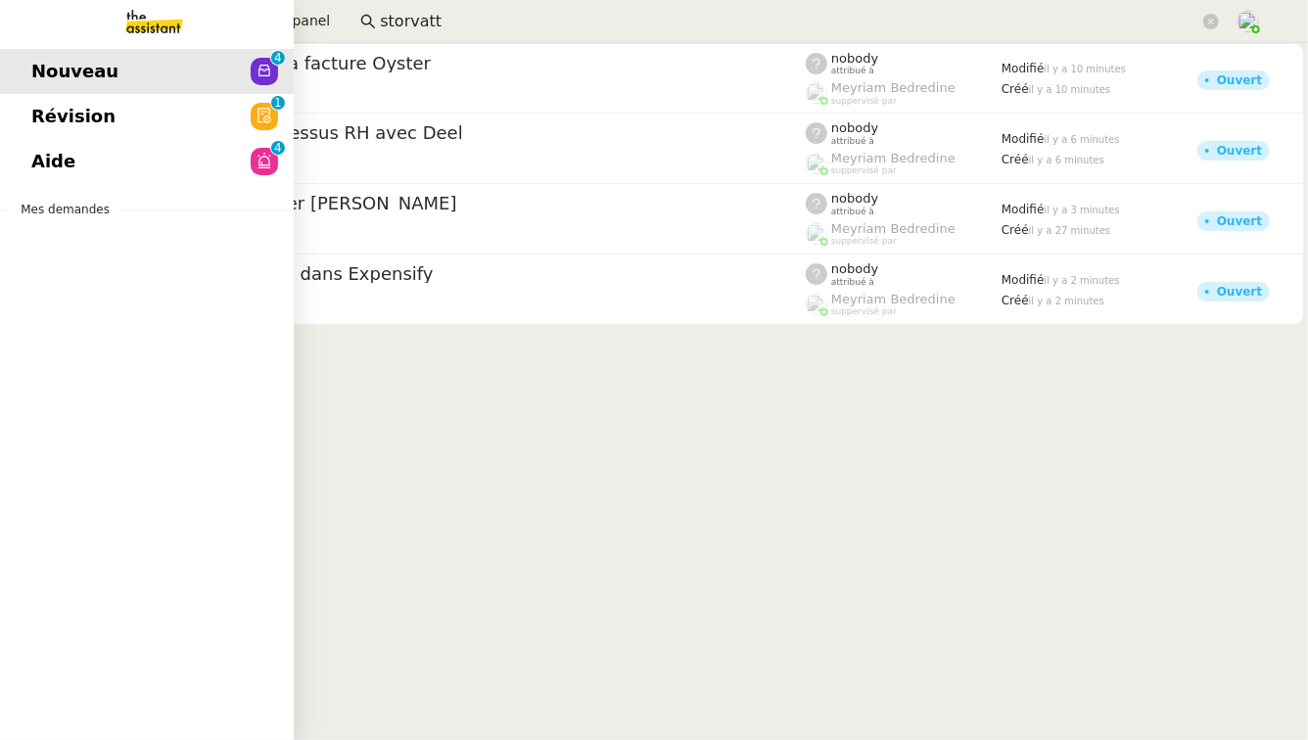
click at [143, 107] on link "Révision 0 1 2 3 4 5 6 7 8 9" at bounding box center [147, 116] width 294 height 45
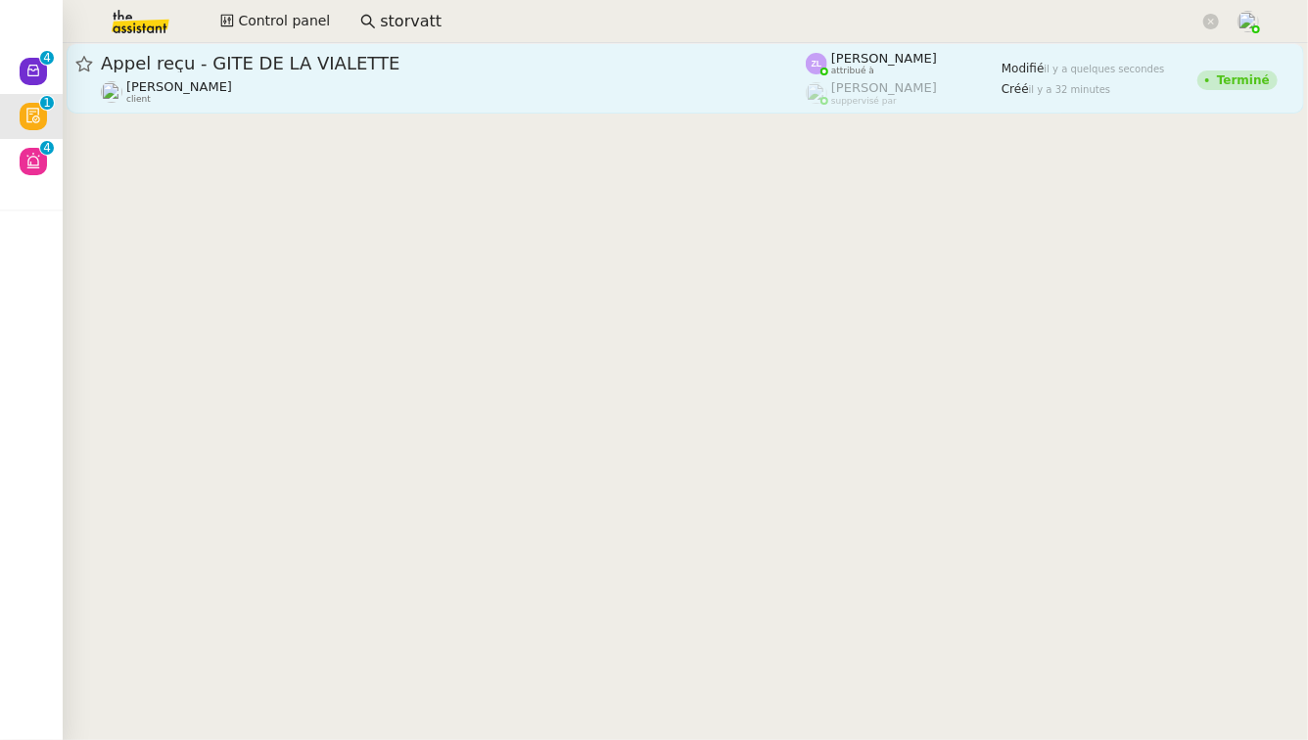
click at [480, 72] on div "Appel reçu - GITE DE LA VIALETTE" at bounding box center [453, 64] width 705 height 24
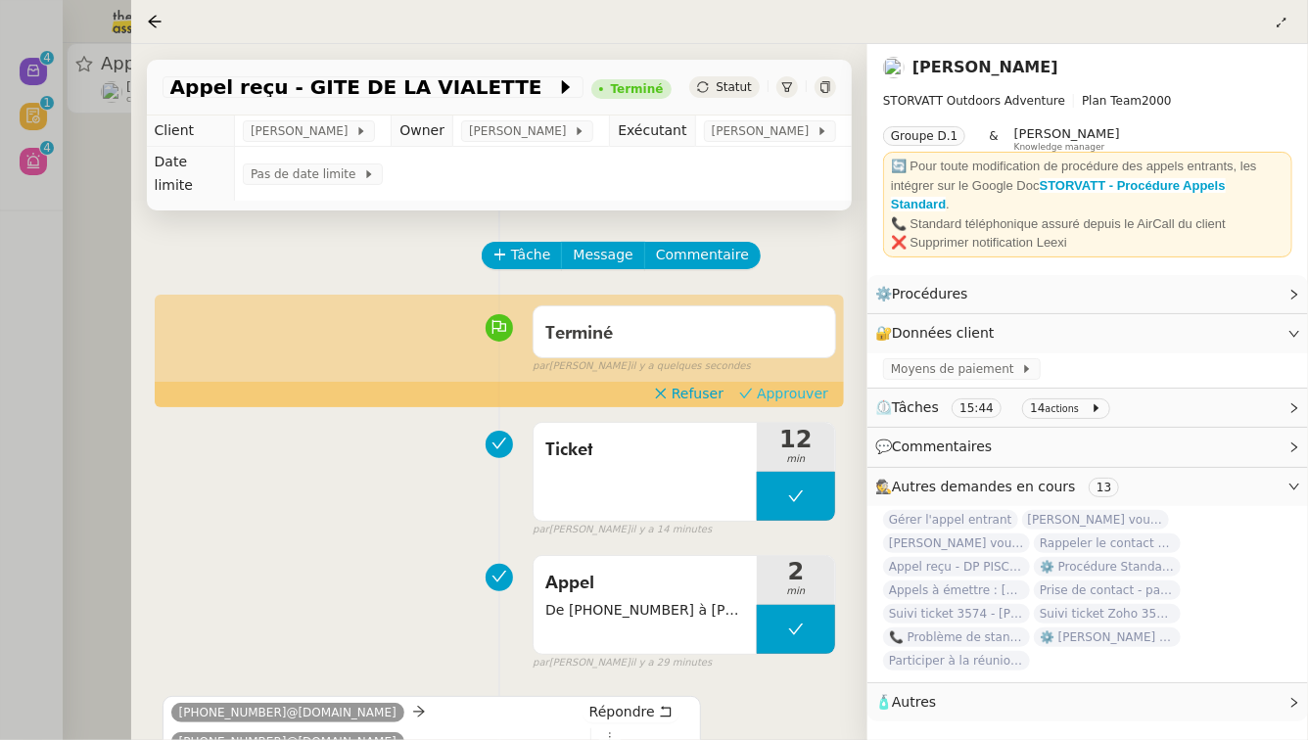
click at [791, 388] on span "Approuver" at bounding box center [792, 394] width 71 height 20
click at [0, 268] on div at bounding box center [654, 370] width 1308 height 740
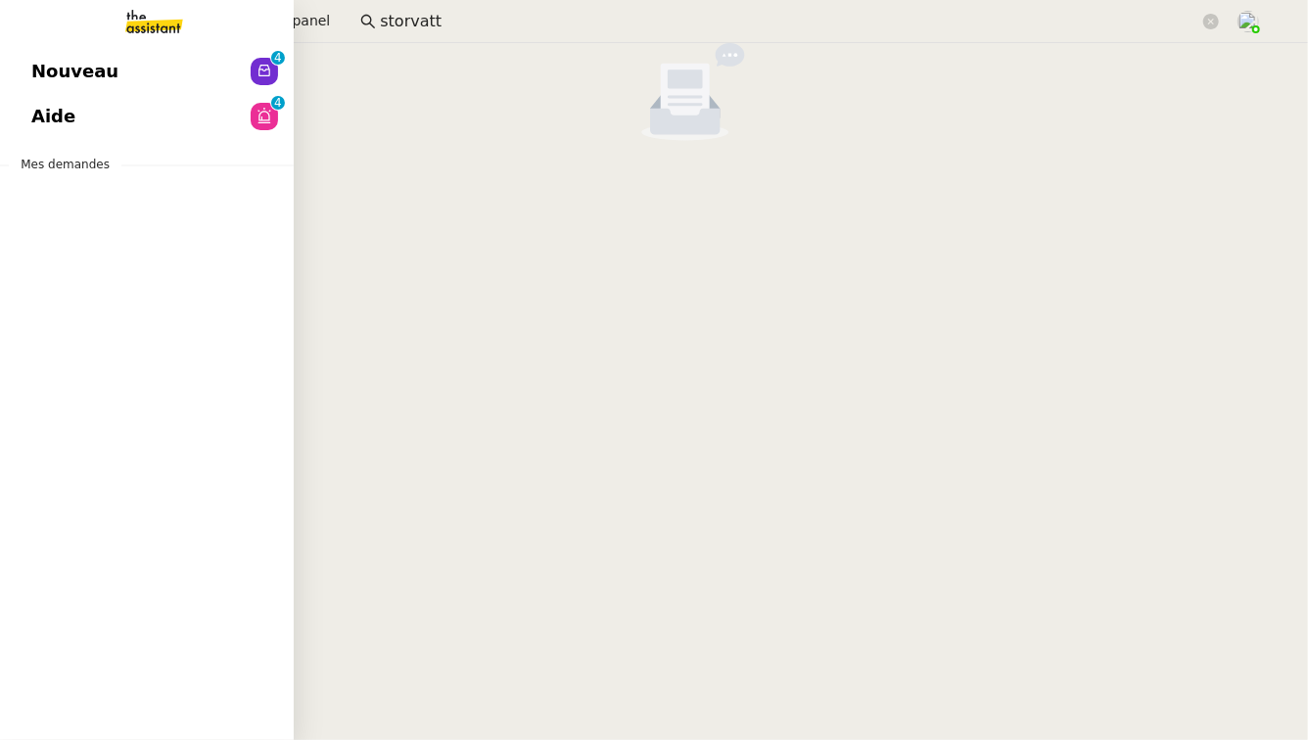
click at [187, 124] on link "Aide 0 1 2 3 4 5 6 7 8 9" at bounding box center [147, 116] width 294 height 45
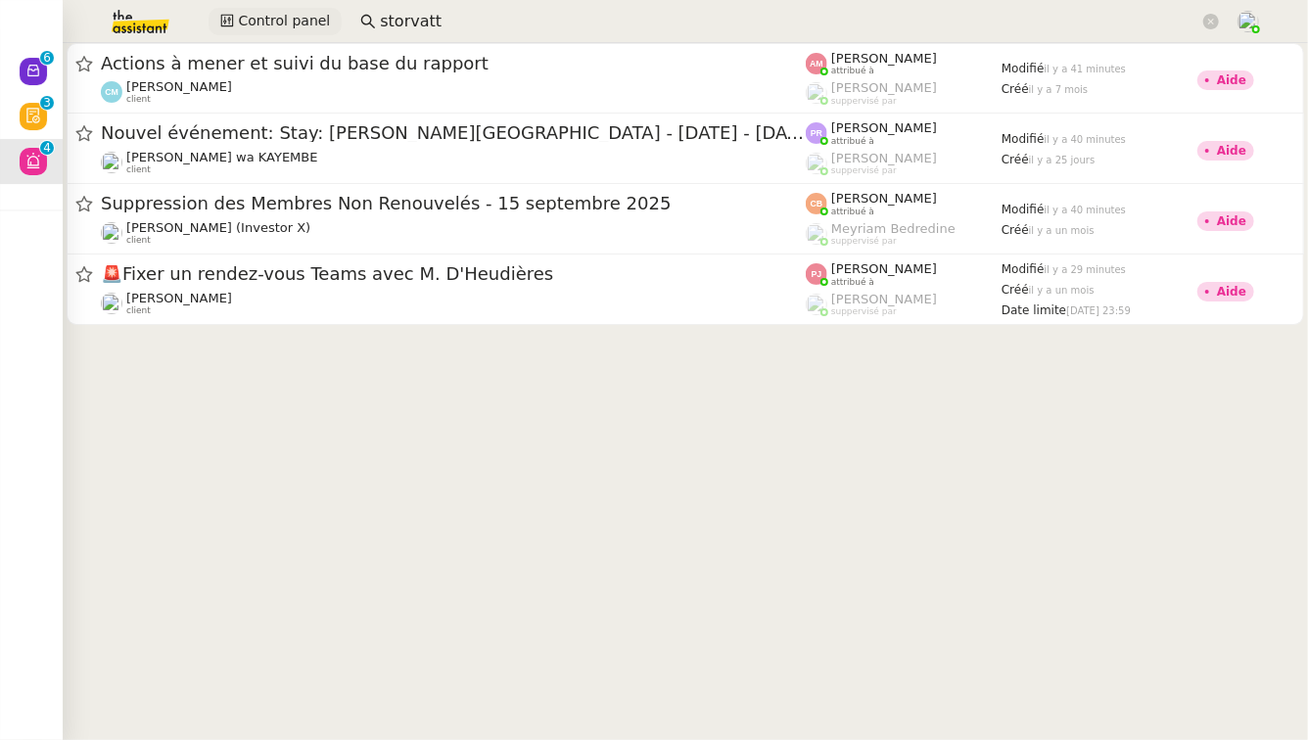
click at [278, 30] on span "Control panel" at bounding box center [284, 21] width 92 height 23
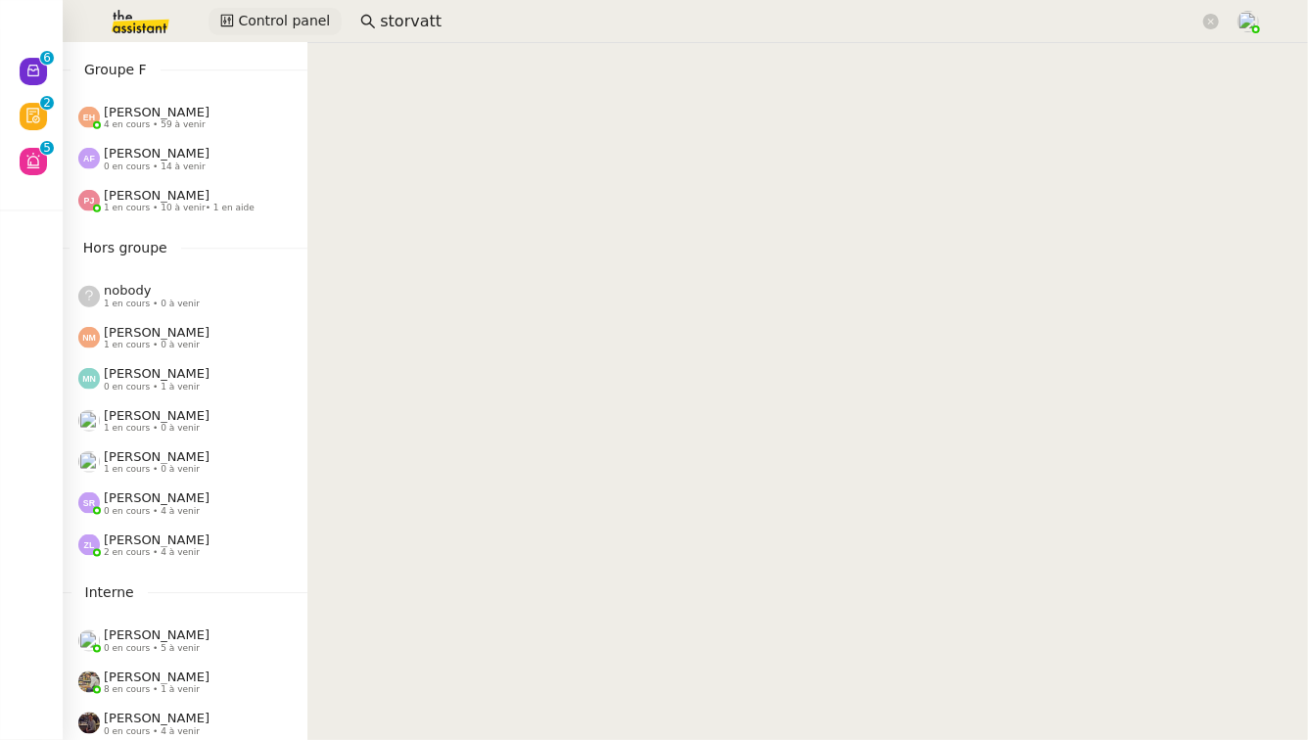
scroll to position [1069, 0]
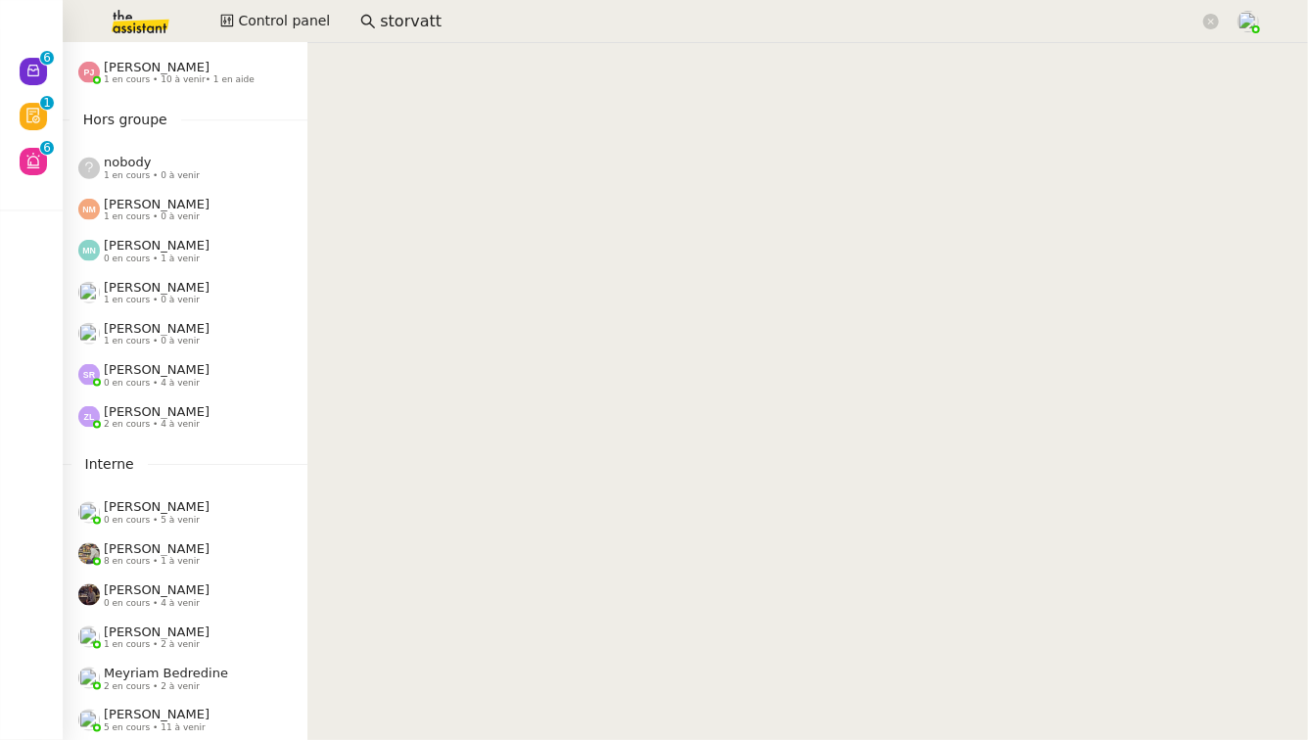
click at [144, 716] on span "[PERSON_NAME]" at bounding box center [157, 714] width 106 height 15
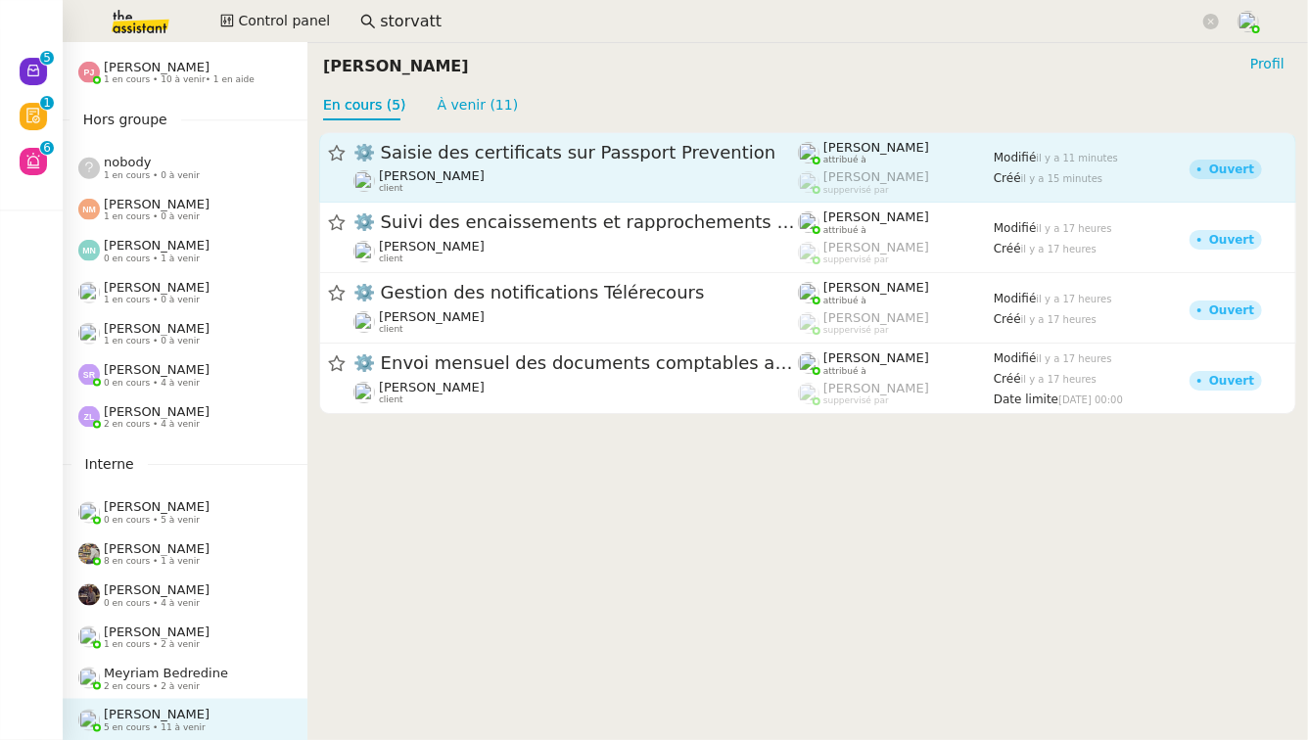
click at [615, 165] on div "⚙️ Saisie des certificats sur Passport Prevention Jessica SANSON client" at bounding box center [576, 167] width 445 height 53
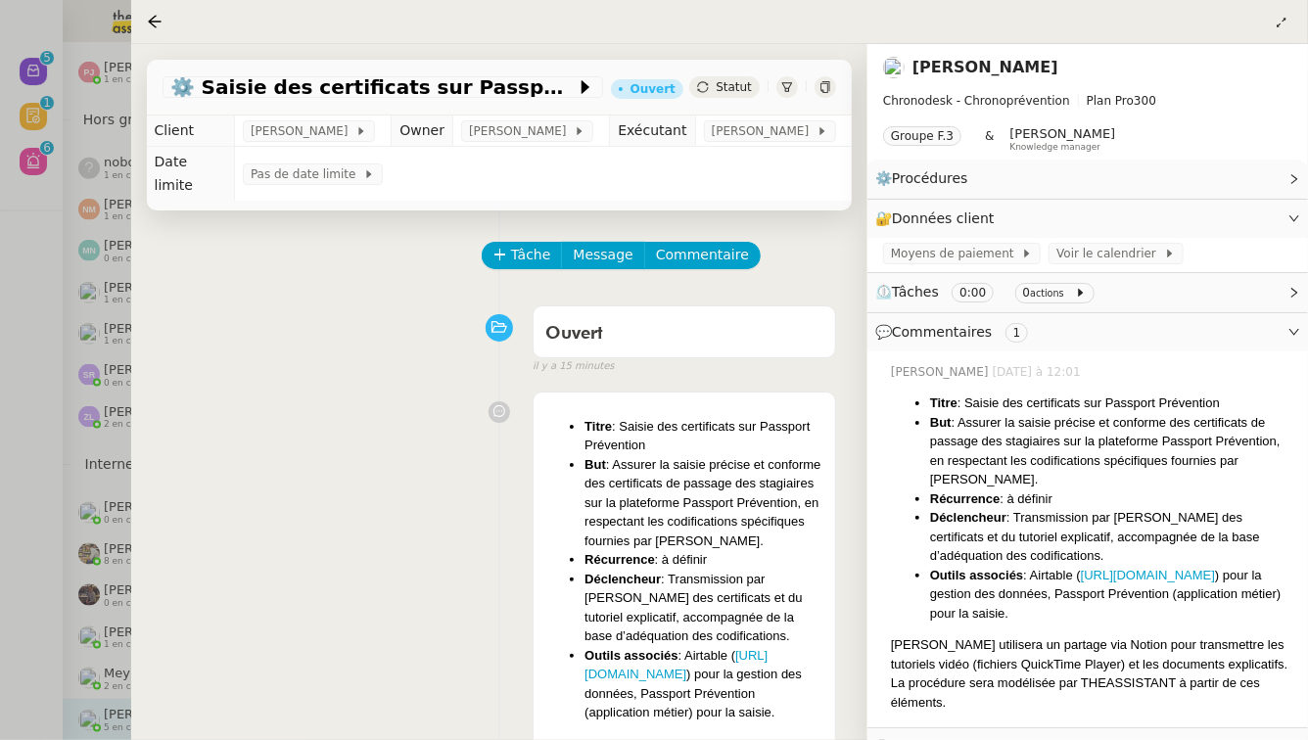
scroll to position [47, 0]
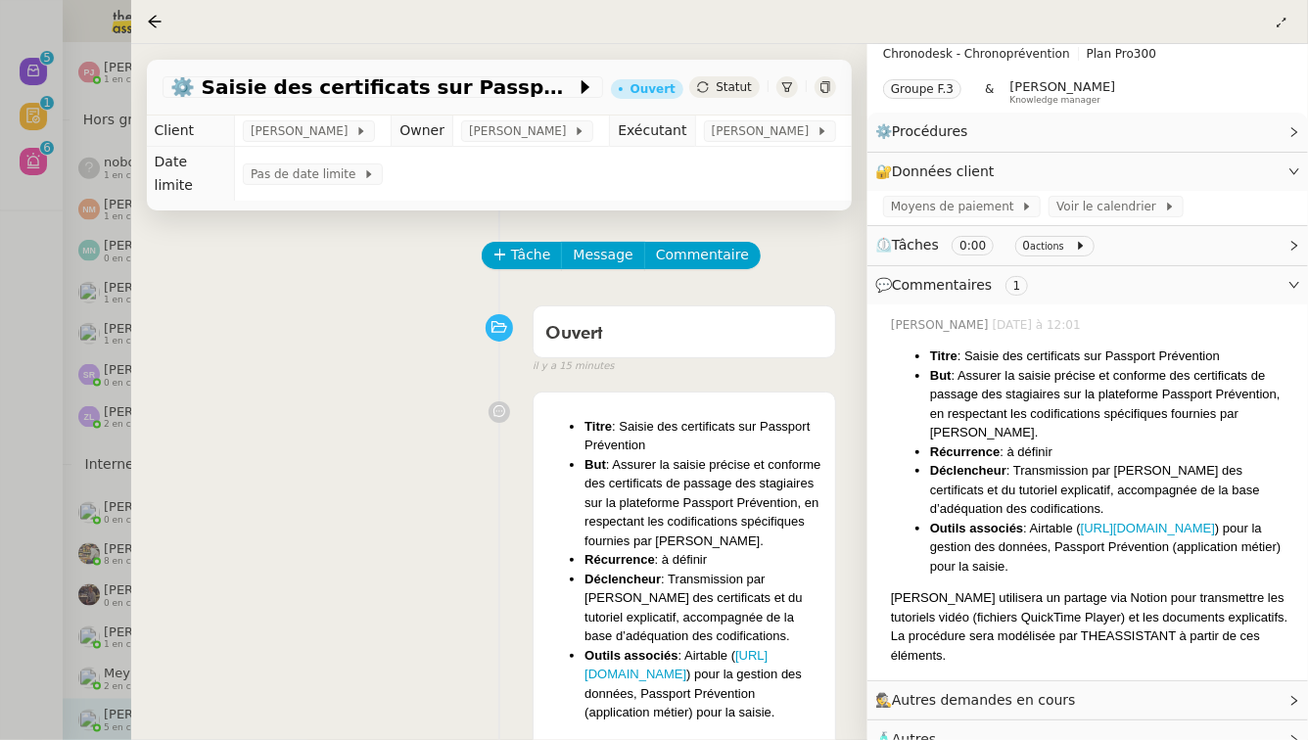
click at [0, 542] on div at bounding box center [654, 370] width 1308 height 740
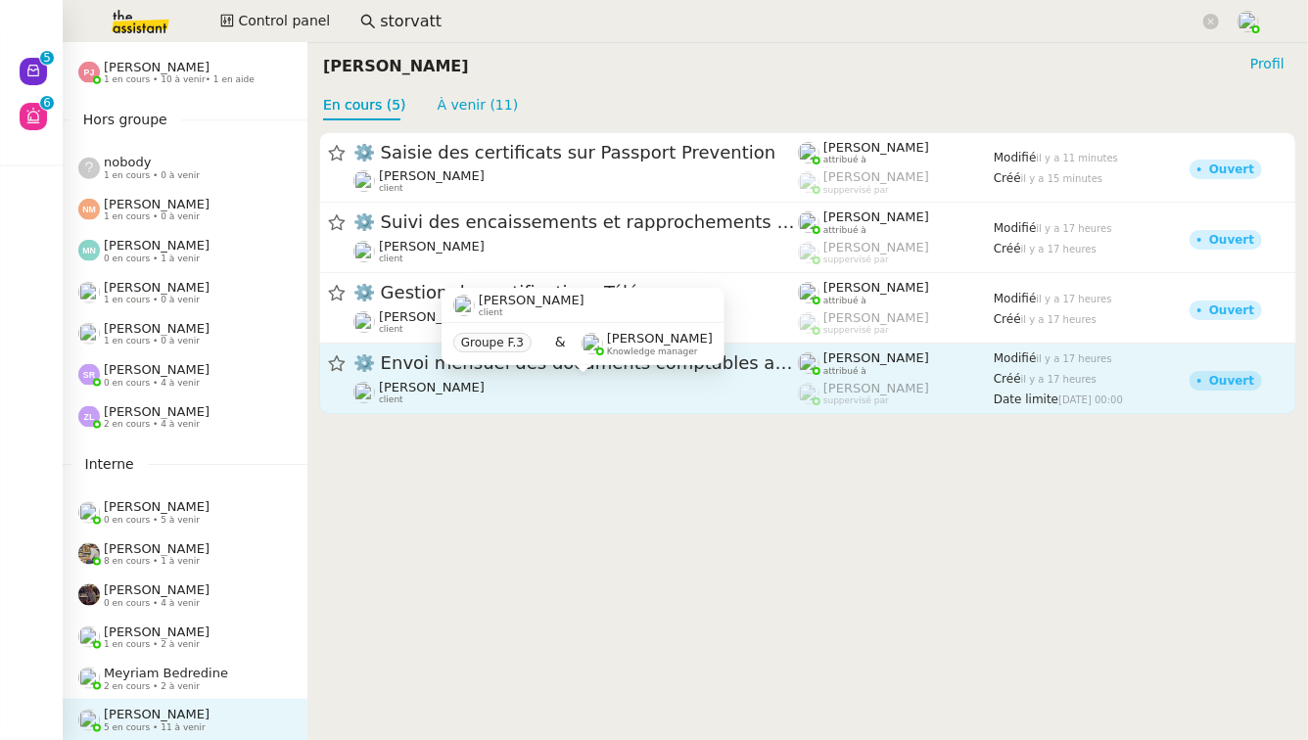
click at [713, 395] on div "Marie Cochereau client" at bounding box center [576, 392] width 445 height 25
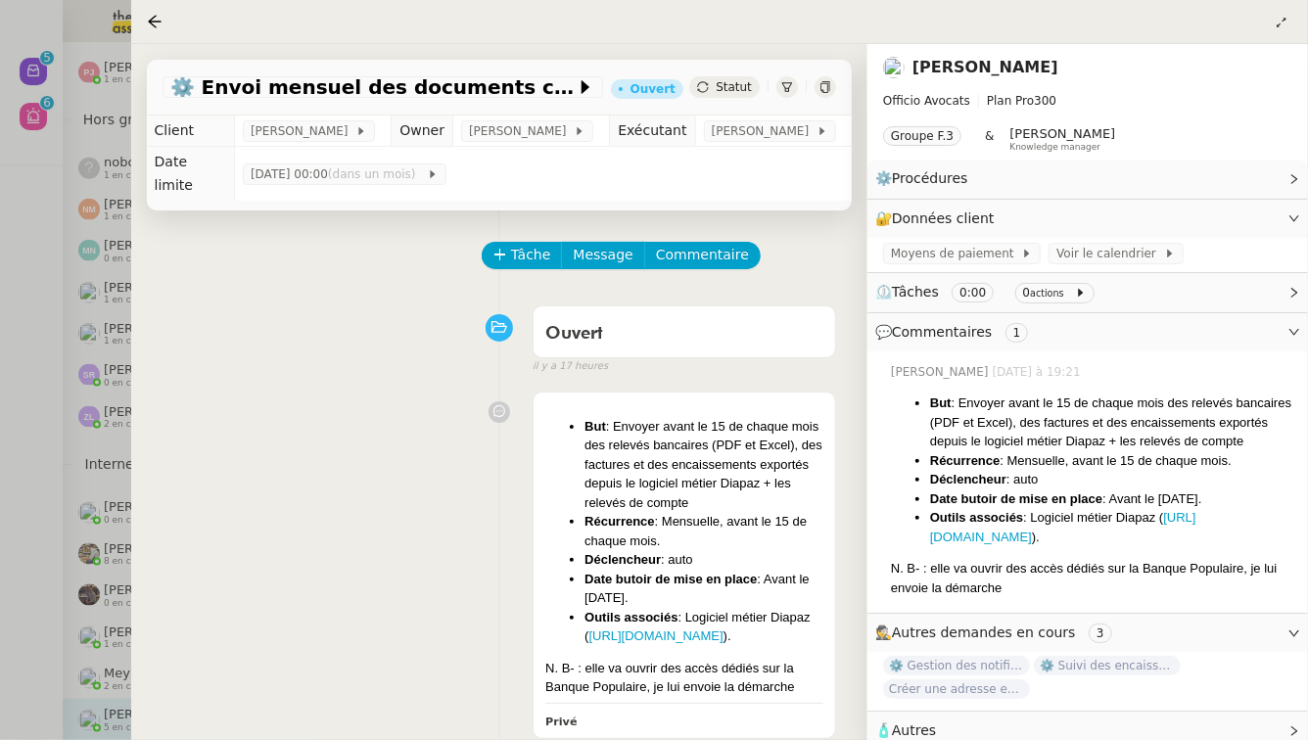
click at [0, 572] on div at bounding box center [654, 370] width 1308 height 740
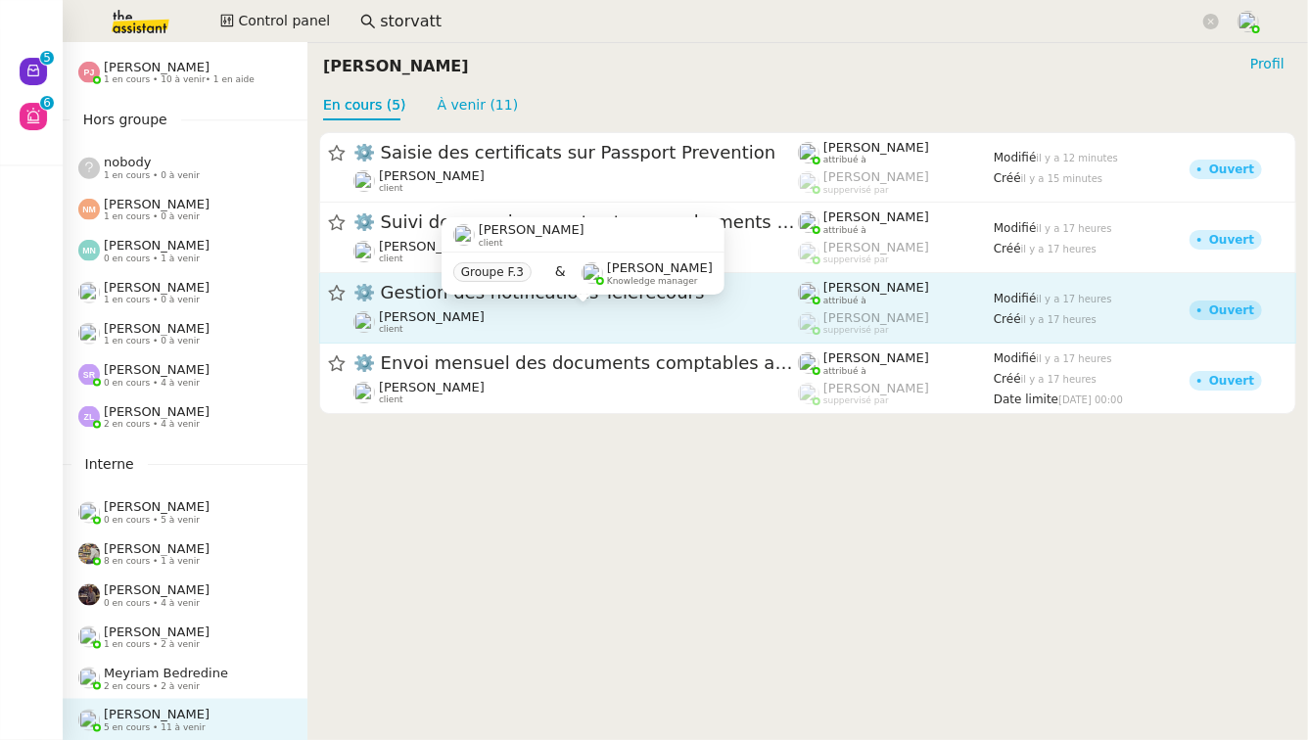
click at [614, 317] on div "Marie Cochereau client" at bounding box center [576, 321] width 445 height 25
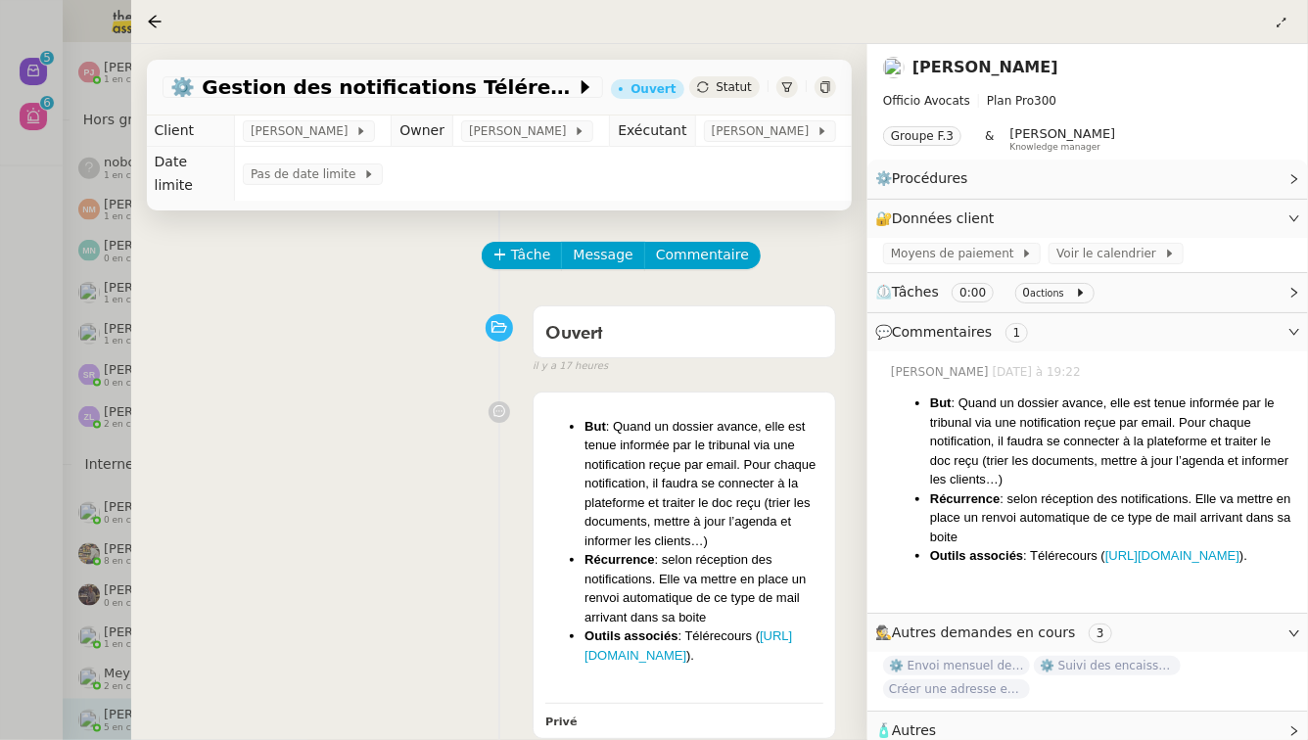
click at [0, 403] on div at bounding box center [654, 370] width 1308 height 740
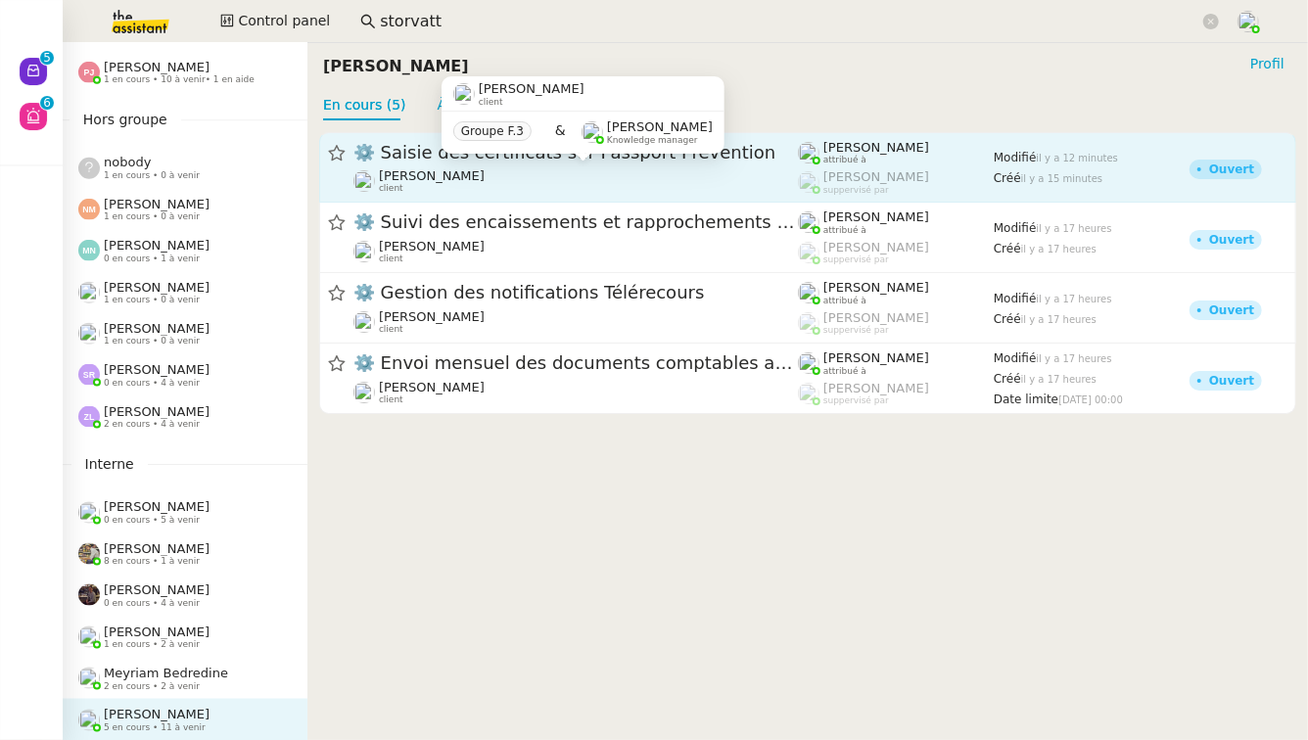
click at [654, 168] on div "Jessica SANSON client" at bounding box center [576, 180] width 445 height 25
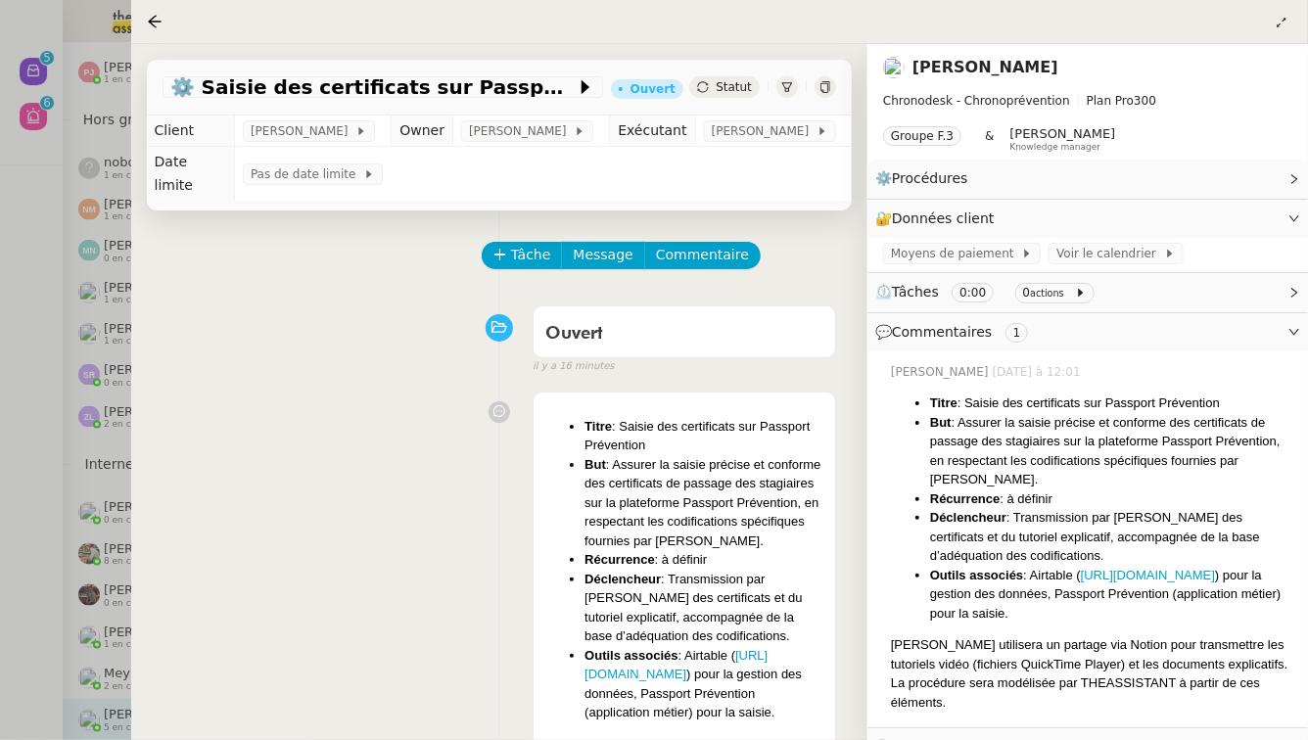
scroll to position [251, 0]
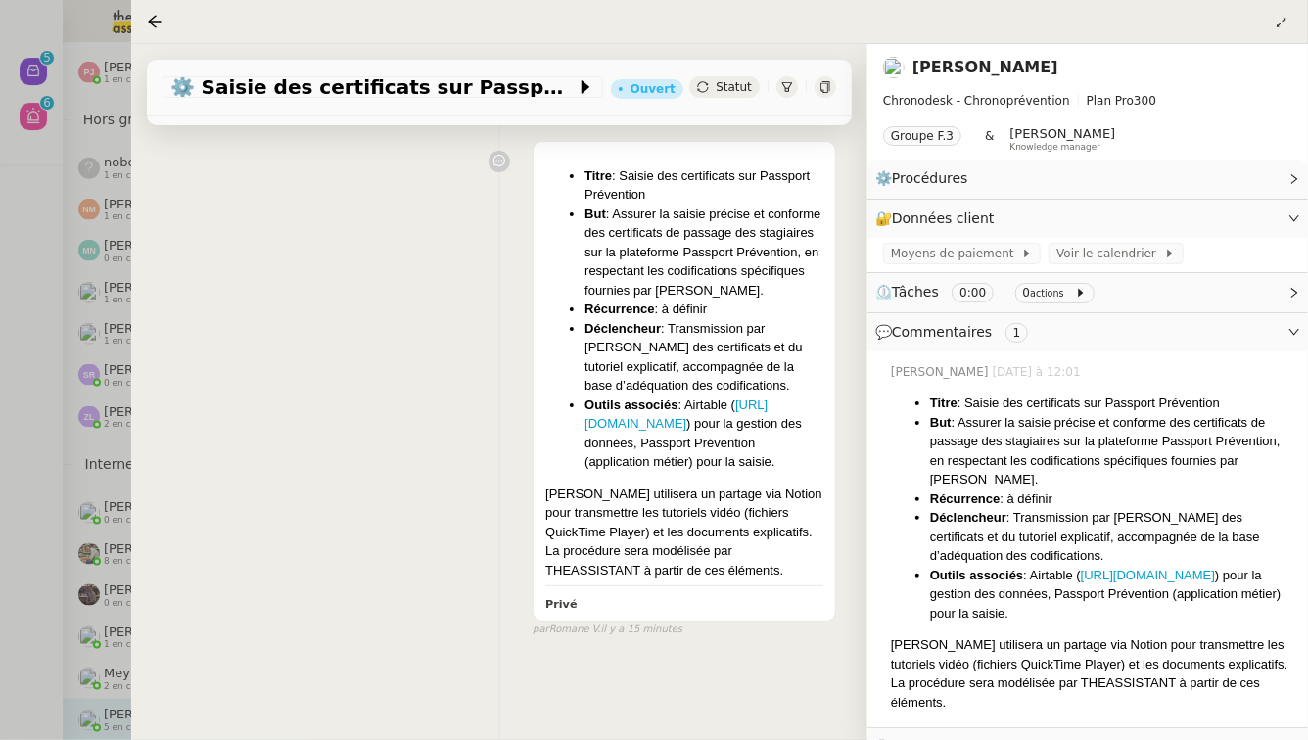
click at [1, 464] on div at bounding box center [654, 370] width 1308 height 740
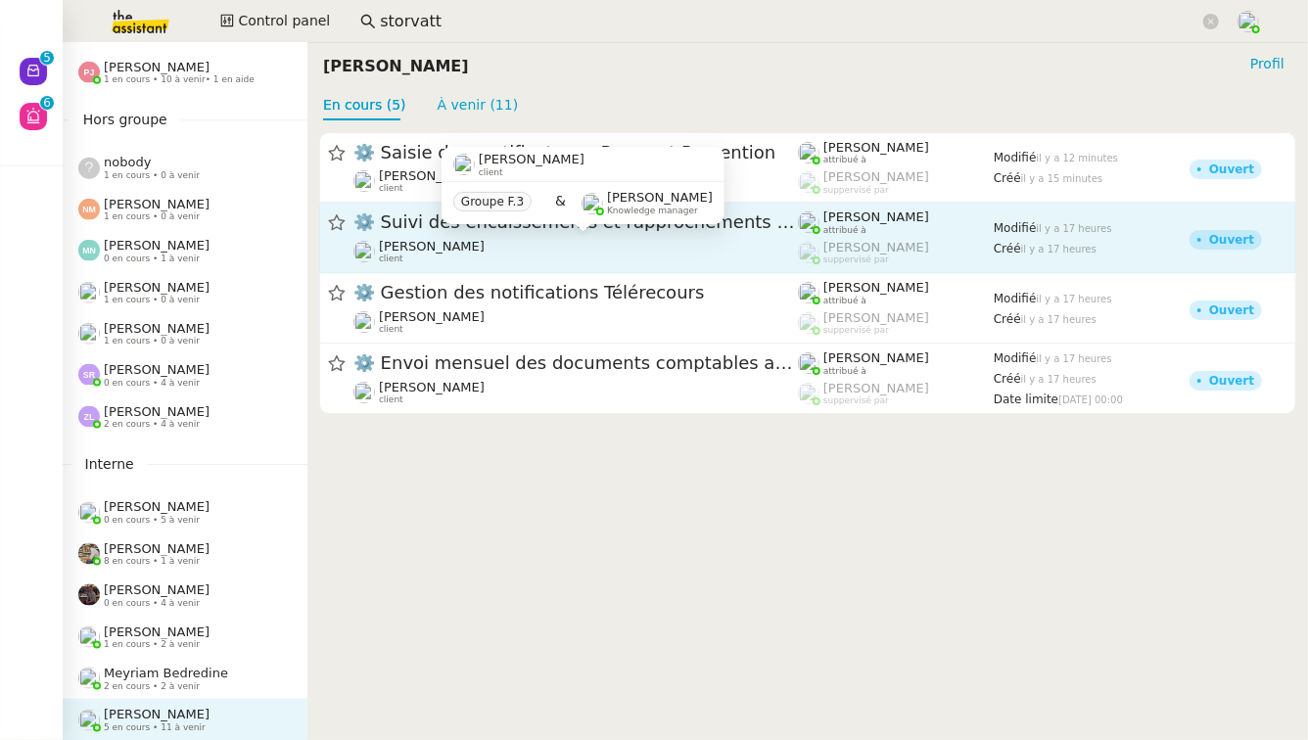
click at [642, 245] on div "Marie Cochereau client" at bounding box center [576, 251] width 445 height 25
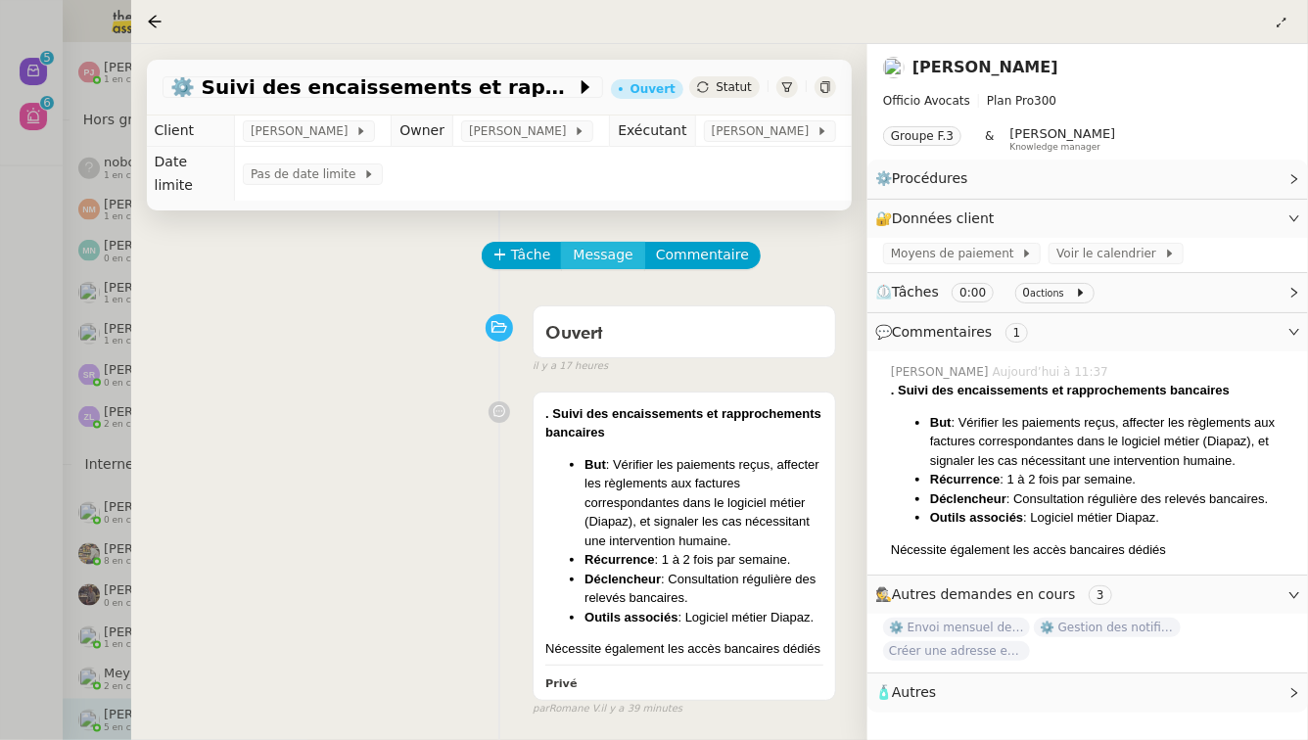
click at [602, 244] on span "Message" at bounding box center [603, 255] width 60 height 23
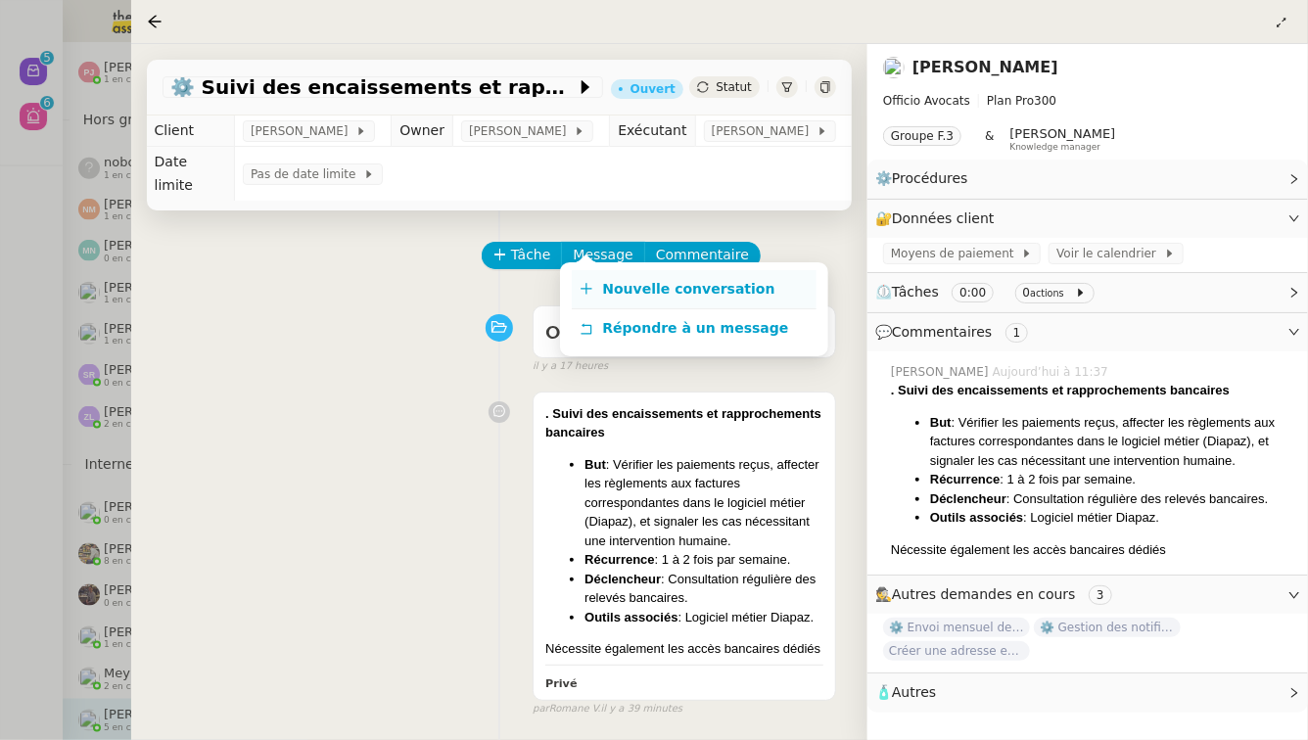
click at [621, 278] on link "Nouvelle conversation" at bounding box center [694, 289] width 245 height 39
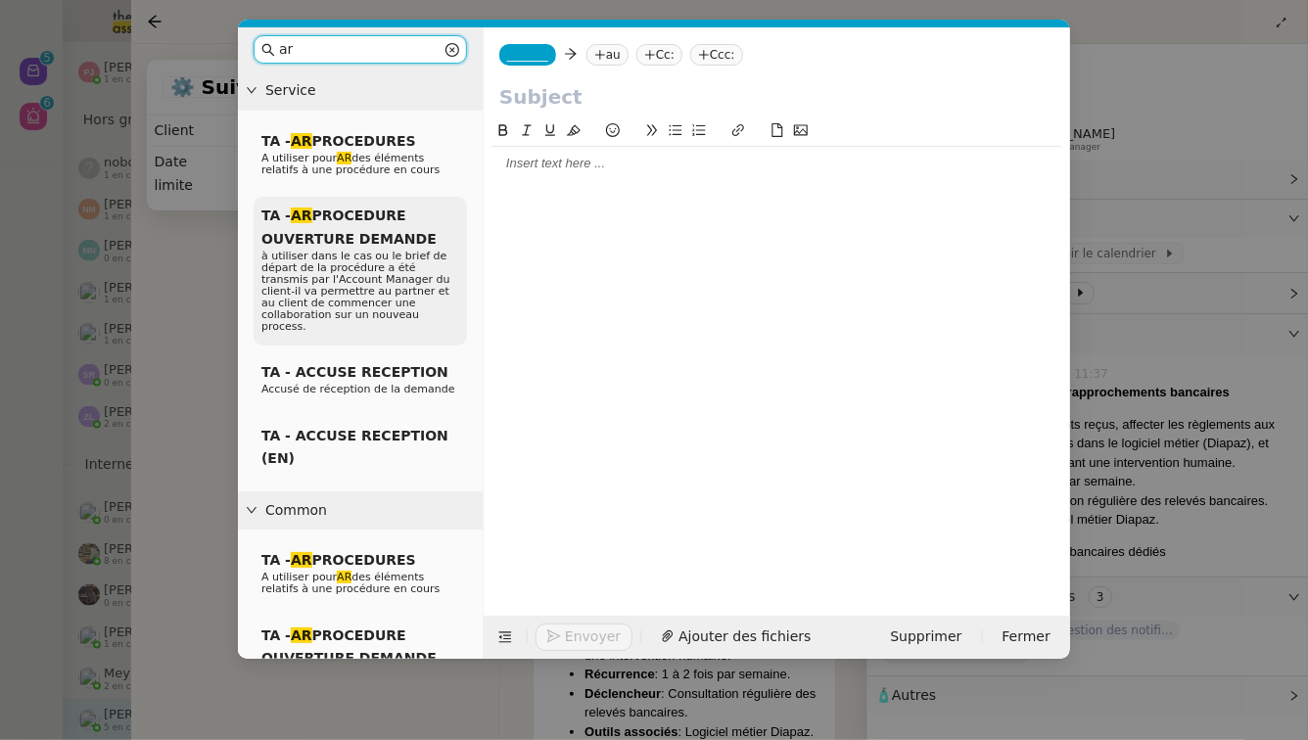
type input "ar"
click at [402, 239] on span "TA - AR PROCEDURE OUVERTURE DEMANDE" at bounding box center [348, 227] width 175 height 38
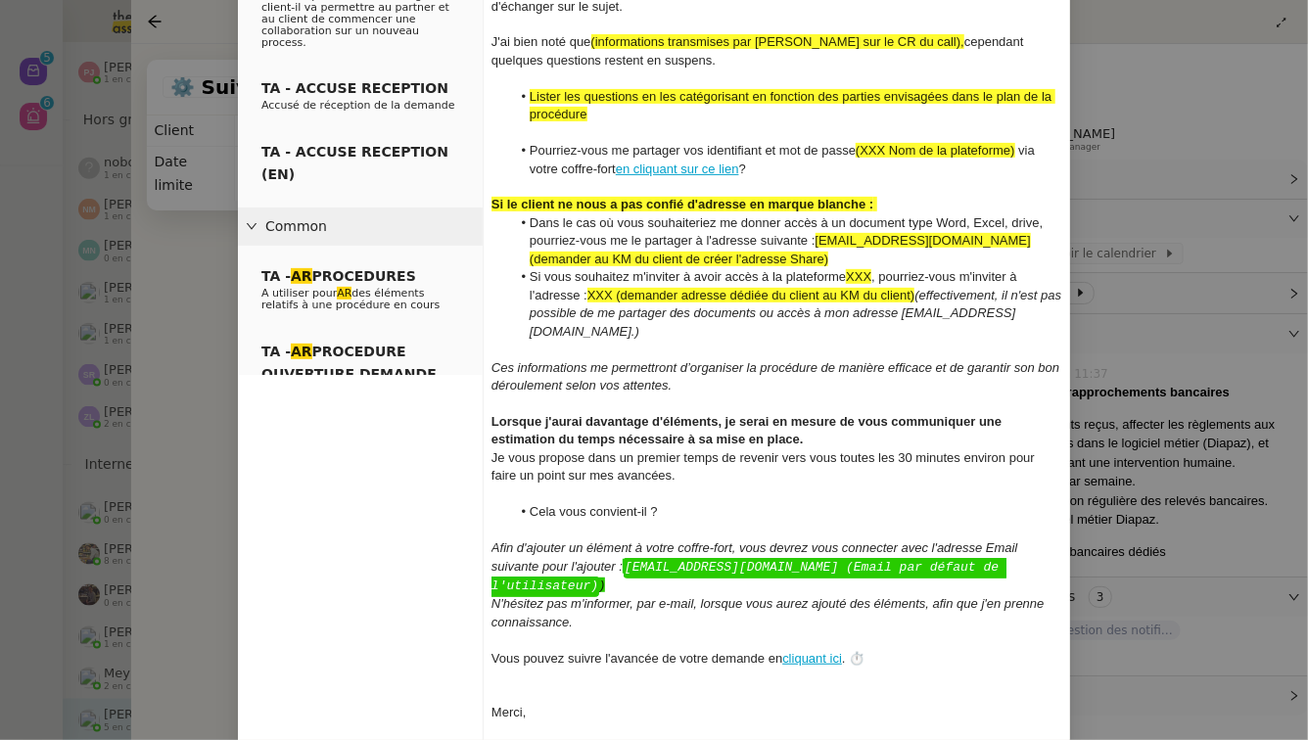
scroll to position [352, 0]
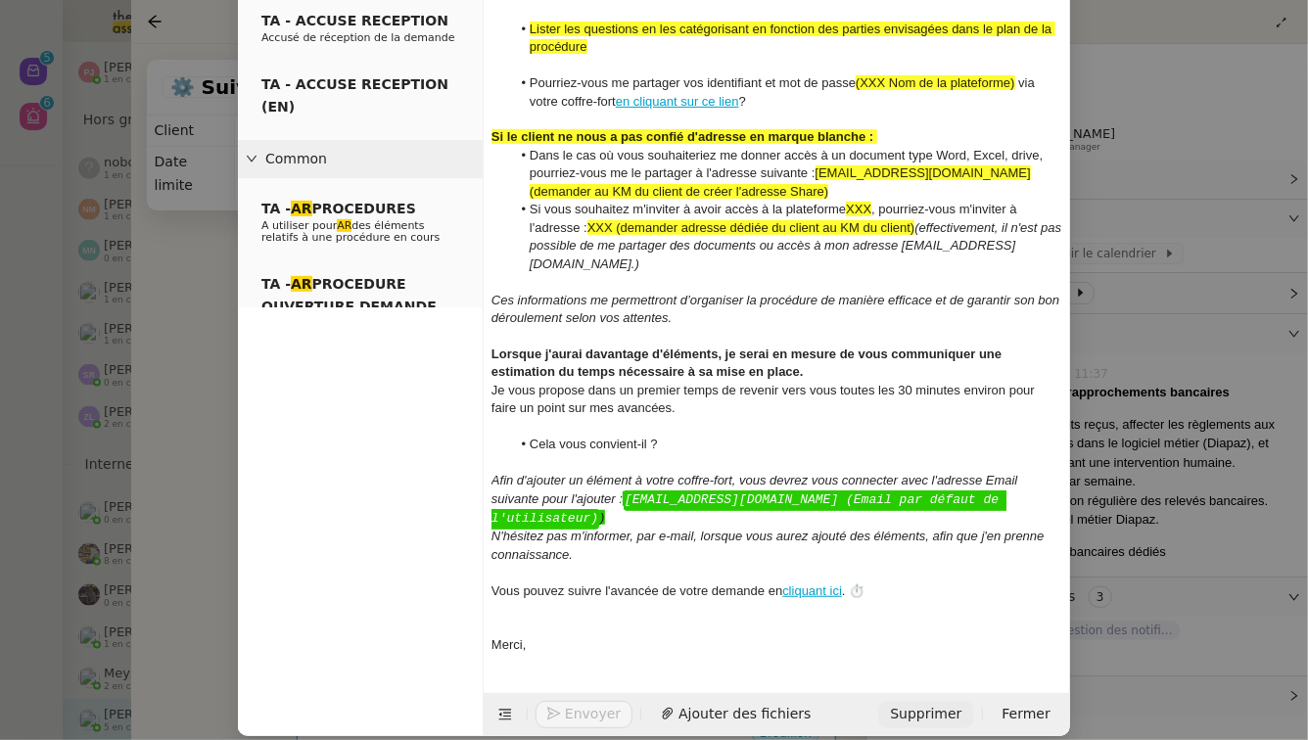
click at [944, 703] on span "Supprimer" at bounding box center [925, 714] width 71 height 23
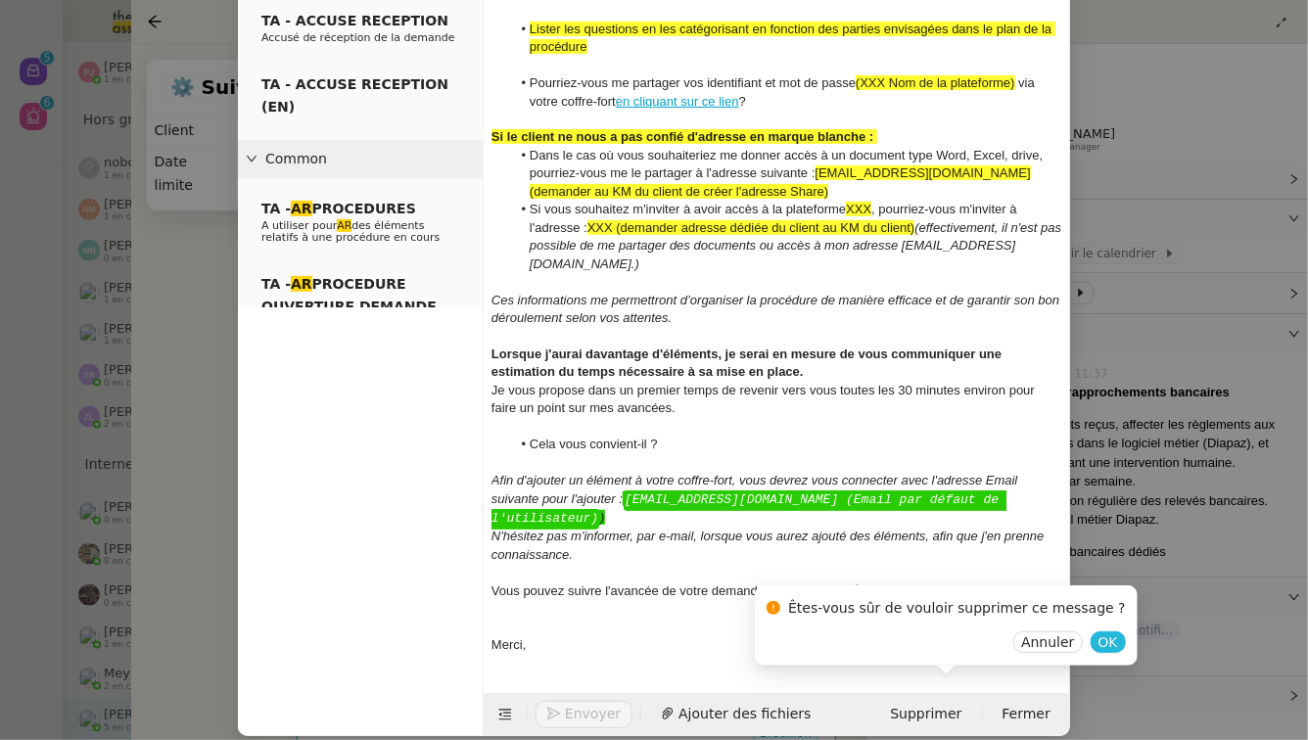
click at [1099, 646] on span "OK" at bounding box center [1109, 643] width 20 height 20
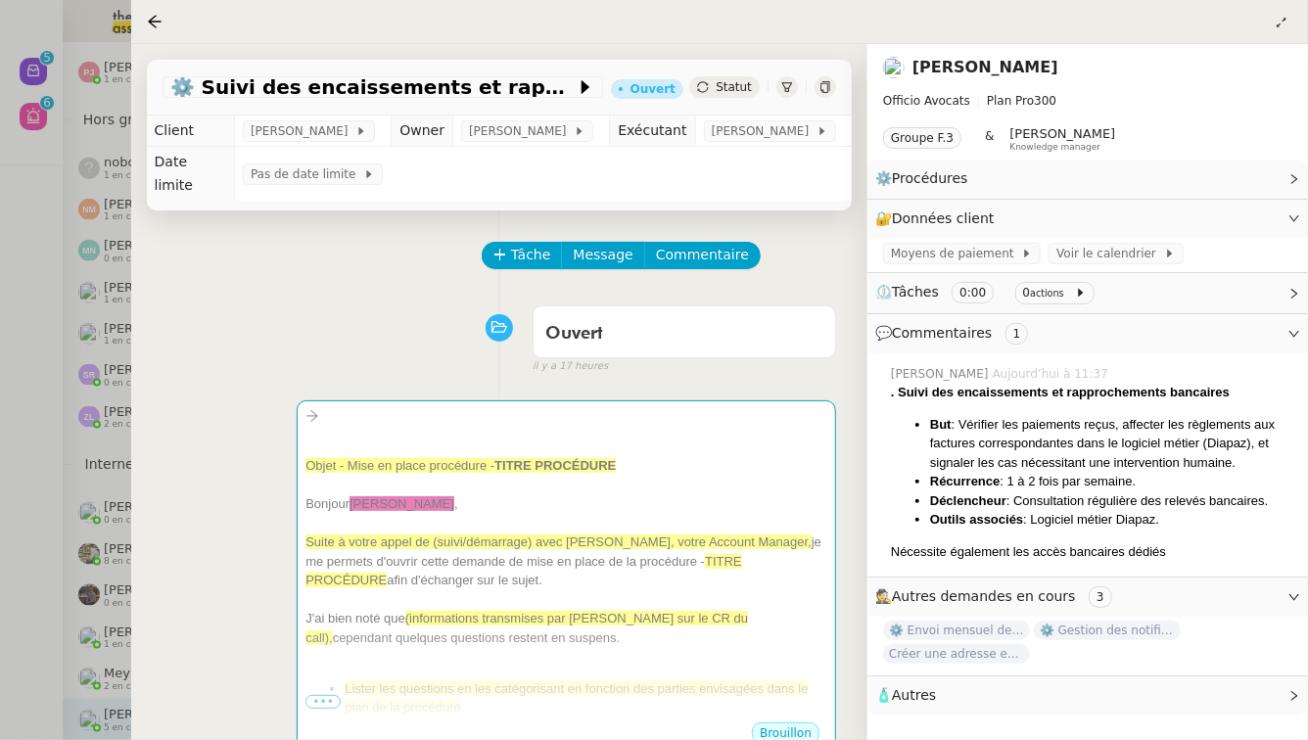
scroll to position [332, 0]
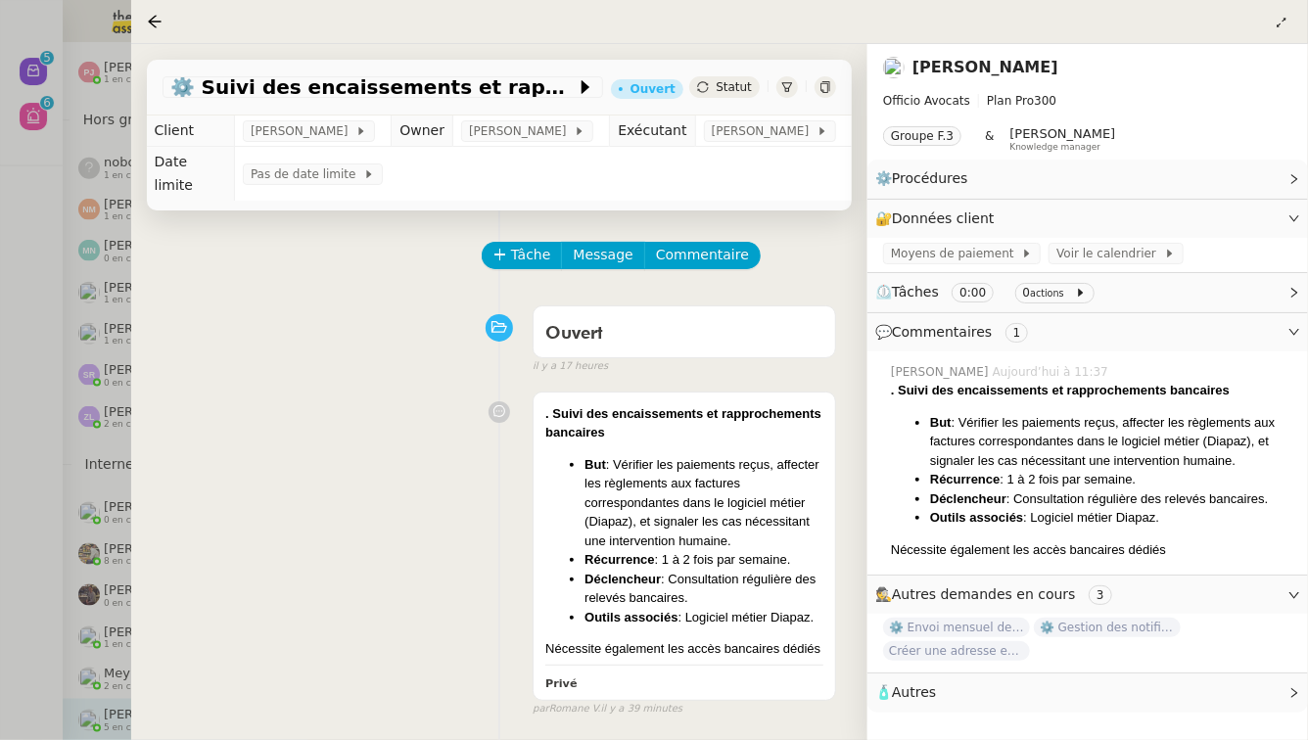
click at [0, 504] on div at bounding box center [654, 370] width 1308 height 740
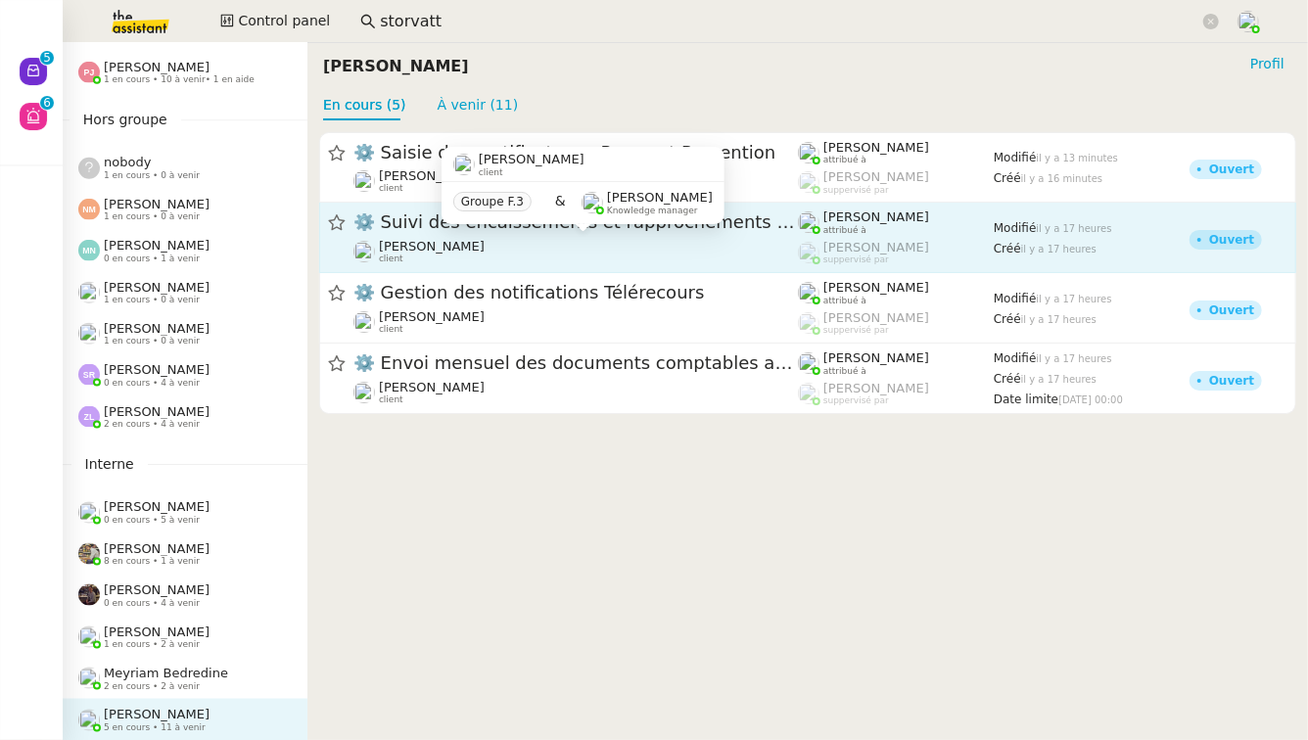
click at [588, 256] on div "Marie Cochereau client" at bounding box center [576, 251] width 445 height 25
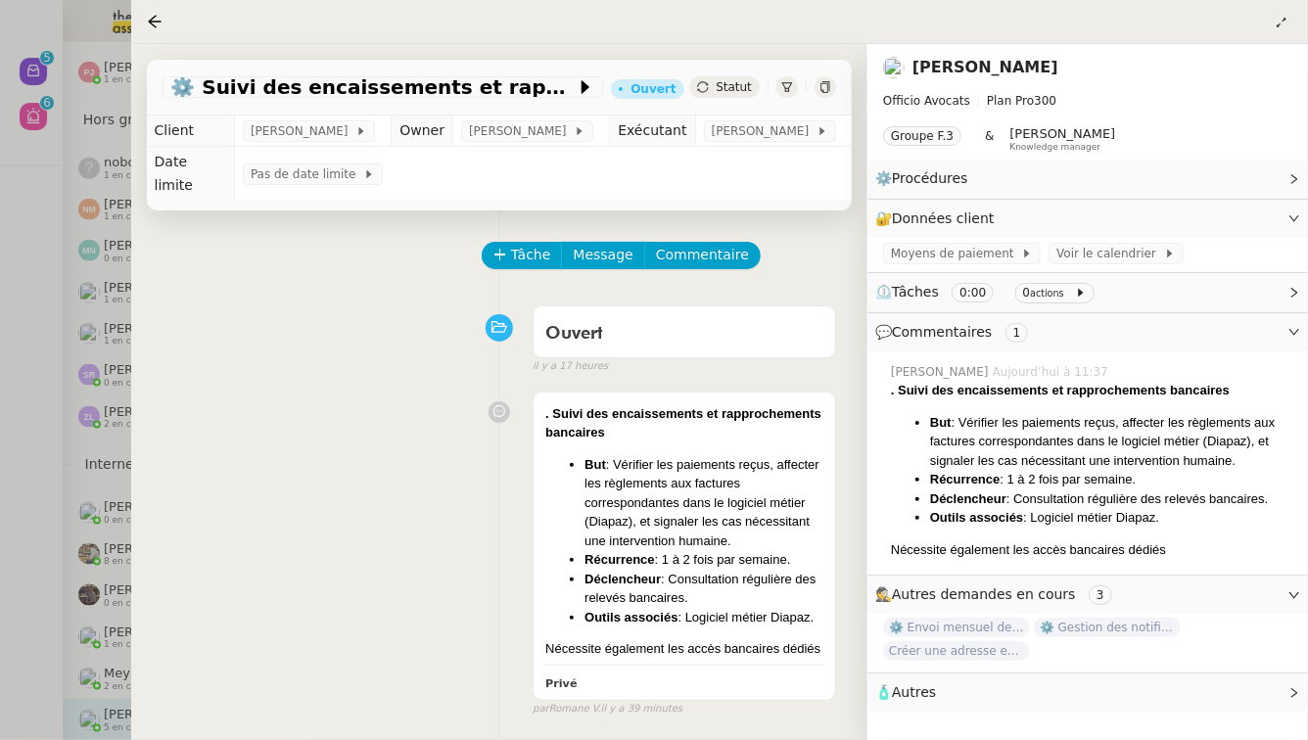
click at [0, 675] on div at bounding box center [654, 370] width 1308 height 740
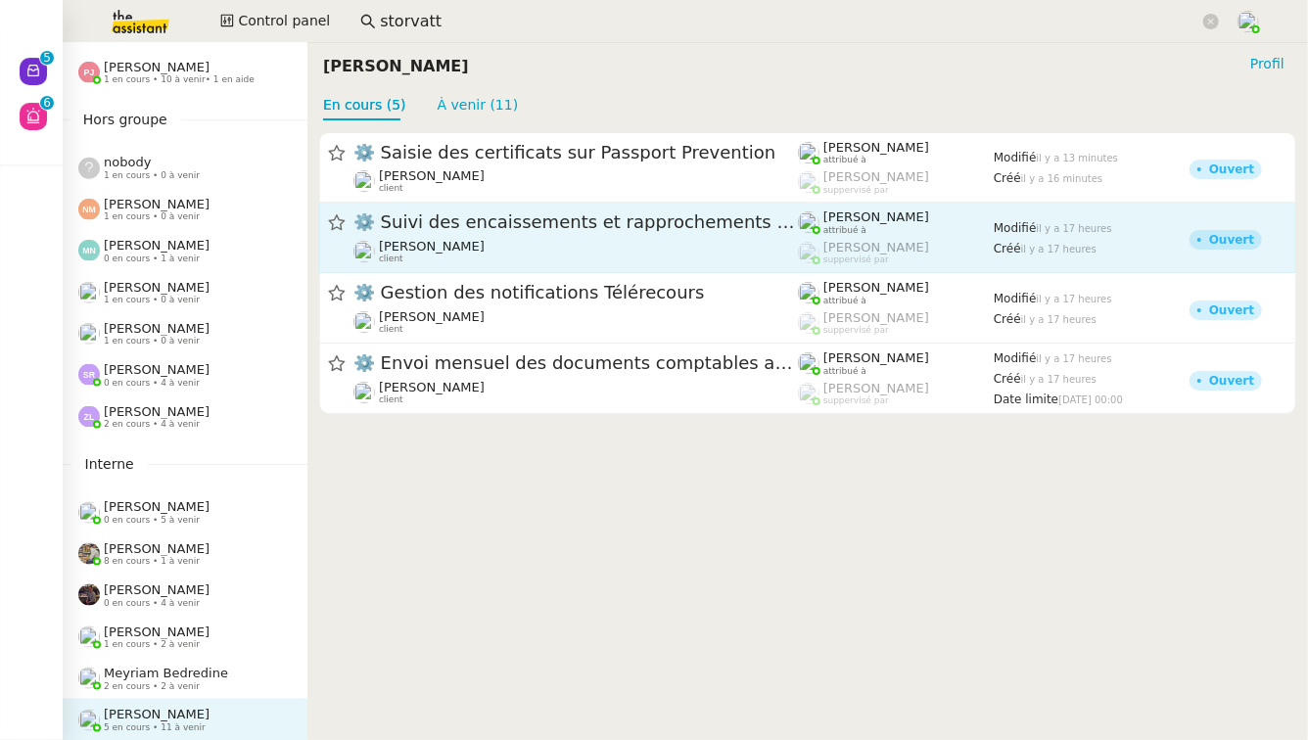
click at [712, 229] on span "⚙️ Suivi des encaissements et rapprochements bancaires" at bounding box center [576, 223] width 445 height 18
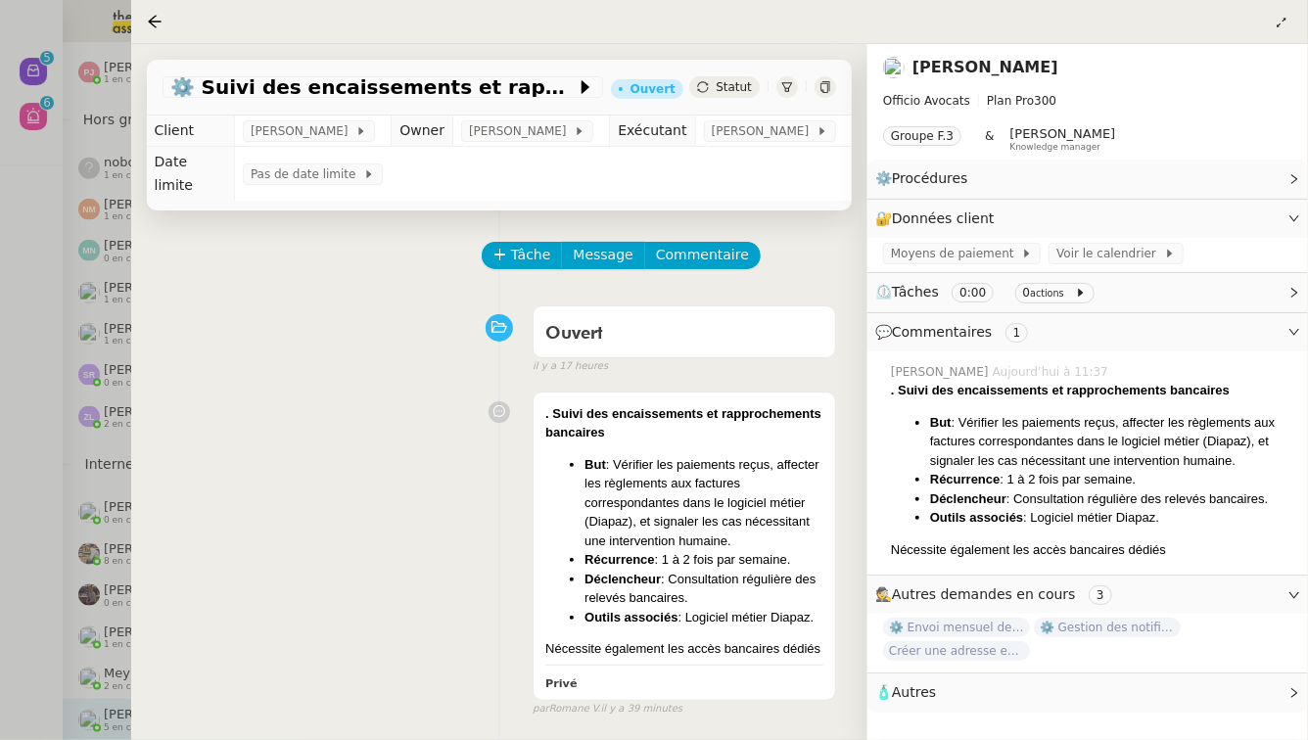
click at [0, 474] on div at bounding box center [654, 370] width 1308 height 740
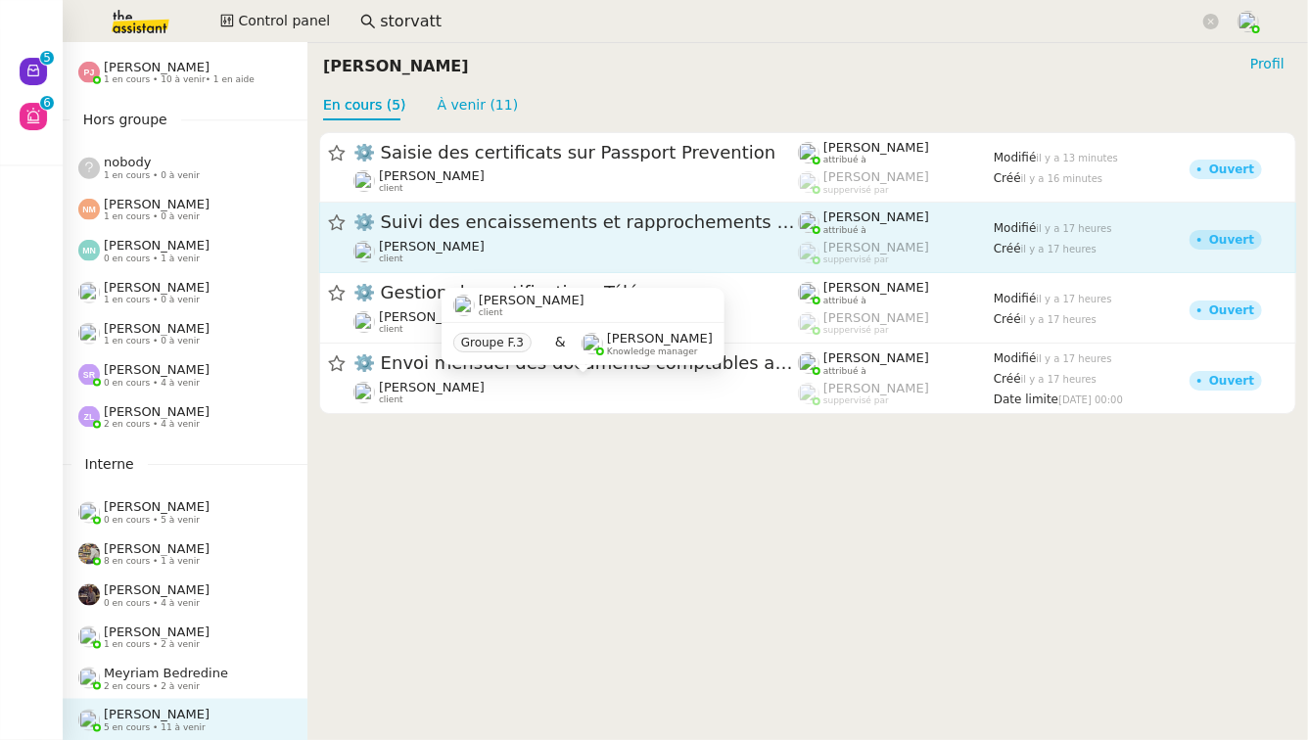
click at [722, 237] on div "⚙️ Suivi des encaissements et rapprochements bancaires Marie Cochereau client" at bounding box center [576, 238] width 445 height 54
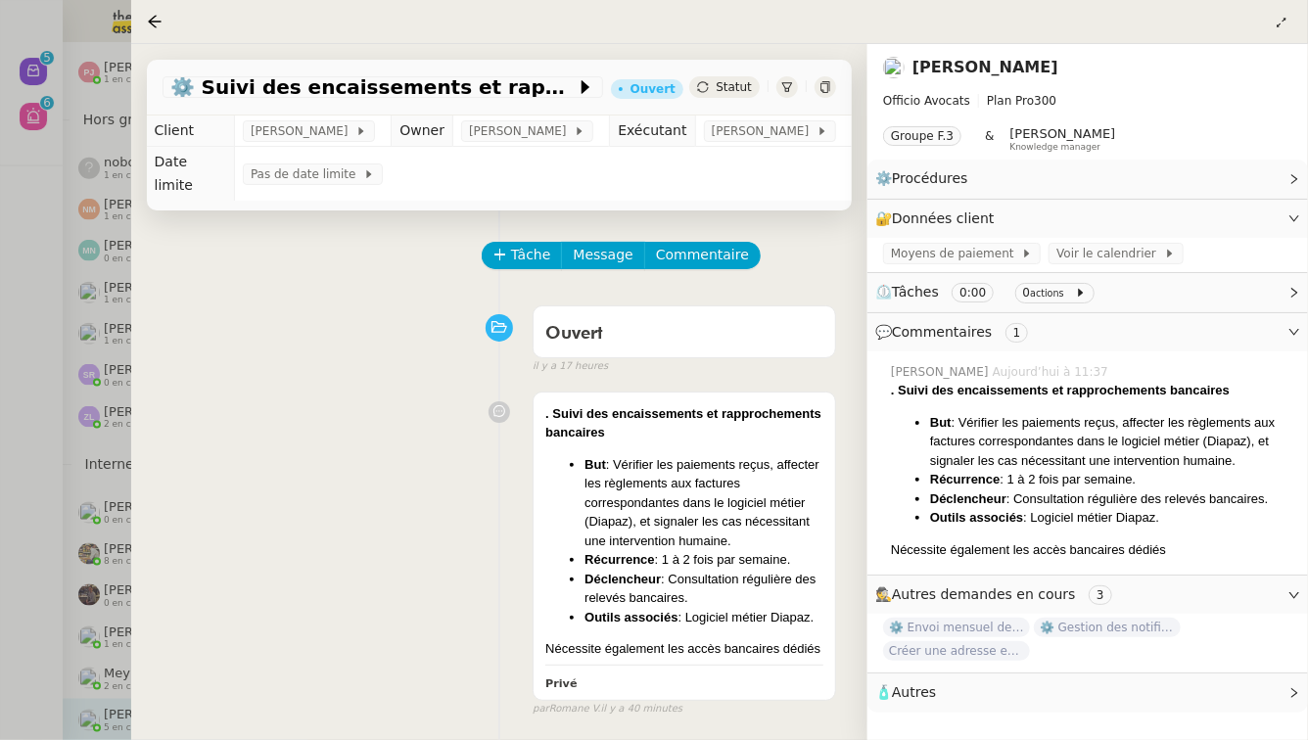
click at [0, 311] on div at bounding box center [654, 370] width 1308 height 740
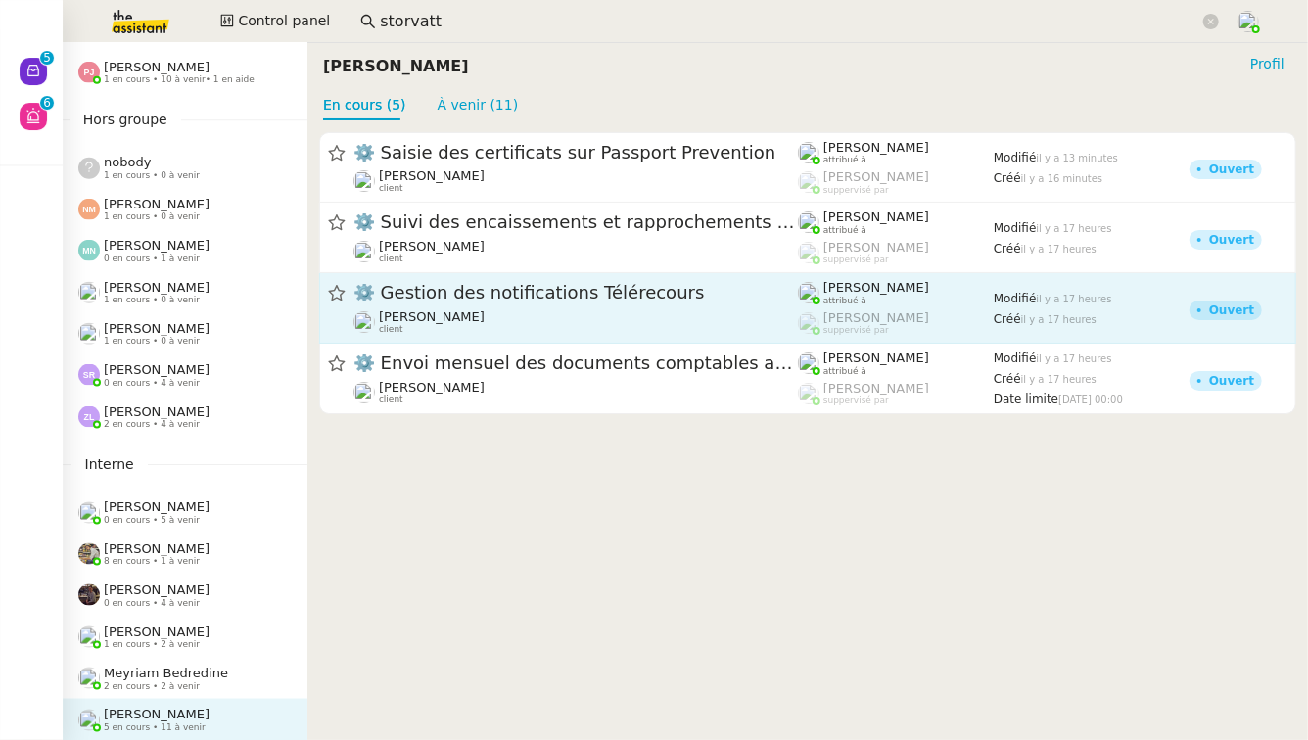
click at [468, 293] on span "⚙️ Gestion des notifications Télérecours" at bounding box center [576, 294] width 445 height 18
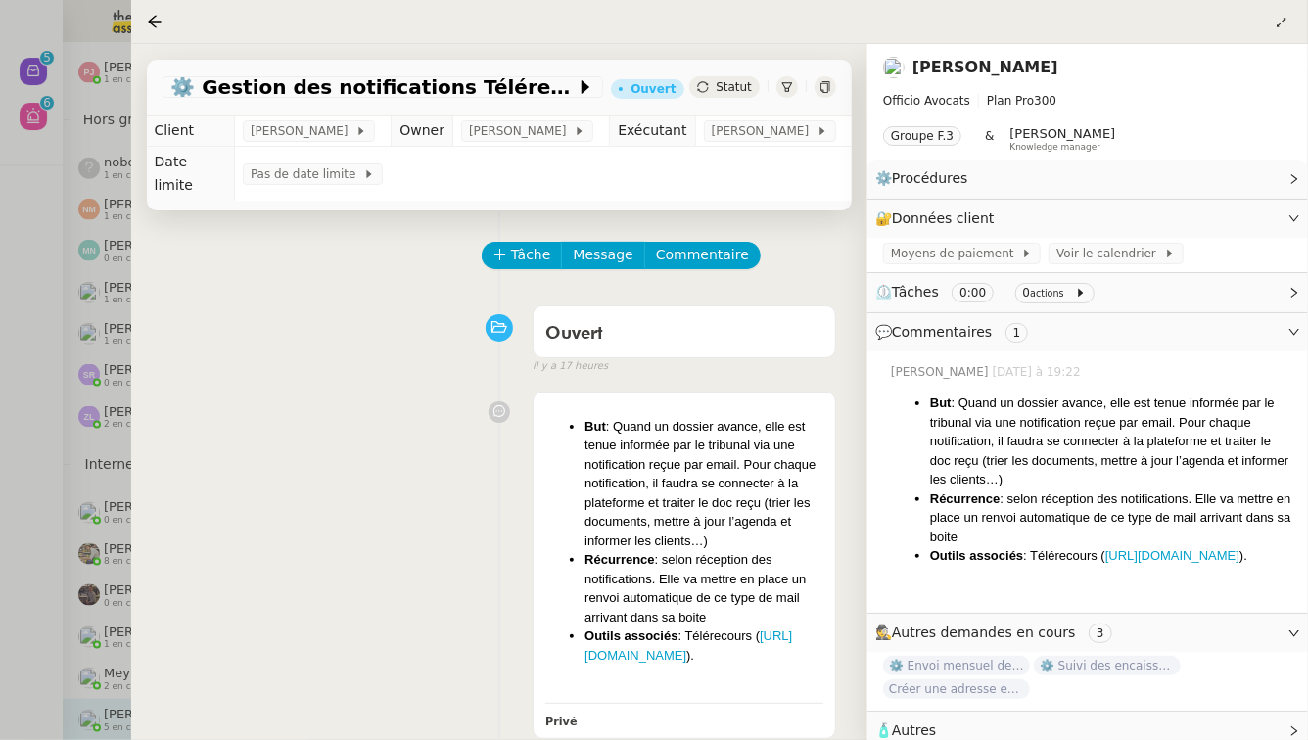
click at [0, 551] on div at bounding box center [654, 370] width 1308 height 740
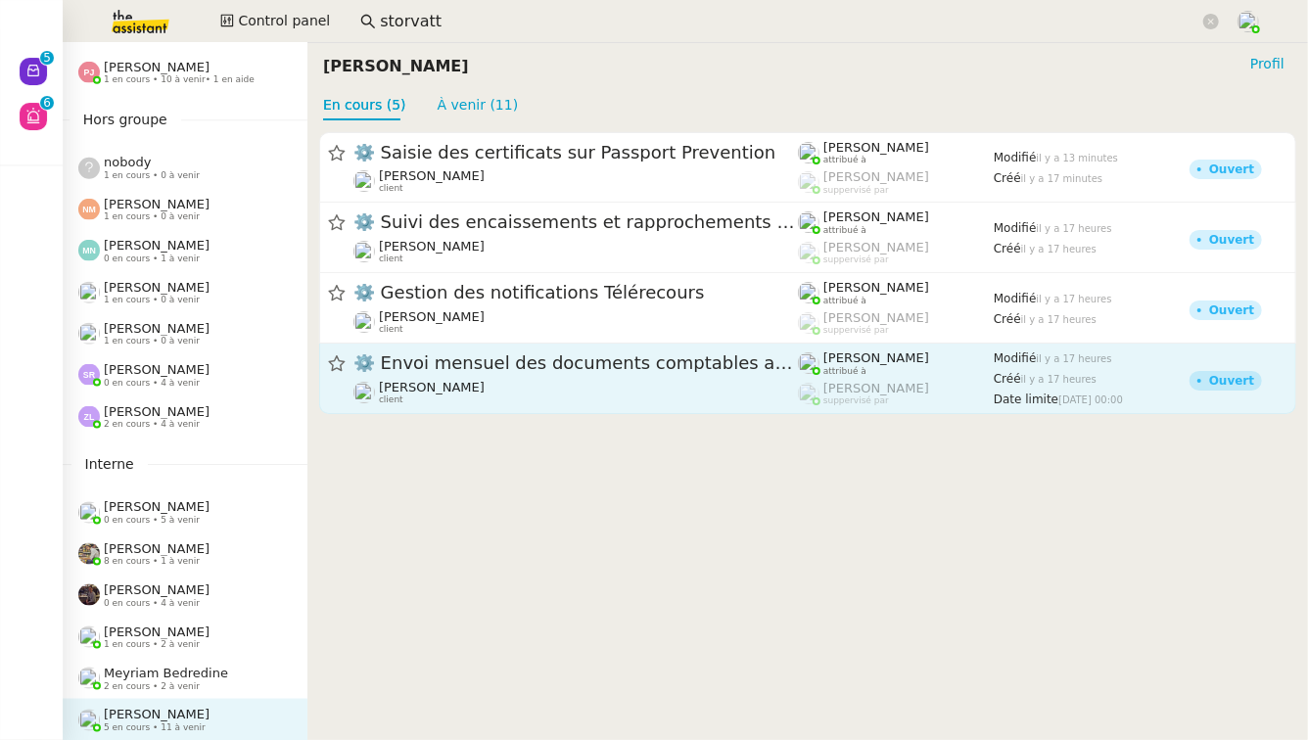
click at [651, 410] on link "⚙️ Envoi mensuel des documents comptables au cabinet comptable Marie Cochereau …" at bounding box center [807, 379] width 977 height 71
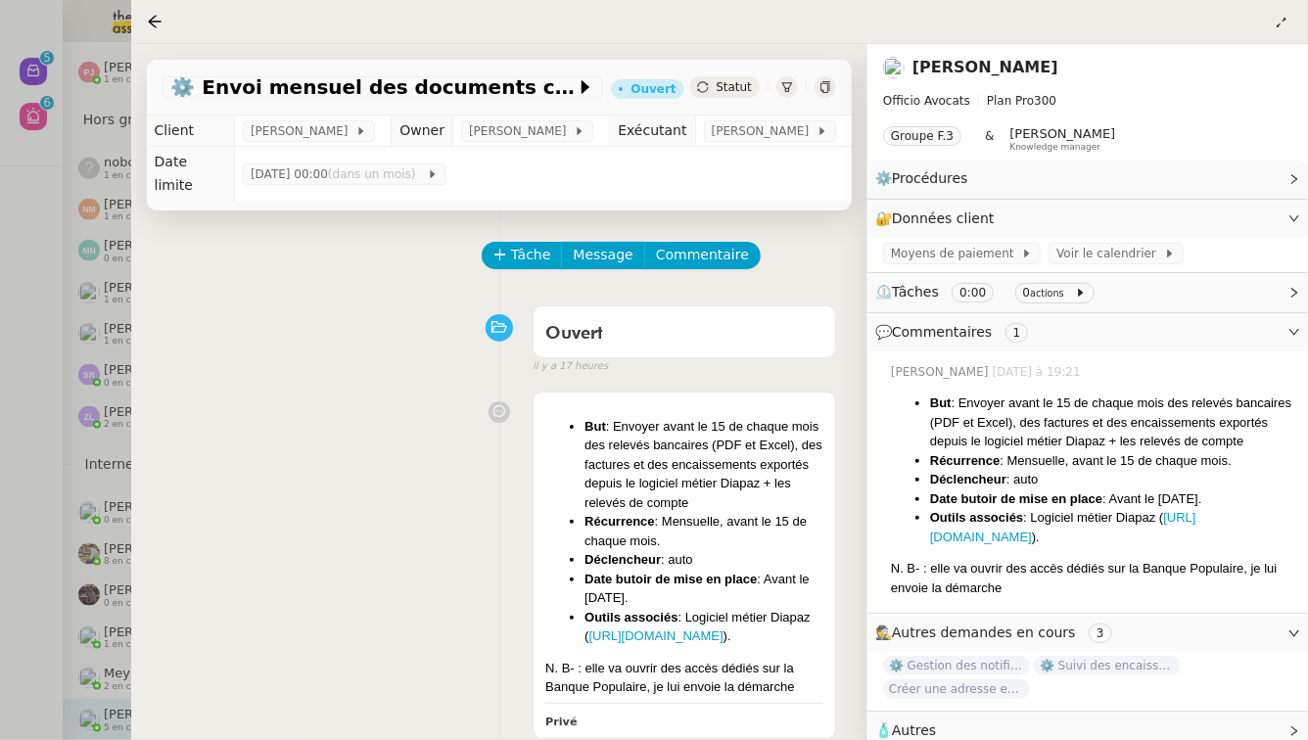
click at [0, 418] on div at bounding box center [654, 370] width 1308 height 740
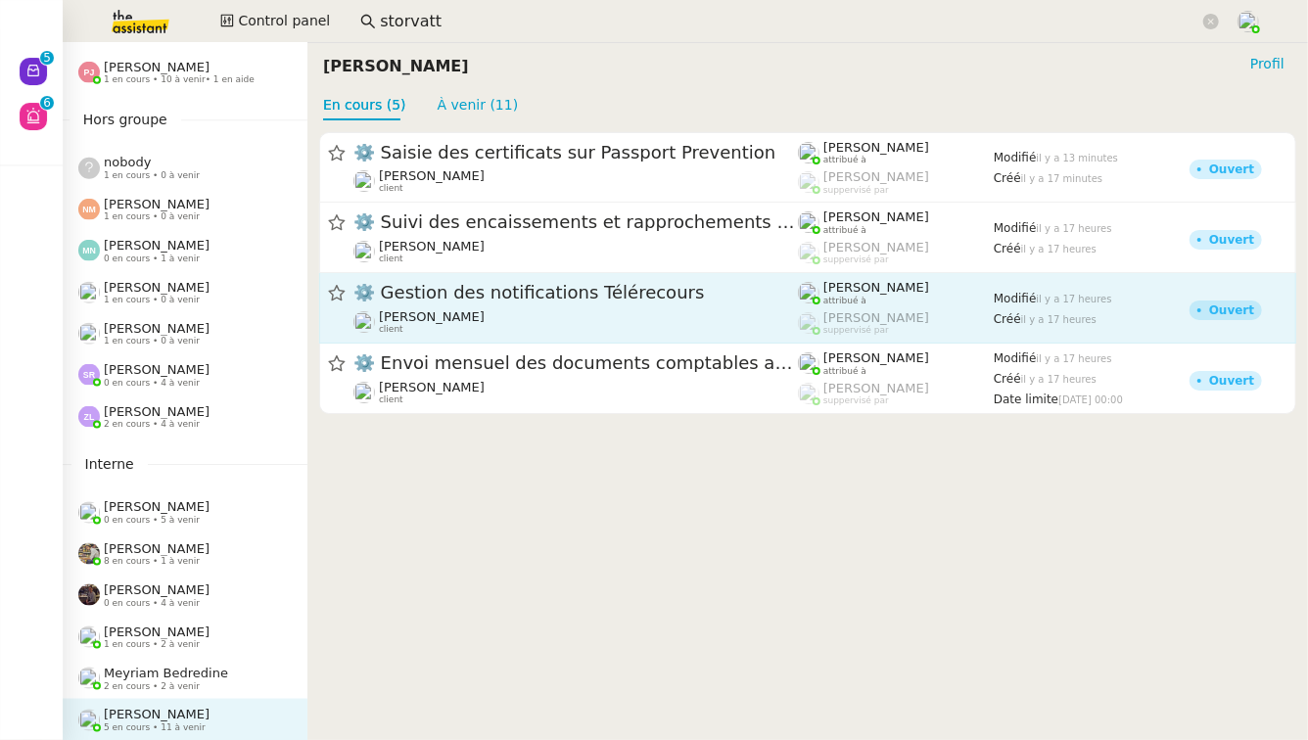
click at [740, 302] on span "⚙️ Gestion des notifications Télérecours" at bounding box center [576, 294] width 445 height 18
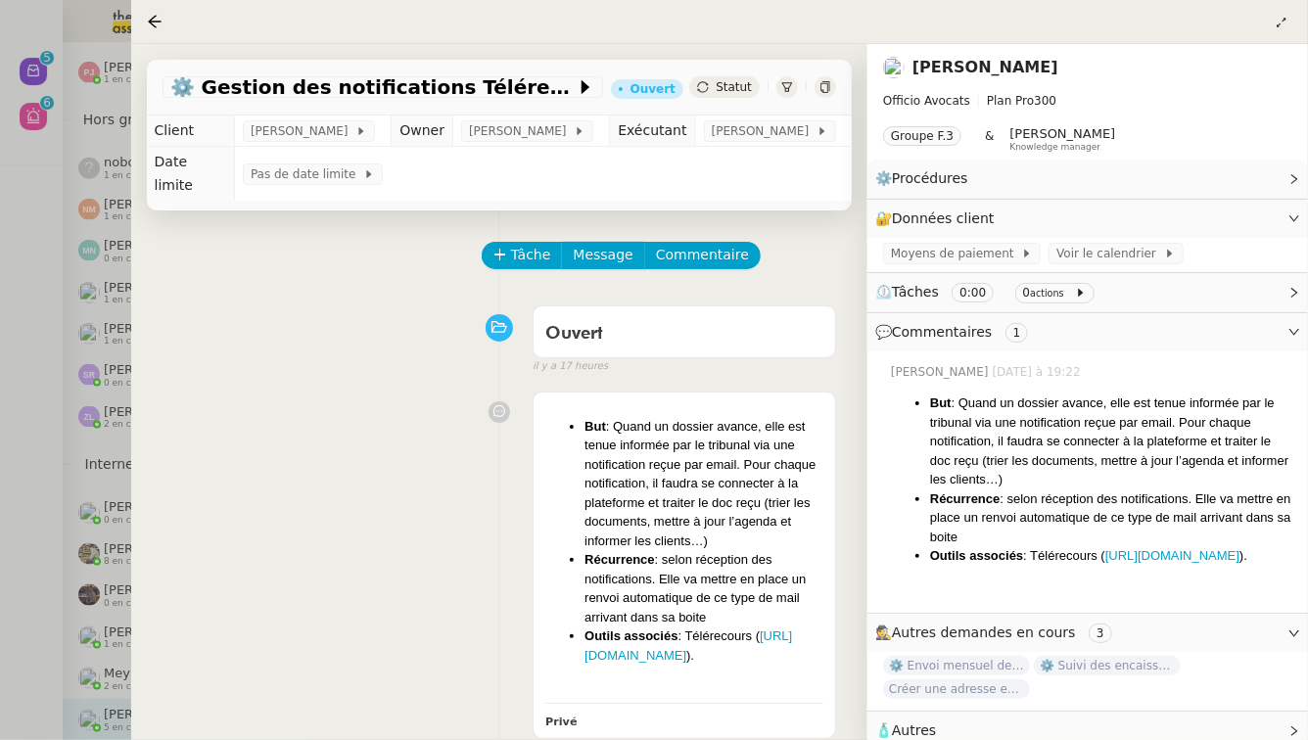
click at [51, 203] on div at bounding box center [654, 370] width 1308 height 740
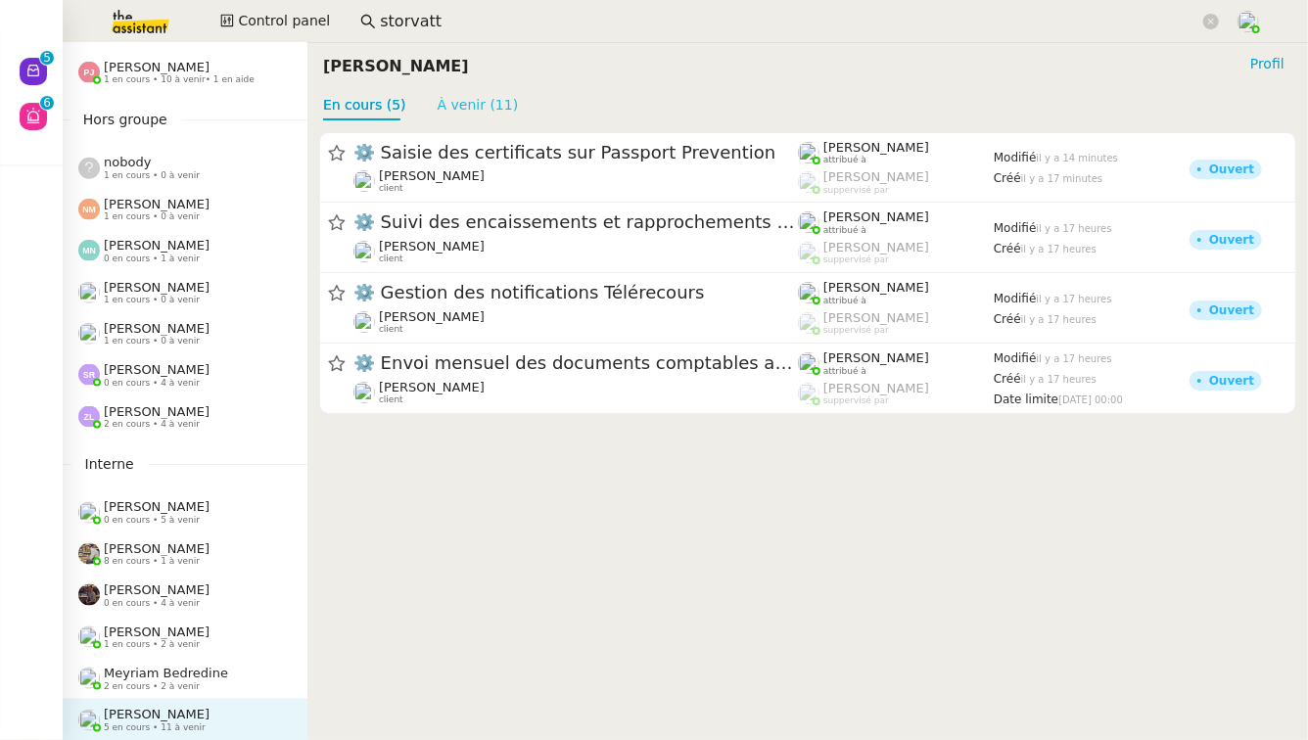
click at [469, 101] on link "À venir (11)" at bounding box center [478, 105] width 81 height 16
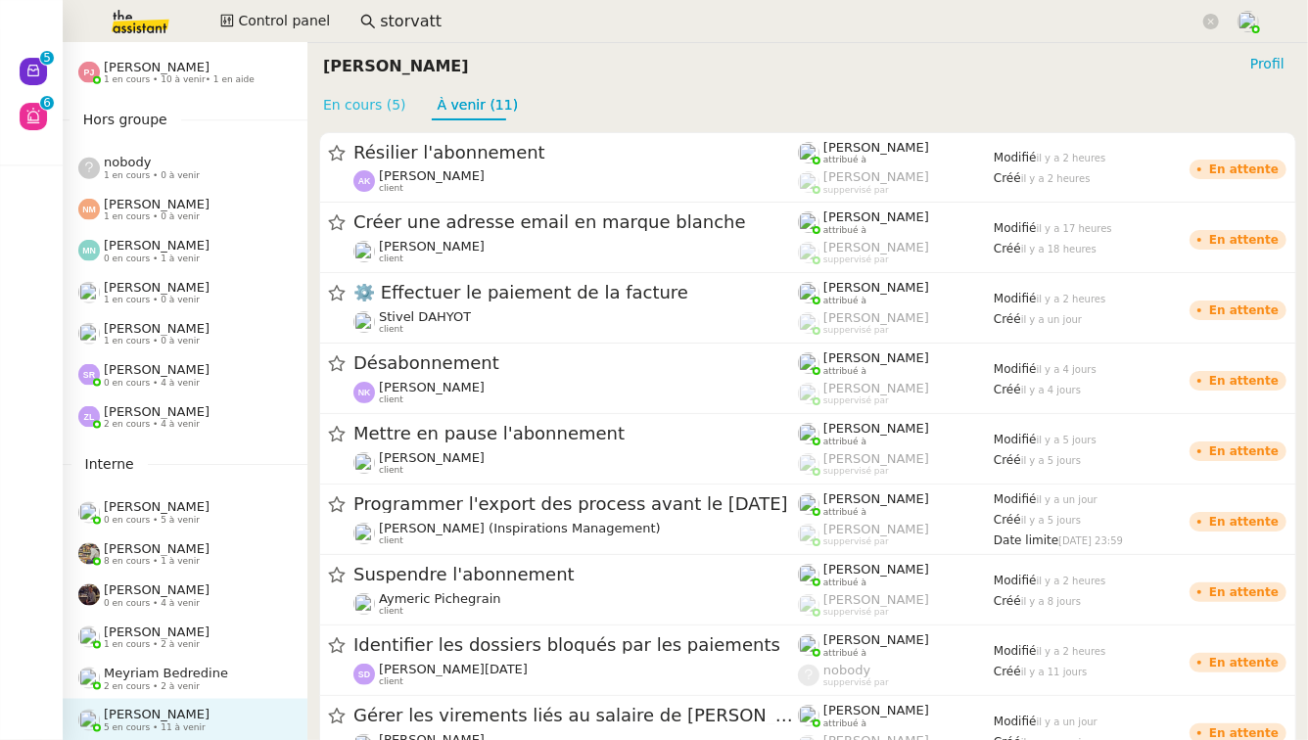
click at [366, 113] on link "En cours (5)" at bounding box center [364, 105] width 83 height 16
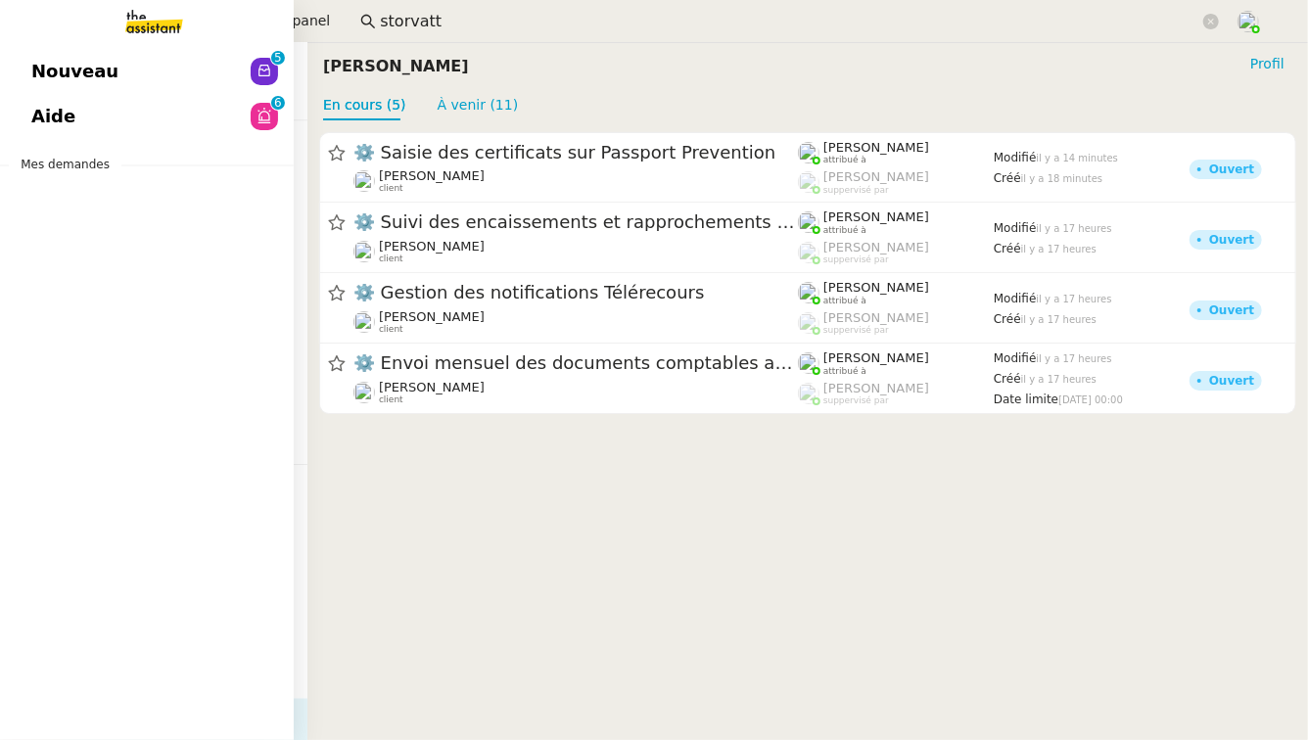
click at [136, 117] on link "Aide 0 1 2 3 4 5 6 7 8 9" at bounding box center [147, 116] width 294 height 45
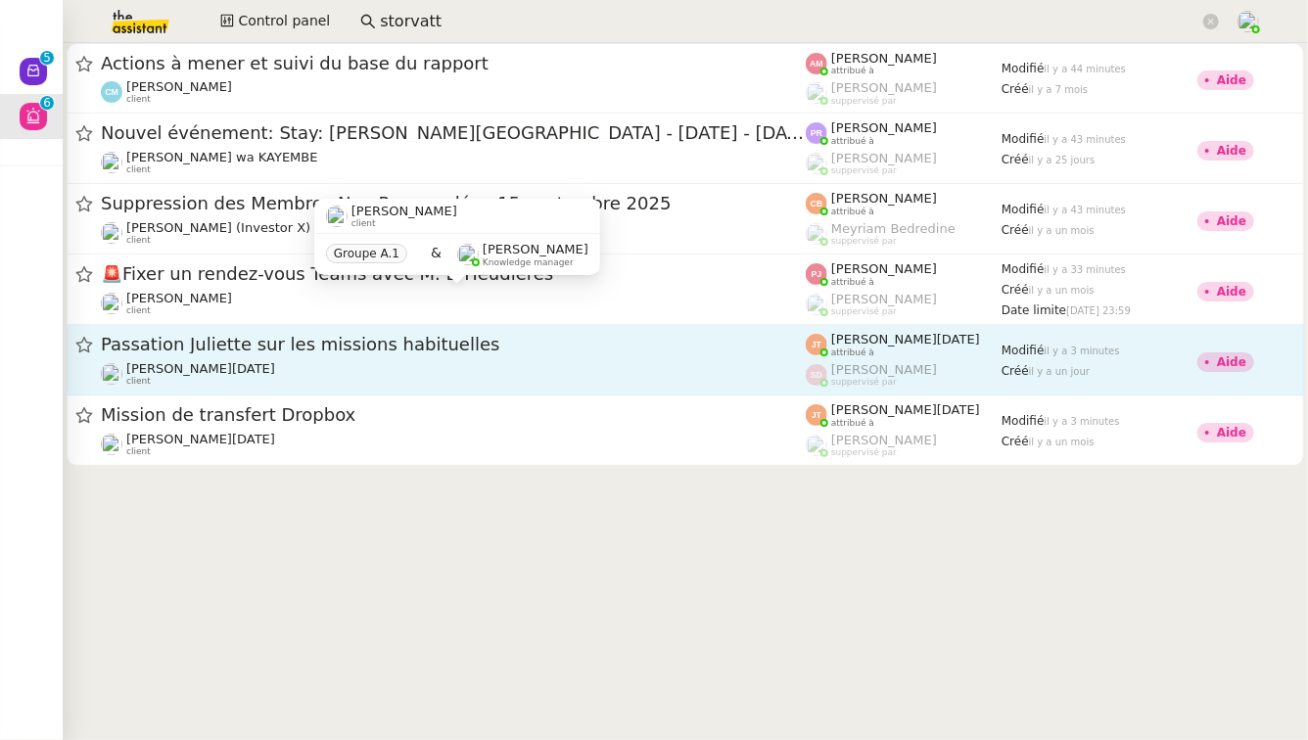
click at [621, 351] on span "Passation Juliette sur les missions habituelles" at bounding box center [453, 345] width 705 height 18
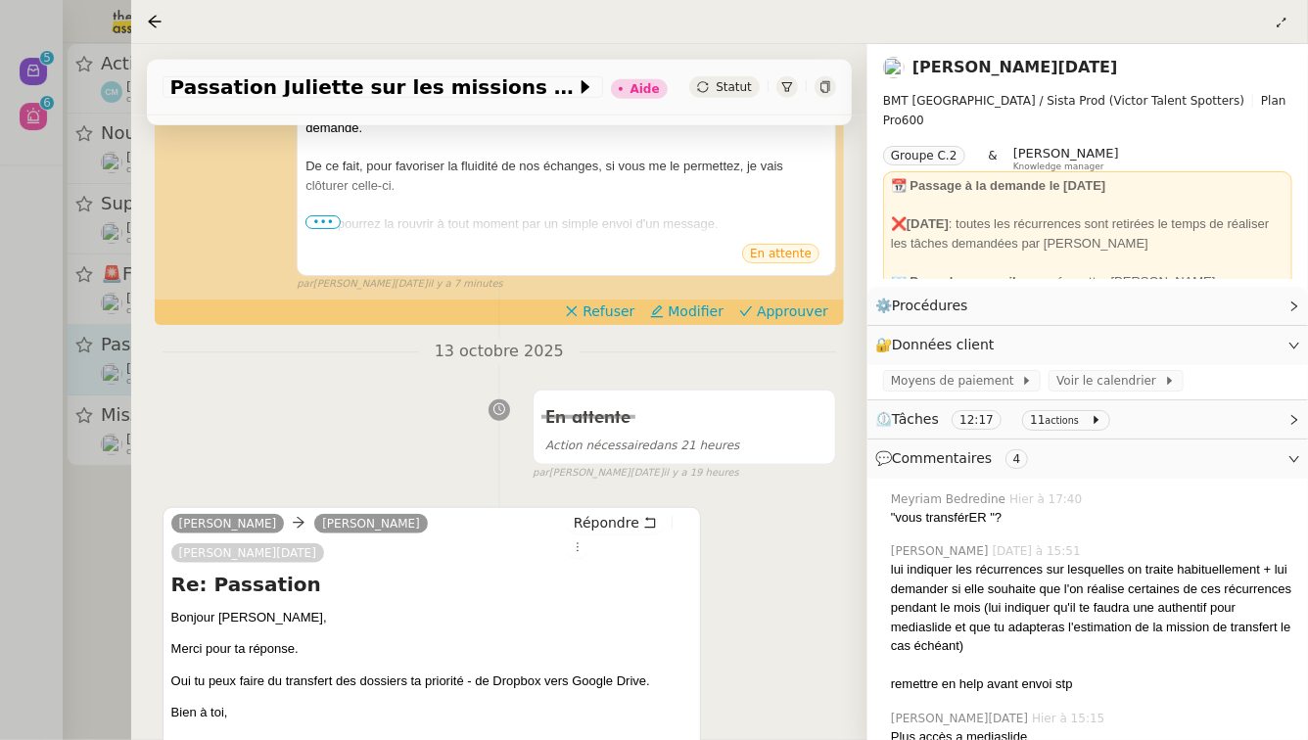
scroll to position [732, 0]
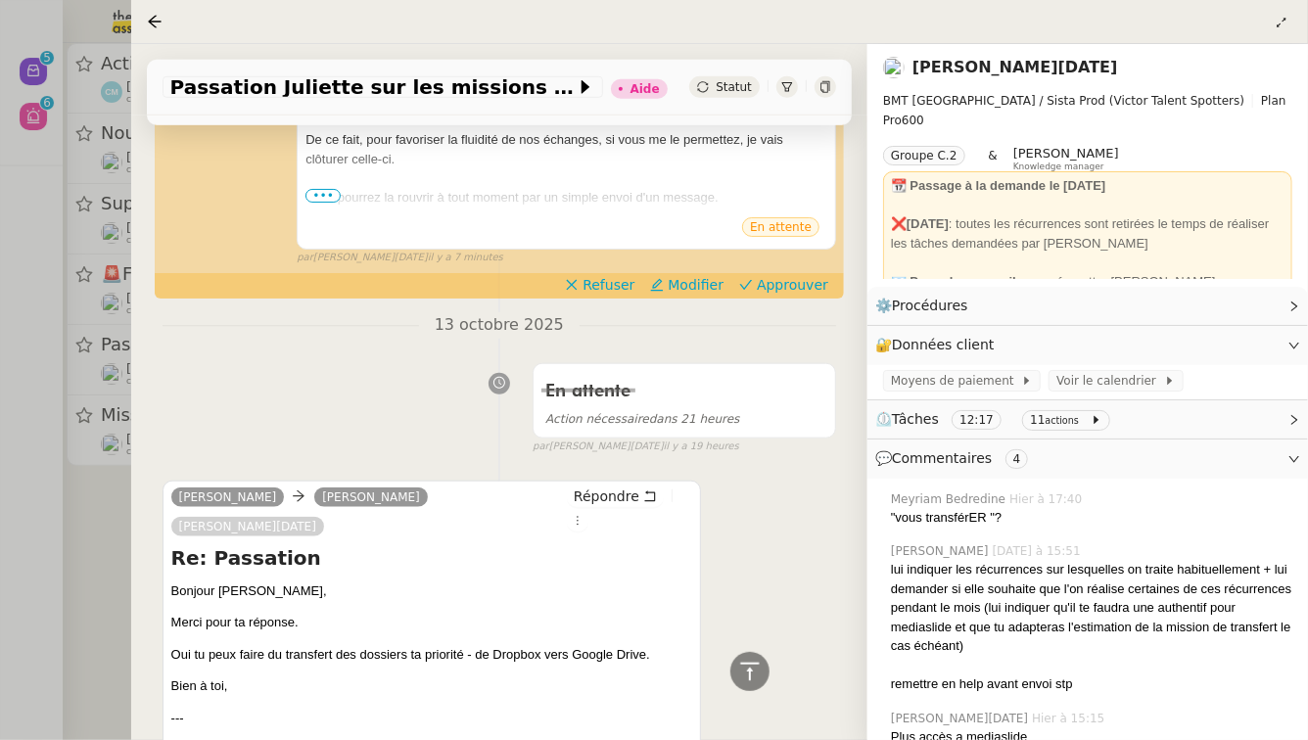
click at [0, 486] on div at bounding box center [654, 370] width 1308 height 740
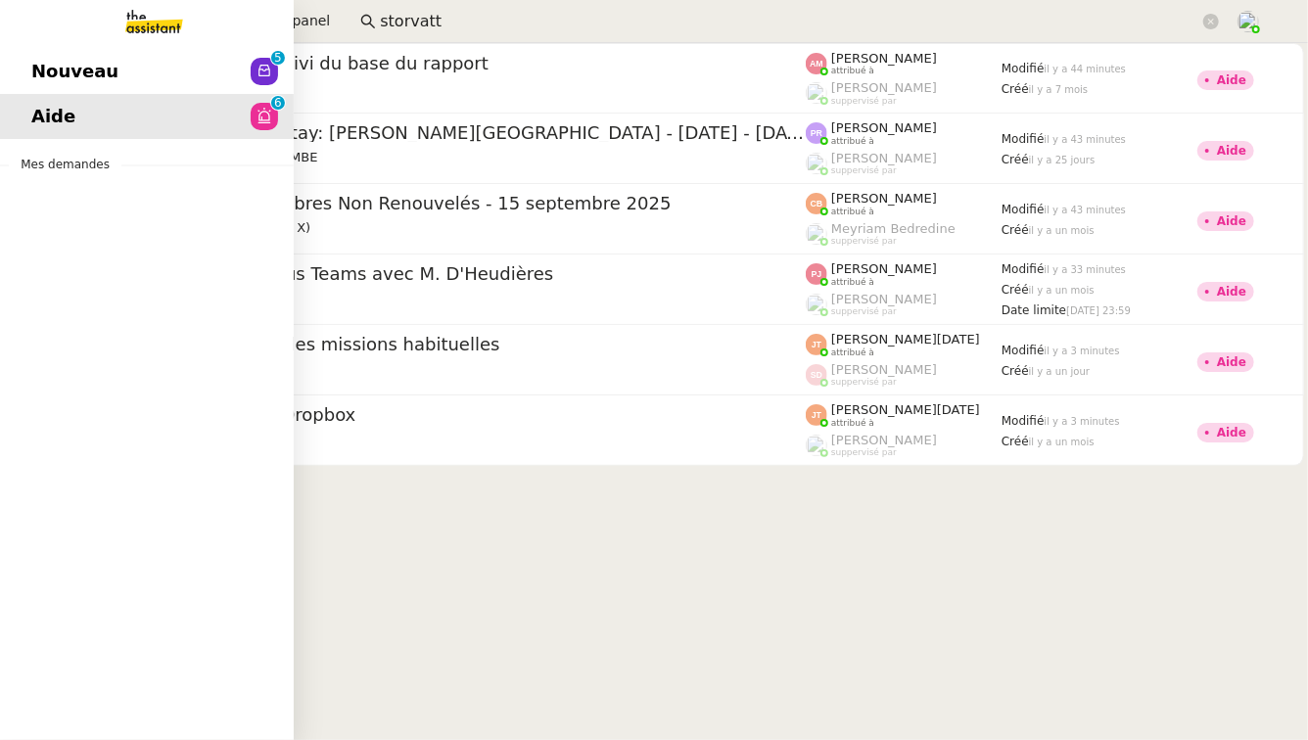
click at [86, 72] on span "Nouveau" at bounding box center [74, 71] width 87 height 29
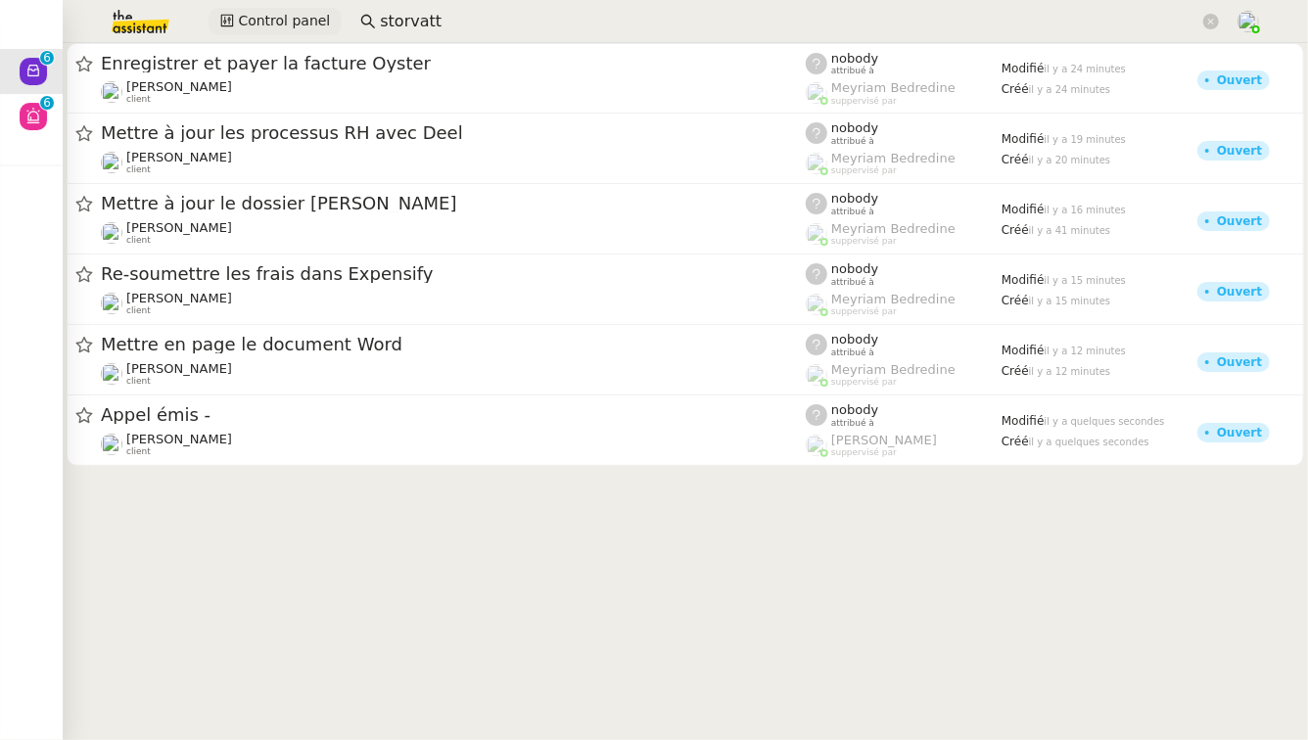
click at [288, 25] on span "Control panel" at bounding box center [284, 21] width 92 height 23
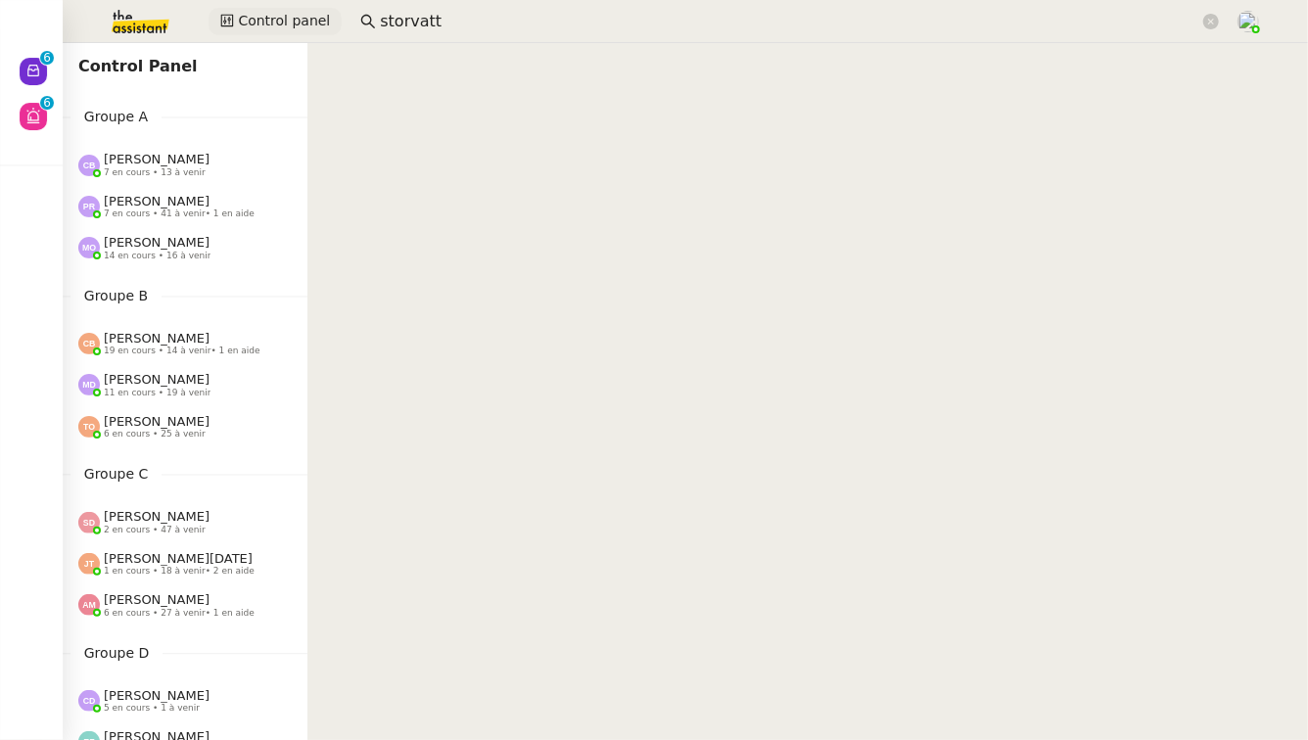
scroll to position [1069, 0]
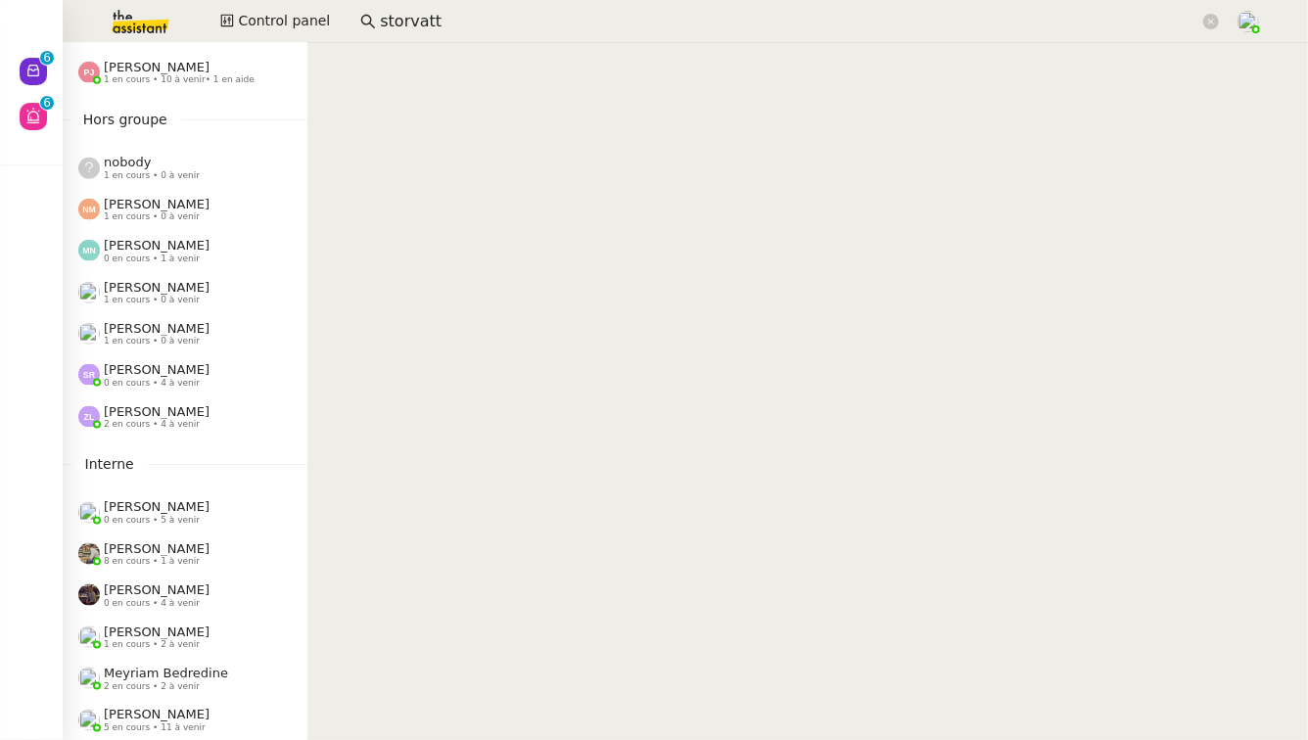
click at [150, 732] on span "5 en cours • 11 à venir" at bounding box center [155, 728] width 102 height 11
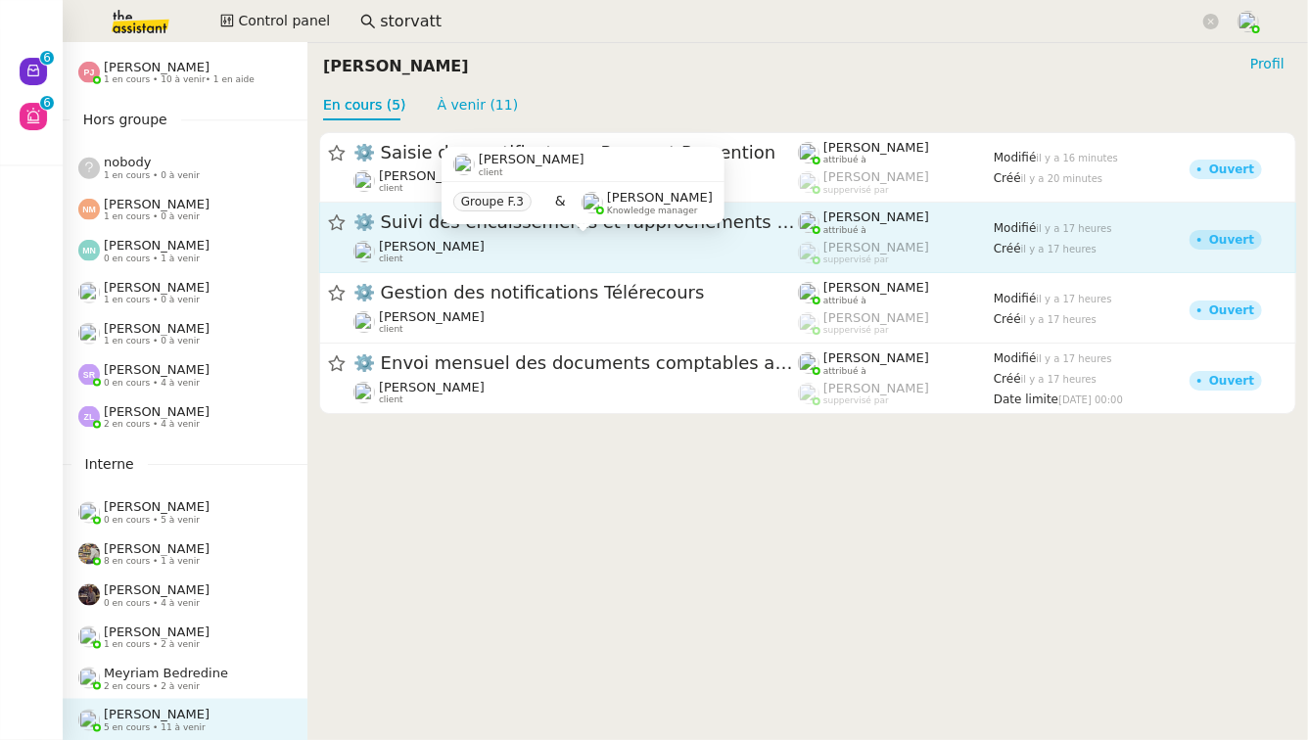
click at [578, 247] on div "Marie Cochereau client" at bounding box center [576, 251] width 445 height 25
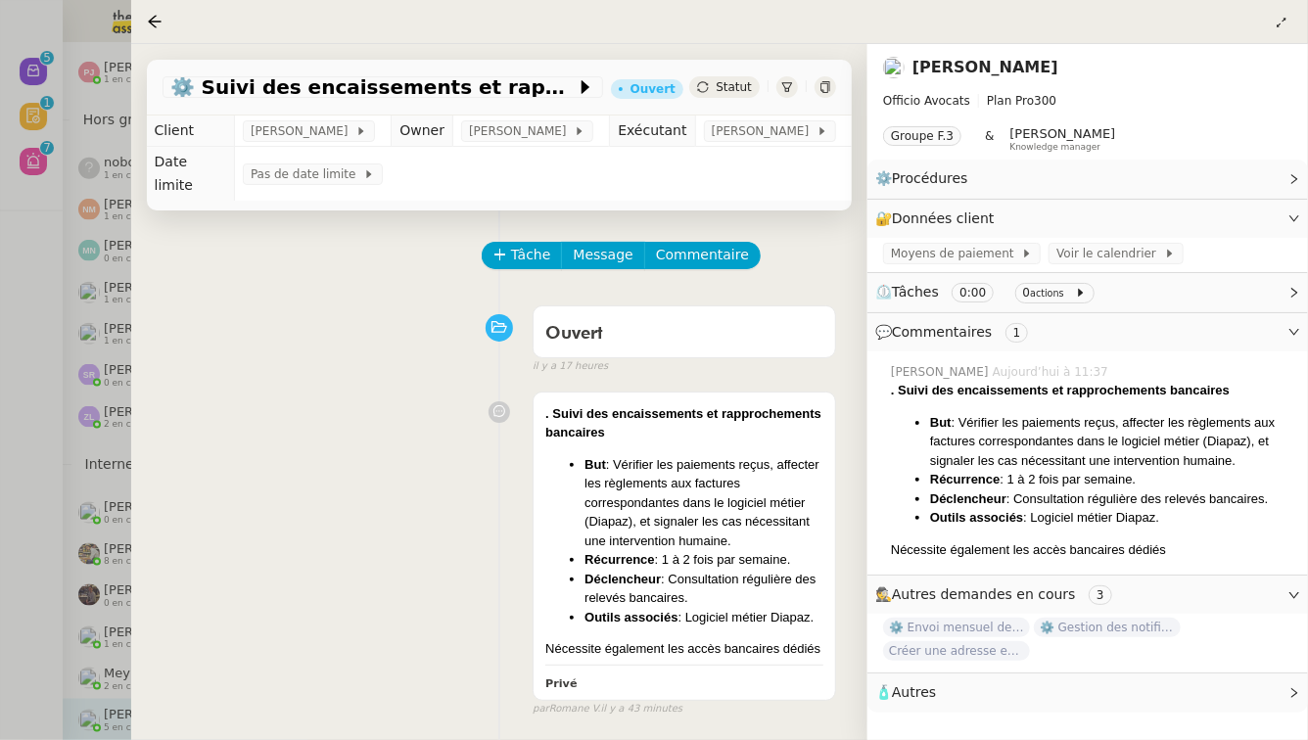
click at [74, 399] on div at bounding box center [654, 370] width 1308 height 740
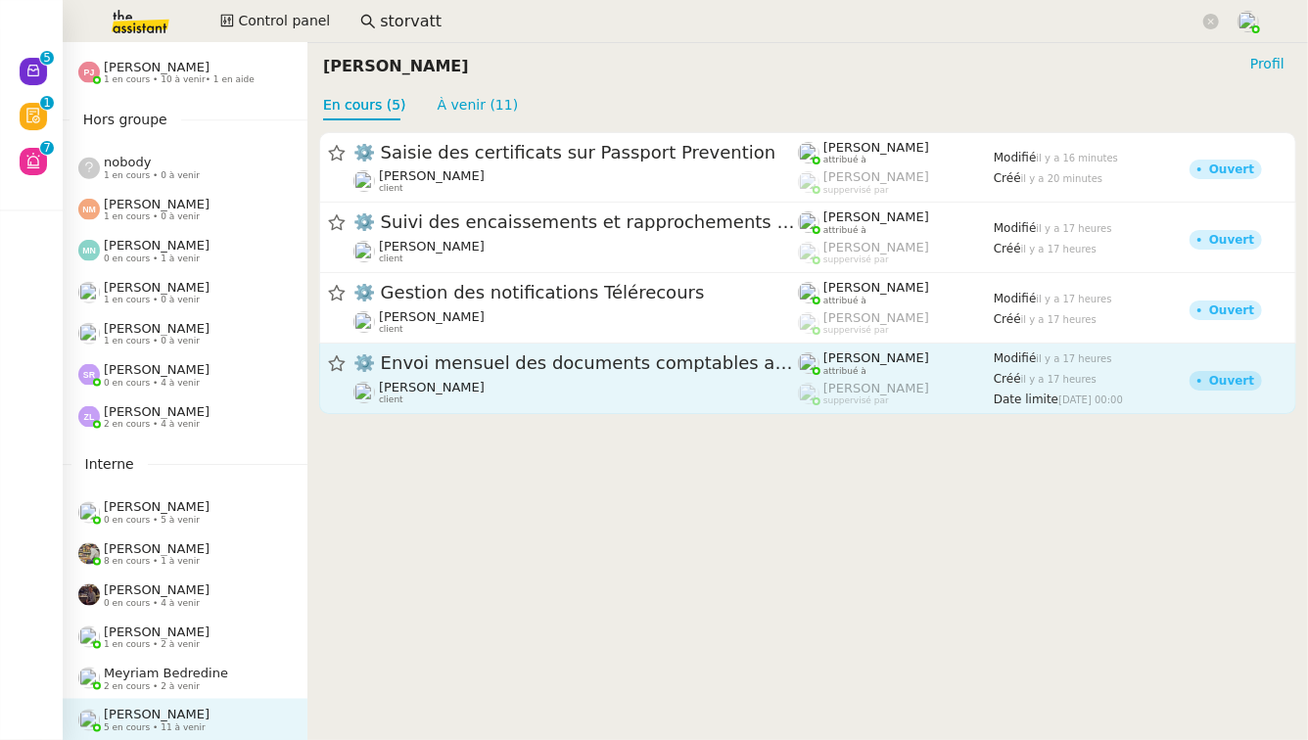
click at [583, 383] on div "Marie Cochereau client" at bounding box center [576, 392] width 445 height 25
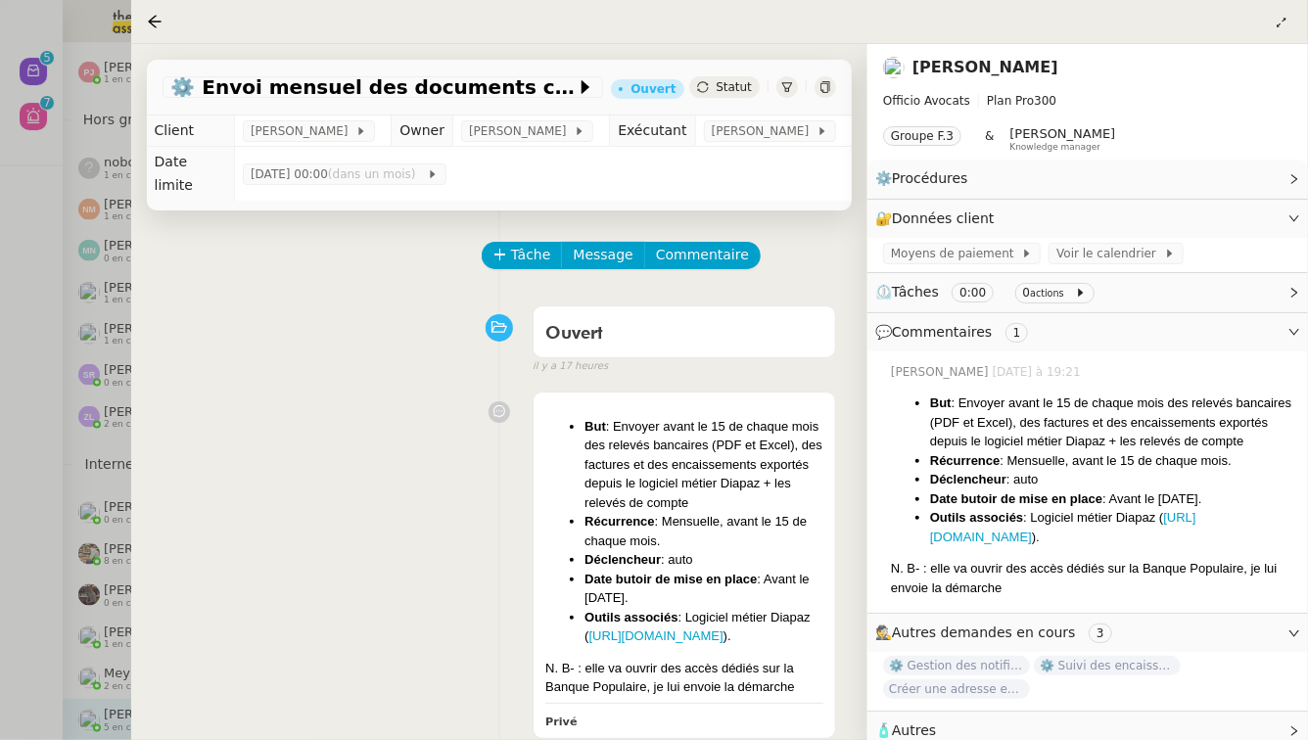
click at [7, 376] on div at bounding box center [654, 370] width 1308 height 740
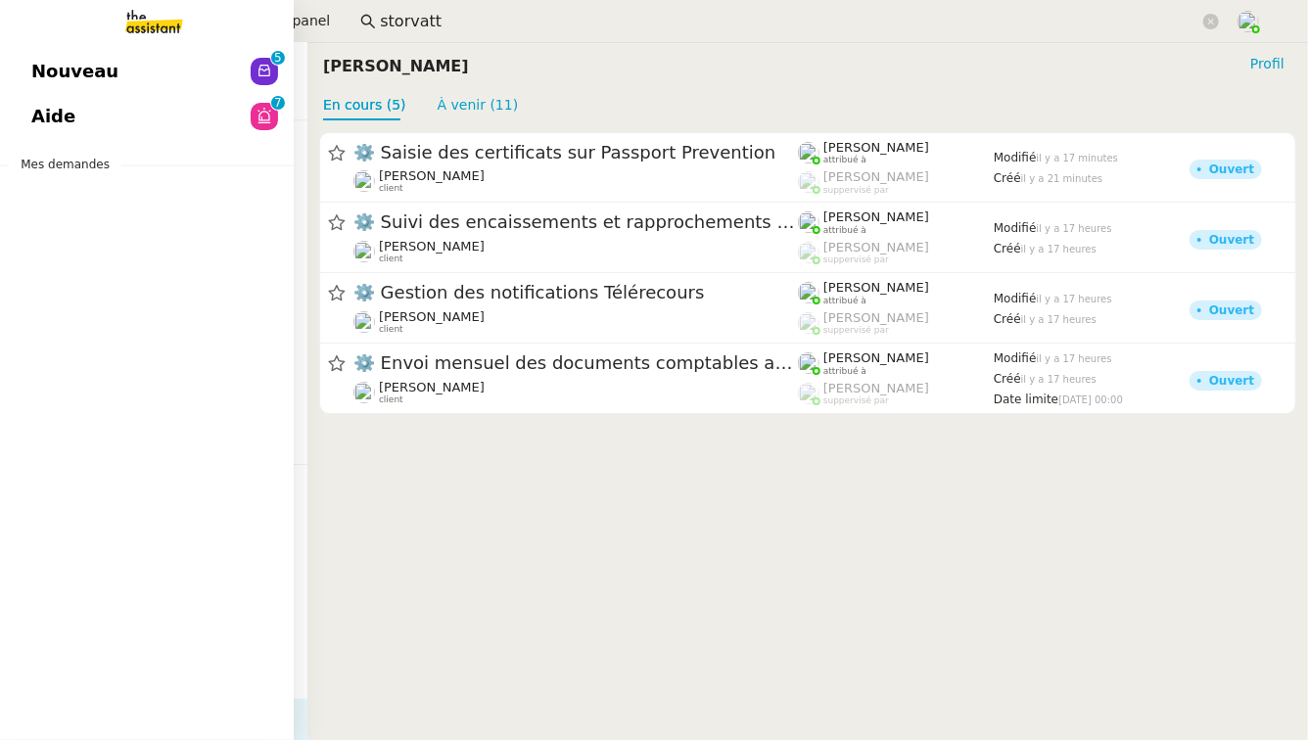
click at [62, 111] on span "Aide" at bounding box center [53, 116] width 44 height 29
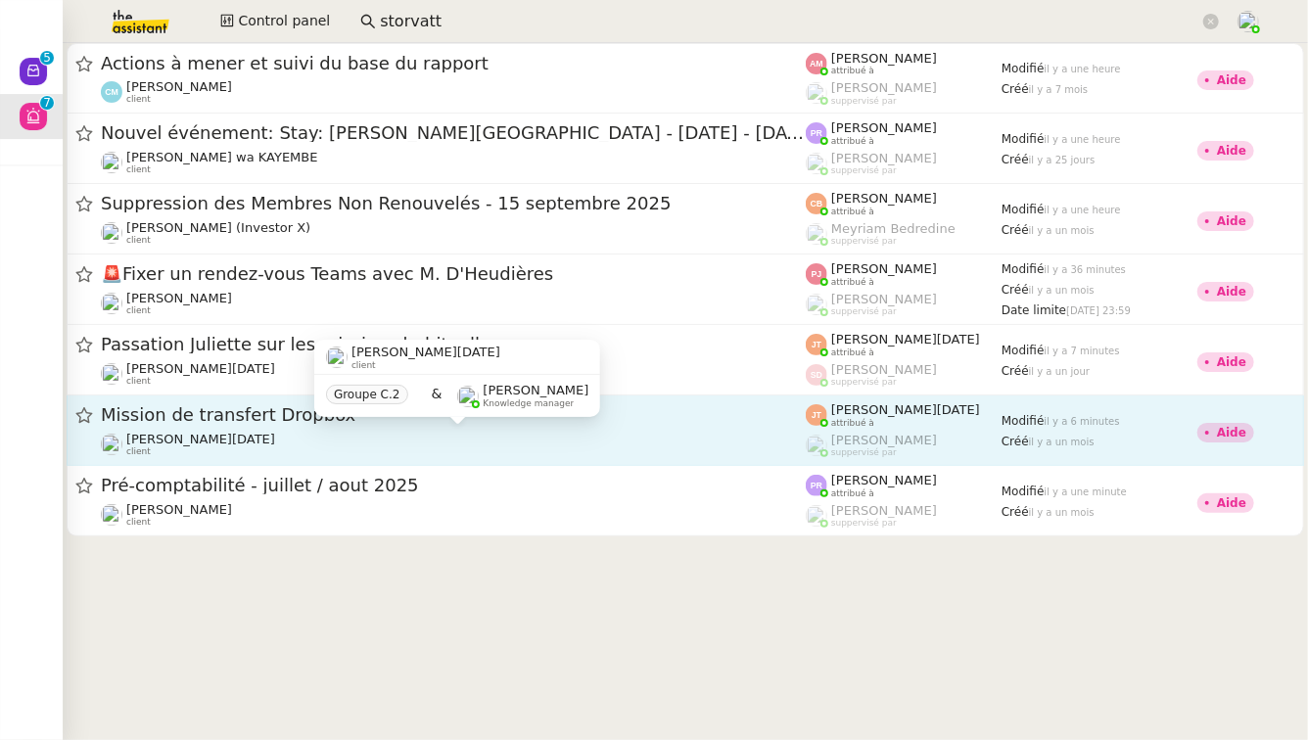
click at [241, 442] on div "Sandra Toussaint client" at bounding box center [453, 444] width 705 height 25
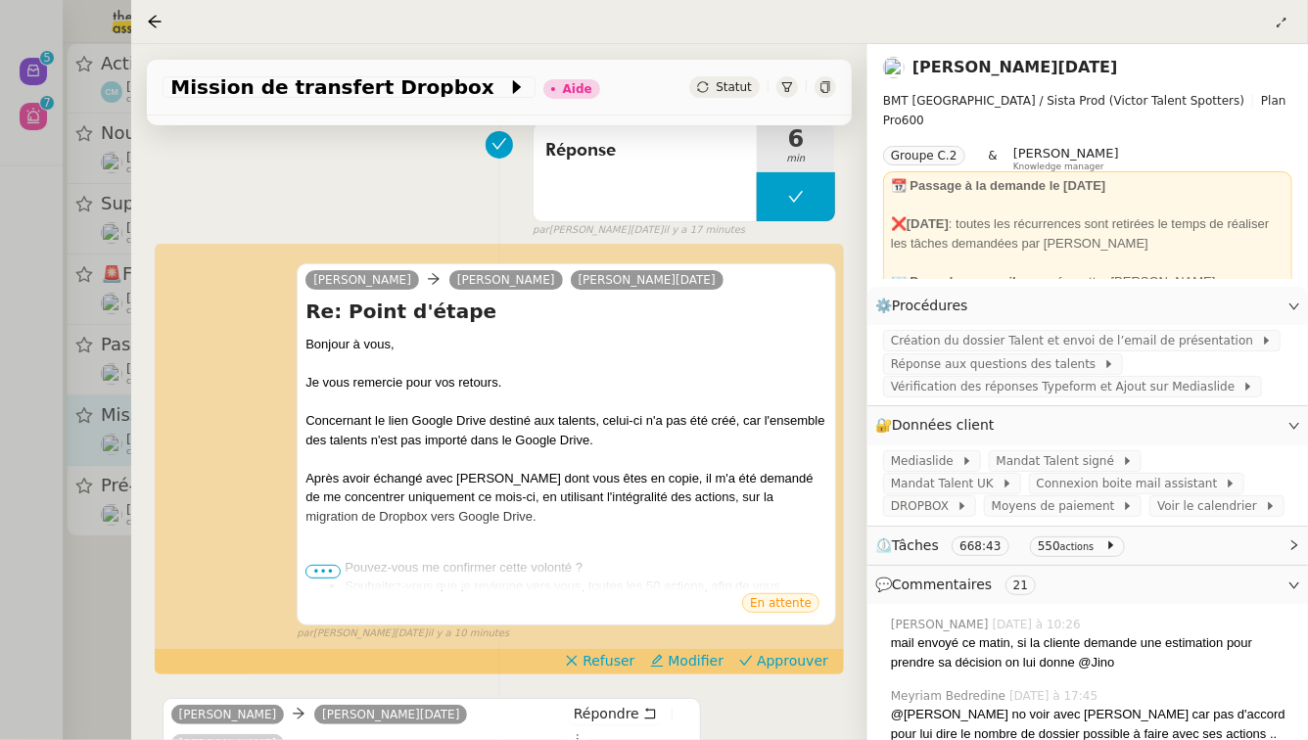
scroll to position [272, 0]
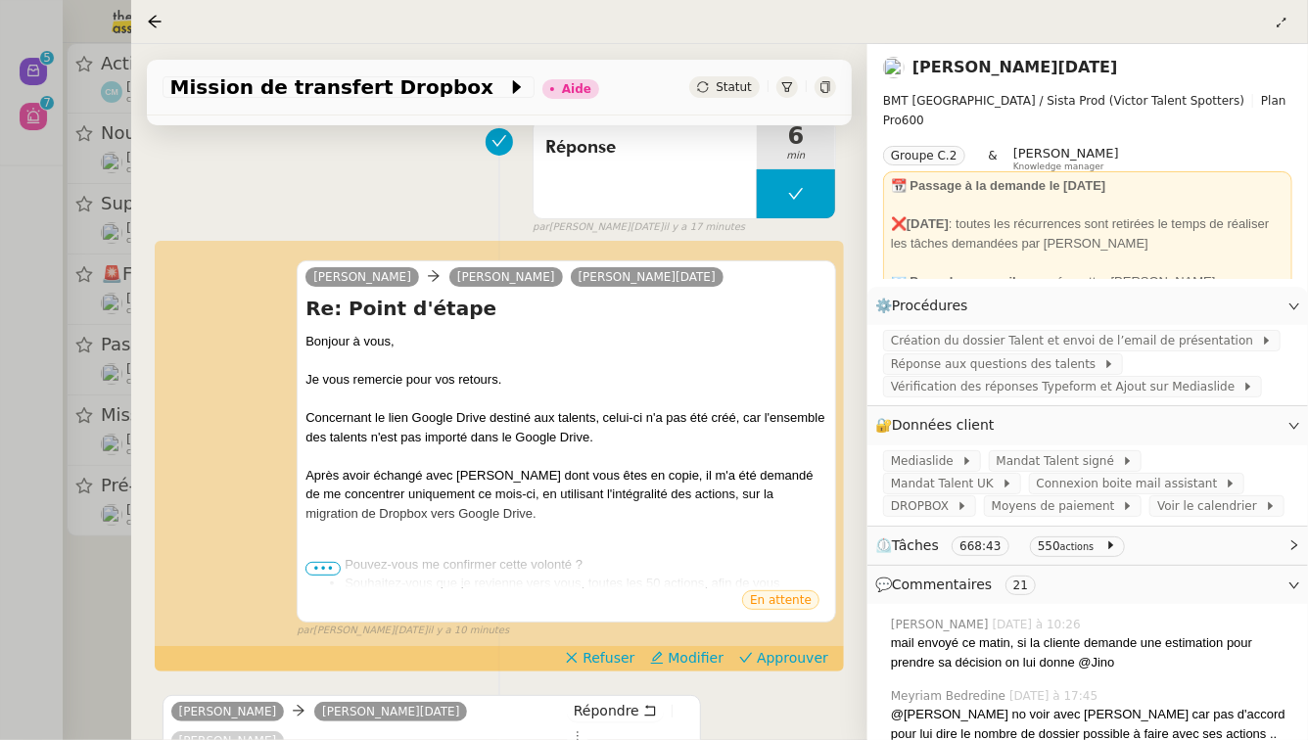
click at [59, 589] on div at bounding box center [654, 370] width 1308 height 740
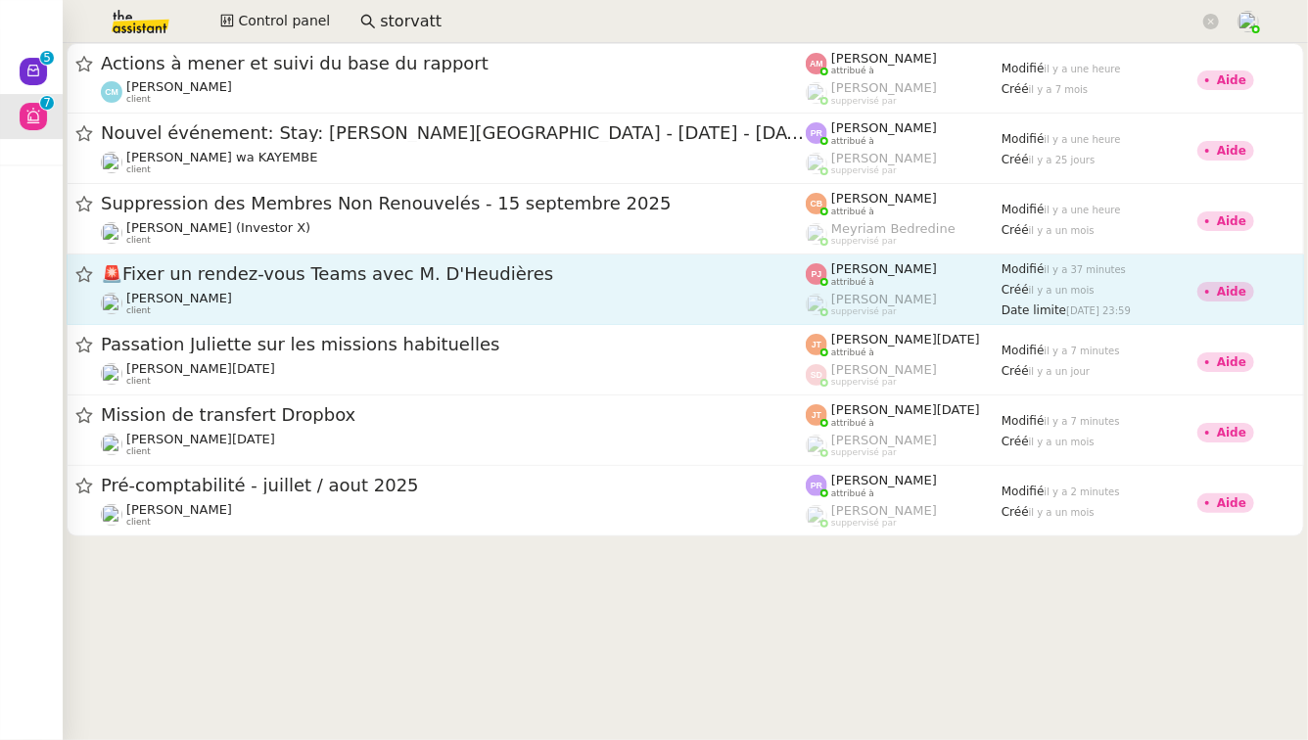
click at [297, 284] on div "🚨 Fixer un rendez-vous Teams avec M. D'Heudières" at bounding box center [453, 274] width 705 height 24
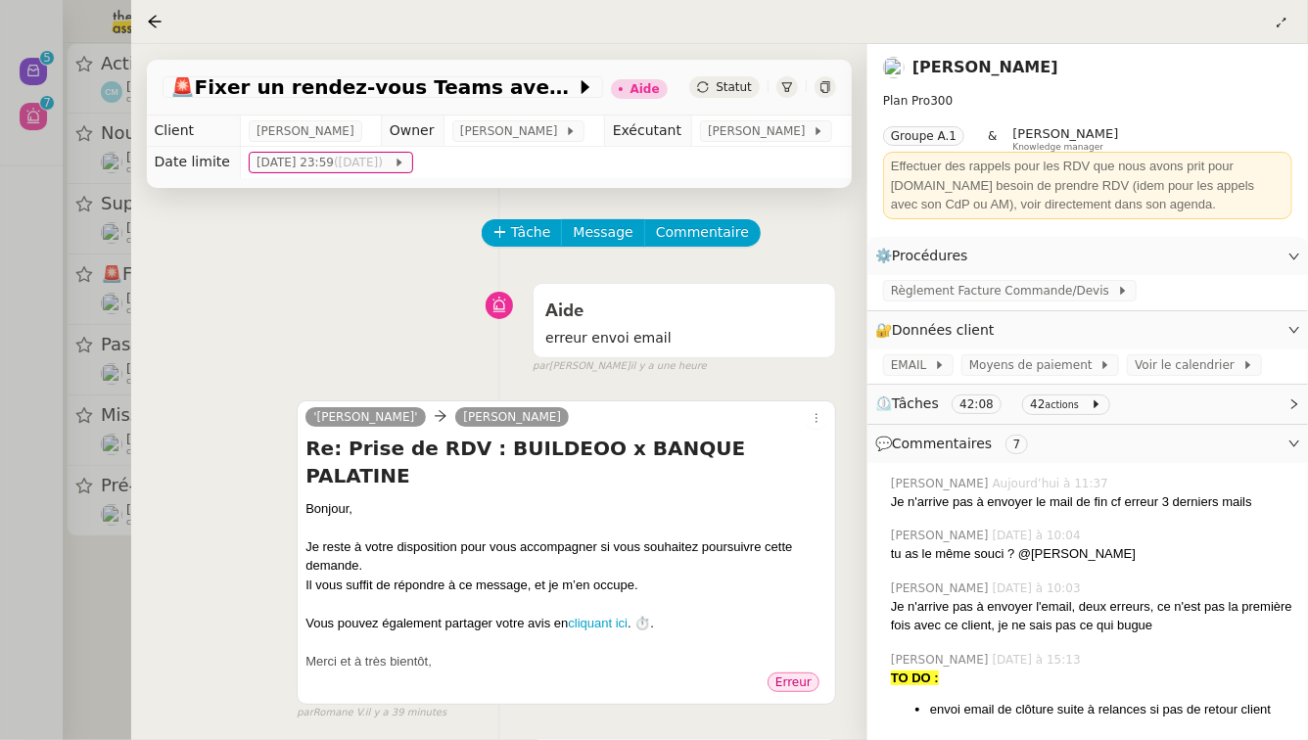
click at [0, 481] on div at bounding box center [654, 370] width 1308 height 740
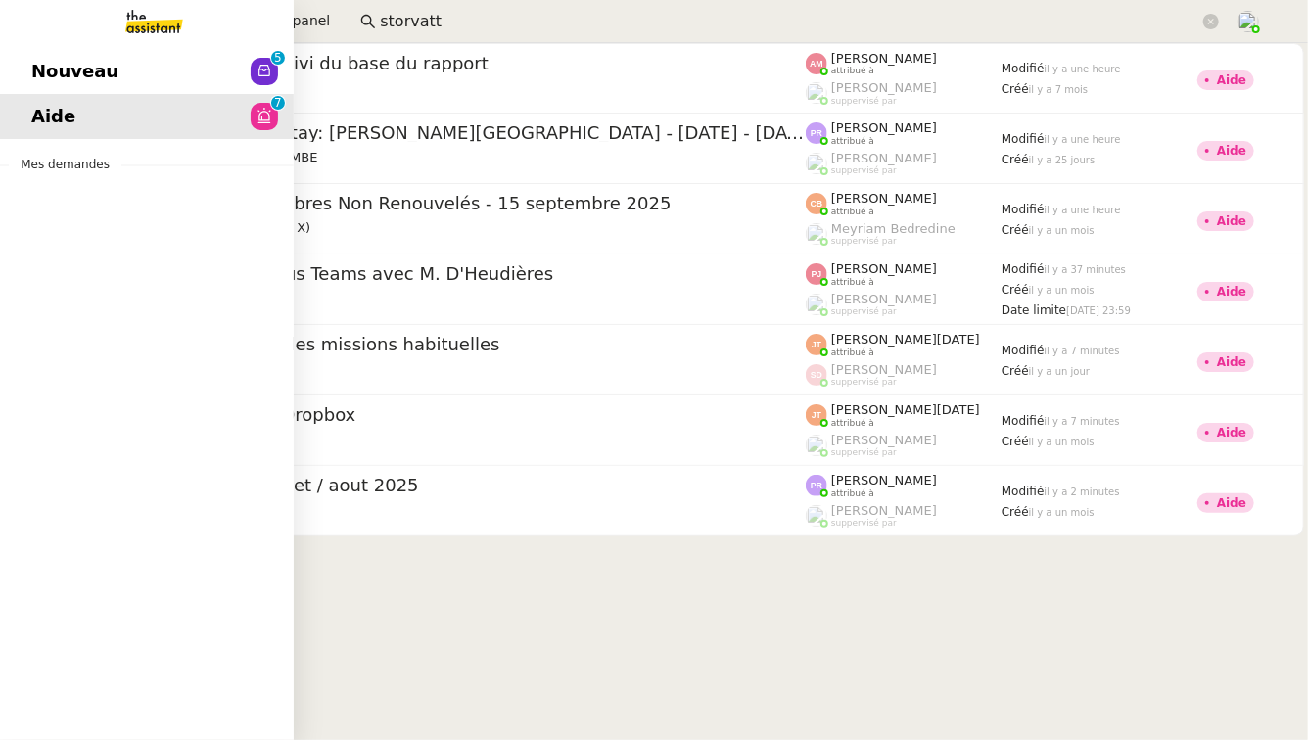
click at [87, 62] on span "Nouveau" at bounding box center [74, 71] width 87 height 29
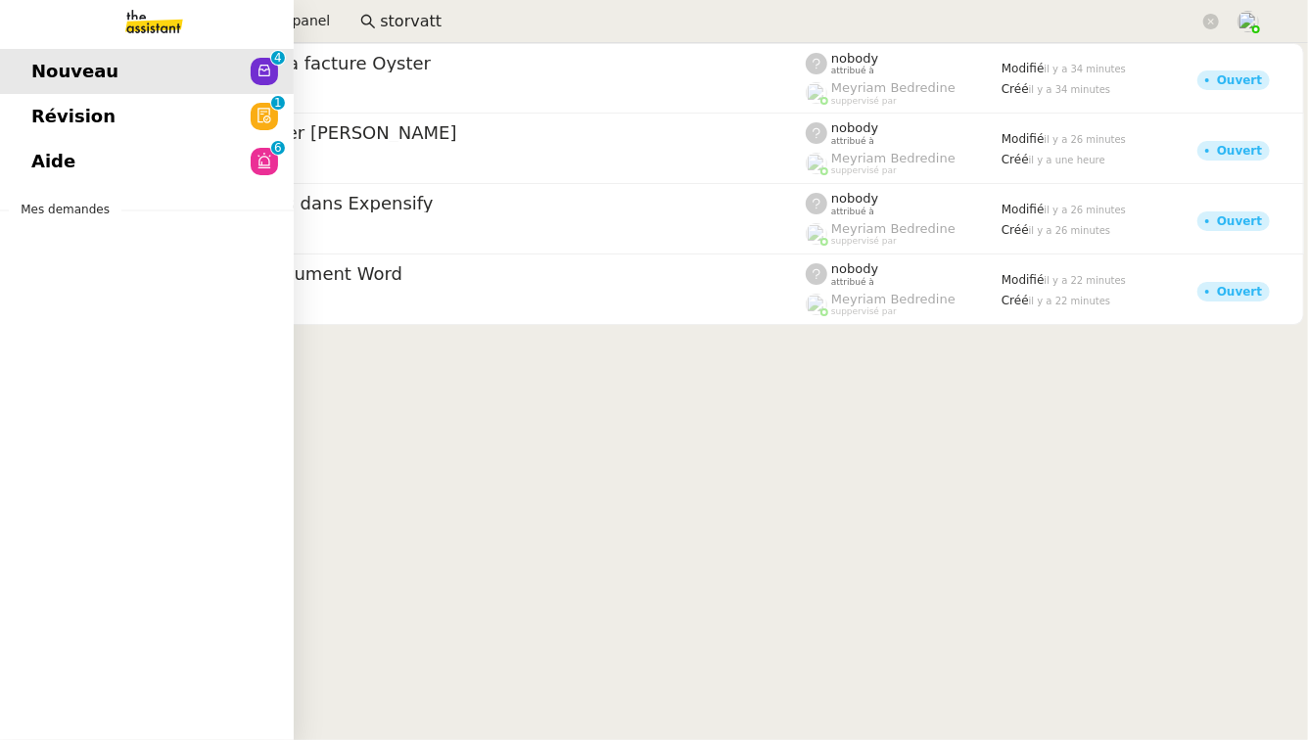
click at [24, 166] on link "Aide 0 1 2 3 4 5 6 7 8 9" at bounding box center [147, 161] width 294 height 45
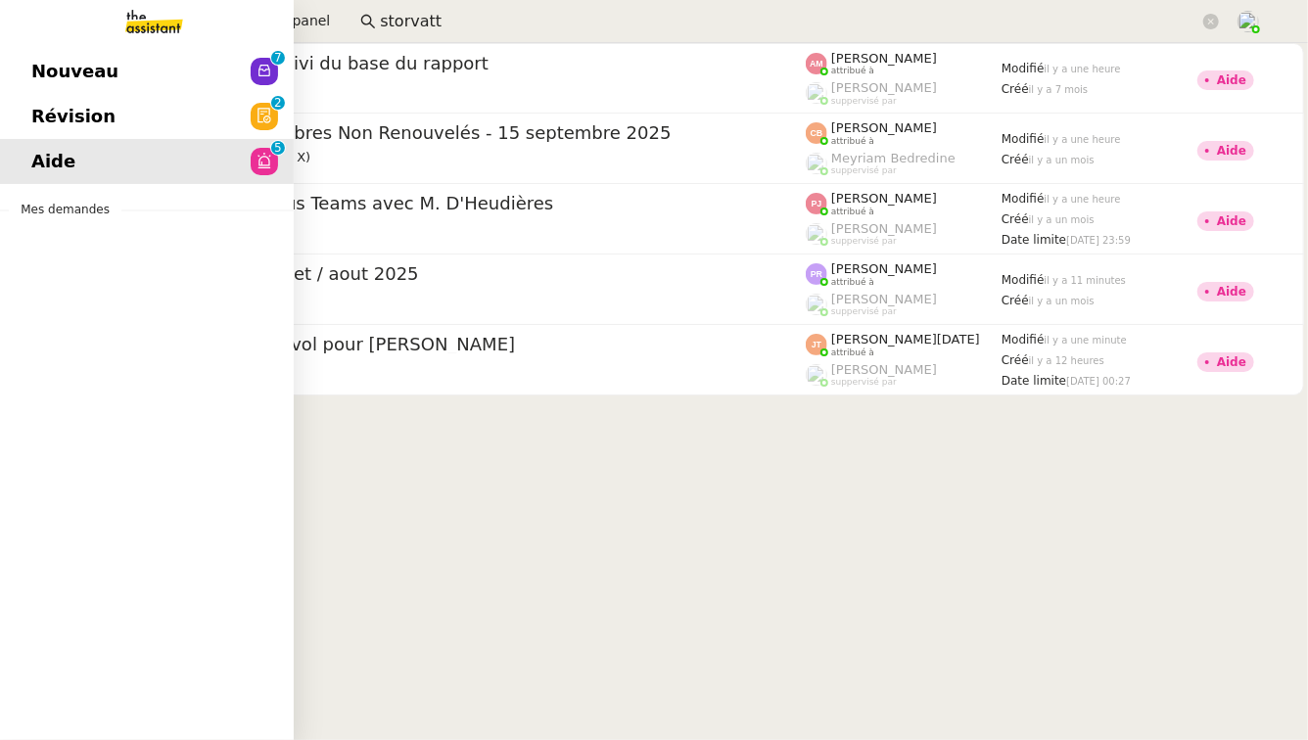
click at [157, 122] on link "Révision 0 1 2 3 4 5 6 7 8 9" at bounding box center [147, 116] width 294 height 45
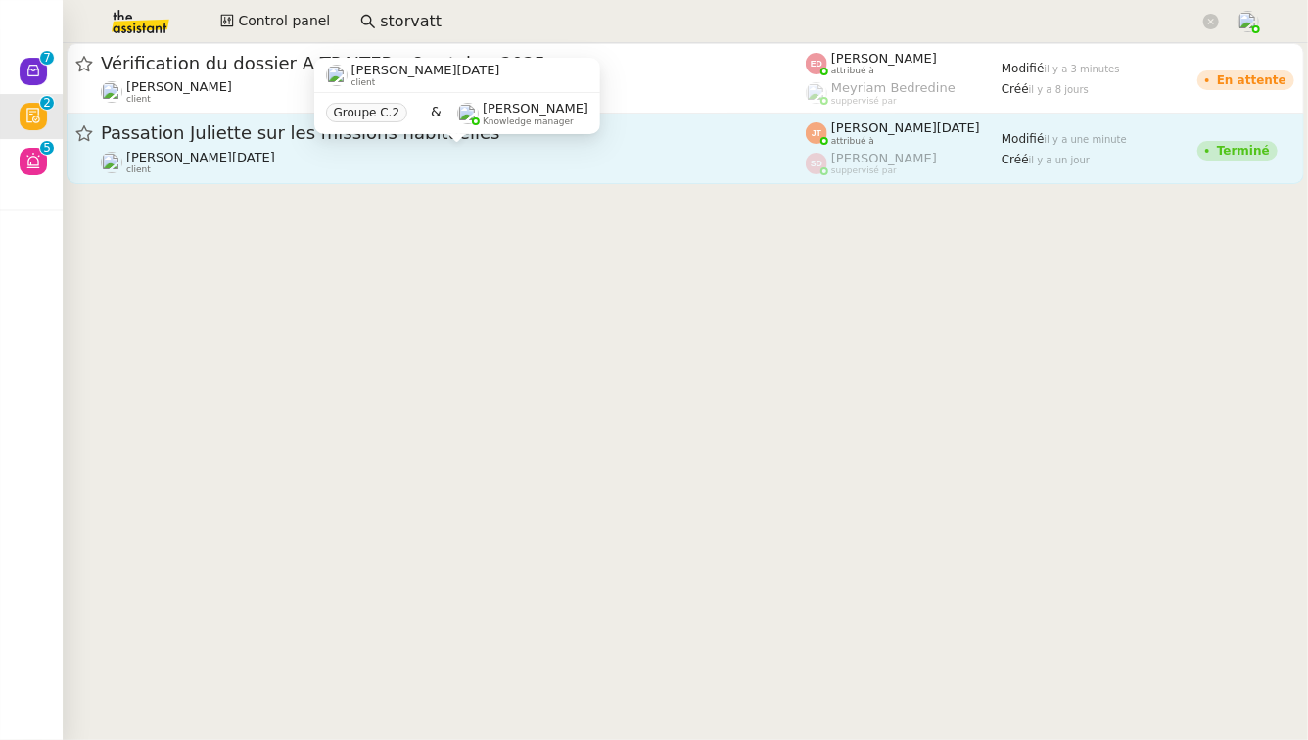
click at [467, 167] on div "Sandra Toussaint client" at bounding box center [453, 162] width 705 height 25
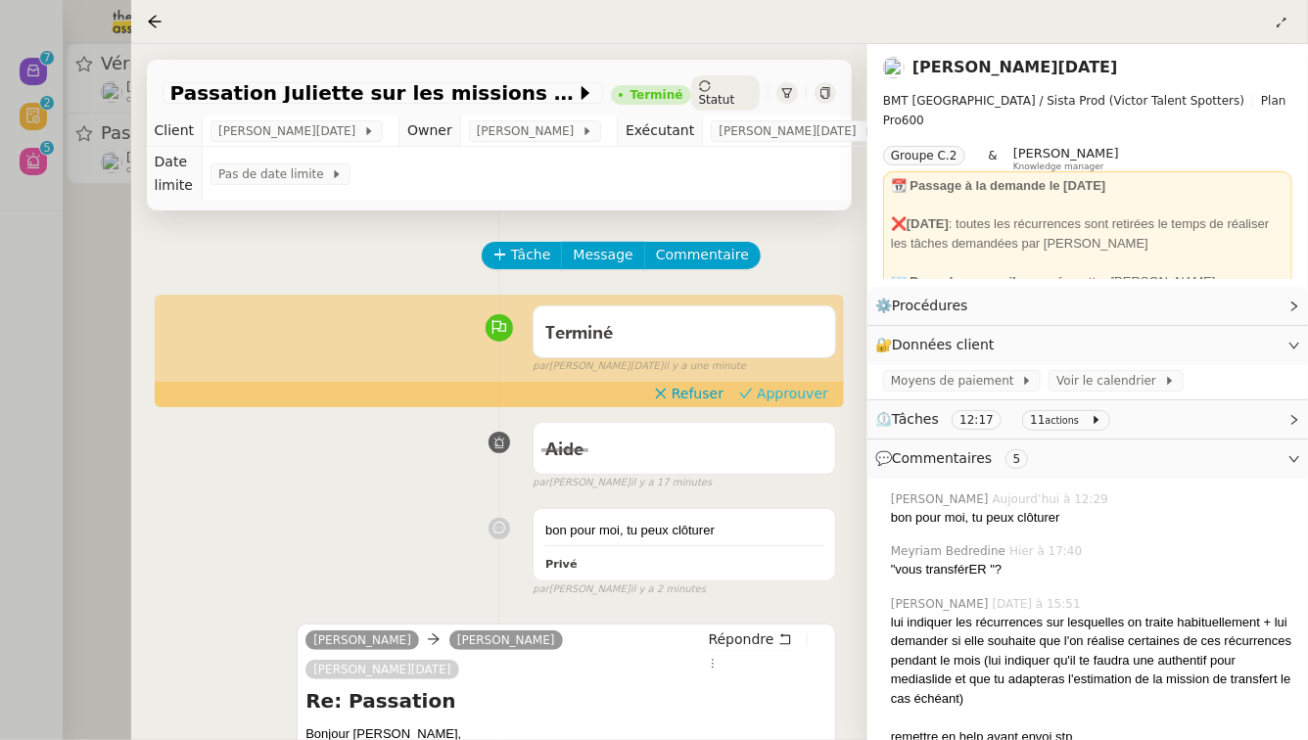
click at [764, 384] on span "Approuver" at bounding box center [792, 394] width 71 height 20
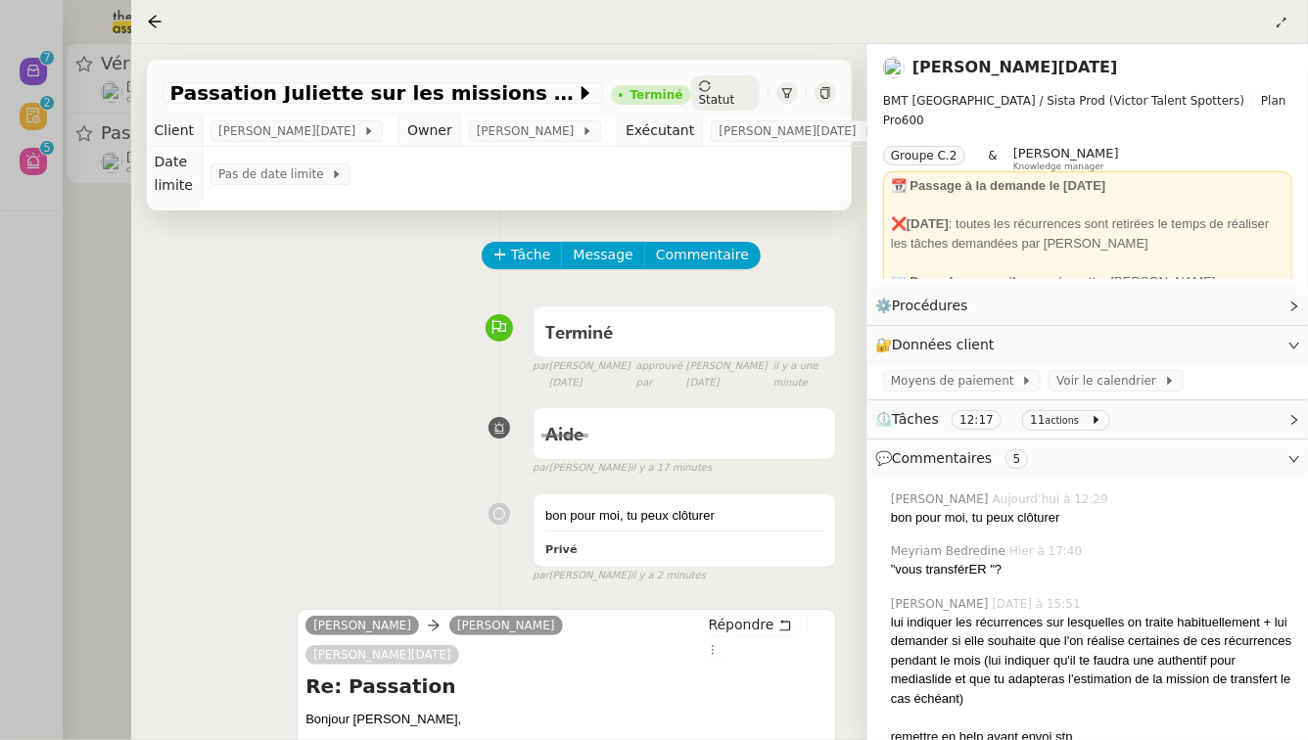
click at [0, 345] on div at bounding box center [654, 370] width 1308 height 740
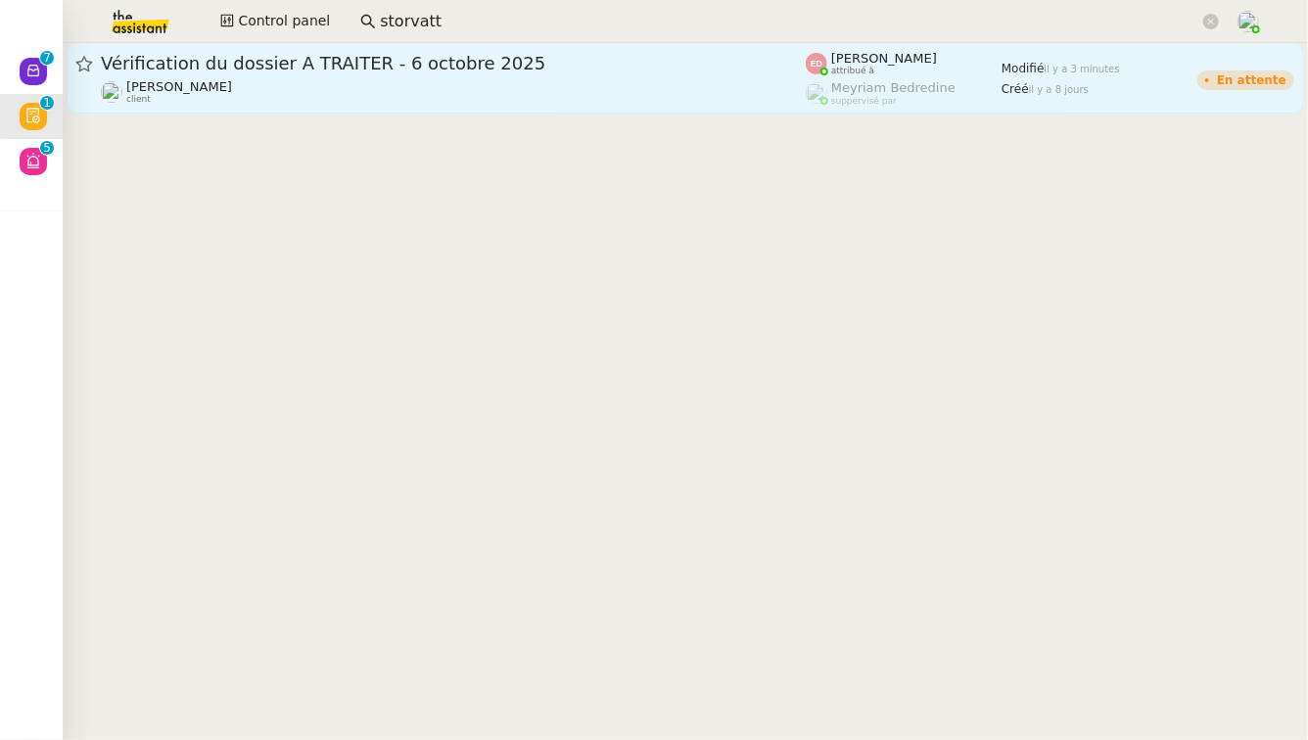
click at [417, 80] on div "Sylvie SUCRA client" at bounding box center [453, 91] width 705 height 25
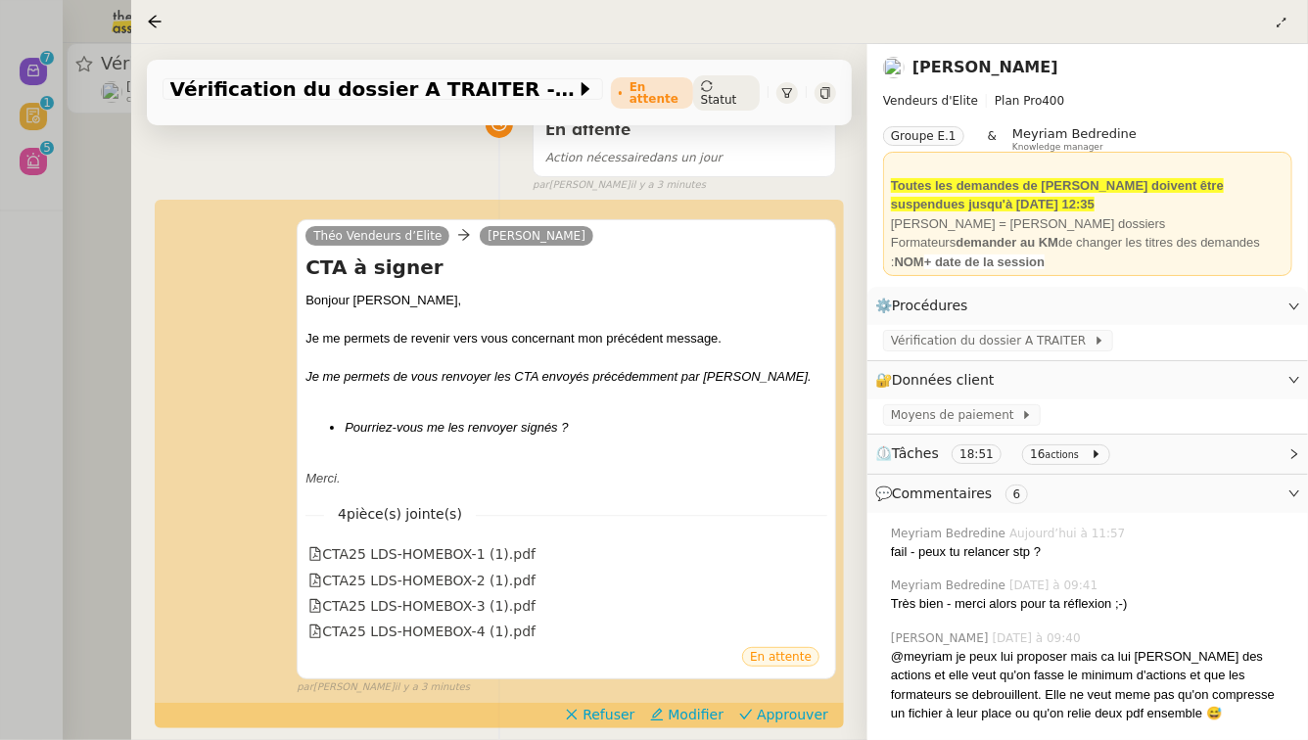
scroll to position [203, 0]
click at [775, 706] on span "Approuver" at bounding box center [792, 716] width 71 height 20
click at [0, 119] on div at bounding box center [654, 370] width 1308 height 740
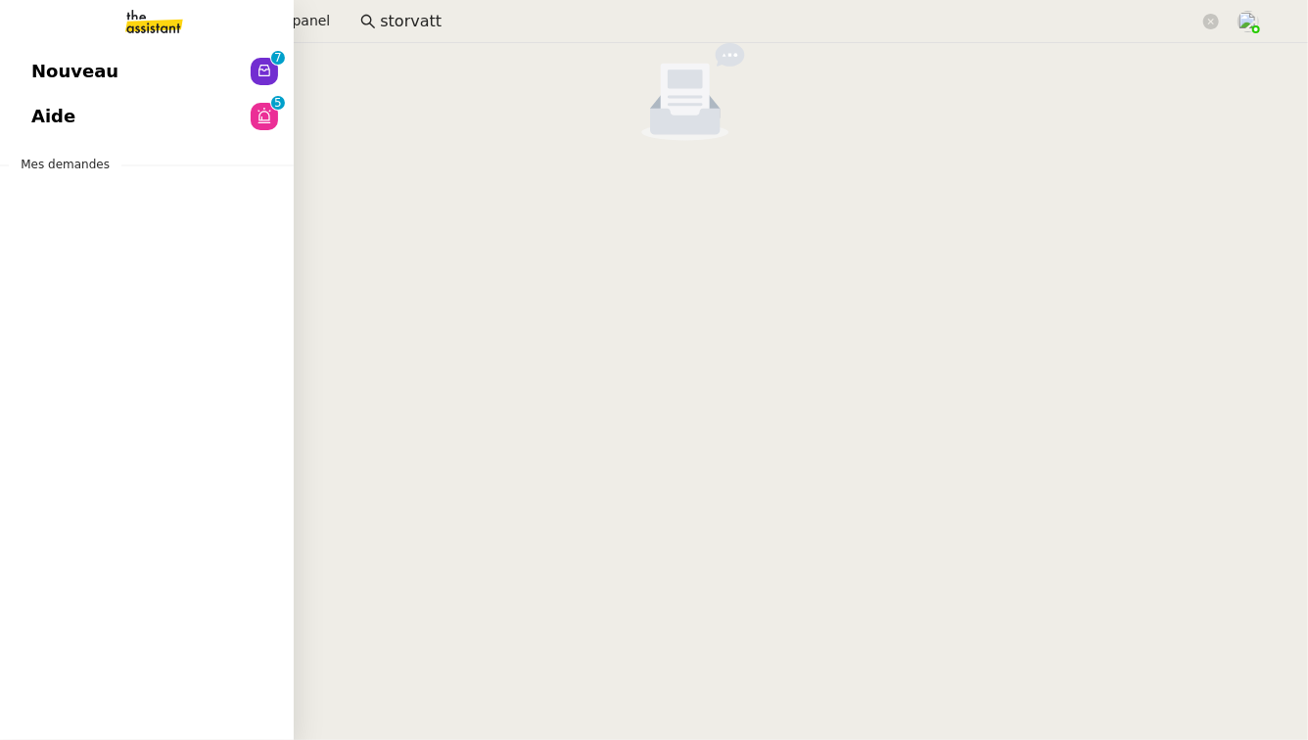
click at [90, 117] on link "Aide 0 1 2 3 4 5 6 7 8 9" at bounding box center [147, 116] width 294 height 45
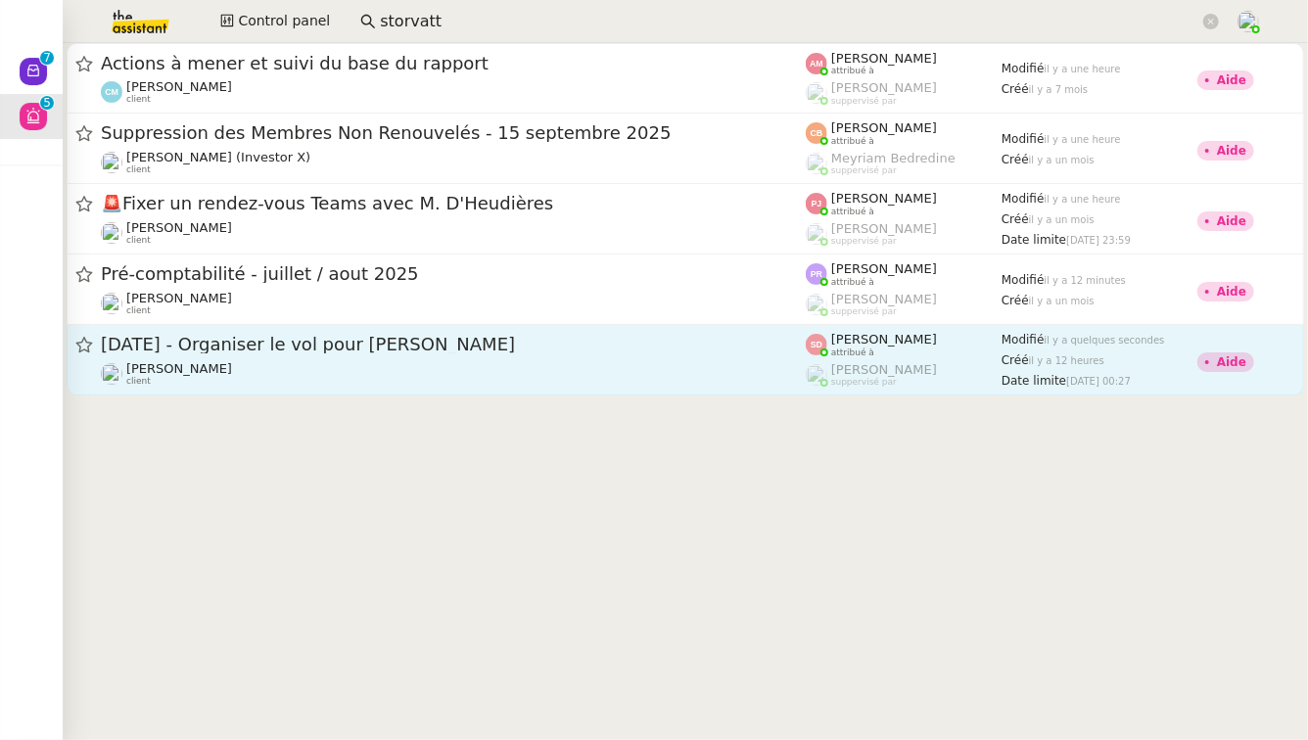
click at [447, 363] on div "Louis Frei client" at bounding box center [453, 373] width 705 height 25
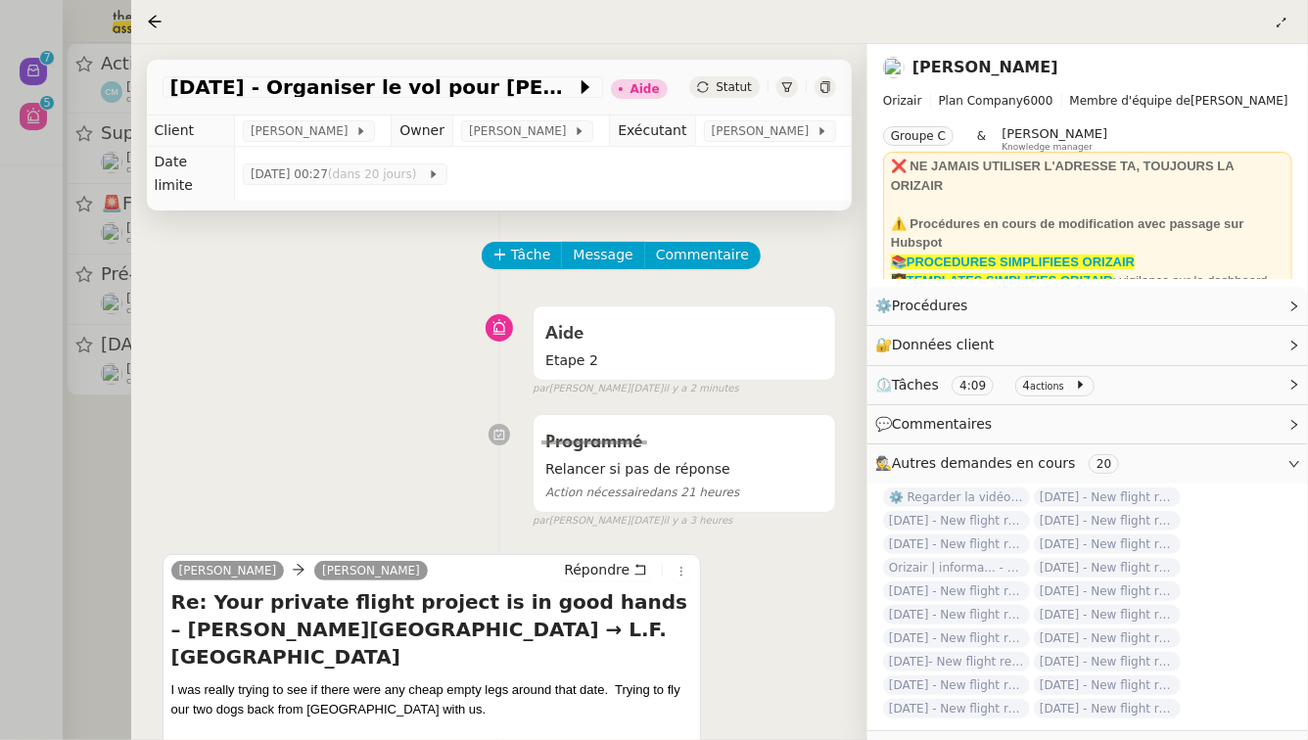
click at [48, 518] on div at bounding box center [654, 370] width 1308 height 740
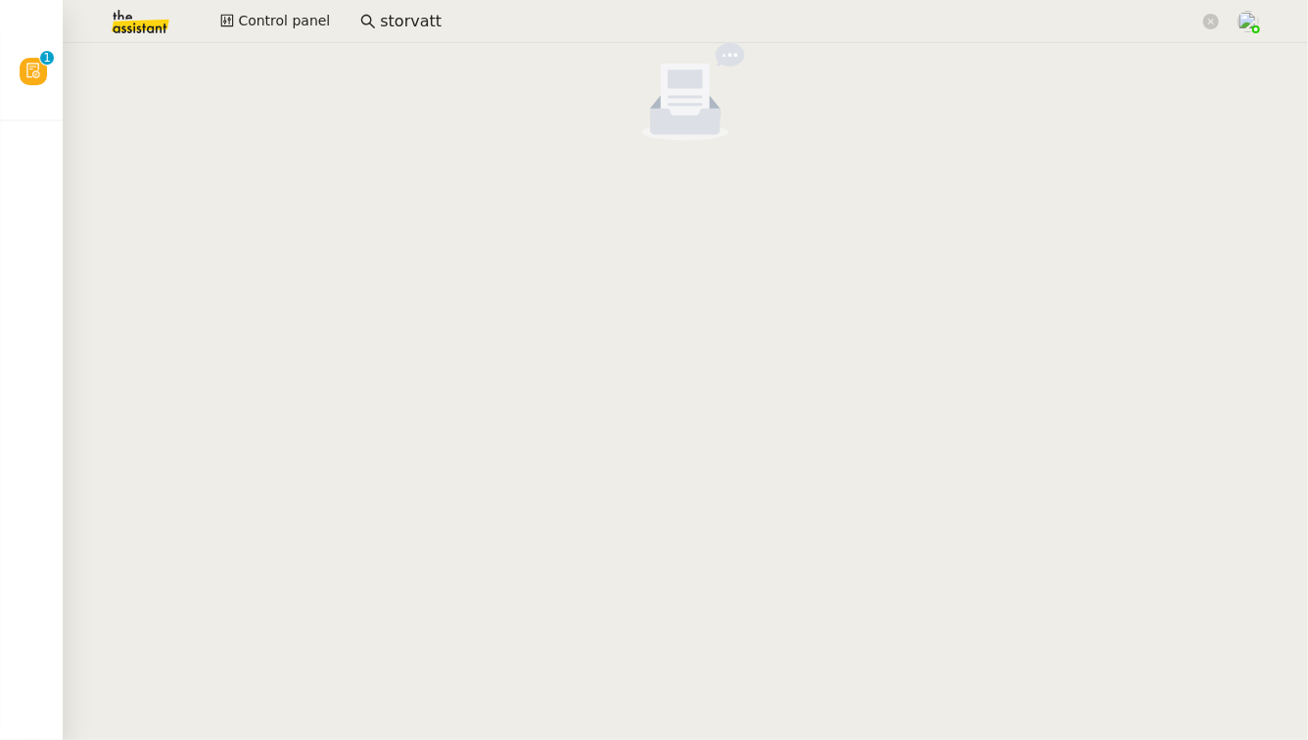
click at [442, 20] on input "storvatt" at bounding box center [790, 22] width 820 height 26
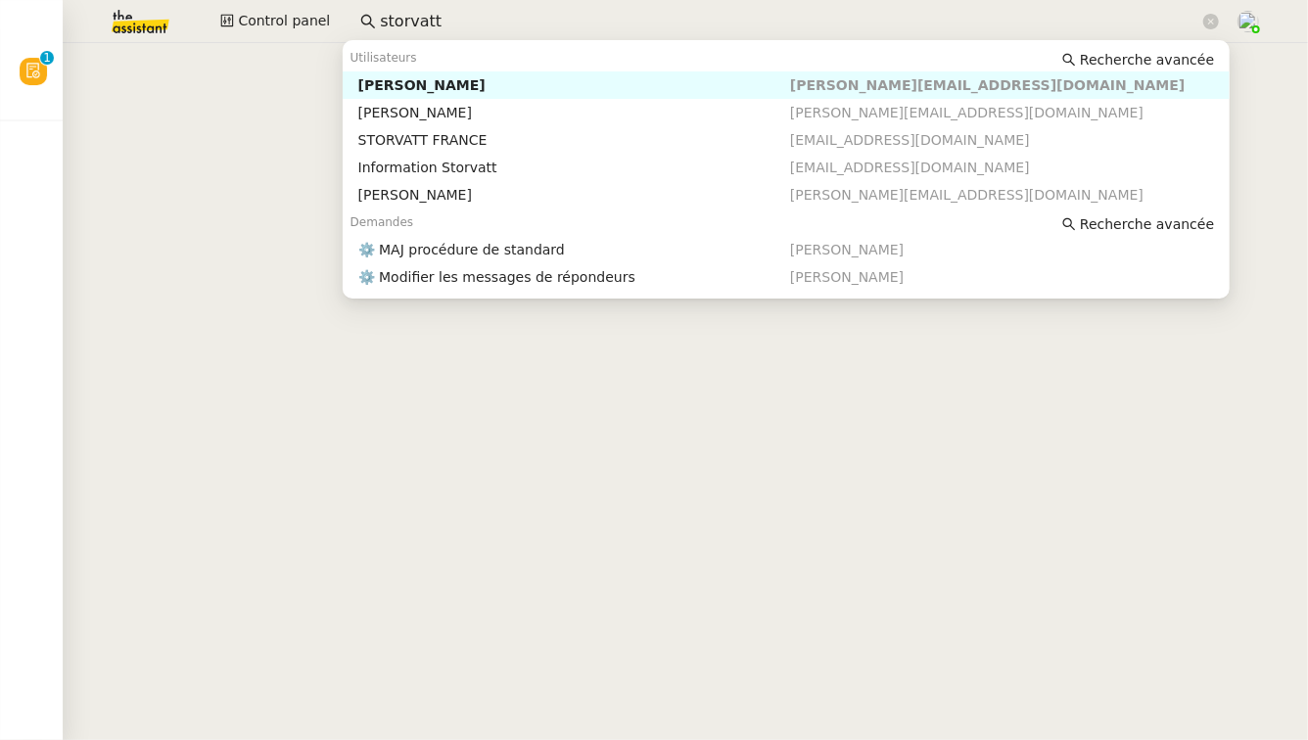
click at [442, 20] on input "storvatt" at bounding box center [790, 22] width 820 height 26
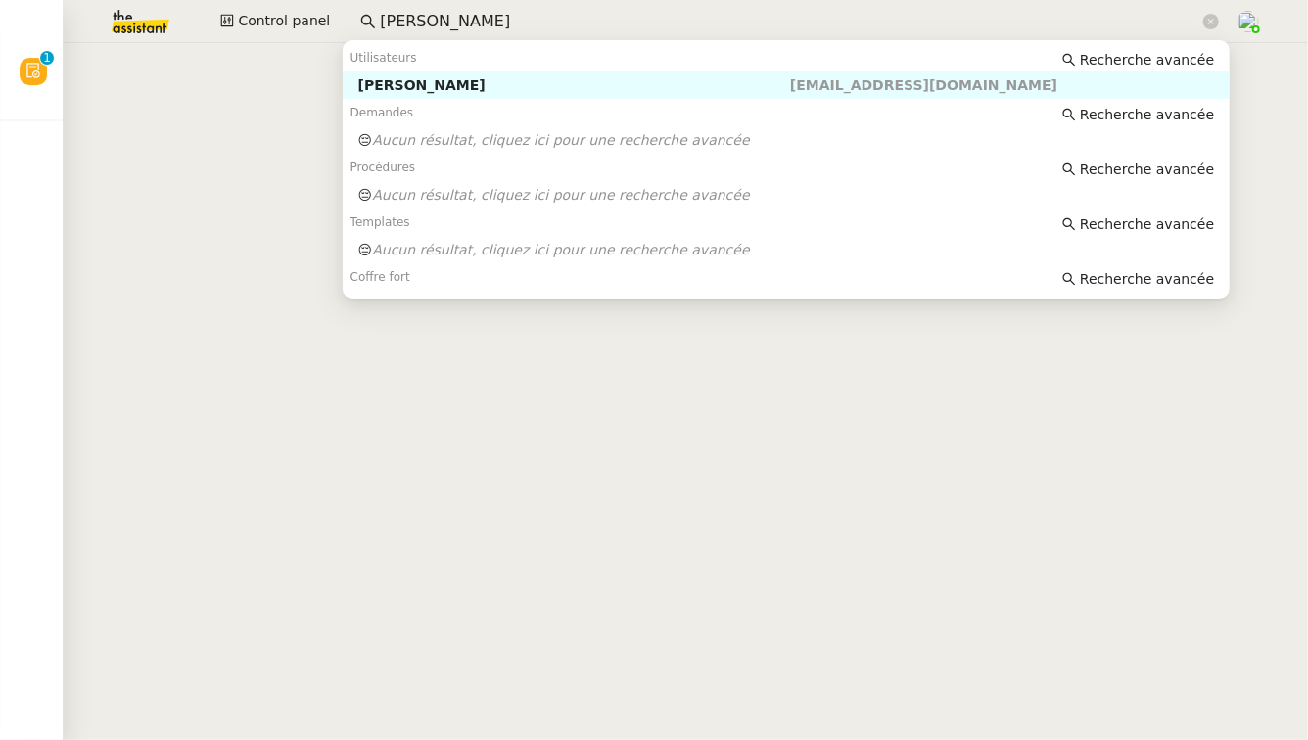
click at [433, 92] on div "Dimitri Bac" at bounding box center [574, 85] width 432 height 18
type input "dimitri bac"
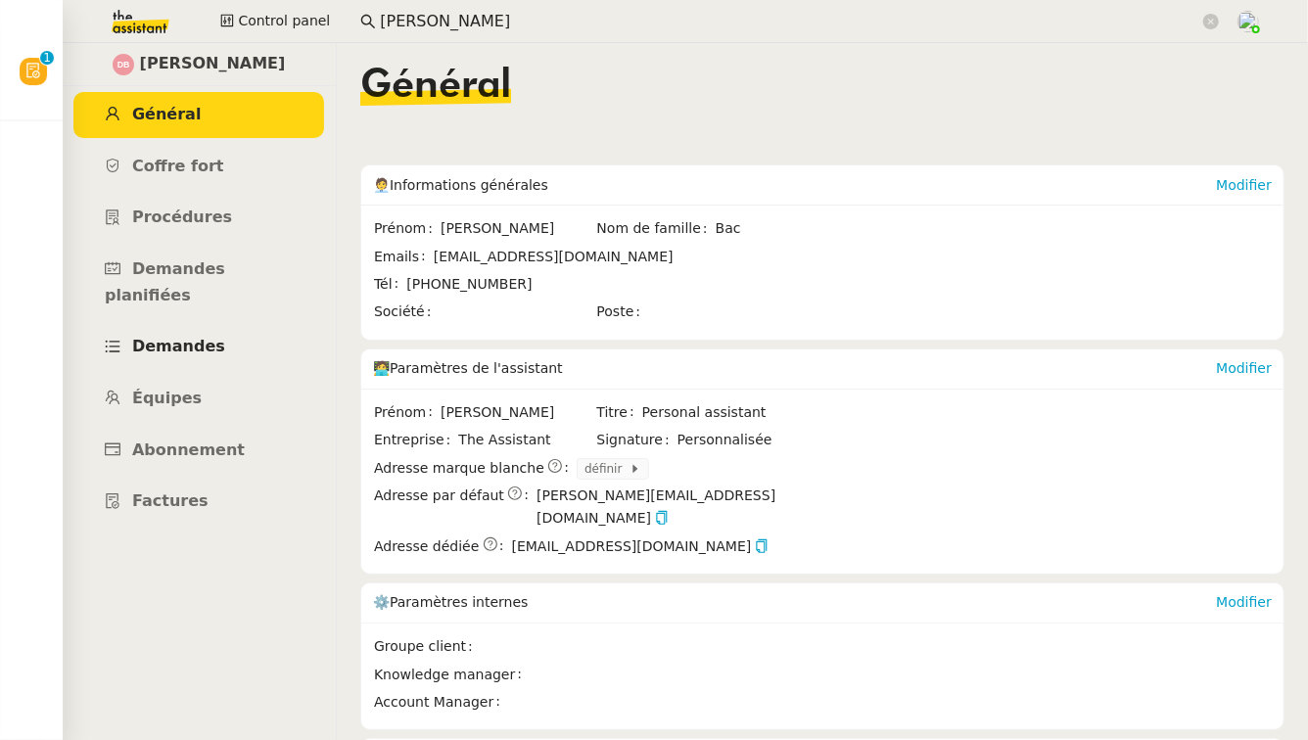
click at [217, 329] on link "Demandes" at bounding box center [198, 347] width 251 height 46
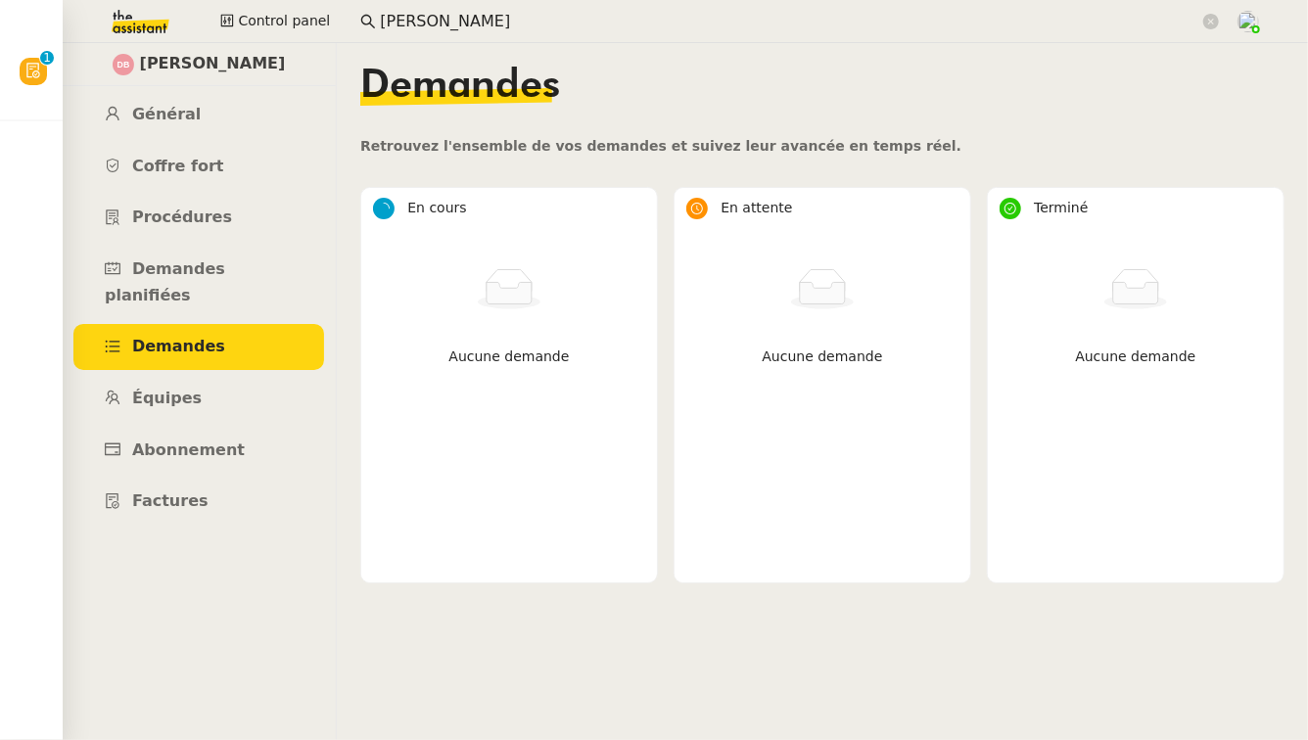
click at [288, 7] on div "Control panel dimitri bac" at bounding box center [654, 21] width 1210 height 43
click at [285, 12] on span "Control panel" at bounding box center [284, 21] width 92 height 23
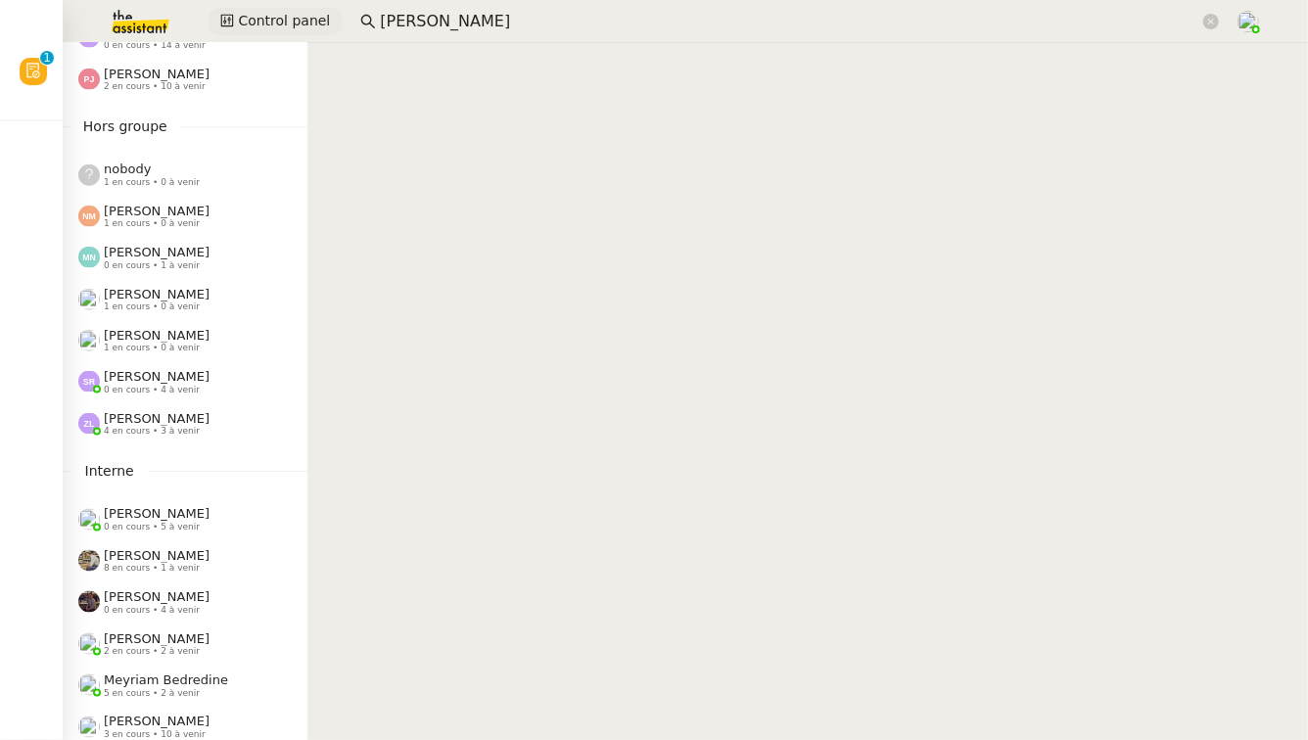
scroll to position [1069, 0]
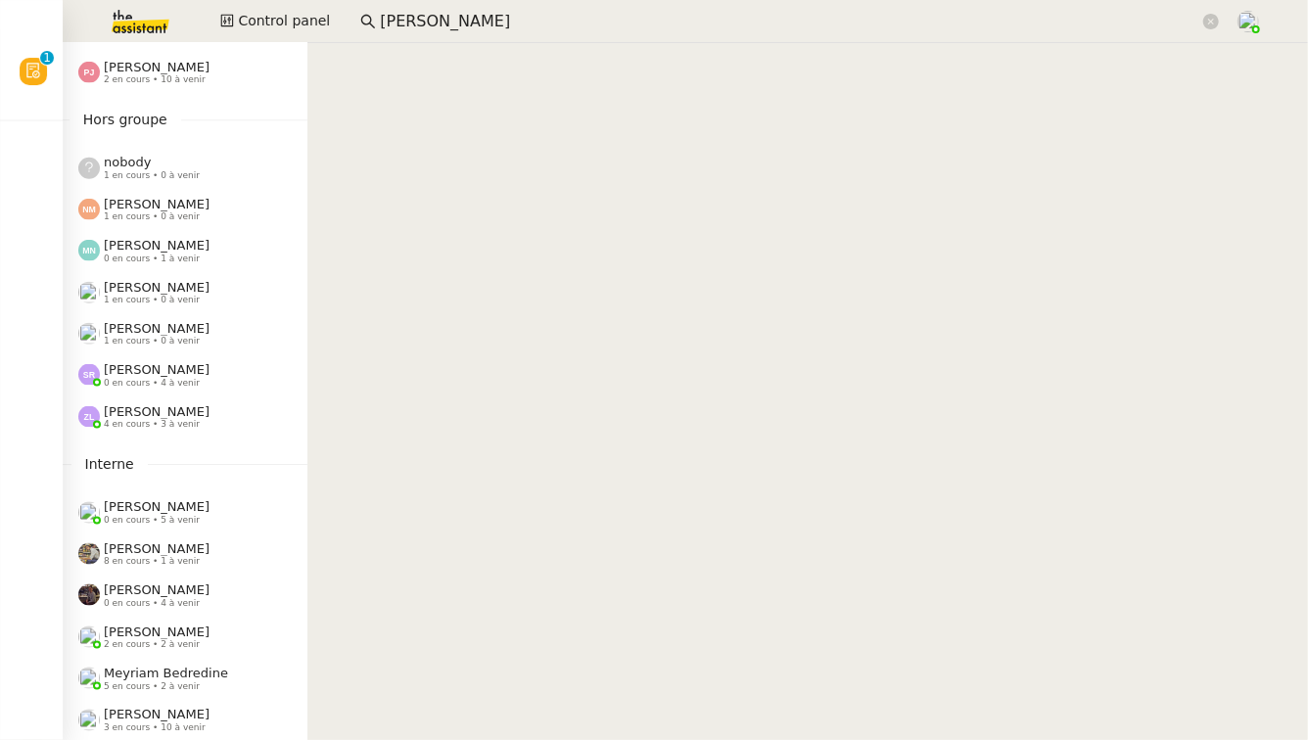
click at [152, 674] on span "Meyriam Bedredine" at bounding box center [166, 673] width 124 height 15
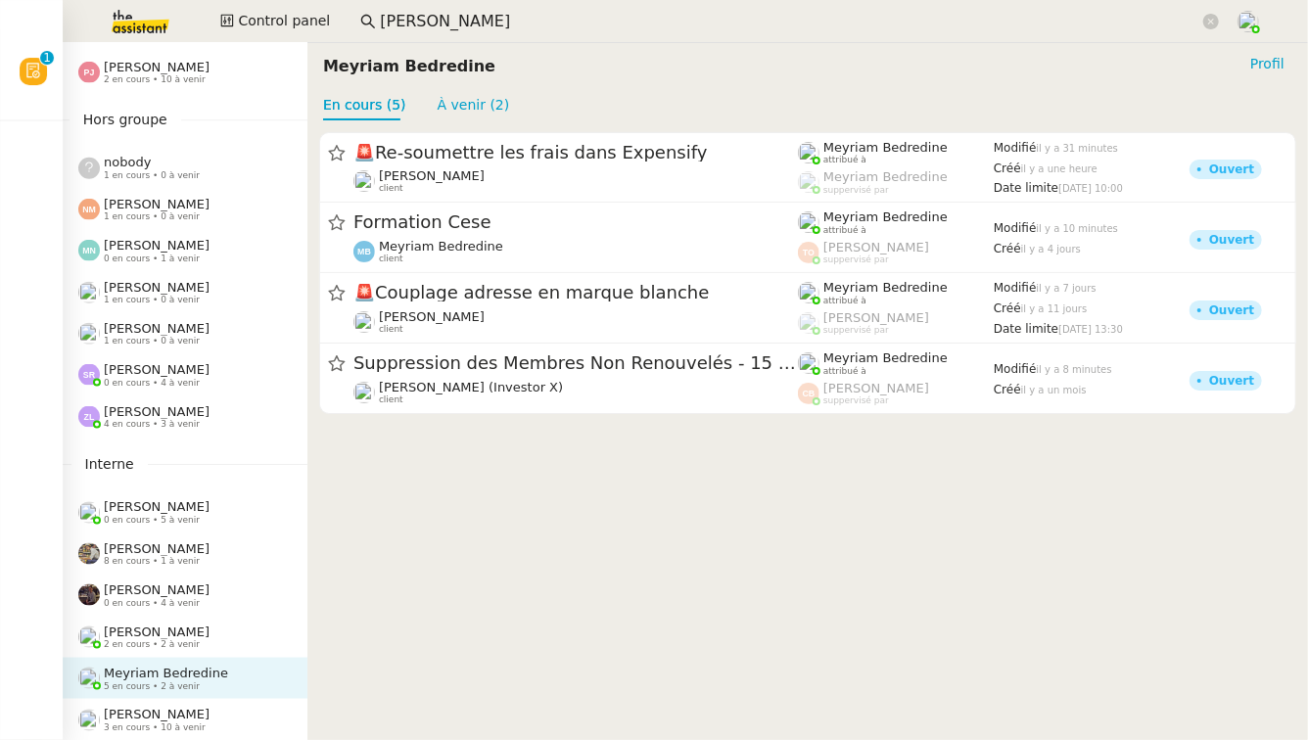
click at [260, 716] on div "Romane Vachon 3 en cours • 10 à venir" at bounding box center [192, 719] width 229 height 25
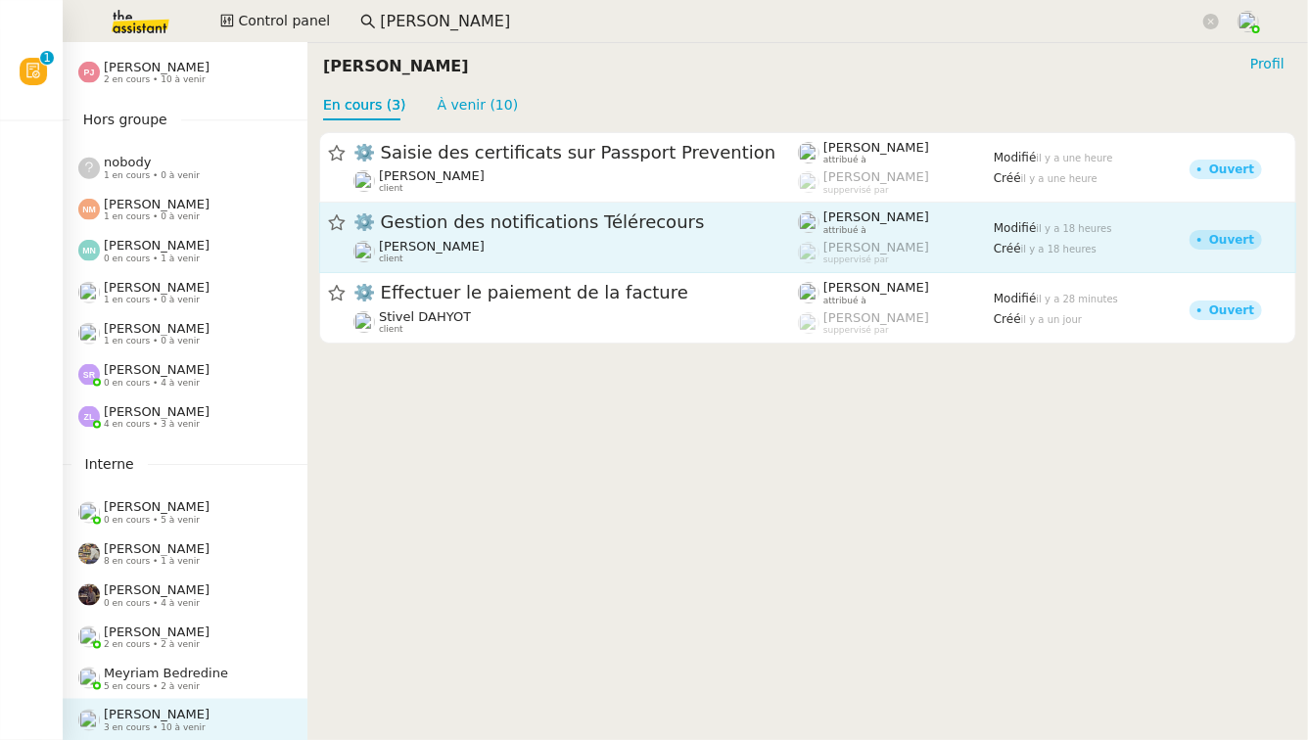
click at [692, 260] on div "Marie Cochereau client" at bounding box center [576, 251] width 445 height 25
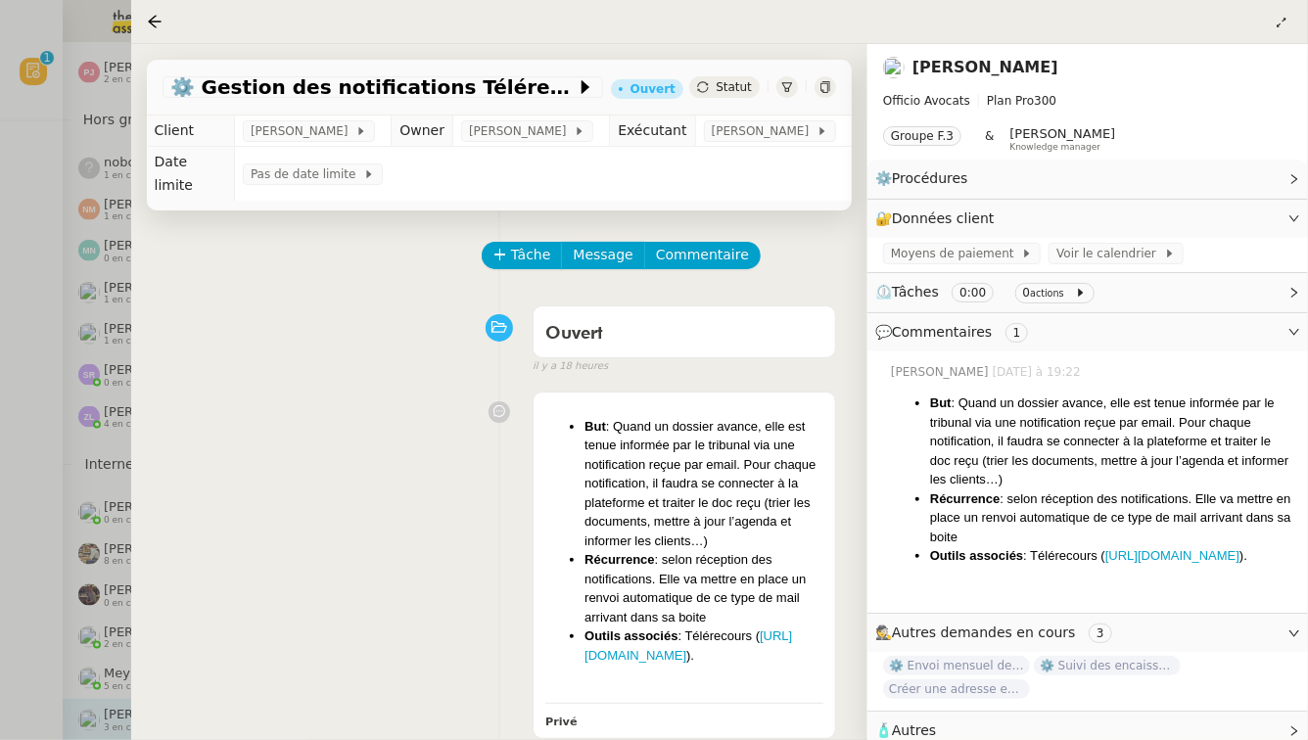
click at [84, 506] on div at bounding box center [654, 370] width 1308 height 740
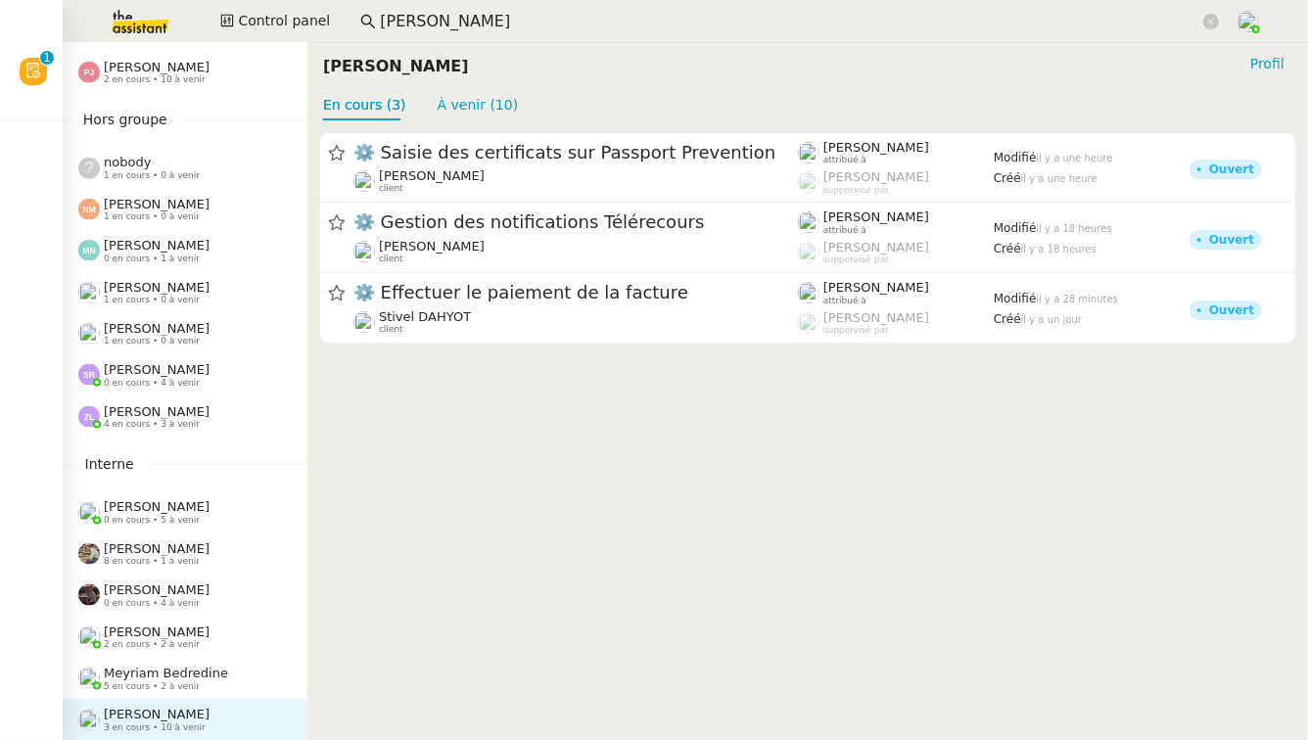
click at [215, 625] on div "Frédérique Albert 2 en cours • 2 à venir" at bounding box center [192, 637] width 229 height 25
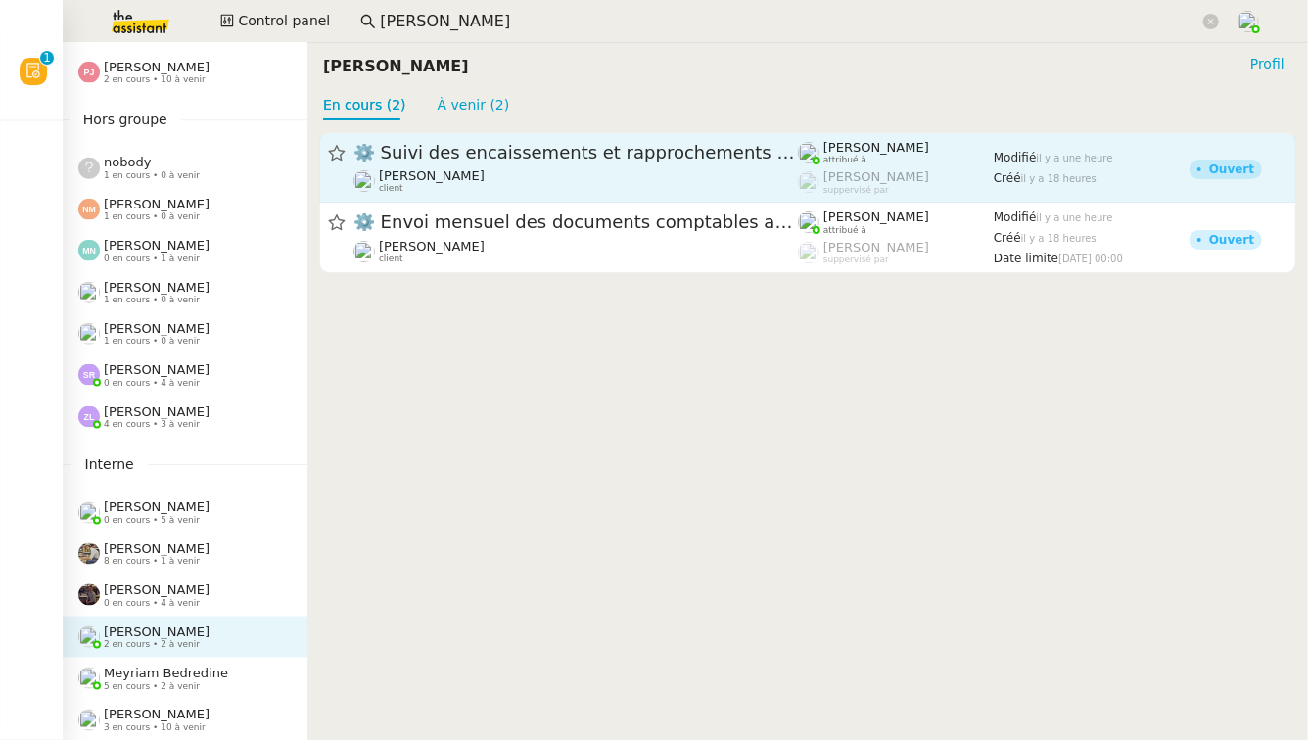
click at [651, 154] on span "⚙️ Suivi des encaissements et rapprochements bancaires" at bounding box center [576, 153] width 445 height 18
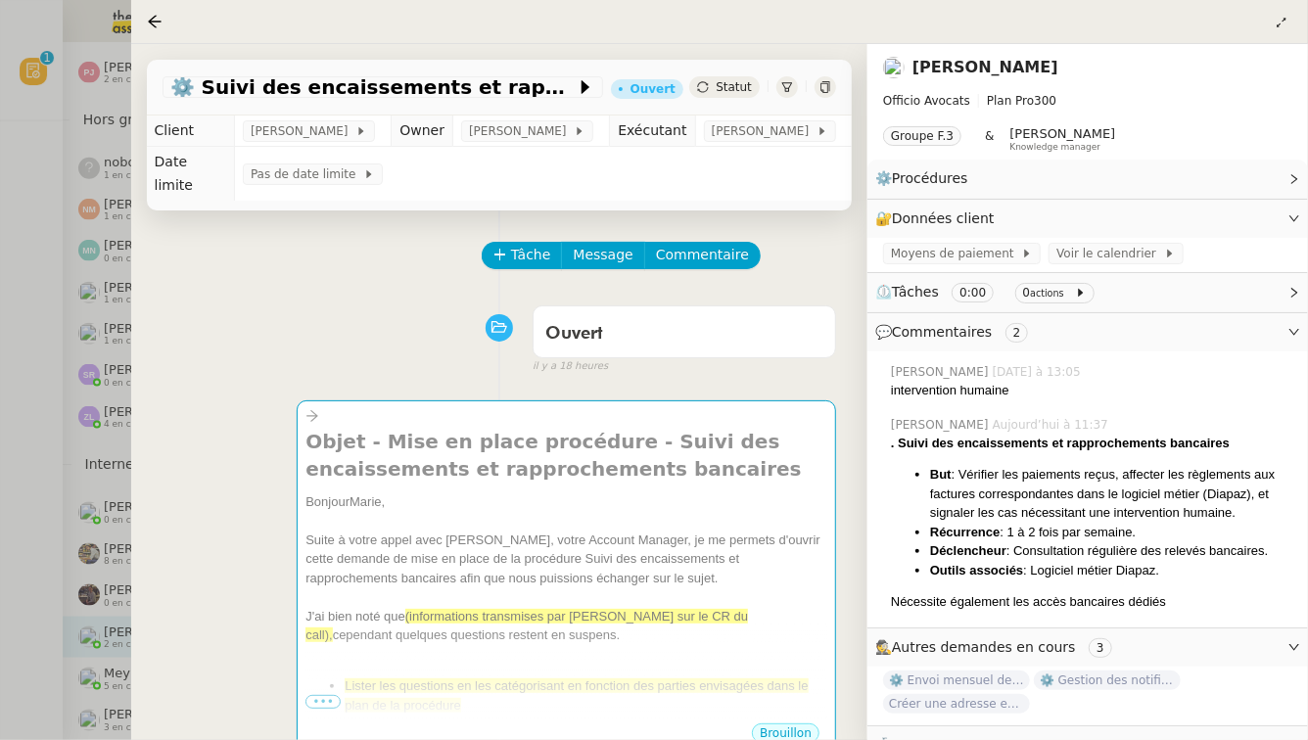
click at [83, 566] on div at bounding box center [654, 370] width 1308 height 740
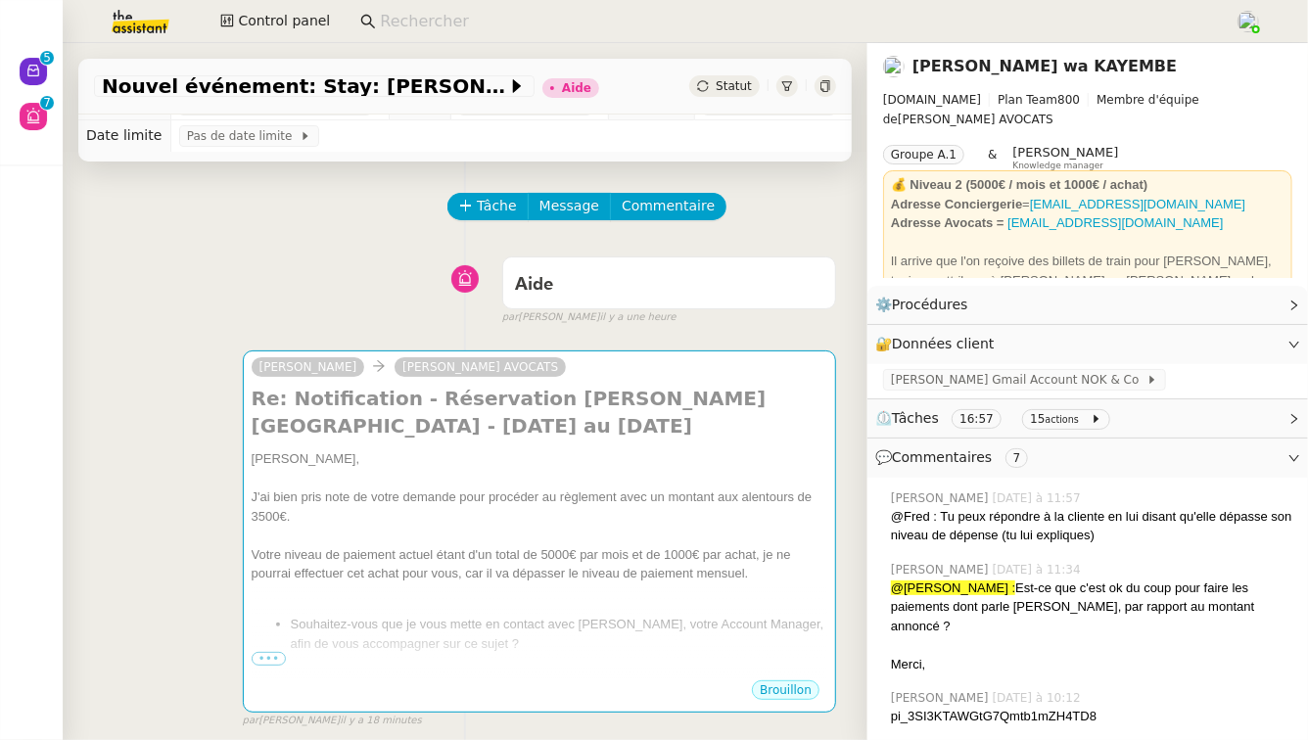
scroll to position [30, 0]
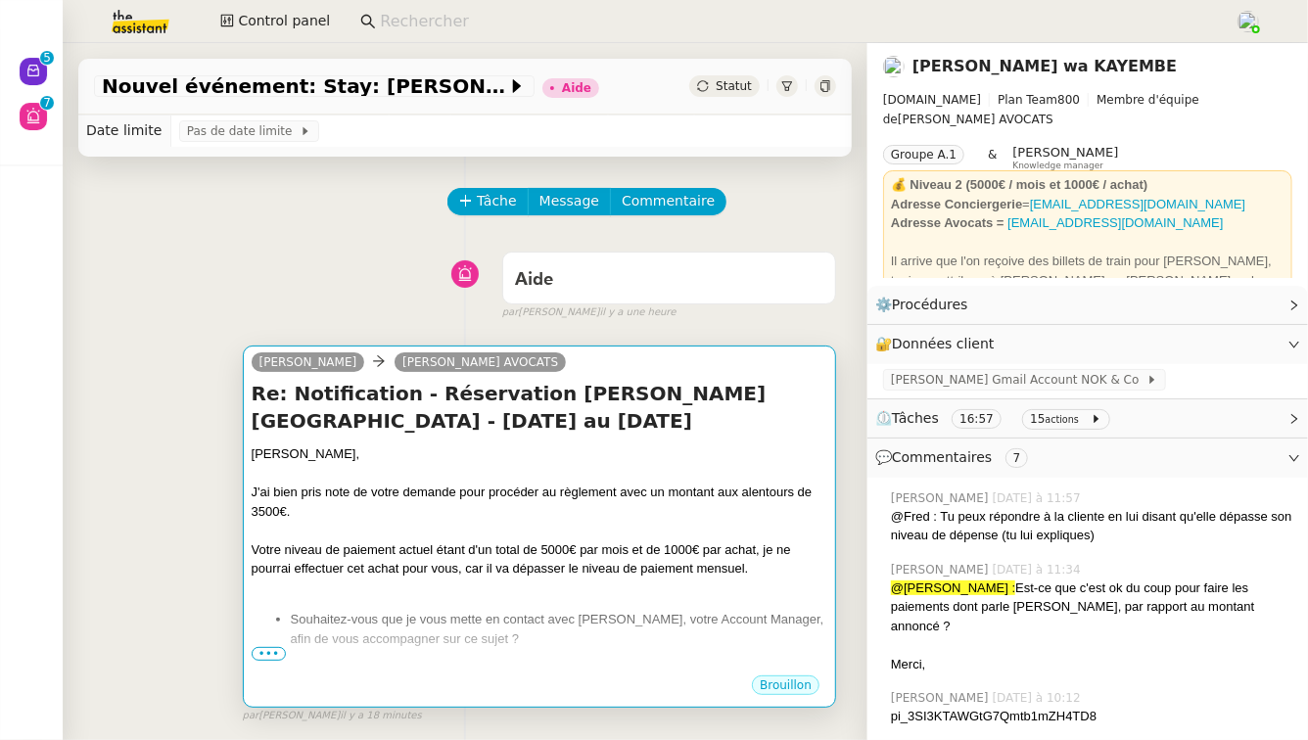
click at [401, 557] on div "Votre niveau de paiement actuel étant d'un total de 5000€ par mois et de 1000€ …" at bounding box center [540, 560] width 576 height 38
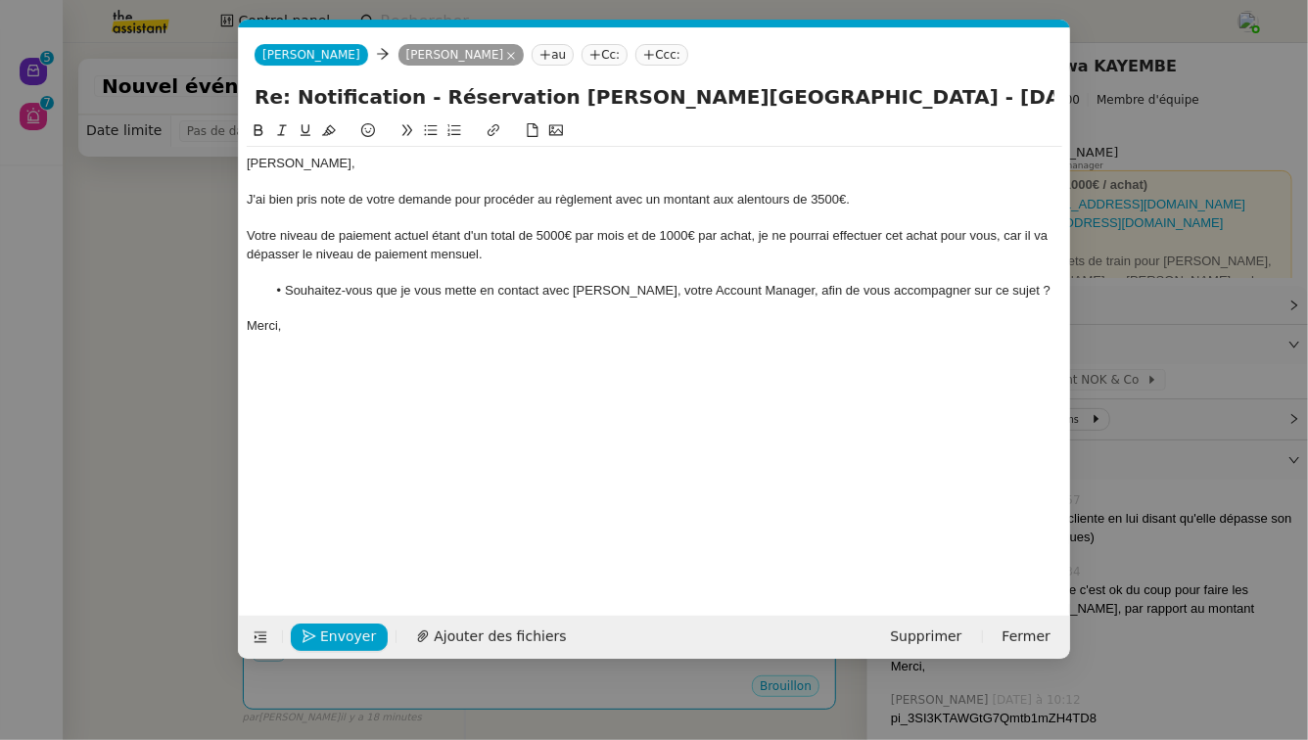
scroll to position [0, 41]
drag, startPoint x: 942, startPoint y: 237, endPoint x: 902, endPoint y: 236, distance: 40.2
click at [902, 236] on div "Votre niveau de paiement actuel étant d'un total de 5000€ par mois et de 1000€ …" at bounding box center [655, 245] width 816 height 36
click at [328, 630] on span "Envoyer" at bounding box center [348, 637] width 56 height 23
click at [328, 630] on span "Confirmer l'envoi" at bounding box center [379, 637] width 118 height 23
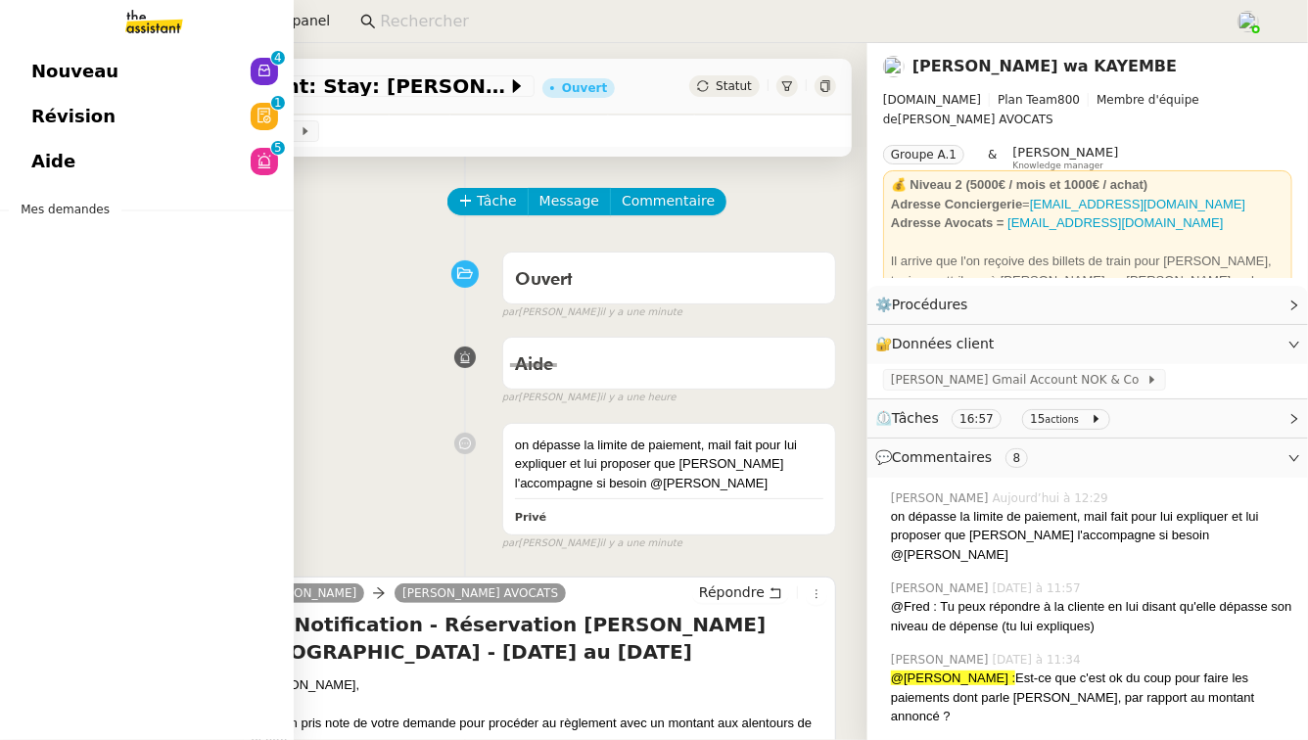
click at [62, 174] on span "Aide" at bounding box center [53, 161] width 44 height 29
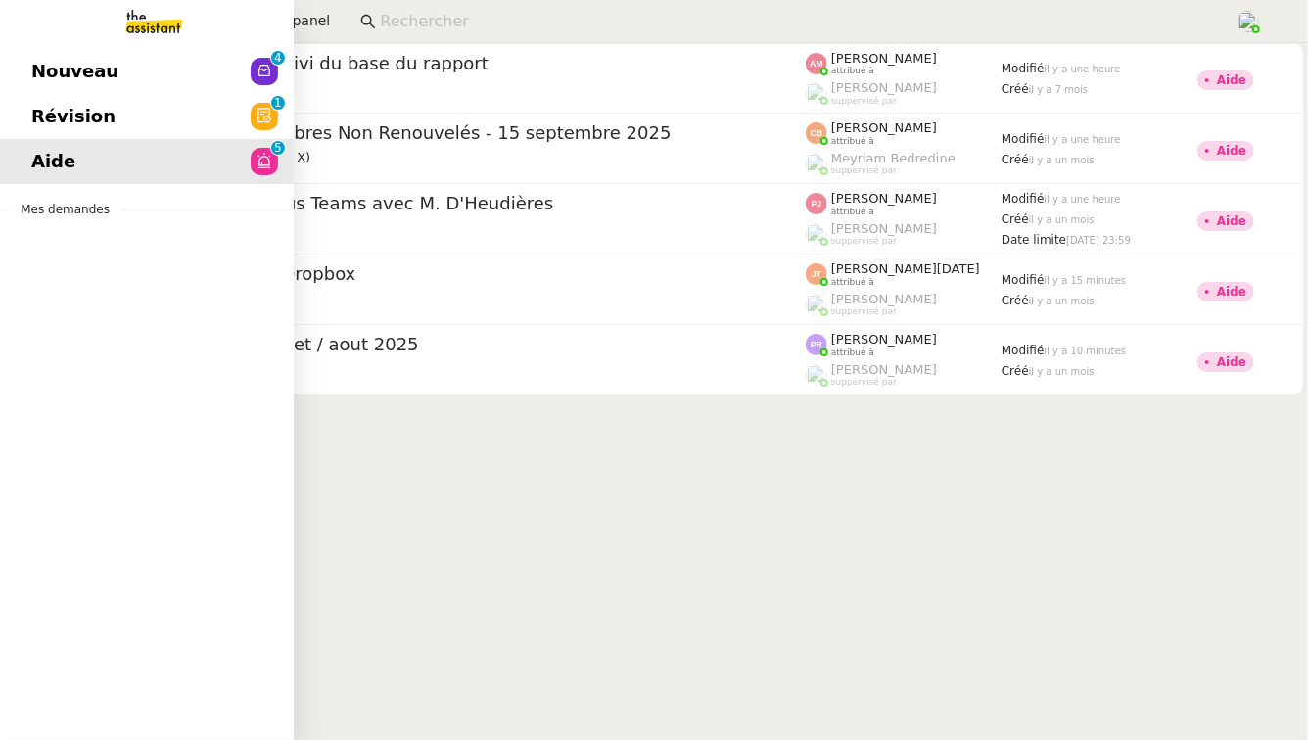
click at [51, 113] on span "Révision" at bounding box center [73, 116] width 84 height 29
